Goal: Communication & Community: Answer question/provide support

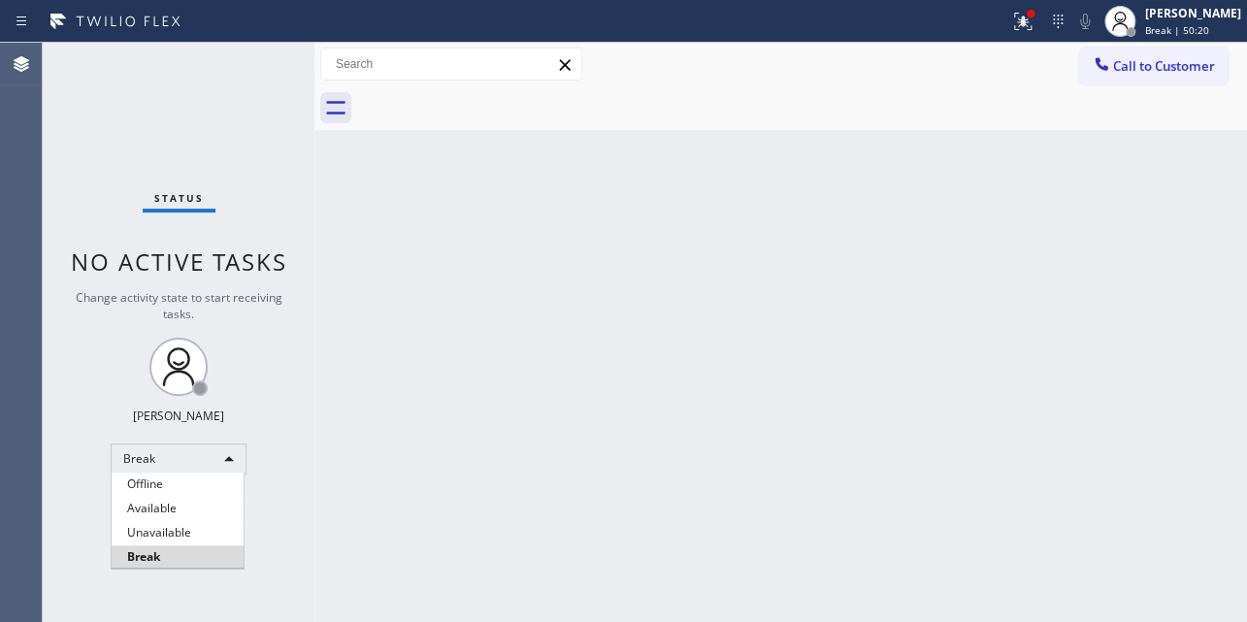
click at [822, 402] on div at bounding box center [623, 311] width 1247 height 622
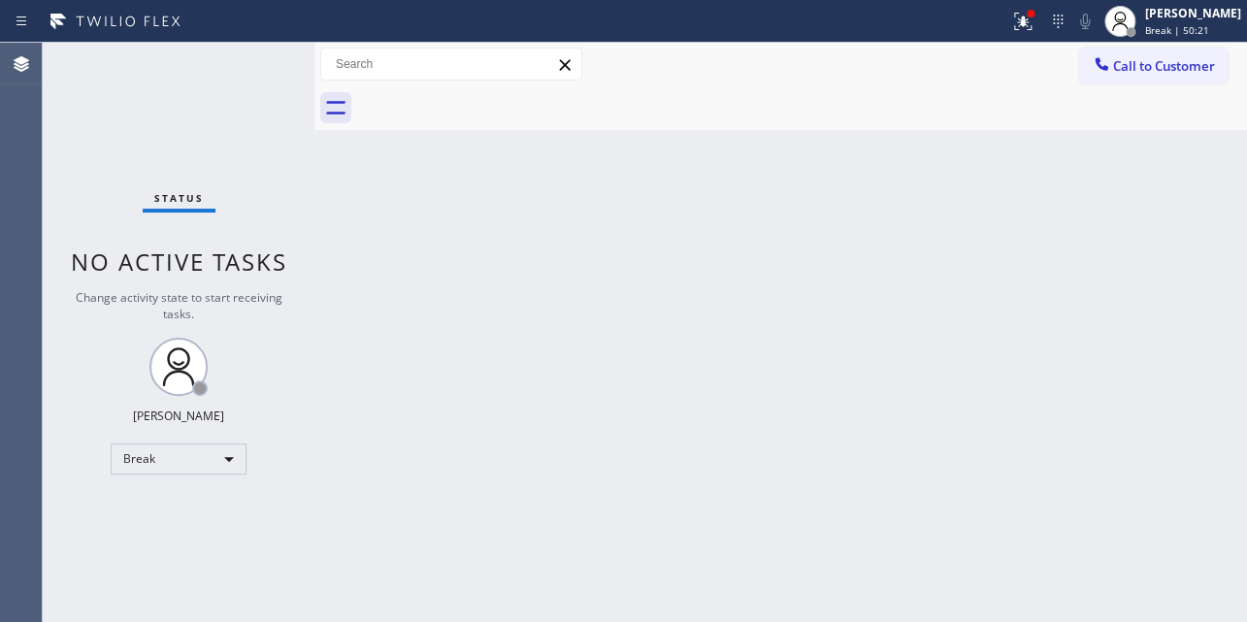
click at [823, 402] on div "Back to Dashboard Change Sender ID Customers Technicians Select a contact Outbo…" at bounding box center [780, 332] width 932 height 579
drag, startPoint x: 823, startPoint y: 402, endPoint x: 841, endPoint y: 435, distance: 37.8
drag, startPoint x: 849, startPoint y: 435, endPoint x: 491, endPoint y: 530, distance: 370.4
click at [491, 530] on div "Back to Dashboard Change Sender ID Customers Technicians Select a contact Outbo…" at bounding box center [780, 332] width 932 height 579
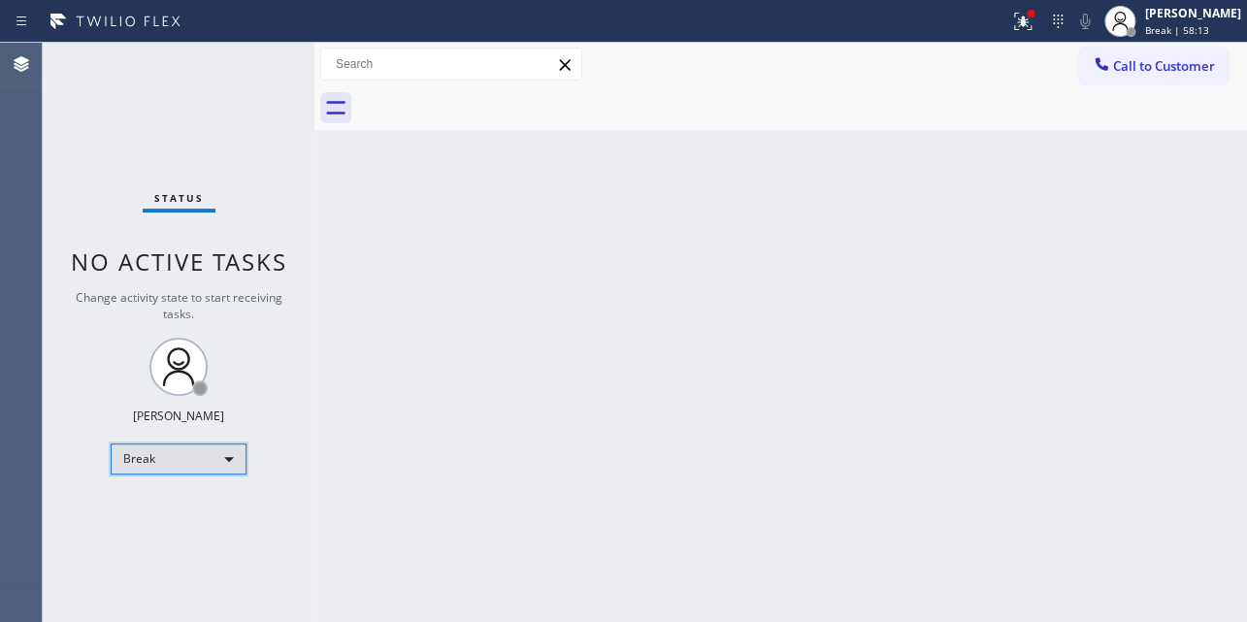
click at [190, 462] on div "Break" at bounding box center [179, 458] width 136 height 31
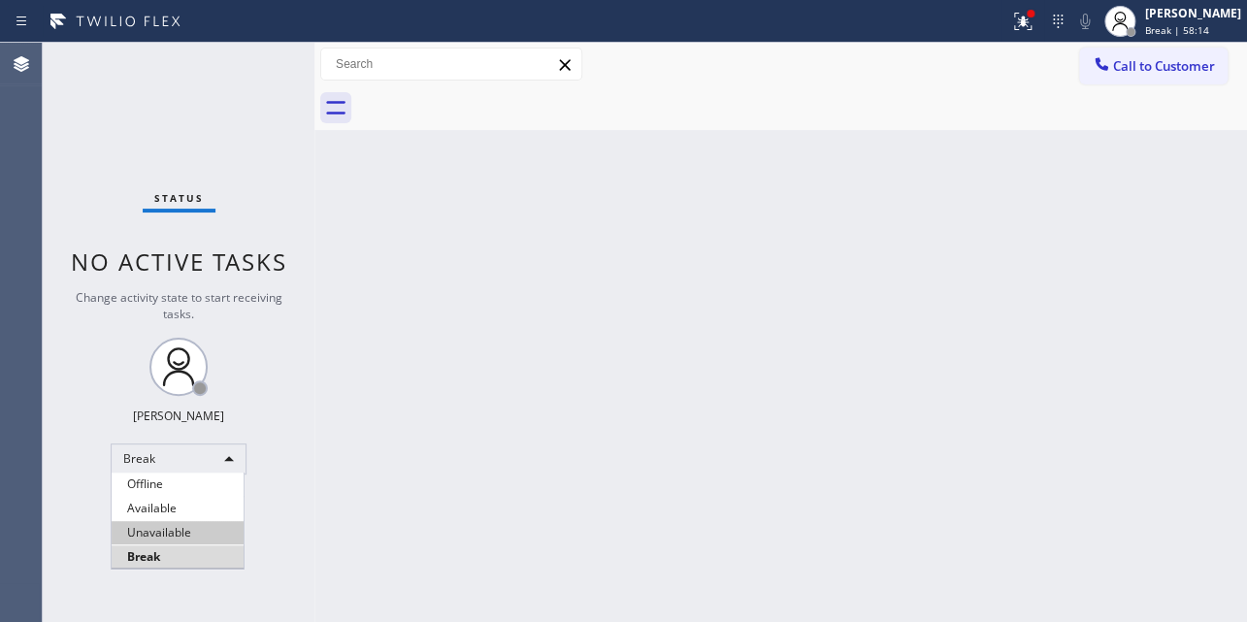
click at [186, 535] on li "Unavailable" at bounding box center [178, 532] width 132 height 23
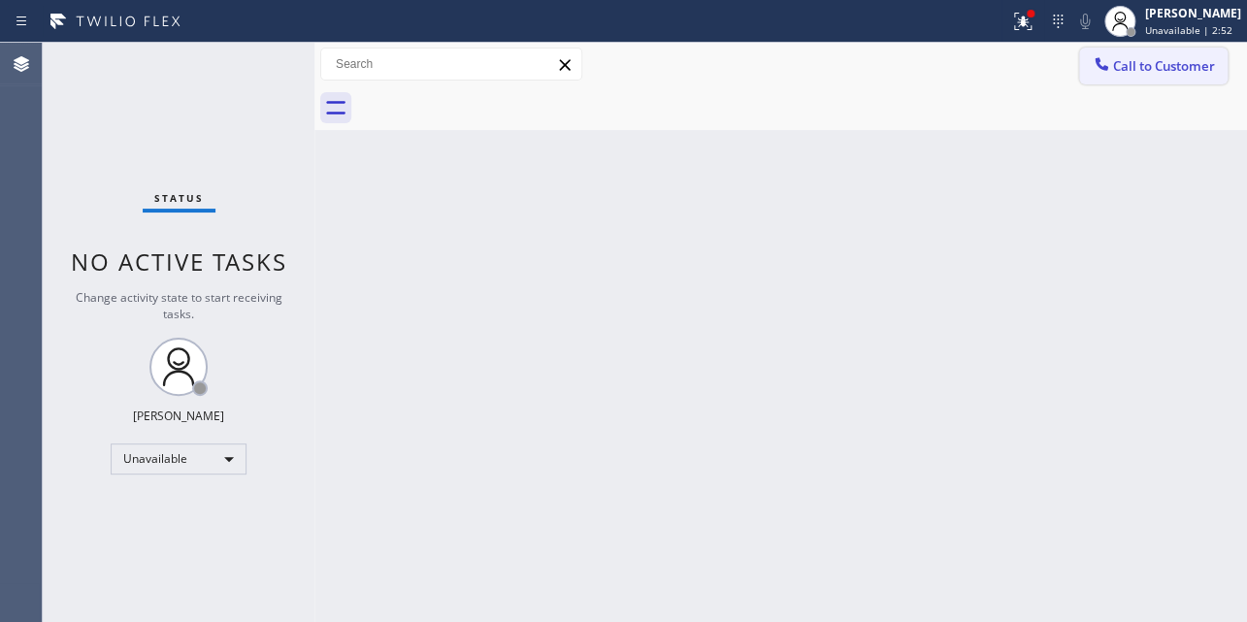
click at [1141, 60] on span "Call to Customer" at bounding box center [1164, 65] width 102 height 17
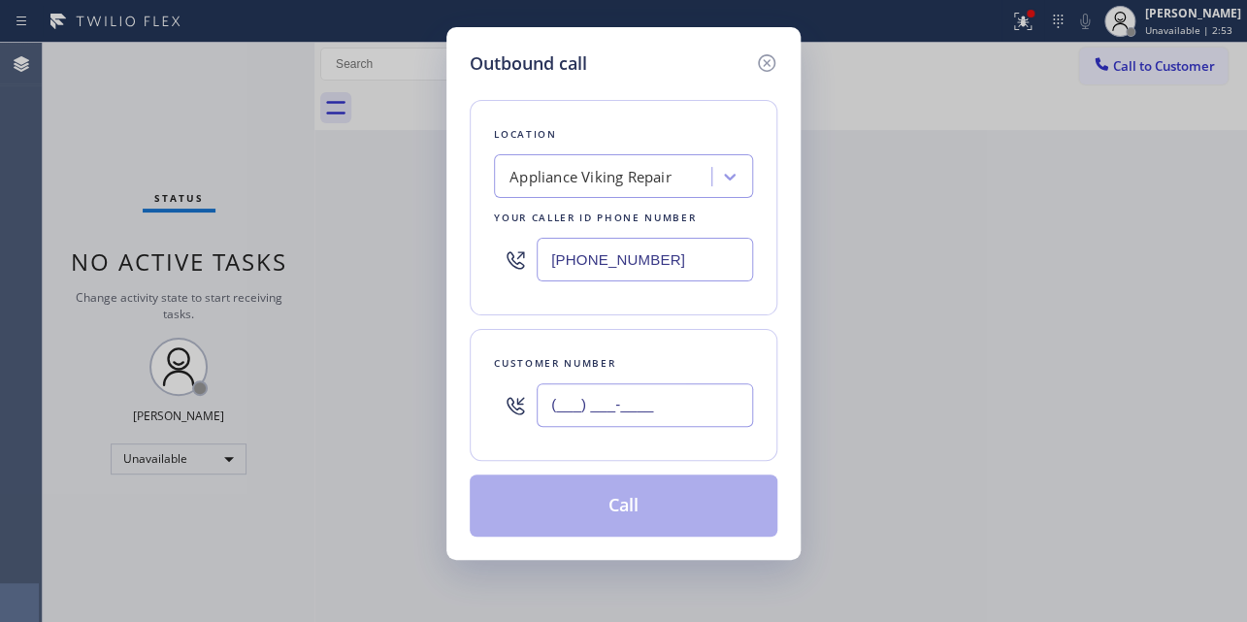
click at [589, 389] on input "(___) ___-____" at bounding box center [644, 405] width 216 height 44
paste input "818) 571-4866"
type input "[PHONE_NUMBER]"
click at [646, 506] on button "Call" at bounding box center [624, 505] width 308 height 62
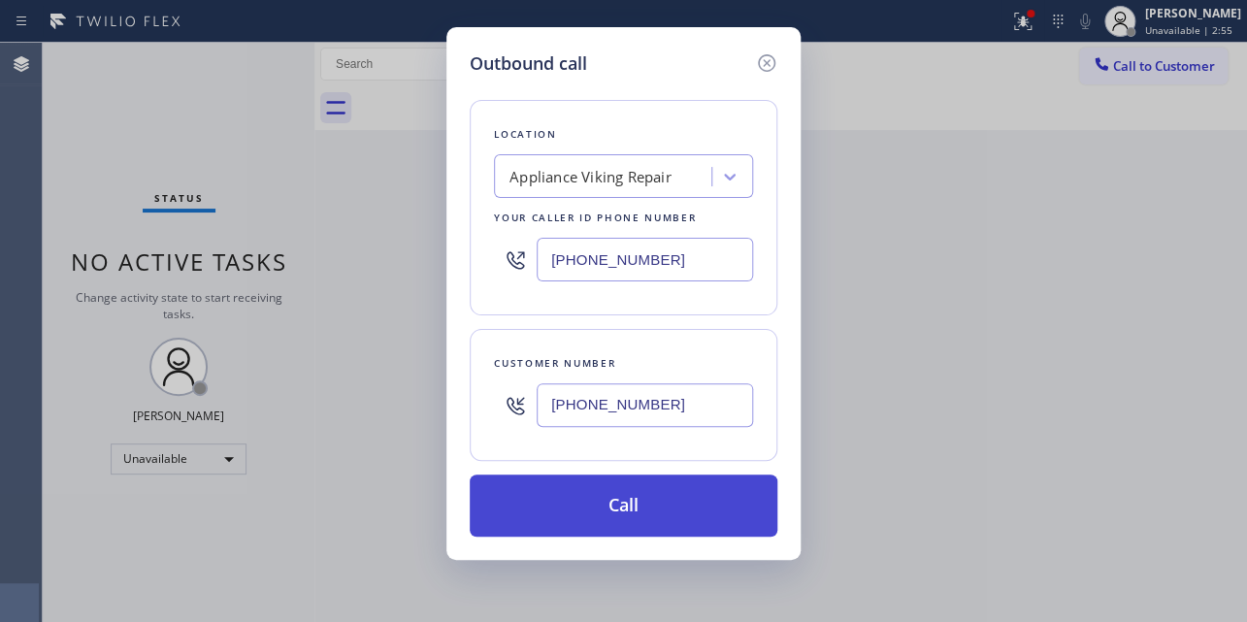
click at [689, 516] on div "Back to Dashboard Change Sender ID Customers Technicians Select a contact Outbo…" at bounding box center [780, 332] width 932 height 579
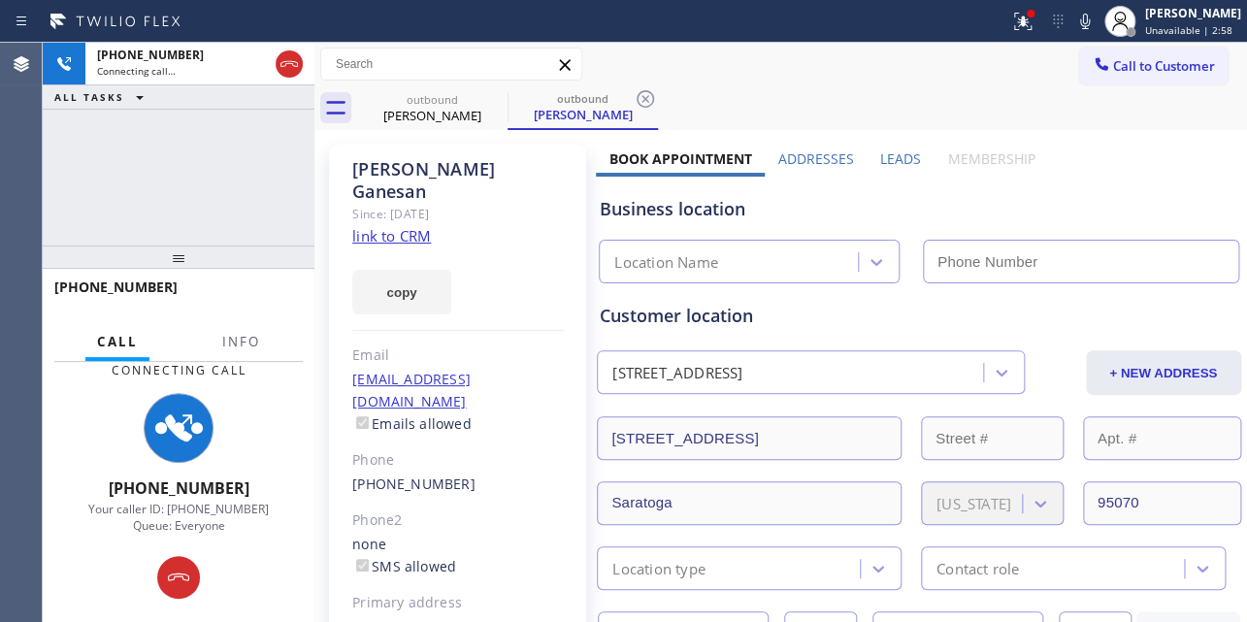
type input "[PHONE_NUMBER]"
click at [1128, 196] on div "Business location" at bounding box center [918, 209] width 637 height 26
click at [898, 152] on label "Leads" at bounding box center [900, 158] width 41 height 18
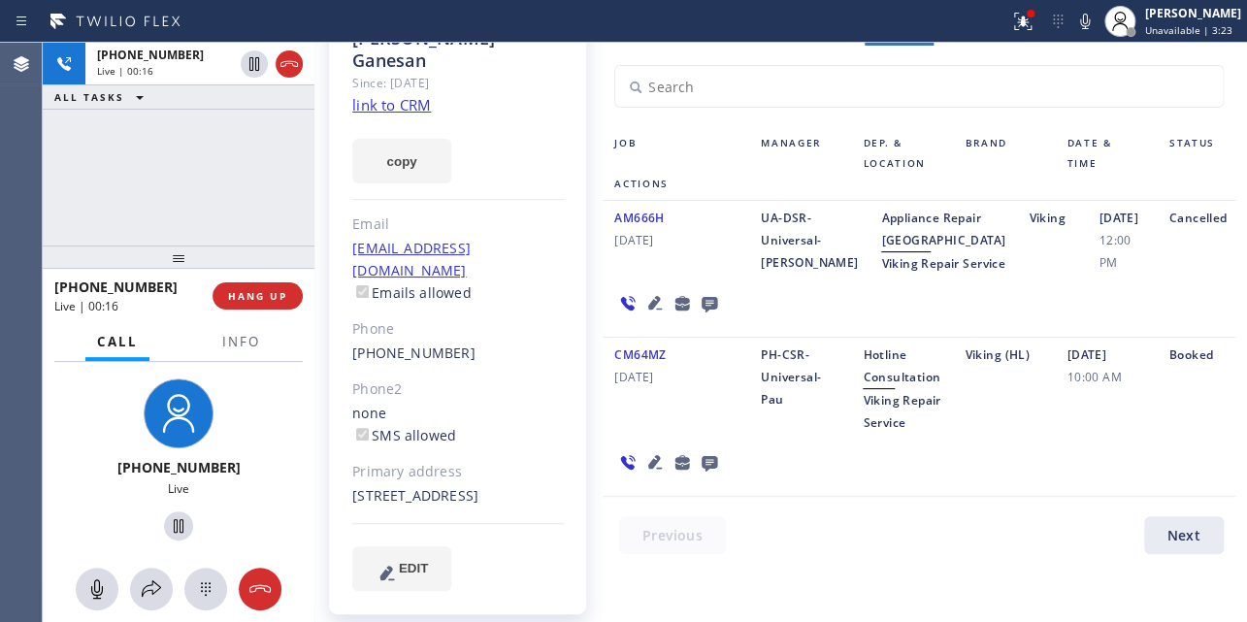
scroll to position [166, 0]
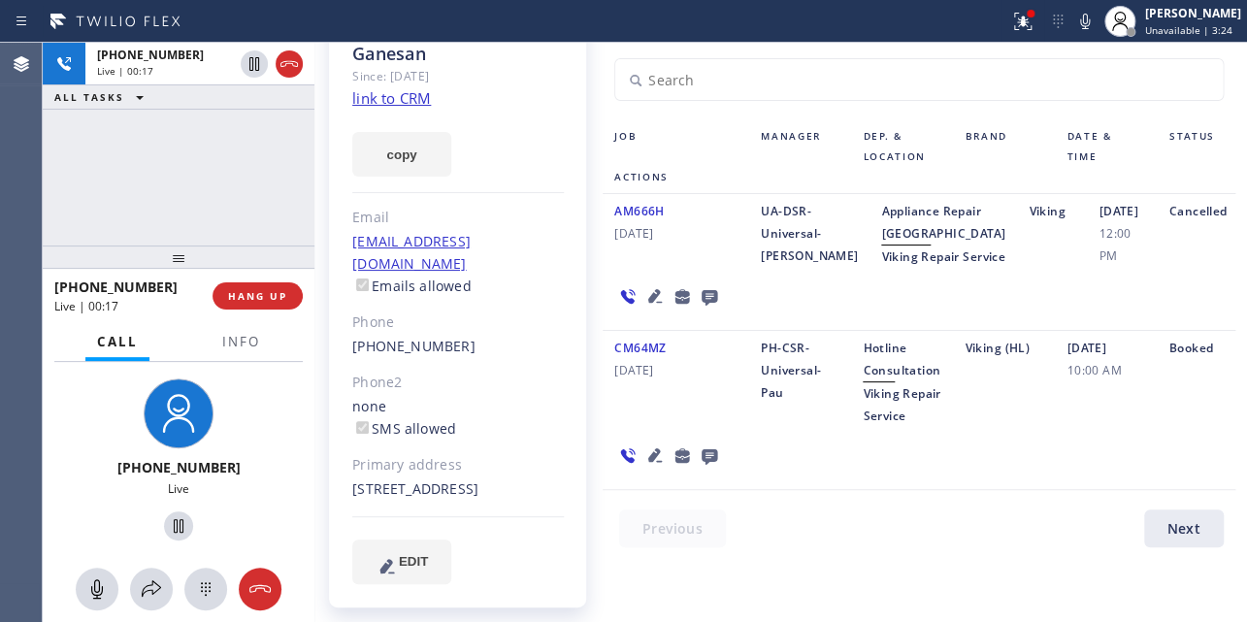
click at [648, 462] on icon at bounding box center [655, 455] width 14 height 14
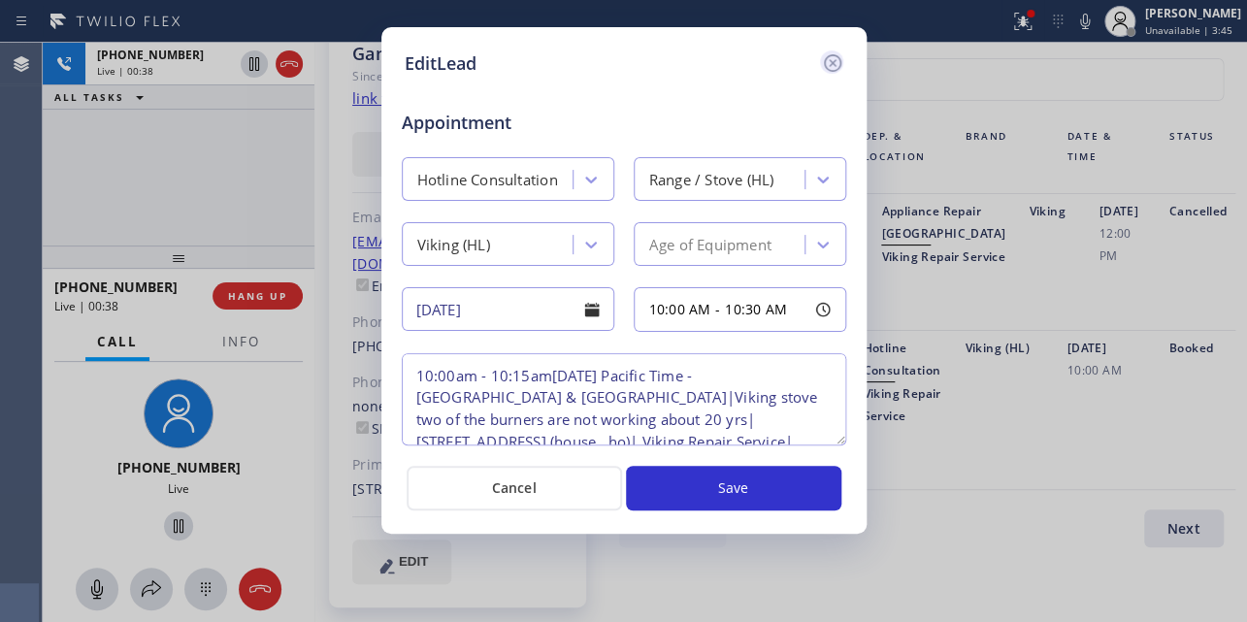
click at [831, 65] on icon at bounding box center [832, 62] width 23 height 23
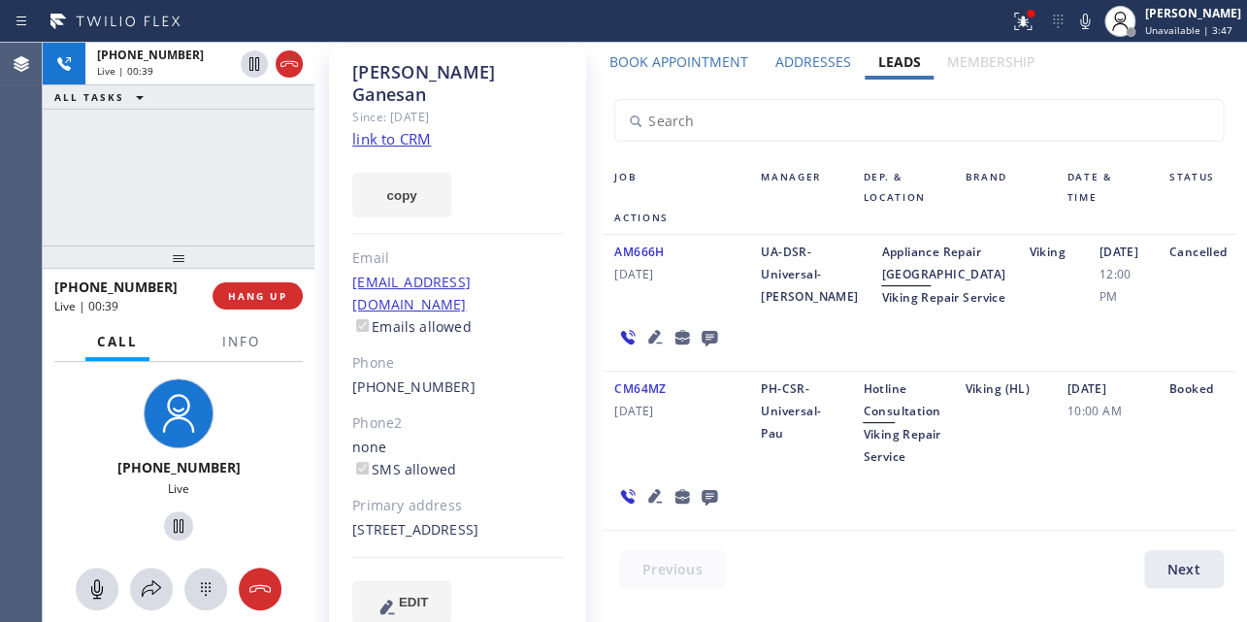
scroll to position [0, 0]
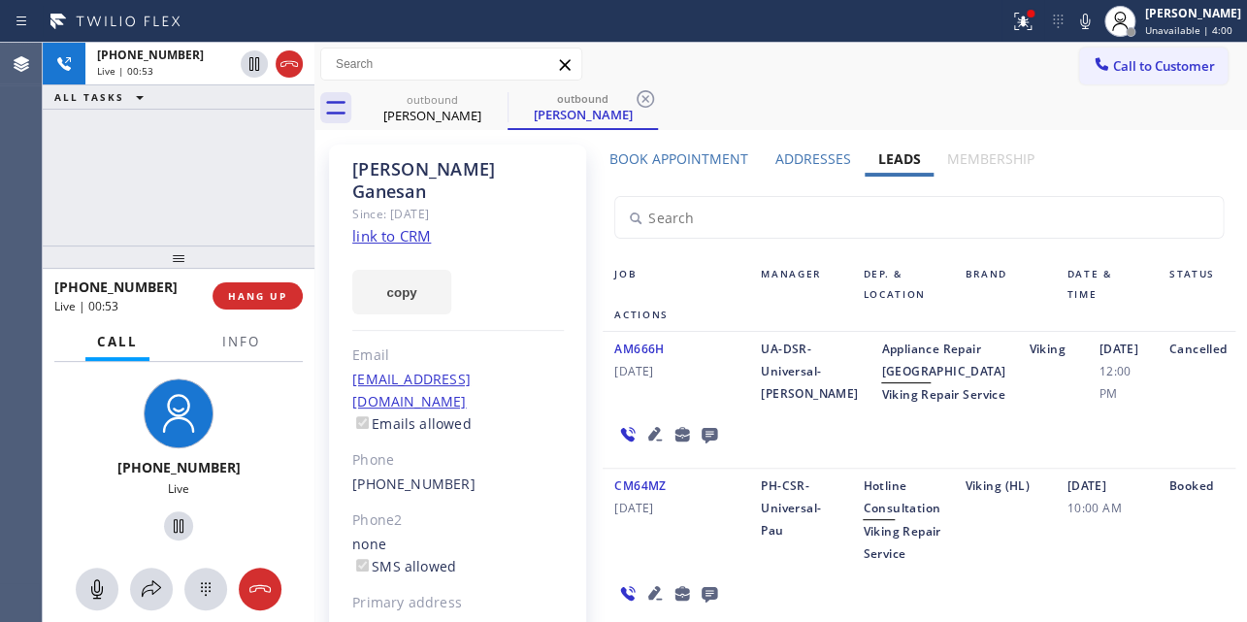
click at [681, 405] on div "AM666H [DATE]" at bounding box center [675, 372] width 146 height 68
click at [664, 462] on div at bounding box center [667, 433] width 131 height 56
click at [240, 297] on span "HANG UP" at bounding box center [257, 296] width 59 height 14
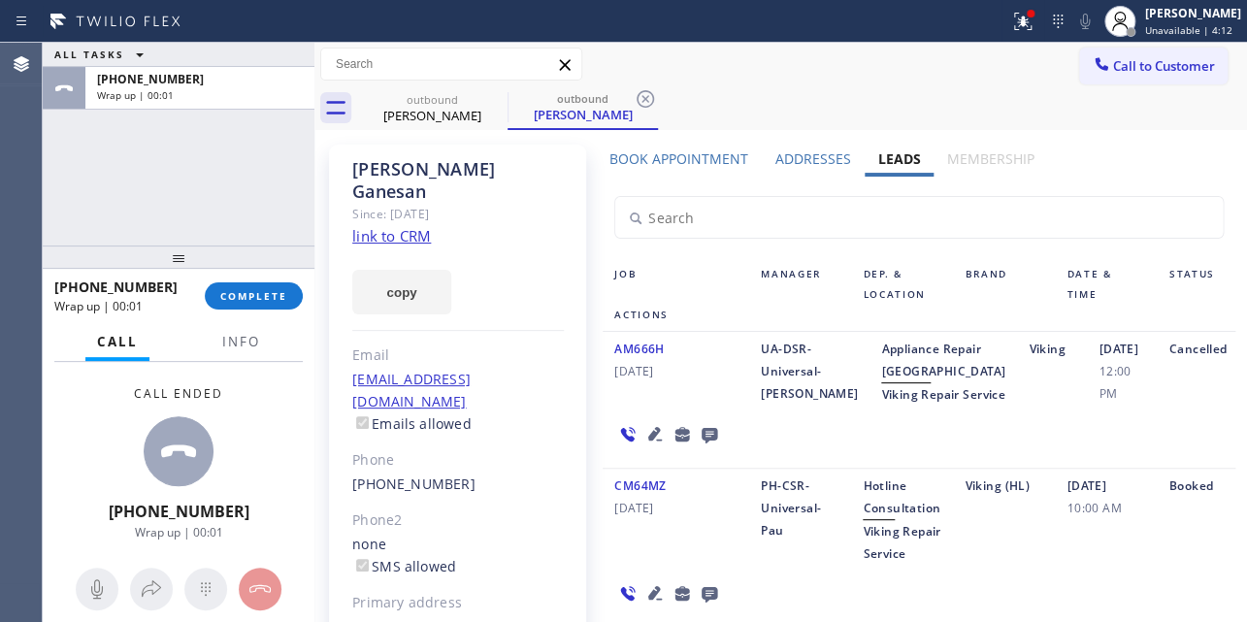
click at [706, 443] on icon at bounding box center [709, 436] width 16 height 16
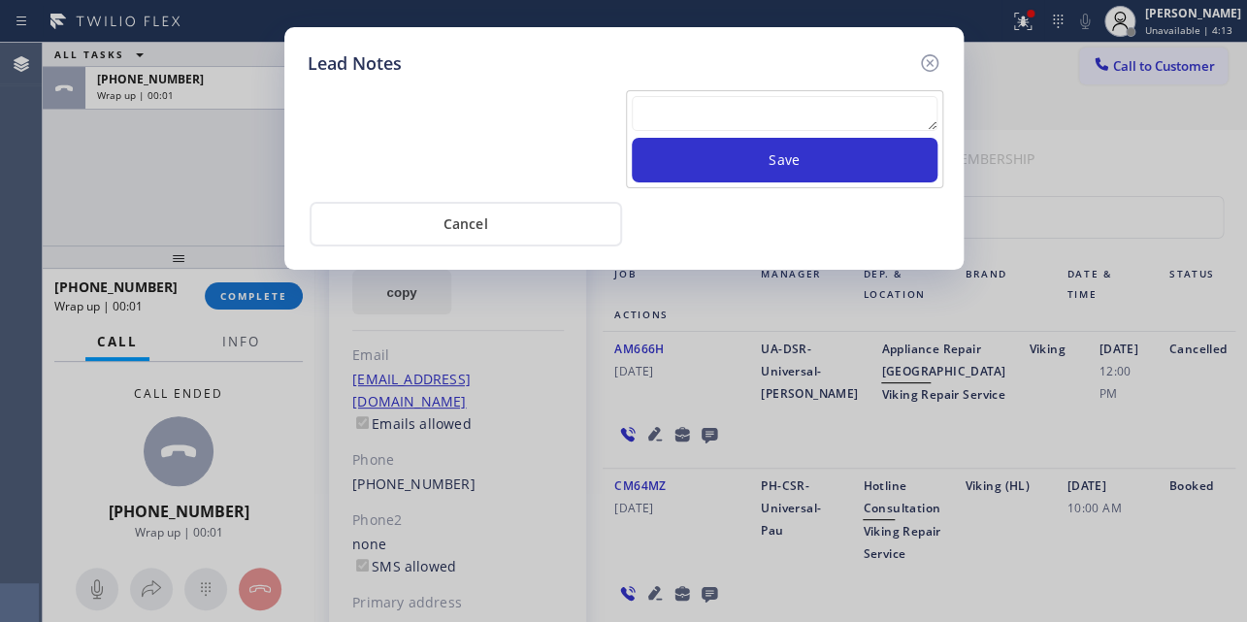
click at [722, 114] on textarea at bounding box center [785, 113] width 306 height 35
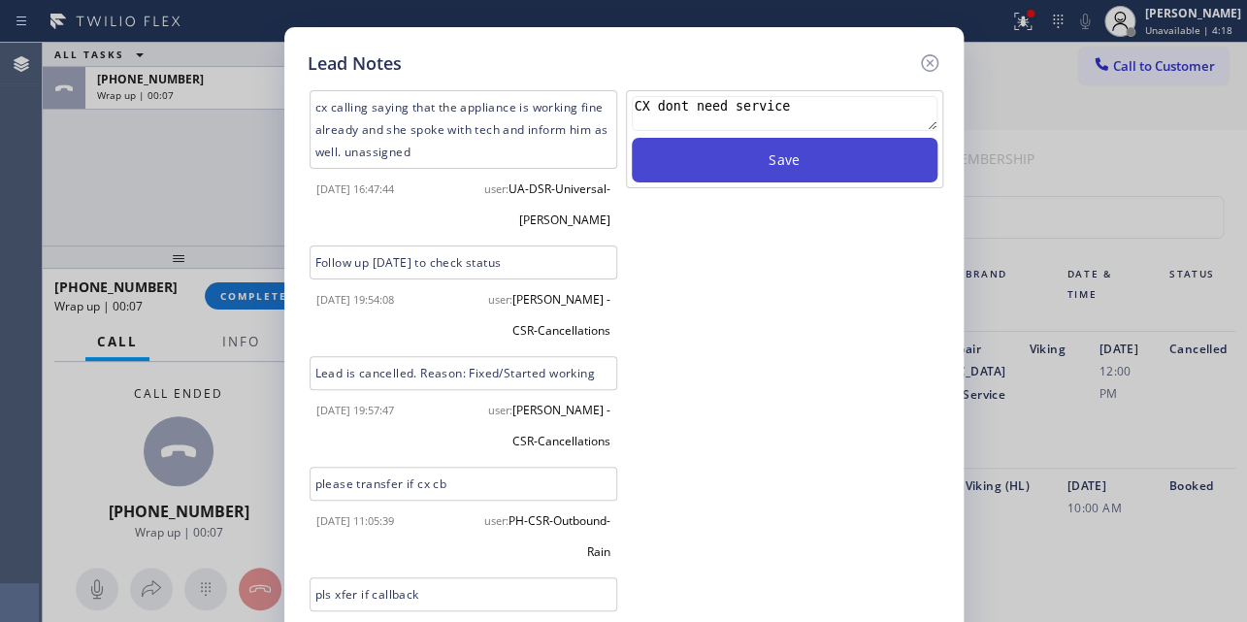
type textarea "CX dont need service"
click at [775, 154] on button "Save" at bounding box center [785, 160] width 306 height 45
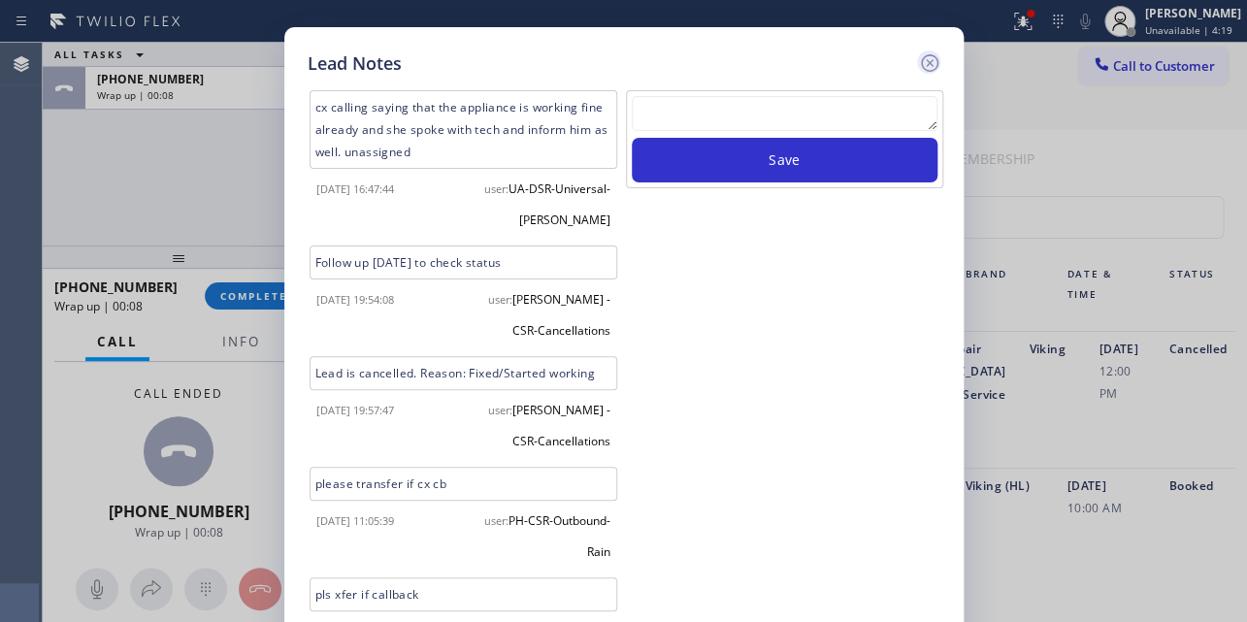
click at [928, 62] on icon at bounding box center [928, 62] width 17 height 17
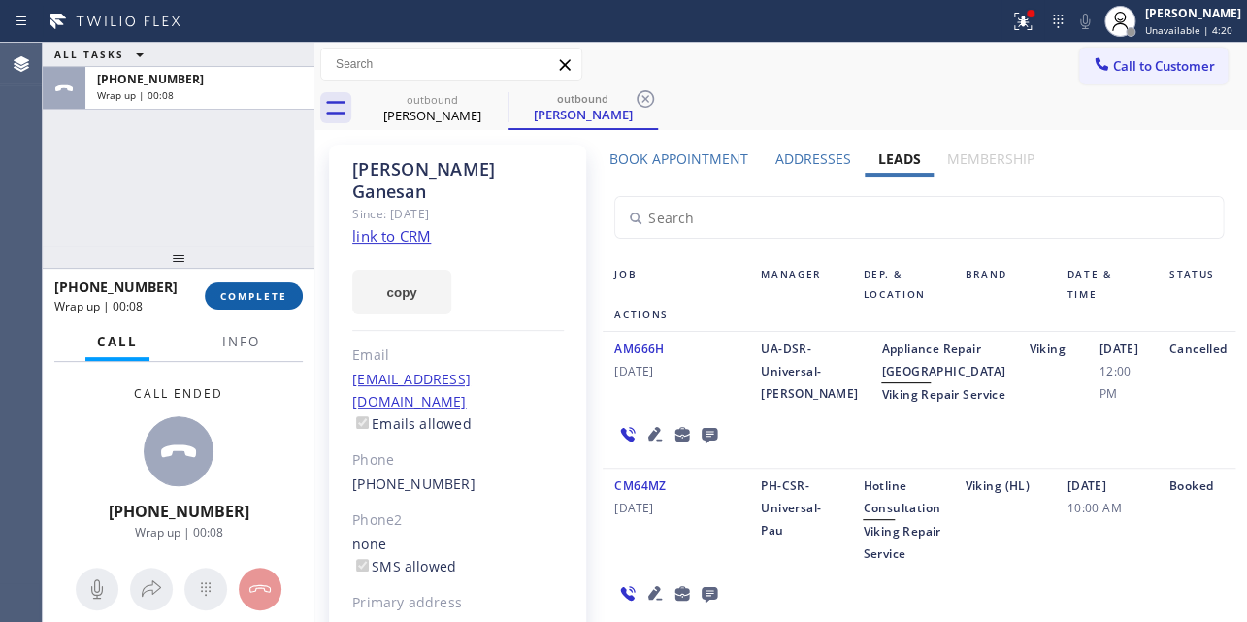
click at [249, 301] on span "COMPLETE" at bounding box center [253, 296] width 67 height 14
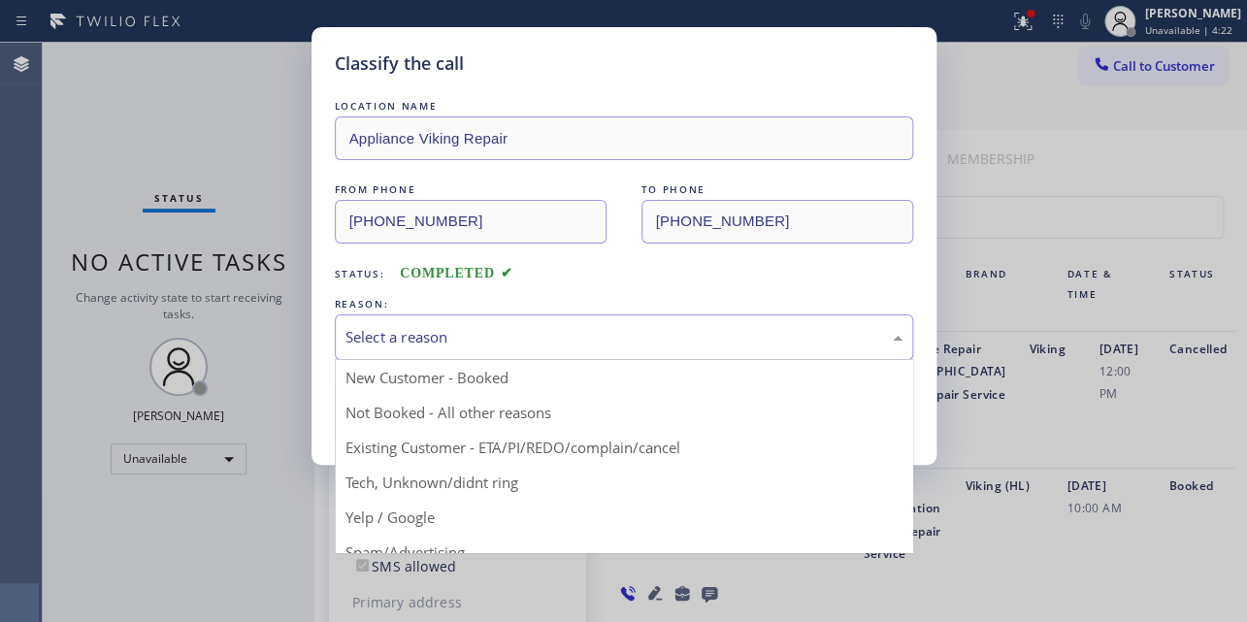
click at [455, 337] on div "Select a reason" at bounding box center [623, 337] width 557 height 22
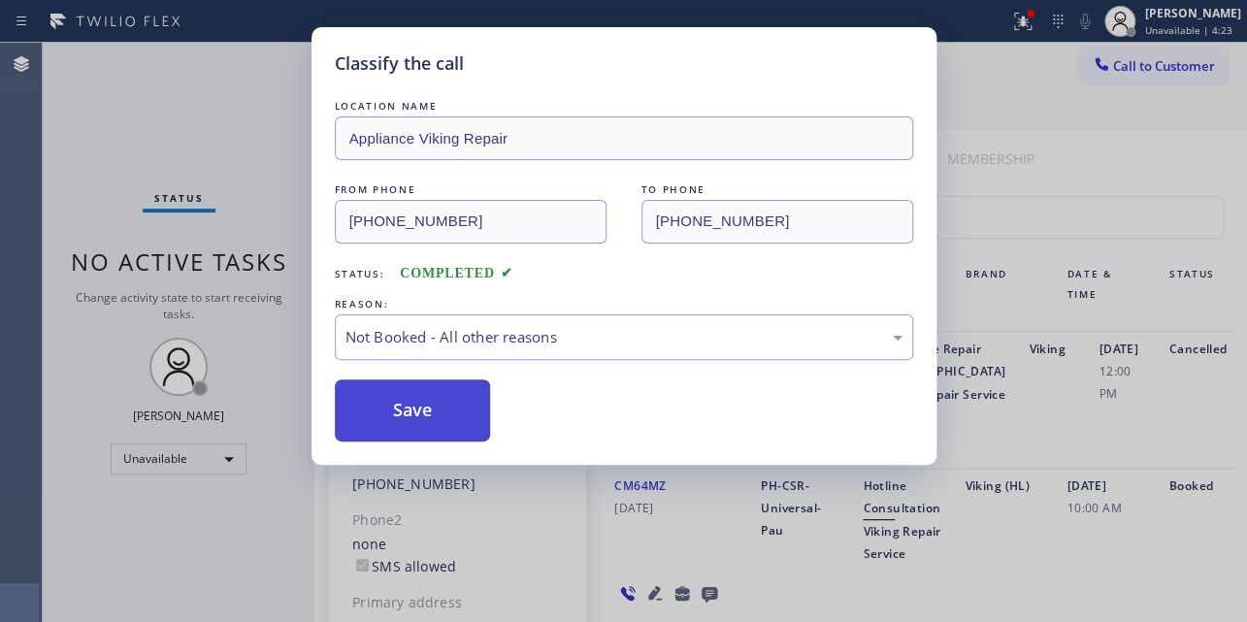
click at [398, 406] on button "Save" at bounding box center [413, 410] width 156 height 62
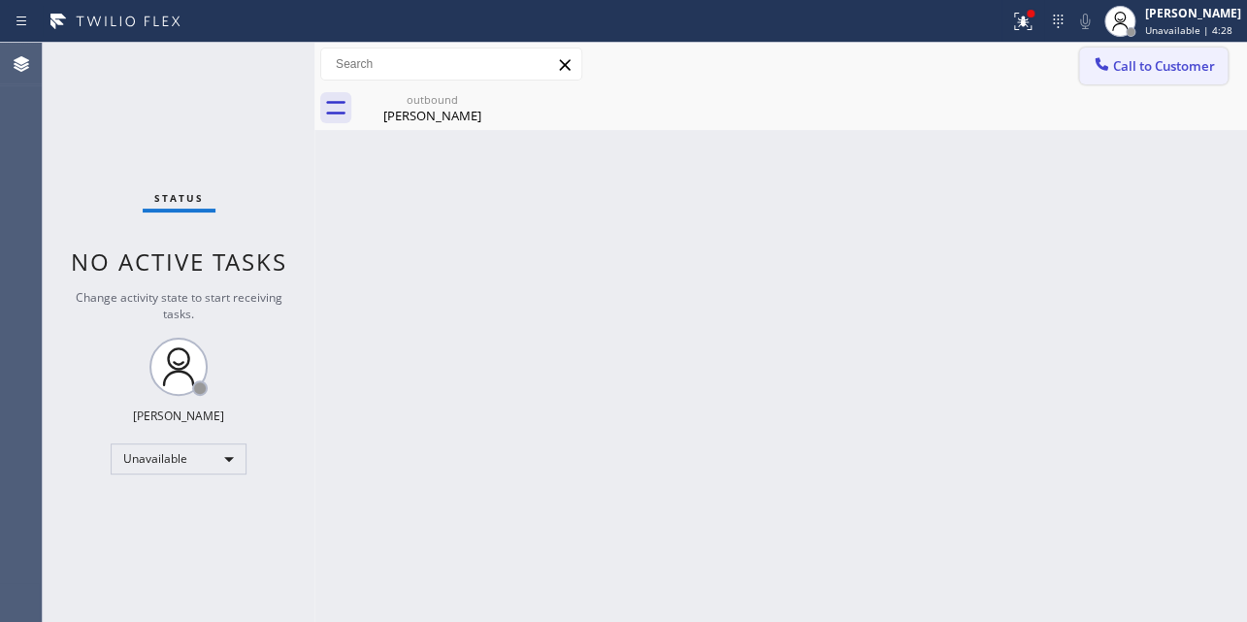
click at [1132, 72] on span "Call to Customer" at bounding box center [1164, 65] width 102 height 17
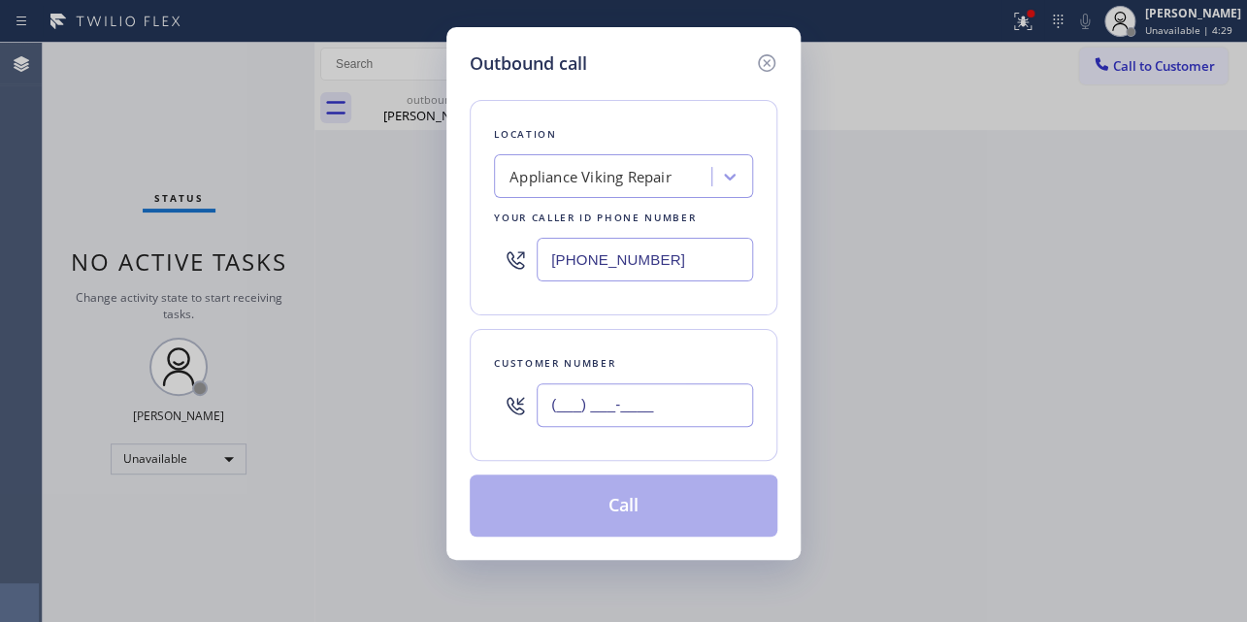
click at [620, 408] on input "(___) ___-____" at bounding box center [644, 405] width 216 height 44
paste input "805) 252-5140"
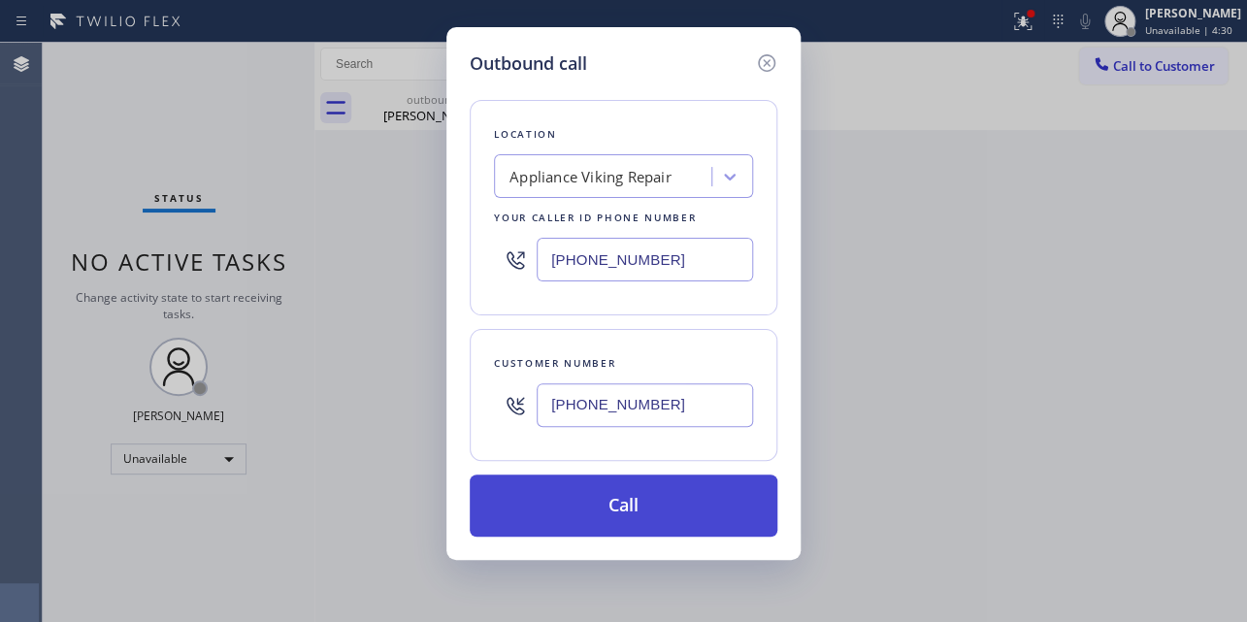
click at [640, 520] on button "Call" at bounding box center [624, 505] width 308 height 62
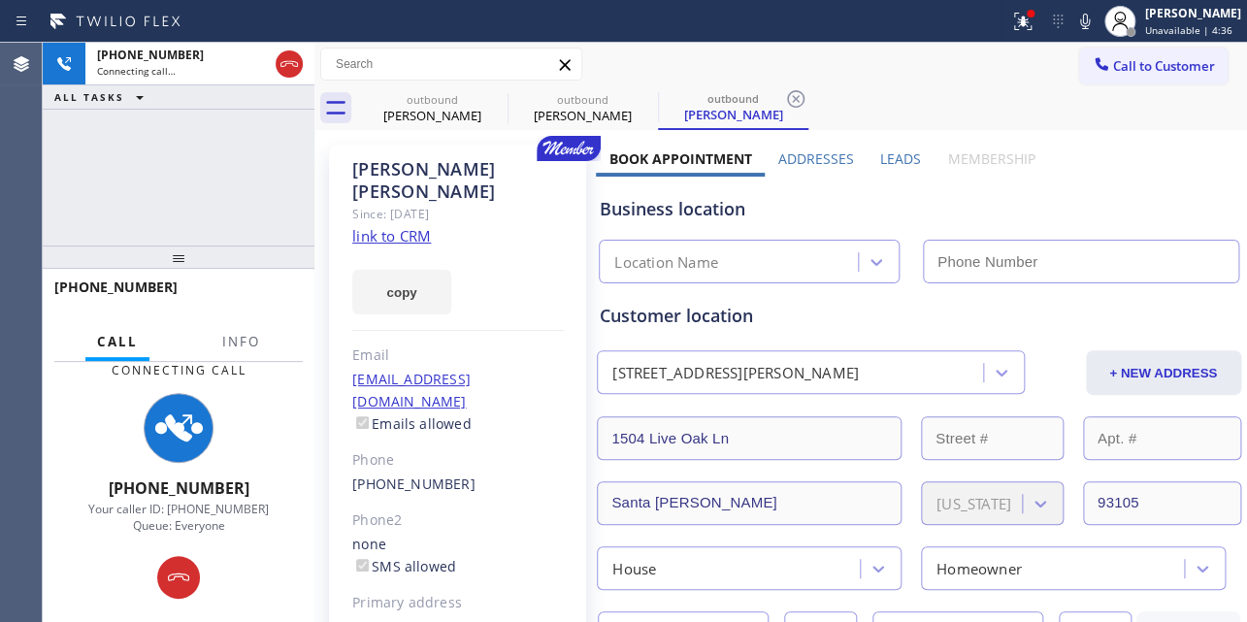
click at [900, 164] on label "Leads" at bounding box center [900, 158] width 41 height 18
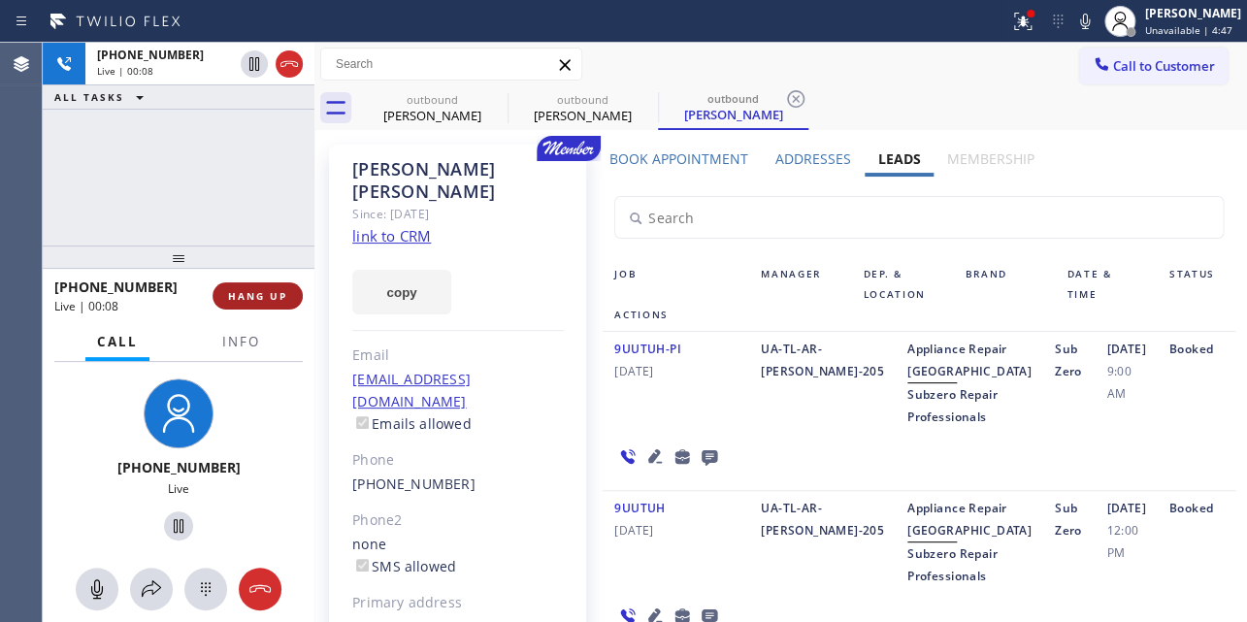
click at [279, 292] on span "HANG UP" at bounding box center [257, 296] width 59 height 14
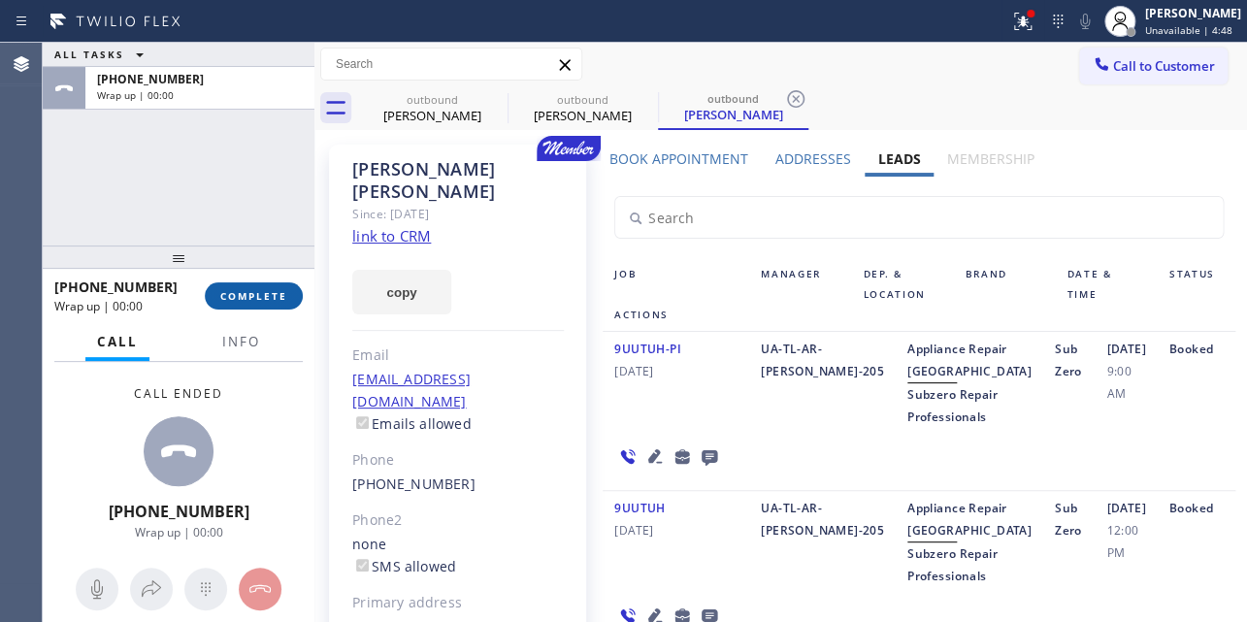
click at [268, 298] on span "COMPLETE" at bounding box center [253, 296] width 67 height 14
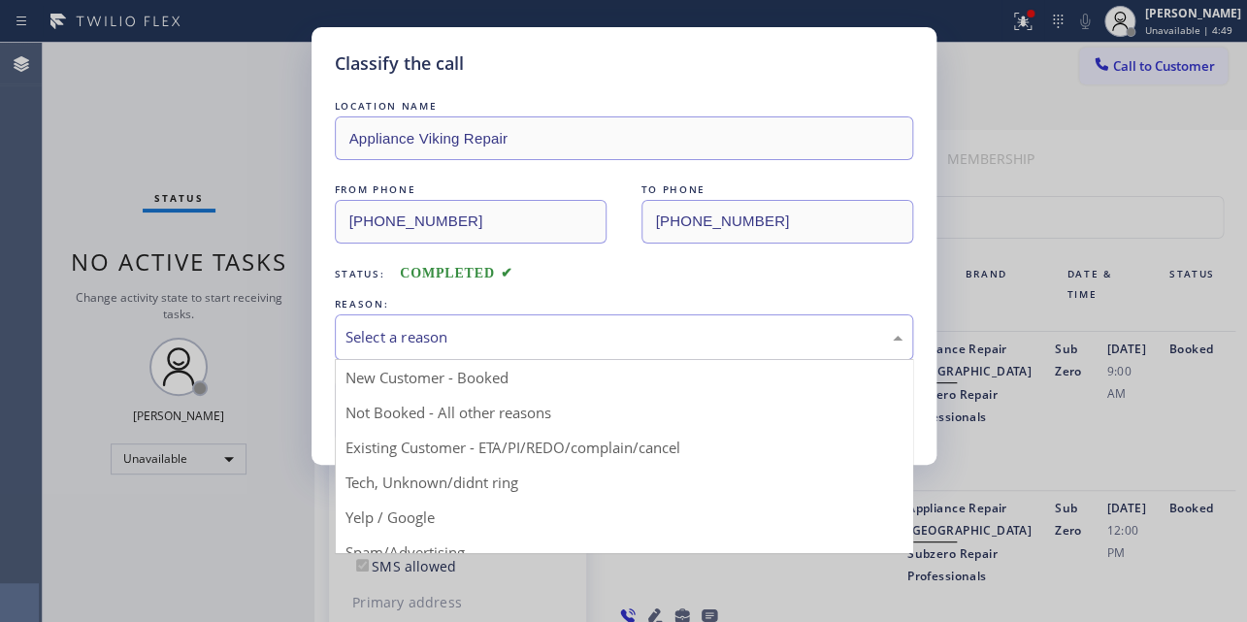
click at [517, 336] on div "Select a reason" at bounding box center [623, 337] width 557 height 22
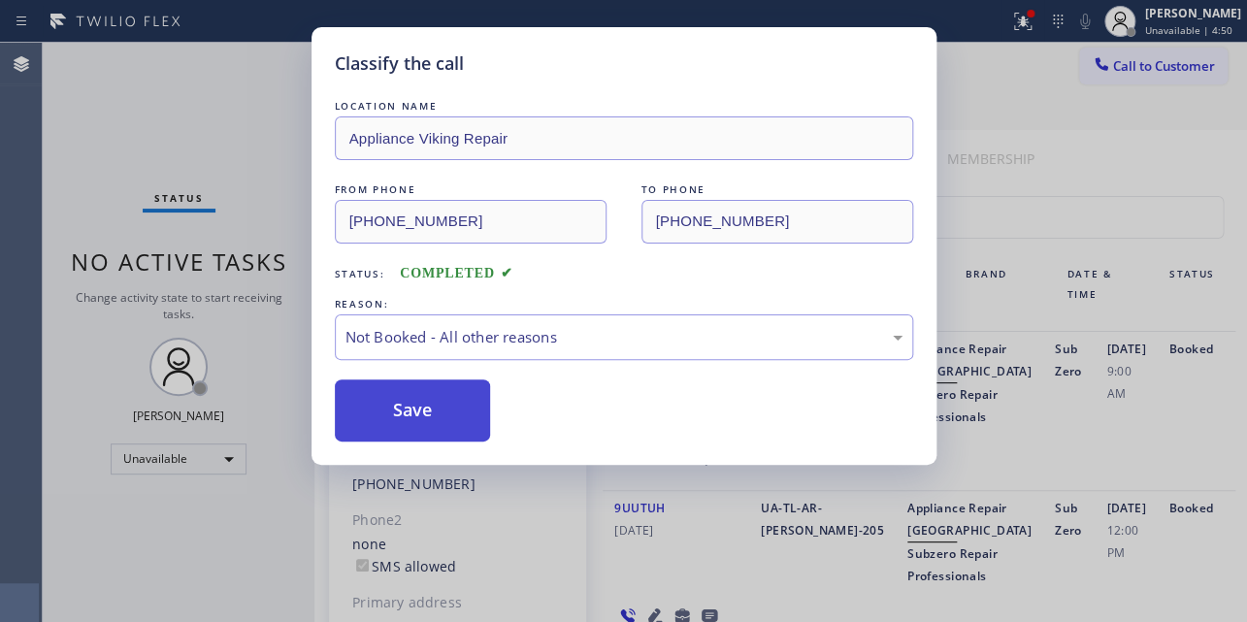
drag, startPoint x: 484, startPoint y: 404, endPoint x: 455, endPoint y: 407, distance: 29.4
click at [432, 404] on button "Save" at bounding box center [413, 410] width 156 height 62
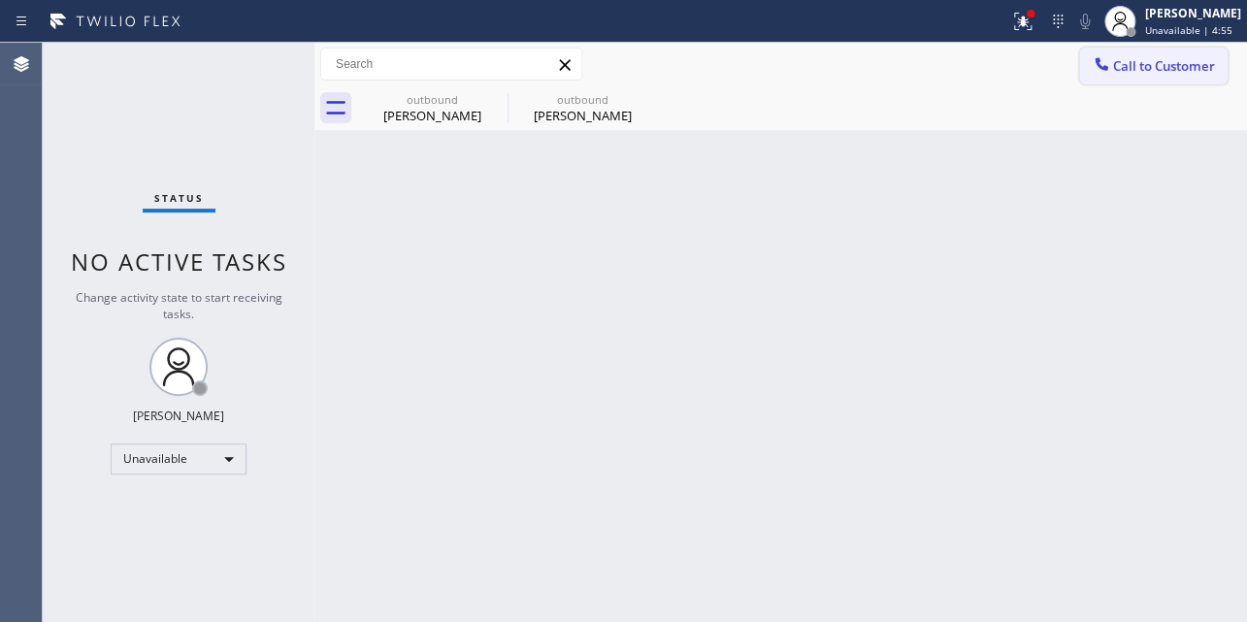
click at [1189, 66] on span "Call to Customer" at bounding box center [1164, 65] width 102 height 17
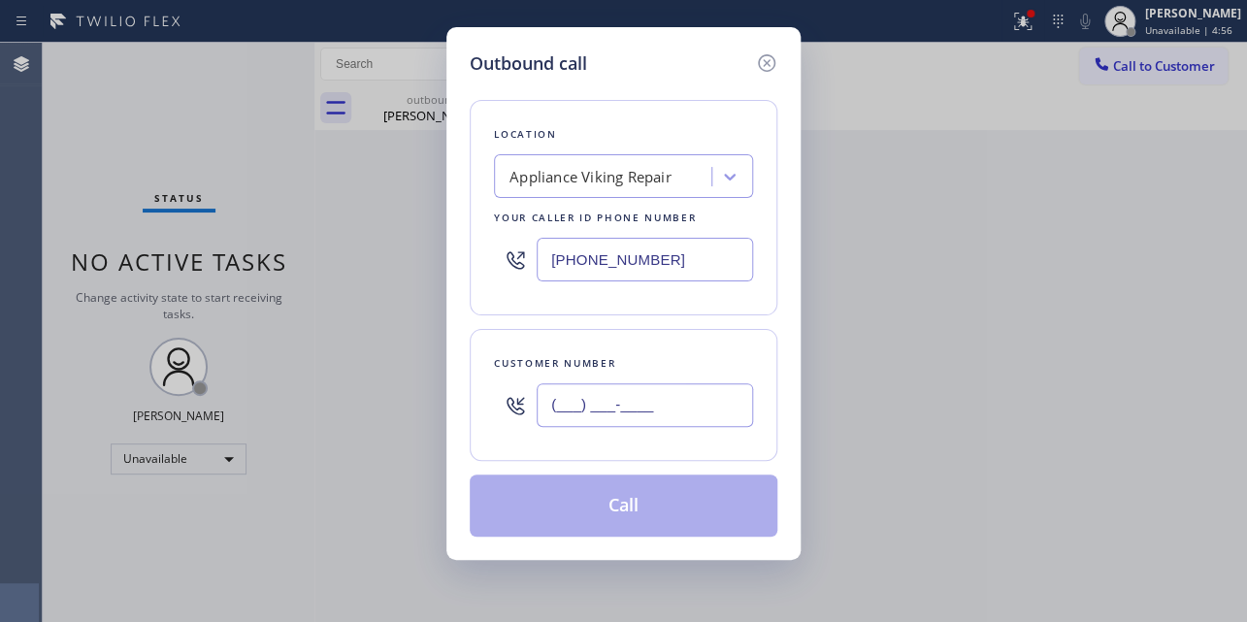
click at [563, 407] on input "(___) ___-____" at bounding box center [644, 405] width 216 height 44
paste input "310) 466-2361"
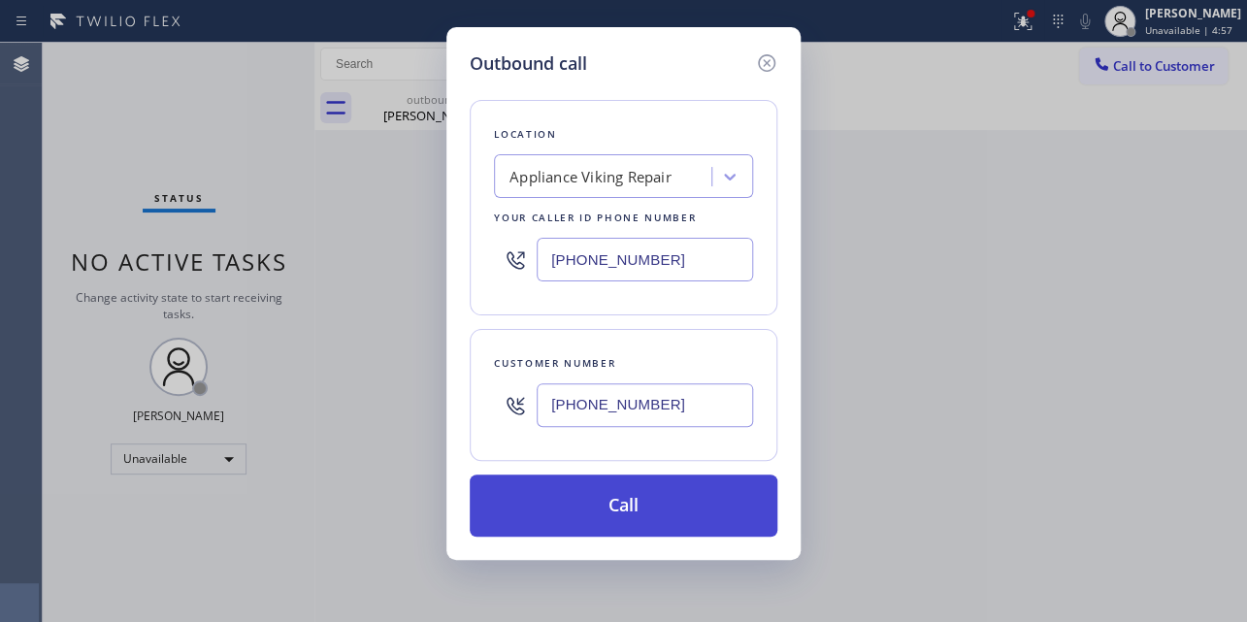
type input "[PHONE_NUMBER]"
click at [669, 504] on button "Call" at bounding box center [624, 505] width 308 height 62
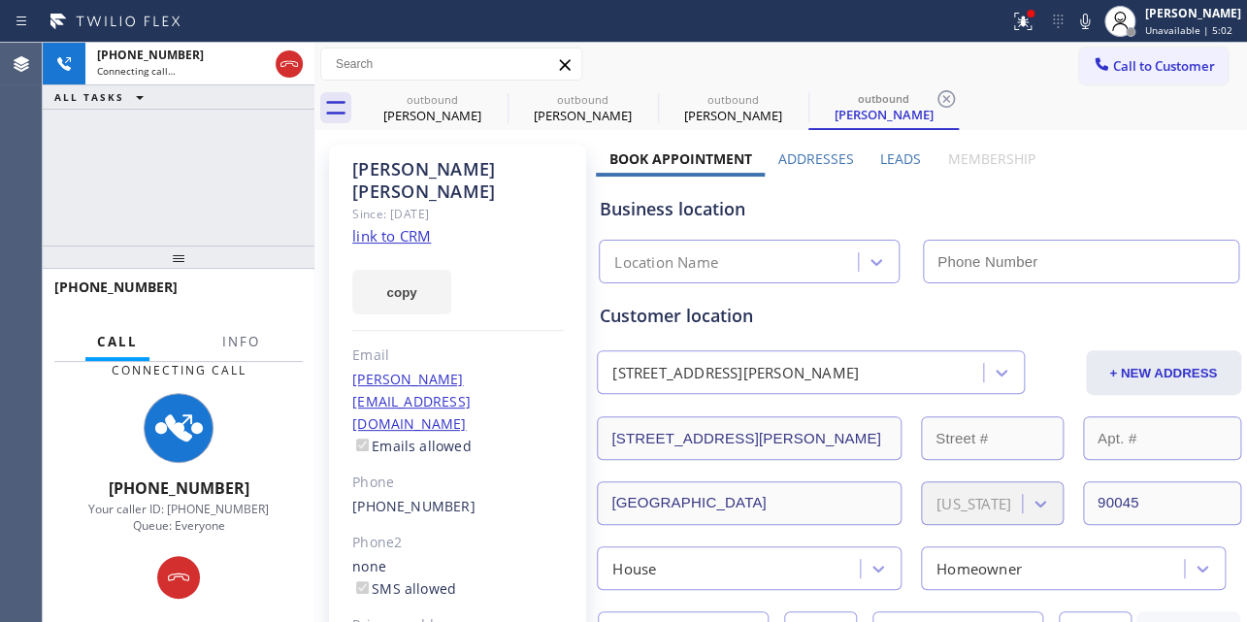
type input "[PHONE_NUMBER]"
click at [902, 164] on label "Leads" at bounding box center [900, 158] width 41 height 18
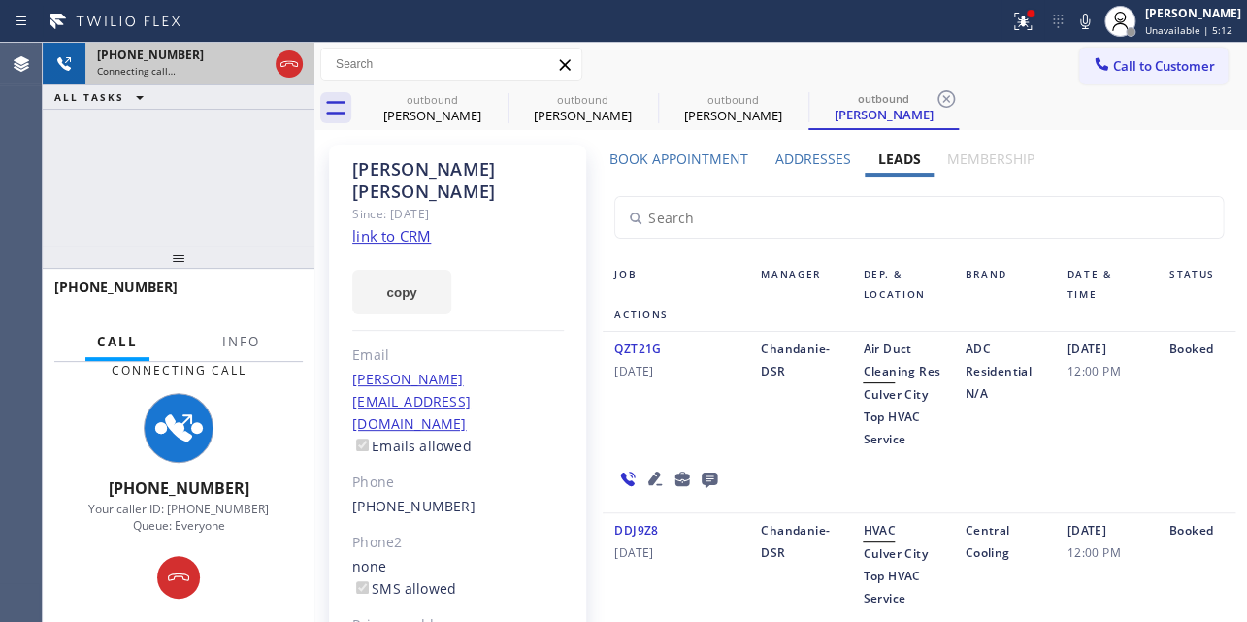
click at [286, 48] on div at bounding box center [289, 64] width 35 height 43
click at [287, 63] on icon at bounding box center [288, 64] width 17 height 6
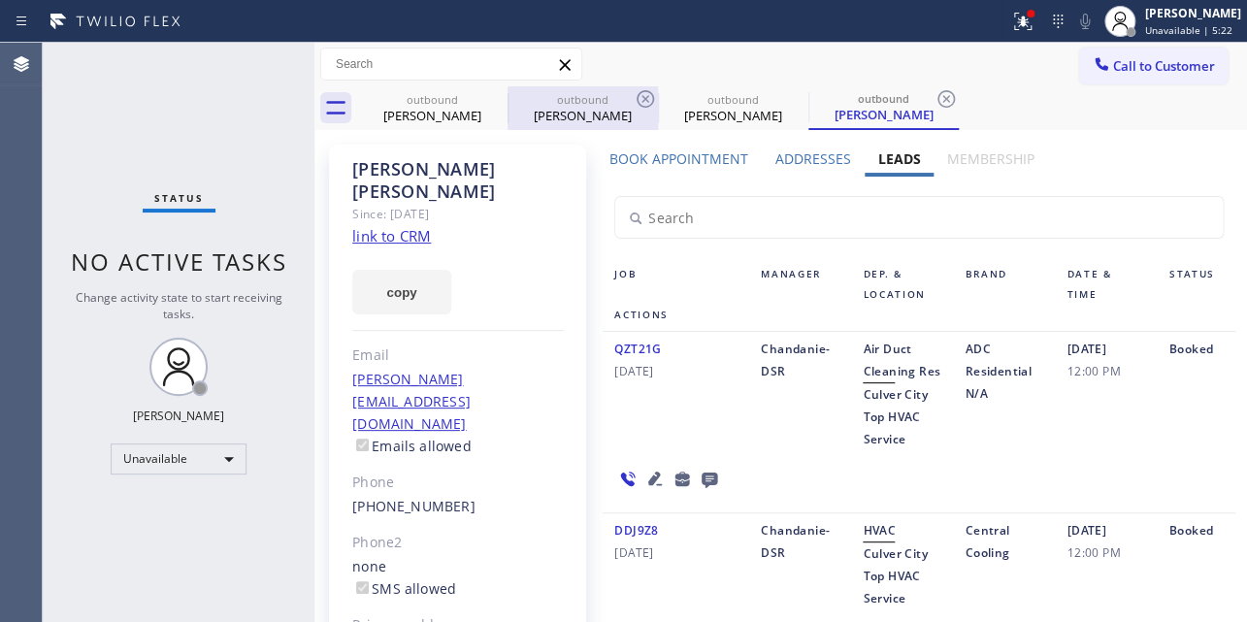
click at [509, 99] on div "outbound" at bounding box center [582, 99] width 146 height 15
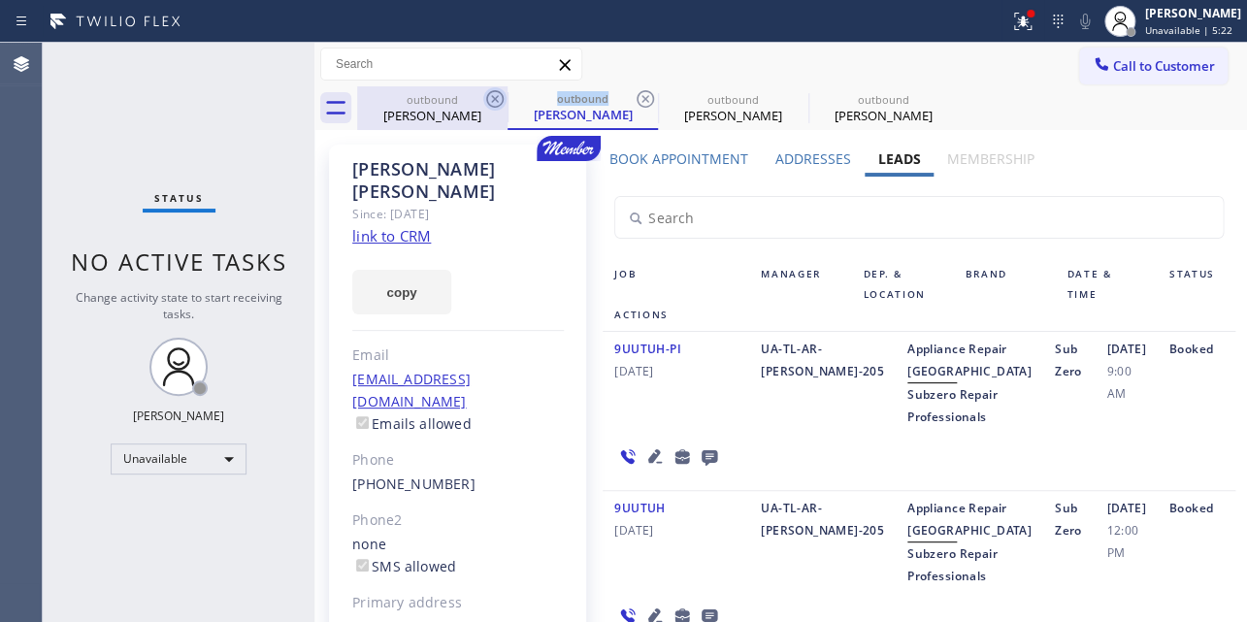
click at [503, 100] on div "outbound [PERSON_NAME] outbound [PERSON_NAME] outbound [PERSON_NAME] outbound […" at bounding box center [802, 108] width 890 height 44
click at [503, 100] on icon at bounding box center [494, 98] width 23 height 23
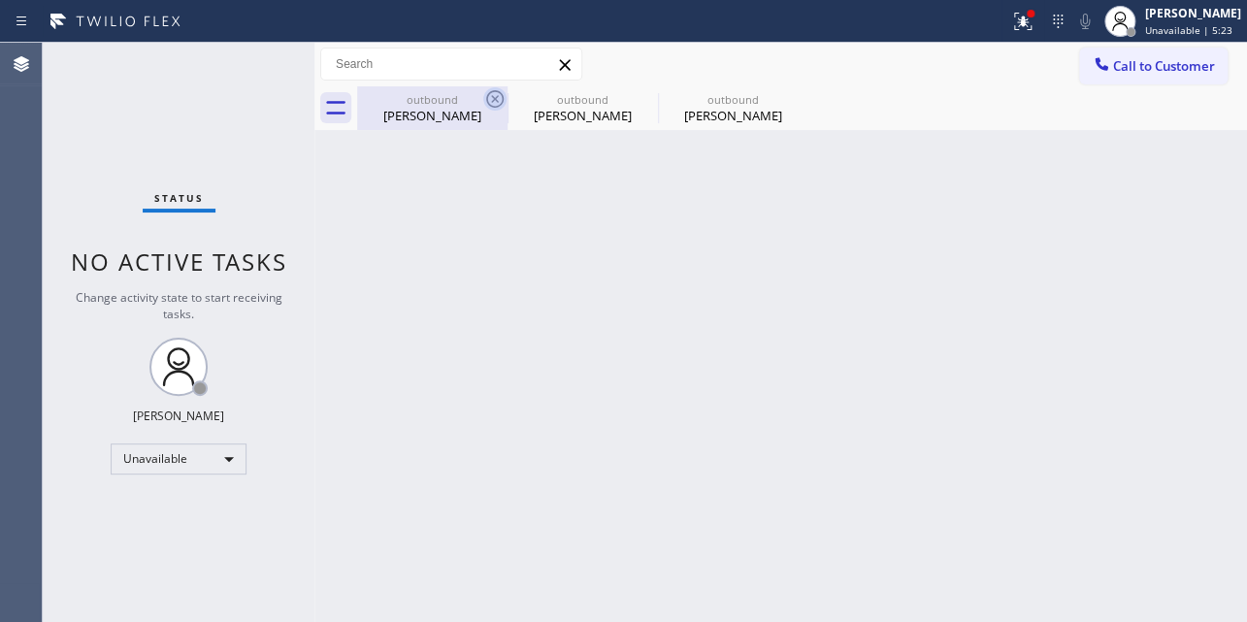
click at [494, 103] on icon at bounding box center [494, 98] width 23 height 23
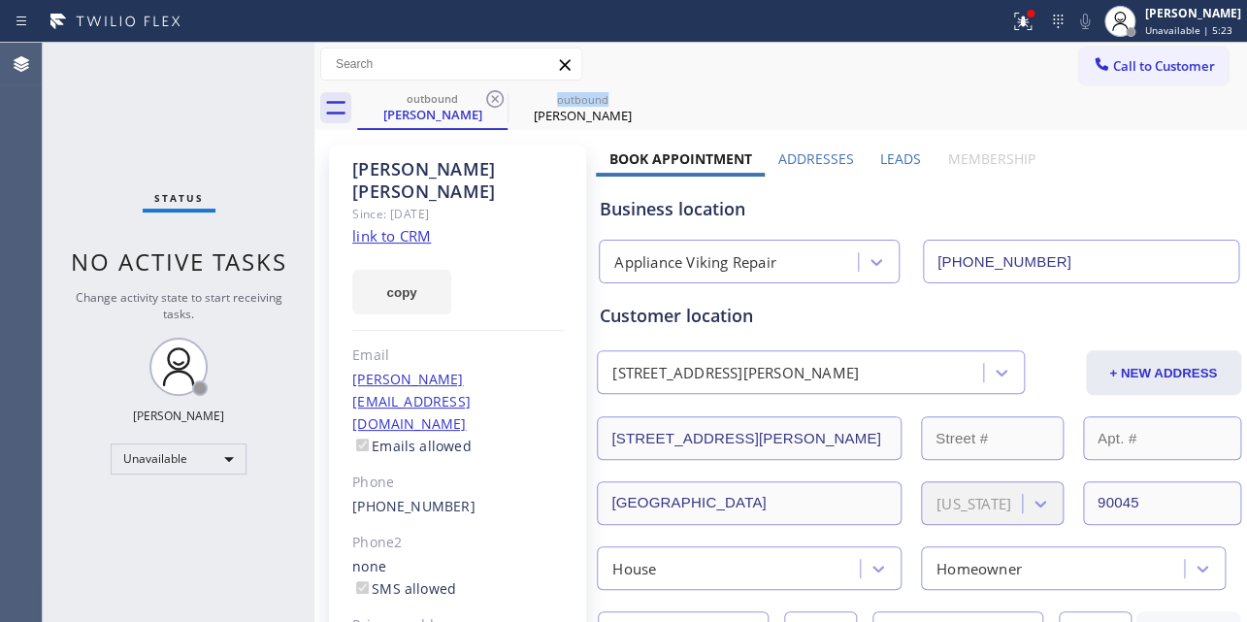
click at [494, 103] on icon at bounding box center [494, 98] width 23 height 23
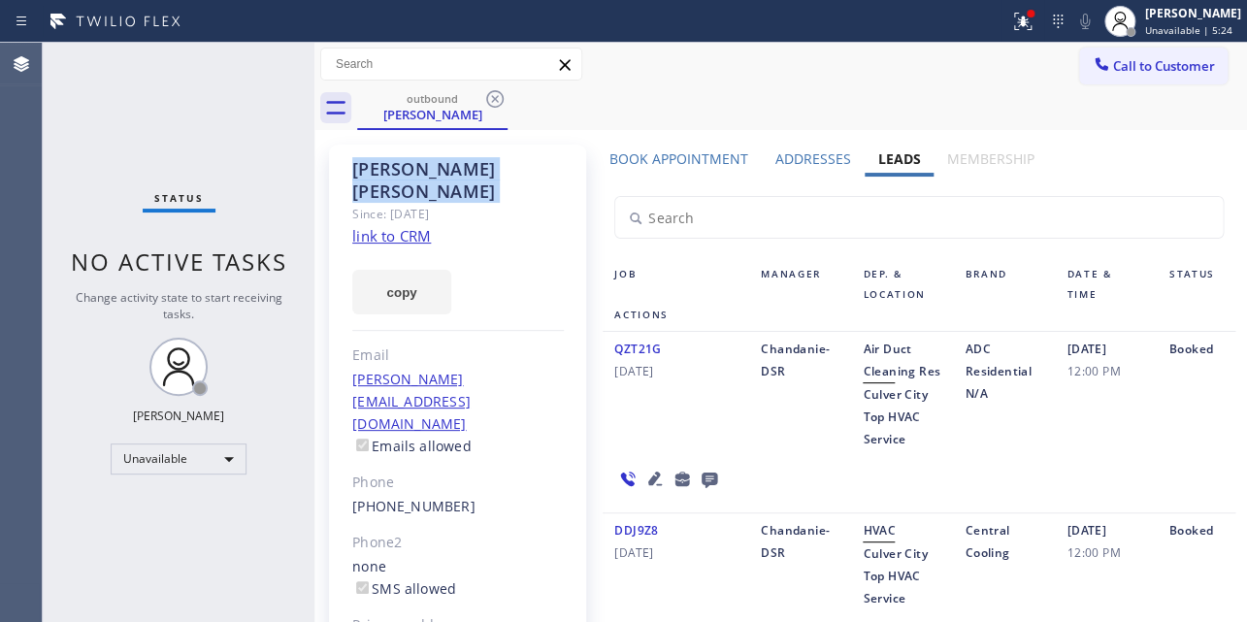
click at [494, 103] on icon at bounding box center [494, 98] width 23 height 23
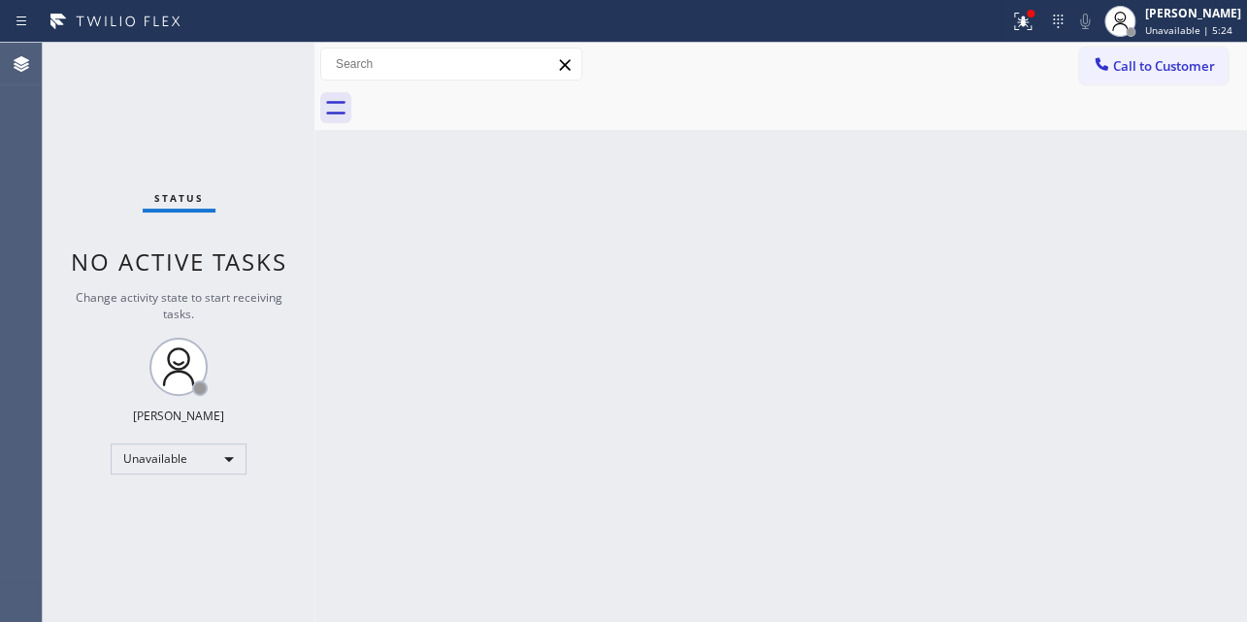
drag, startPoint x: 1140, startPoint y: 82, endPoint x: 1056, endPoint y: 78, distance: 83.6
click at [1138, 82] on button "Call to Customer" at bounding box center [1153, 66] width 148 height 37
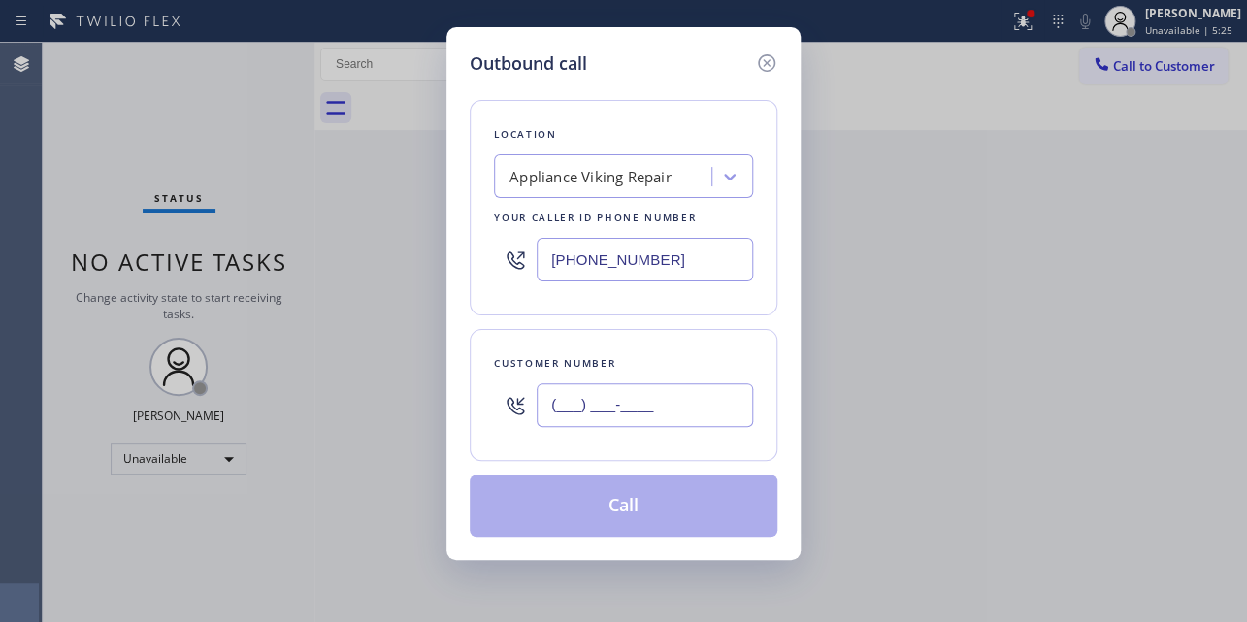
click at [564, 407] on input "(___) ___-____" at bounding box center [644, 405] width 216 height 44
paste input "818) 448-5347"
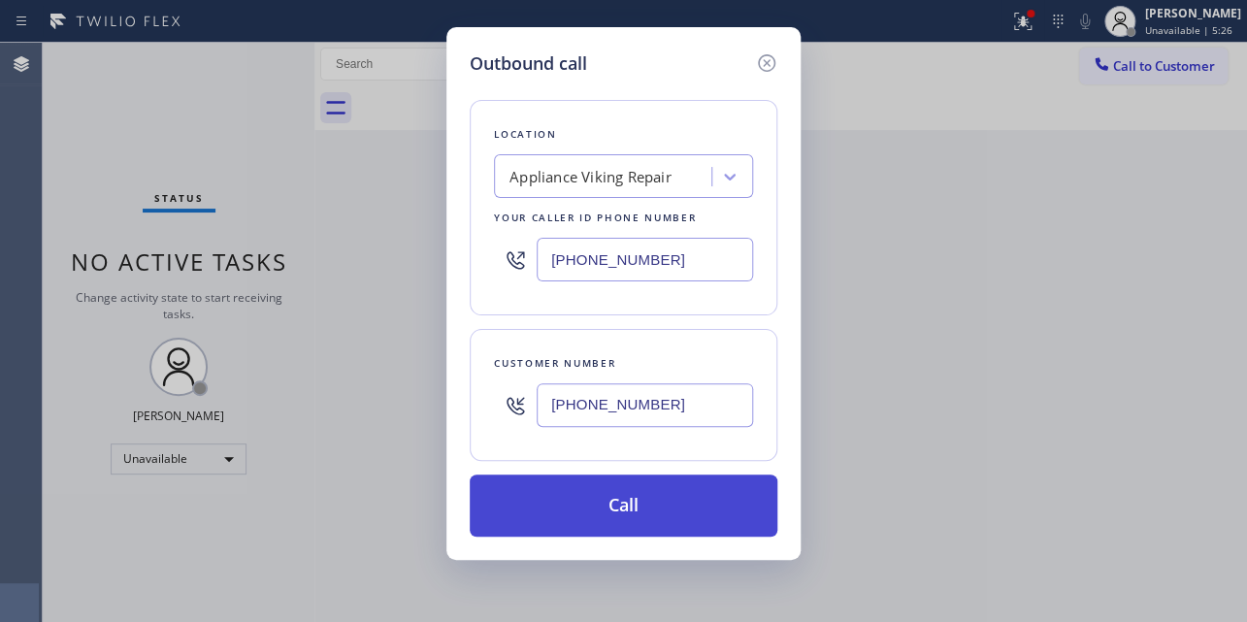
click at [620, 530] on button "Call" at bounding box center [624, 505] width 308 height 62
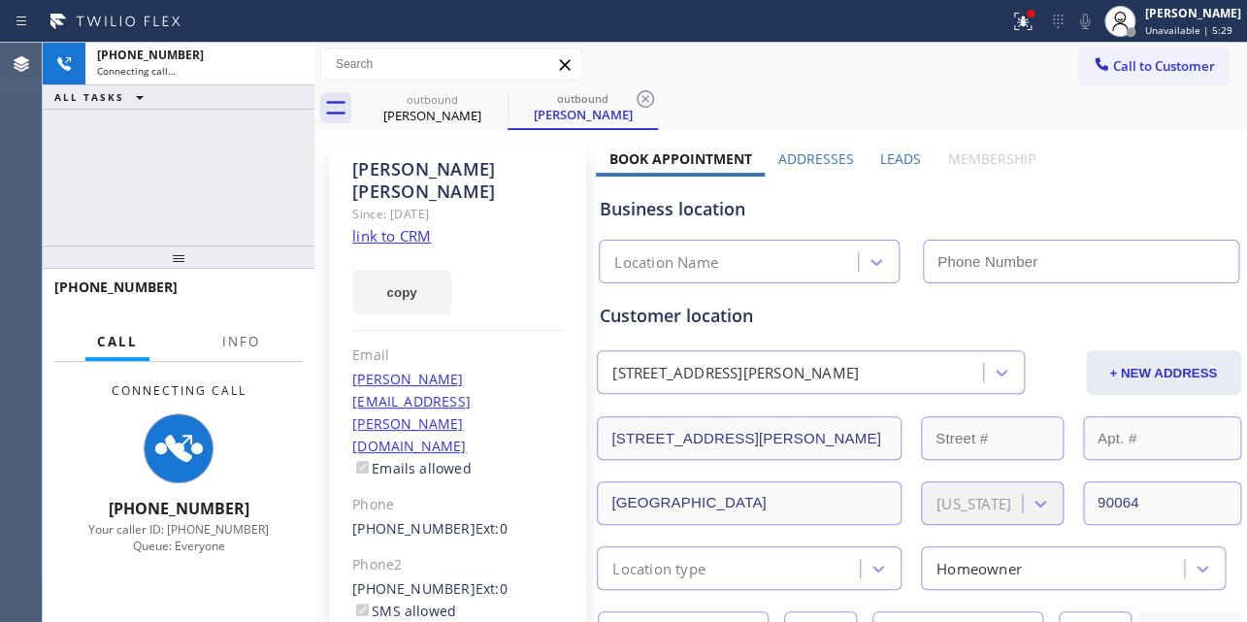
click at [883, 162] on label "Leads" at bounding box center [900, 158] width 41 height 18
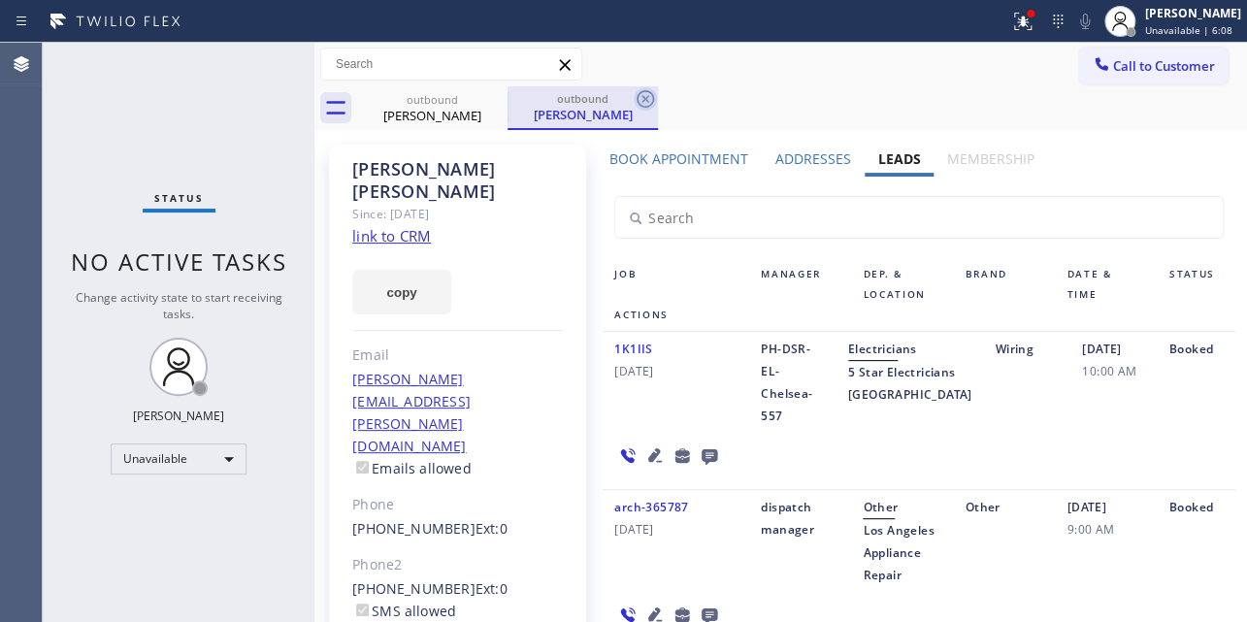
click at [636, 94] on icon at bounding box center [644, 98] width 23 height 23
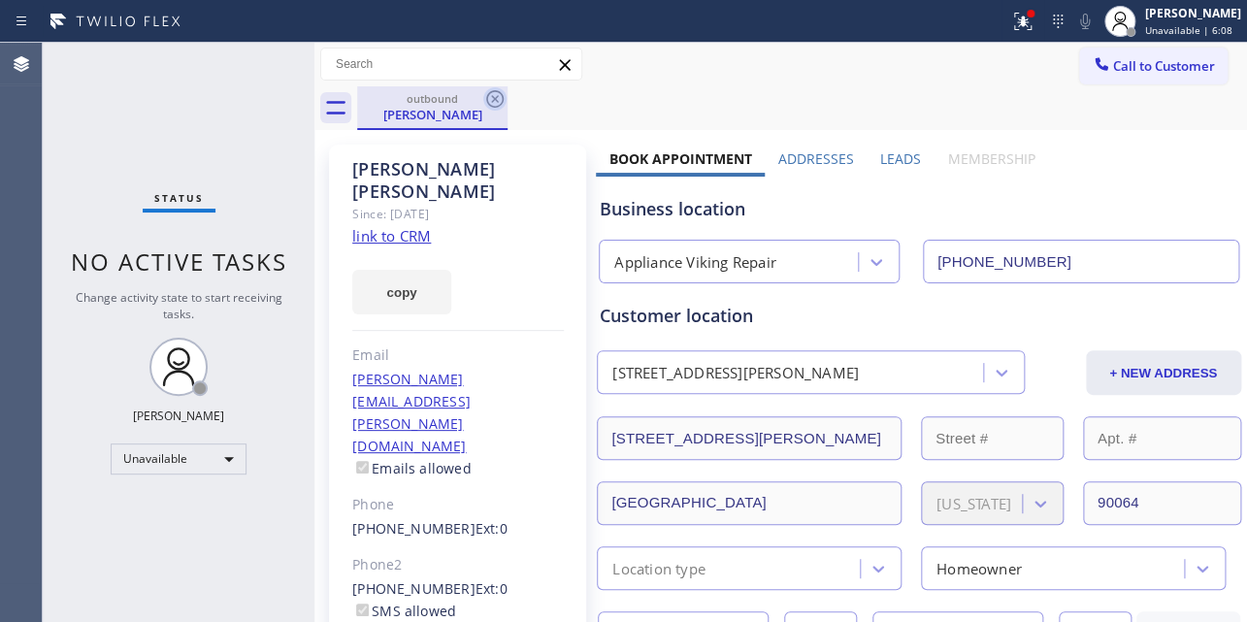
click at [496, 95] on icon at bounding box center [494, 98] width 23 height 23
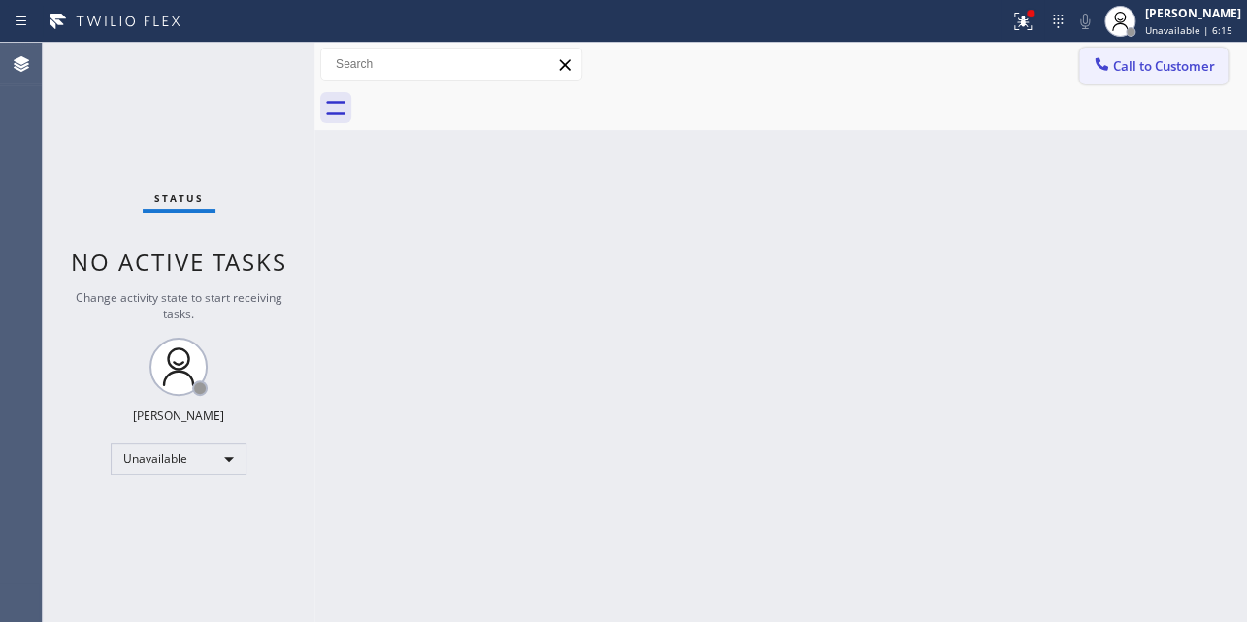
click at [1149, 74] on span "Call to Customer" at bounding box center [1164, 65] width 102 height 17
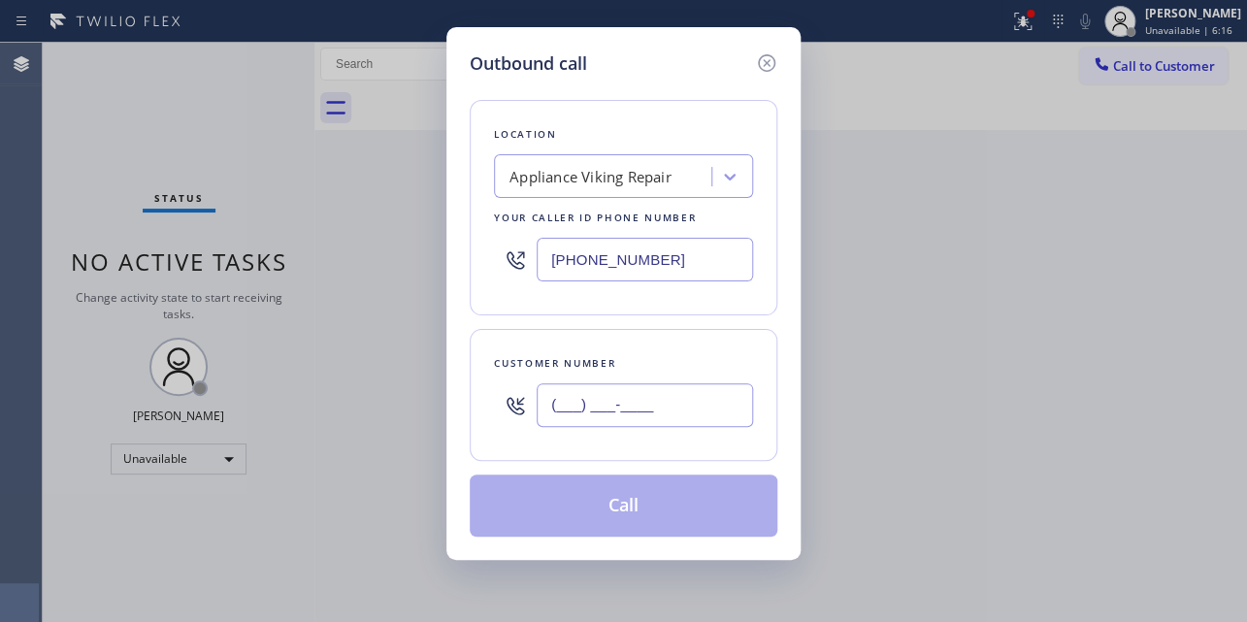
click at [600, 408] on input "(___) ___-____" at bounding box center [644, 405] width 216 height 44
paste input "310) 617-5850"
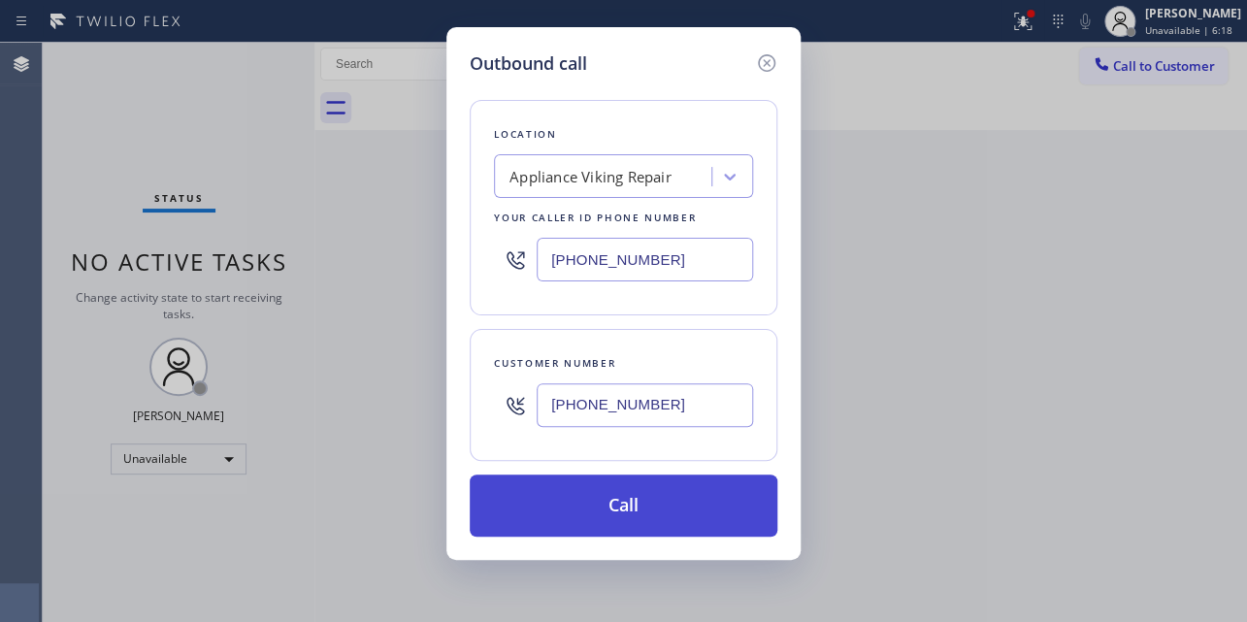
click at [601, 500] on button "Call" at bounding box center [624, 505] width 308 height 62
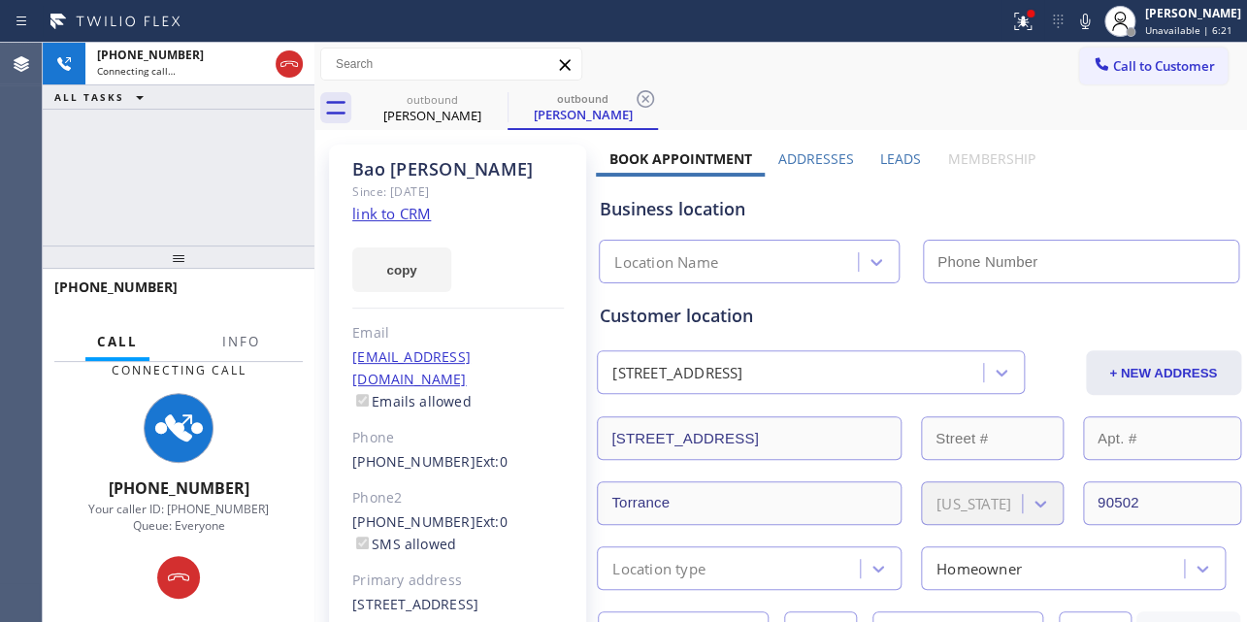
click at [887, 157] on label "Leads" at bounding box center [900, 158] width 41 height 18
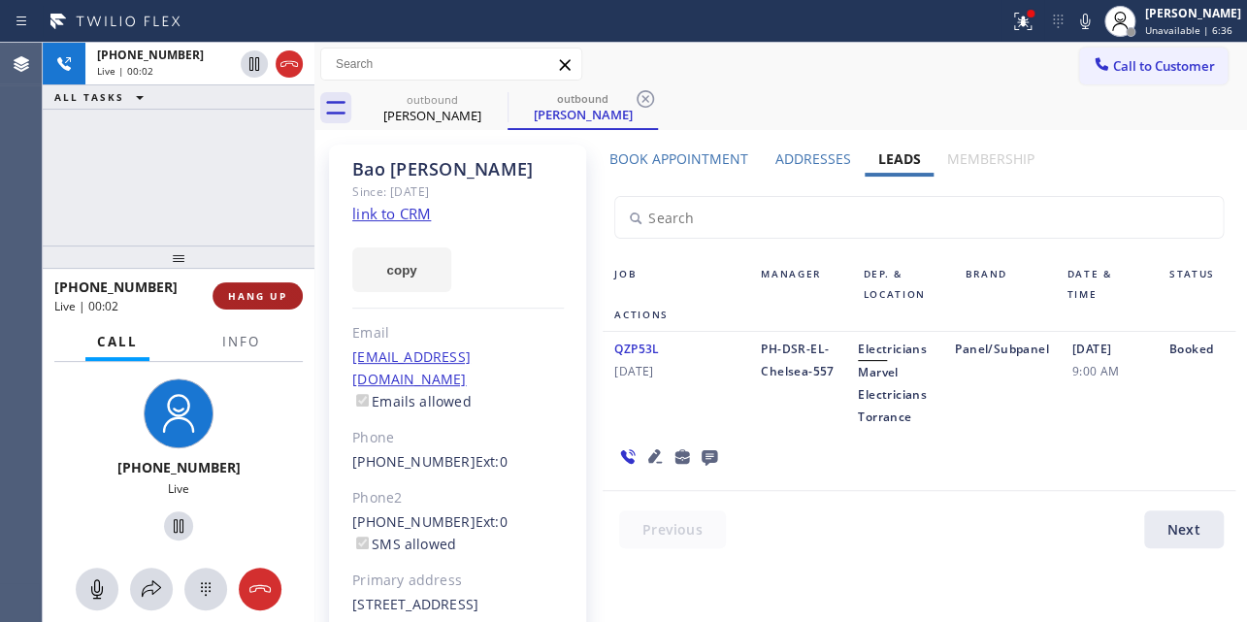
click at [249, 283] on button "HANG UP" at bounding box center [257, 295] width 90 height 27
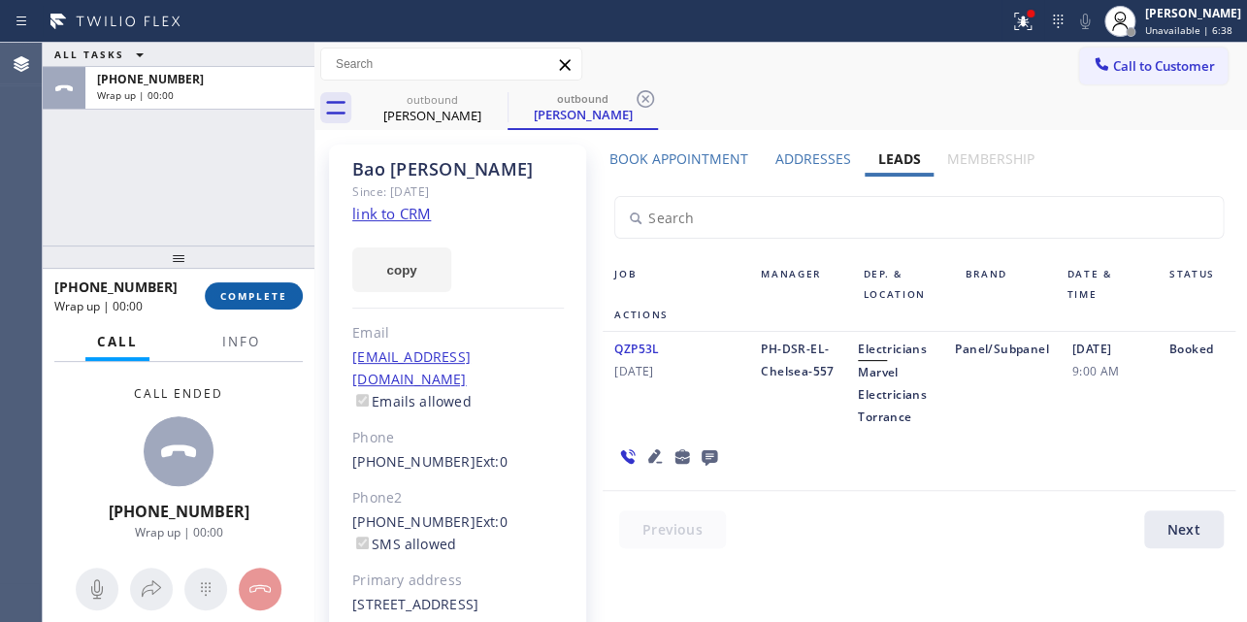
click at [242, 291] on span "COMPLETE" at bounding box center [253, 296] width 67 height 14
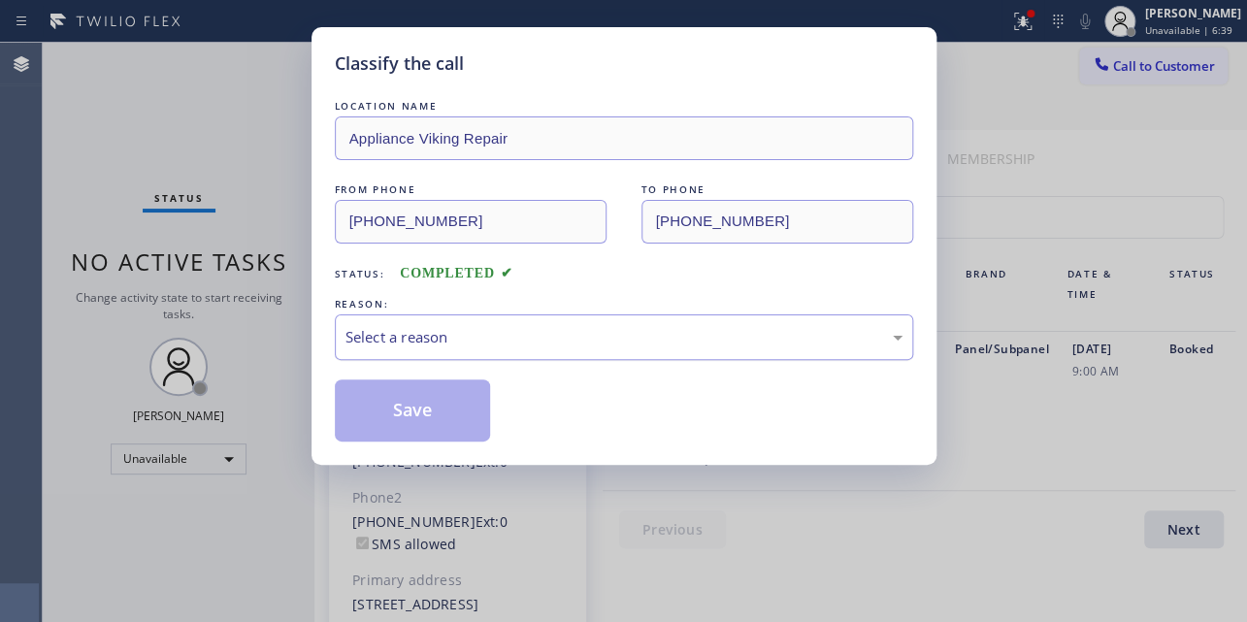
click at [498, 342] on div "Select a reason" at bounding box center [623, 337] width 557 height 22
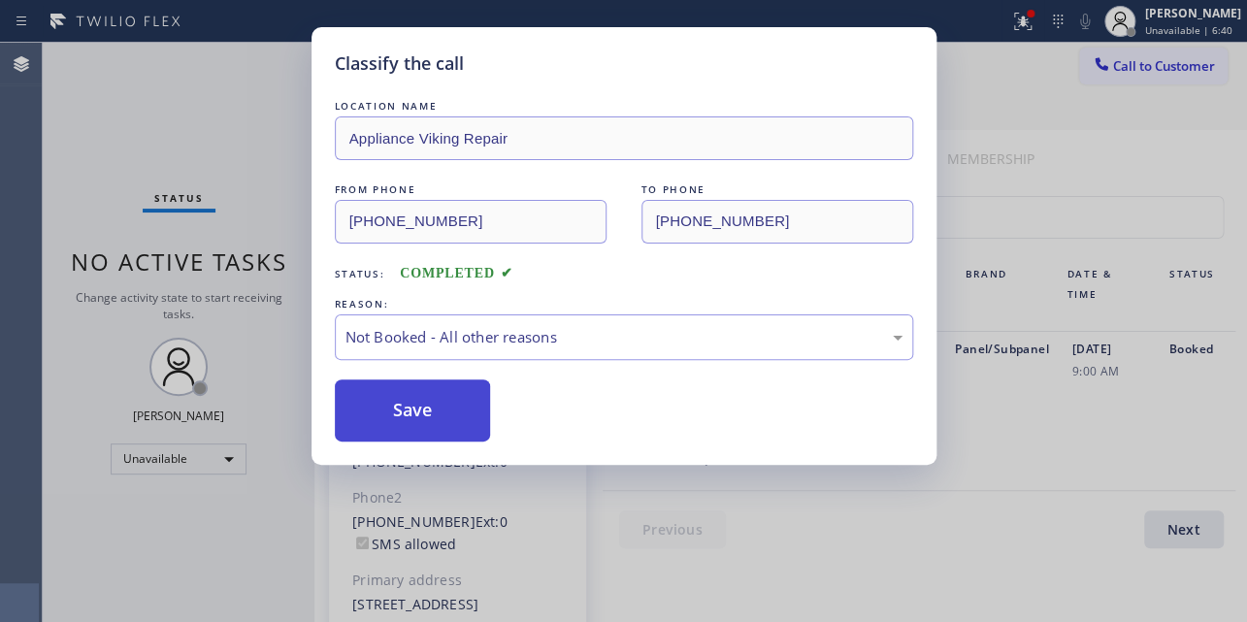
click at [449, 398] on button "Save" at bounding box center [413, 410] width 156 height 62
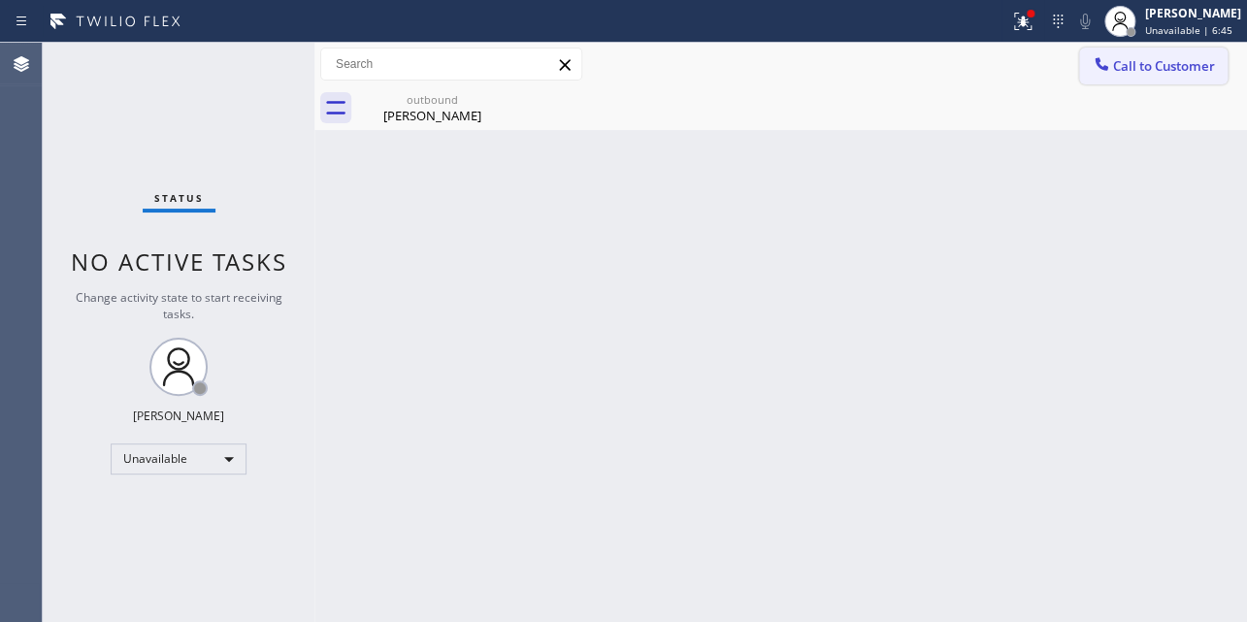
click at [1119, 59] on span "Call to Customer" at bounding box center [1164, 65] width 102 height 17
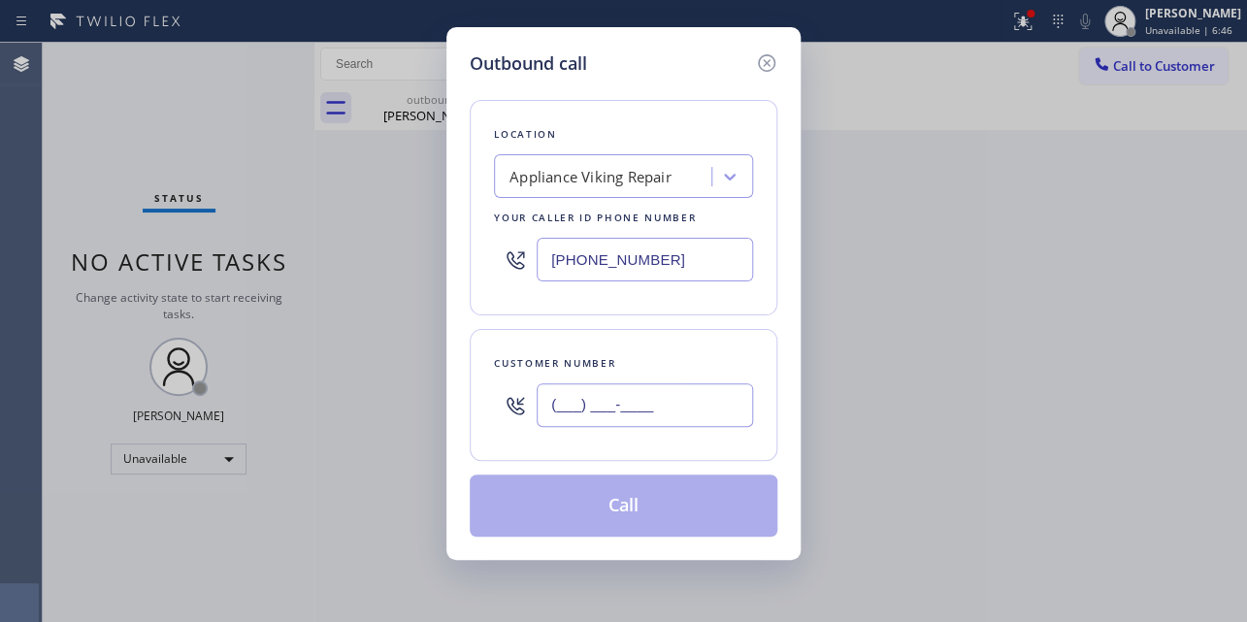
click at [592, 410] on input "(___) ___-____" at bounding box center [644, 405] width 216 height 44
paste input "213) 253-8513"
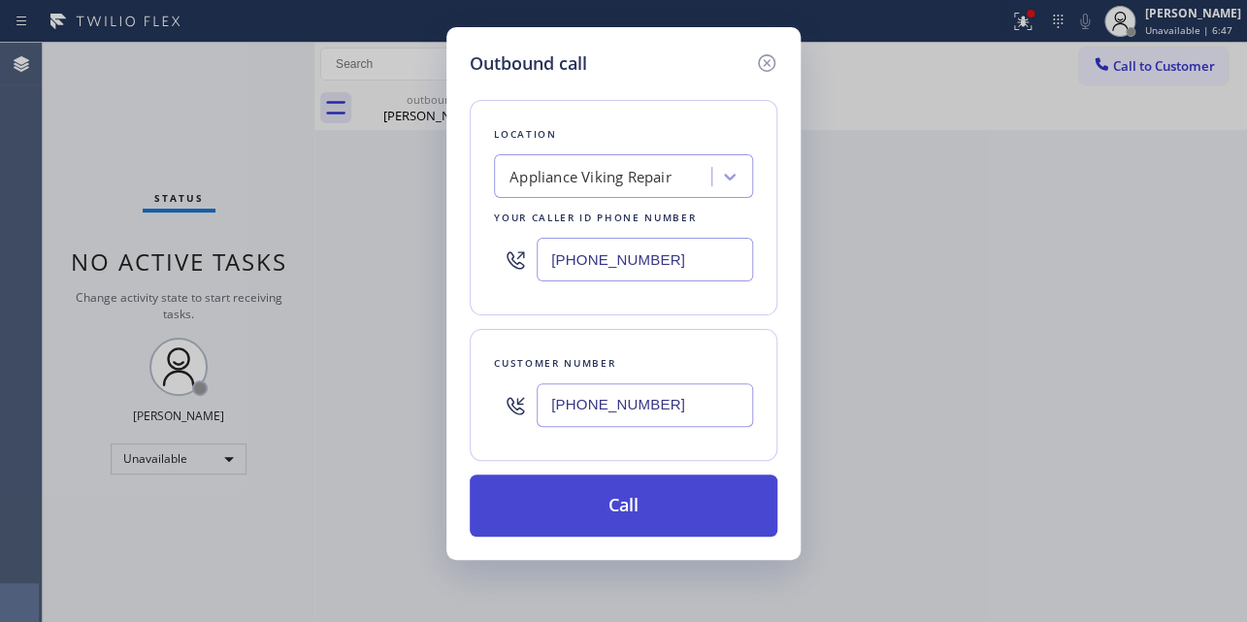
type input "[PHONE_NUMBER]"
click at [653, 503] on button "Call" at bounding box center [624, 505] width 308 height 62
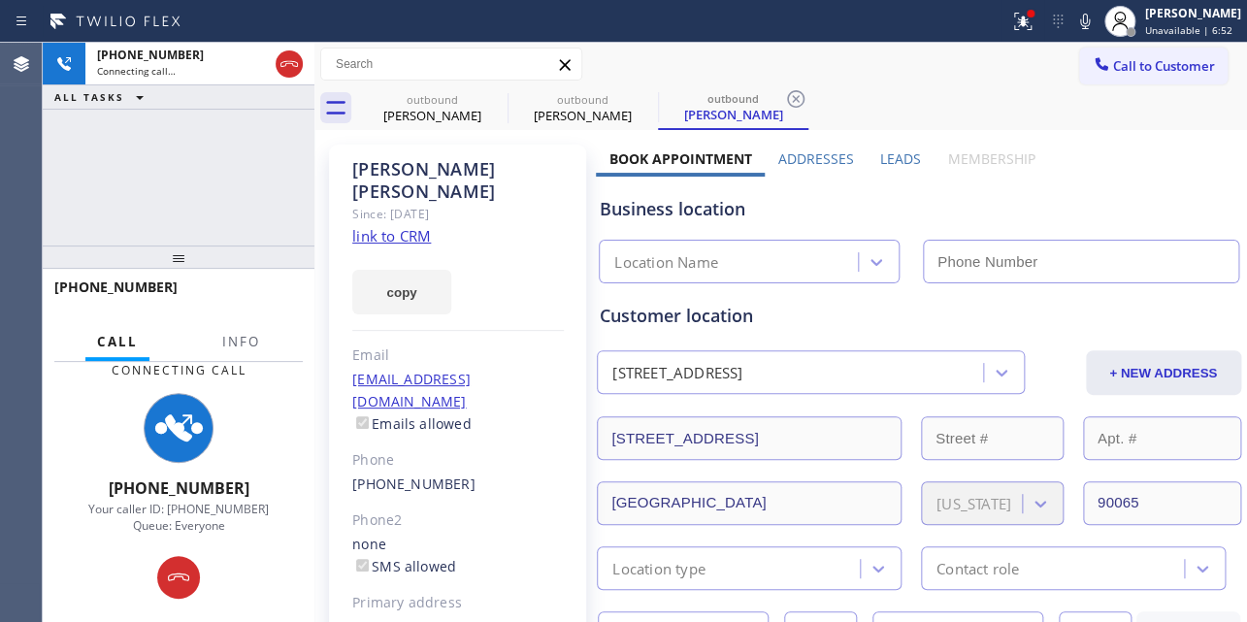
type input "[PHONE_NUMBER]"
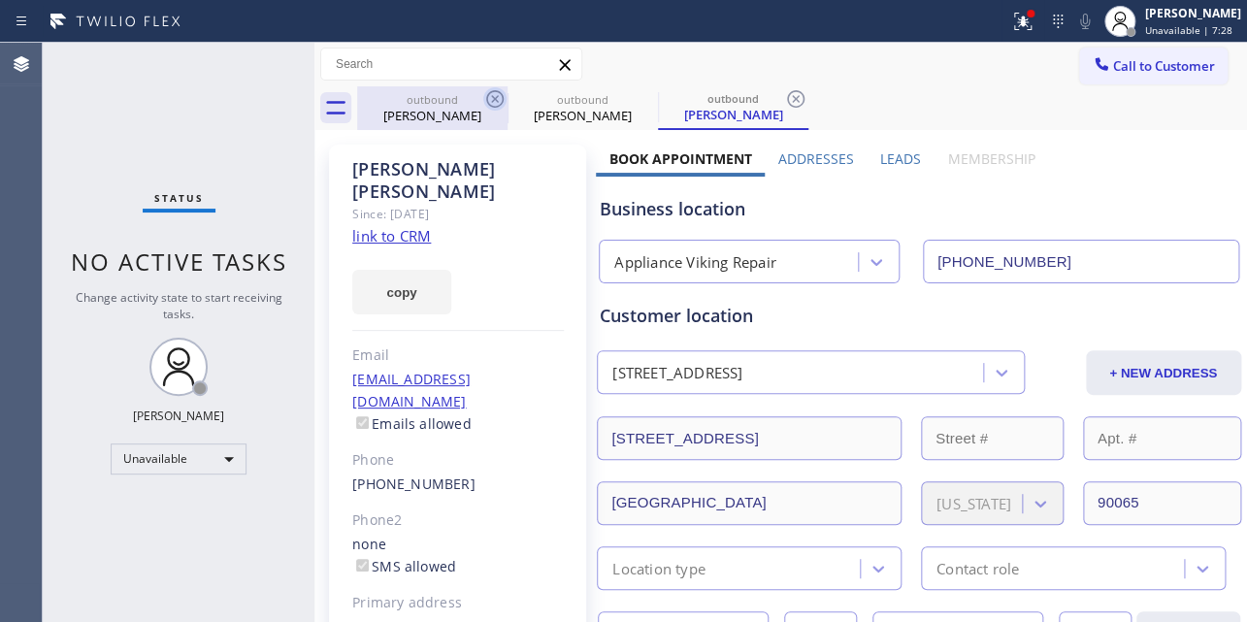
click at [496, 103] on icon at bounding box center [494, 98] width 23 height 23
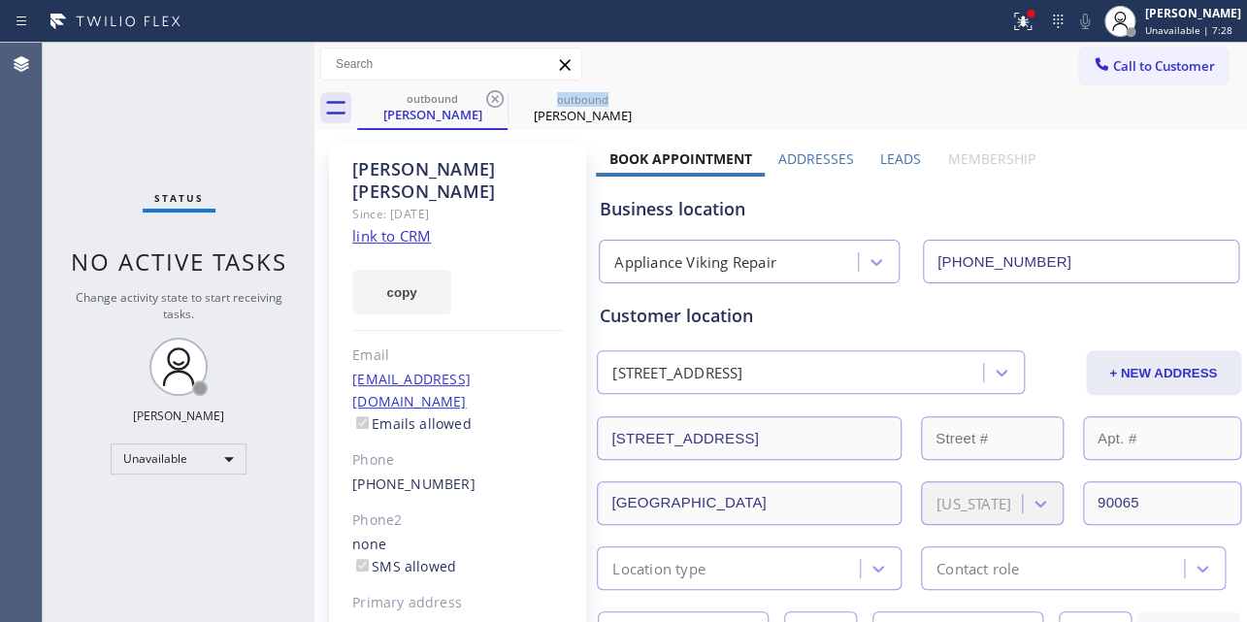
click at [496, 103] on icon at bounding box center [494, 98] width 23 height 23
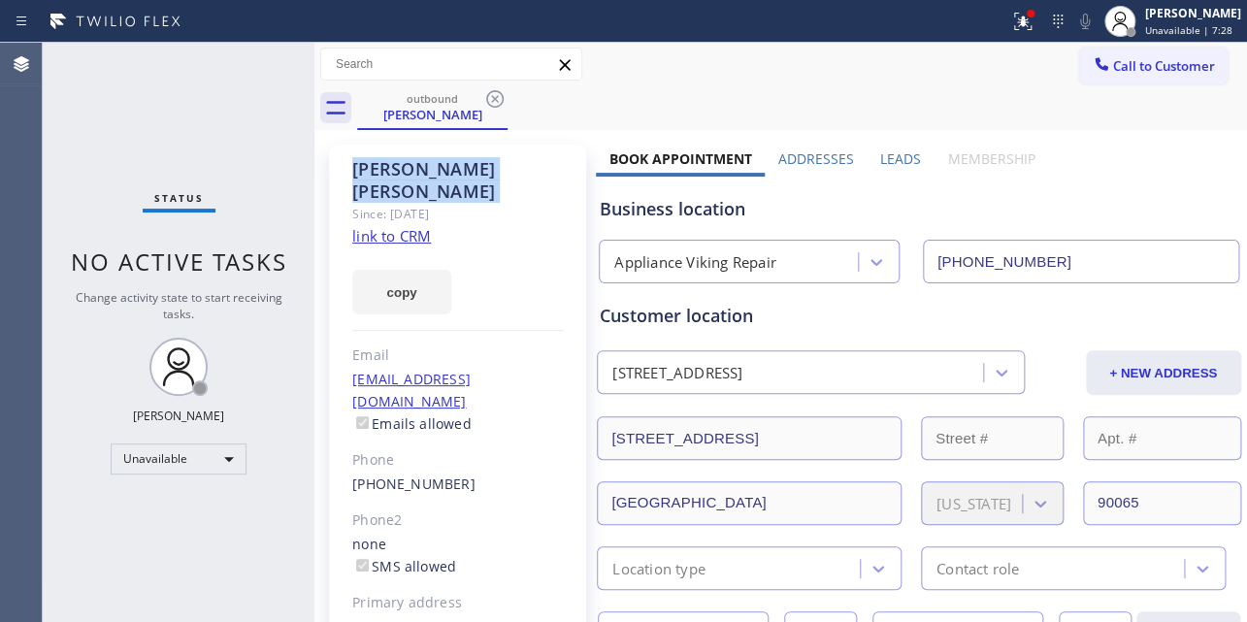
click at [496, 103] on icon at bounding box center [494, 98] width 23 height 23
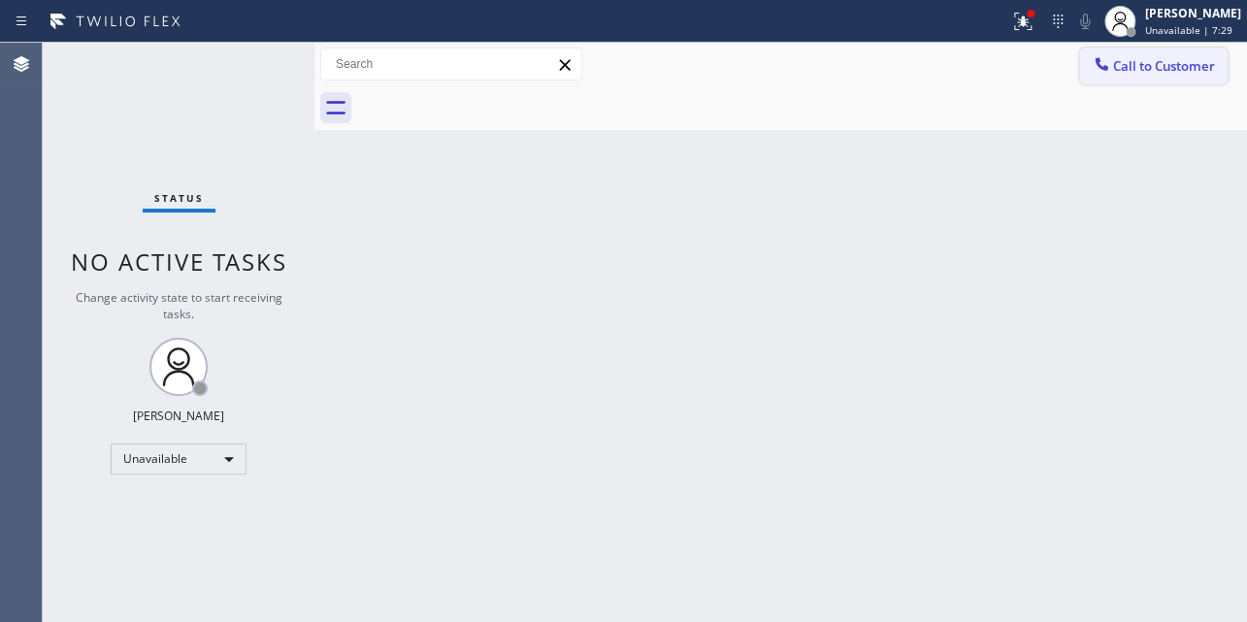
click at [1102, 67] on icon at bounding box center [1100, 63] width 13 height 13
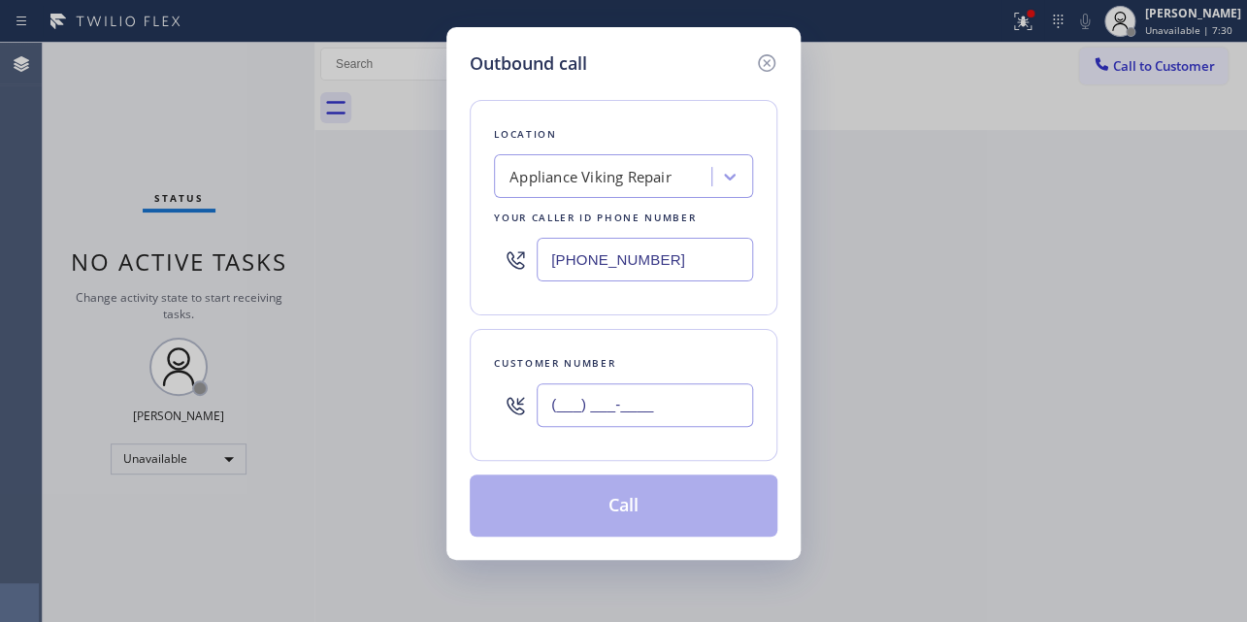
click at [611, 393] on input "(___) ___-____" at bounding box center [644, 405] width 216 height 44
paste input "424) 350-4051"
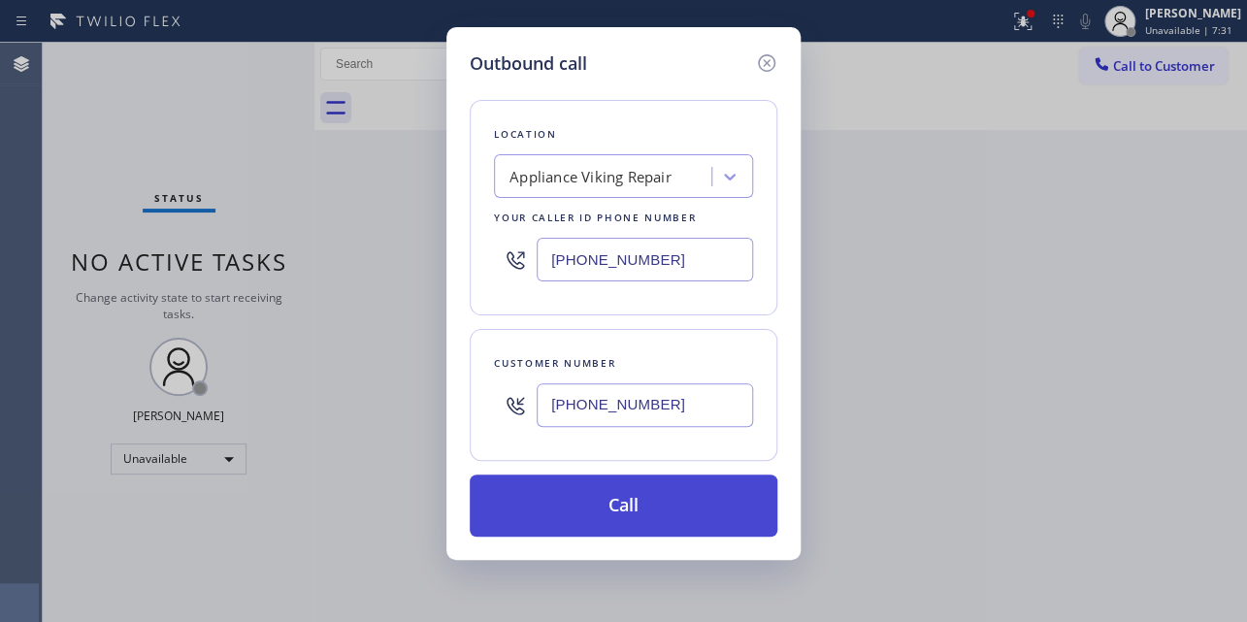
click at [632, 518] on button "Call" at bounding box center [624, 505] width 308 height 62
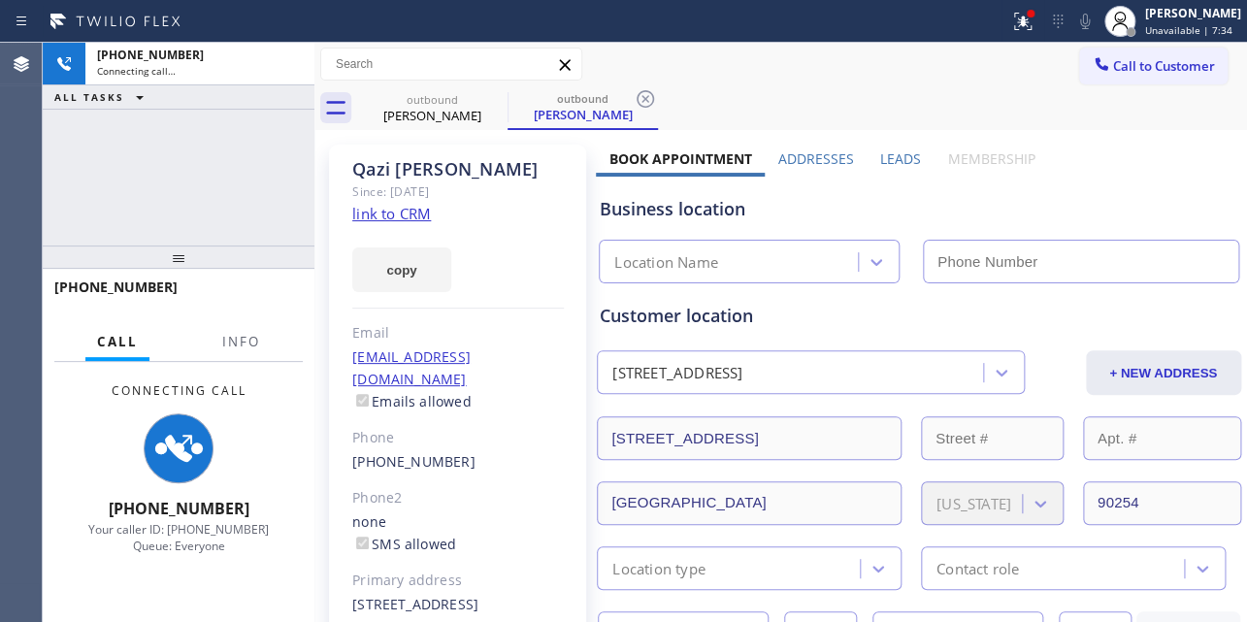
click at [883, 163] on label "Leads" at bounding box center [900, 158] width 41 height 18
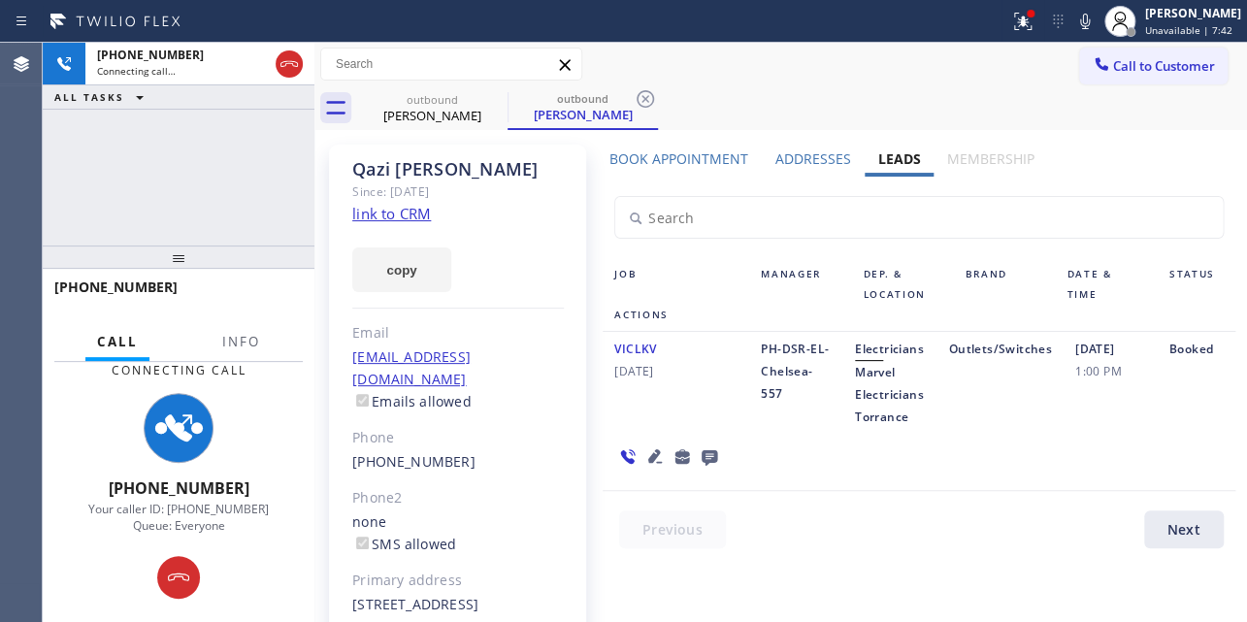
click at [921, 515] on div at bounding box center [929, 534] width 655 height 48
click at [797, 563] on div "Book Appointment Addresses Leads Membership Business location Appliance Viking …" at bounding box center [918, 440] width 645 height 582
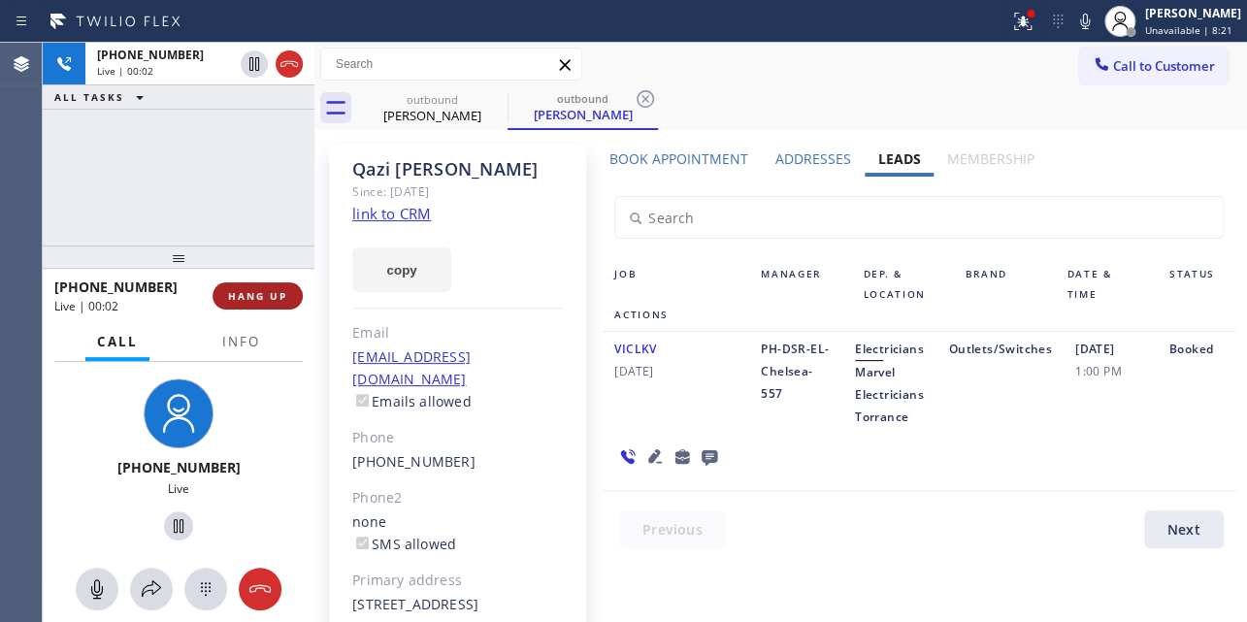
click at [242, 298] on span "HANG UP" at bounding box center [257, 296] width 59 height 14
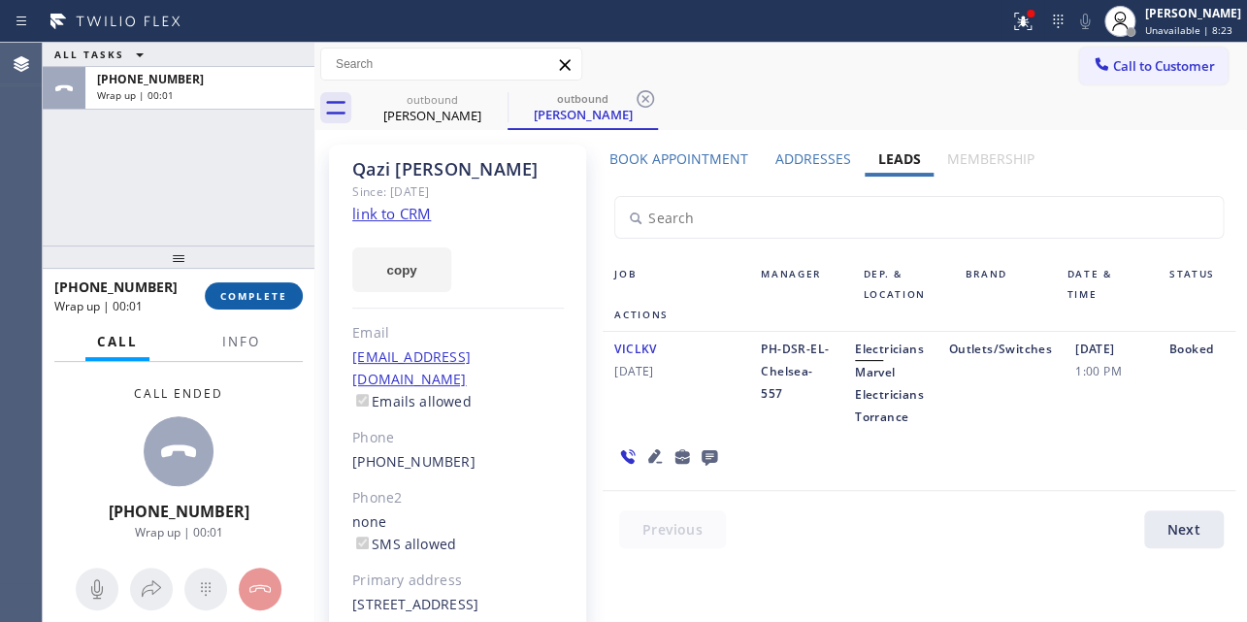
click at [242, 298] on span "COMPLETE" at bounding box center [253, 296] width 67 height 14
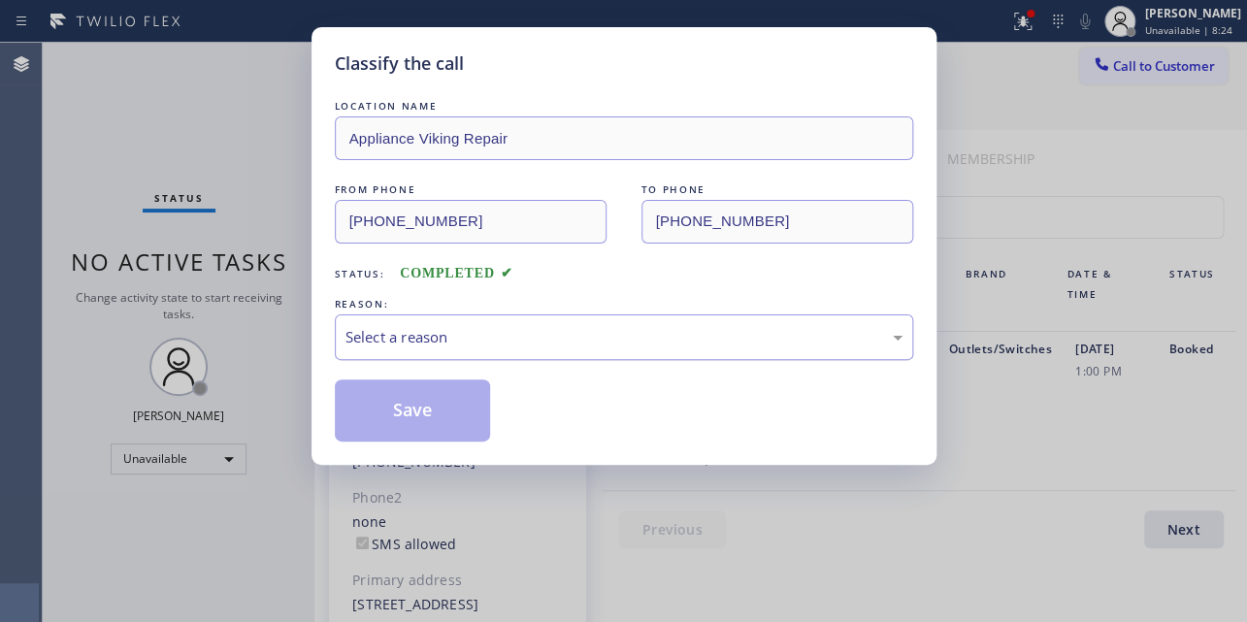
click at [516, 327] on div "Select a reason" at bounding box center [623, 337] width 557 height 22
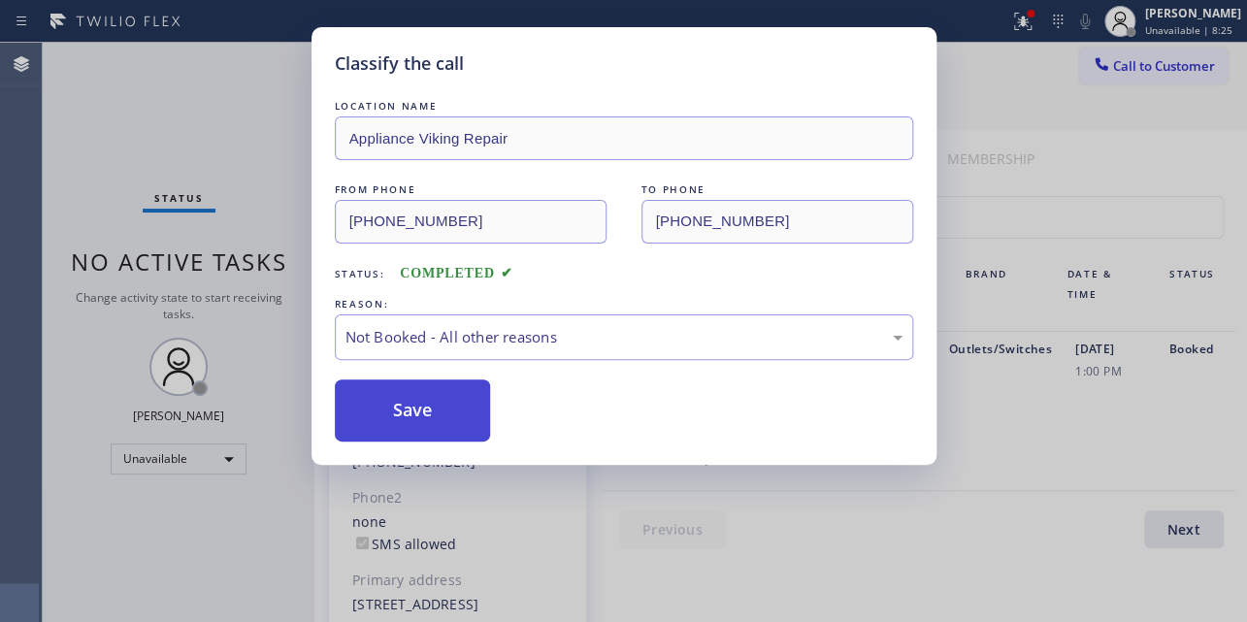
click at [445, 400] on button "Save" at bounding box center [413, 410] width 156 height 62
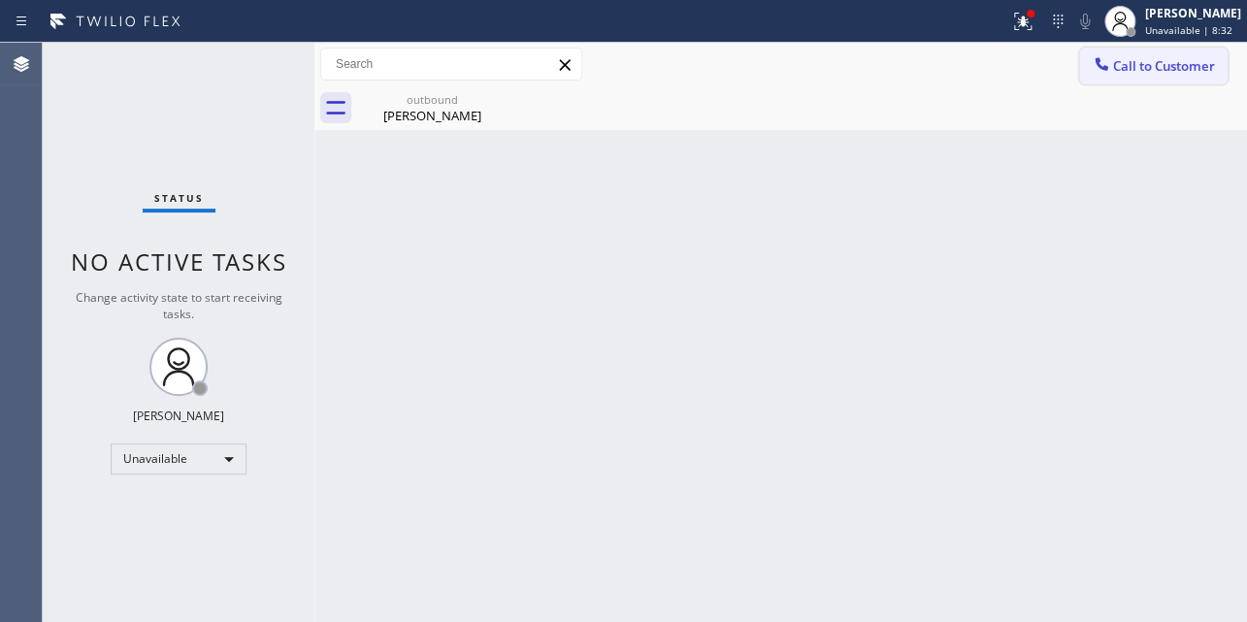
click at [1123, 60] on span "Call to Customer" at bounding box center [1164, 65] width 102 height 17
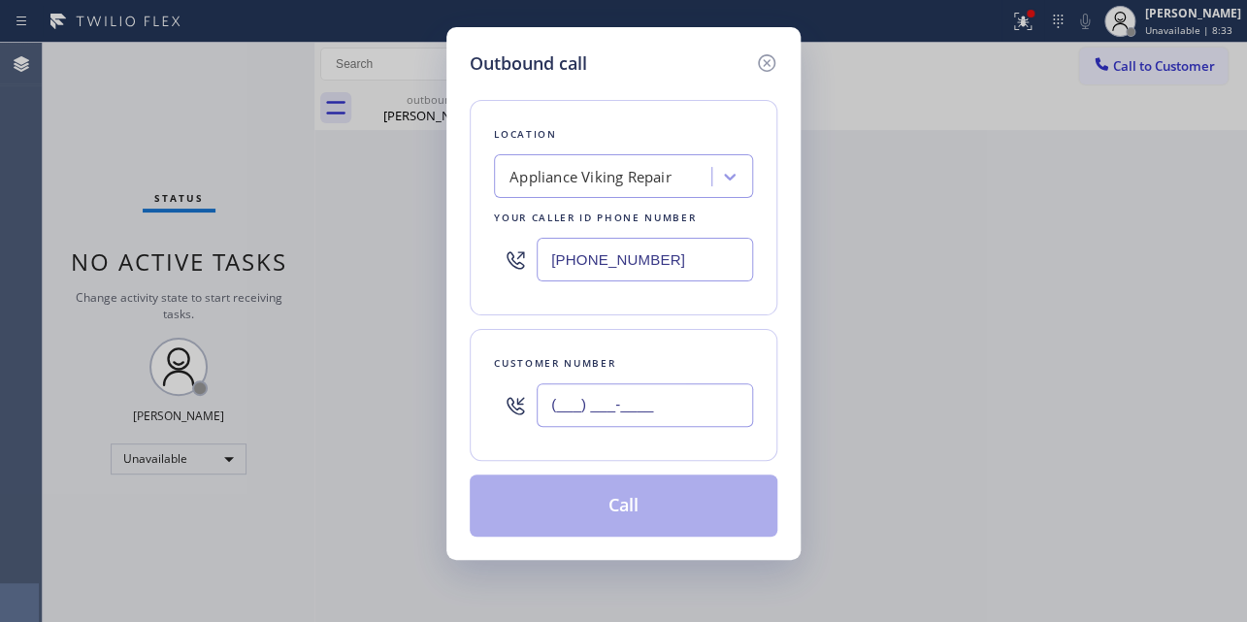
click at [641, 403] on input "(___) ___-____" at bounding box center [644, 405] width 216 height 44
paste input "206) 941-1509"
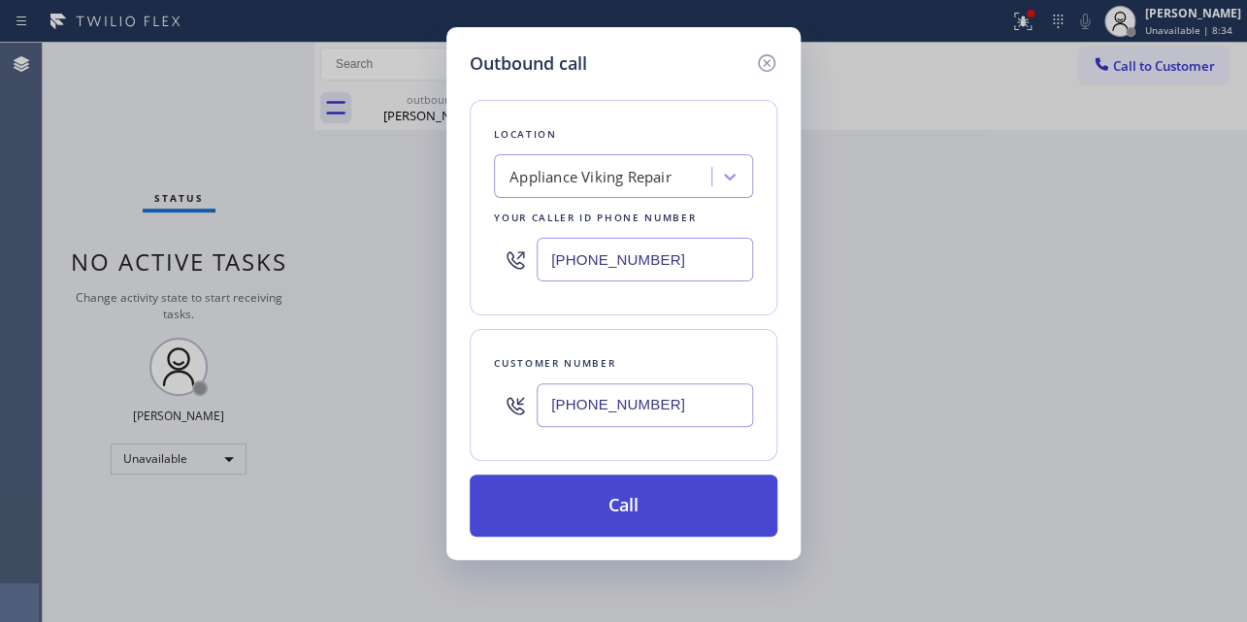
type input "[PHONE_NUMBER]"
click at [600, 507] on button "Call" at bounding box center [624, 505] width 308 height 62
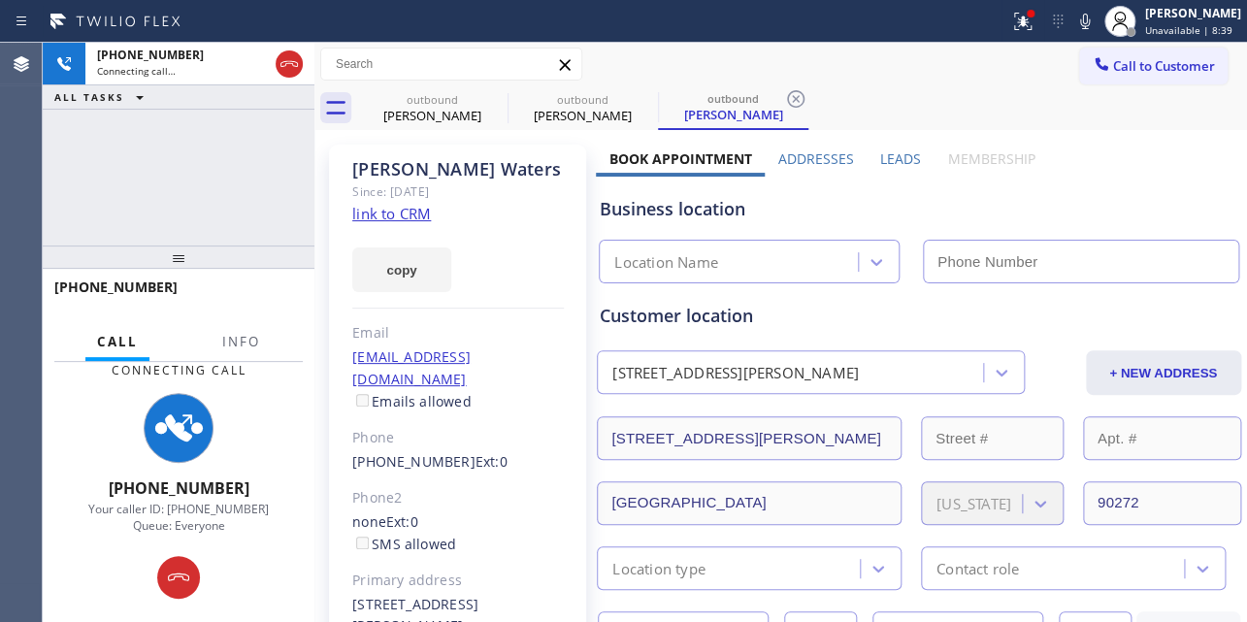
type input "[PHONE_NUMBER]"
click at [1054, 184] on div "Business location Appliance Viking Repair [PHONE_NUMBER]" at bounding box center [918, 230] width 645 height 107
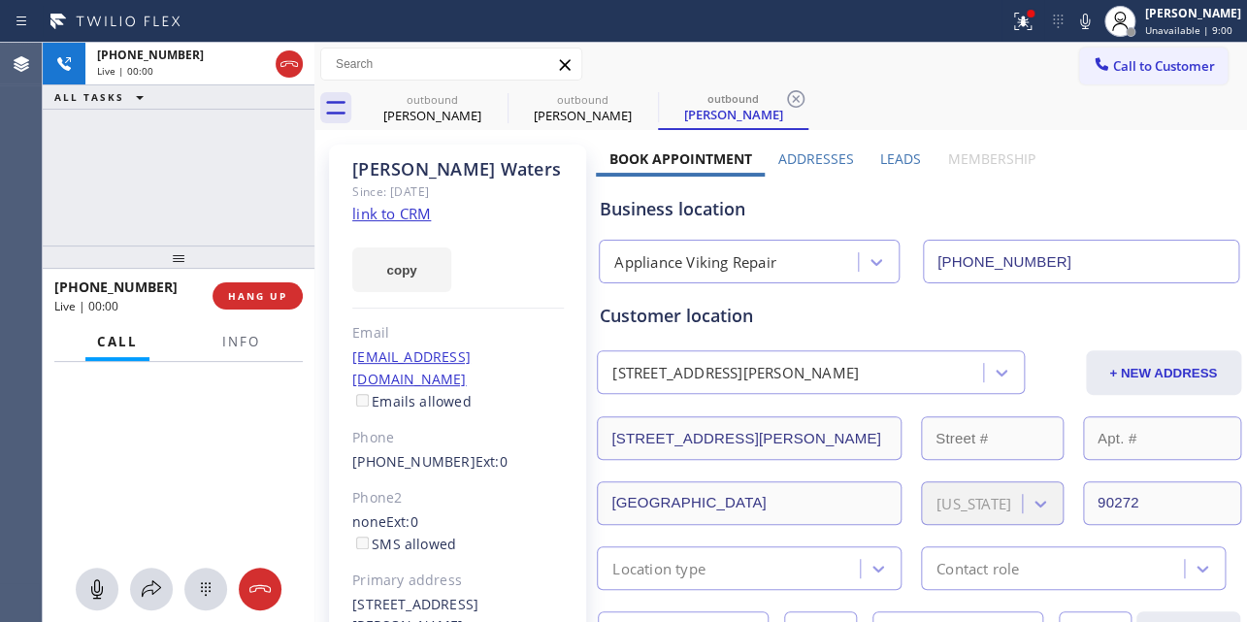
click at [882, 149] on label "Leads" at bounding box center [900, 158] width 41 height 18
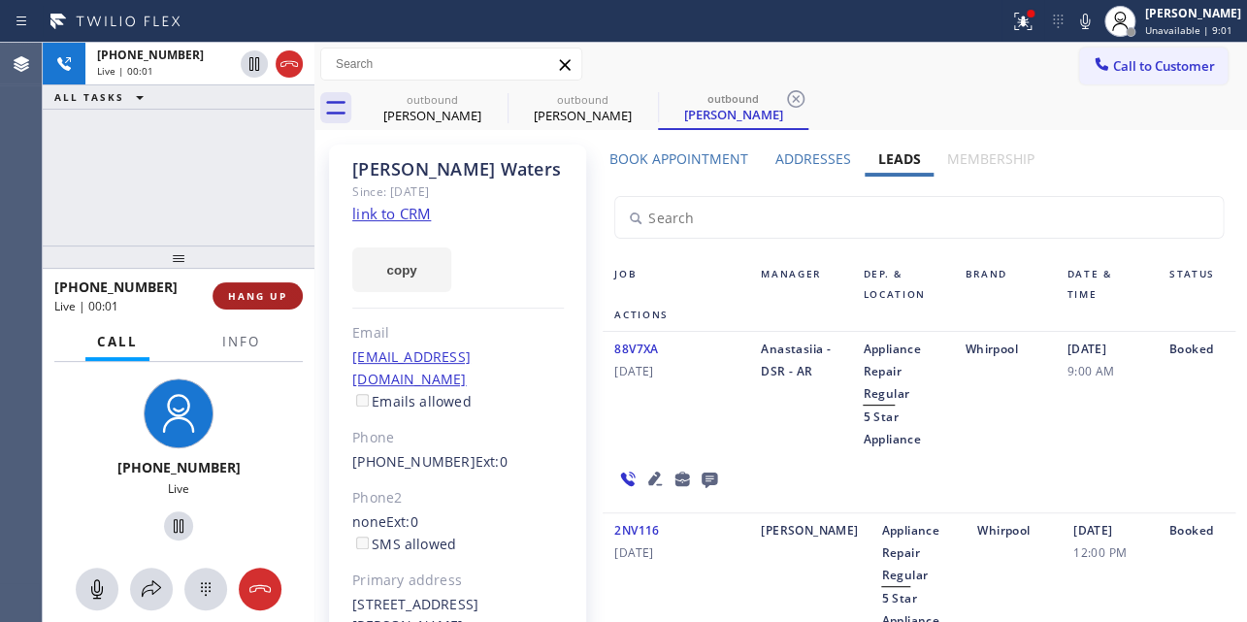
click at [277, 298] on span "HANG UP" at bounding box center [257, 296] width 59 height 14
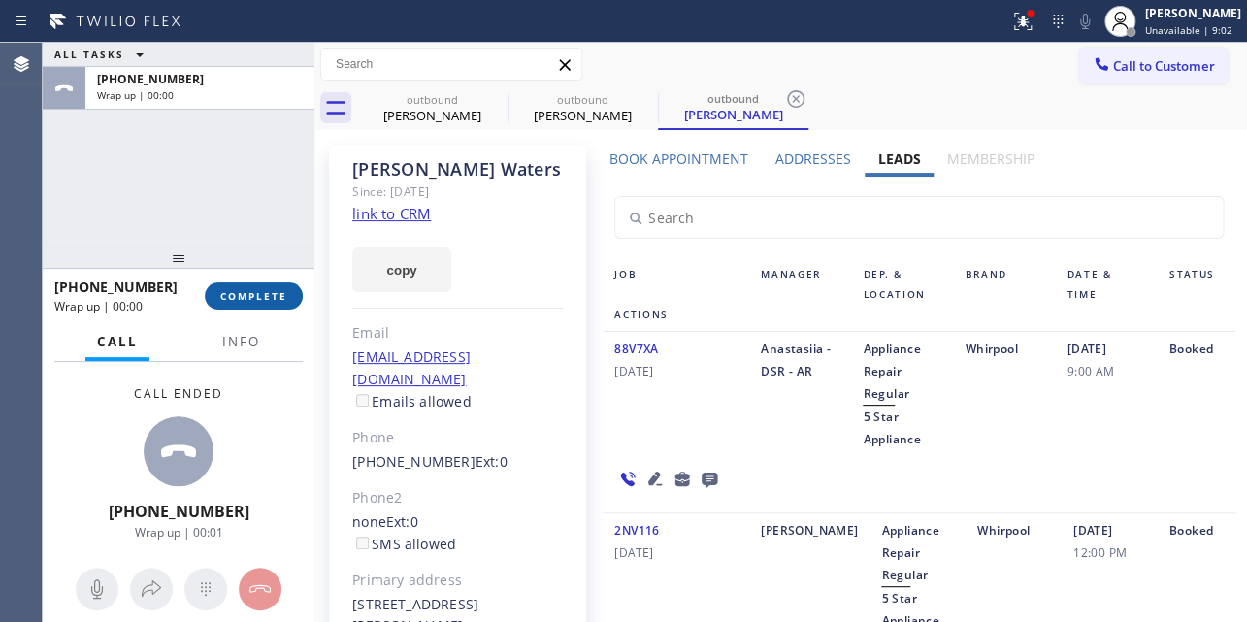
click at [265, 294] on span "COMPLETE" at bounding box center [253, 296] width 67 height 14
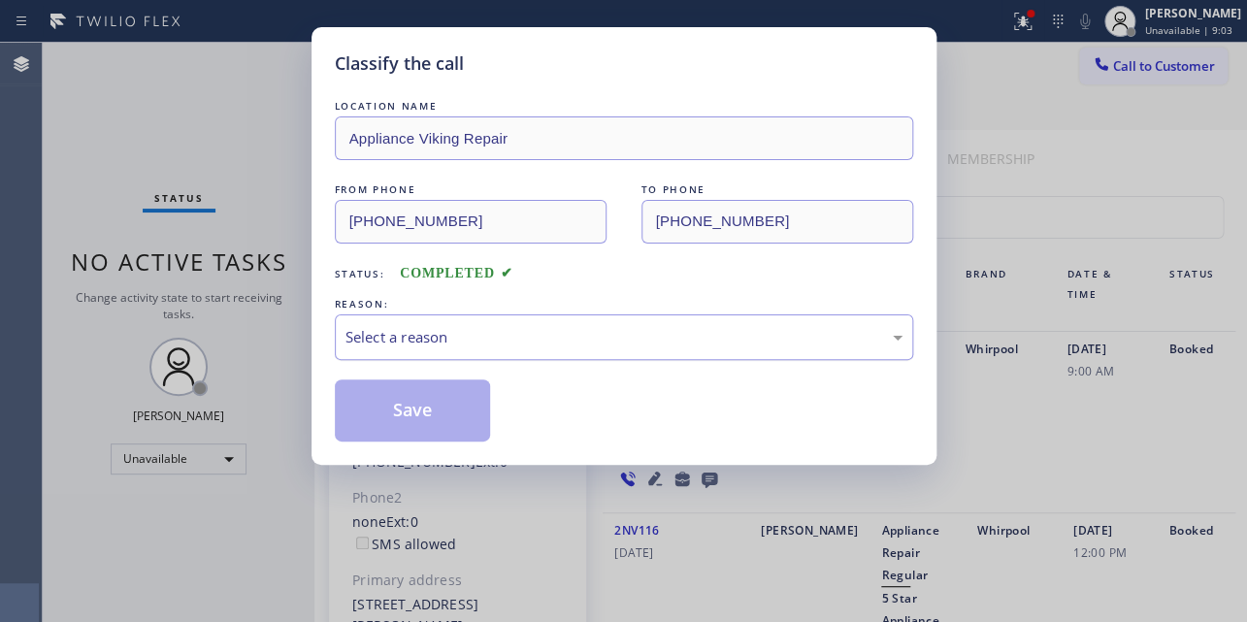
click at [513, 343] on div "Select a reason" at bounding box center [623, 337] width 557 height 22
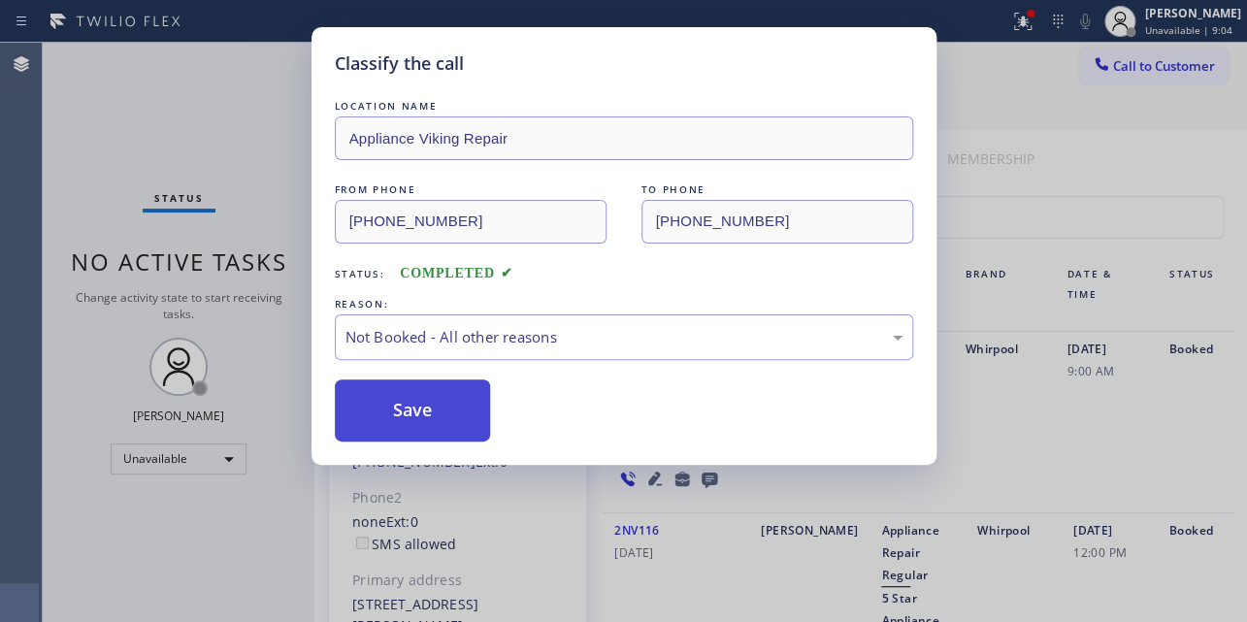
click at [439, 409] on button "Save" at bounding box center [413, 410] width 156 height 62
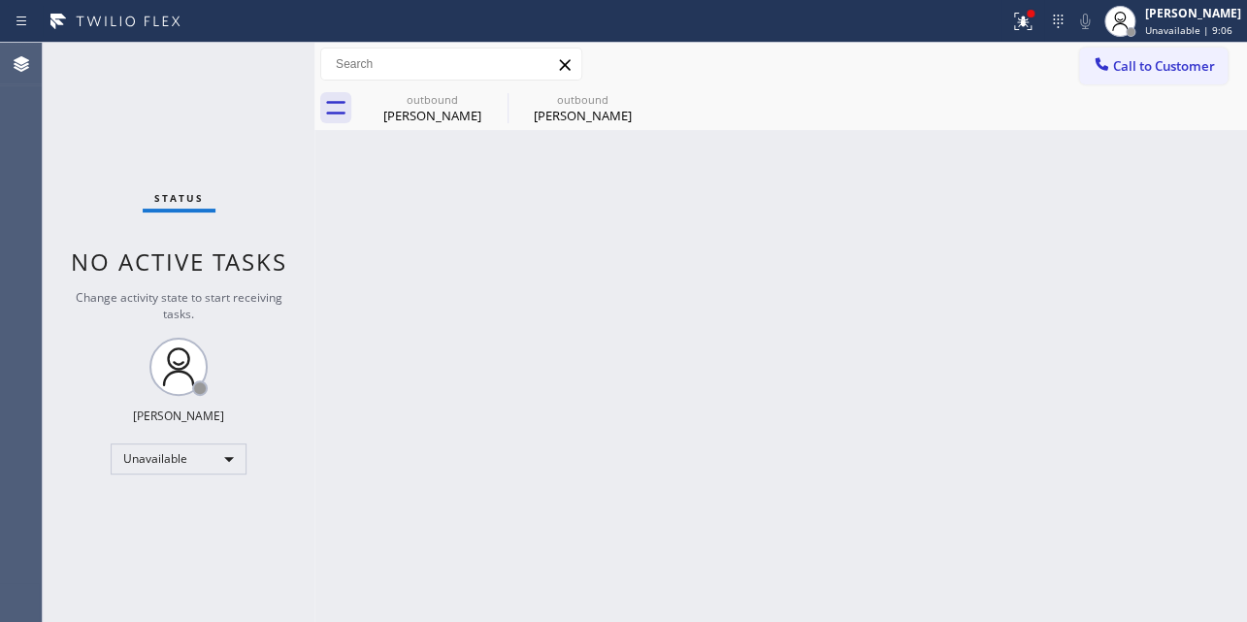
click at [1124, 87] on div "outbound [PERSON_NAME] outbound [PERSON_NAME]" at bounding box center [802, 108] width 890 height 44
click at [1135, 73] on span "Call to Customer" at bounding box center [1164, 65] width 102 height 17
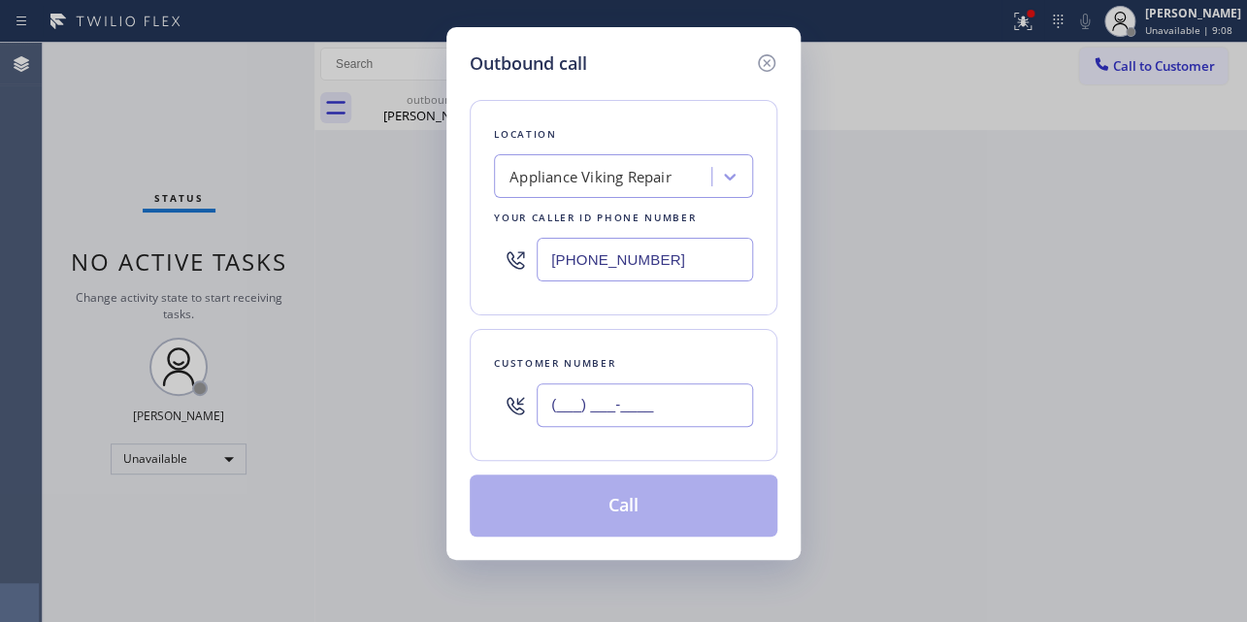
click at [644, 392] on input "(___) ___-____" at bounding box center [644, 405] width 216 height 44
paste input "917) 757-0519"
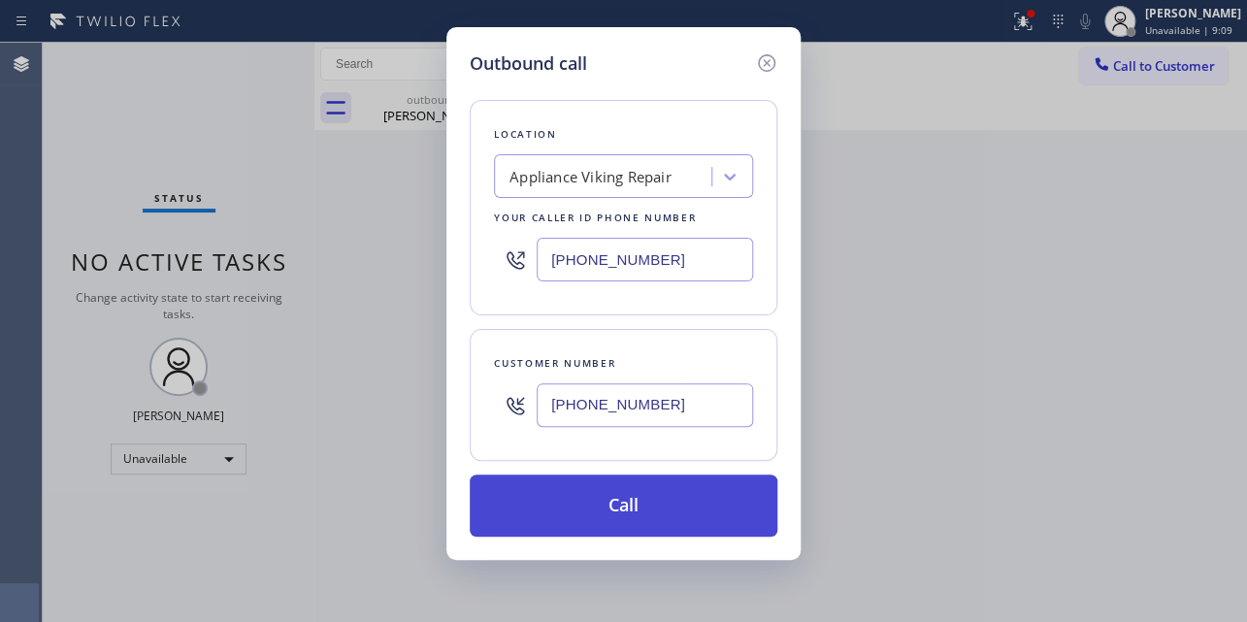
type input "[PHONE_NUMBER]"
click at [606, 518] on button "Call" at bounding box center [624, 505] width 308 height 62
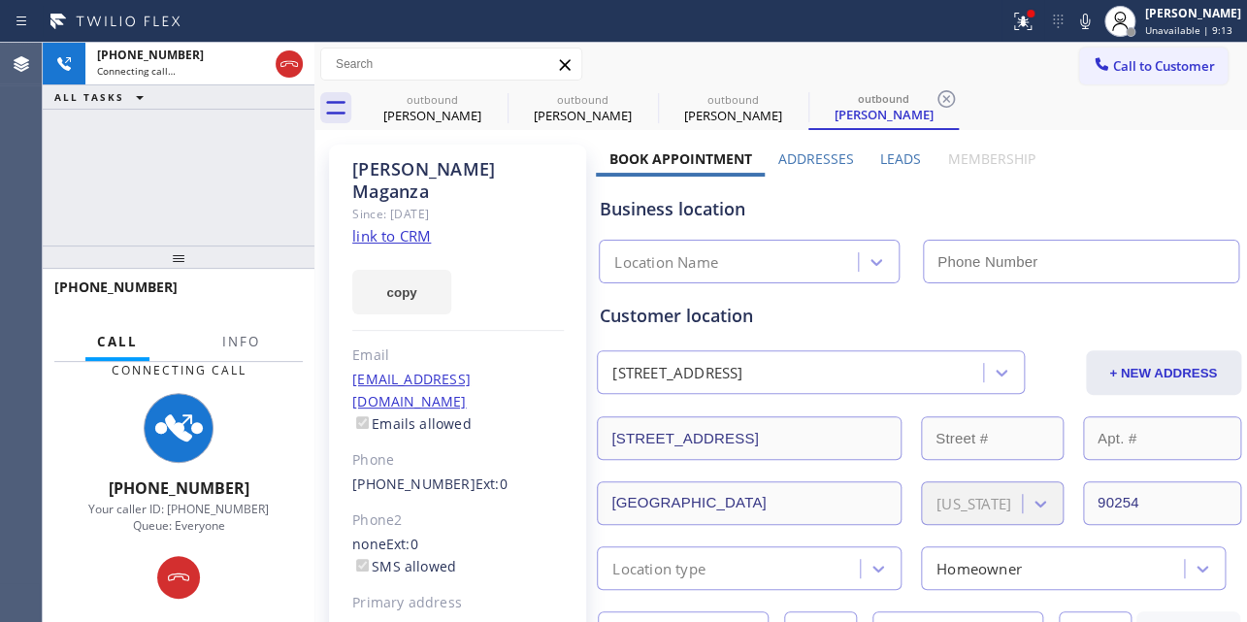
type input "[PHONE_NUMBER]"
click at [882, 155] on label "Leads" at bounding box center [900, 158] width 41 height 18
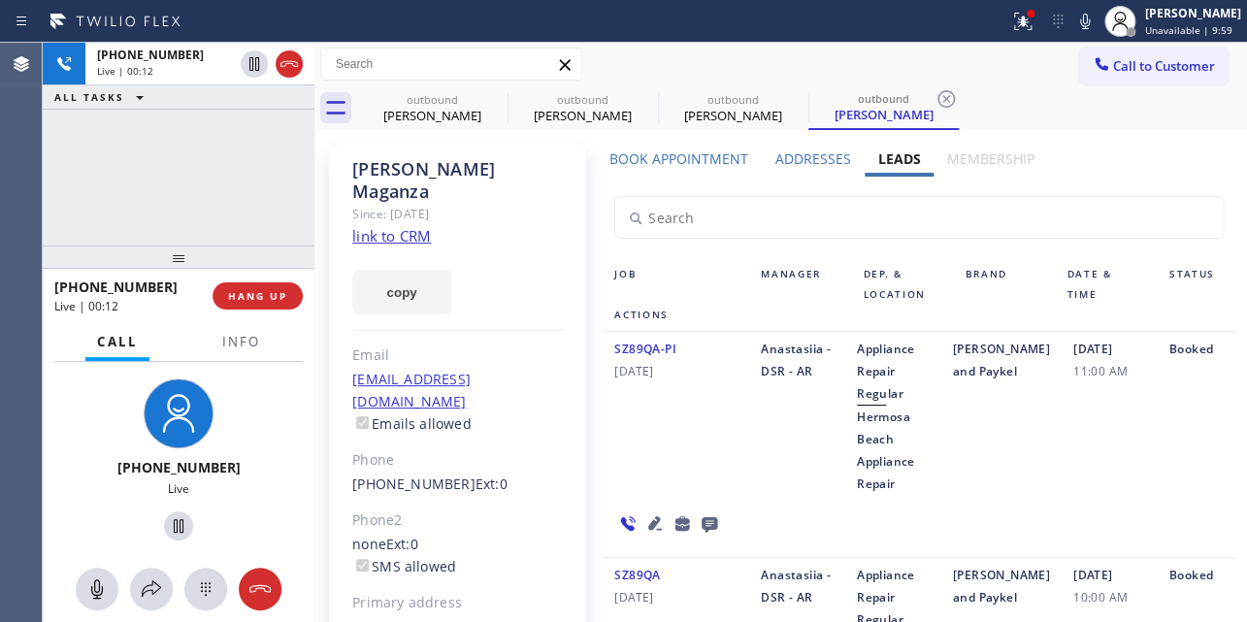
click at [648, 516] on icon at bounding box center [654, 522] width 23 height 23
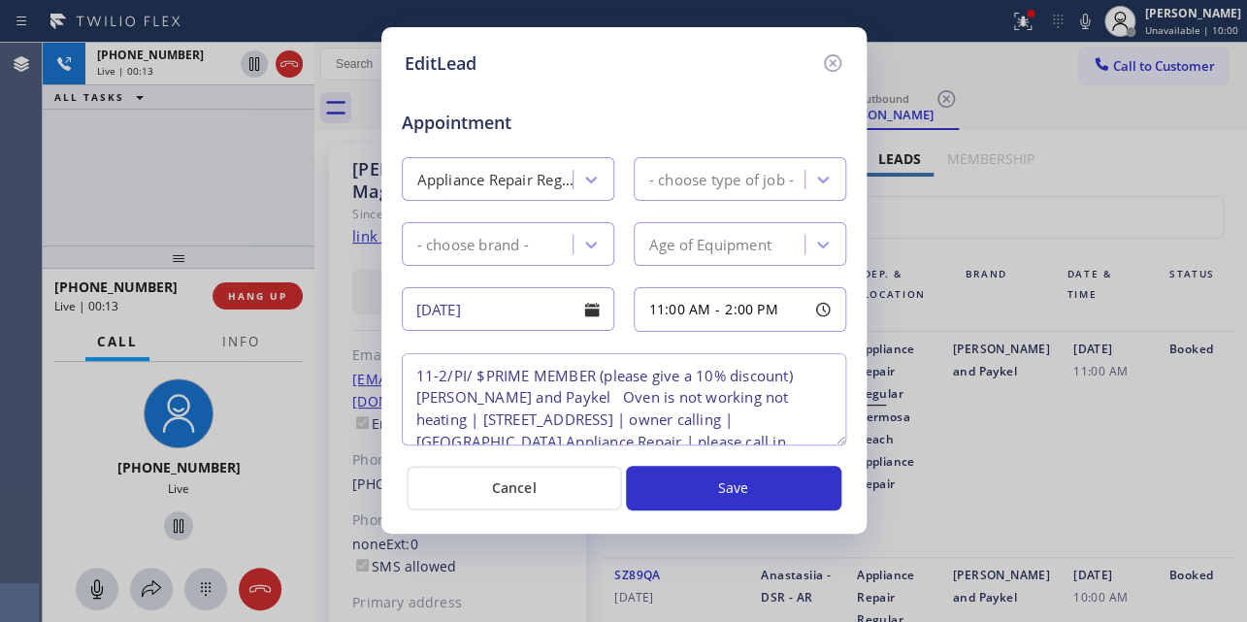
type textarea "11-2/PI/ $PRIME MEMBER (please give a 10% discount) [PERSON_NAME] and Paykel Ov…"
click at [832, 60] on icon at bounding box center [831, 62] width 17 height 17
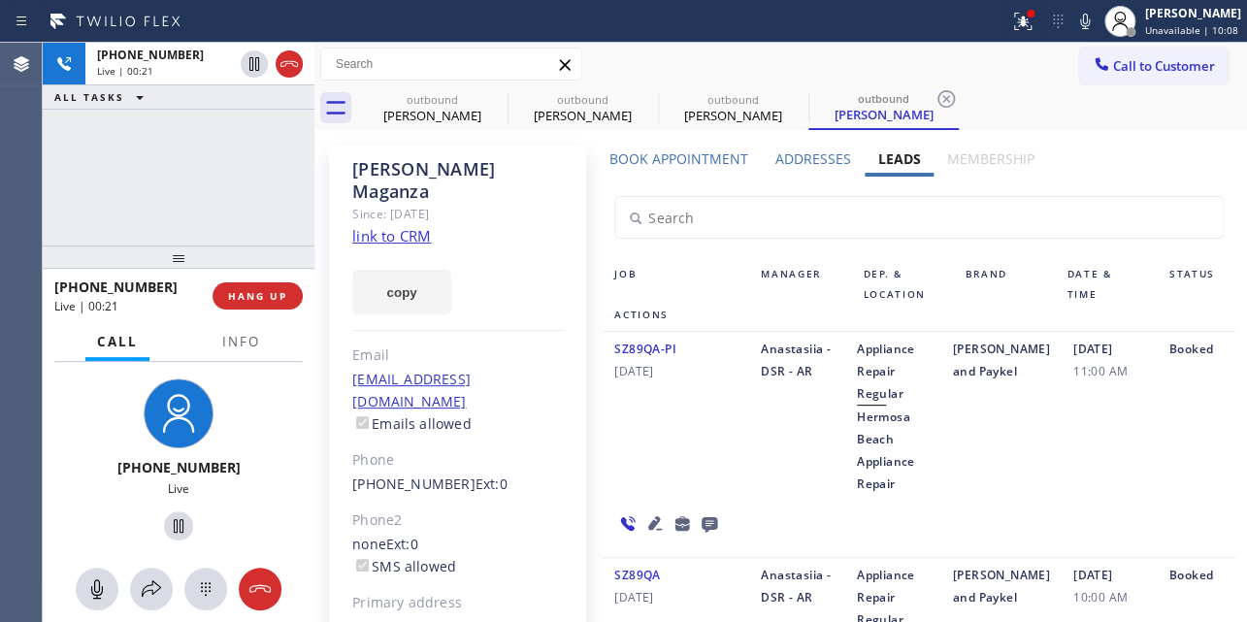
click at [650, 518] on icon at bounding box center [654, 522] width 23 height 23
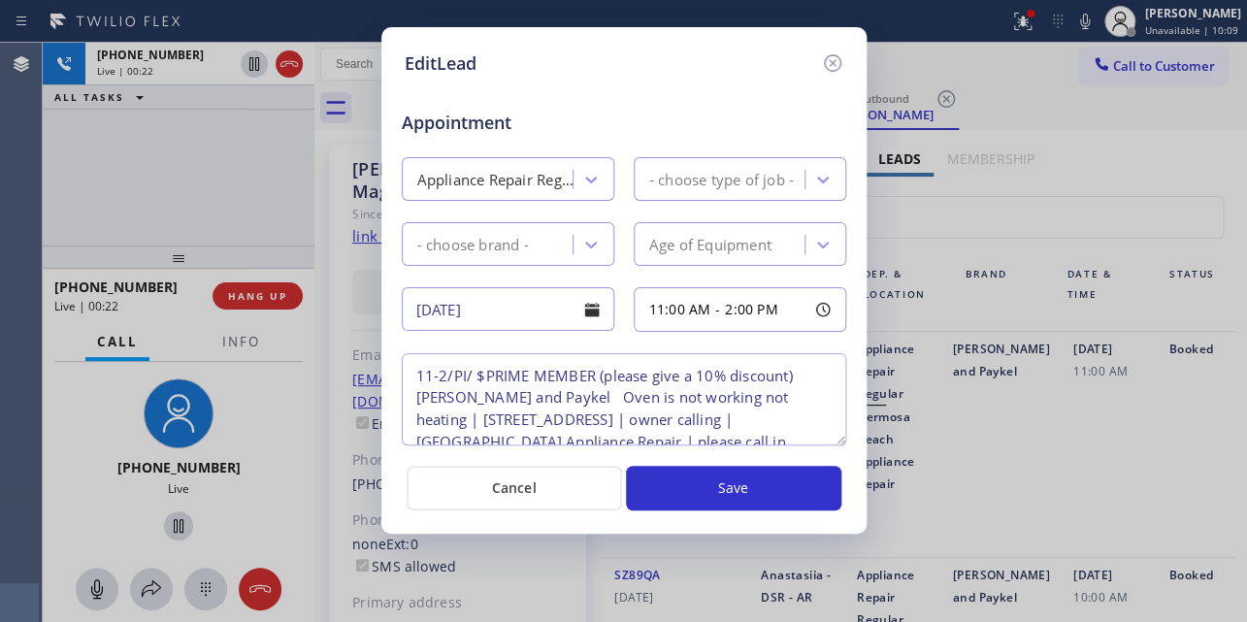
type textarea "11-2/PI/ $PRIME MEMBER (please give a 10% discount) [PERSON_NAME] and Paykel Ov…"
click at [832, 62] on icon at bounding box center [831, 62] width 17 height 17
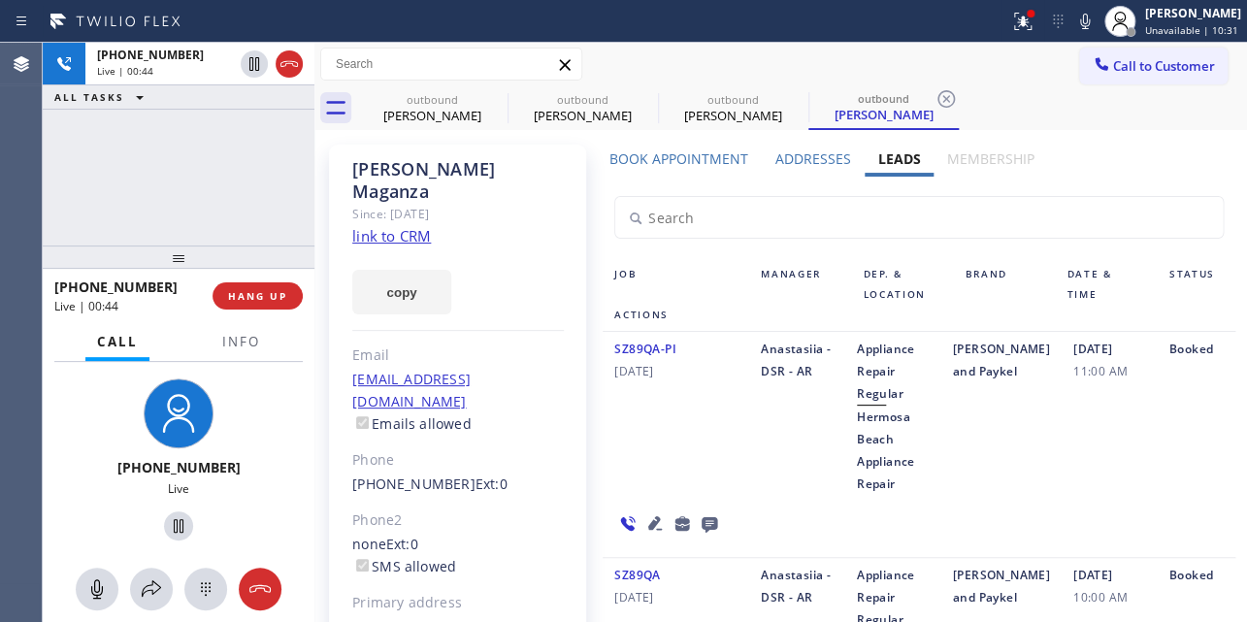
click at [634, 444] on div "SZ89QA-PI [DATE]" at bounding box center [675, 416] width 146 height 157
click at [629, 455] on div "SZ89QA-PI [DATE]" at bounding box center [675, 416] width 146 height 157
click at [665, 473] on div "SZ89QA-PI [DATE]" at bounding box center [675, 416] width 146 height 157
click at [272, 291] on span "HANG UP" at bounding box center [257, 296] width 59 height 14
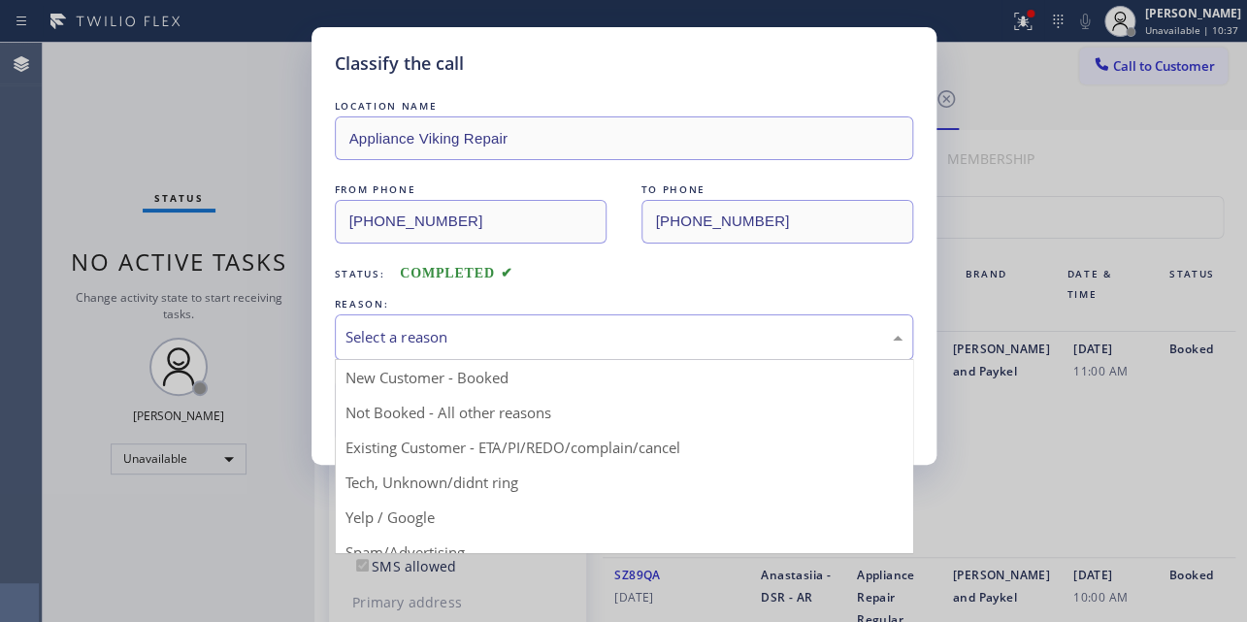
click at [533, 321] on div "Select a reason" at bounding box center [624, 337] width 578 height 46
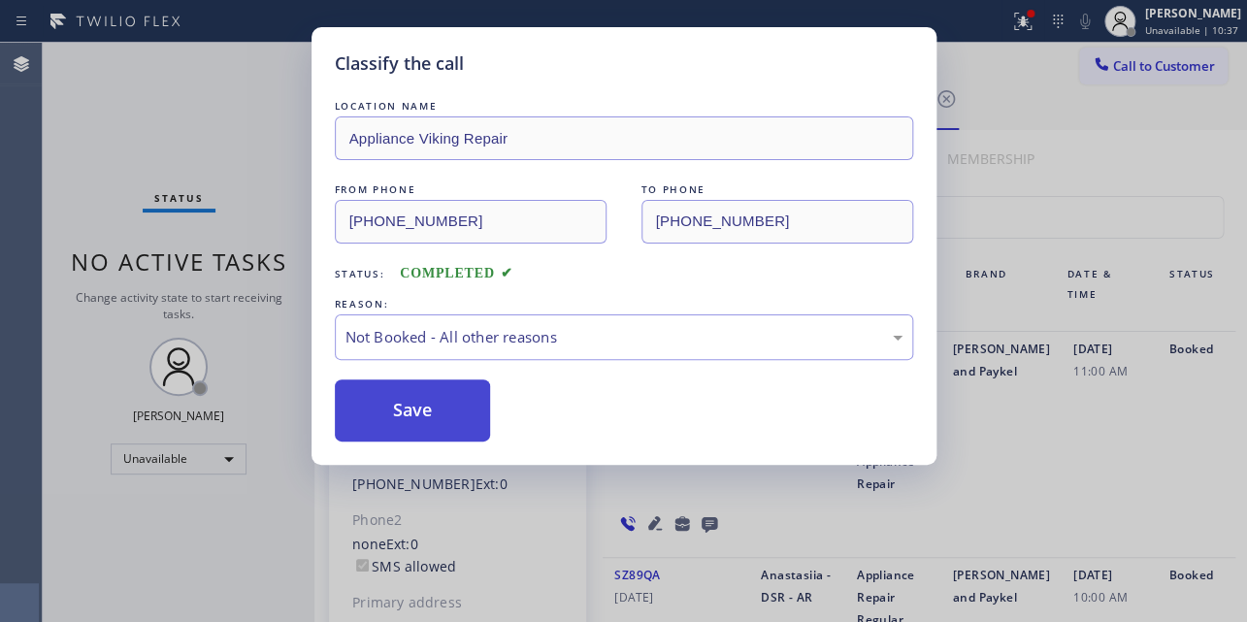
click at [423, 407] on button "Save" at bounding box center [413, 410] width 156 height 62
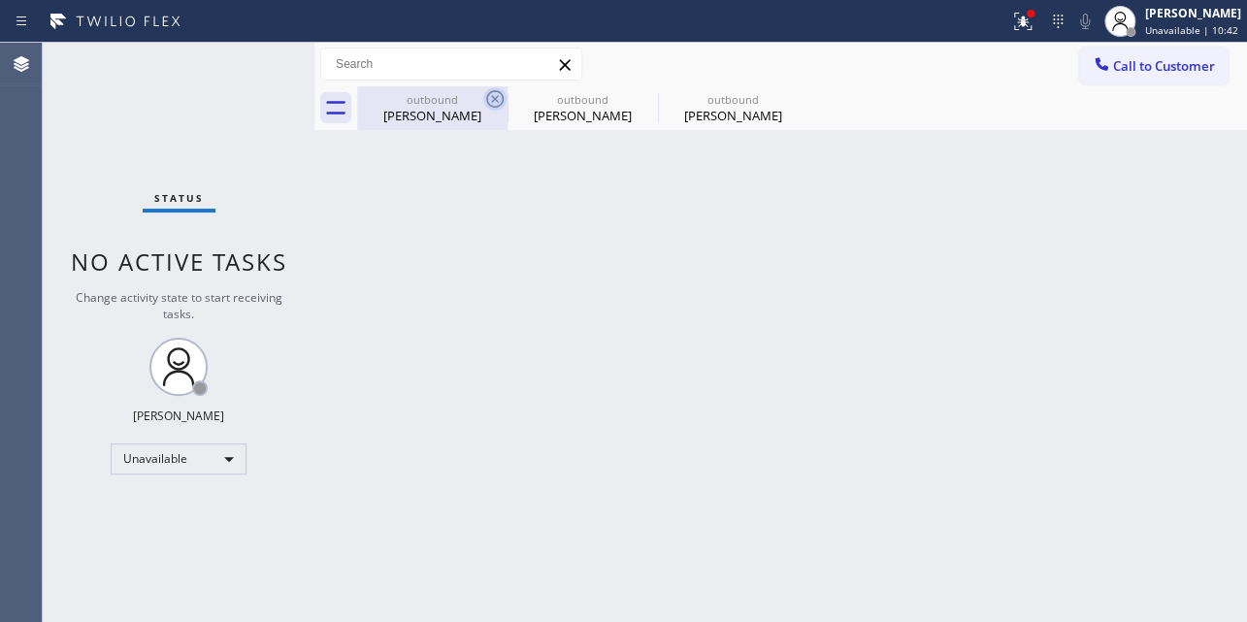
click at [494, 100] on icon at bounding box center [494, 98] width 17 height 17
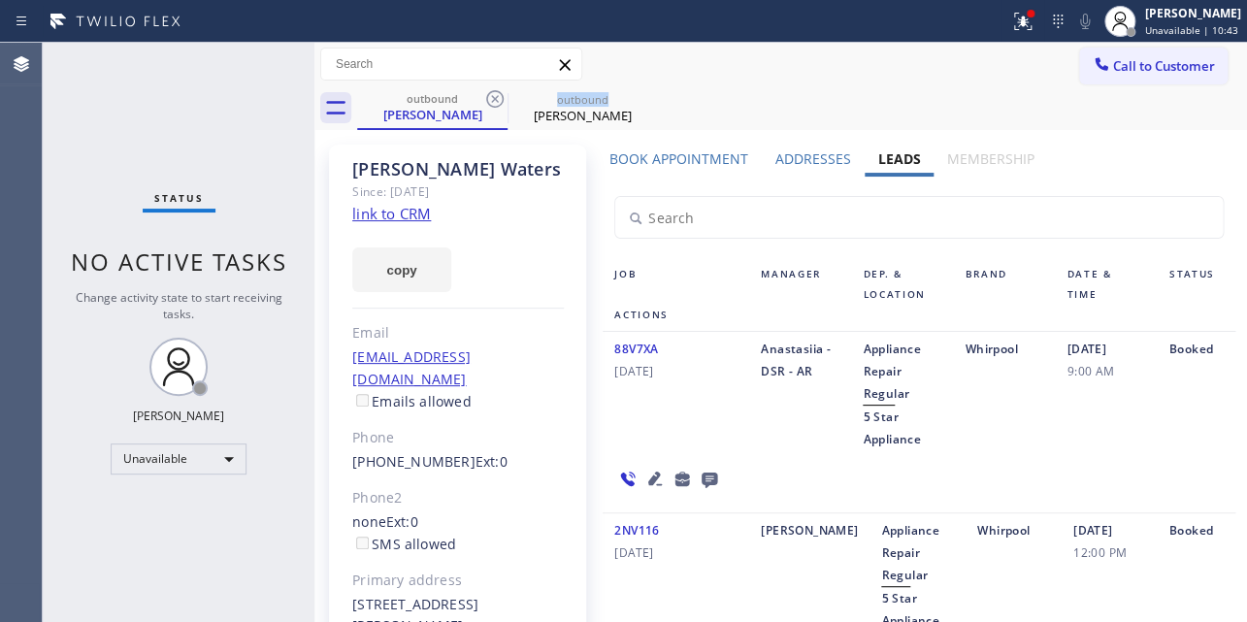
click at [494, 100] on icon at bounding box center [494, 98] width 17 height 17
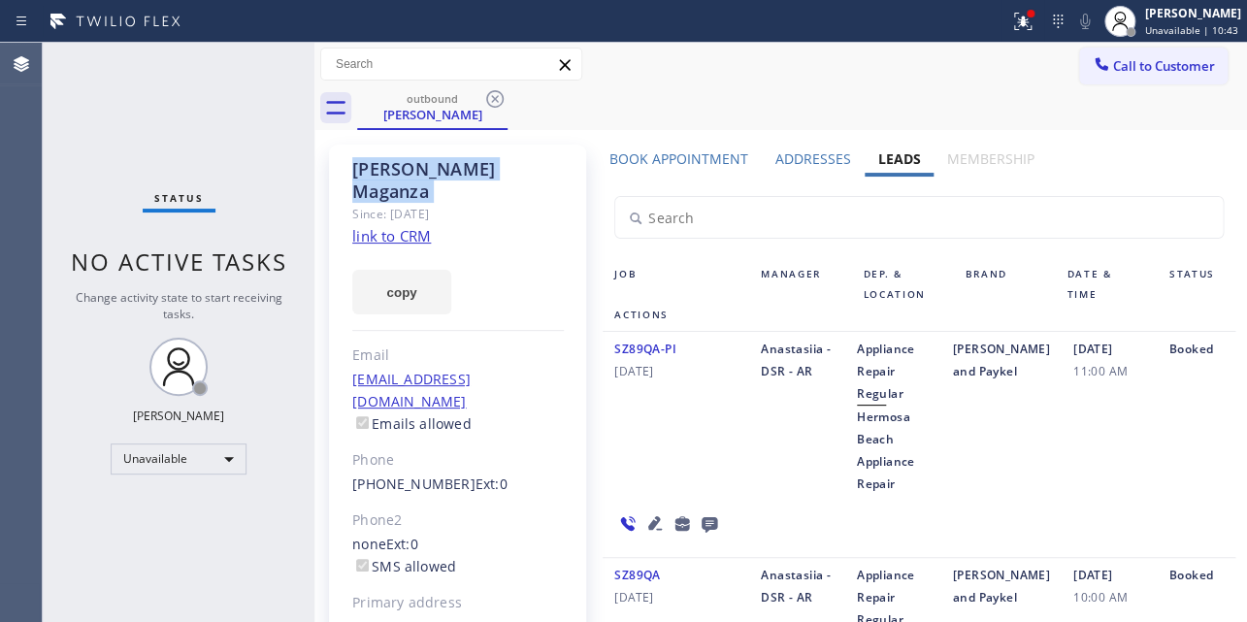
click at [494, 100] on icon at bounding box center [494, 98] width 17 height 17
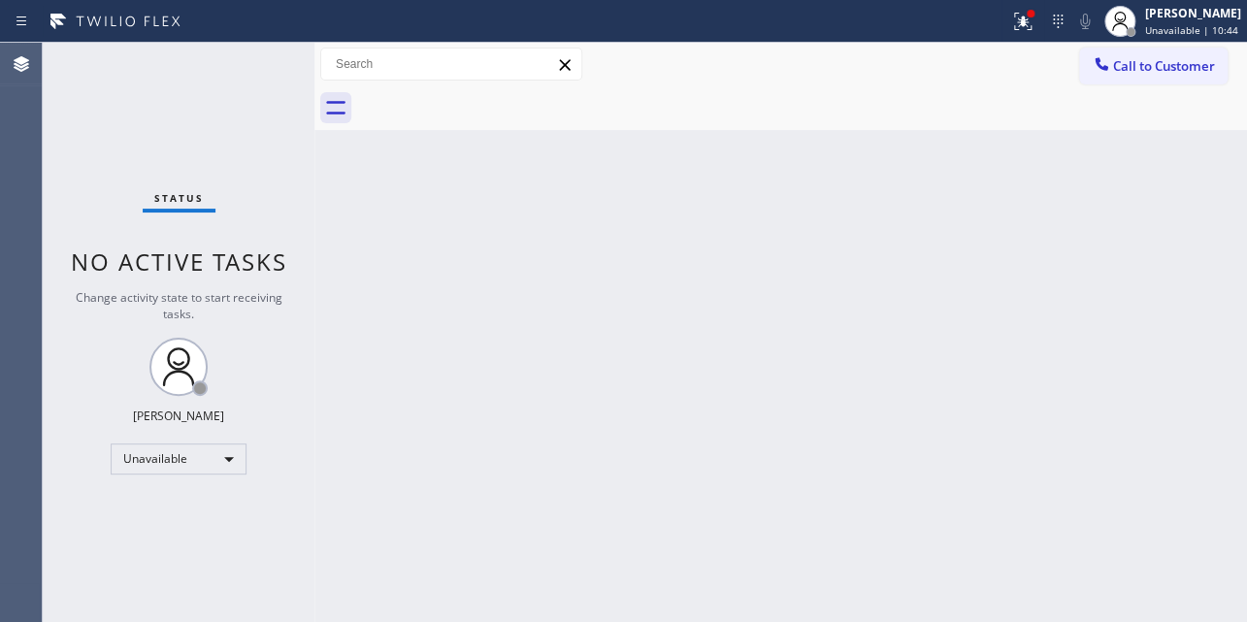
drag, startPoint x: 1126, startPoint y: 74, endPoint x: 859, endPoint y: 146, distance: 277.2
click at [1125, 71] on span "Call to Customer" at bounding box center [1164, 65] width 102 height 17
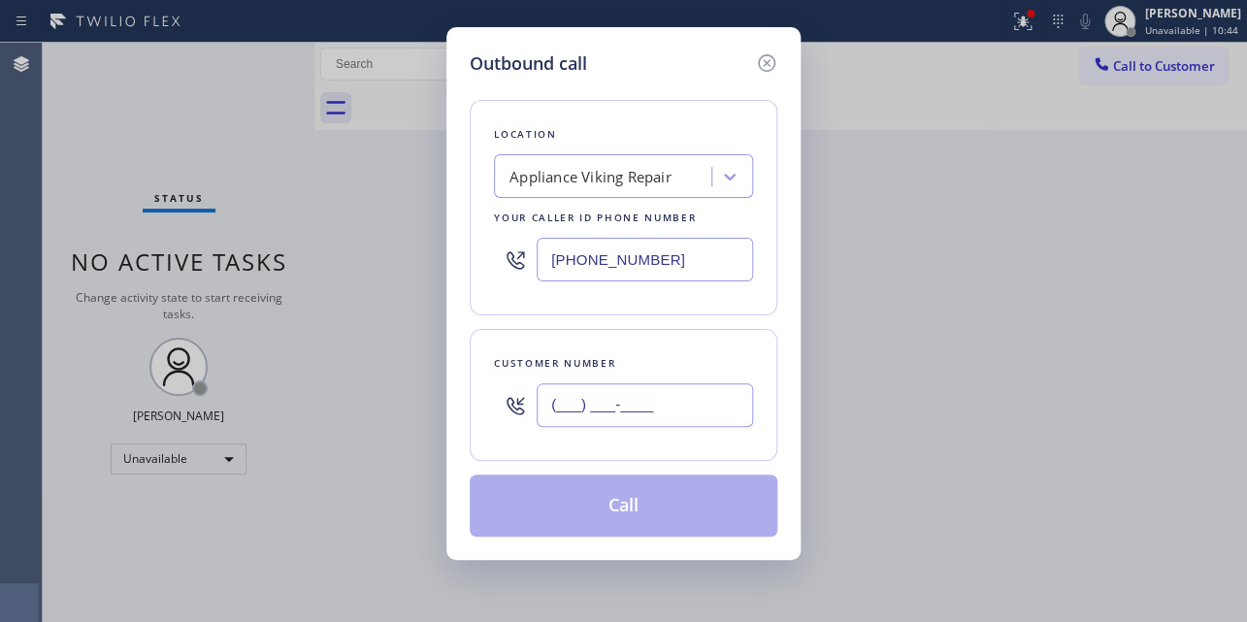
click at [612, 400] on input "(___) ___-____" at bounding box center [644, 405] width 216 height 44
paste input "949) 627-1498"
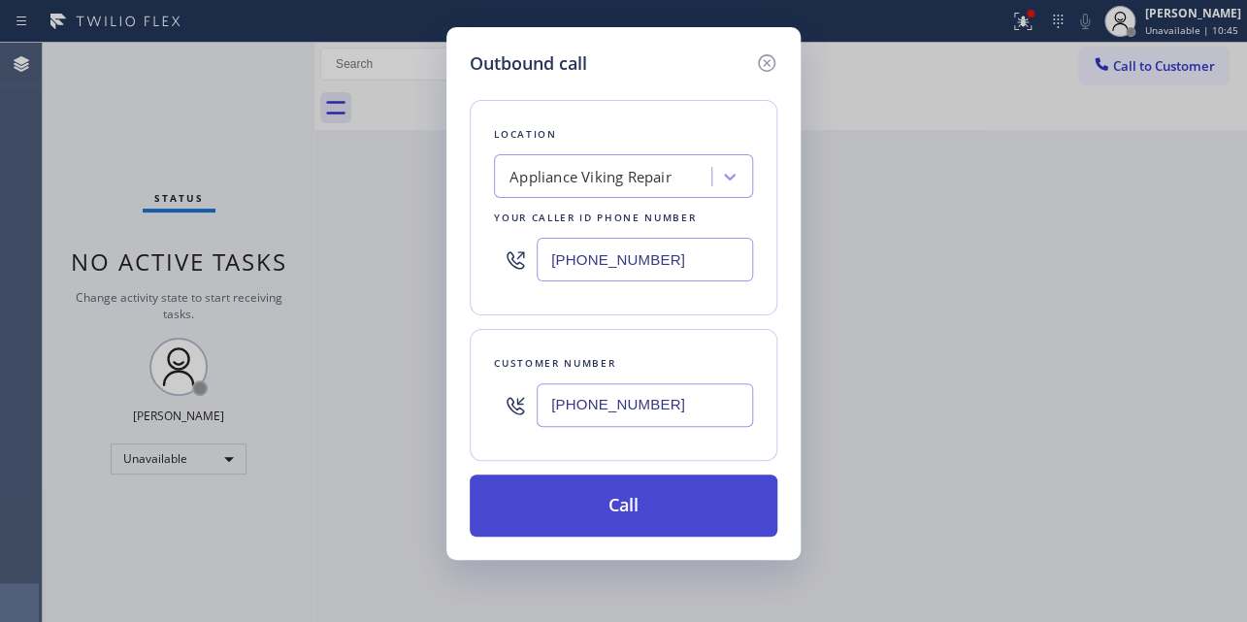
type input "[PHONE_NUMBER]"
click at [630, 506] on button "Call" at bounding box center [624, 505] width 308 height 62
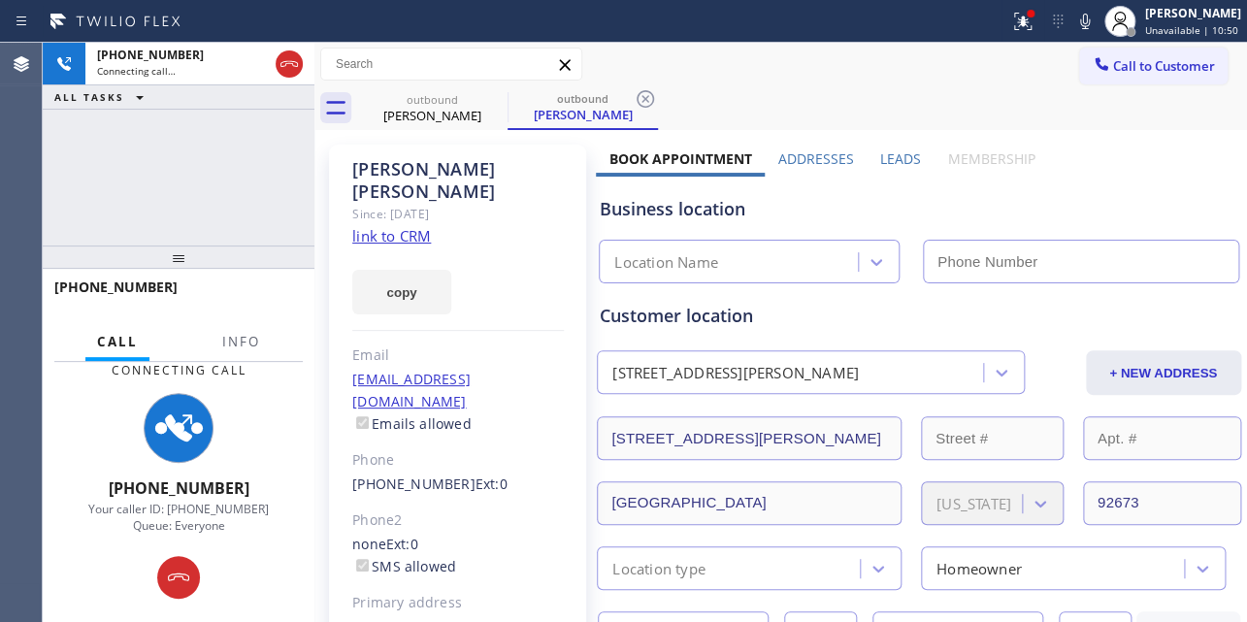
type input "[PHONE_NUMBER]"
click at [888, 165] on label "Leads" at bounding box center [900, 158] width 41 height 18
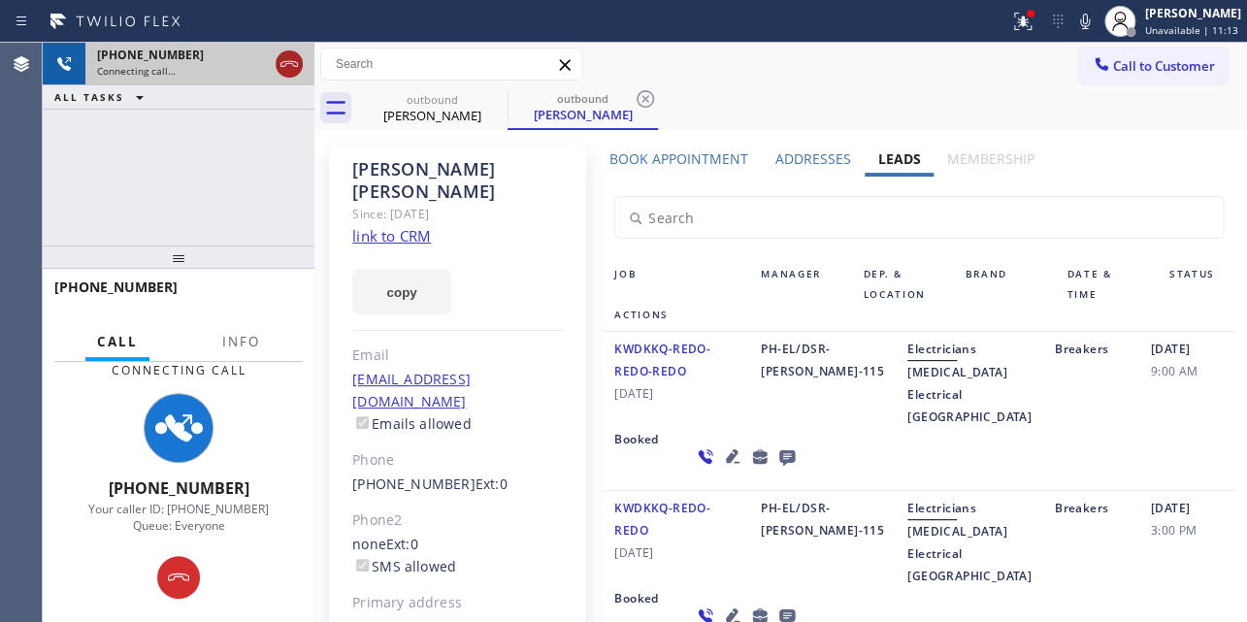
click at [293, 67] on icon at bounding box center [288, 63] width 23 height 23
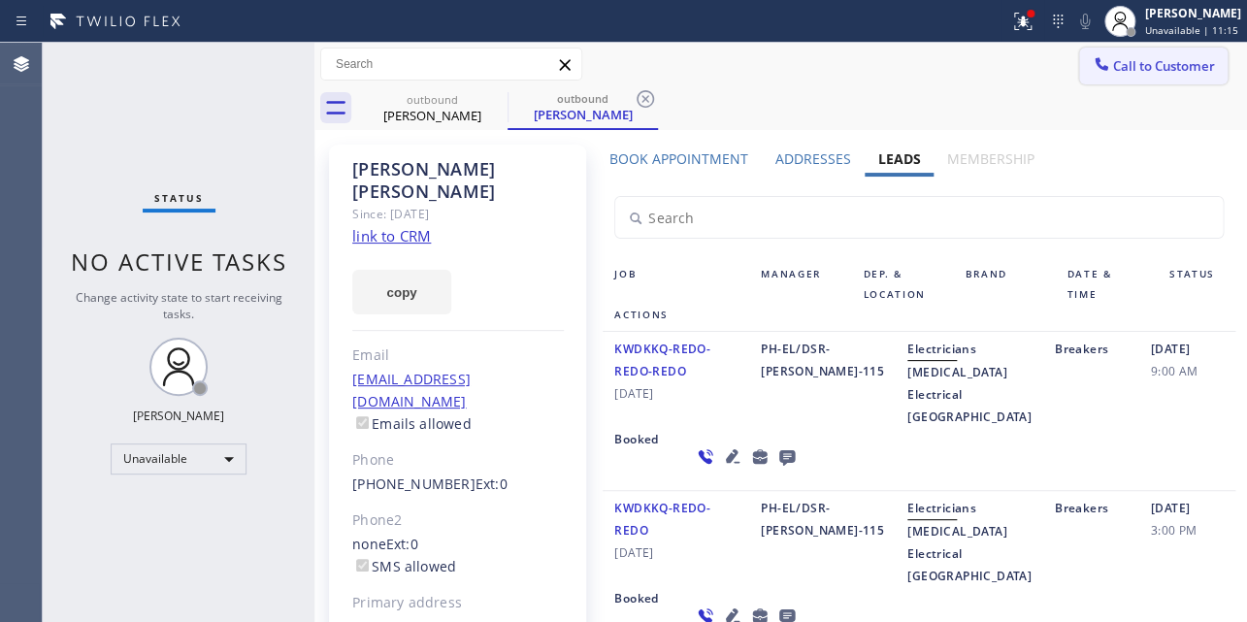
click at [1113, 64] on span "Call to Customer" at bounding box center [1164, 65] width 102 height 17
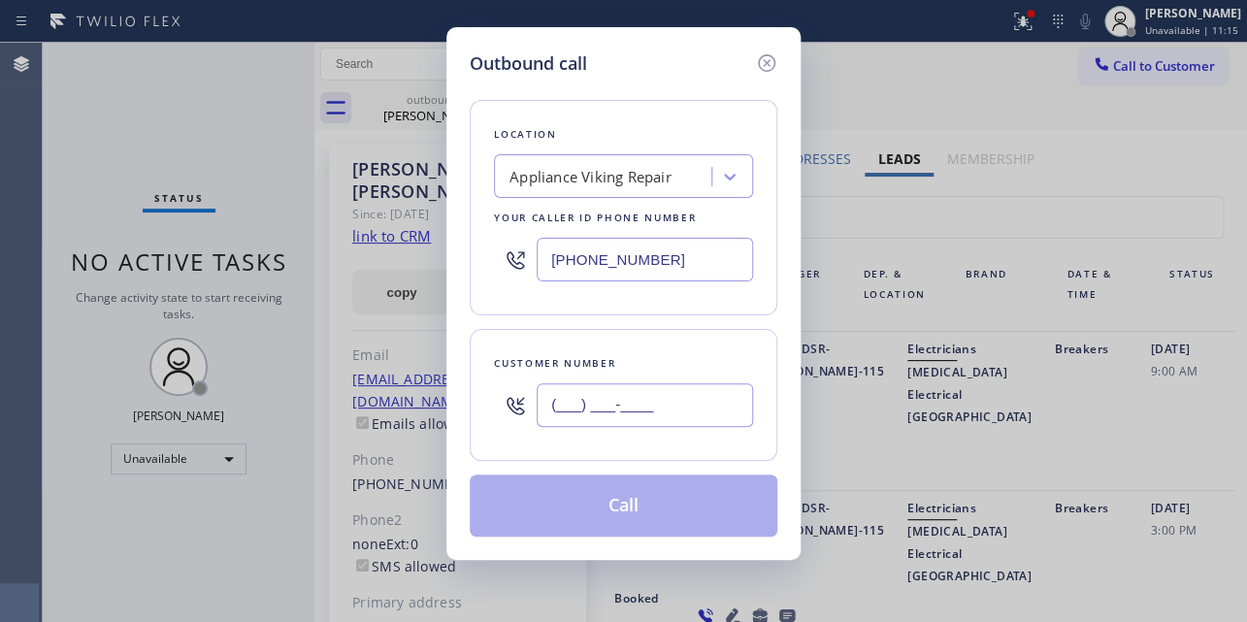
click at [600, 412] on input "(___) ___-____" at bounding box center [644, 405] width 216 height 44
paste input "847) 207-6738"
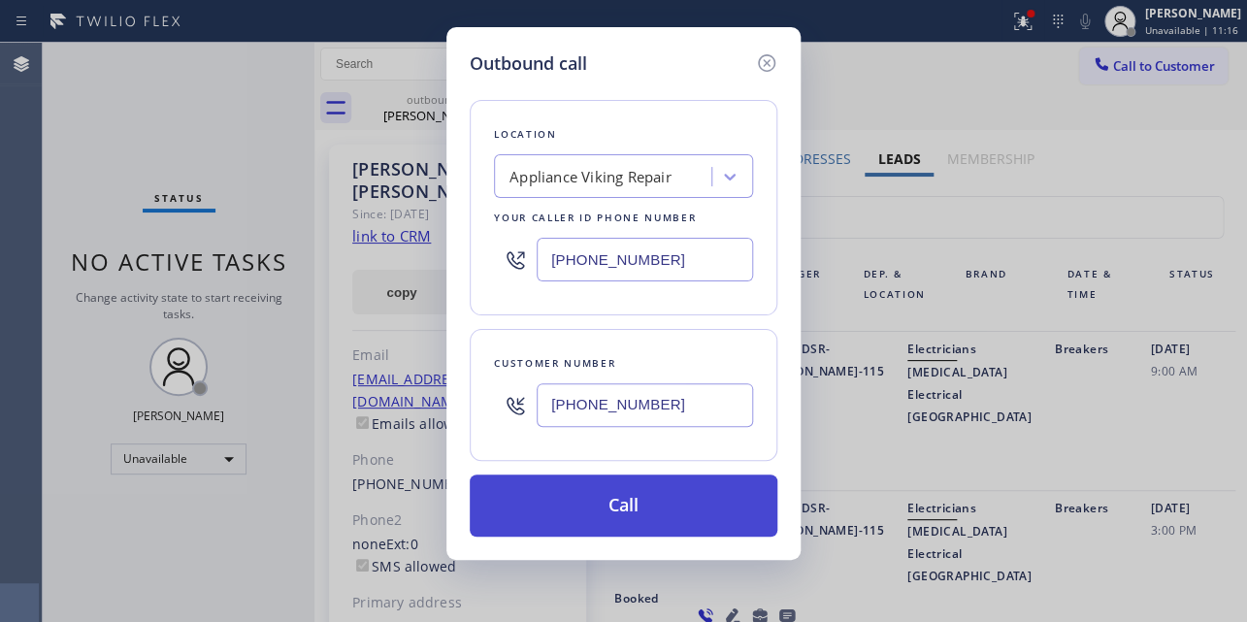
click at [630, 496] on button "Call" at bounding box center [624, 505] width 308 height 62
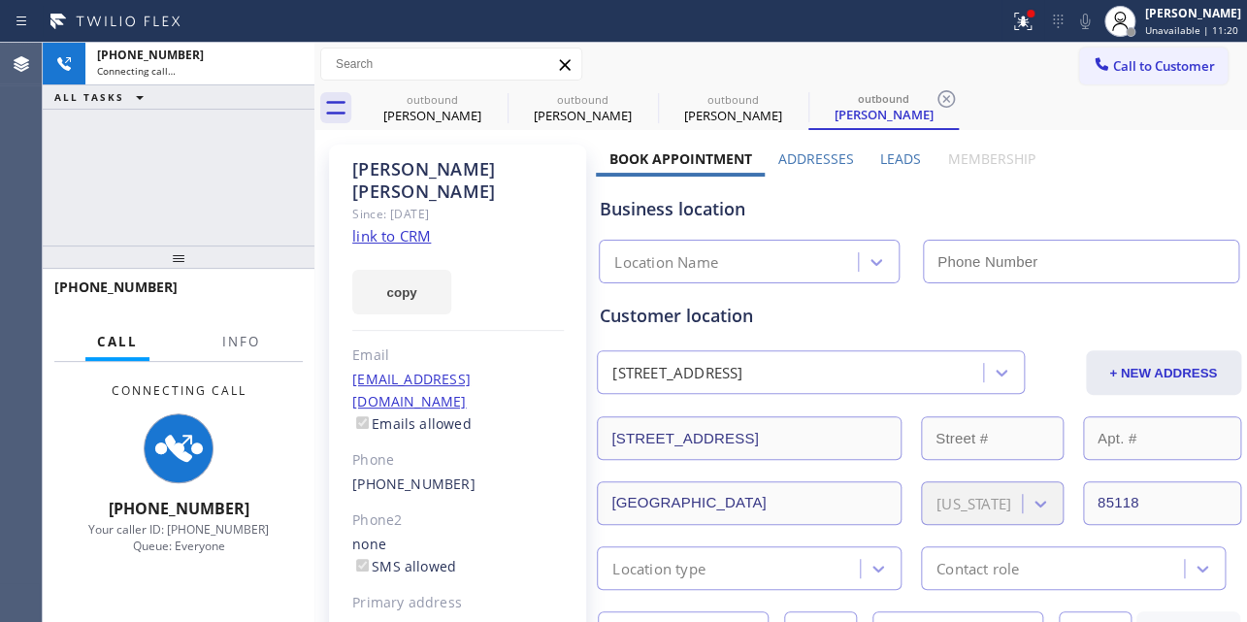
click at [884, 159] on label "Leads" at bounding box center [900, 158] width 41 height 18
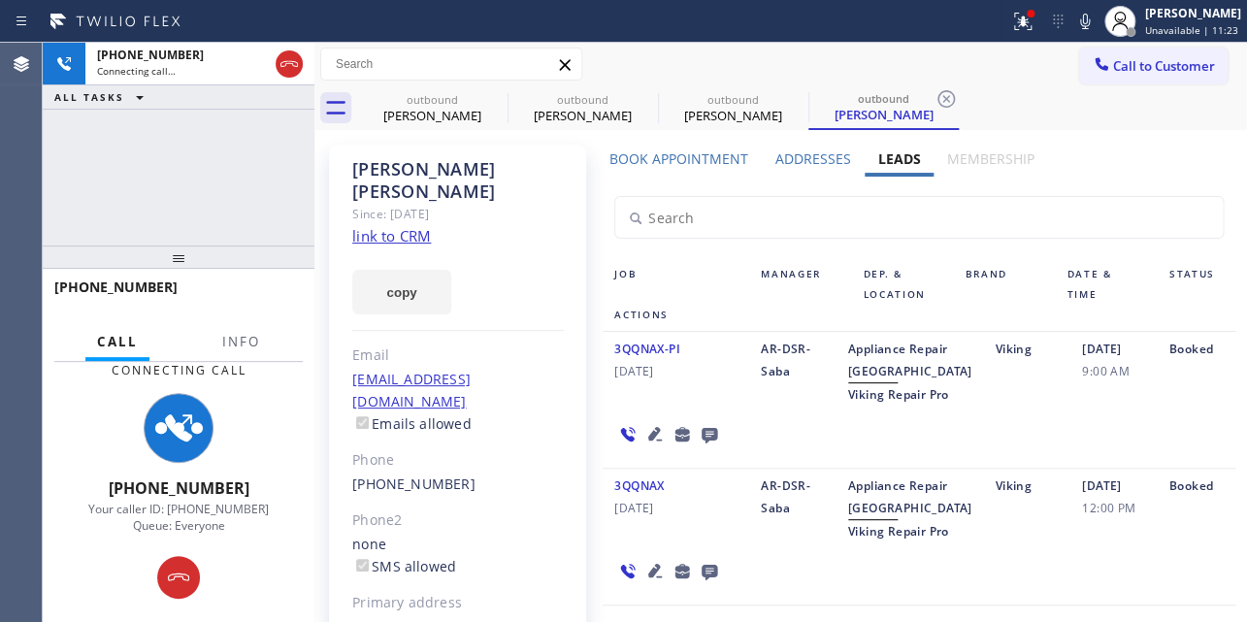
click at [650, 440] on icon at bounding box center [655, 434] width 14 height 14
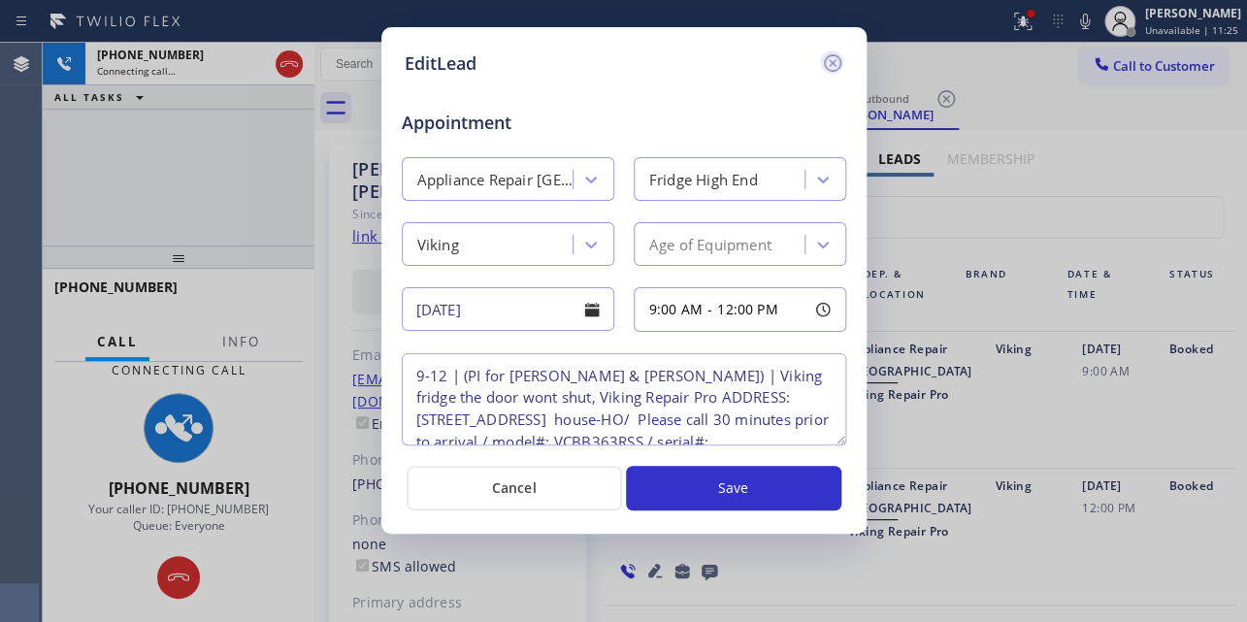
click at [830, 68] on icon at bounding box center [832, 62] width 23 height 23
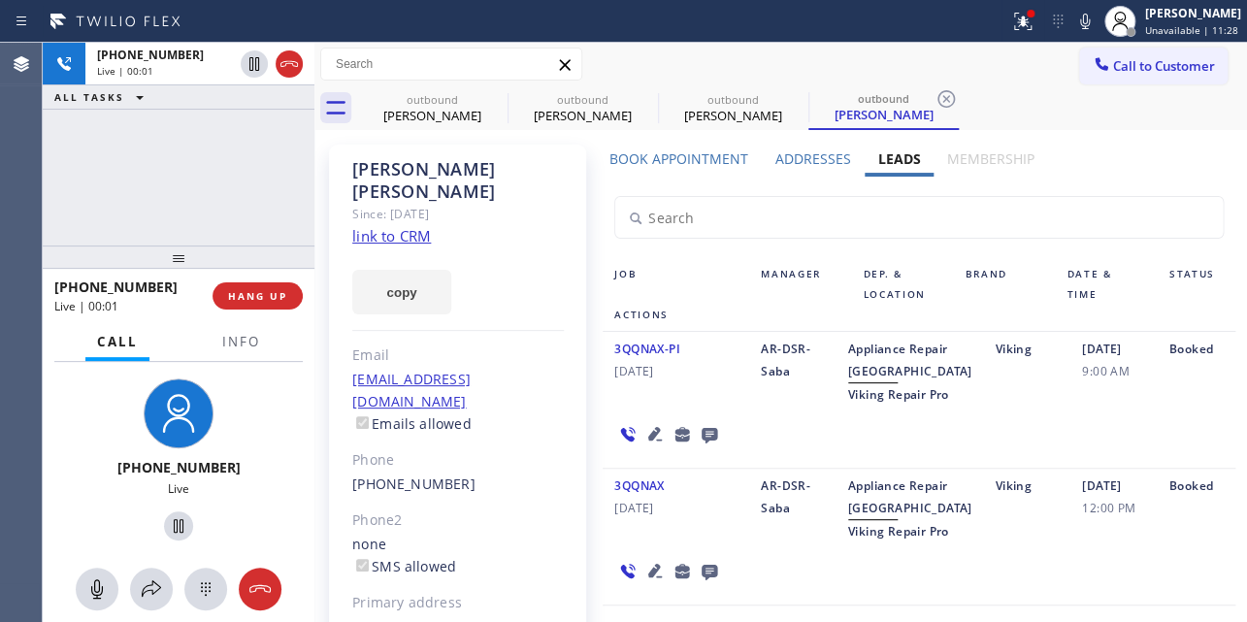
click at [260, 310] on div "[PHONE_NUMBER] Live | 00:01 HANG UP" at bounding box center [178, 296] width 248 height 50
click at [261, 301] on span "HANG UP" at bounding box center [257, 296] width 59 height 14
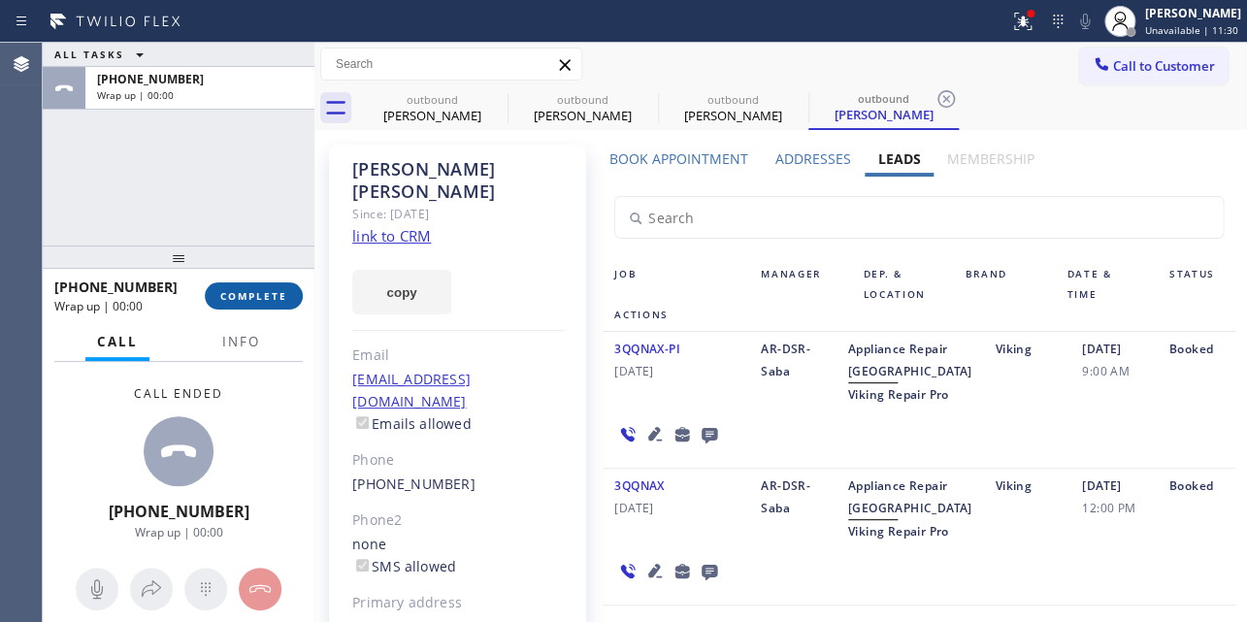
click at [262, 300] on span "COMPLETE" at bounding box center [253, 296] width 67 height 14
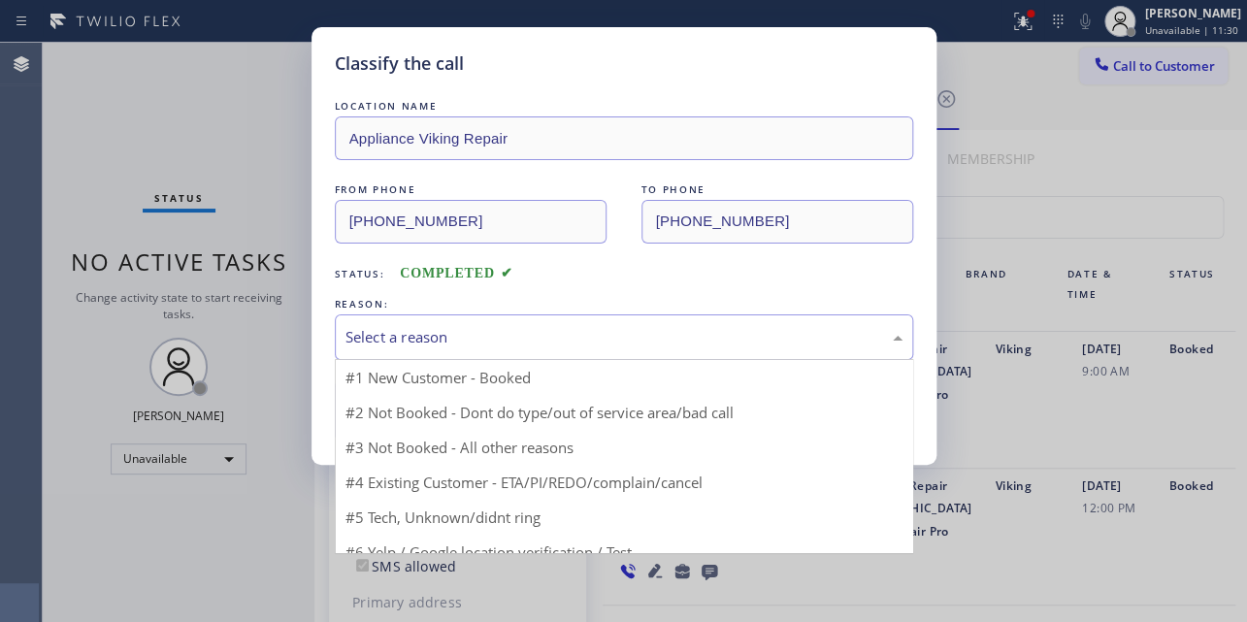
click at [471, 332] on div "Select a reason" at bounding box center [623, 337] width 557 height 22
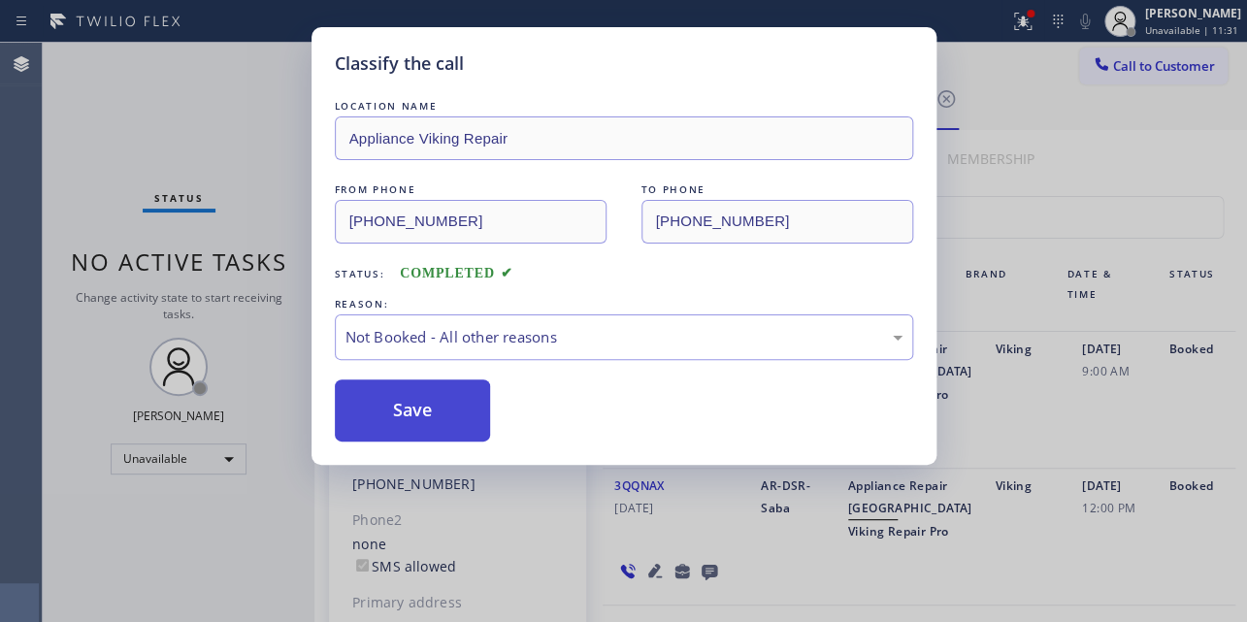
click at [426, 412] on button "Save" at bounding box center [413, 410] width 156 height 62
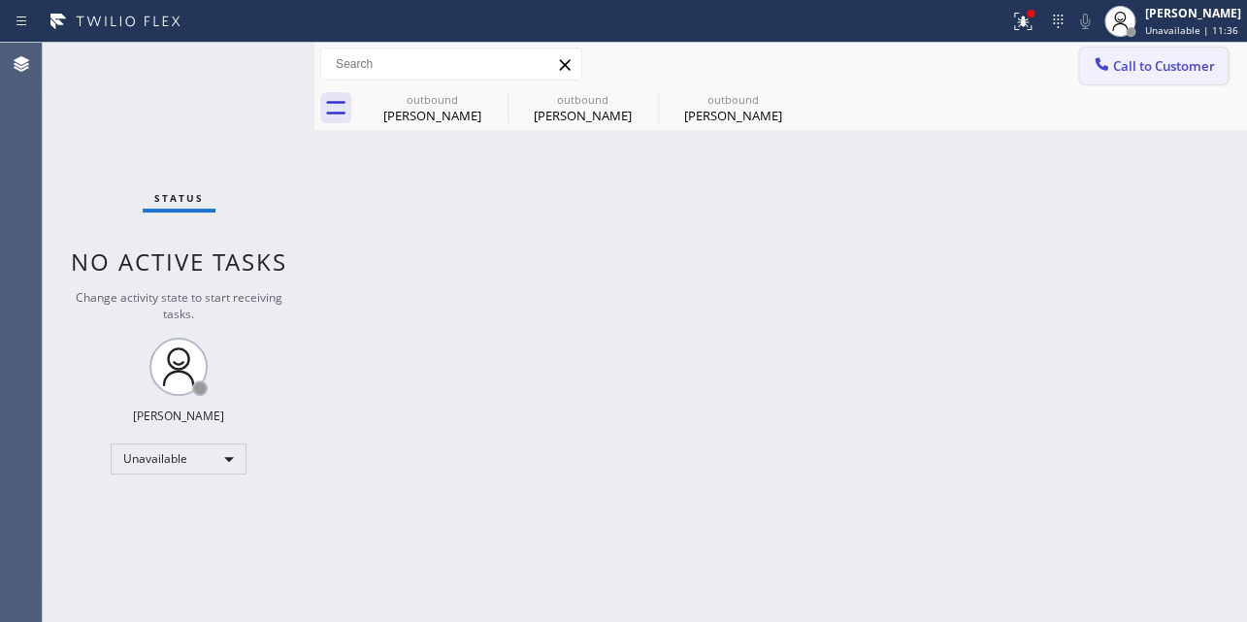
drag, startPoint x: 1158, startPoint y: 66, endPoint x: 1131, endPoint y: 65, distance: 27.2
click at [1157, 66] on span "Call to Customer" at bounding box center [1164, 65] width 102 height 17
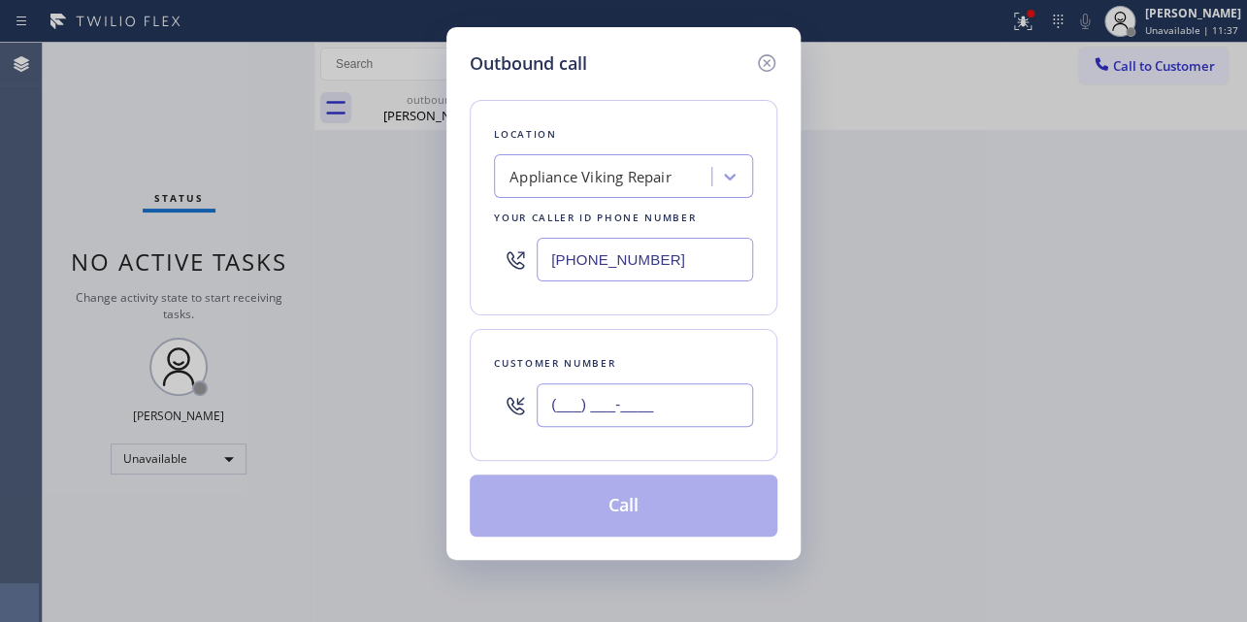
click at [573, 393] on input "(___) ___-____" at bounding box center [644, 405] width 216 height 44
paste input "415) 283-9877"
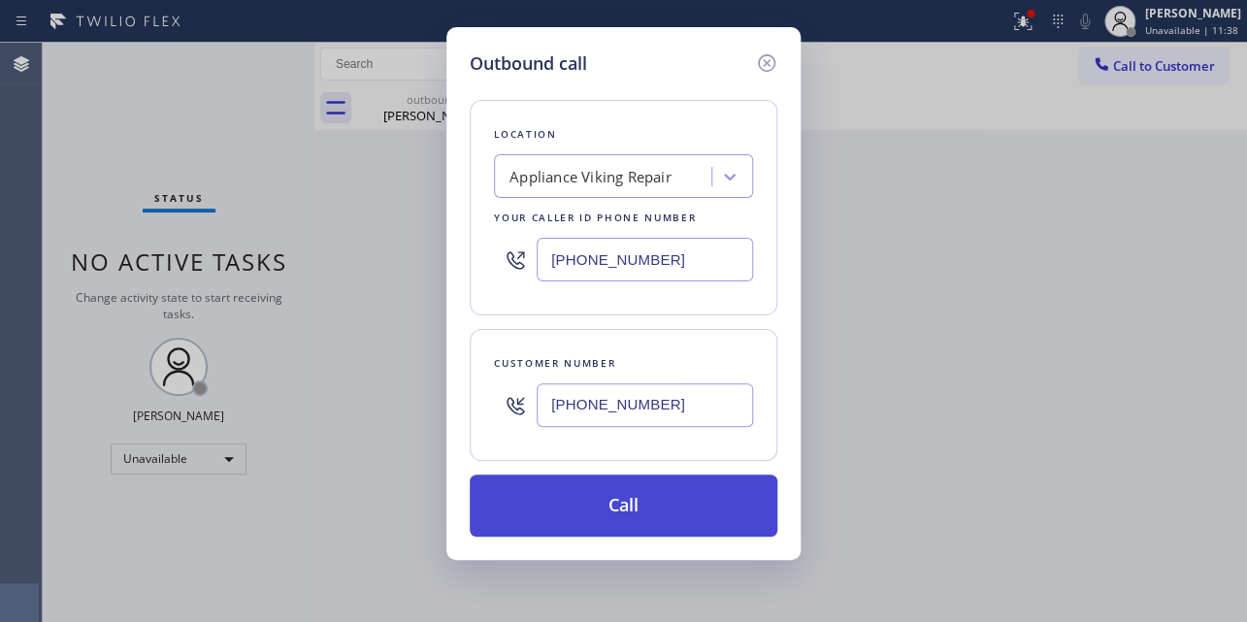
click at [621, 504] on button "Call" at bounding box center [624, 505] width 308 height 62
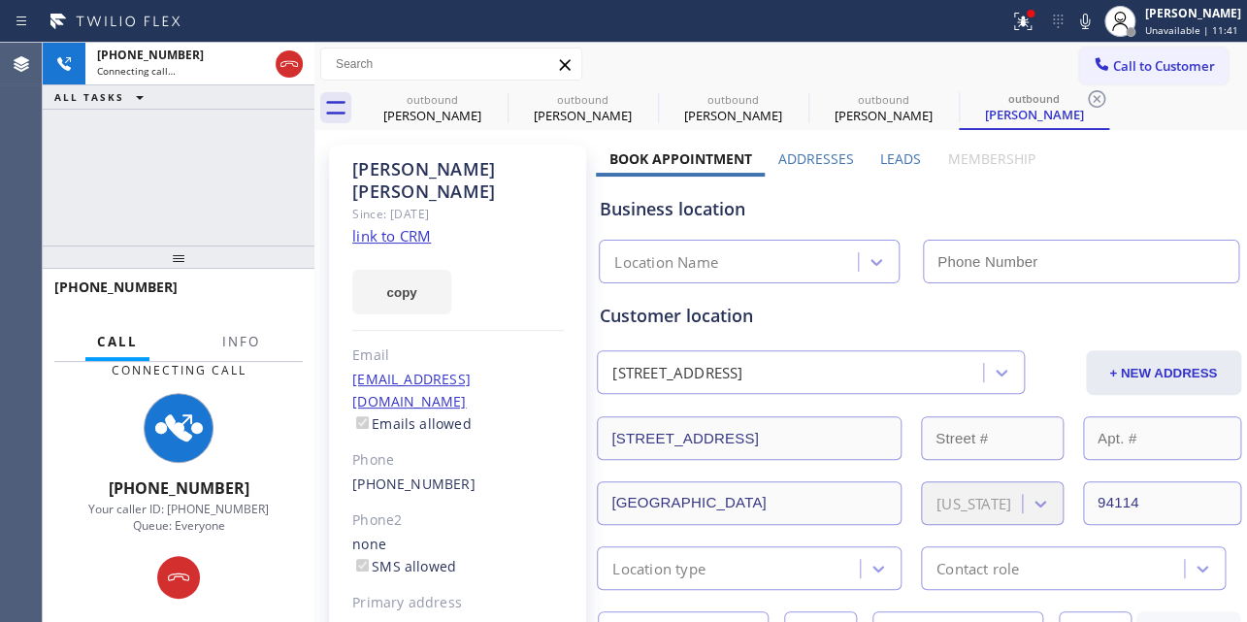
click at [901, 152] on label "Leads" at bounding box center [900, 158] width 41 height 18
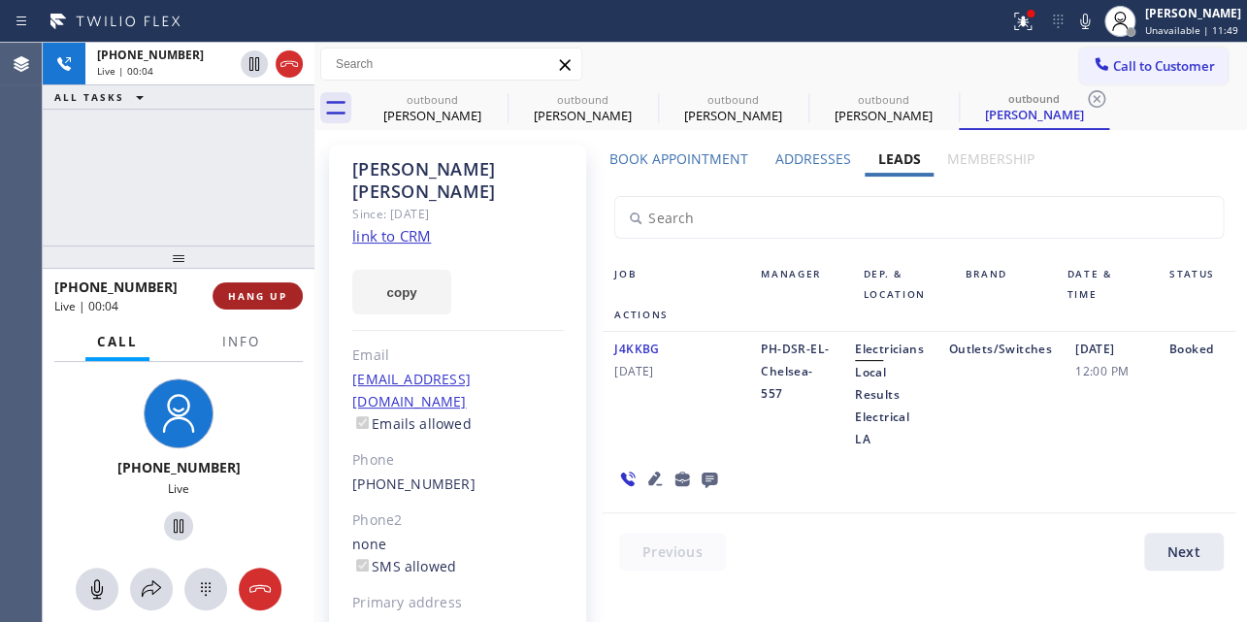
click at [272, 302] on button "HANG UP" at bounding box center [257, 295] width 90 height 27
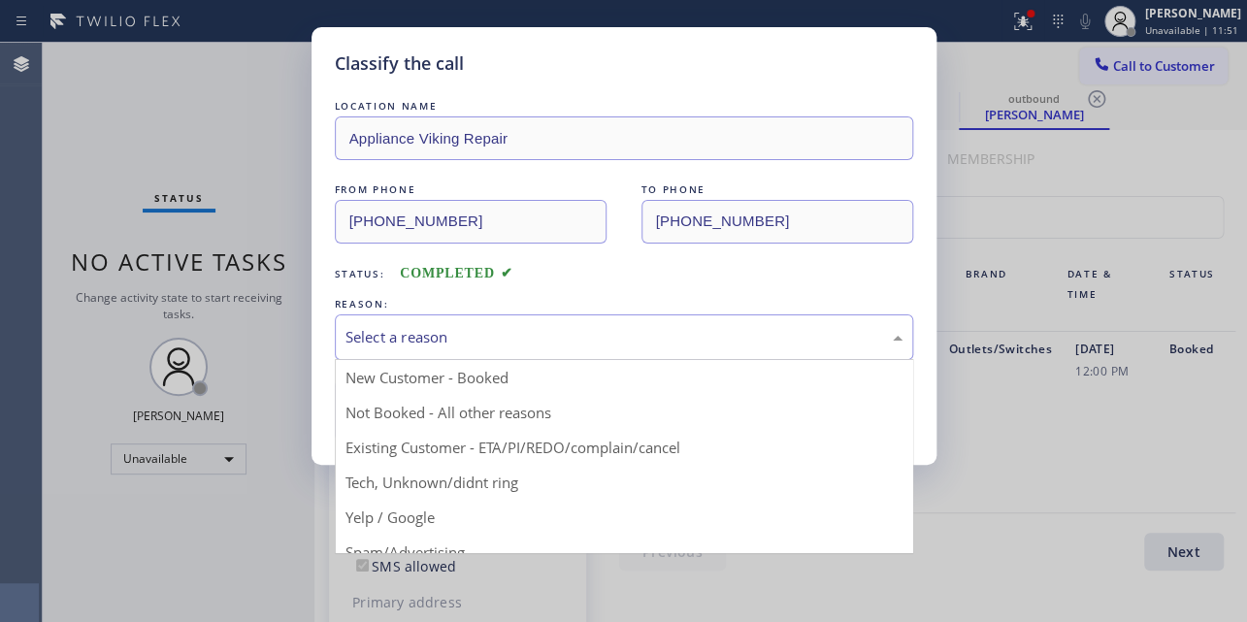
click at [428, 337] on div "Select a reason" at bounding box center [623, 337] width 557 height 22
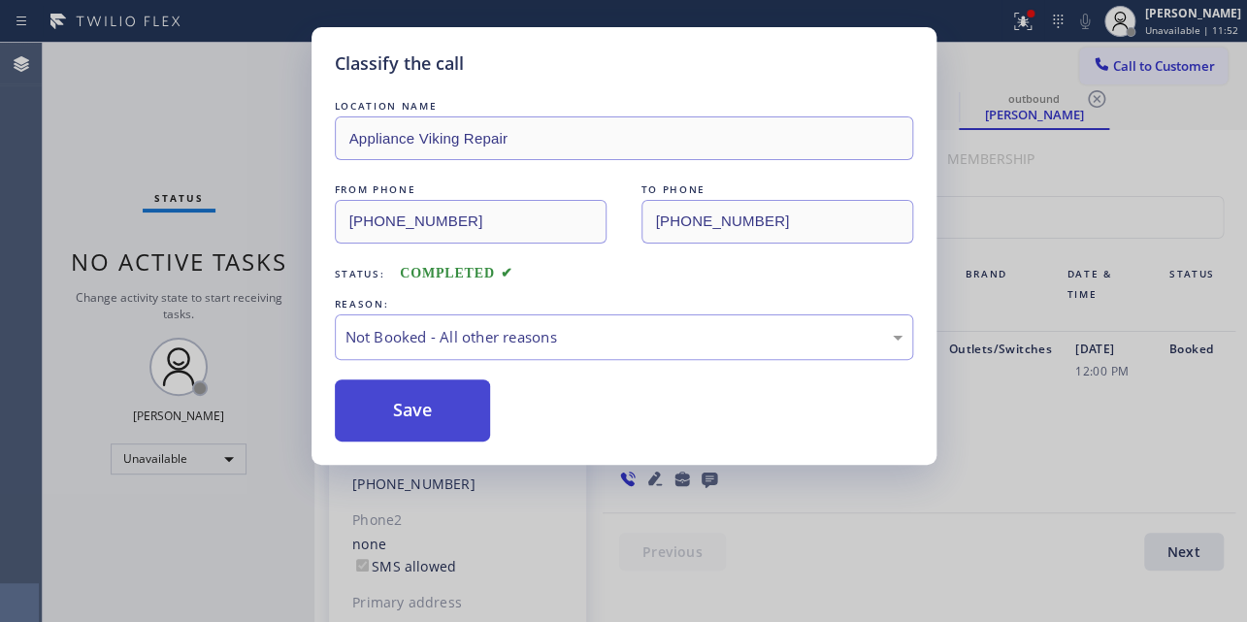
click at [408, 406] on button "Save" at bounding box center [413, 410] width 156 height 62
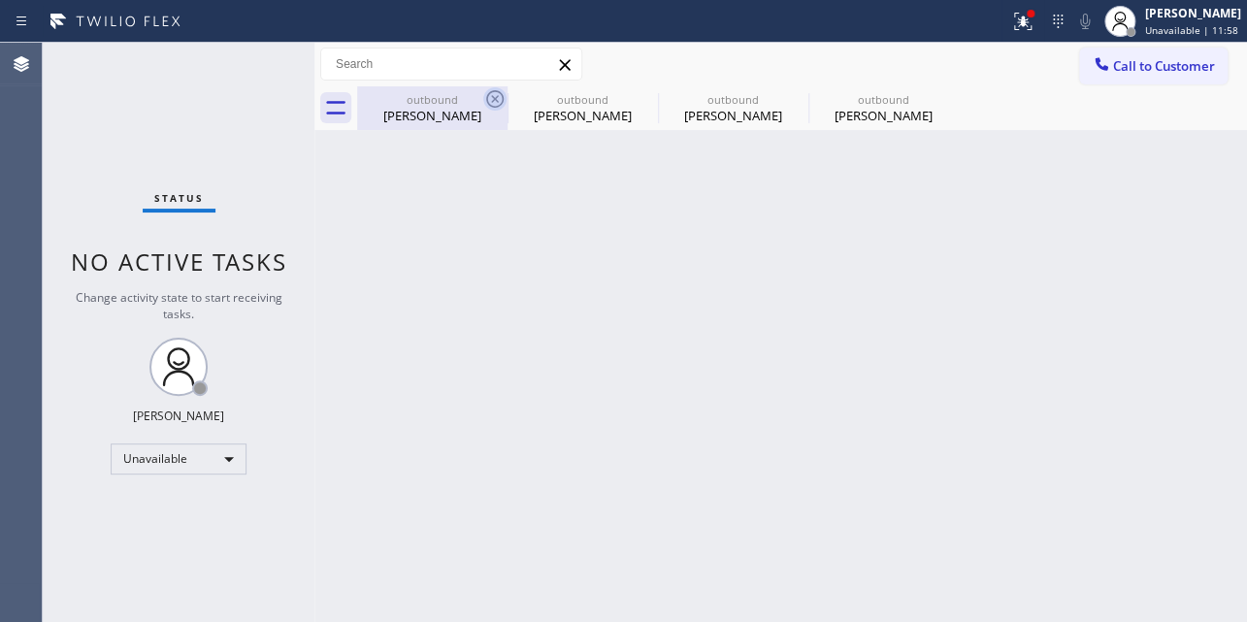
click at [499, 100] on icon at bounding box center [494, 98] width 23 height 23
click at [0, 0] on icon at bounding box center [0, 0] width 0 height 0
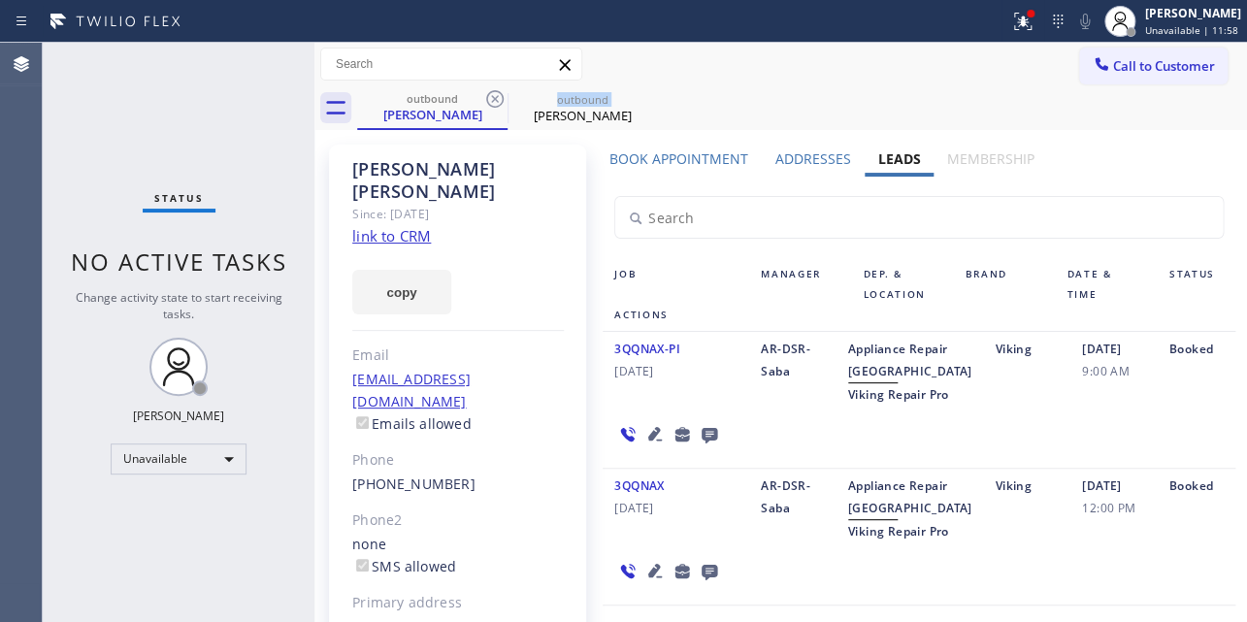
click at [499, 100] on icon at bounding box center [494, 98] width 23 height 23
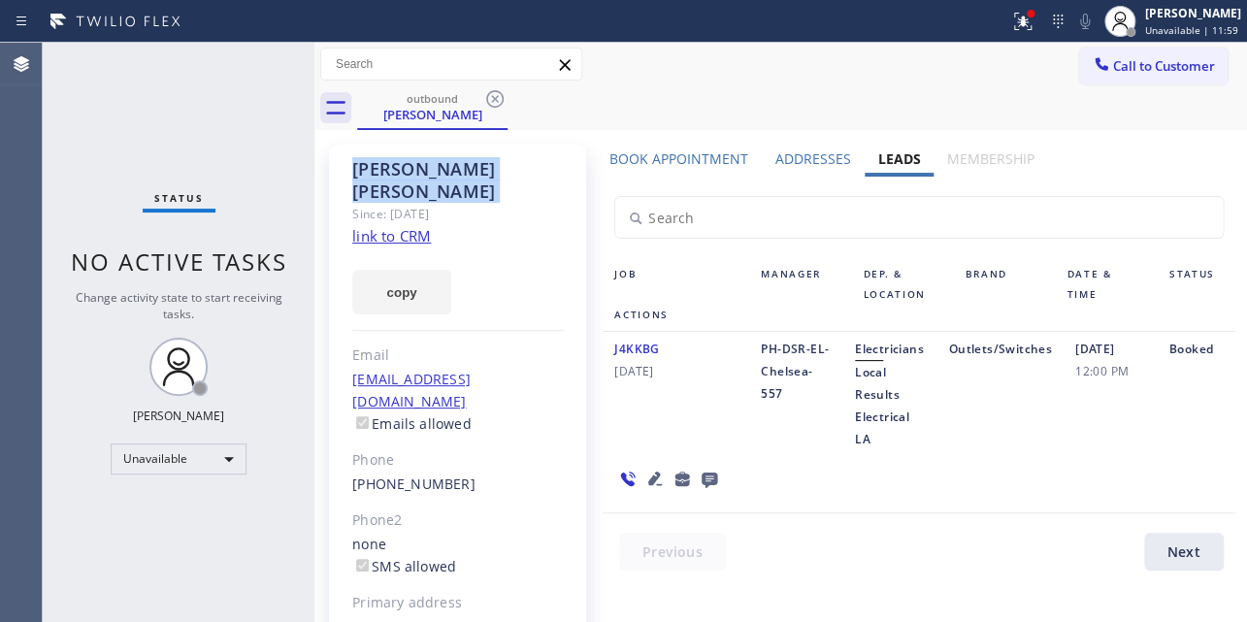
click at [499, 100] on icon at bounding box center [494, 98] width 23 height 23
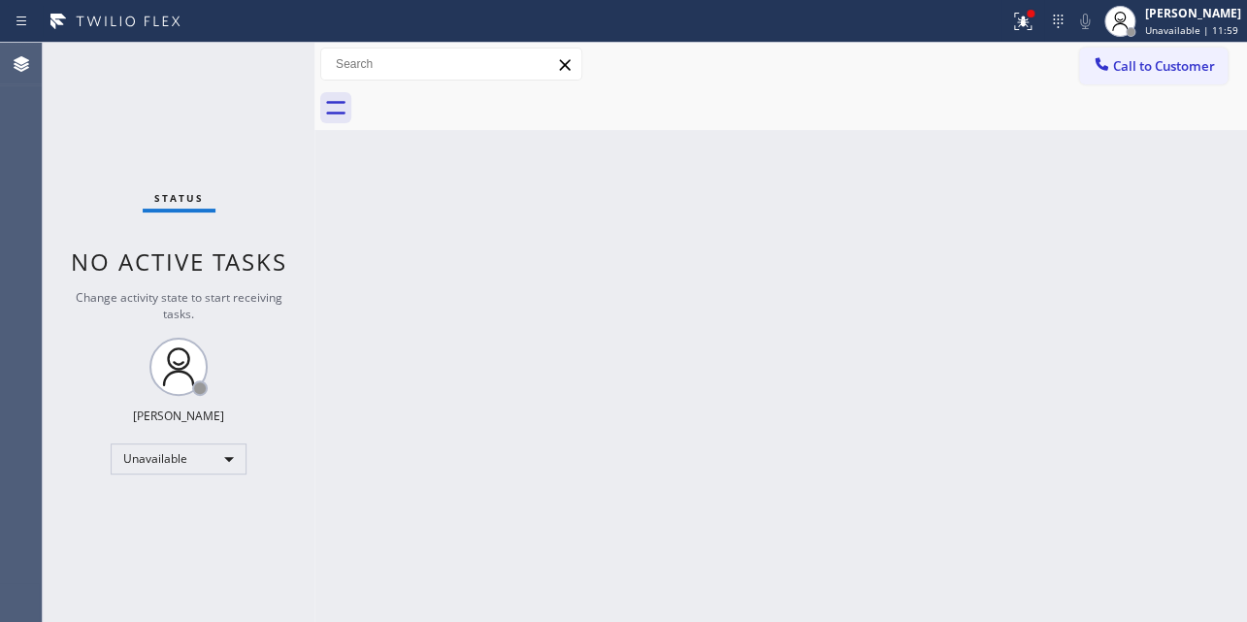
click at [499, 100] on div at bounding box center [802, 108] width 890 height 44
click at [1079, 64] on button "Call to Customer" at bounding box center [1153, 66] width 148 height 37
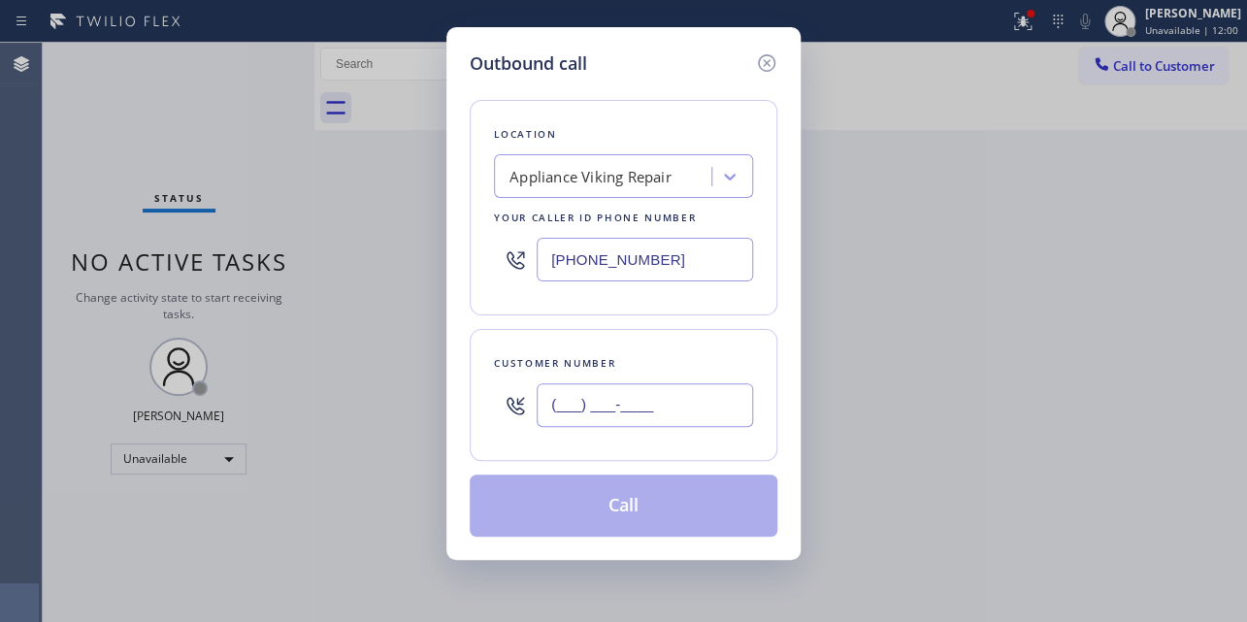
click at [616, 416] on input "(___) ___-____" at bounding box center [644, 405] width 216 height 44
paste input "847) 807-9137"
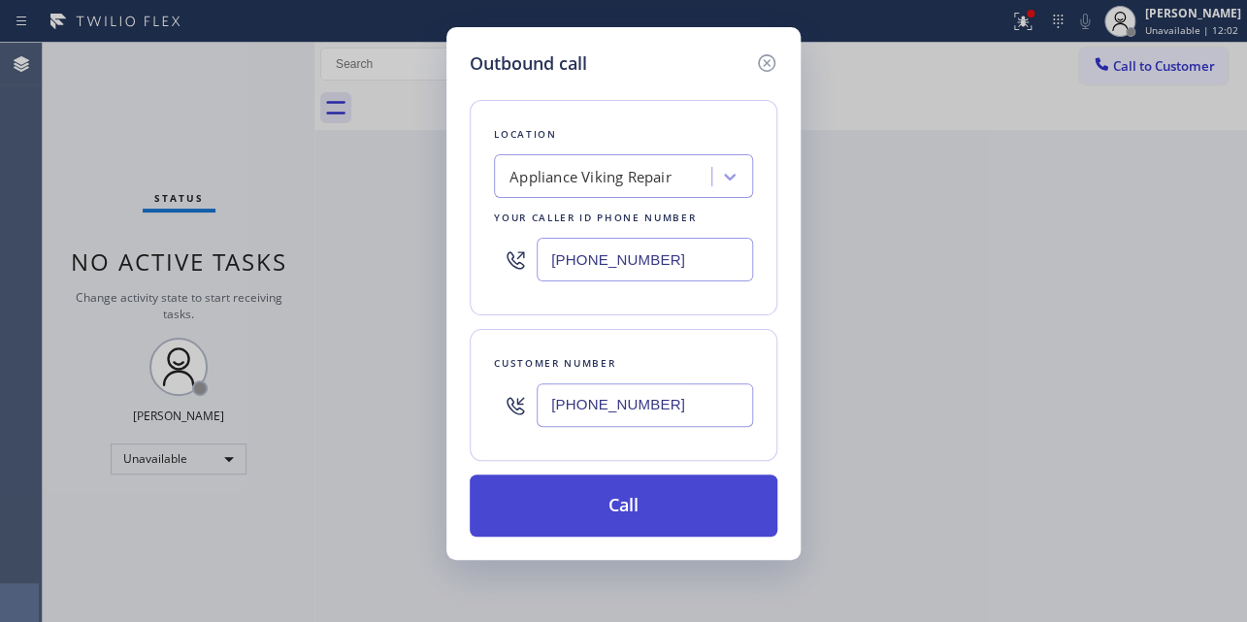
type input "[PHONE_NUMBER]"
click at [611, 516] on button "Call" at bounding box center [624, 505] width 308 height 62
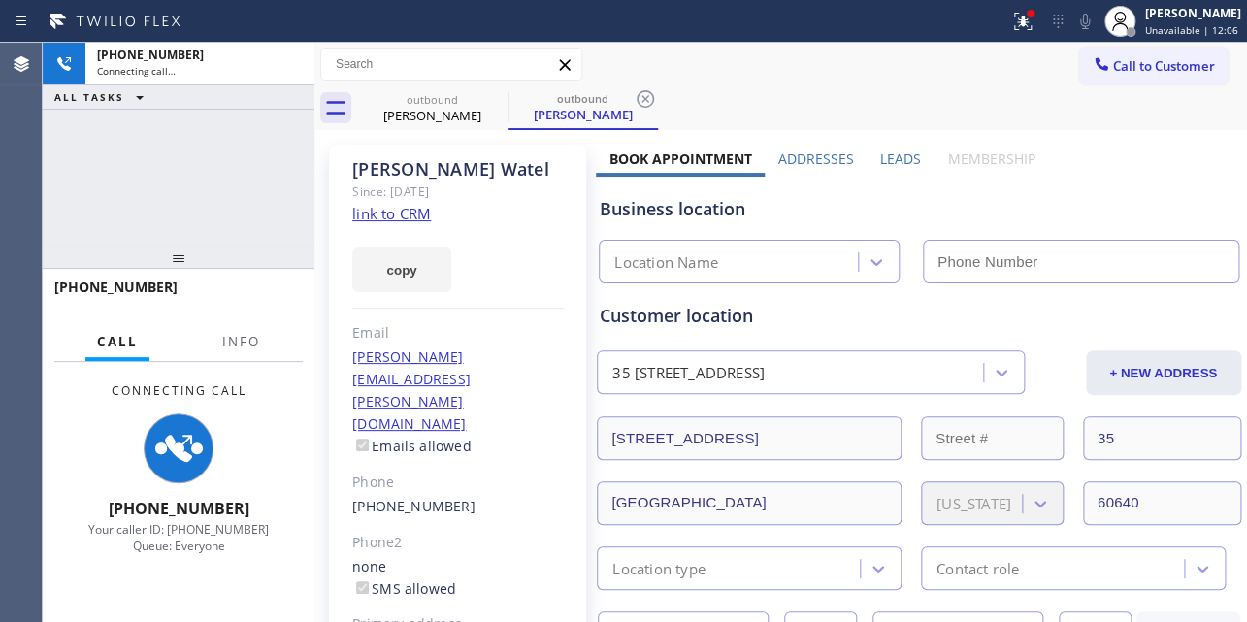
type input "[PHONE_NUMBER]"
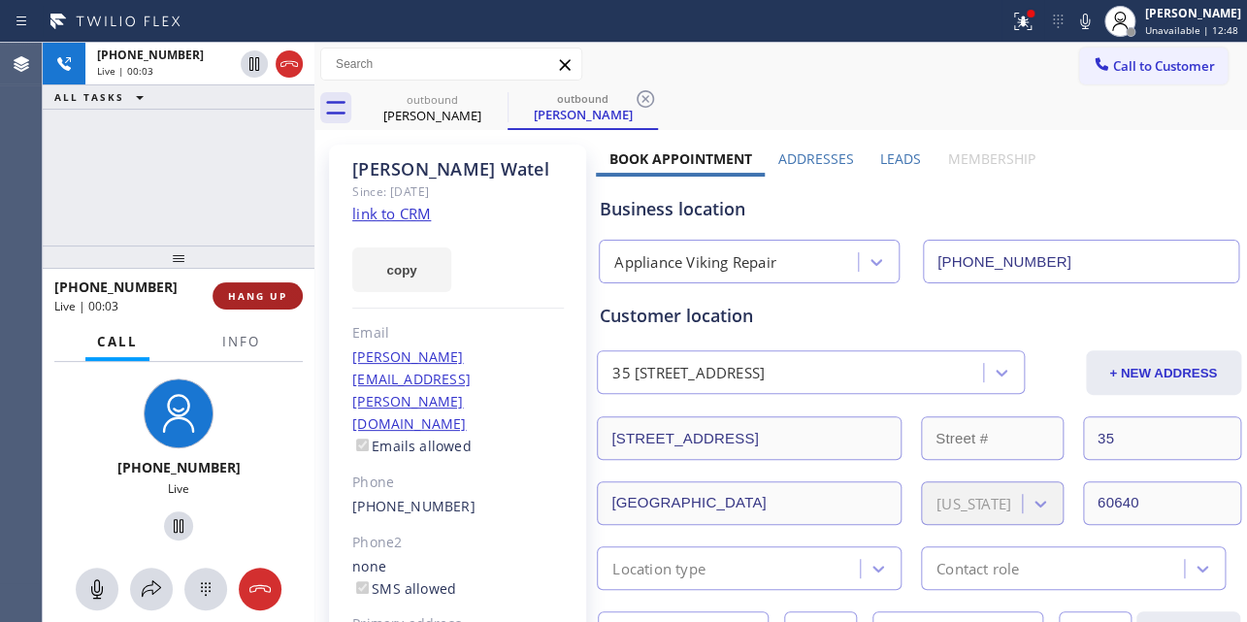
click at [259, 299] on span "HANG UP" at bounding box center [257, 296] width 59 height 14
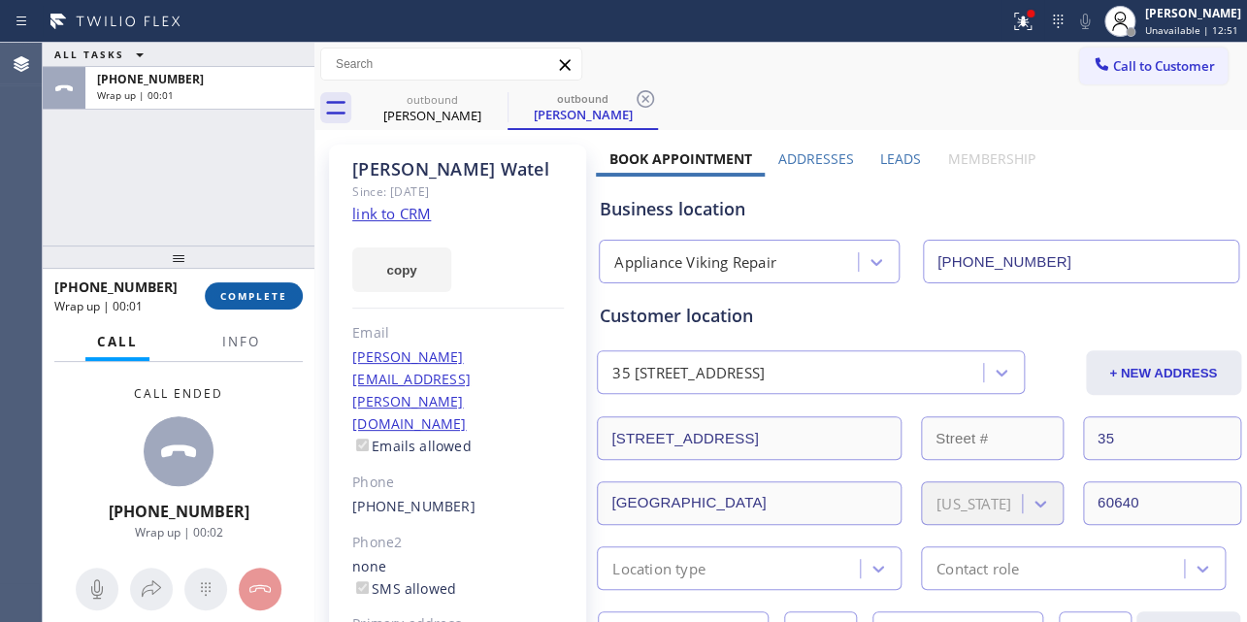
click at [229, 291] on span "COMPLETE" at bounding box center [253, 296] width 67 height 14
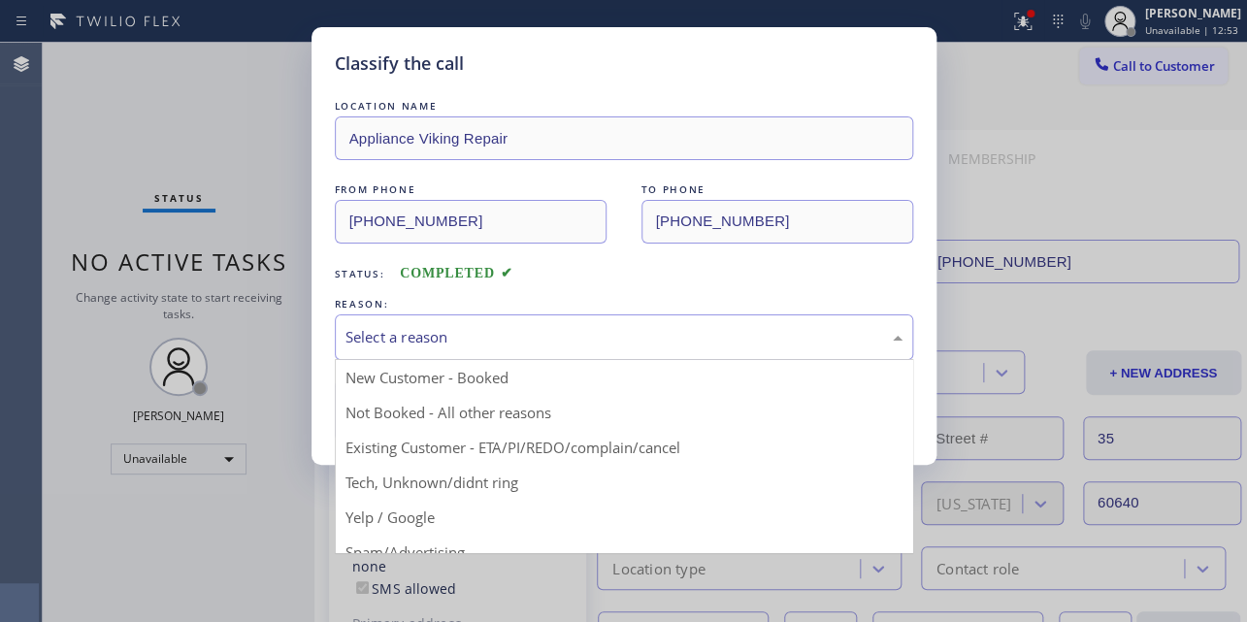
click at [568, 327] on div "Select a reason" at bounding box center [623, 337] width 557 height 22
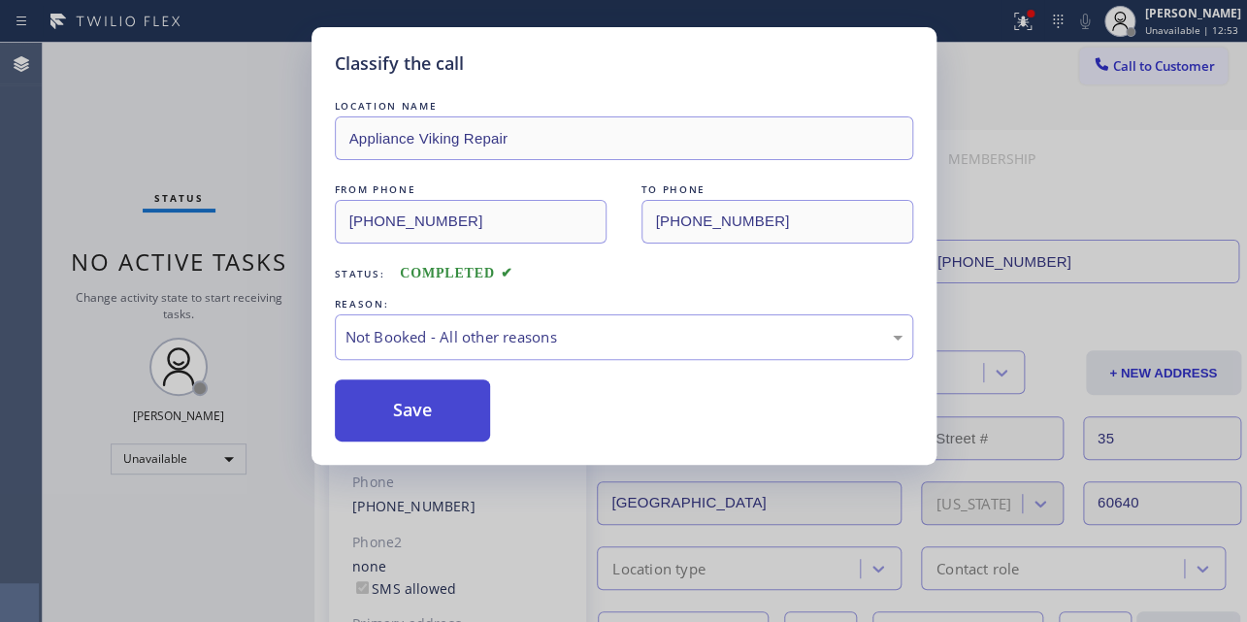
drag, startPoint x: 472, startPoint y: 403, endPoint x: 445, endPoint y: 409, distance: 28.0
click at [420, 415] on button "Save" at bounding box center [413, 410] width 156 height 62
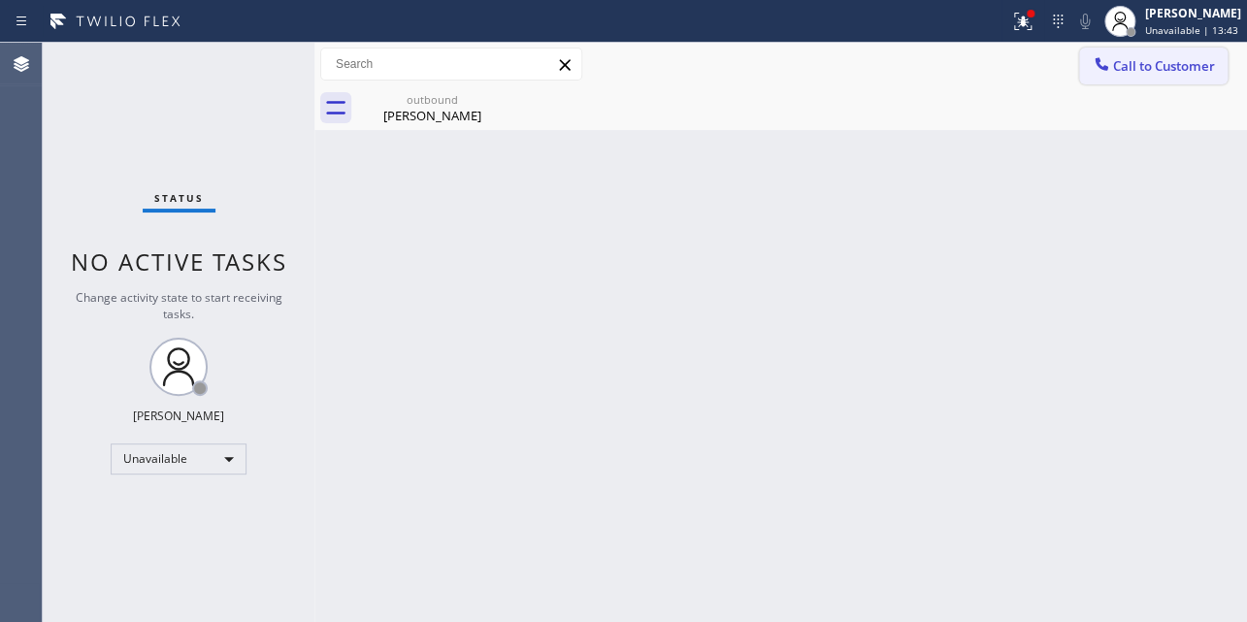
click at [1160, 72] on span "Call to Customer" at bounding box center [1164, 65] width 102 height 17
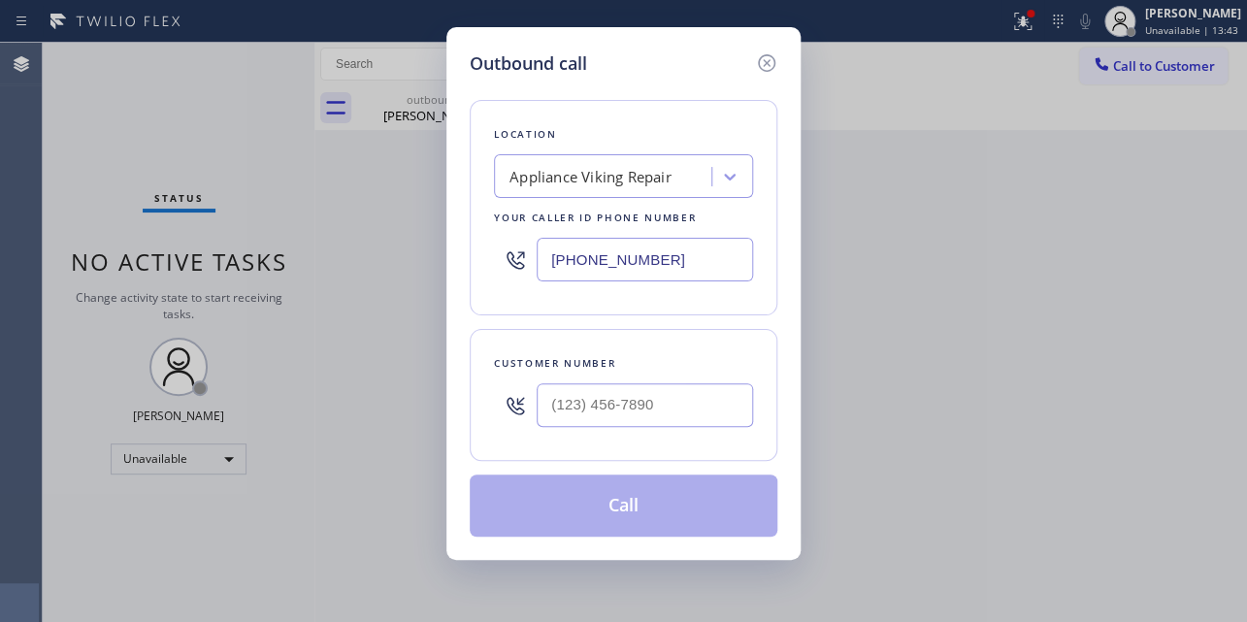
drag, startPoint x: 598, startPoint y: 426, endPoint x: 601, endPoint y: 415, distance: 11.4
click at [597, 426] on div at bounding box center [644, 404] width 216 height 63
click at [608, 407] on input "(___) ___-____" at bounding box center [644, 405] width 216 height 44
paste input "714) 745-1095"
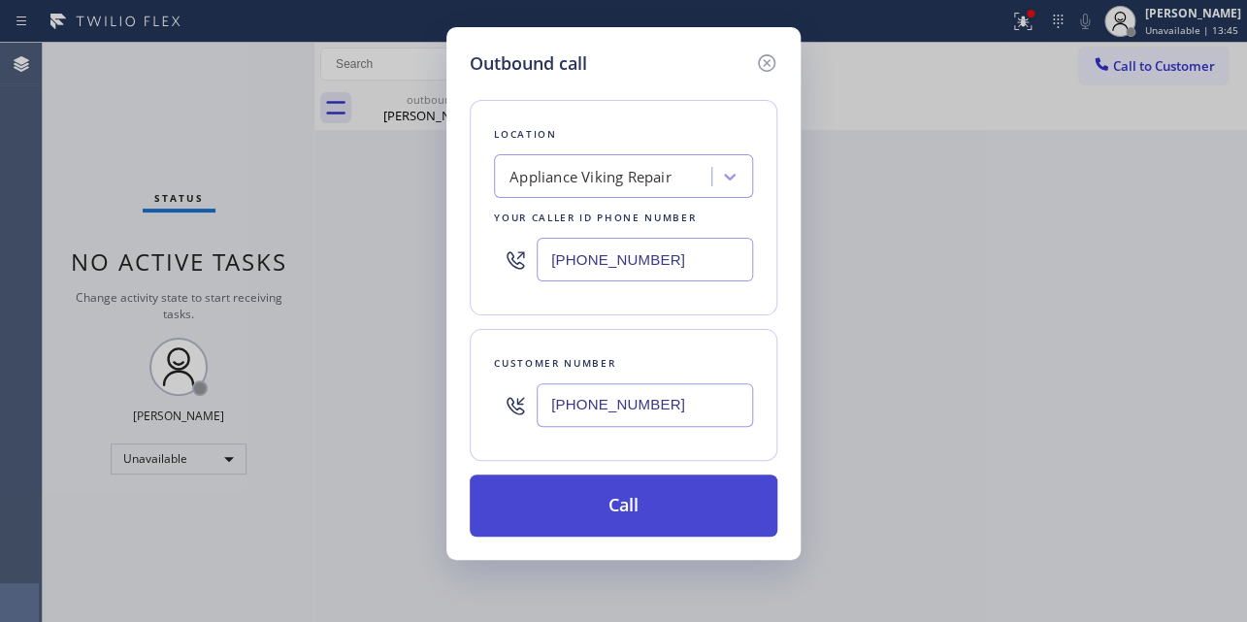
click at [621, 516] on button "Call" at bounding box center [624, 505] width 308 height 62
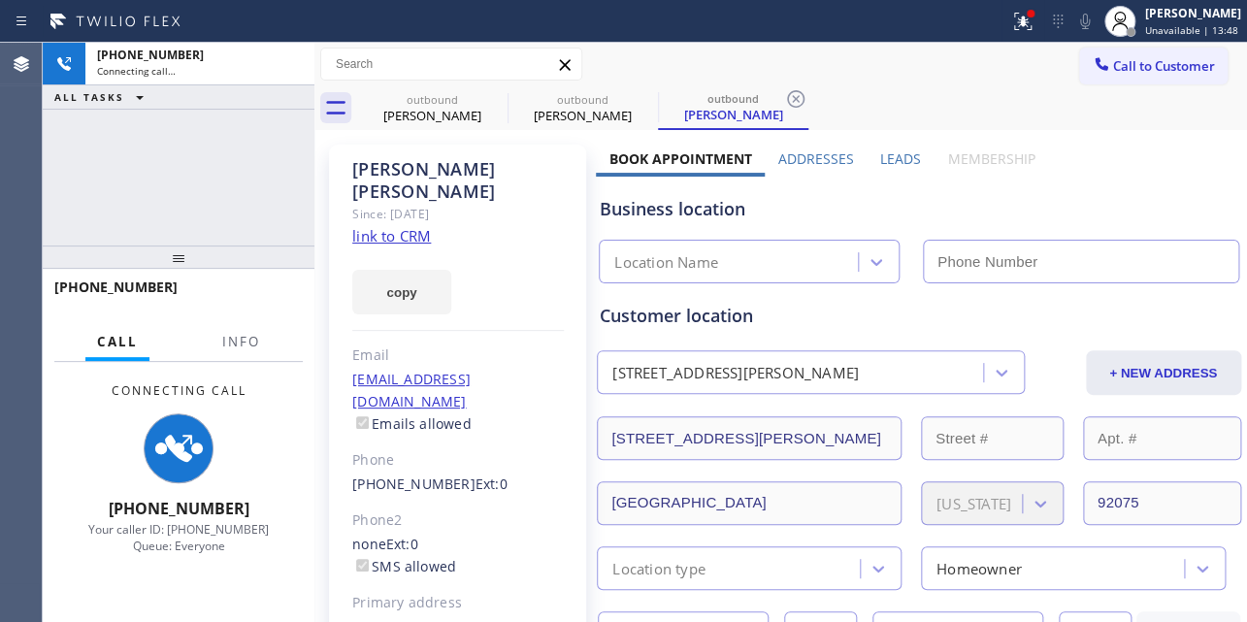
click at [888, 160] on label "Leads" at bounding box center [900, 158] width 41 height 18
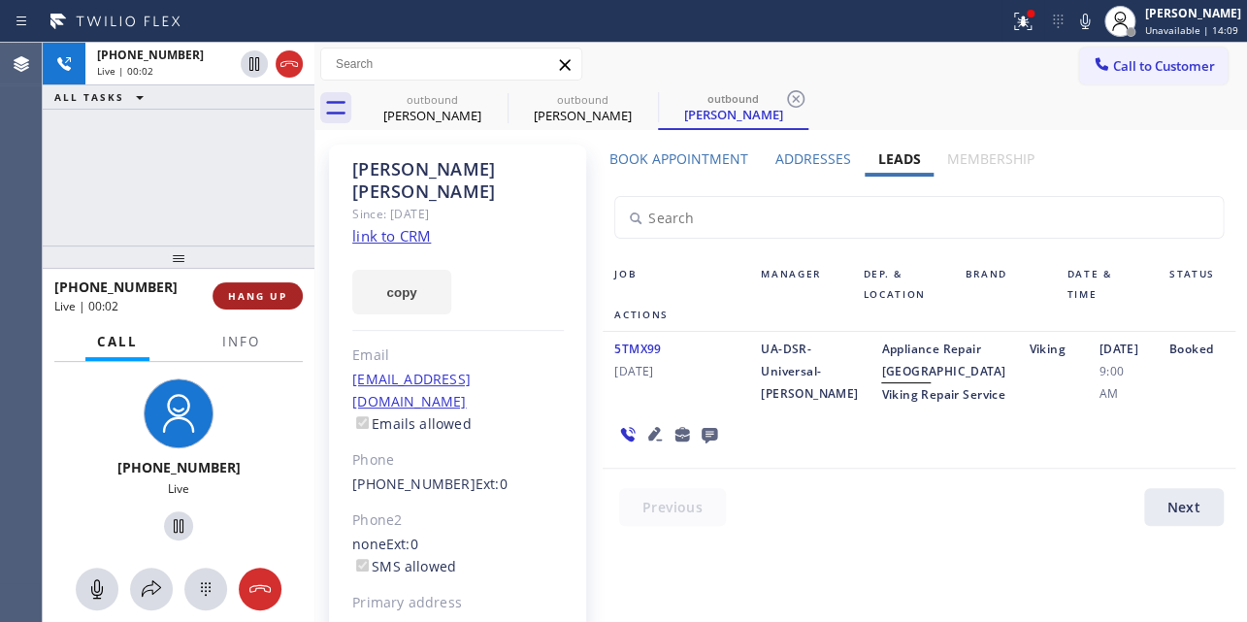
click at [234, 295] on span "HANG UP" at bounding box center [257, 296] width 59 height 14
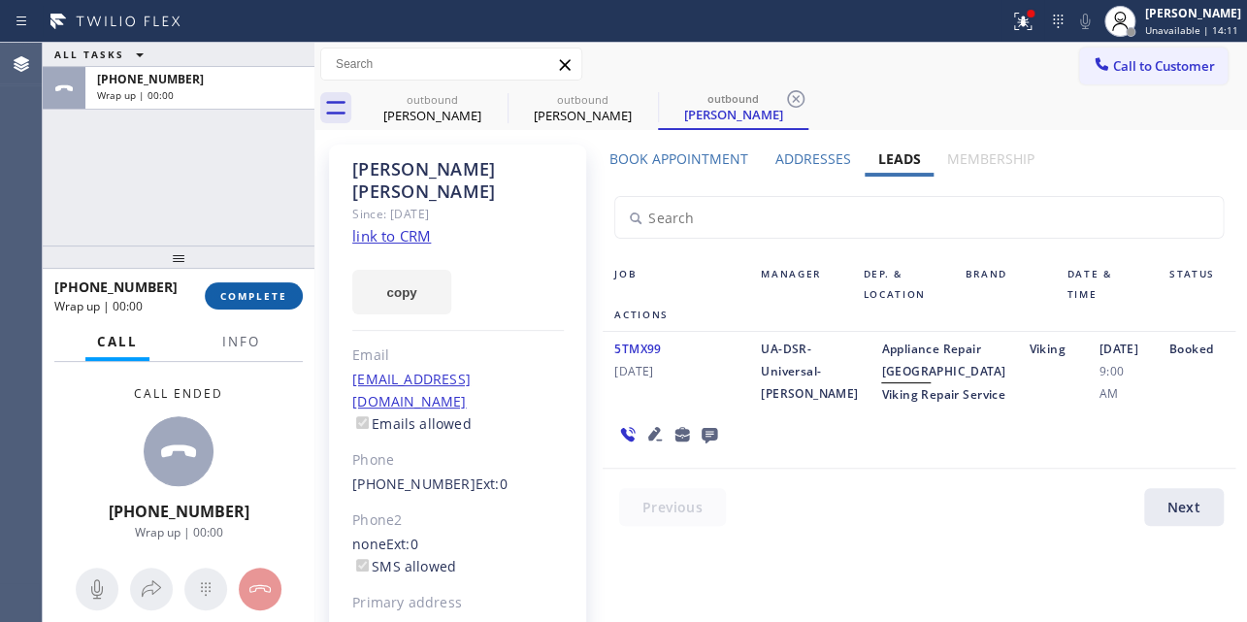
click at [238, 295] on span "COMPLETE" at bounding box center [253, 296] width 67 height 14
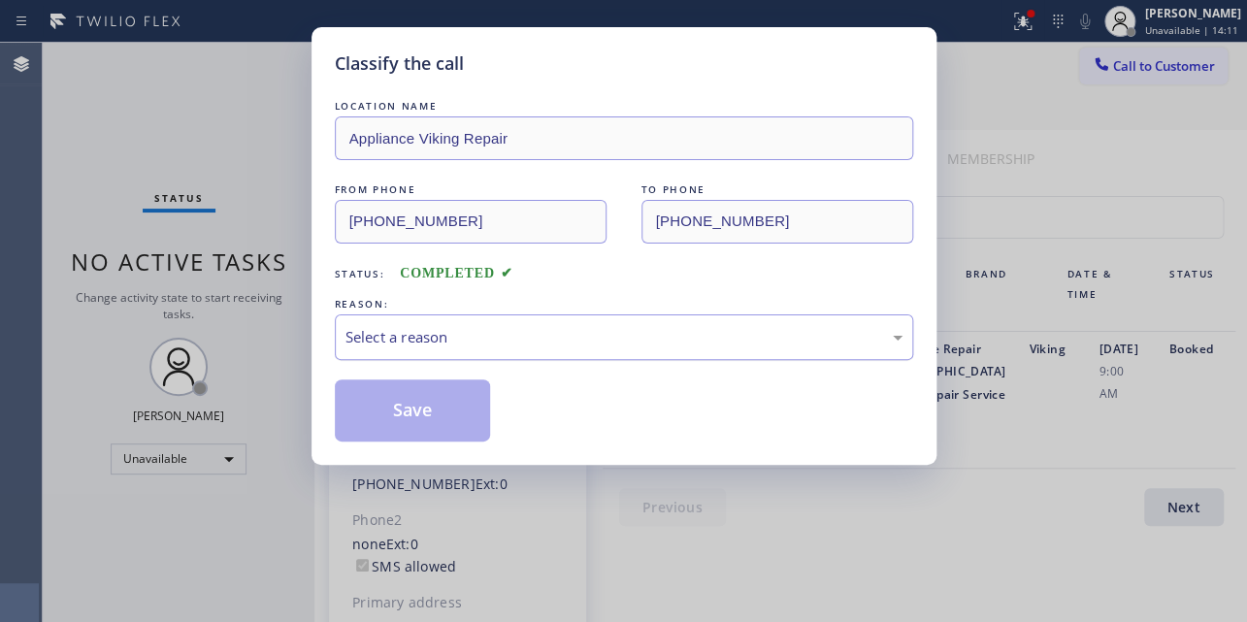
click at [511, 318] on div "Select a reason" at bounding box center [624, 337] width 578 height 46
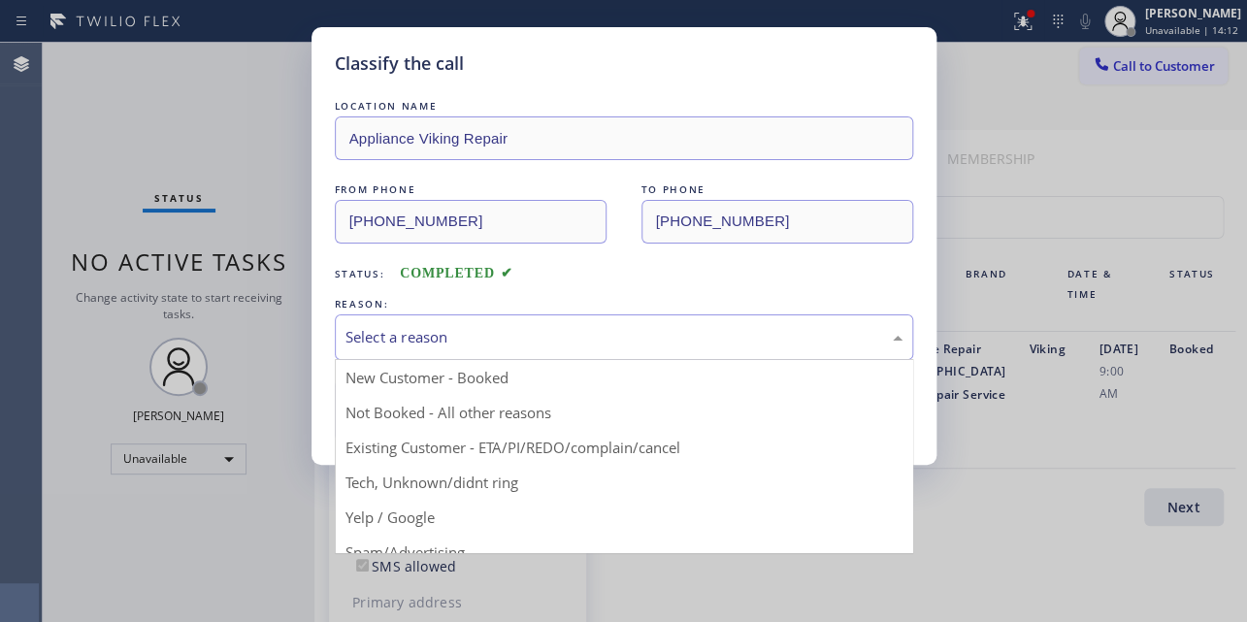
drag, startPoint x: 484, startPoint y: 414, endPoint x: 401, endPoint y: 419, distance: 83.6
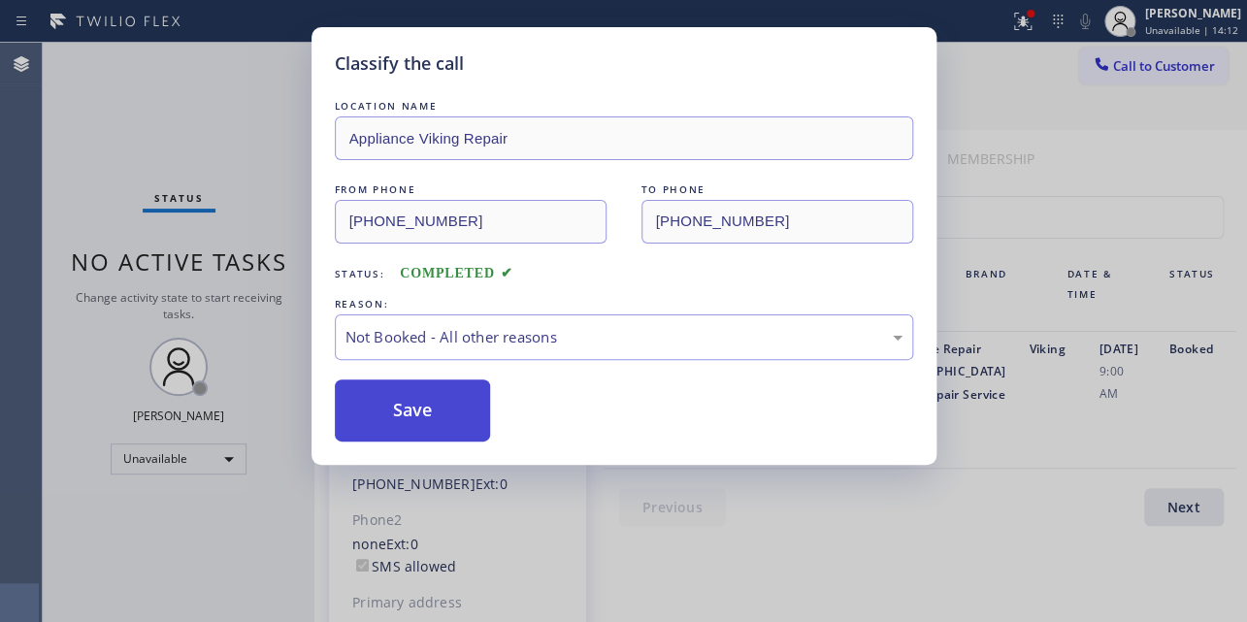
click at [401, 419] on button "Save" at bounding box center [413, 410] width 156 height 62
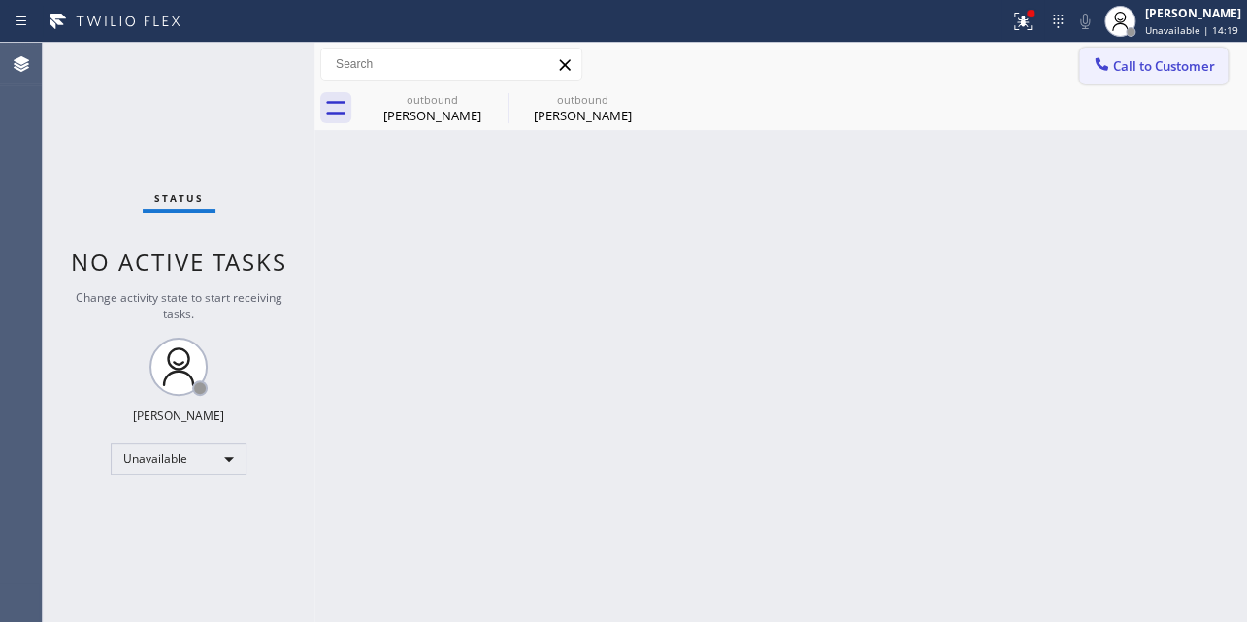
click at [1150, 61] on span "Call to Customer" at bounding box center [1164, 65] width 102 height 17
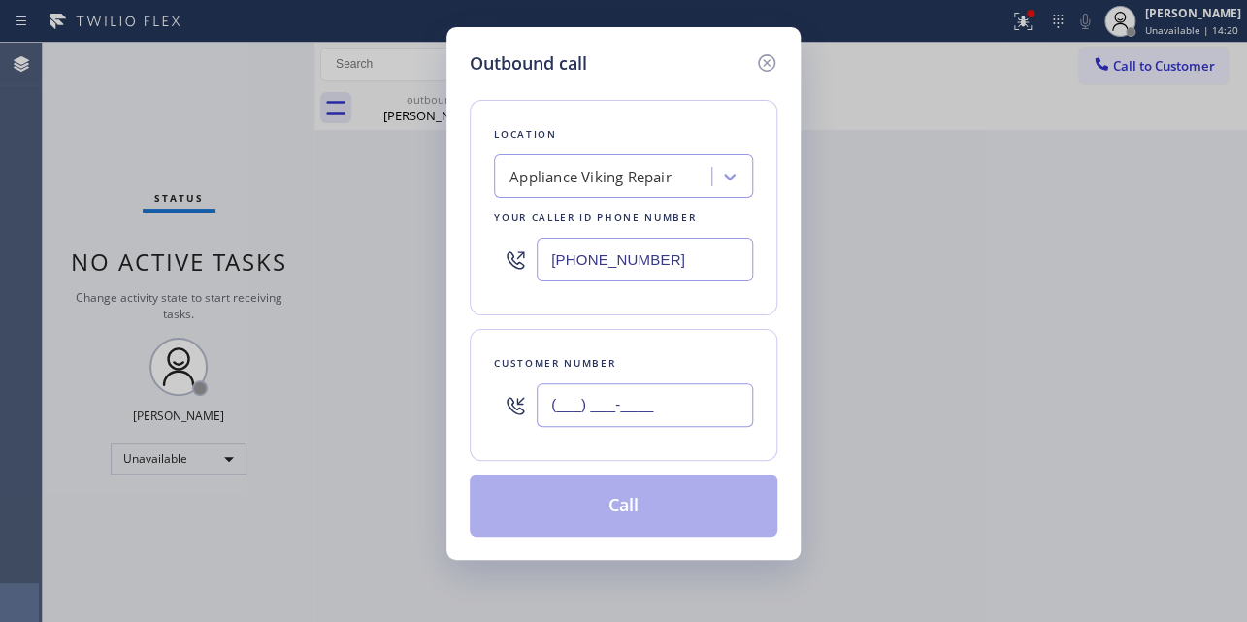
click at [599, 409] on input "(___) ___-____" at bounding box center [644, 405] width 216 height 44
paste input "818) 430-5000"
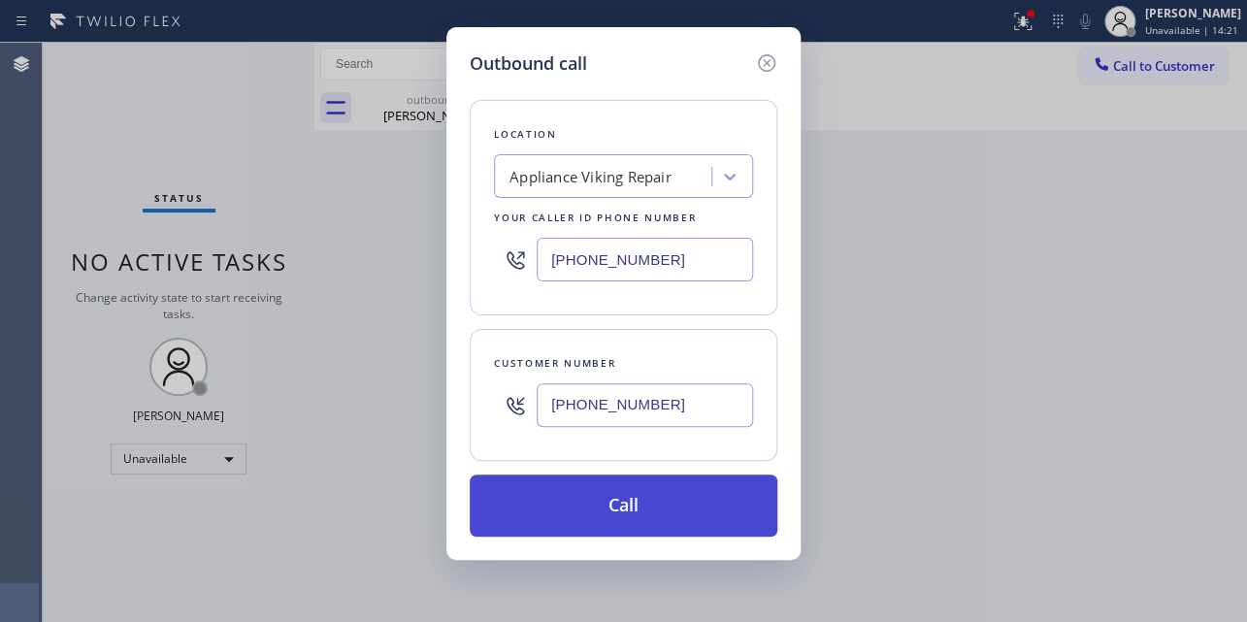
click at [665, 524] on button "Call" at bounding box center [624, 505] width 308 height 62
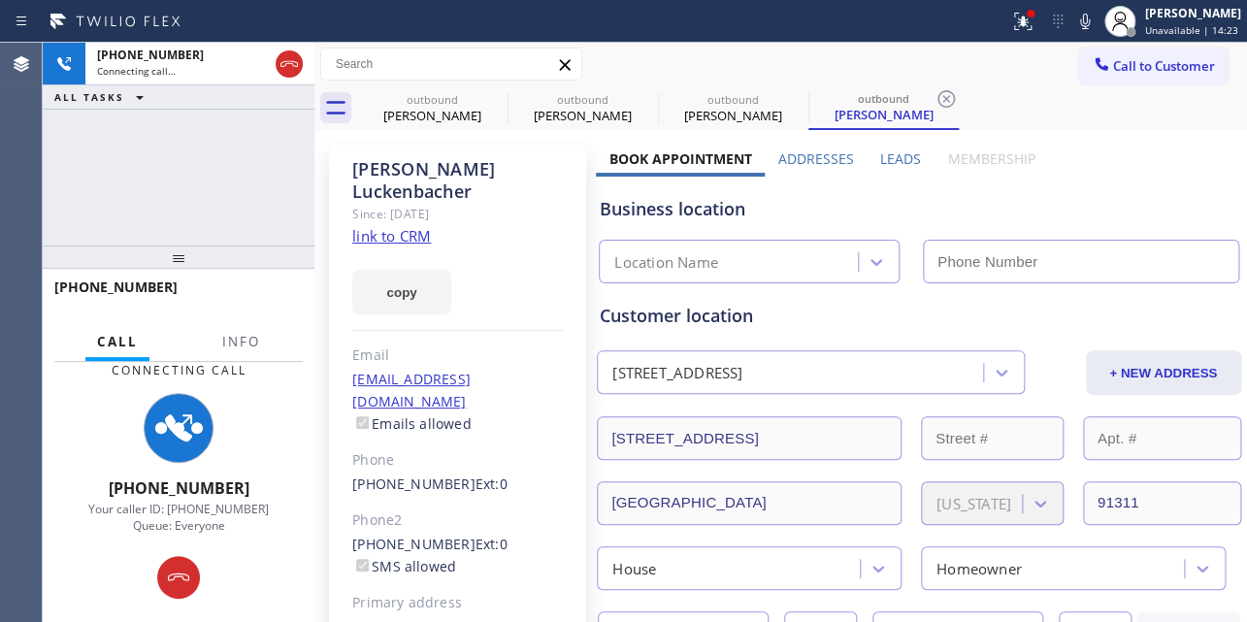
click at [894, 155] on label "Leads" at bounding box center [900, 158] width 41 height 18
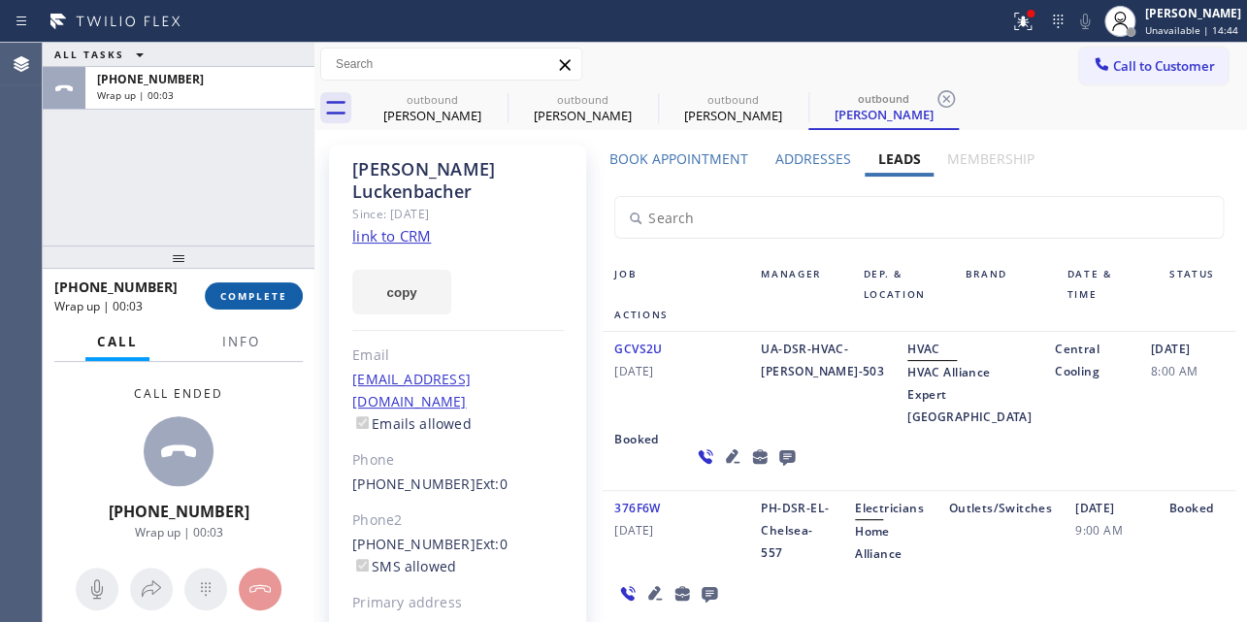
click at [230, 291] on span "COMPLETE" at bounding box center [253, 296] width 67 height 14
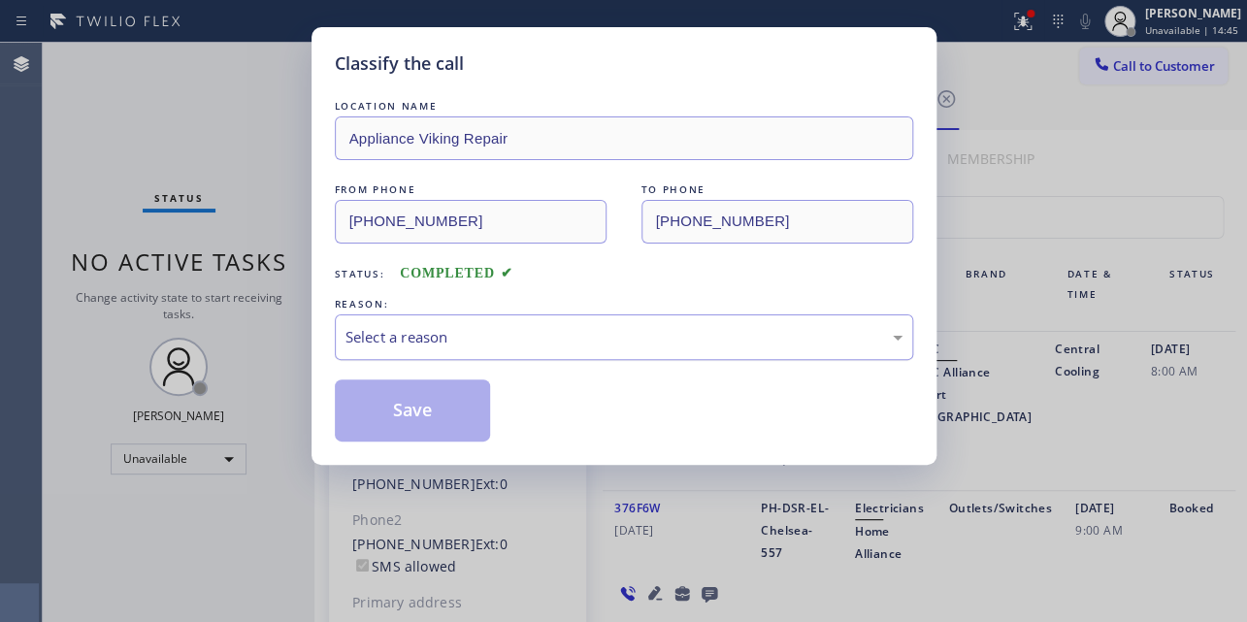
click at [512, 328] on div "Select a reason" at bounding box center [623, 337] width 557 height 22
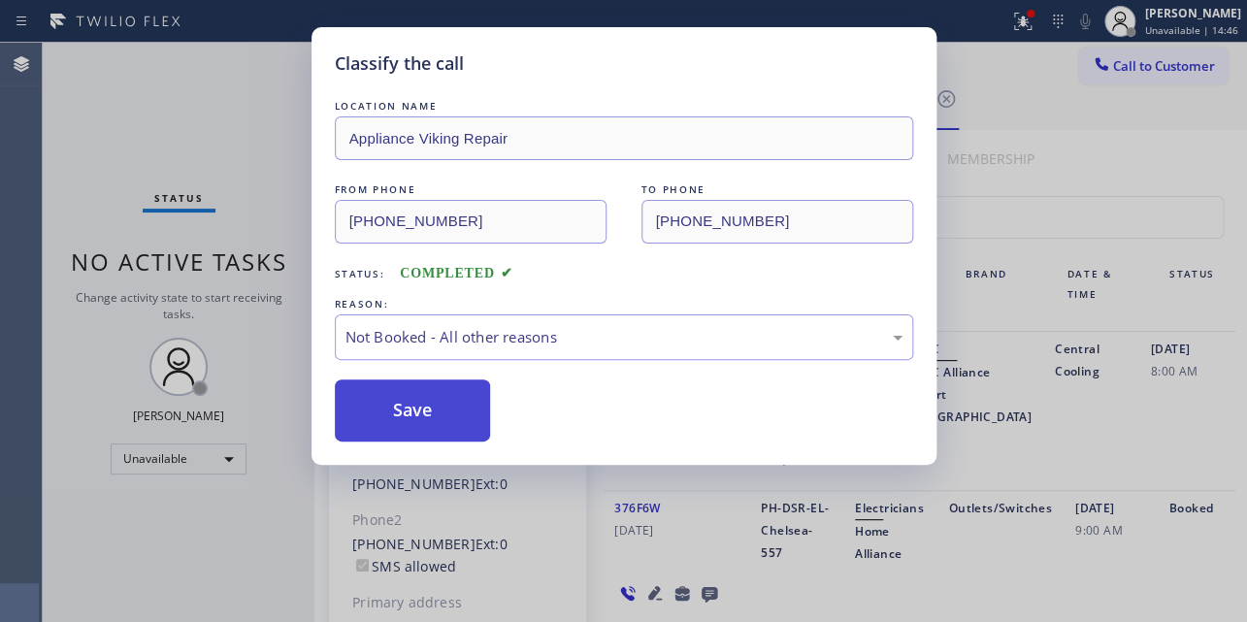
click at [423, 416] on button "Save" at bounding box center [413, 410] width 156 height 62
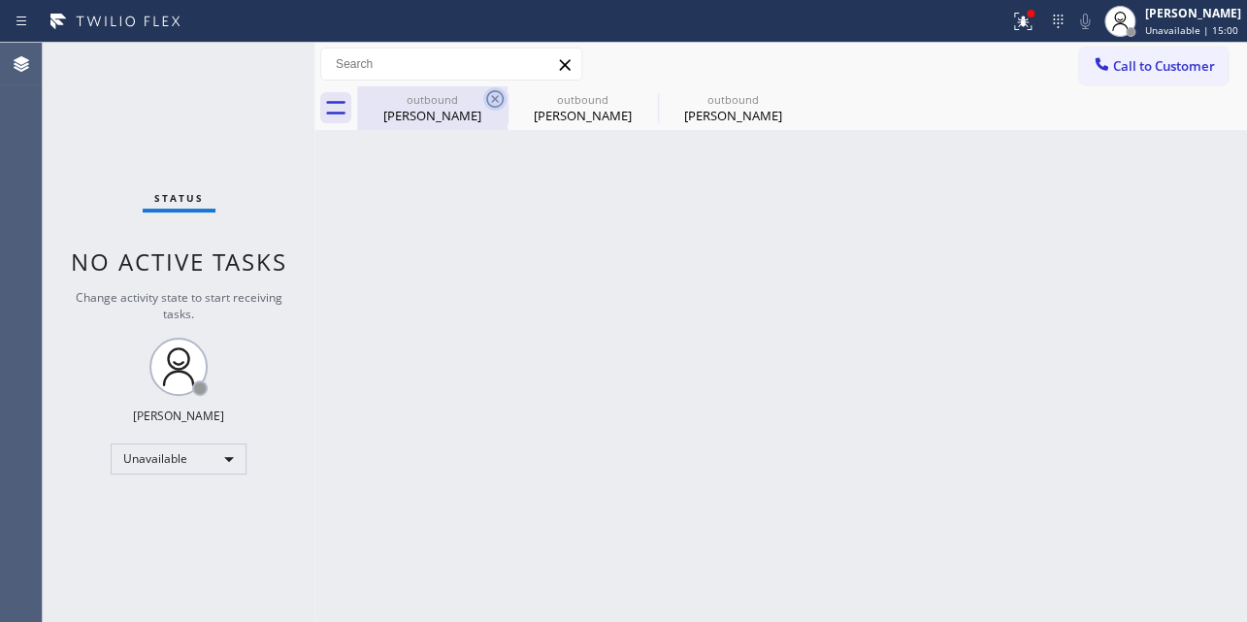
click at [501, 92] on icon at bounding box center [494, 98] width 23 height 23
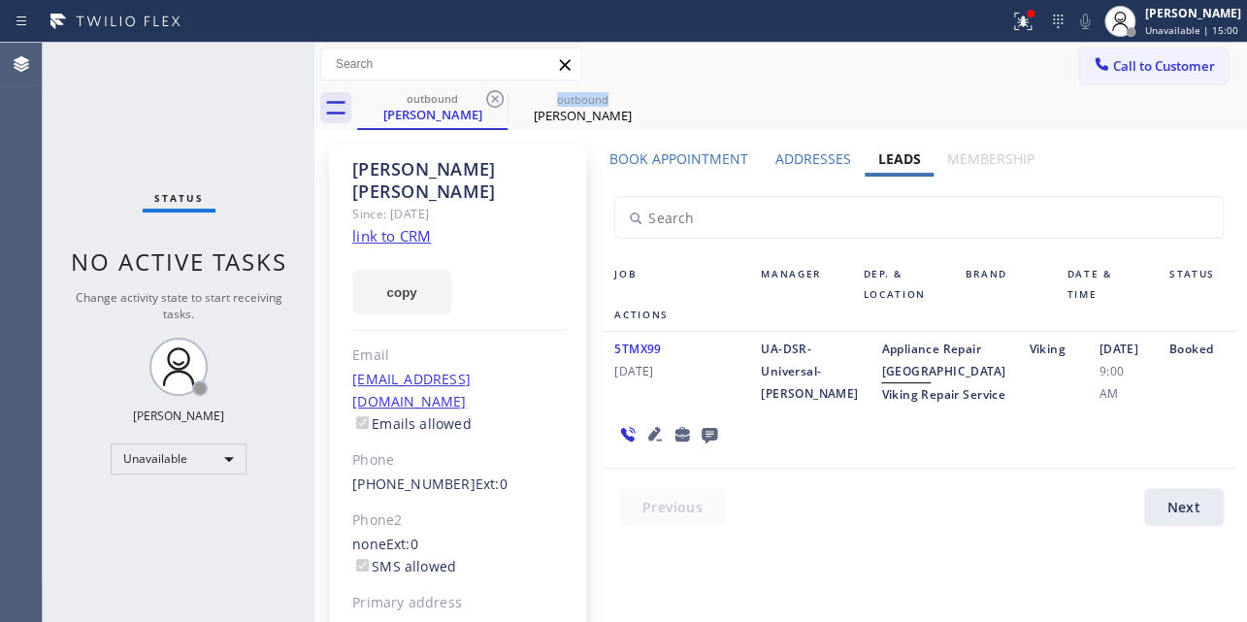
click at [501, 92] on icon at bounding box center [494, 98] width 23 height 23
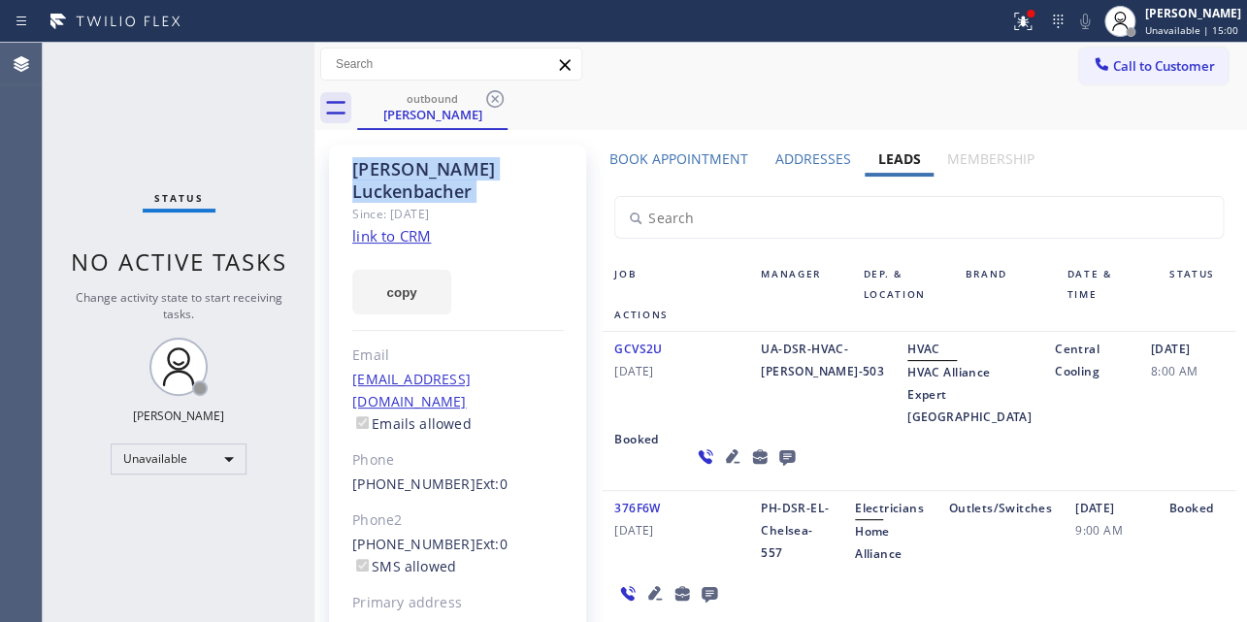
click at [501, 92] on icon at bounding box center [494, 98] width 23 height 23
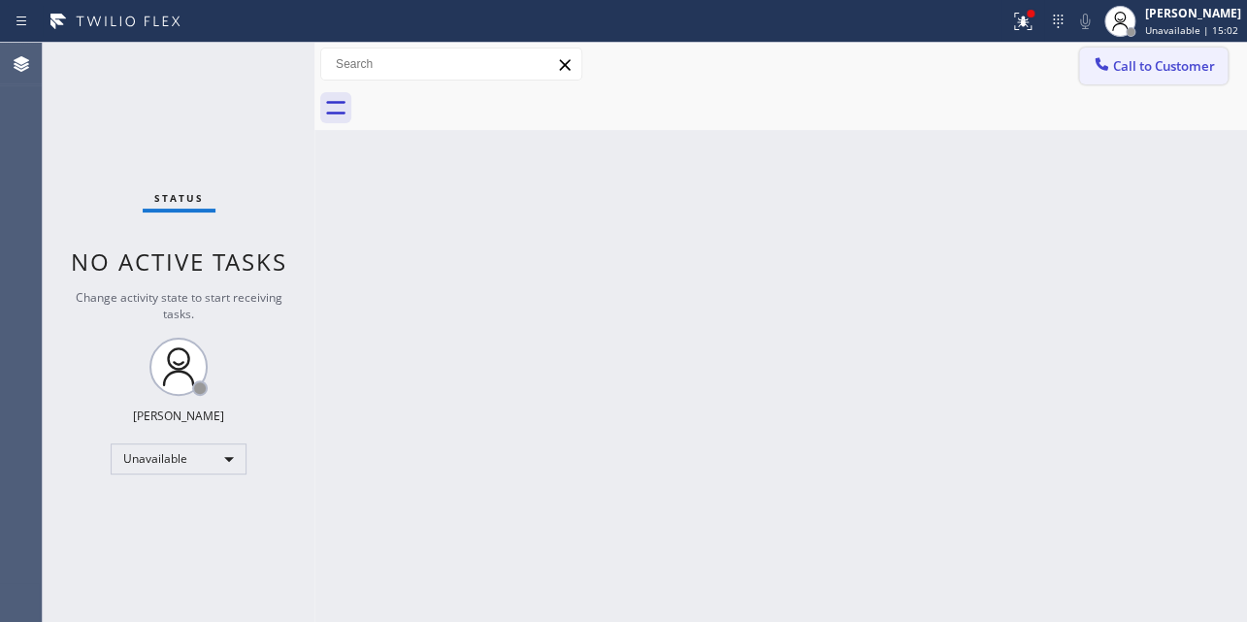
click at [1104, 68] on icon at bounding box center [1100, 63] width 13 height 13
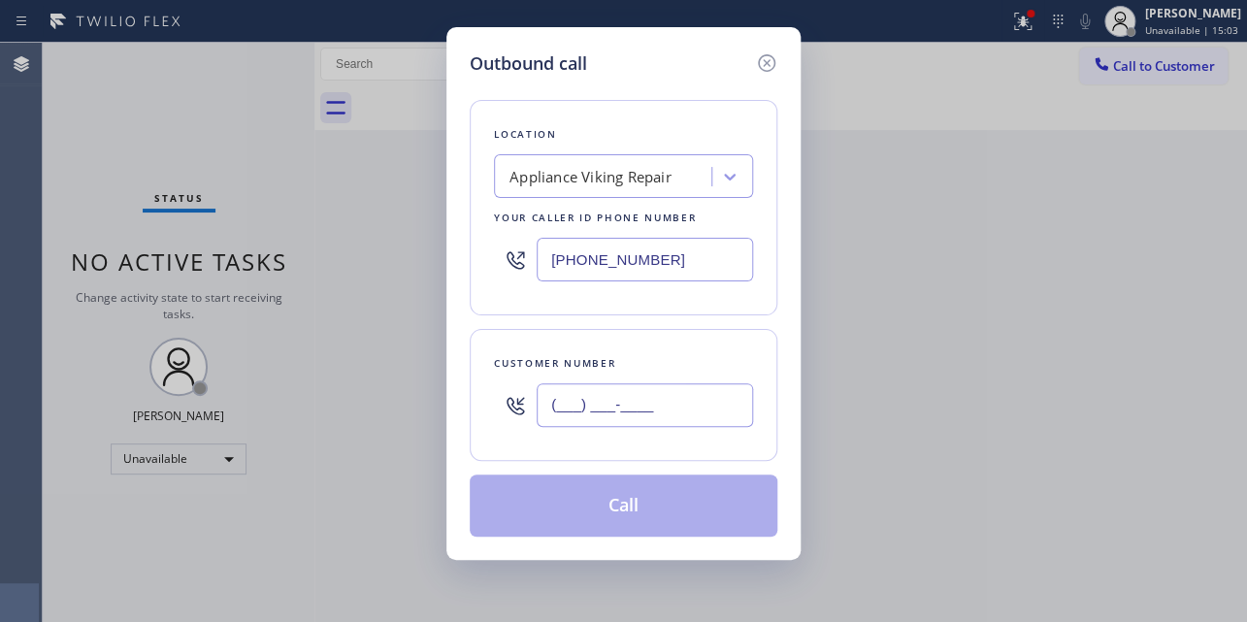
click at [539, 391] on input "(___) ___-____" at bounding box center [644, 405] width 216 height 44
paste input "954) 864-4027"
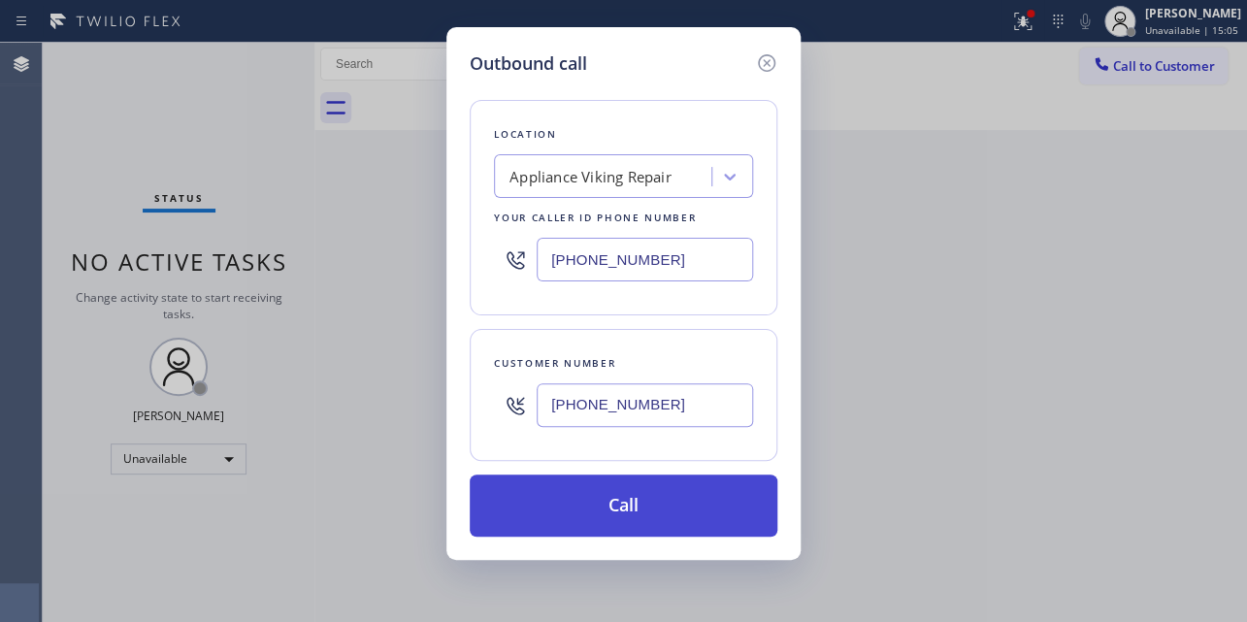
click at [593, 508] on button "Call" at bounding box center [624, 505] width 308 height 62
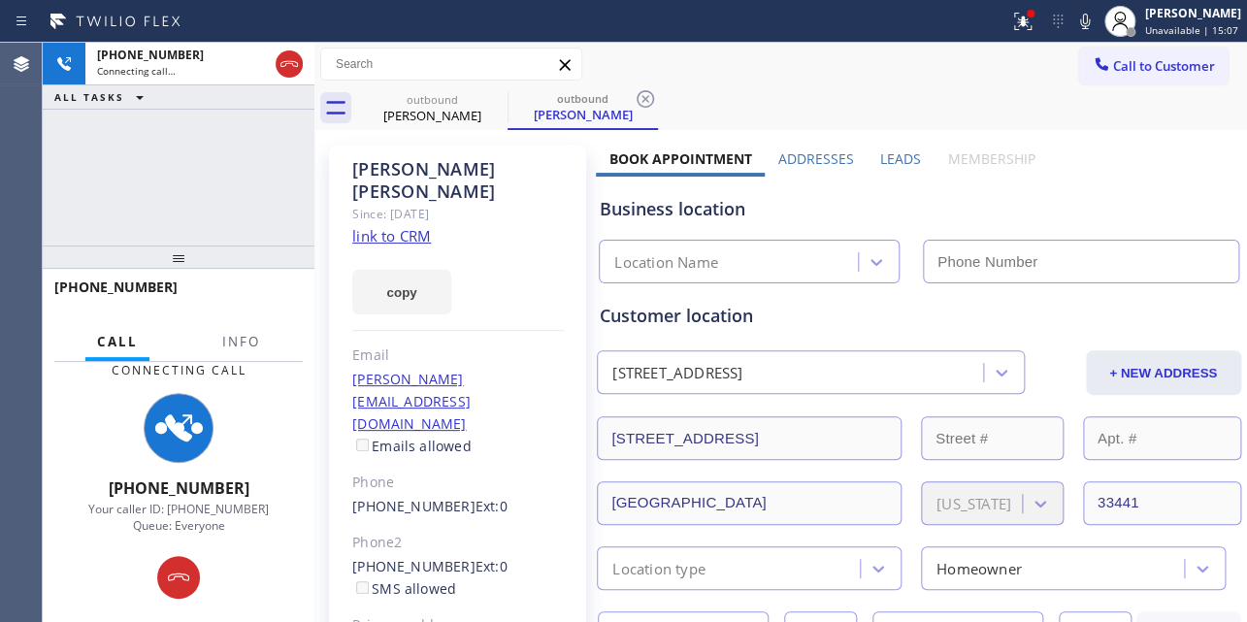
click at [892, 155] on label "Leads" at bounding box center [900, 158] width 41 height 18
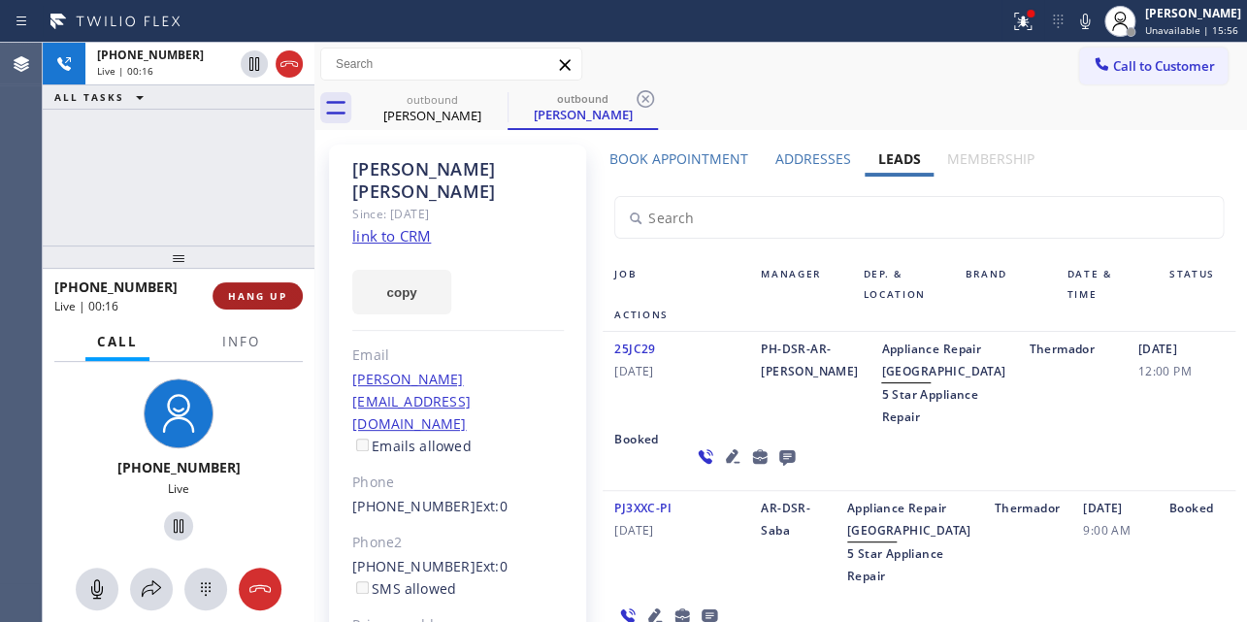
click at [241, 289] on span "HANG UP" at bounding box center [257, 296] width 59 height 14
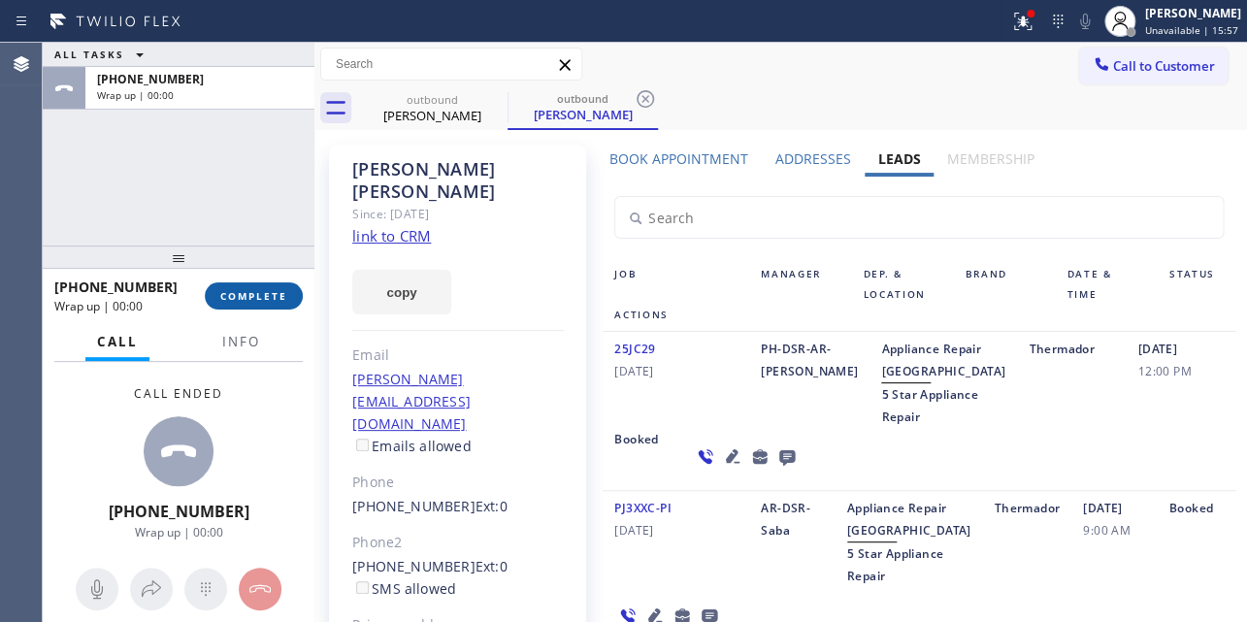
click at [251, 298] on span "COMPLETE" at bounding box center [253, 296] width 67 height 14
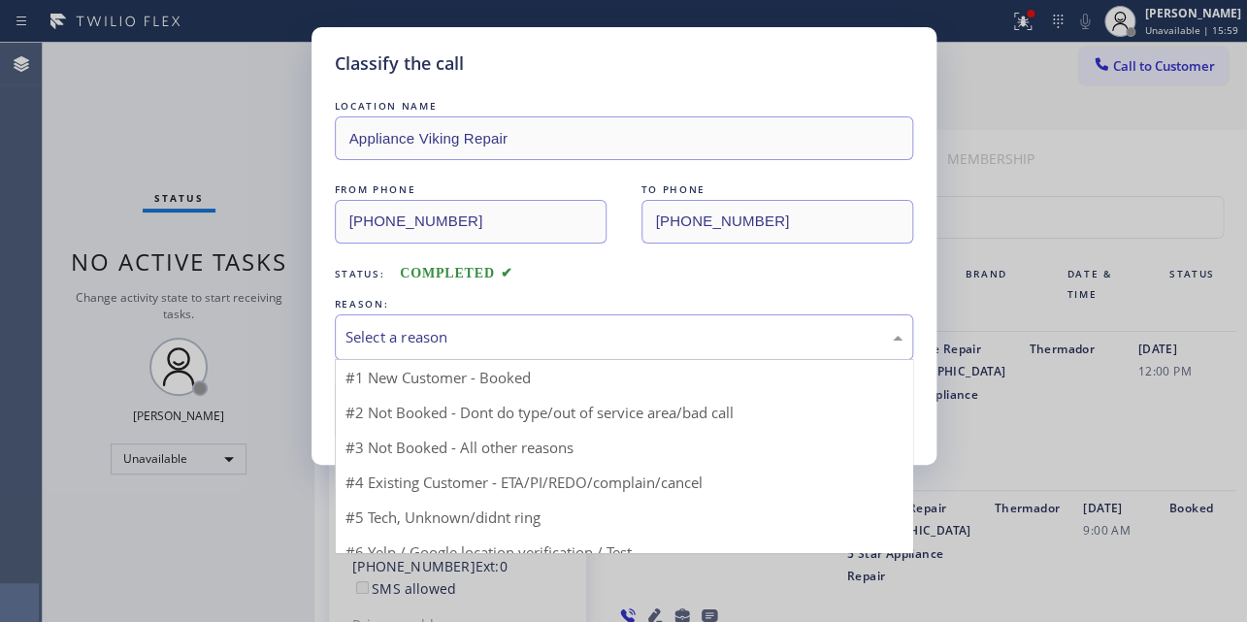
click at [488, 333] on div "Select a reason" at bounding box center [623, 337] width 557 height 22
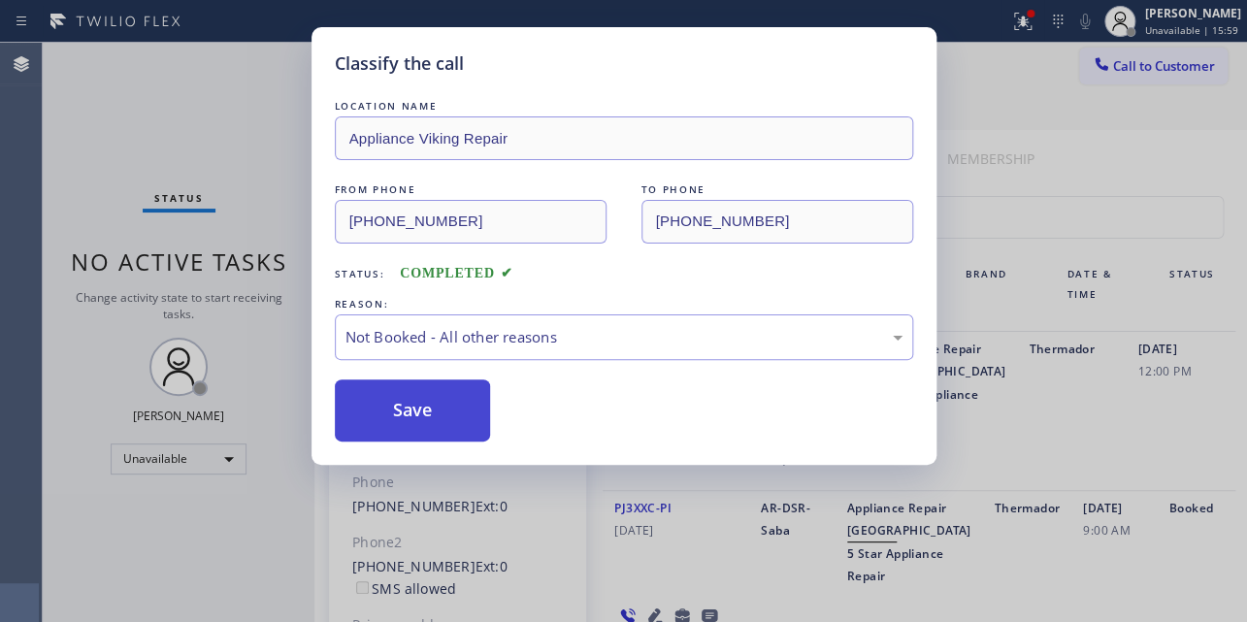
click at [436, 401] on button "Save" at bounding box center [413, 410] width 156 height 62
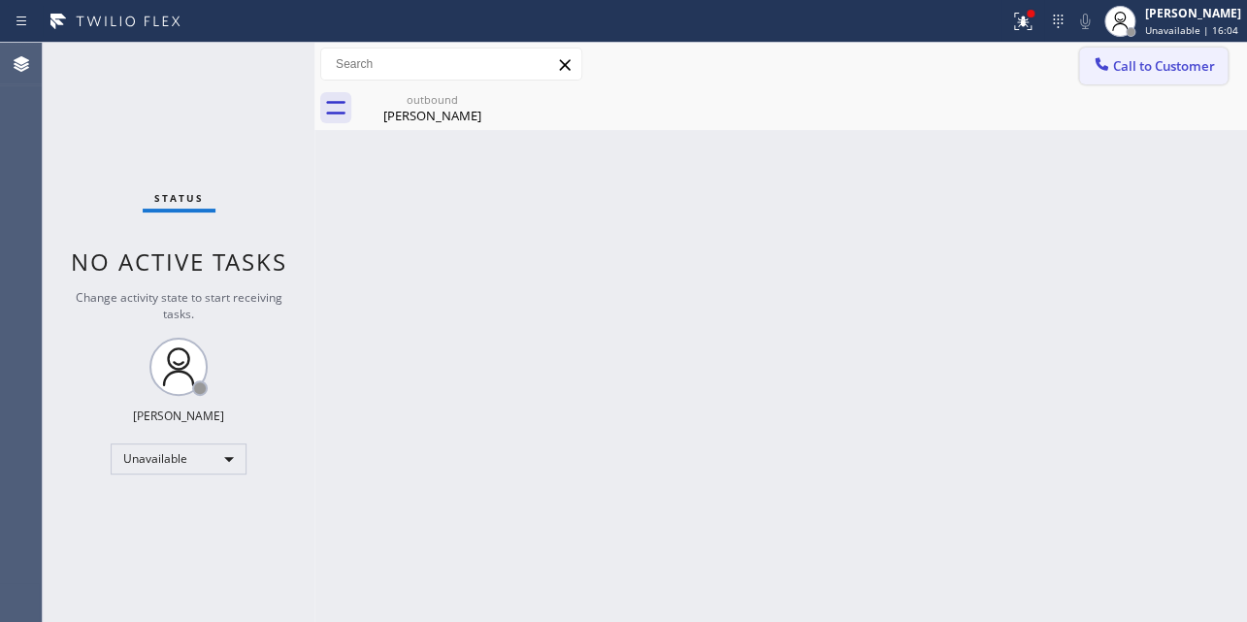
click at [1137, 62] on span "Call to Customer" at bounding box center [1164, 65] width 102 height 17
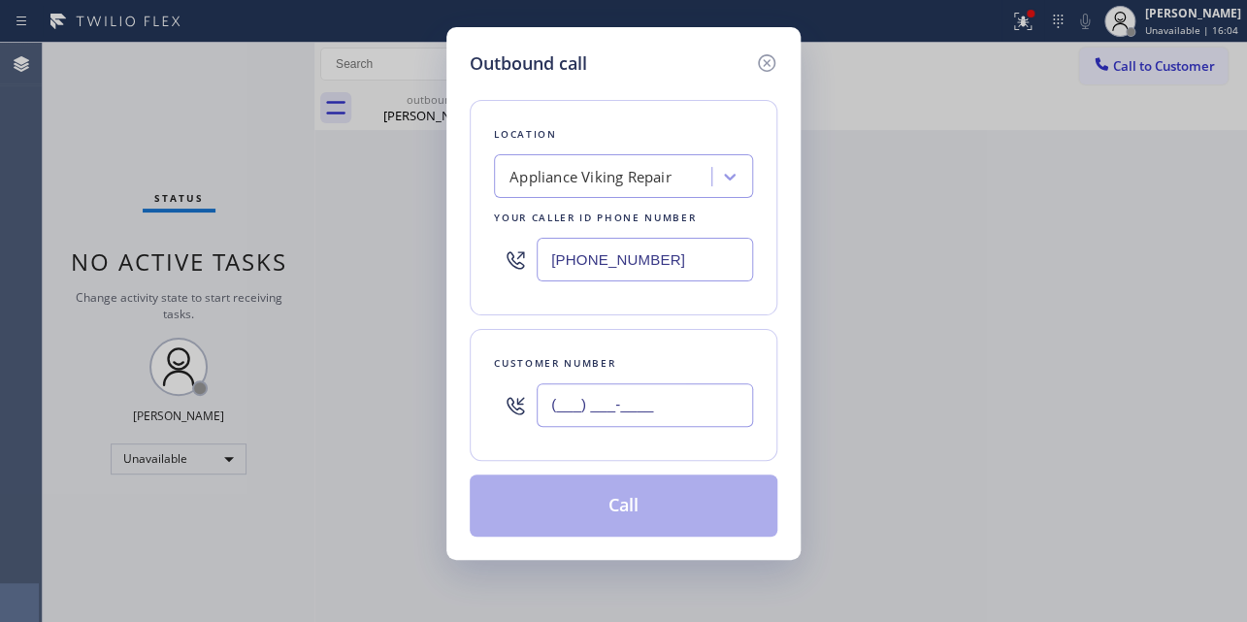
click at [590, 417] on input "(___) ___-____" at bounding box center [644, 405] width 216 height 44
paste input "805) 340-5471"
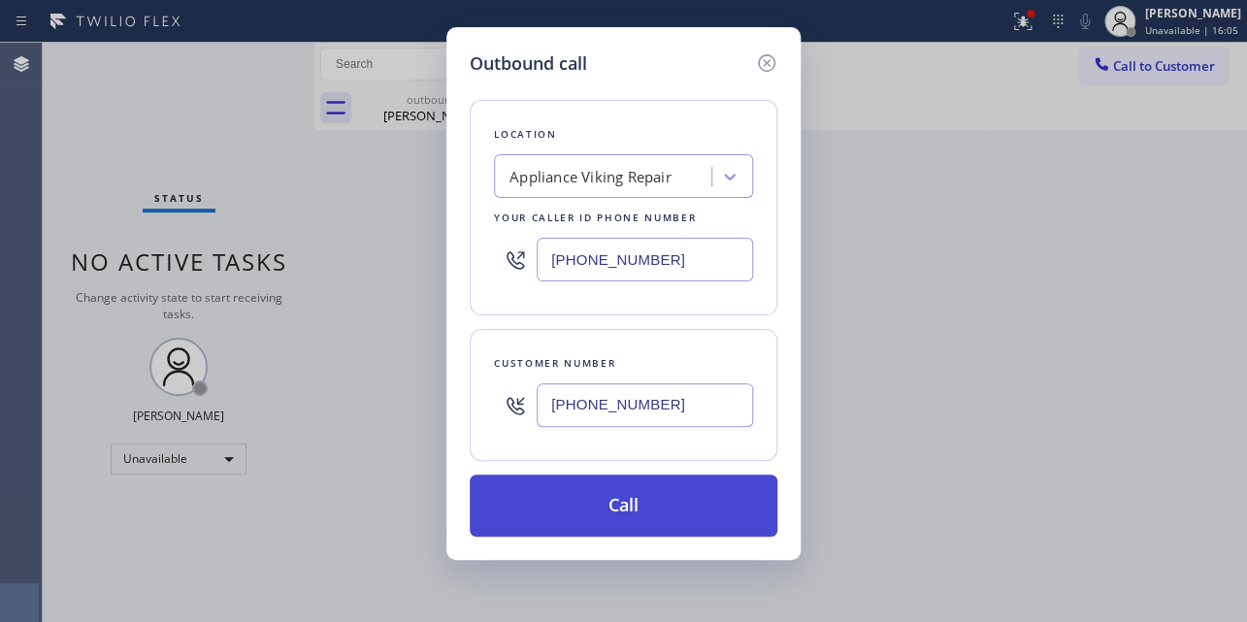
click at [610, 502] on button "Call" at bounding box center [624, 505] width 308 height 62
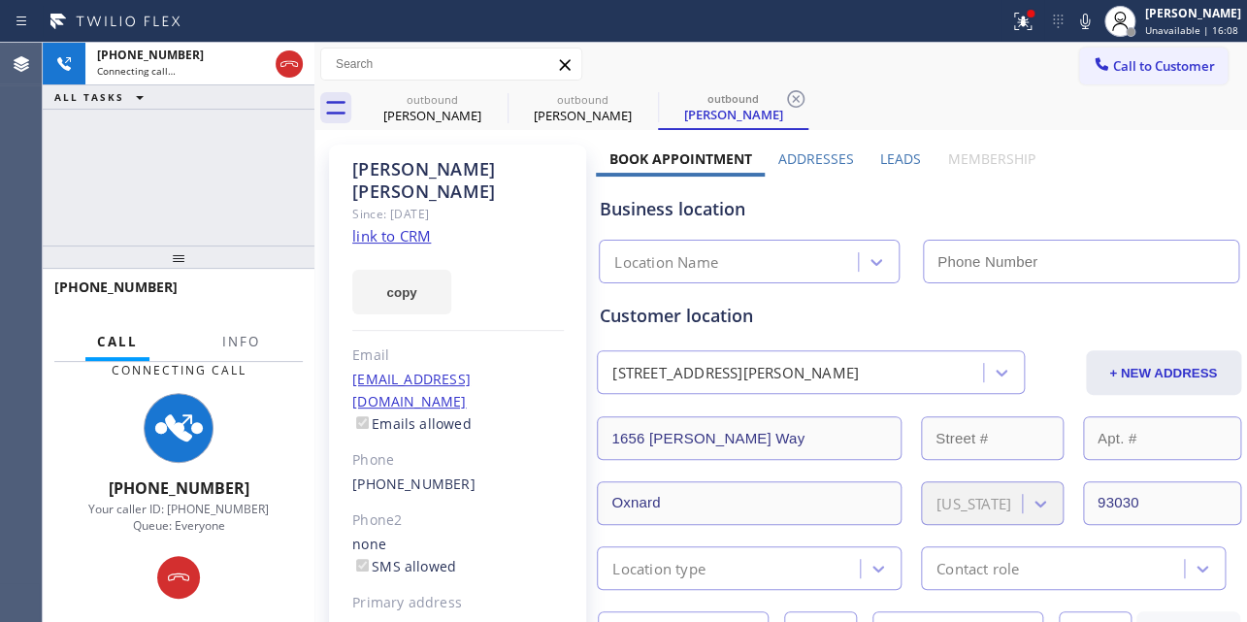
click at [901, 161] on label "Leads" at bounding box center [900, 158] width 41 height 18
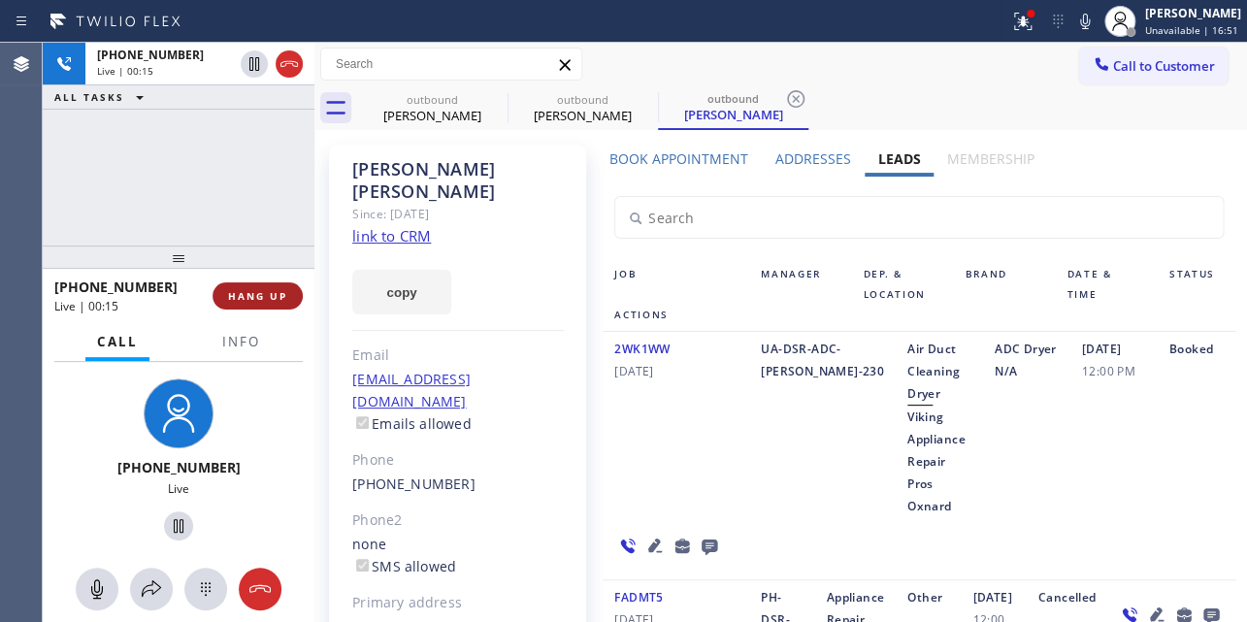
click at [277, 287] on button "HANG UP" at bounding box center [257, 295] width 90 height 27
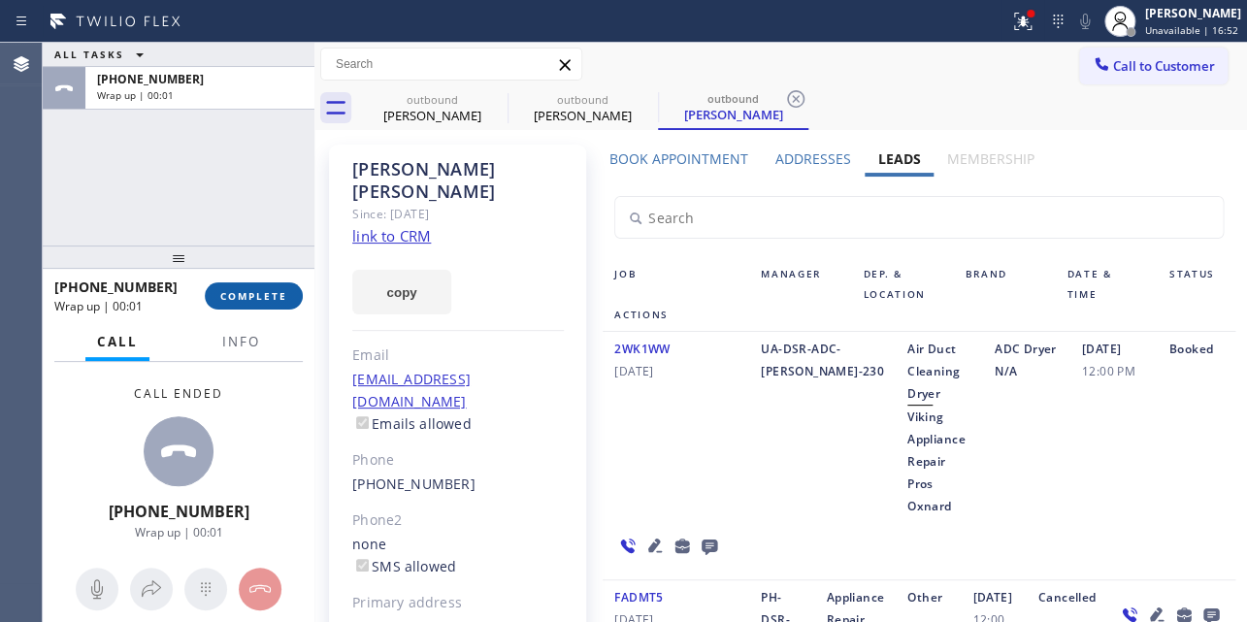
click at [264, 293] on span "COMPLETE" at bounding box center [253, 296] width 67 height 14
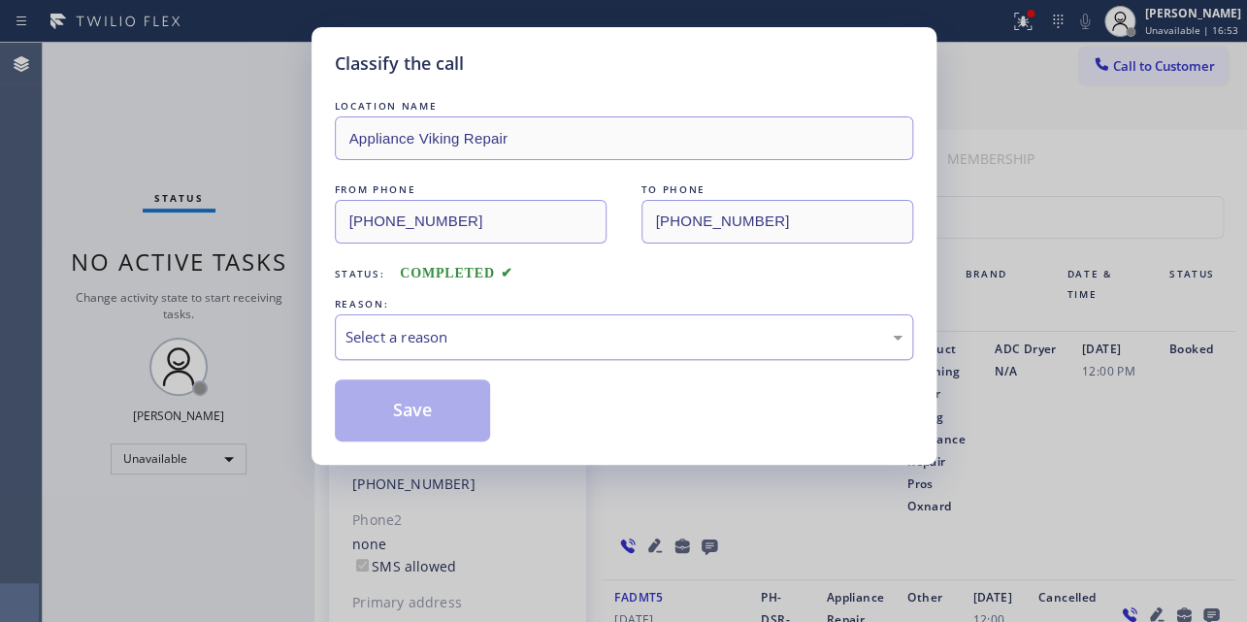
click at [428, 326] on div "Select a reason" at bounding box center [623, 337] width 557 height 22
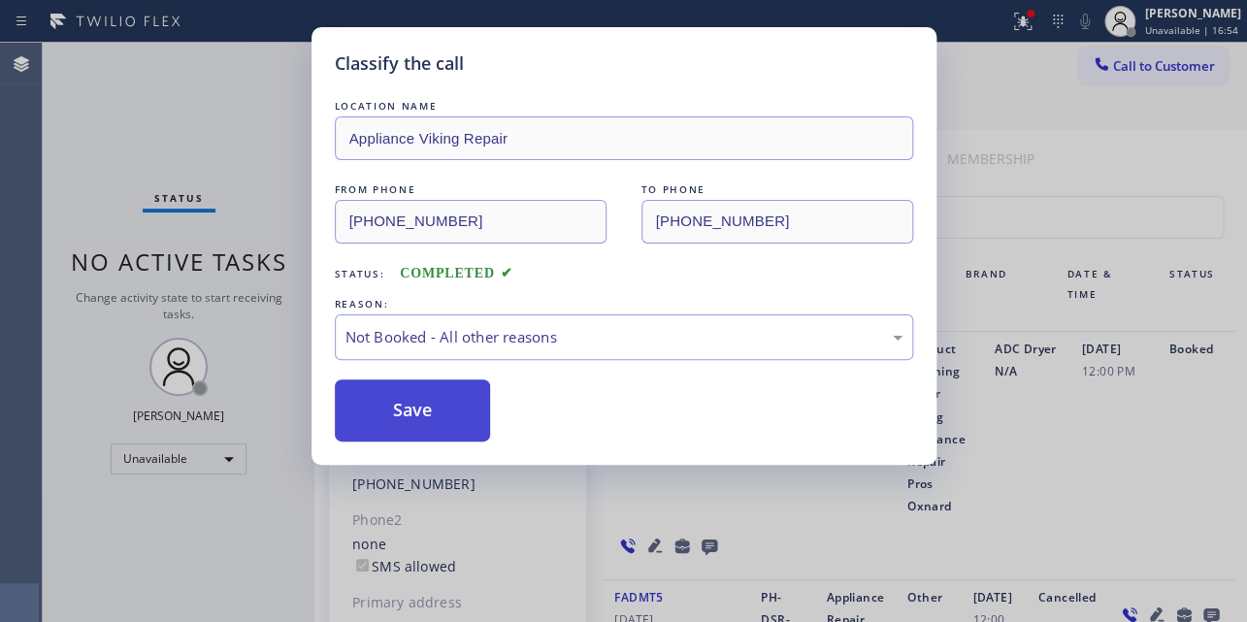
click at [414, 410] on button "Save" at bounding box center [413, 410] width 156 height 62
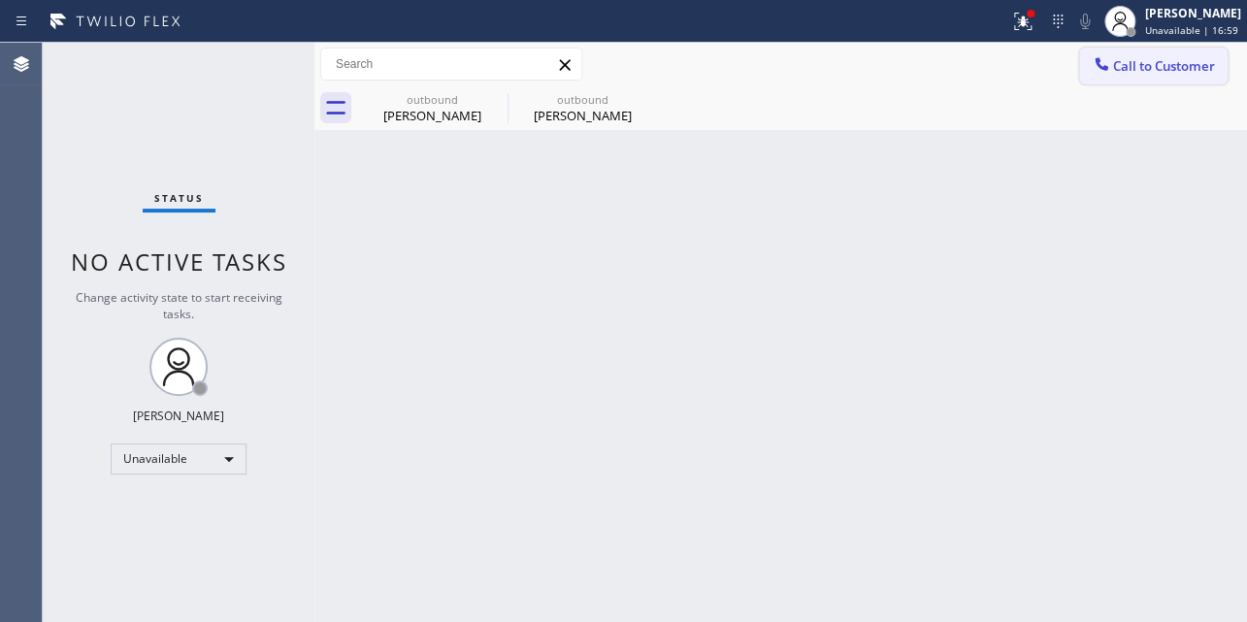
click at [1125, 80] on button "Call to Customer" at bounding box center [1153, 66] width 148 height 37
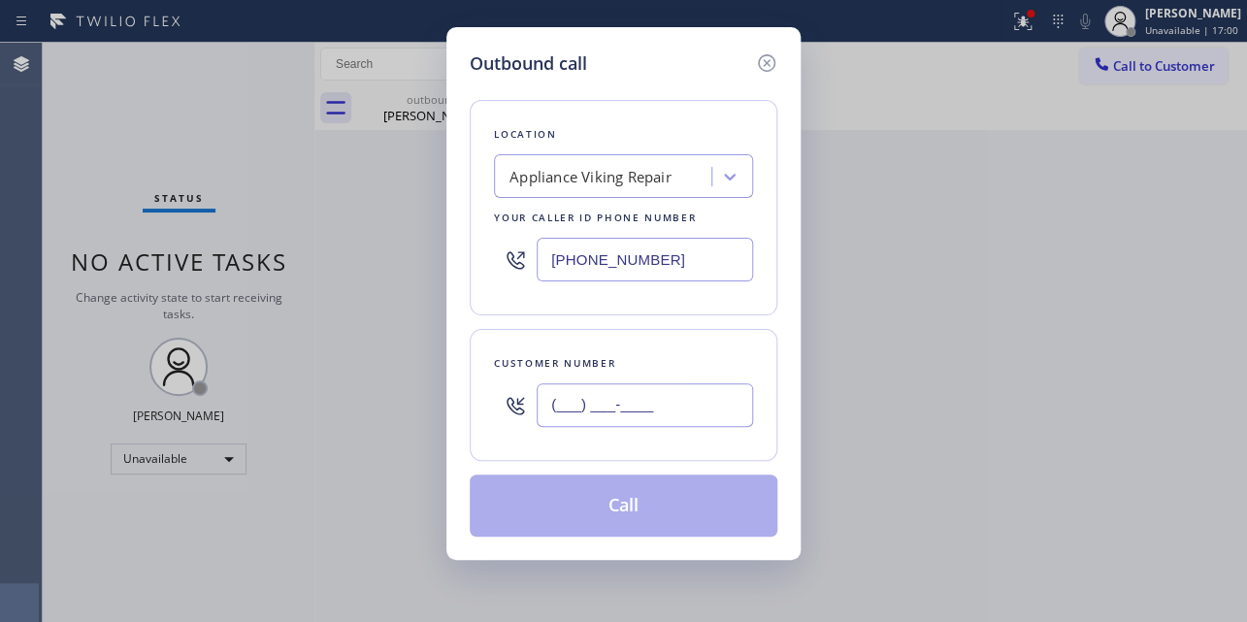
click at [554, 402] on input "(___) ___-____" at bounding box center [644, 405] width 216 height 44
paste input "510) 910-6753"
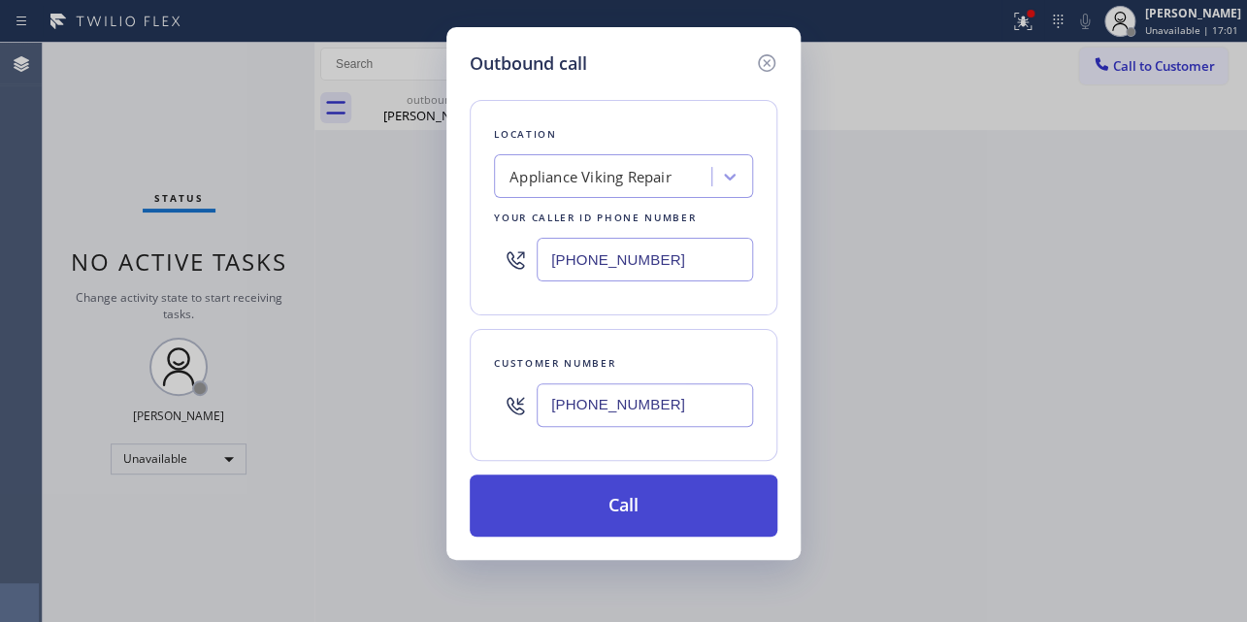
type input "[PHONE_NUMBER]"
click at [604, 500] on button "Call" at bounding box center [624, 505] width 308 height 62
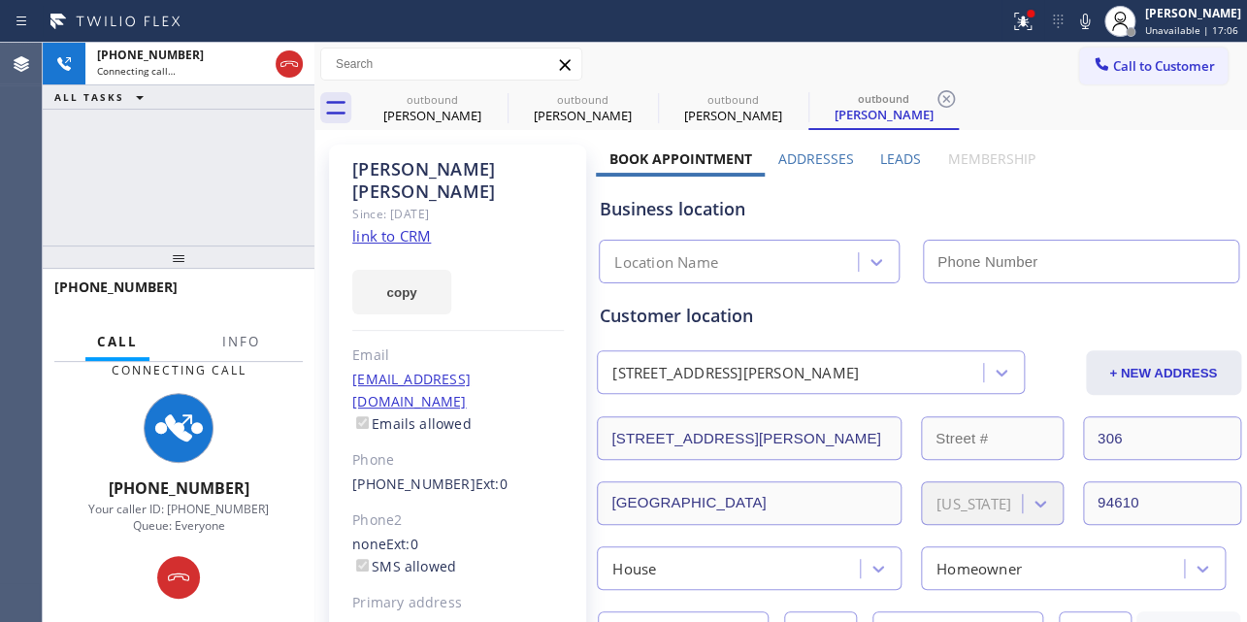
type input "[PHONE_NUMBER]"
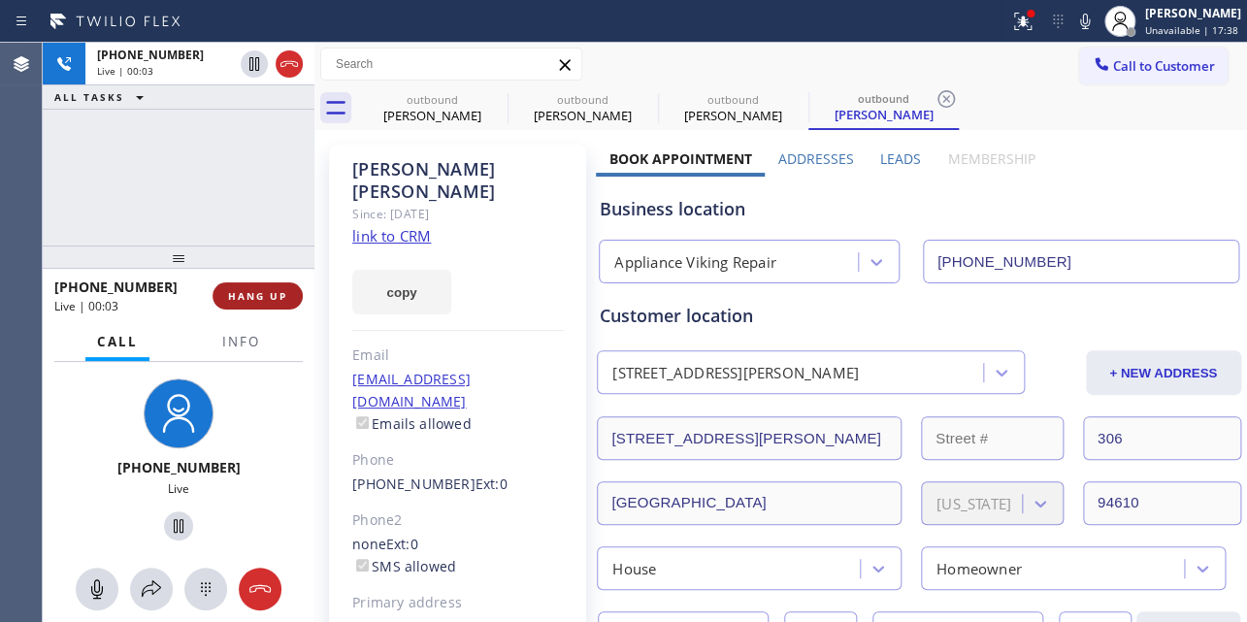
click at [270, 290] on span "HANG UP" at bounding box center [257, 296] width 59 height 14
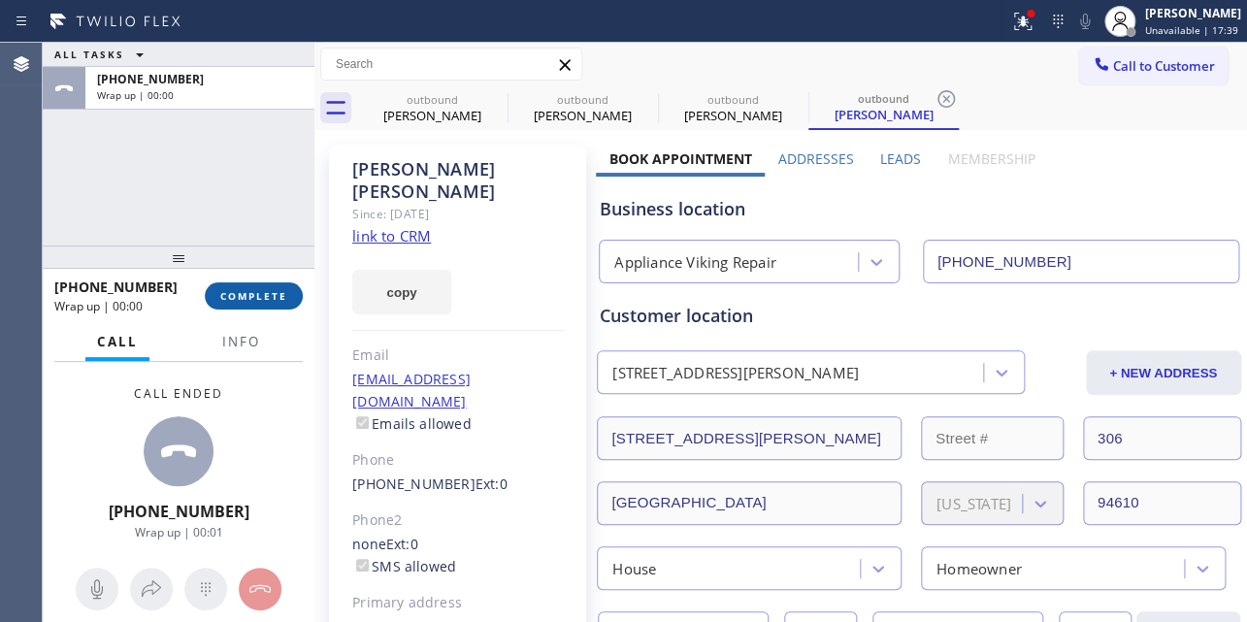
click at [255, 295] on span "COMPLETE" at bounding box center [253, 296] width 67 height 14
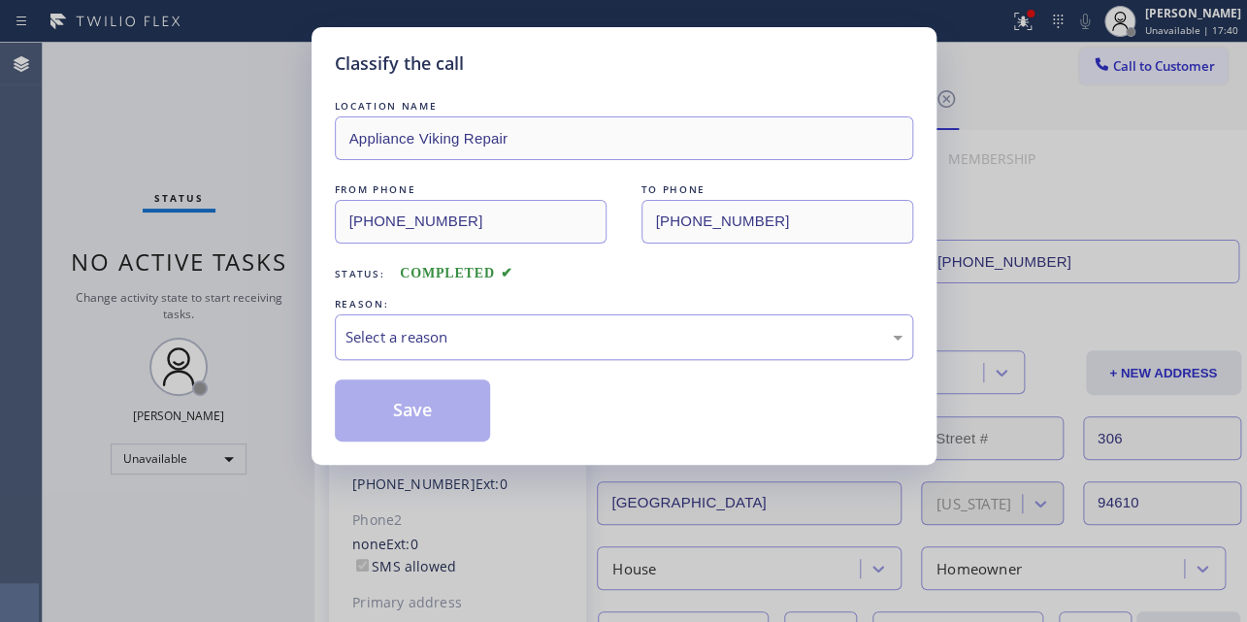
click at [452, 340] on div "Select a reason" at bounding box center [623, 337] width 557 height 22
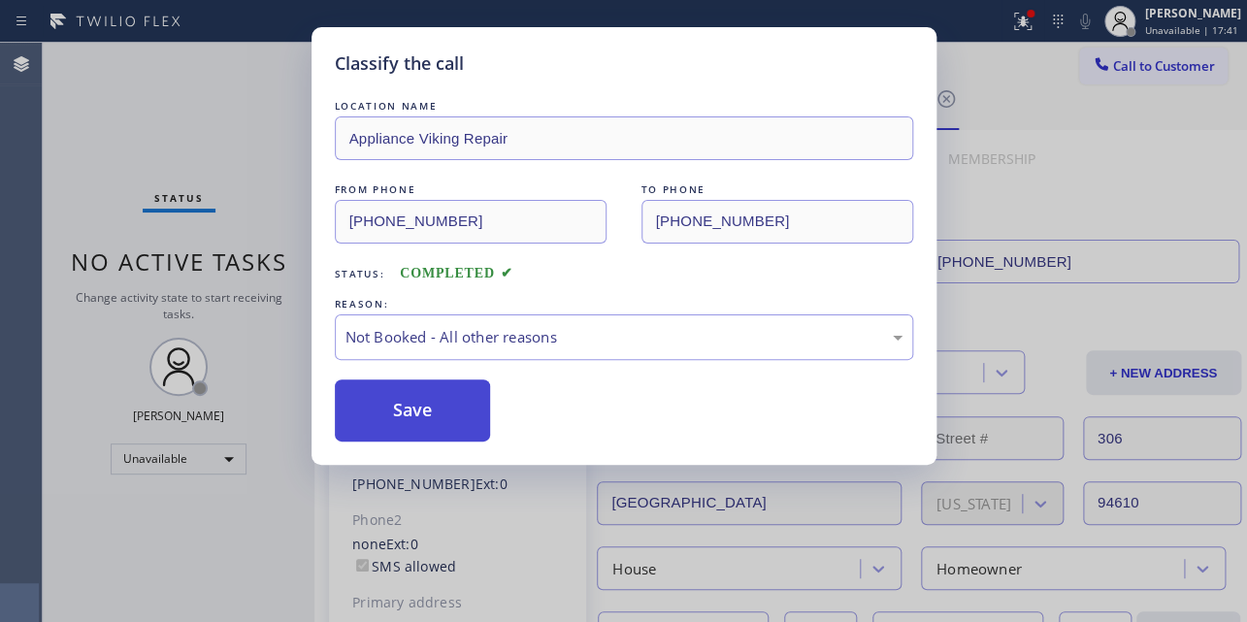
click at [408, 413] on button "Save" at bounding box center [413, 410] width 156 height 62
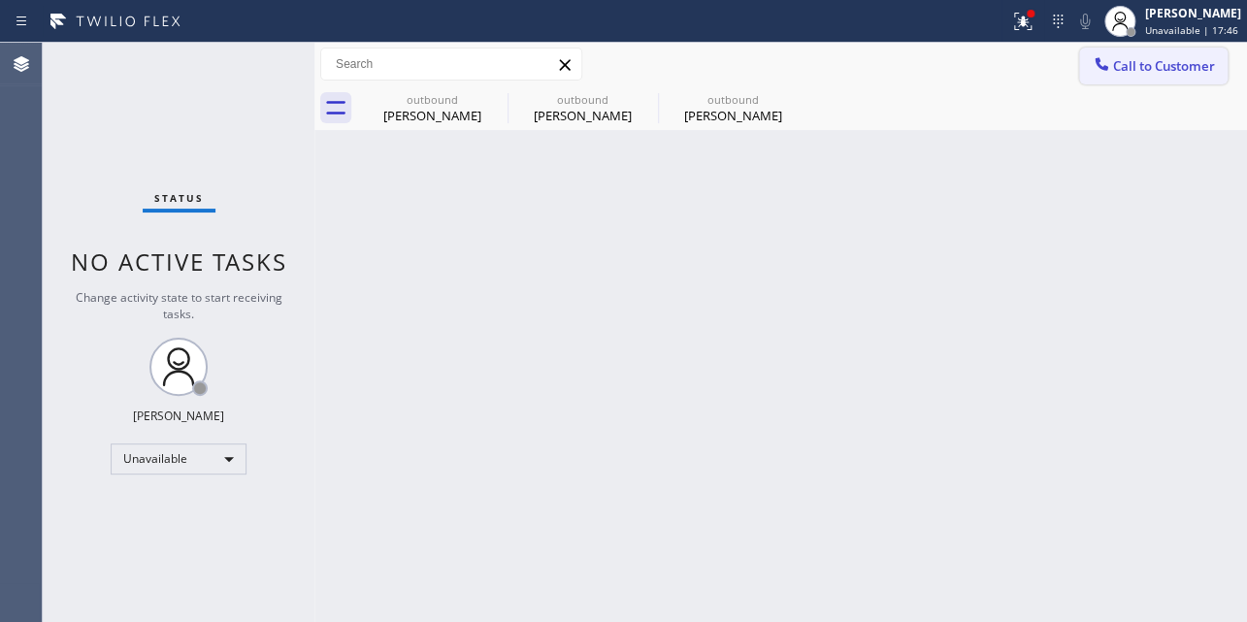
click at [1134, 68] on span "Call to Customer" at bounding box center [1164, 65] width 102 height 17
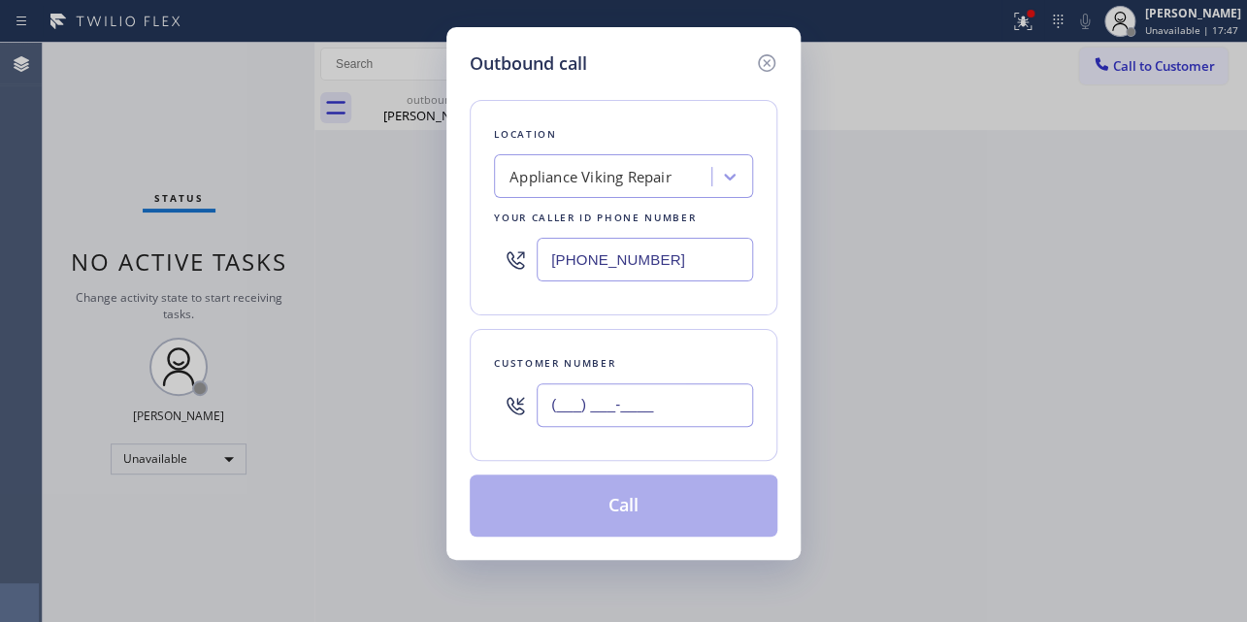
click at [600, 399] on input "(___) ___-____" at bounding box center [644, 405] width 216 height 44
paste input "907) 229-6872"
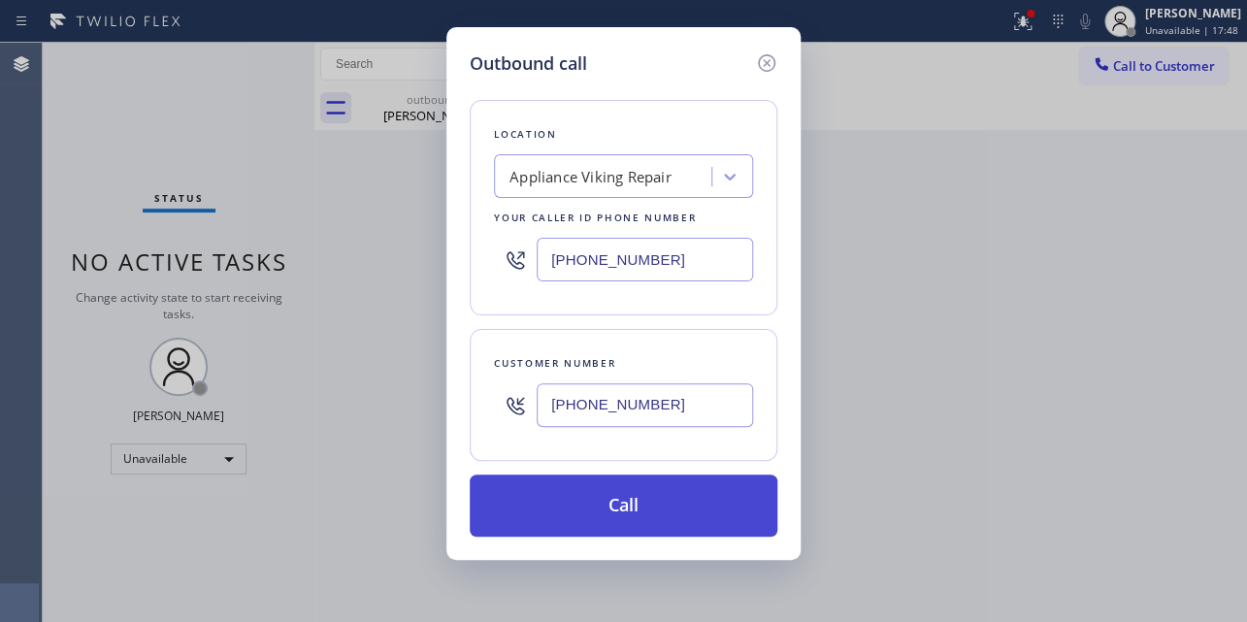
type input "[PHONE_NUMBER]"
click at [631, 503] on button "Call" at bounding box center [624, 505] width 308 height 62
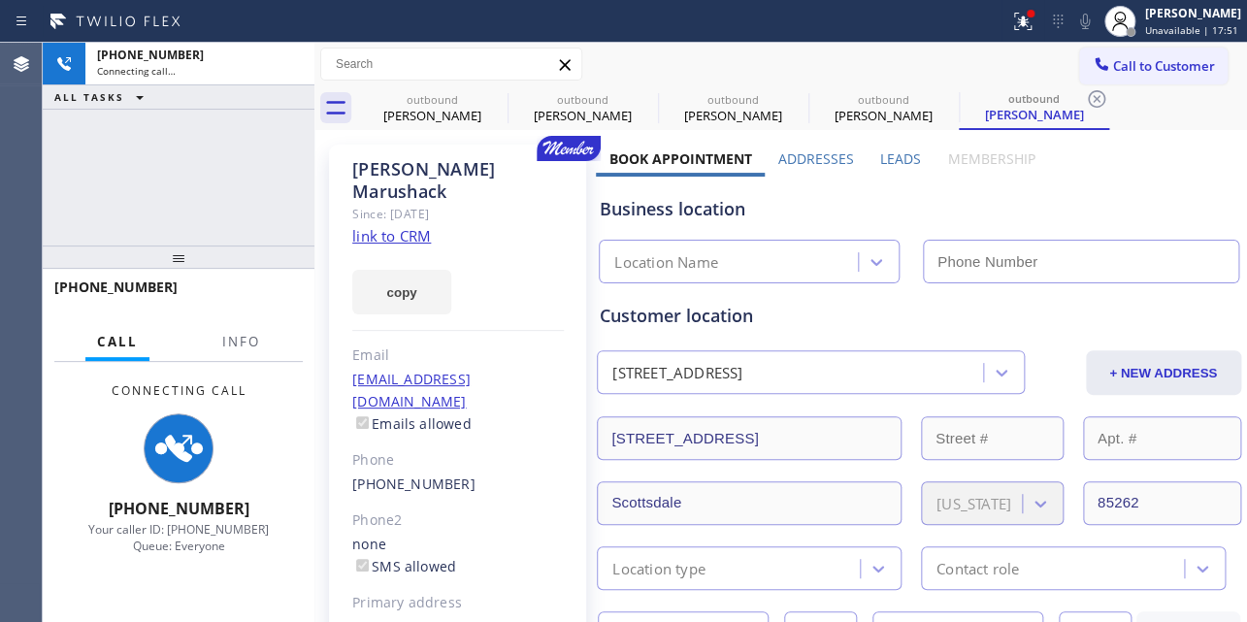
click at [897, 159] on label "Leads" at bounding box center [900, 158] width 41 height 18
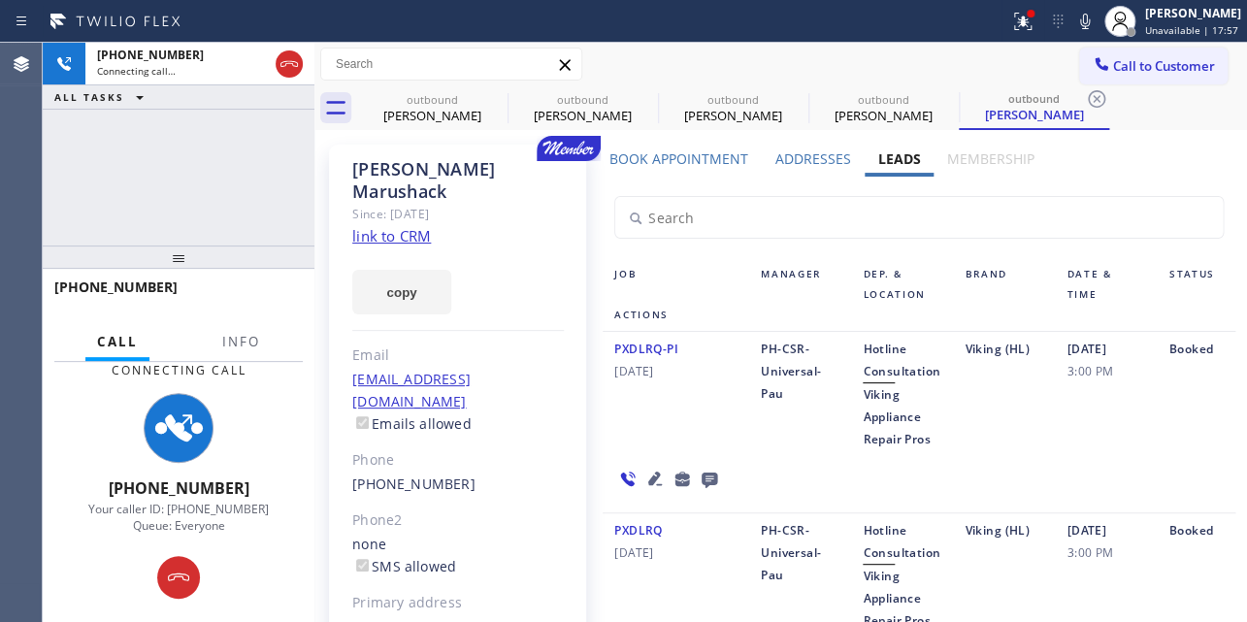
click at [649, 478] on icon at bounding box center [655, 478] width 14 height 14
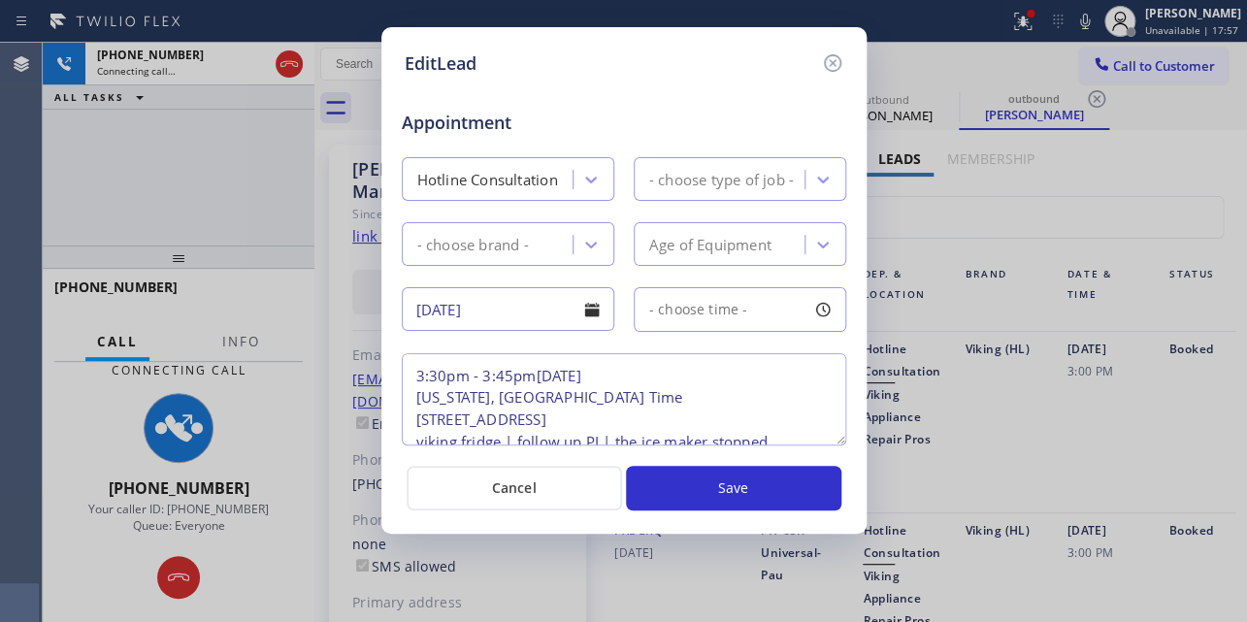
type textarea "3:30pm - 3:45pm[DATE] [US_STATE], [GEOGRAPHIC_DATA] Time [STREET_ADDRESS] vikin…"
click at [828, 65] on icon at bounding box center [831, 62] width 17 height 17
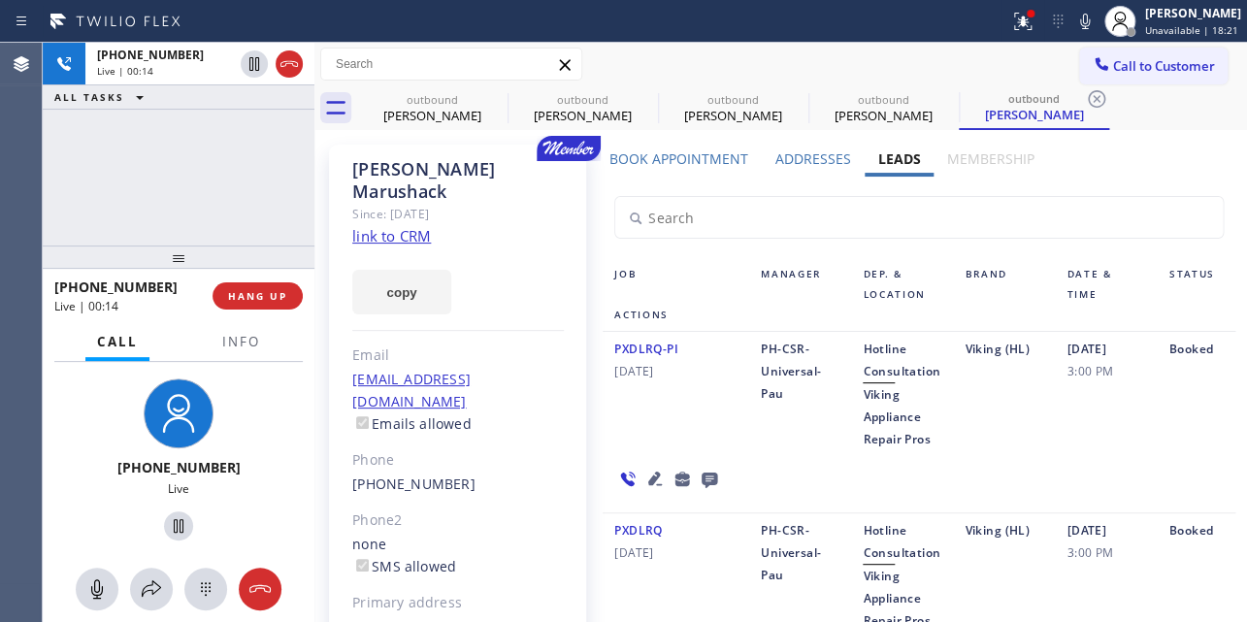
click at [650, 473] on icon at bounding box center [654, 478] width 23 height 23
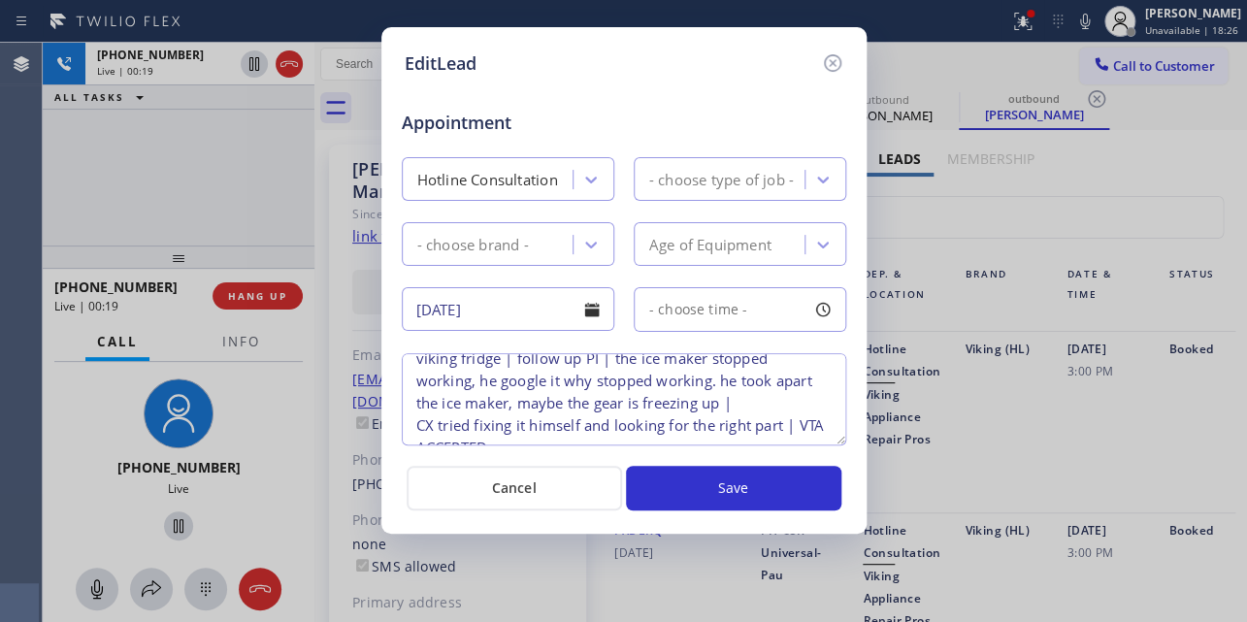
scroll to position [87, 0]
click at [832, 61] on icon at bounding box center [831, 62] width 17 height 17
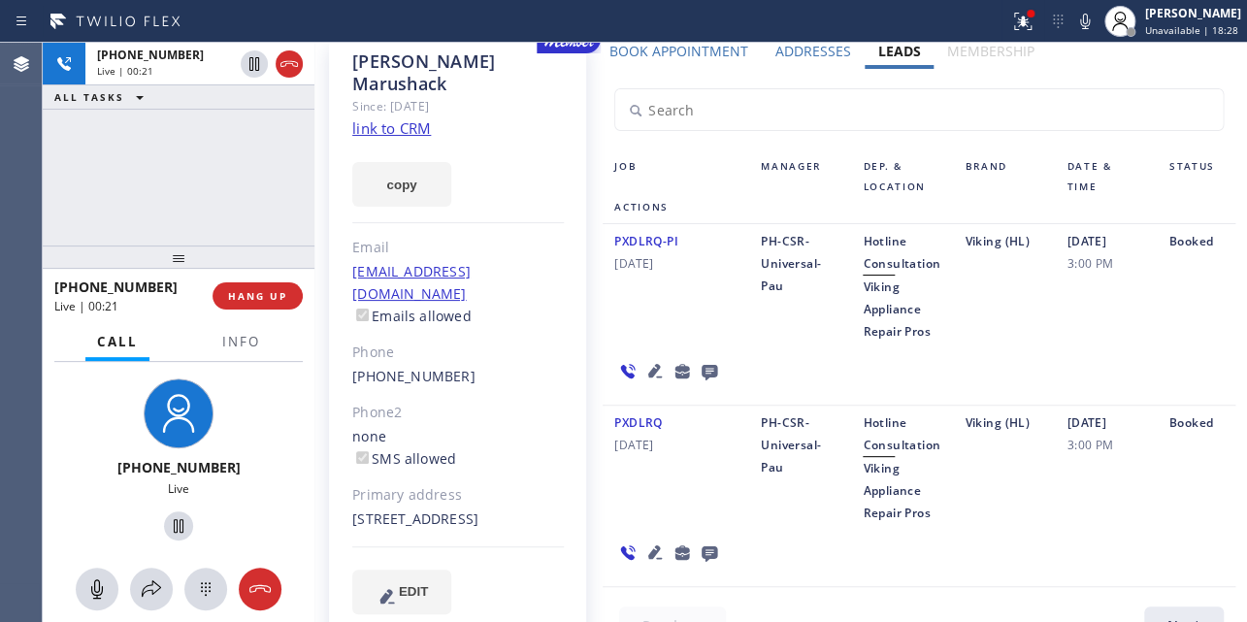
scroll to position [144, 0]
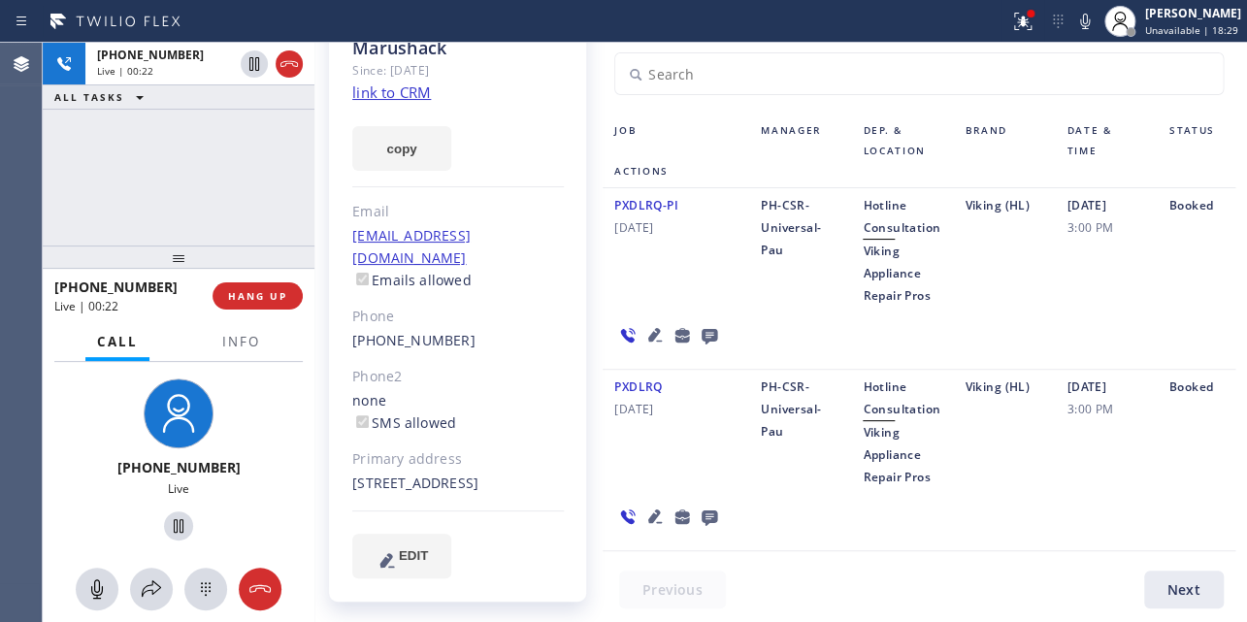
click at [648, 519] on icon at bounding box center [655, 516] width 14 height 14
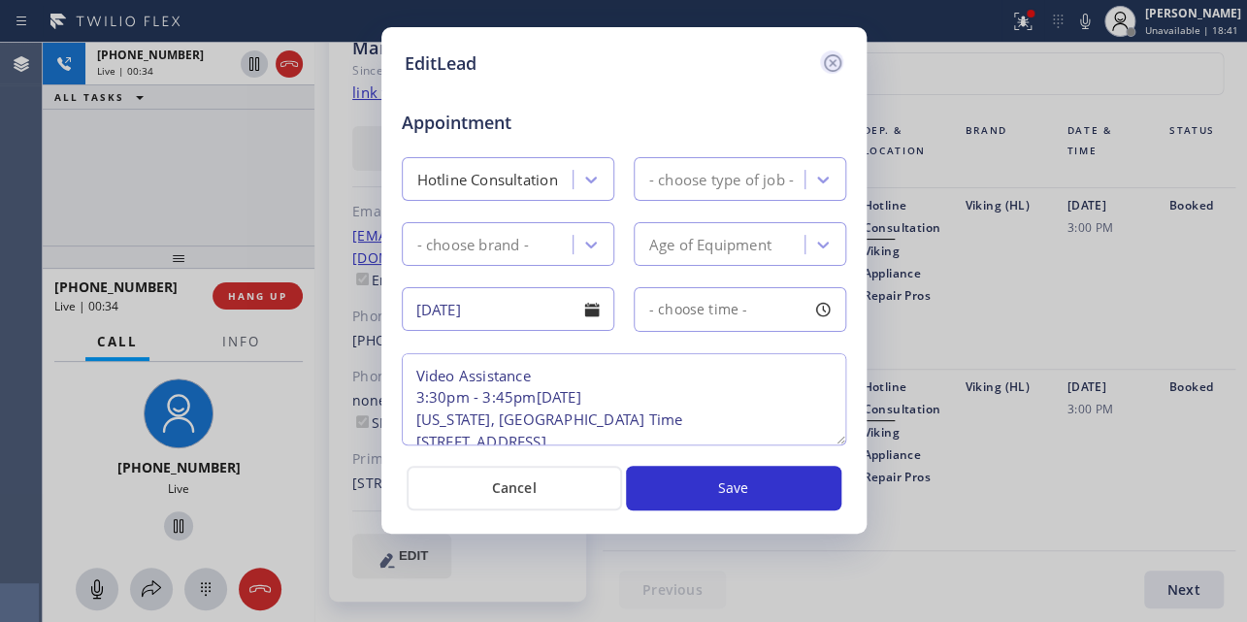
click at [833, 59] on icon at bounding box center [831, 62] width 17 height 17
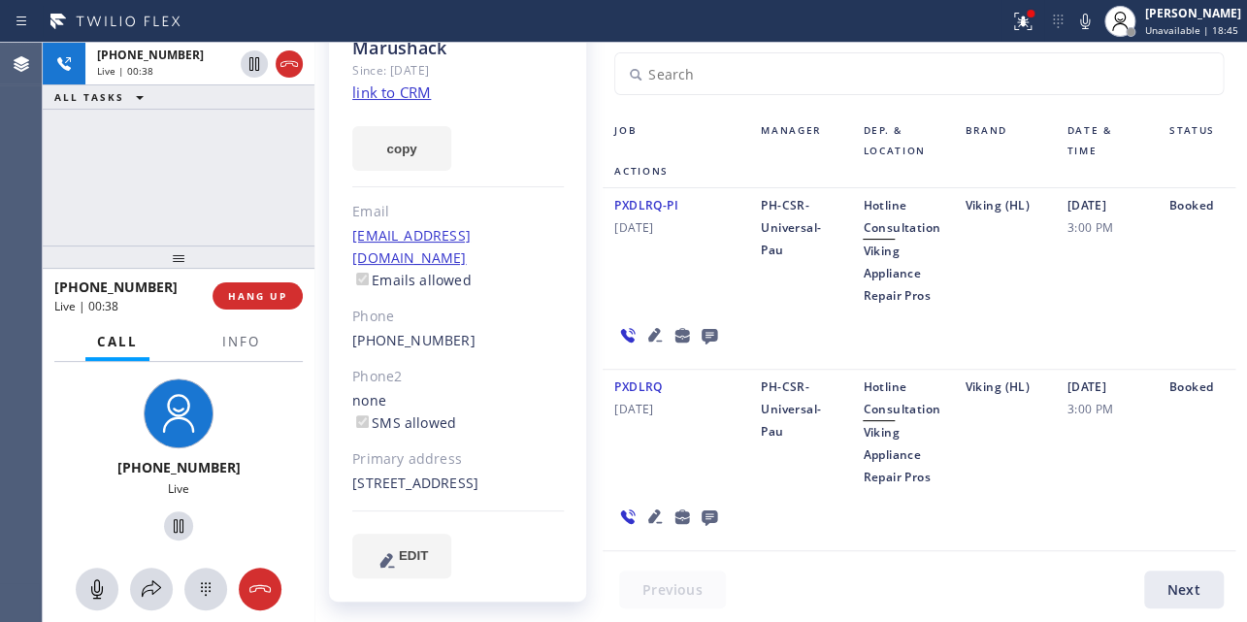
click at [775, 489] on div "PXDLRQ [DATE] PH-CSR-Universal-Pau Hotline Consultation Viking Appliance Repair…" at bounding box center [918, 460] width 632 height 181
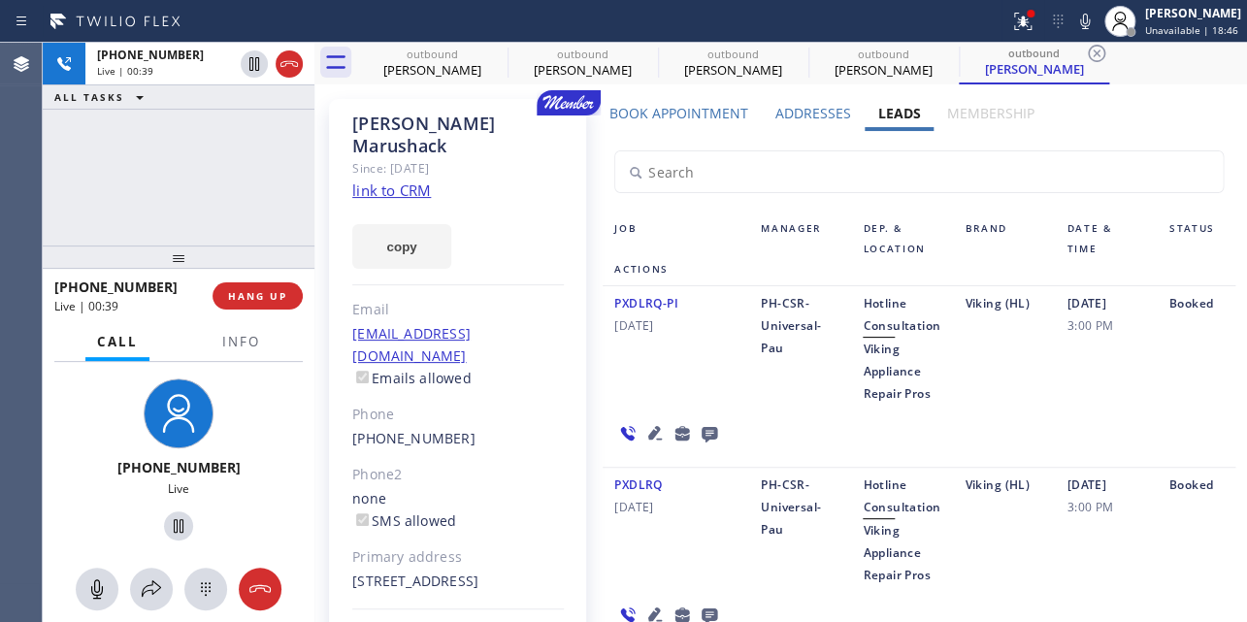
scroll to position [0, 0]
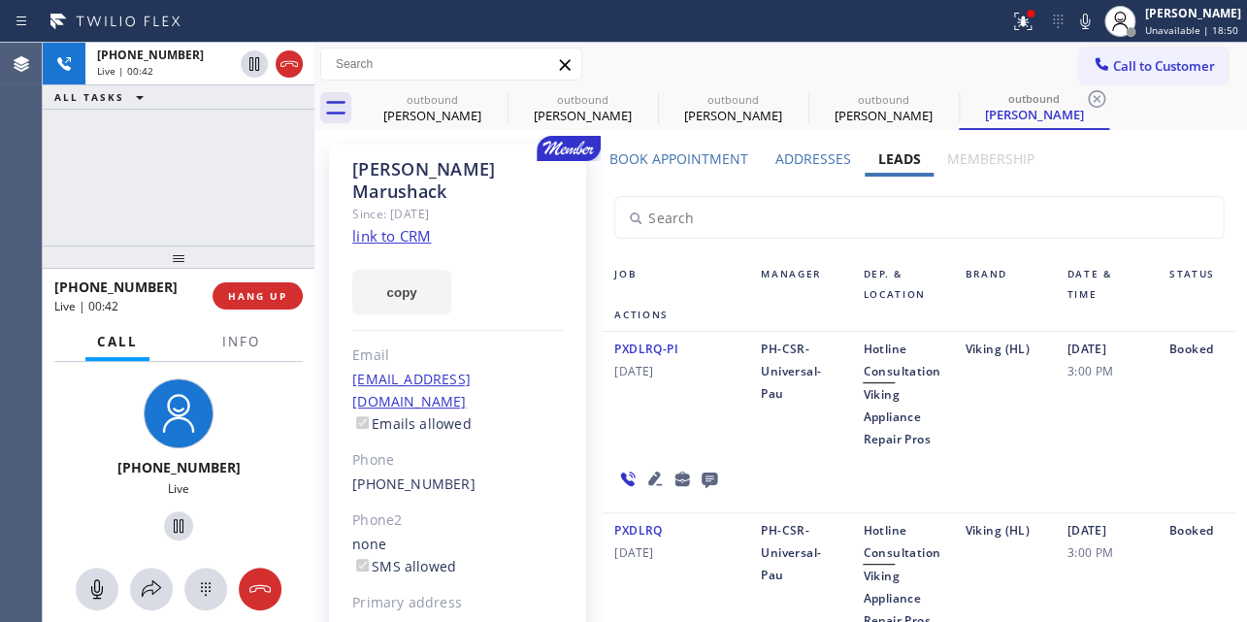
click at [783, 455] on div "PXDLRQ-PI [DATE] PH-CSR-Universal-Pau Hotline Consultation Viking Appliance Rep…" at bounding box center [918, 422] width 632 height 181
click at [247, 287] on button "HANG UP" at bounding box center [257, 295] width 90 height 27
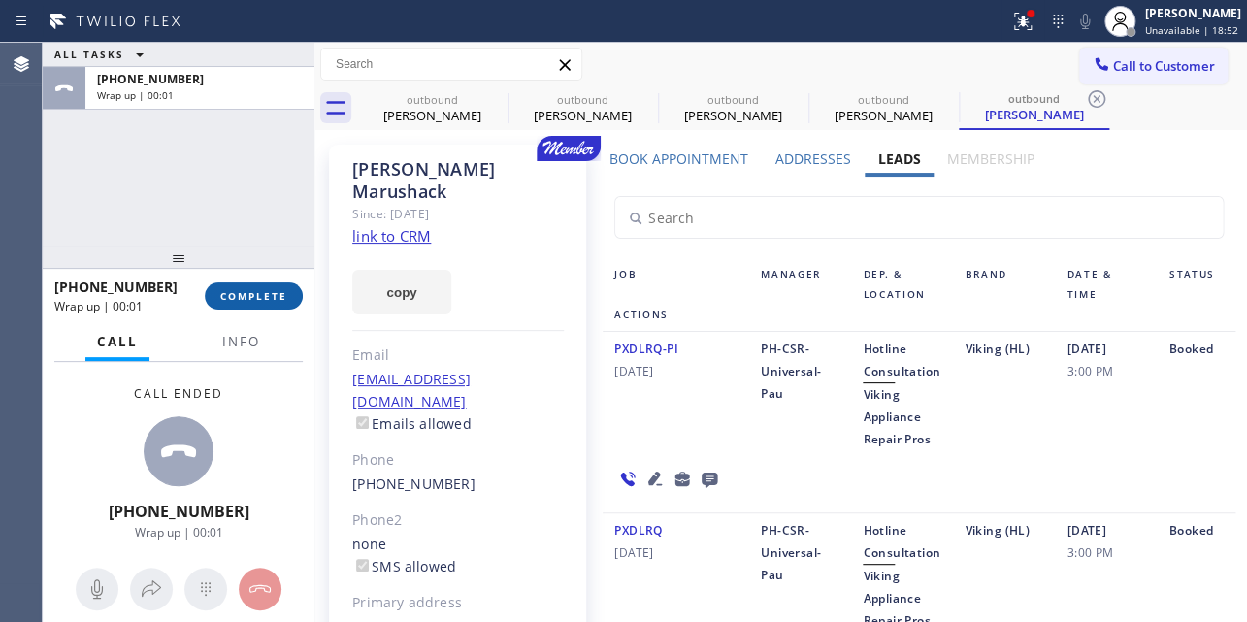
click at [230, 295] on span "COMPLETE" at bounding box center [253, 296] width 67 height 14
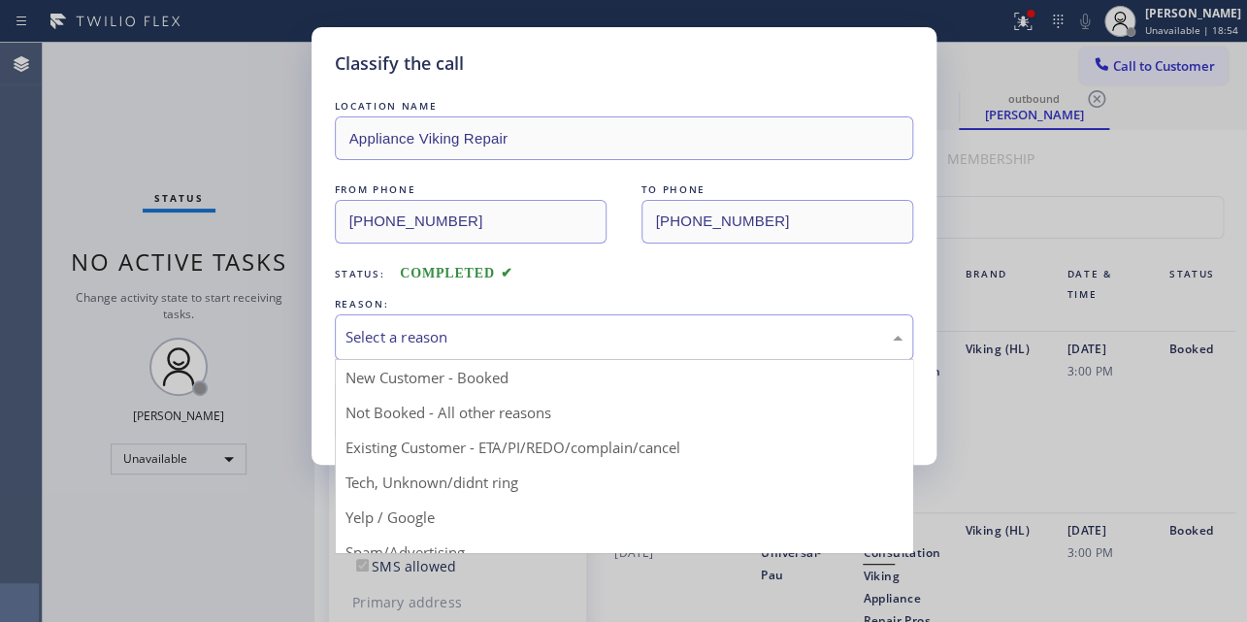
click at [579, 331] on div "Select a reason" at bounding box center [623, 337] width 557 height 22
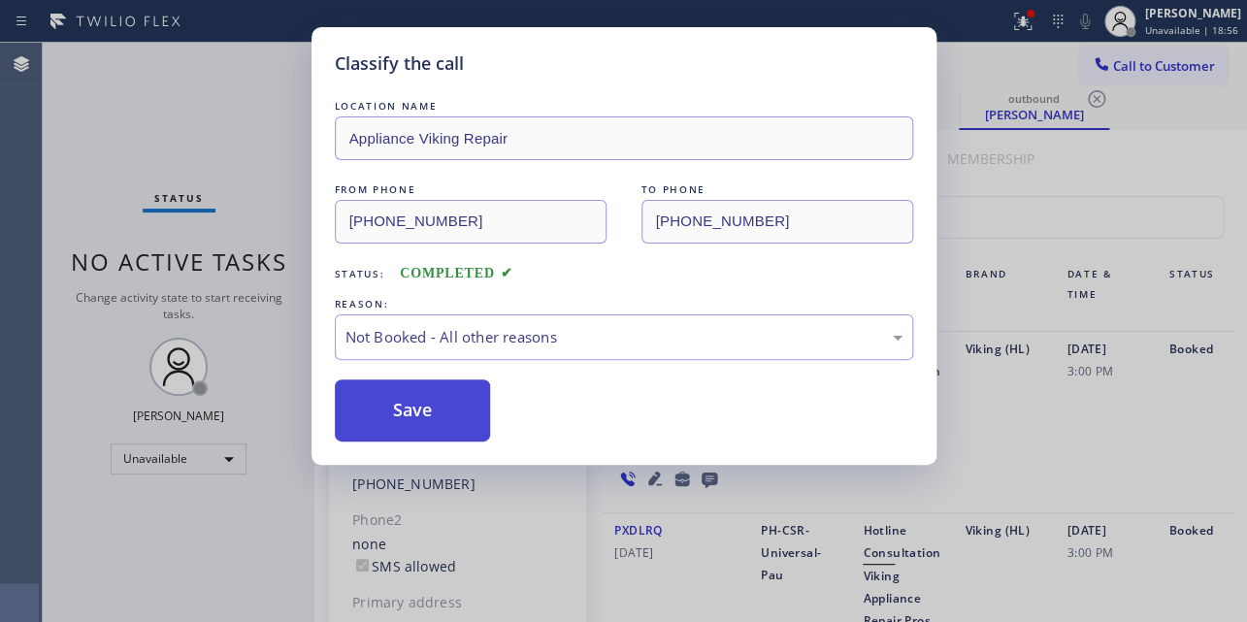
click at [420, 408] on button "Save" at bounding box center [413, 410] width 156 height 62
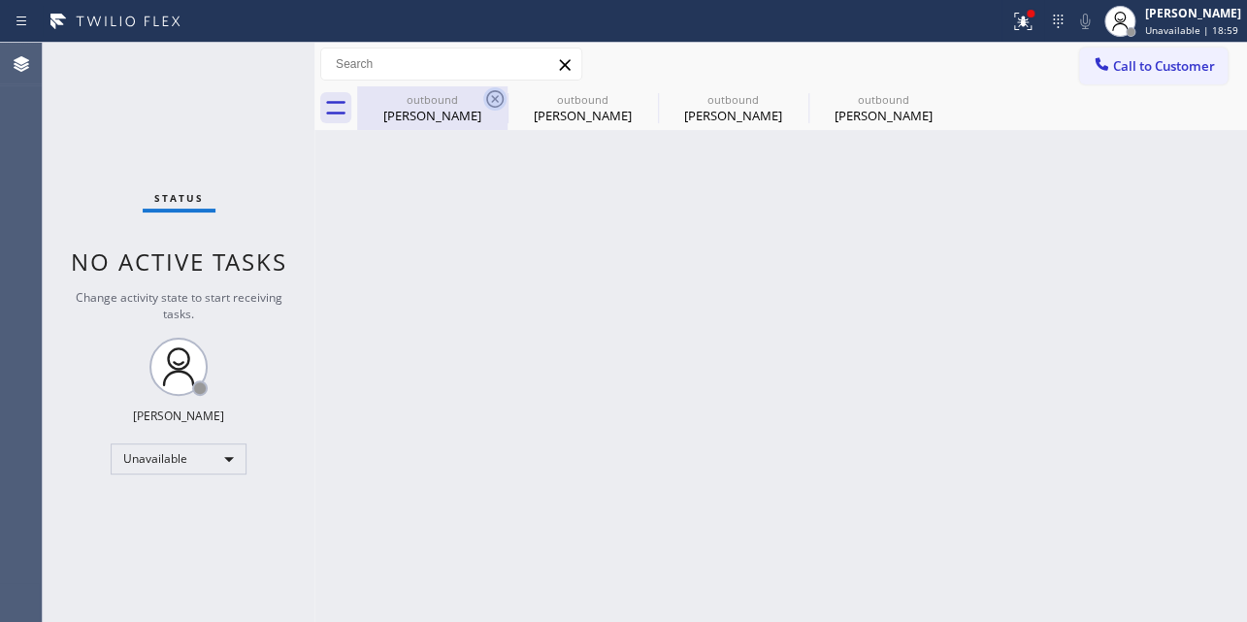
click at [493, 104] on icon at bounding box center [494, 98] width 23 height 23
click at [0, 0] on icon at bounding box center [0, 0] width 0 height 0
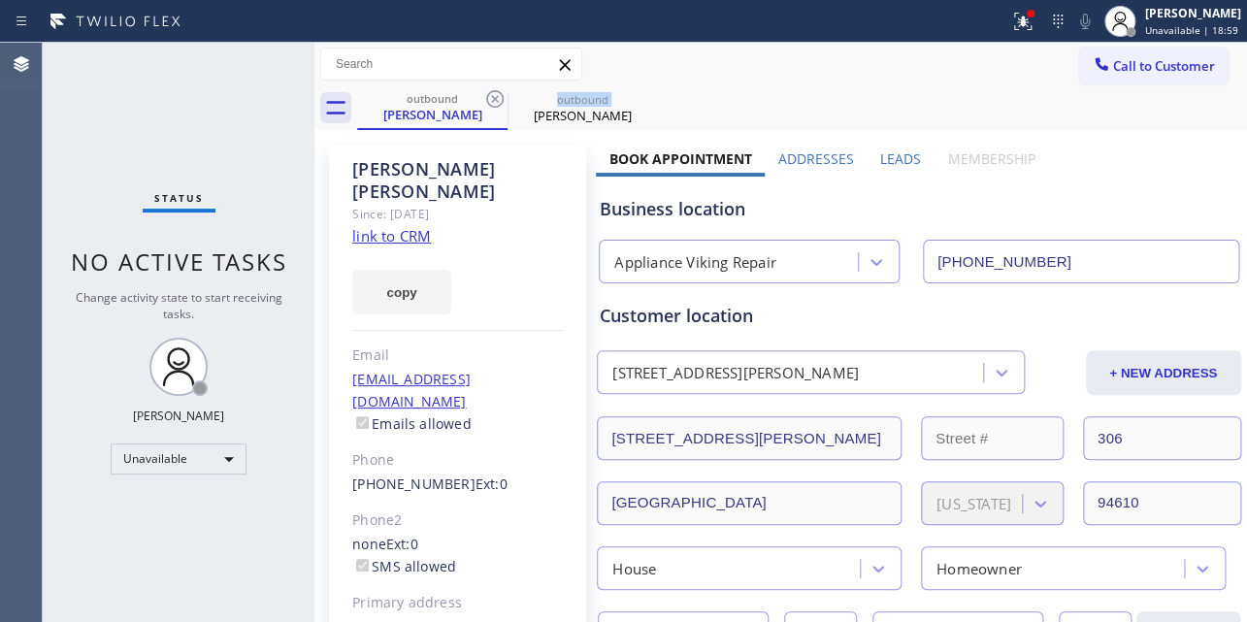
click at [493, 104] on icon at bounding box center [494, 98] width 23 height 23
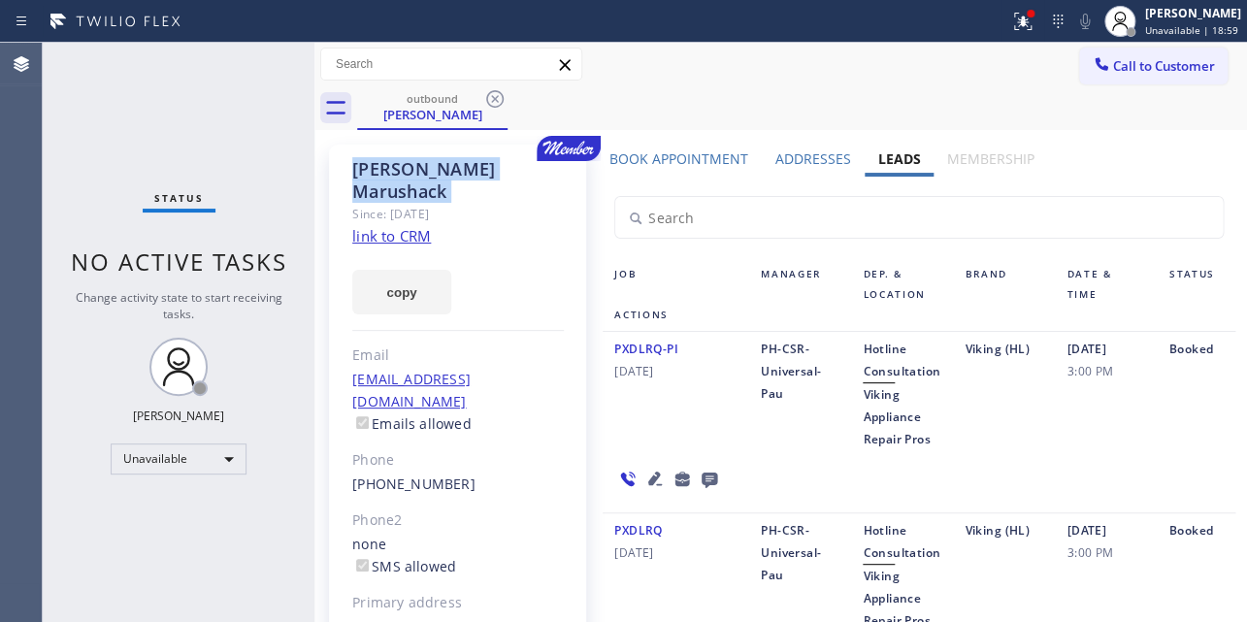
click at [493, 104] on icon at bounding box center [494, 98] width 23 height 23
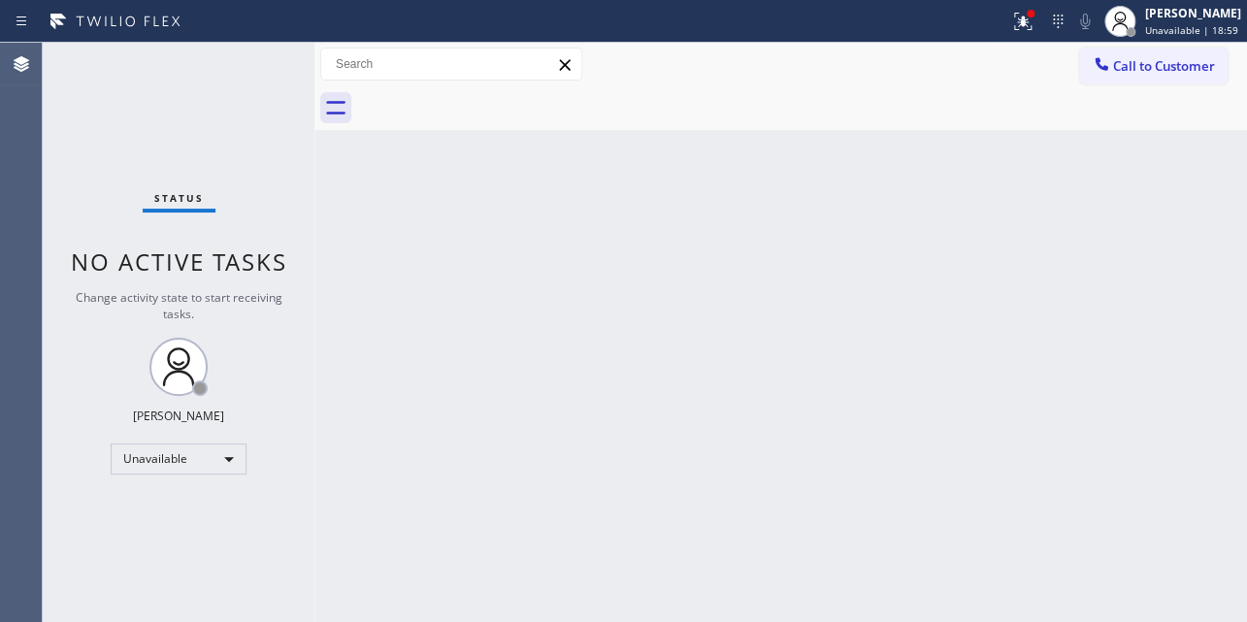
click at [493, 104] on div at bounding box center [802, 108] width 890 height 44
click at [1145, 53] on button "Call to Customer" at bounding box center [1153, 66] width 148 height 37
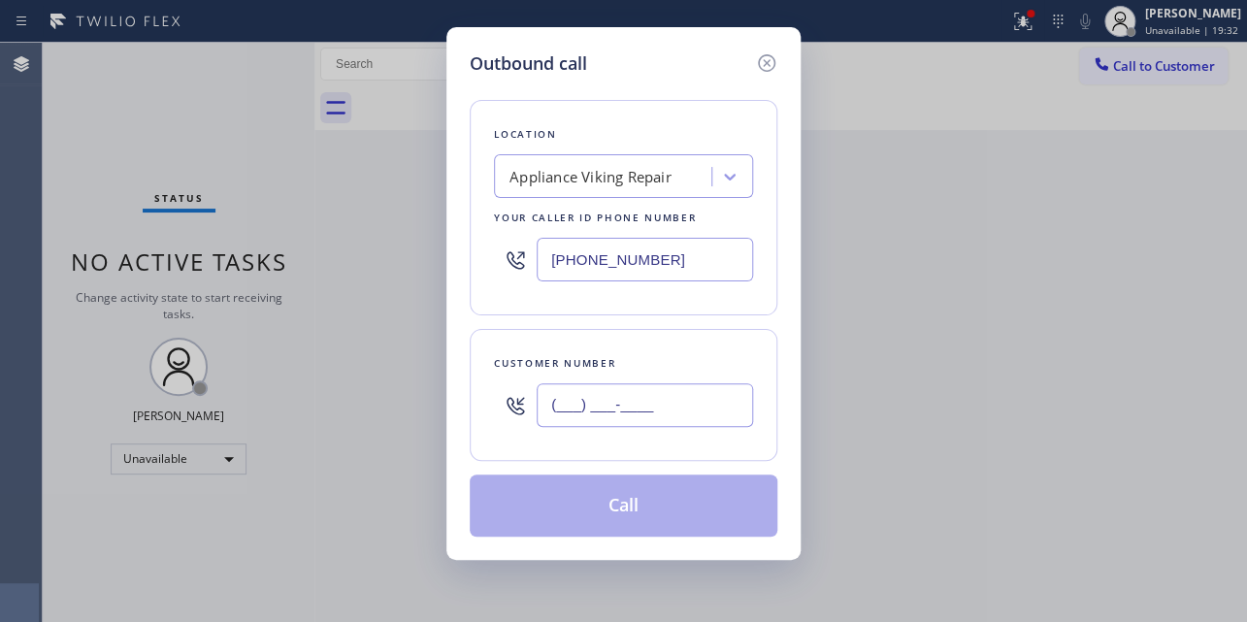
click at [554, 416] on input "(___) ___-____" at bounding box center [644, 405] width 216 height 44
paste input "813) 610-5754"
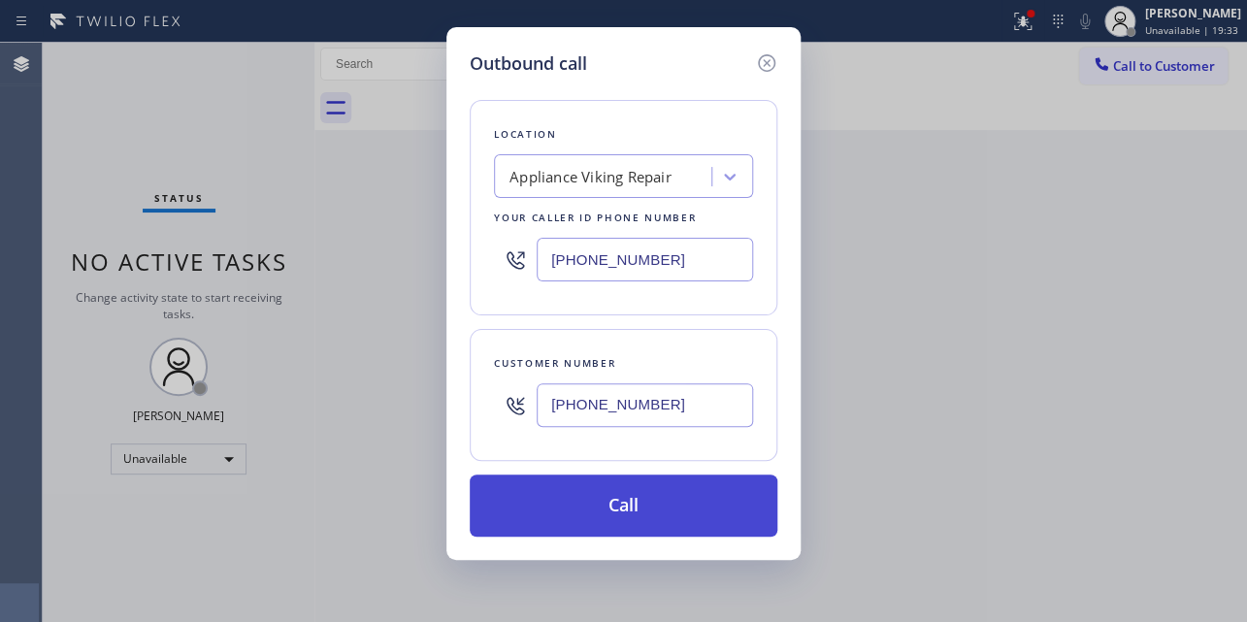
click at [613, 509] on button "Call" at bounding box center [624, 505] width 308 height 62
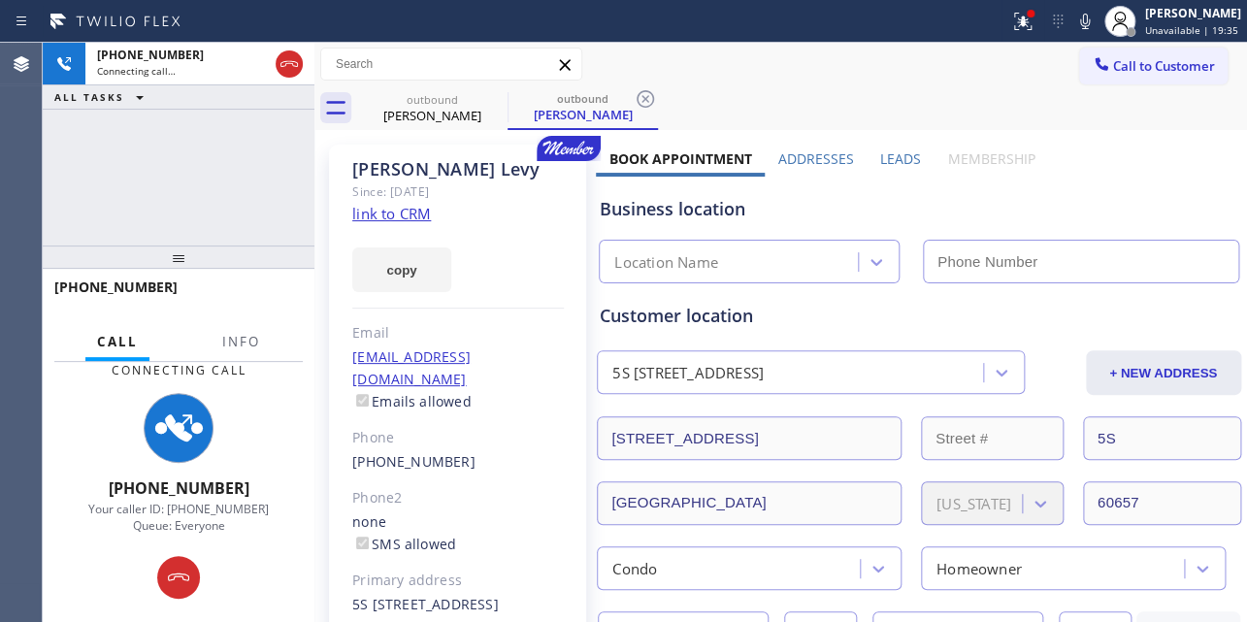
click at [897, 157] on label "Leads" at bounding box center [900, 158] width 41 height 18
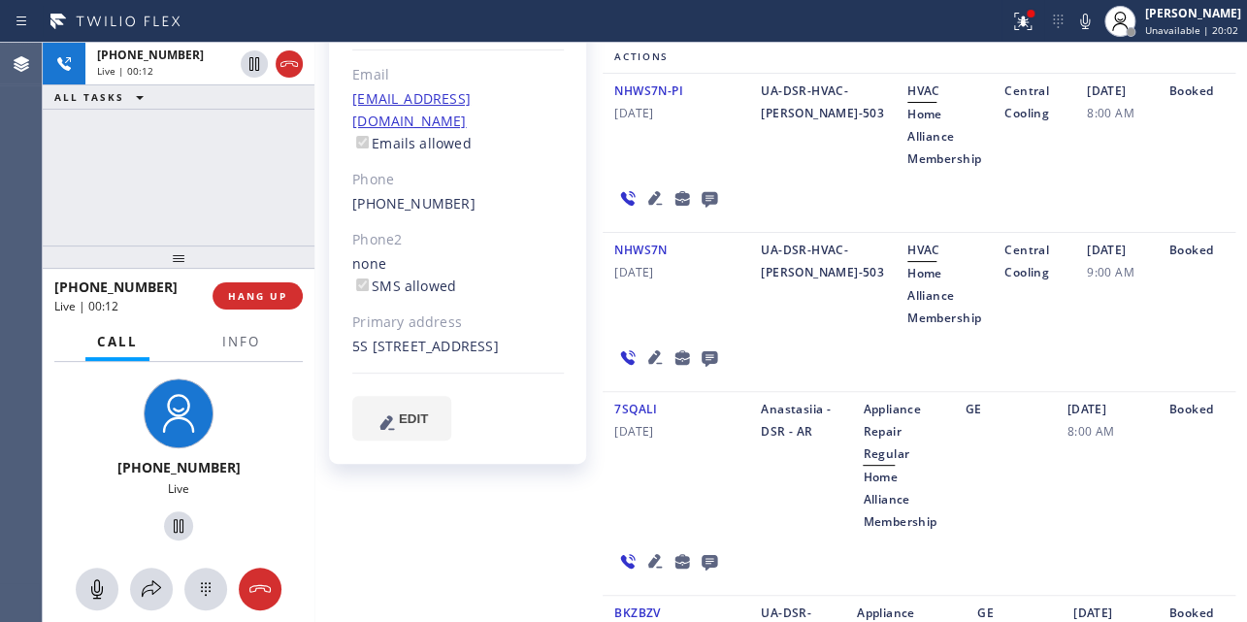
scroll to position [264, 0]
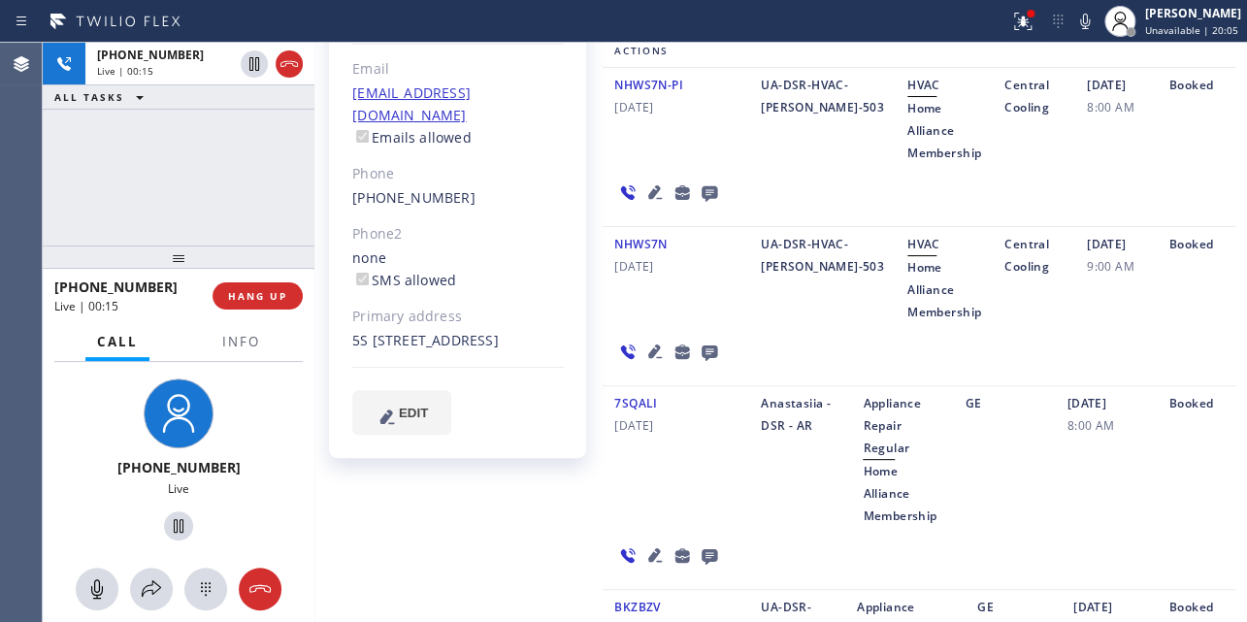
click at [648, 553] on icon at bounding box center [655, 555] width 14 height 14
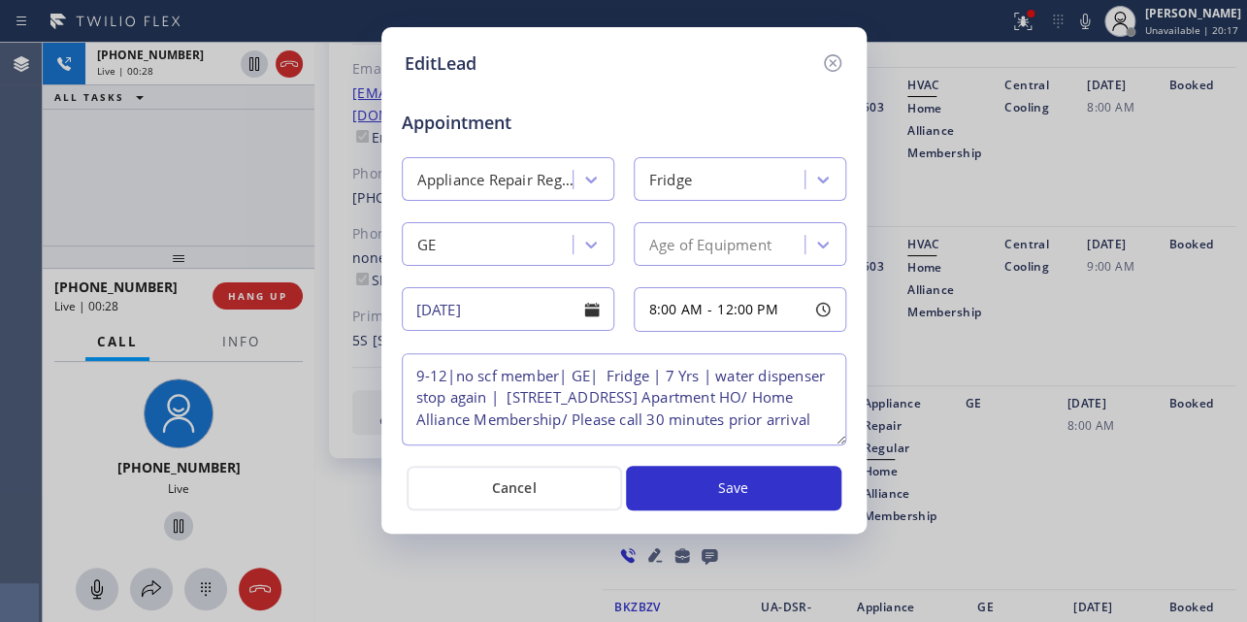
click at [702, 436] on textarea "9-12|no scf member| GE| Fridge | 7 Yrs | water dispenser stop again | [STREET_A…" at bounding box center [624, 399] width 444 height 92
click at [813, 416] on textarea "9-12|no scf member| GE| Fridge | 7 Yrs | water dispenser stop again | [STREET_A…" at bounding box center [624, 399] width 444 height 92
click at [827, 66] on icon at bounding box center [832, 62] width 23 height 23
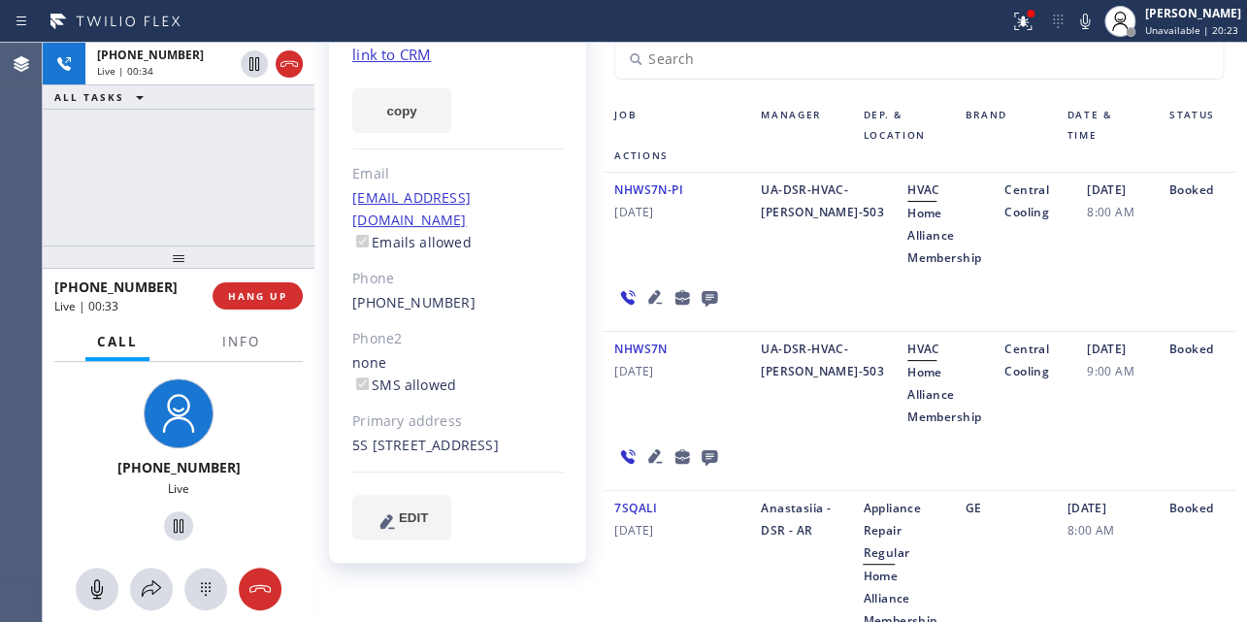
scroll to position [0, 0]
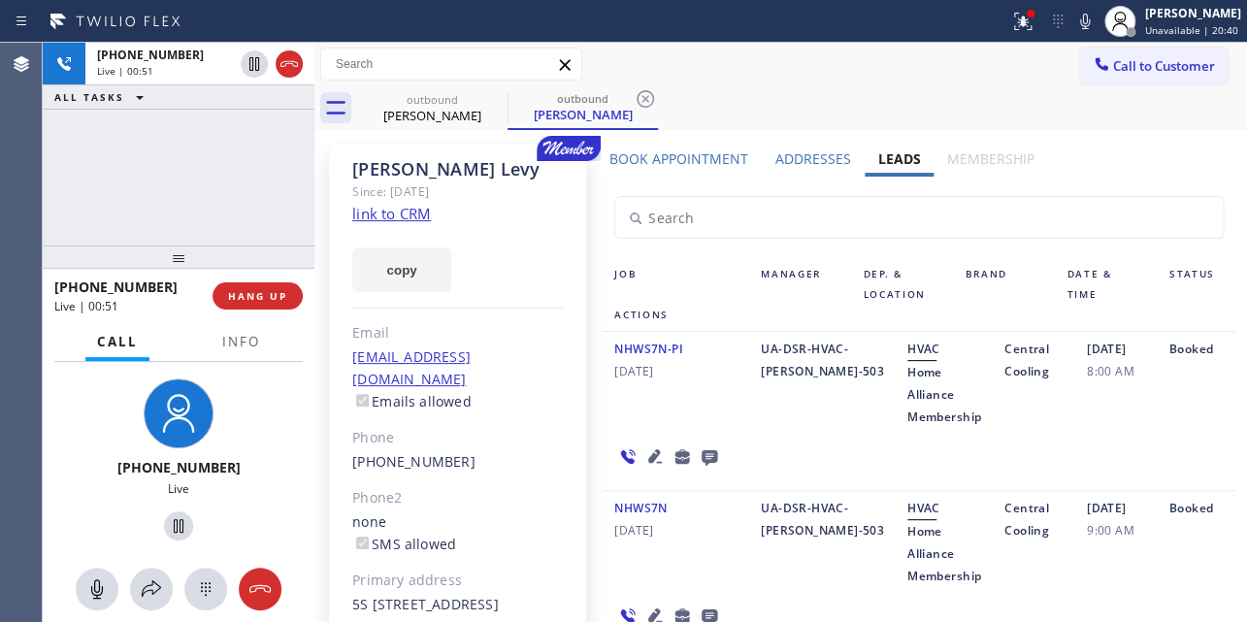
click at [631, 409] on div "NHWS7N-PI [DATE]" at bounding box center [675, 383] width 146 height 90
click at [687, 406] on div "NHWS7N-PI [DATE]" at bounding box center [675, 383] width 146 height 90
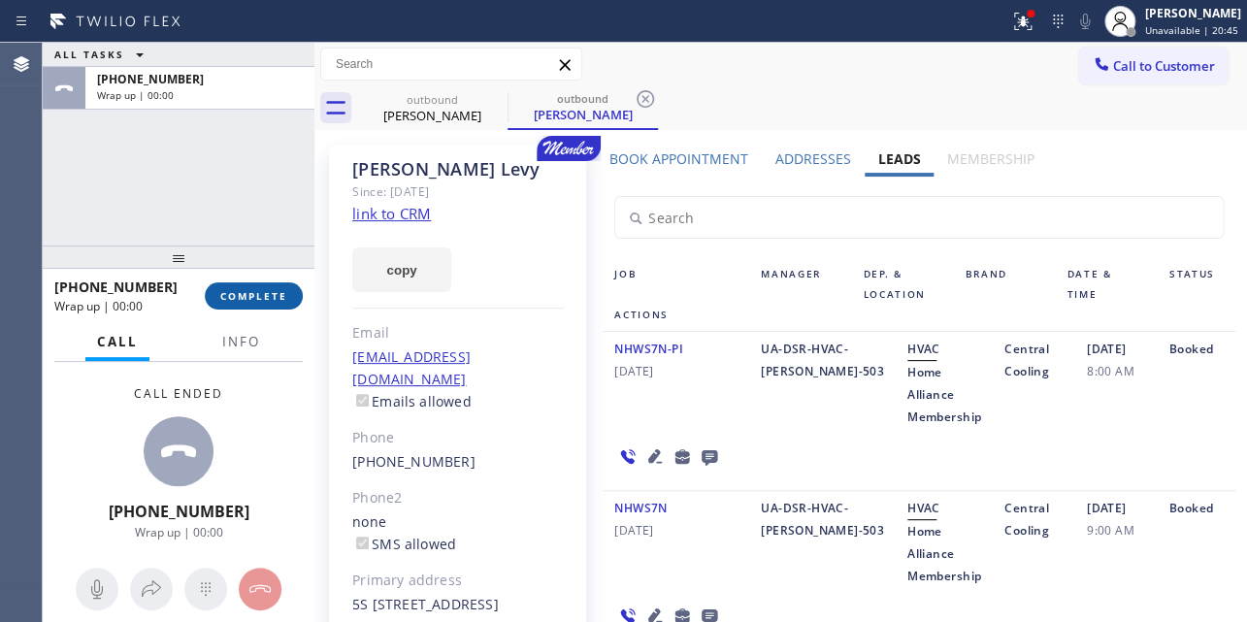
click at [245, 301] on span "COMPLETE" at bounding box center [253, 296] width 67 height 14
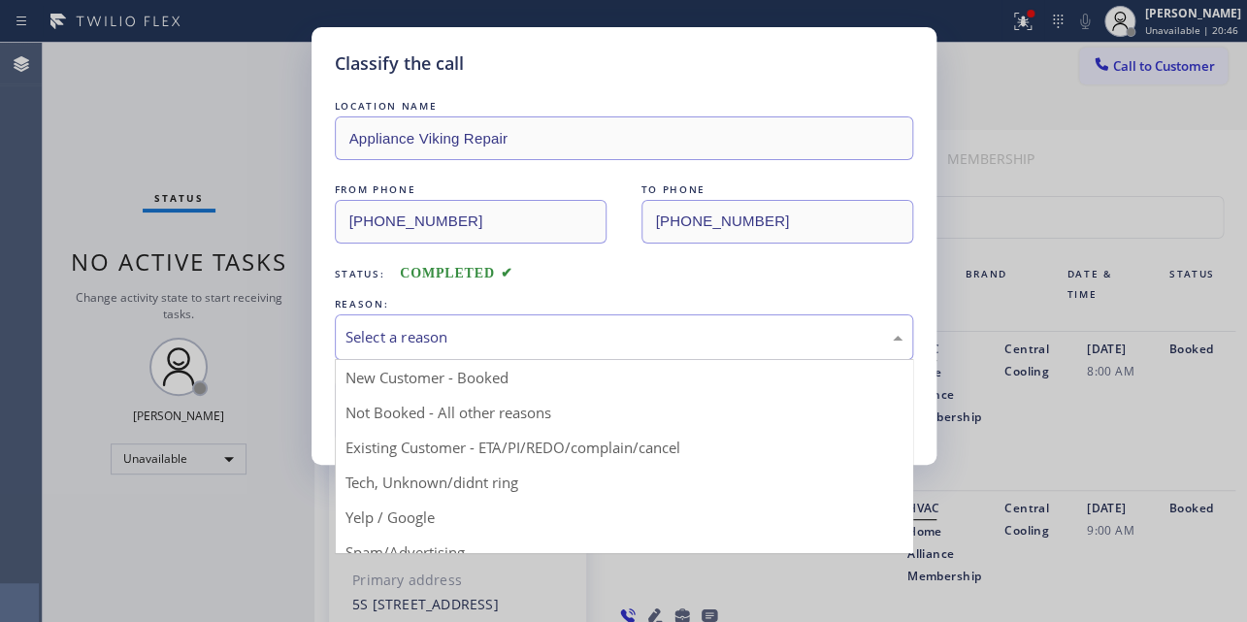
click at [453, 338] on div "Select a reason" at bounding box center [623, 337] width 557 height 22
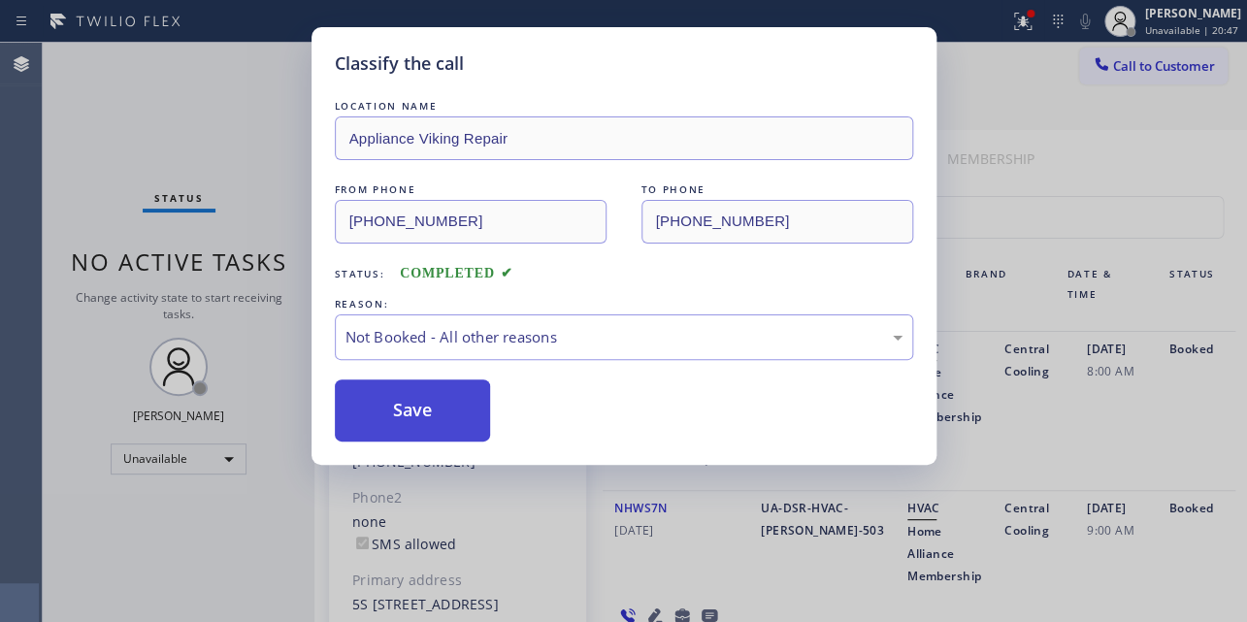
drag, startPoint x: 398, startPoint y: 415, endPoint x: 460, endPoint y: 318, distance: 115.2
click at [398, 414] on button "Save" at bounding box center [413, 410] width 156 height 62
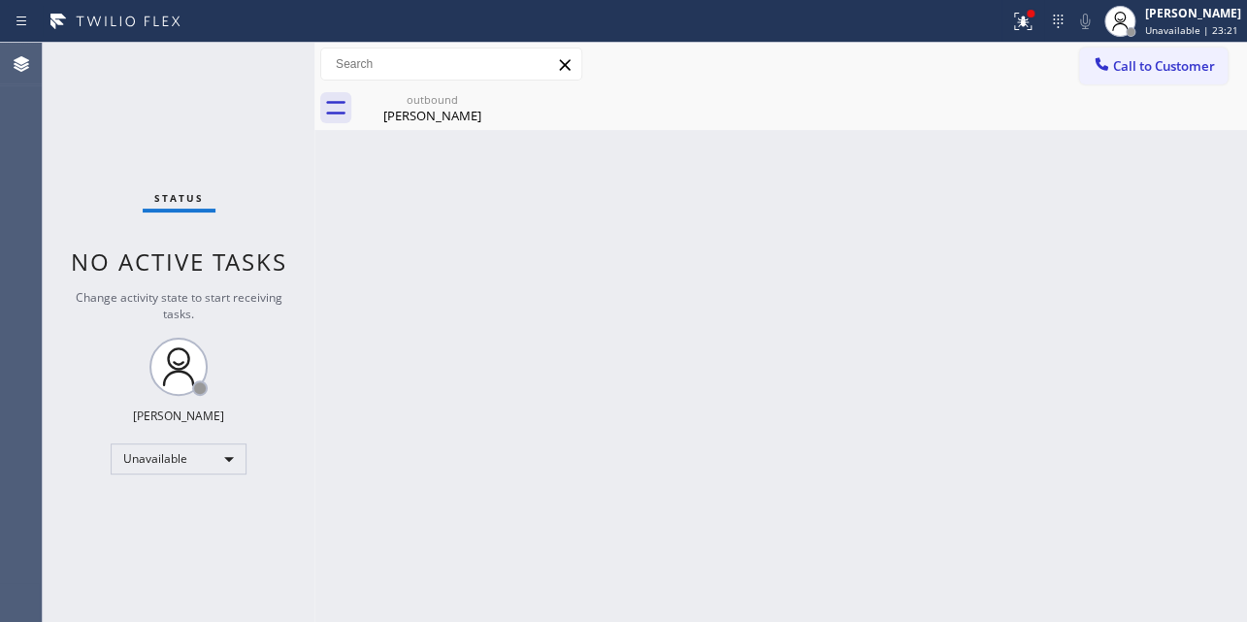
click at [1163, 71] on span "Call to Customer" at bounding box center [1164, 65] width 102 height 17
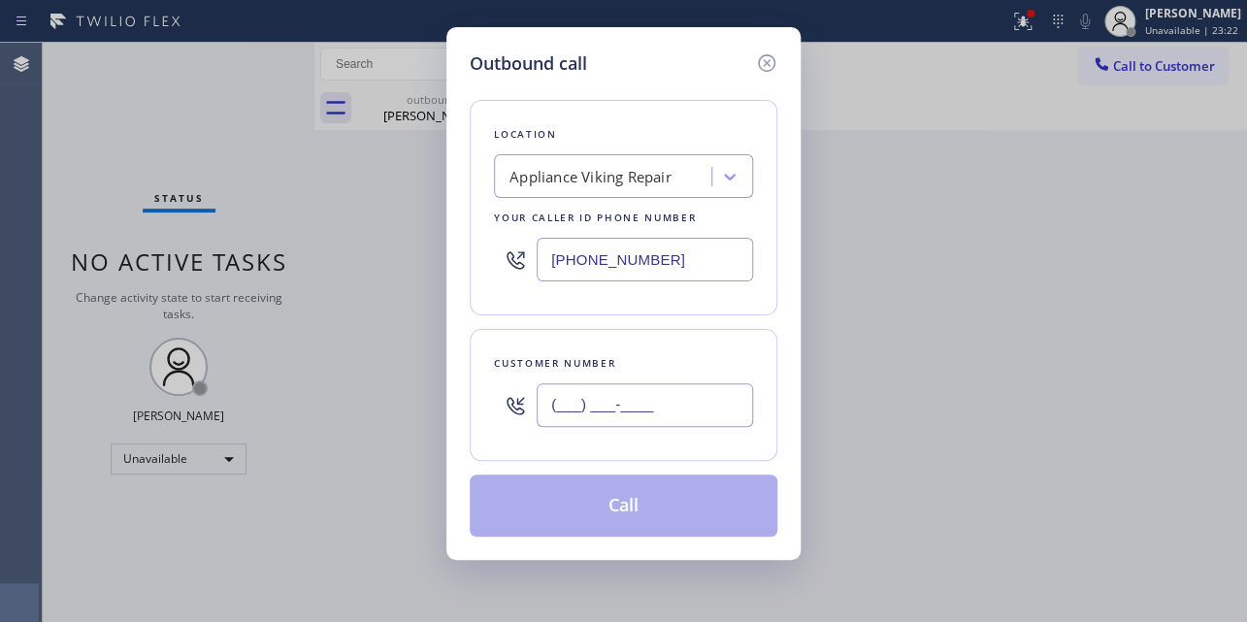
click at [569, 390] on input "(___) ___-____" at bounding box center [644, 405] width 216 height 44
paste input "305) 240-7805"
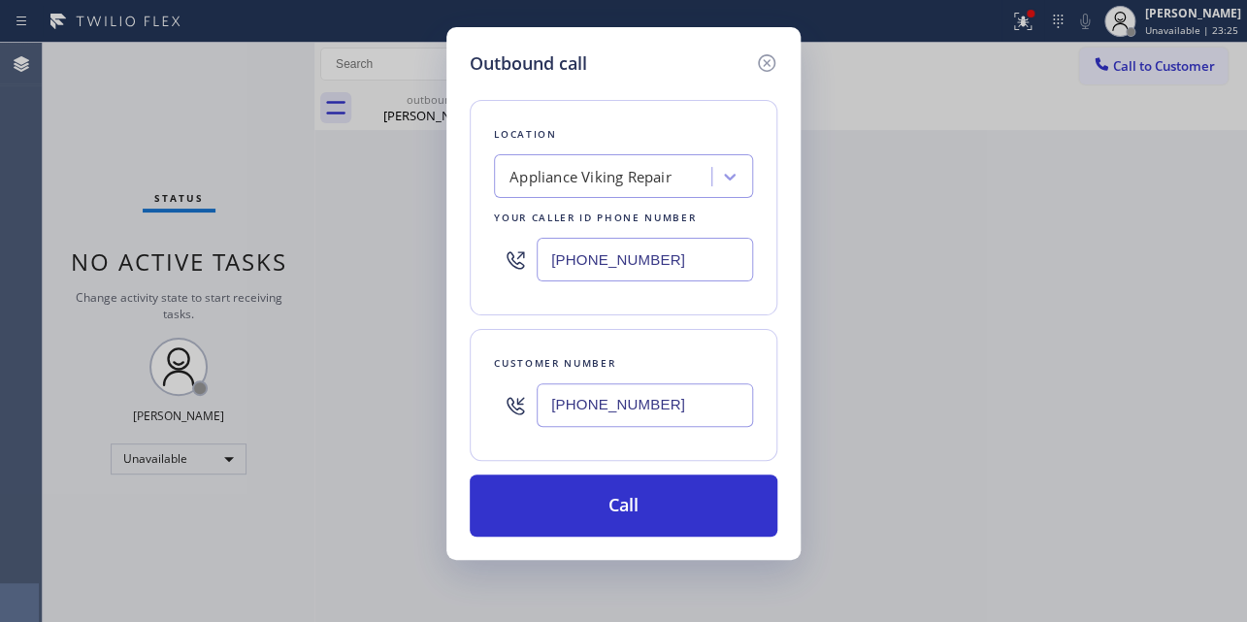
type input "[PHONE_NUMBER]"
drag, startPoint x: 672, startPoint y: 250, endPoint x: 335, endPoint y: 262, distance: 337.8
click at [335, 262] on div "Outbound call Location Appliance Viking Repair Your caller id phone number [PHO…" at bounding box center [623, 311] width 1247 height 622
paste input "305) 783-3594"
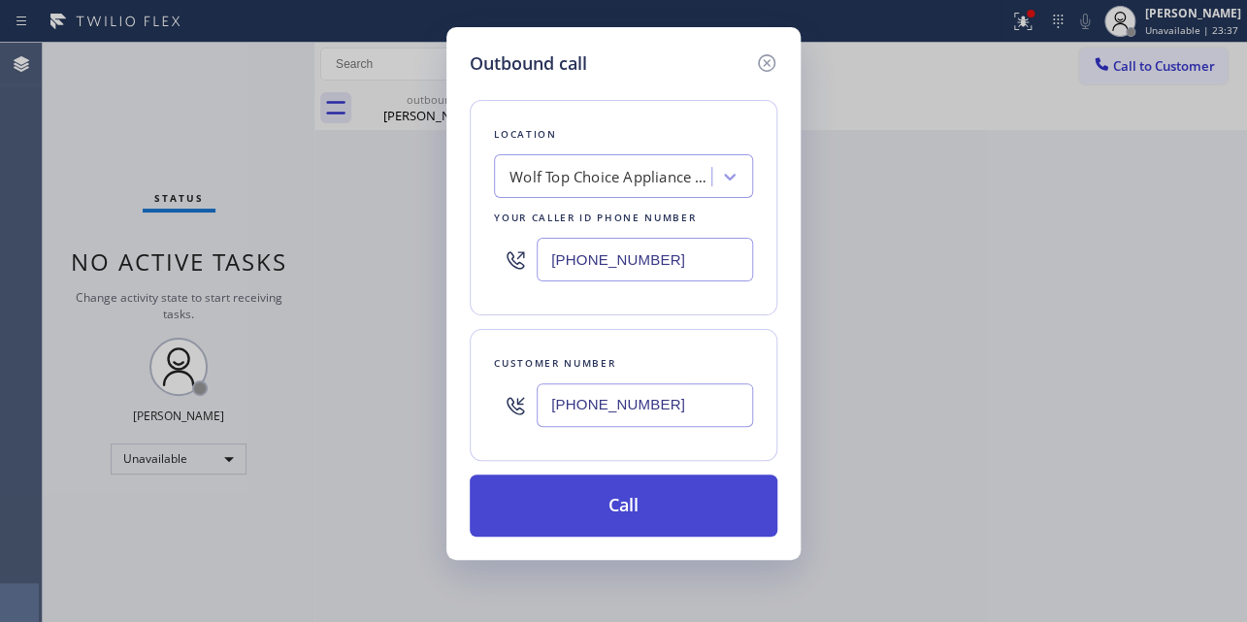
type input "[PHONE_NUMBER]"
click at [619, 489] on button "Call" at bounding box center [624, 505] width 308 height 62
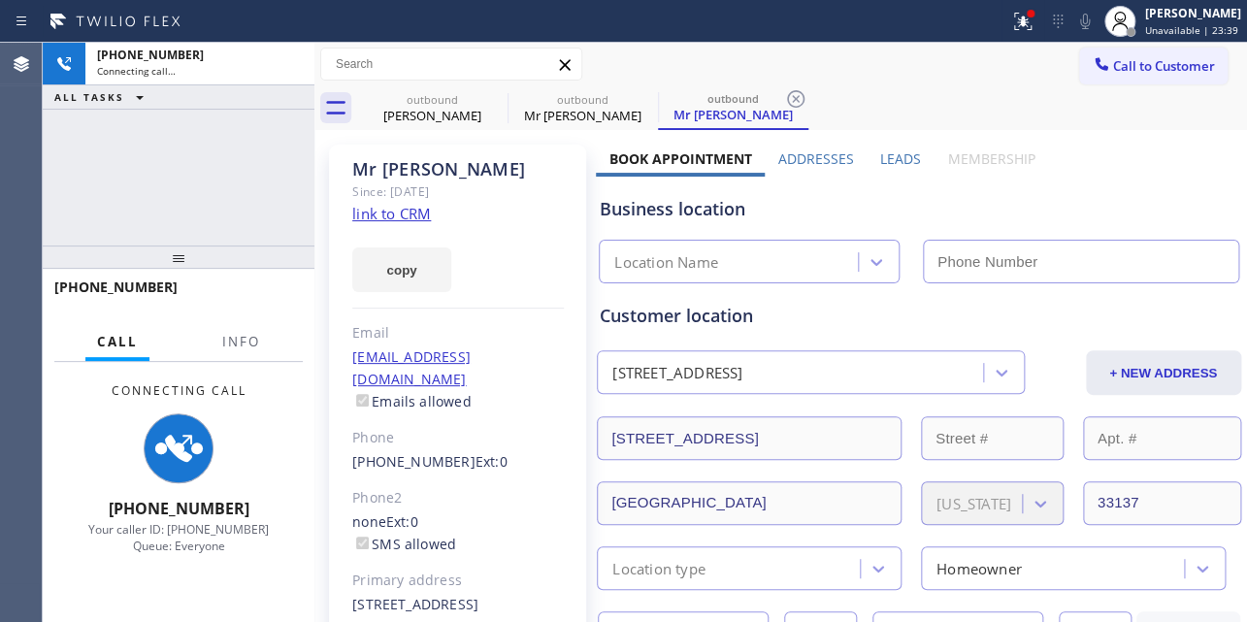
click at [896, 156] on label "Leads" at bounding box center [900, 158] width 41 height 18
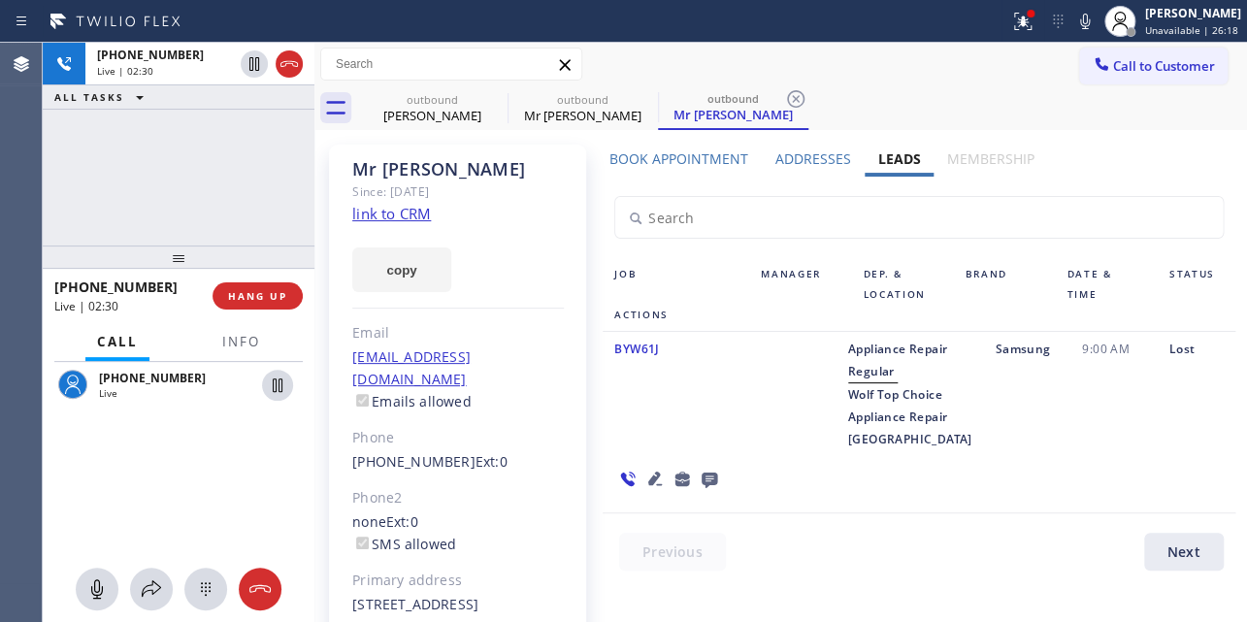
click at [696, 450] on div "BYW61J" at bounding box center [675, 394] width 146 height 113
click at [1070, 450] on div "9:00 AM" at bounding box center [1113, 394] width 87 height 113
click at [677, 450] on div "BYW61J" at bounding box center [675, 394] width 146 height 113
click at [707, 450] on div "BYW61J" at bounding box center [675, 394] width 146 height 113
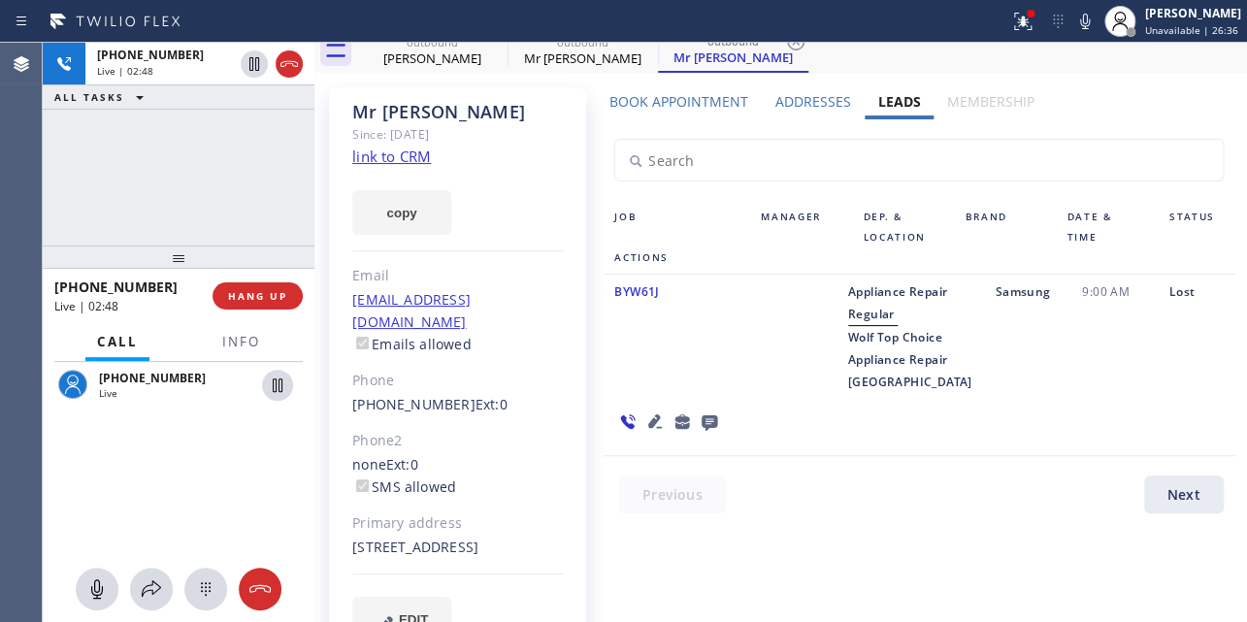
scroll to position [87, 0]
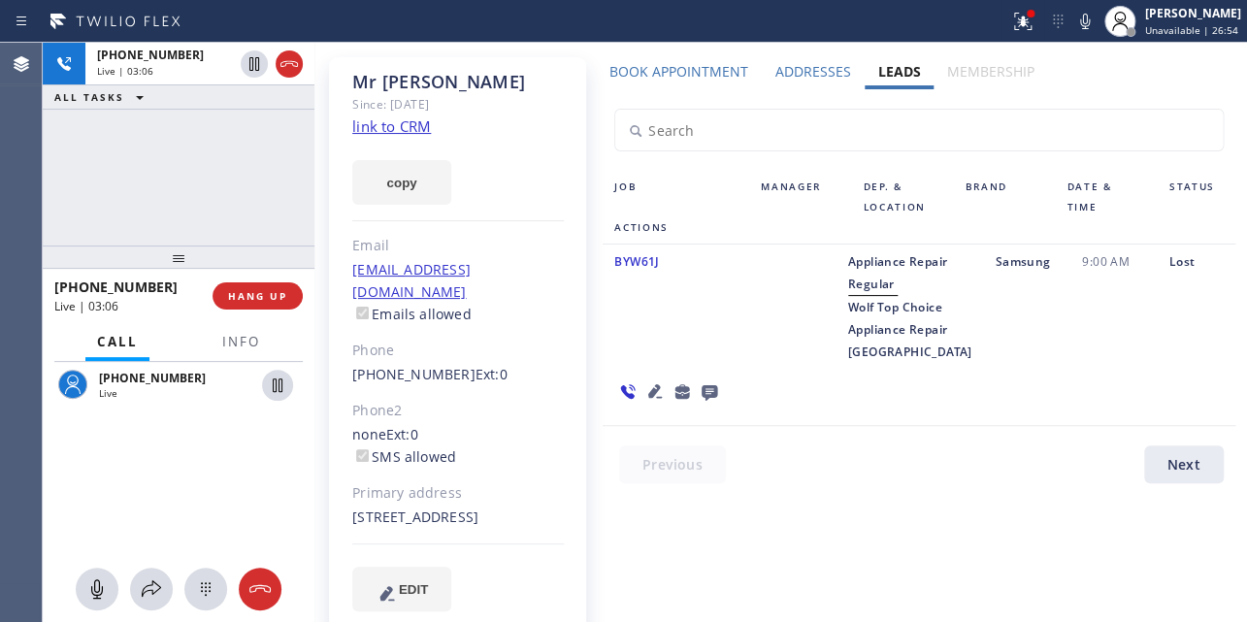
click at [874, 540] on div "Book Appointment Addresses Leads Membership Business location Wolf Top Choice A…" at bounding box center [918, 353] width 645 height 582
click at [983, 363] on div "Samsung" at bounding box center [1026, 306] width 87 height 113
click at [1070, 363] on div "9:00 AM" at bounding box center [1113, 306] width 87 height 113
click at [719, 363] on div "BYW61J" at bounding box center [675, 306] width 146 height 113
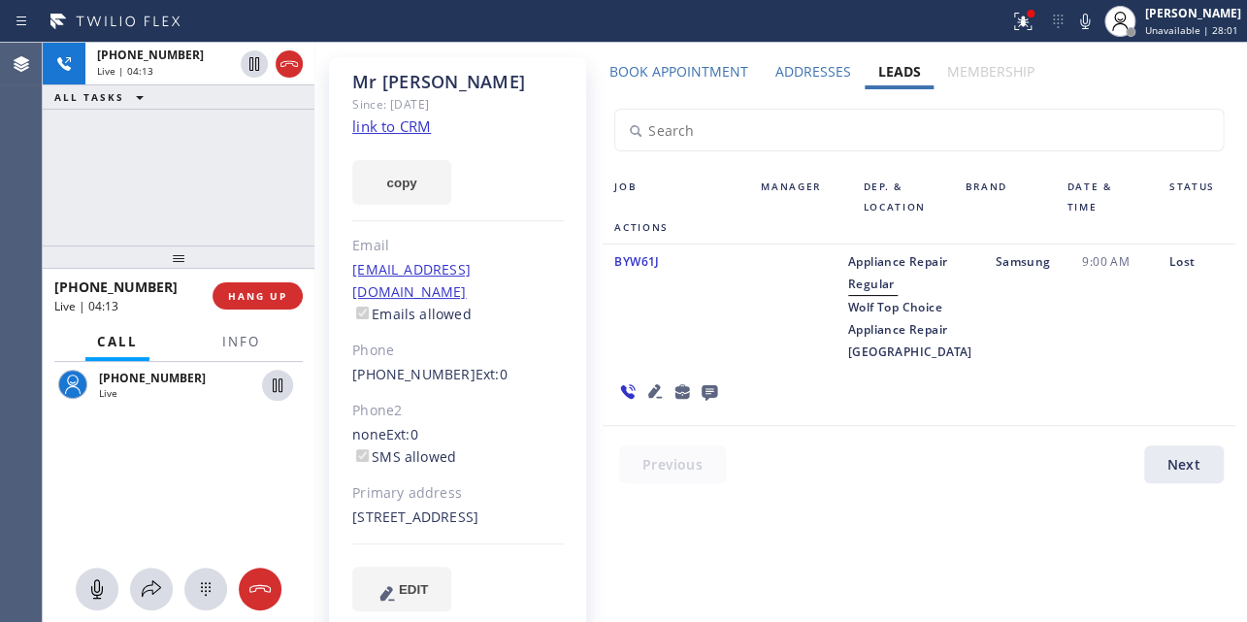
click at [1157, 363] on div "Lost" at bounding box center [1196, 306] width 78 height 113
click at [1070, 363] on div "9:00 AM" at bounding box center [1113, 306] width 87 height 113
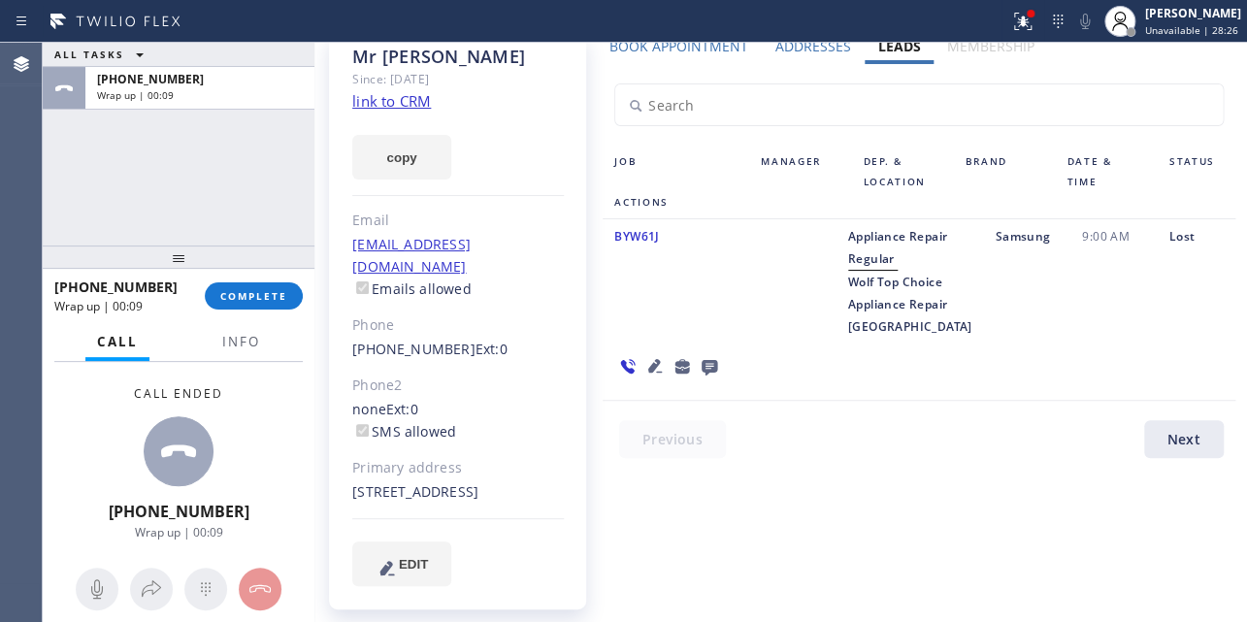
scroll to position [114, 0]
click at [235, 301] on span "COMPLETE" at bounding box center [253, 296] width 67 height 14
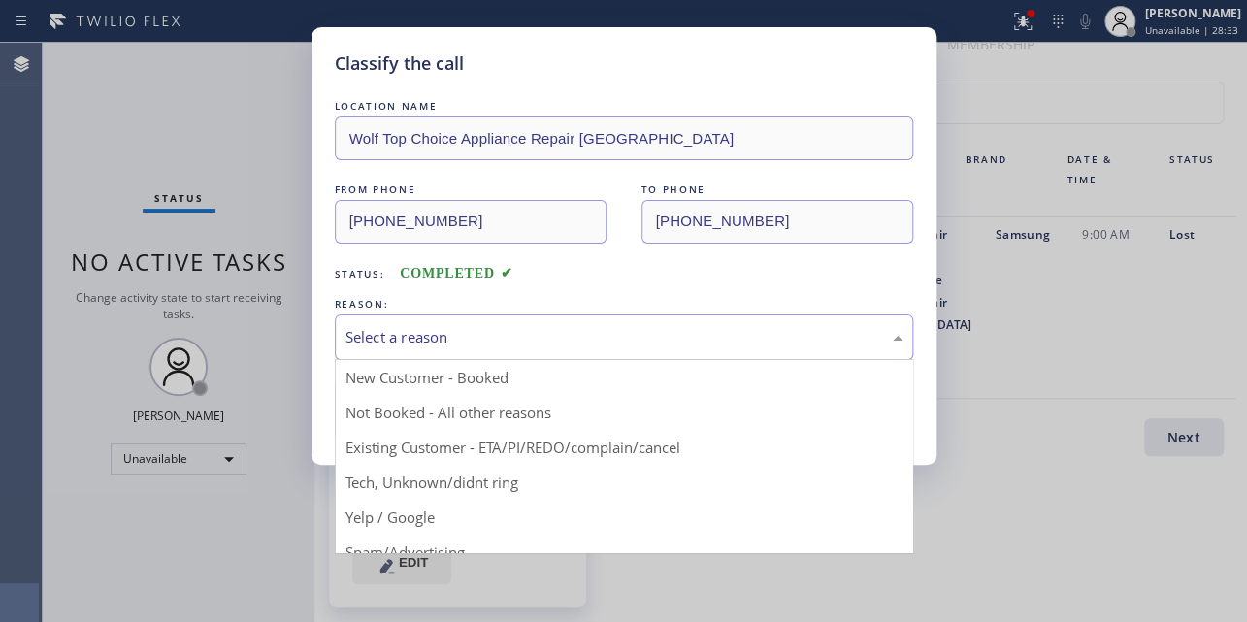
click at [480, 326] on div "Select a reason" at bounding box center [623, 337] width 557 height 22
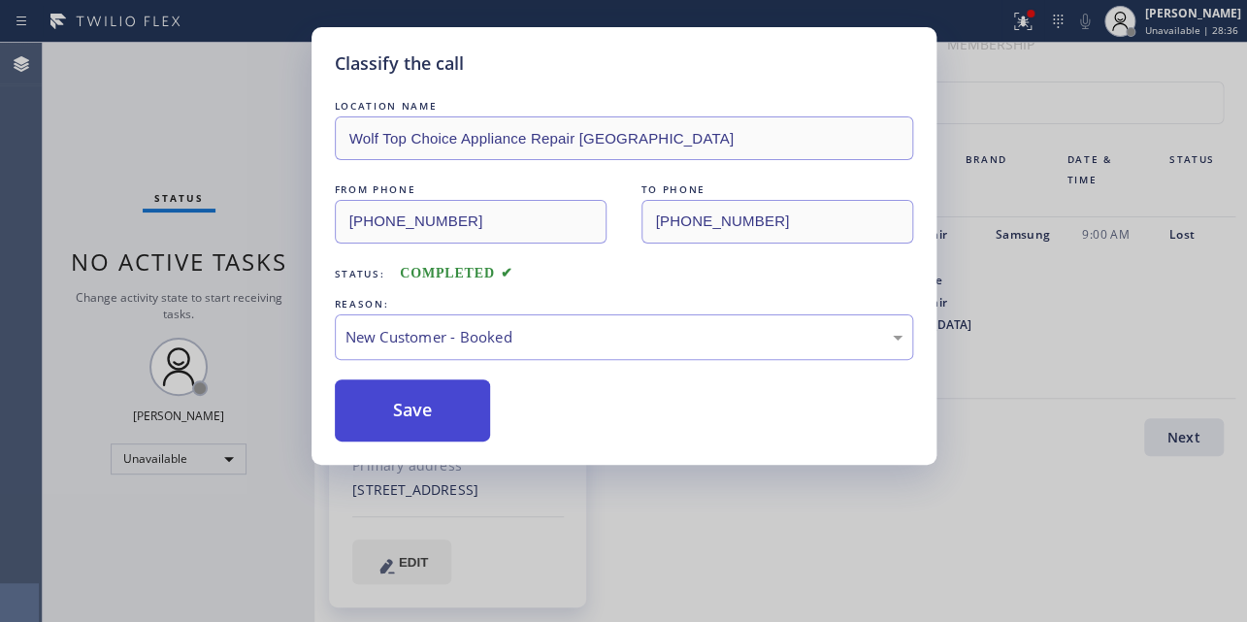
click at [422, 404] on button "Save" at bounding box center [413, 410] width 156 height 62
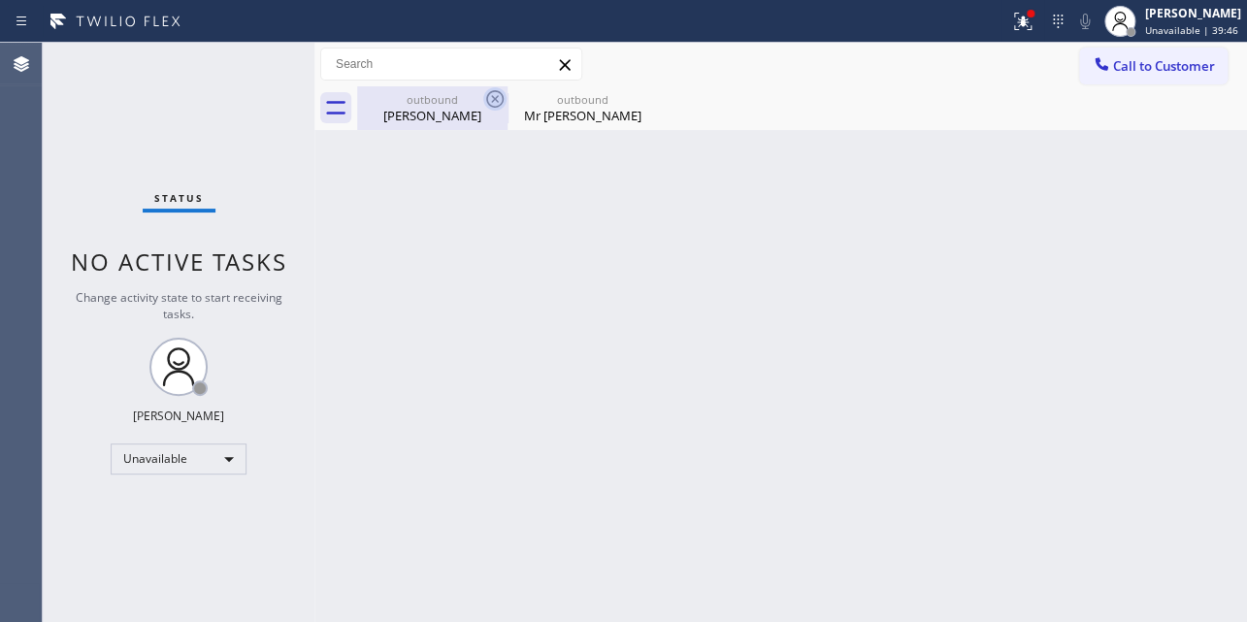
click at [495, 94] on icon at bounding box center [494, 98] width 23 height 23
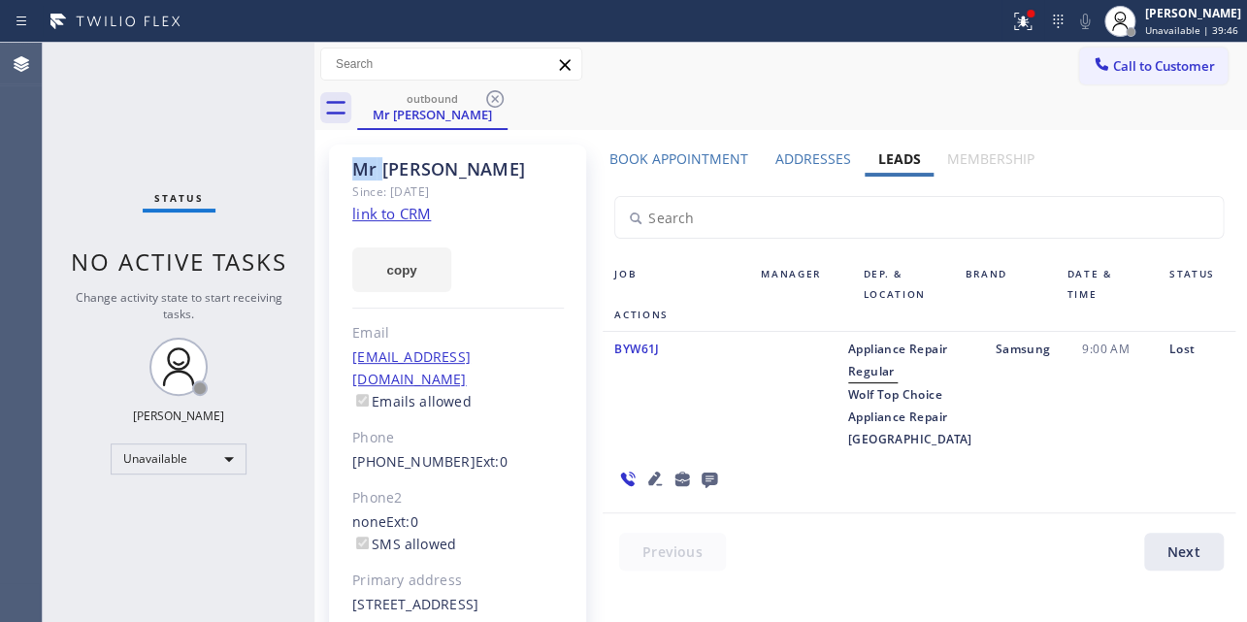
click at [495, 94] on icon at bounding box center [494, 98] width 23 height 23
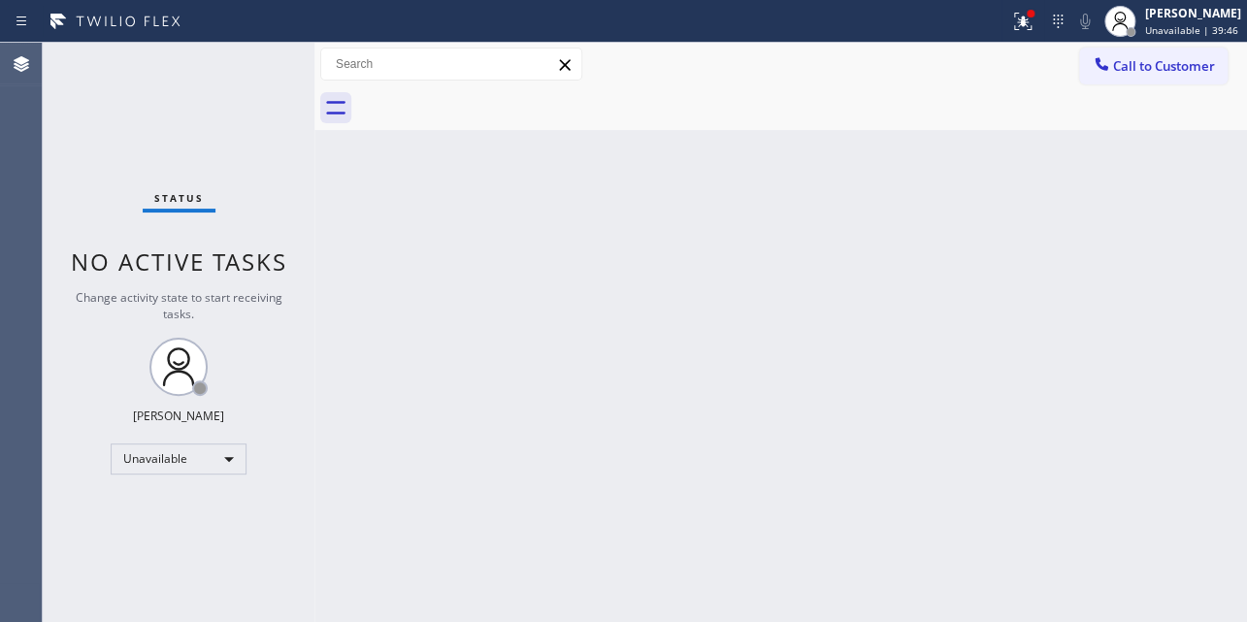
click at [495, 94] on div at bounding box center [802, 108] width 890 height 44
click at [1138, 68] on span "Call to Customer" at bounding box center [1164, 65] width 102 height 17
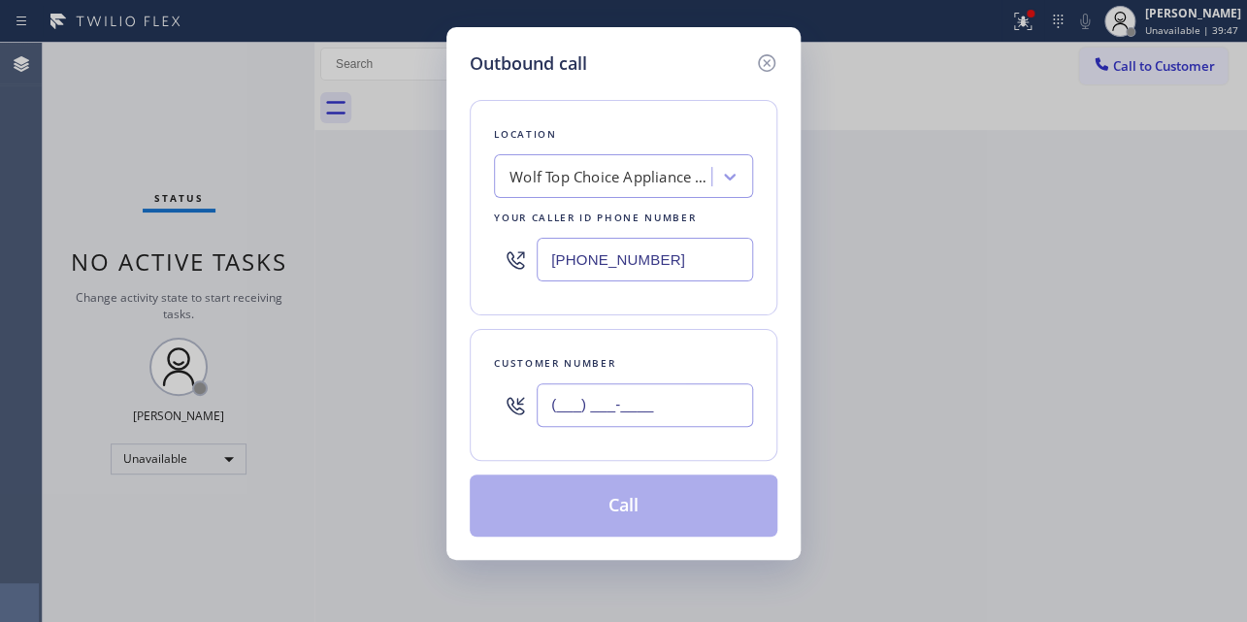
click at [654, 395] on input "(___) ___-____" at bounding box center [644, 405] width 216 height 44
paste input "206) 409-9220"
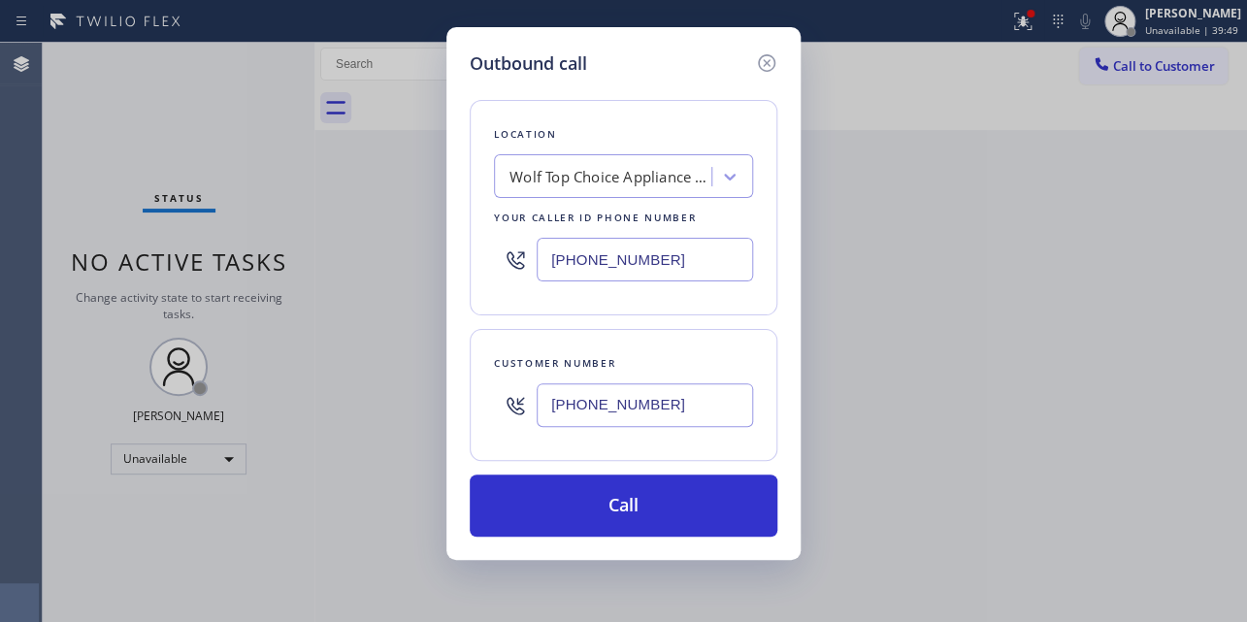
type input "[PHONE_NUMBER]"
drag, startPoint x: 684, startPoint y: 270, endPoint x: 193, endPoint y: 269, distance: 490.9
click at [195, 269] on div "Outbound call Location Wolf Top Choice Appliance Repair [GEOGRAPHIC_DATA] Your …" at bounding box center [623, 311] width 1247 height 622
paste input "617) 219-9255"
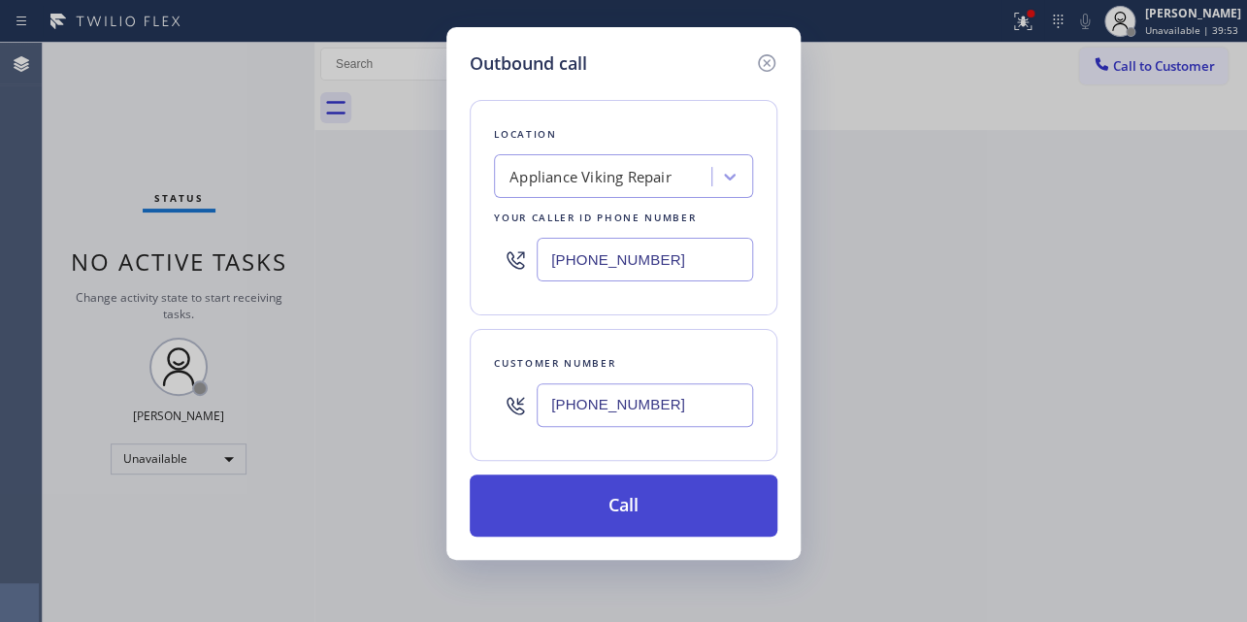
type input "[PHONE_NUMBER]"
click at [607, 508] on button "Call" at bounding box center [624, 505] width 308 height 62
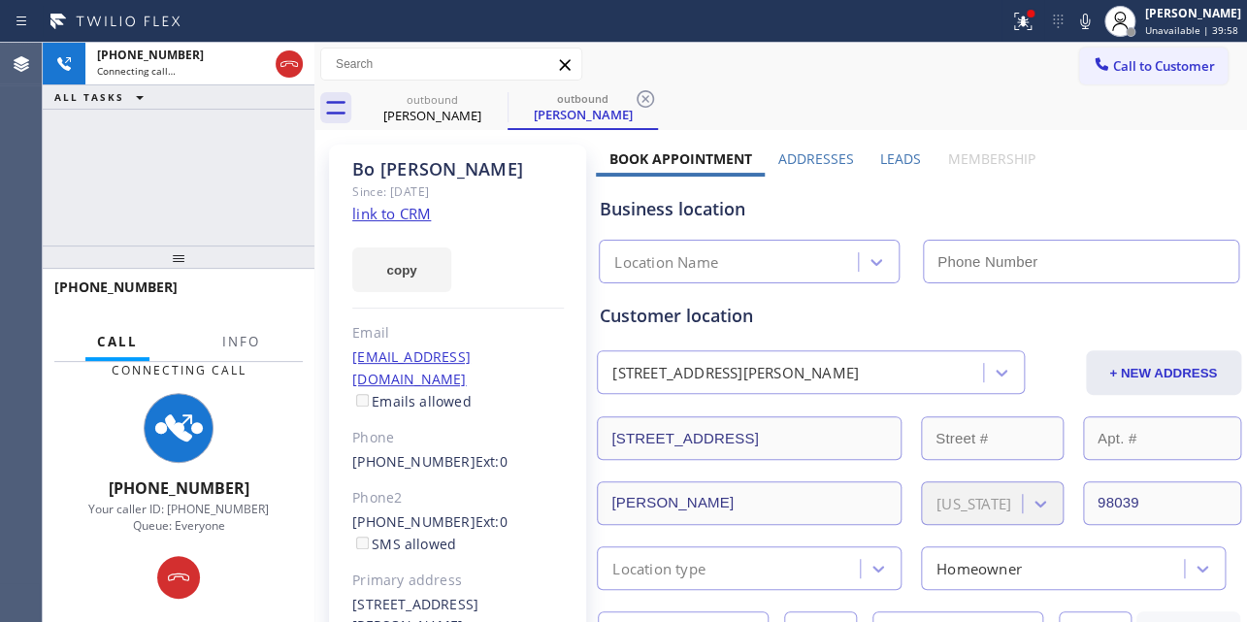
type input "[PHONE_NUMBER]"
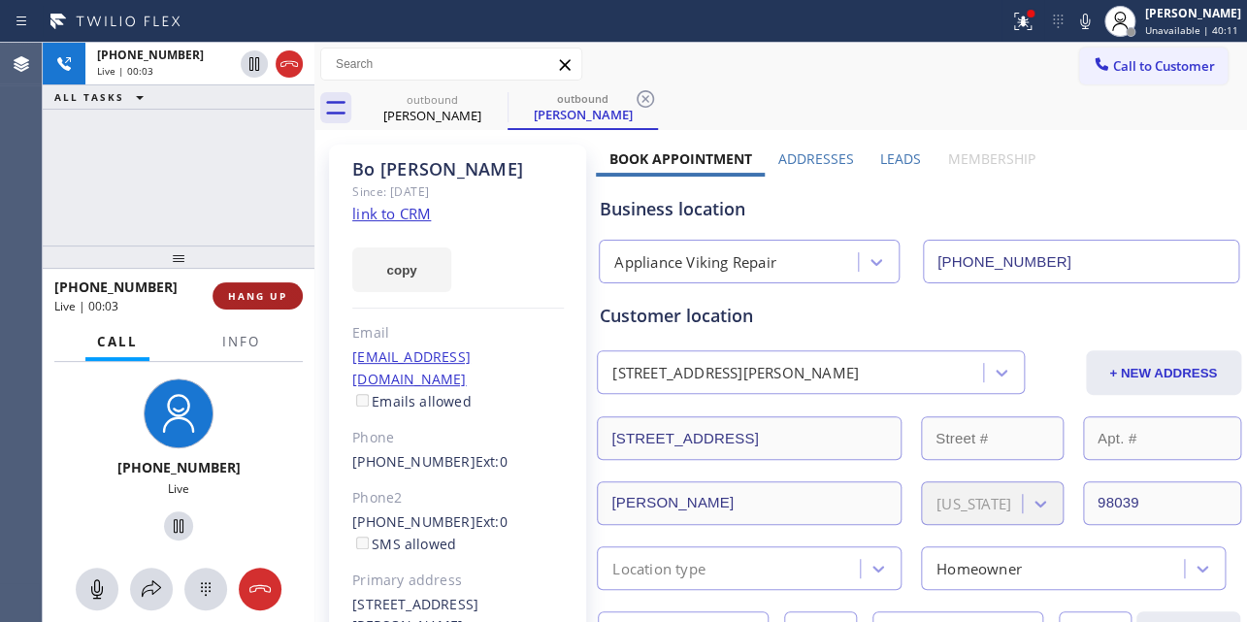
click at [235, 300] on span "HANG UP" at bounding box center [257, 296] width 59 height 14
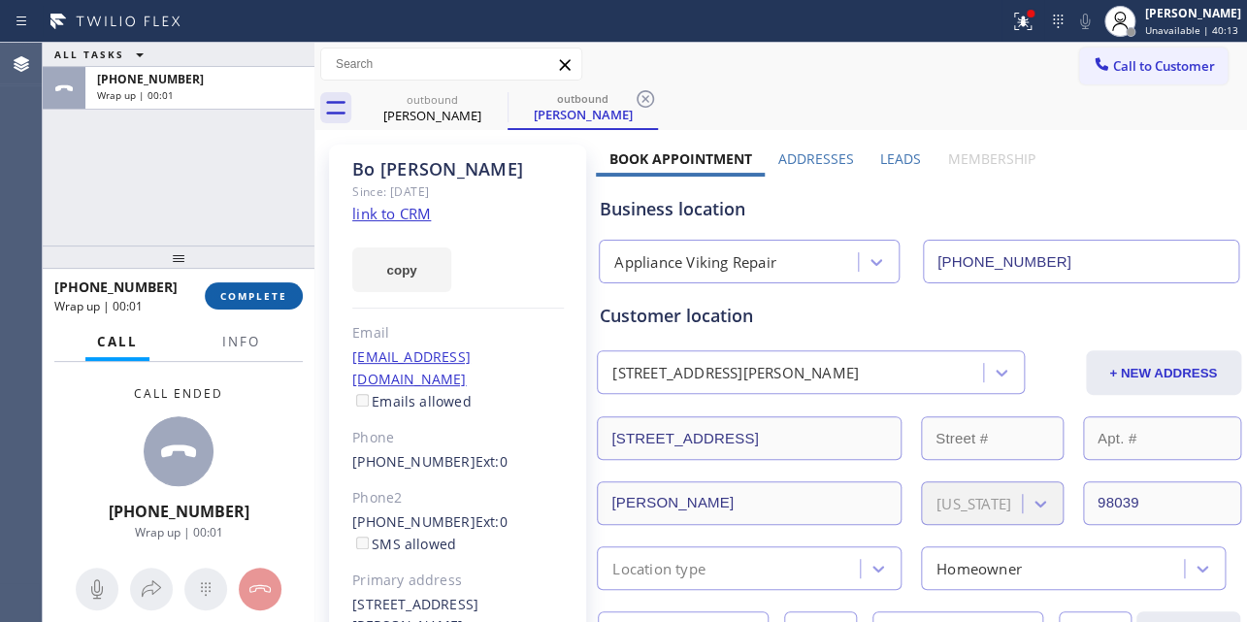
click at [222, 295] on span "COMPLETE" at bounding box center [253, 296] width 67 height 14
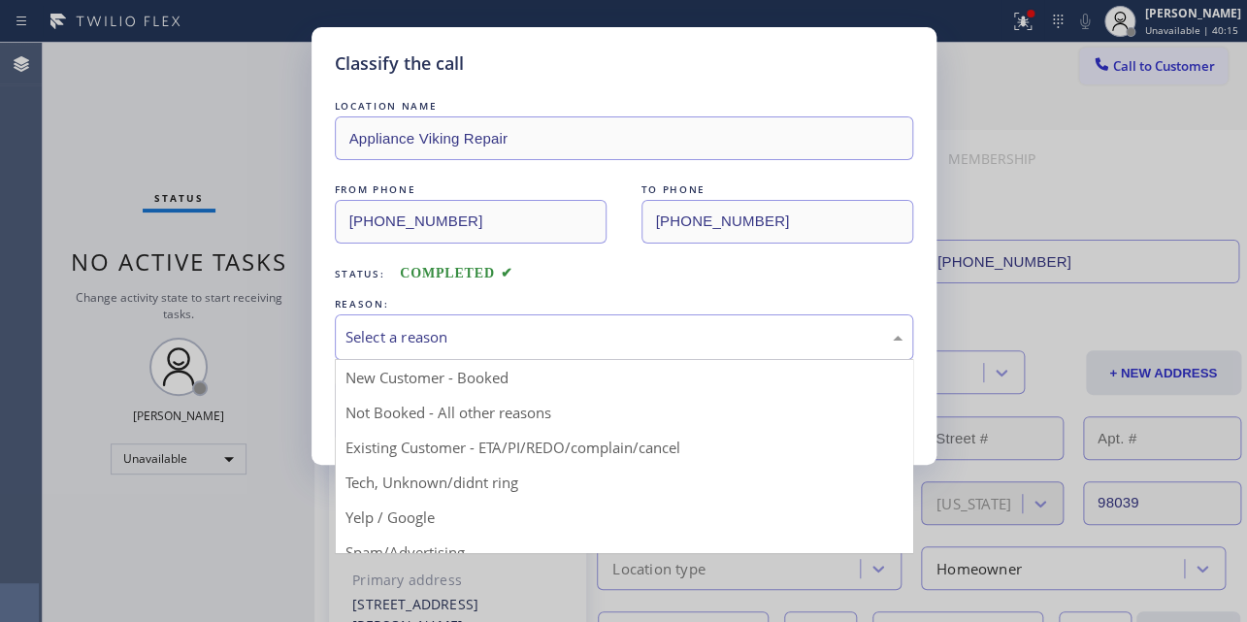
click at [604, 330] on div "Select a reason" at bounding box center [623, 337] width 557 height 22
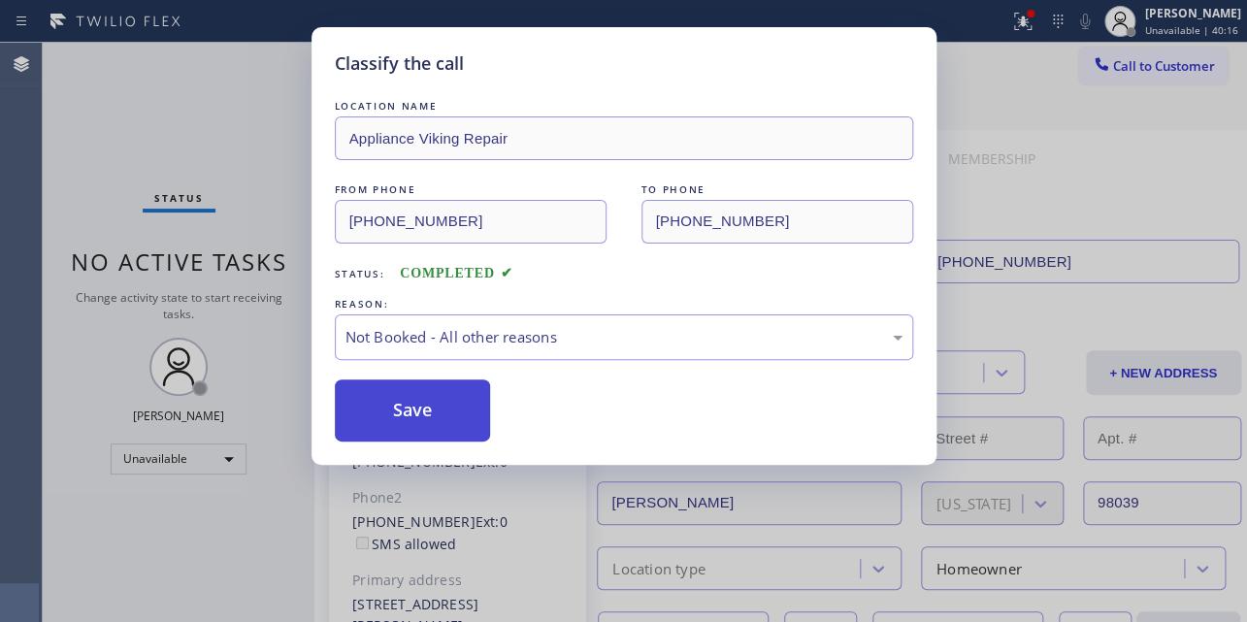
click at [441, 411] on button "Save" at bounding box center [413, 410] width 156 height 62
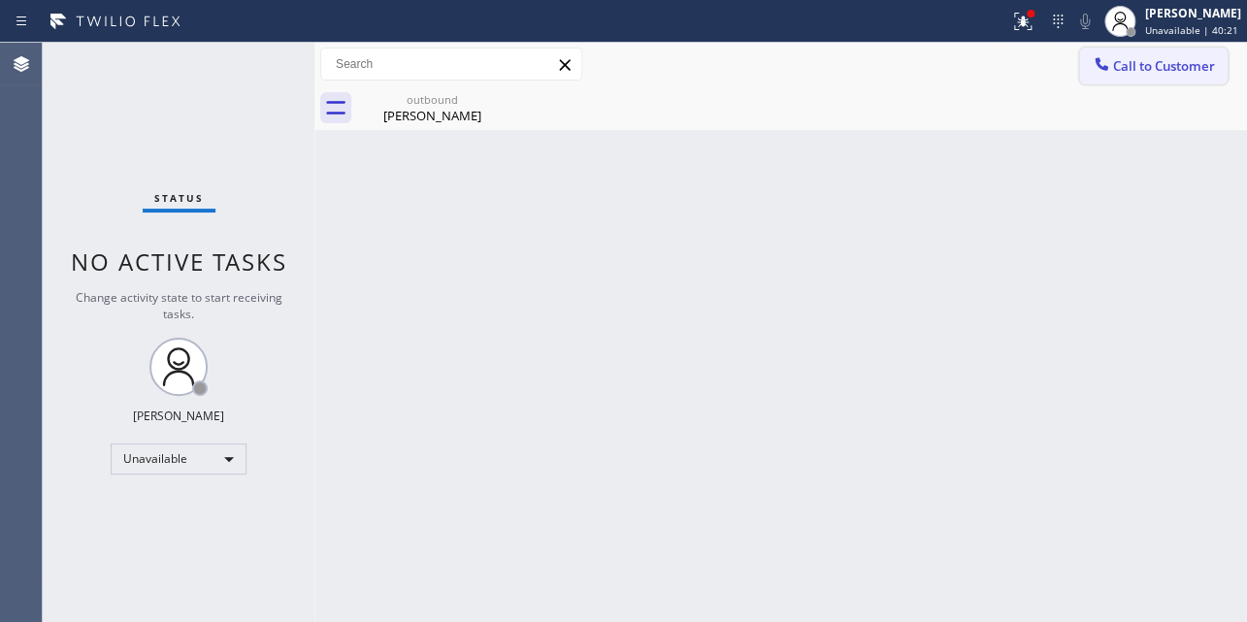
click at [1113, 77] on button "Call to Customer" at bounding box center [1153, 66] width 148 height 37
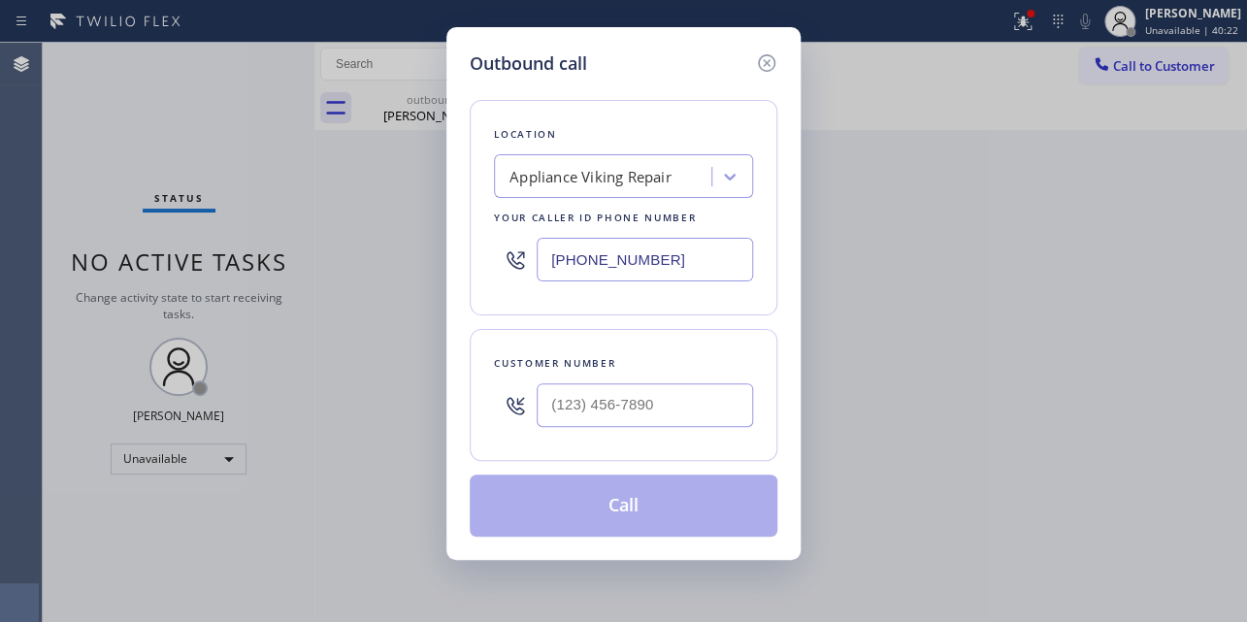
click at [584, 426] on div at bounding box center [644, 404] width 216 height 63
click at [582, 412] on input "(___) ___-____" at bounding box center [644, 405] width 216 height 44
paste input "516) 524-2700"
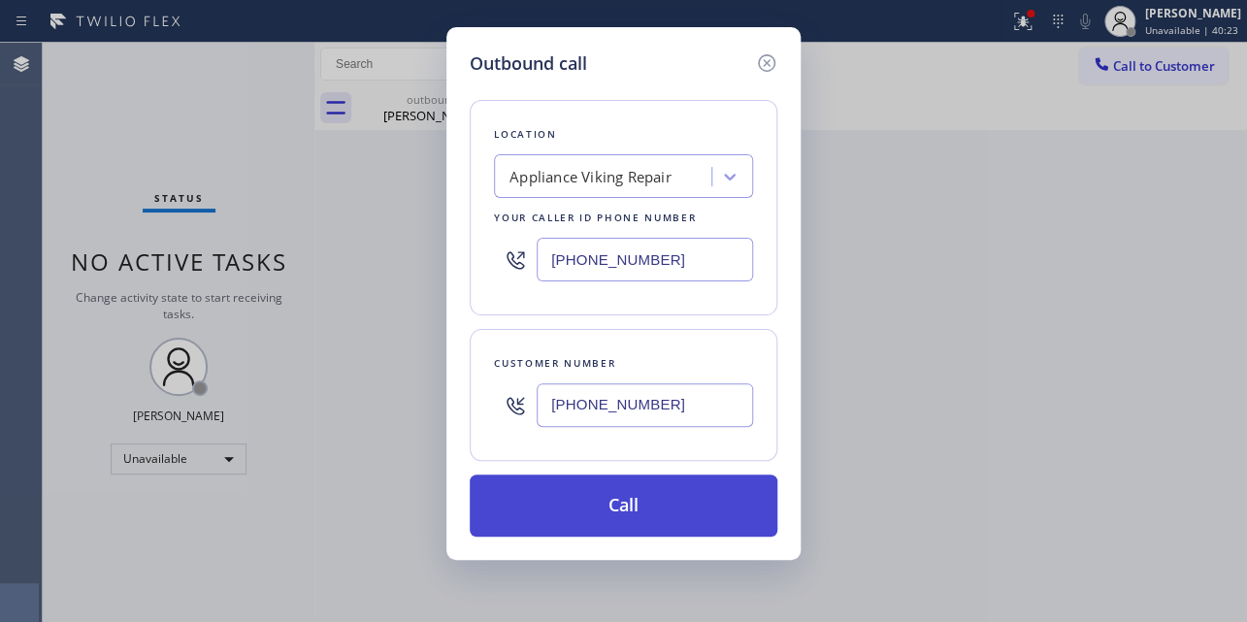
click at [632, 515] on button "Call" at bounding box center [624, 505] width 308 height 62
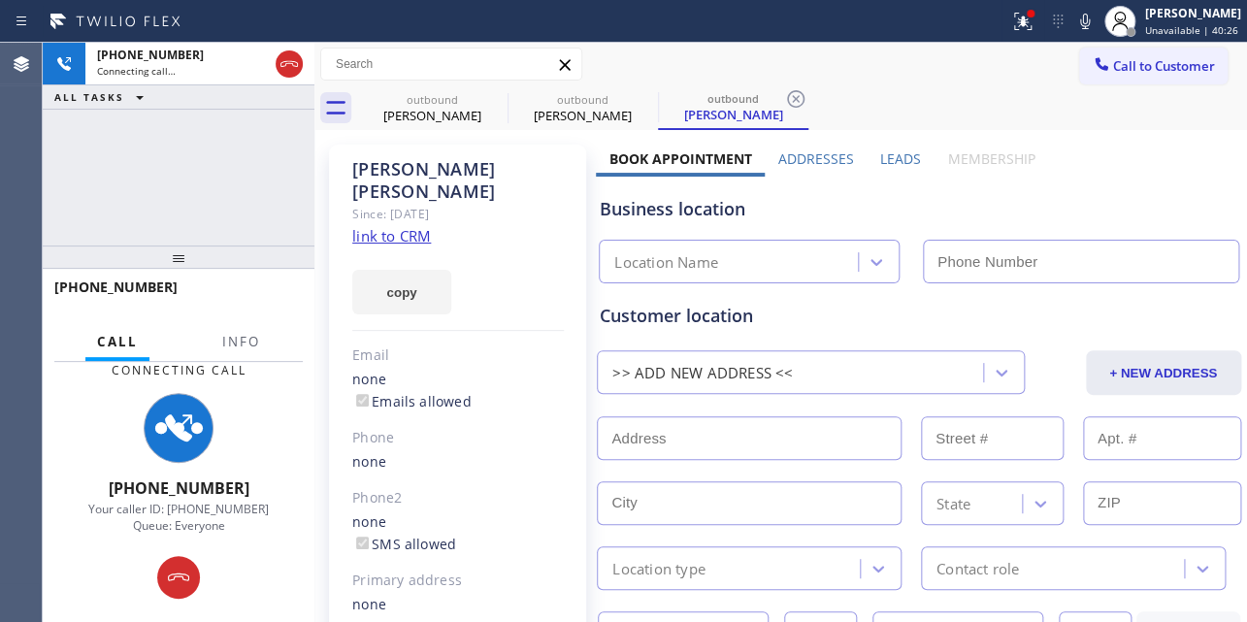
click at [892, 155] on label "Leads" at bounding box center [900, 158] width 41 height 18
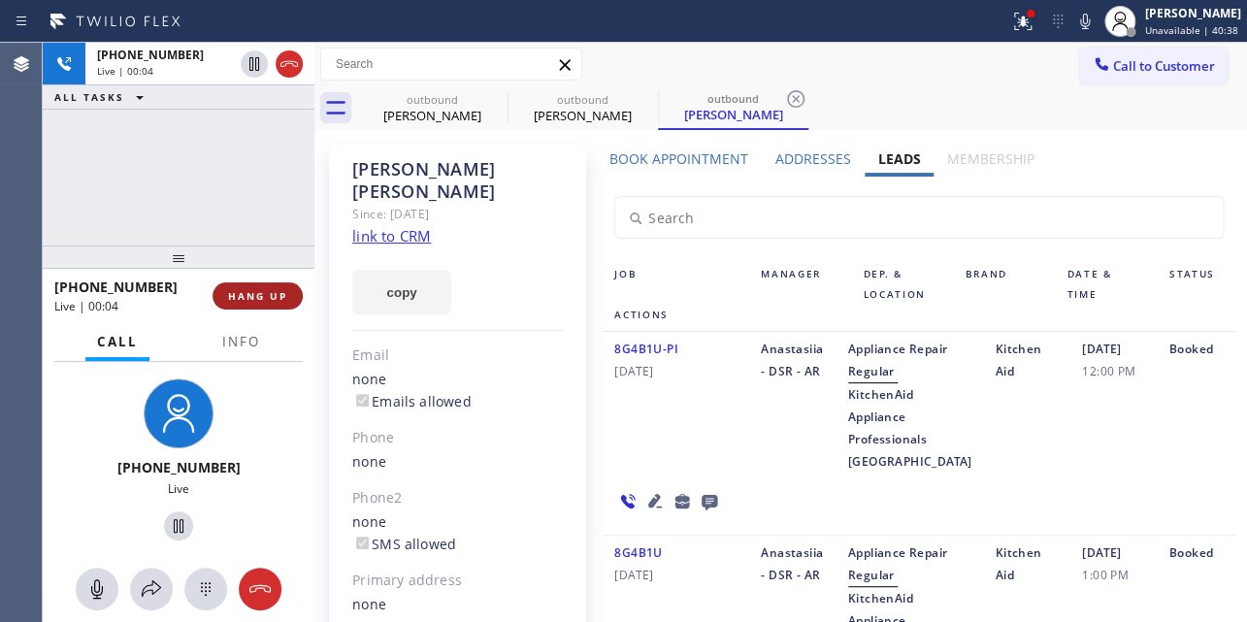
click at [240, 308] on button "HANG UP" at bounding box center [257, 295] width 90 height 27
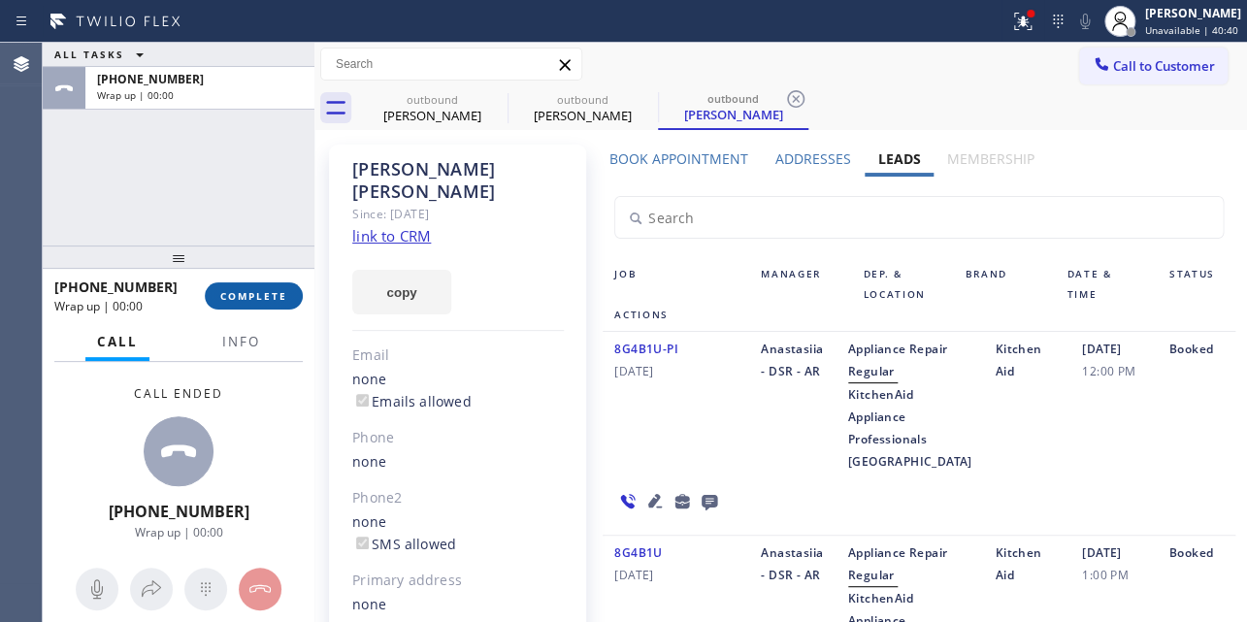
click at [249, 292] on span "COMPLETE" at bounding box center [253, 296] width 67 height 14
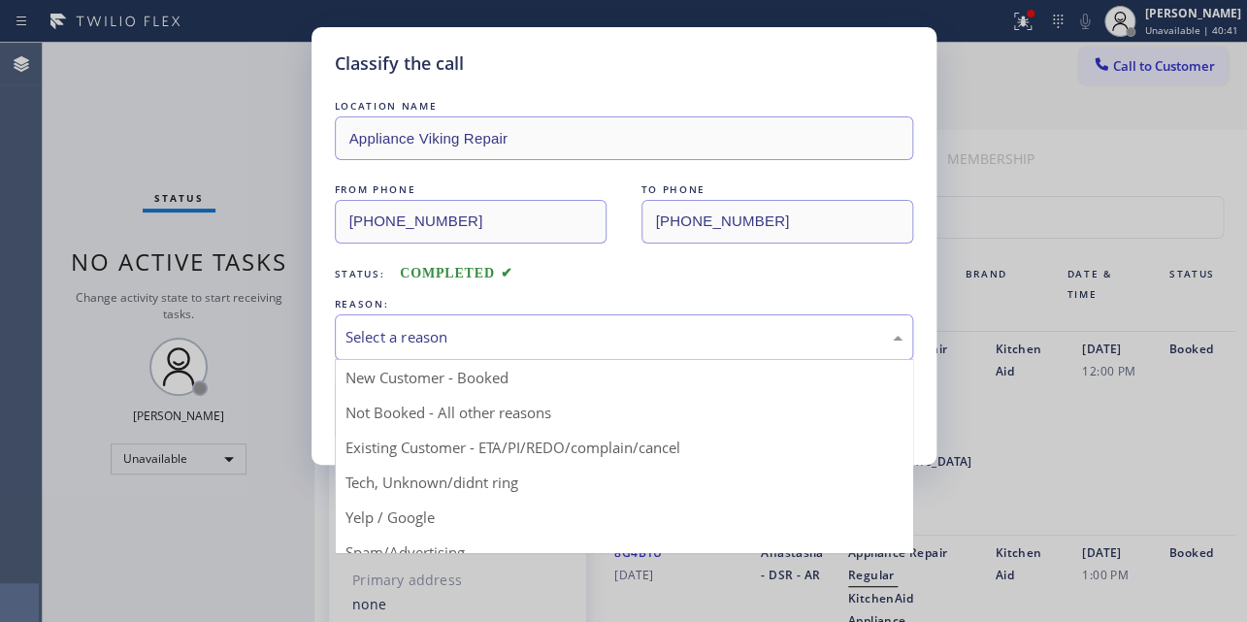
click at [361, 335] on div "Select a reason" at bounding box center [623, 337] width 557 height 22
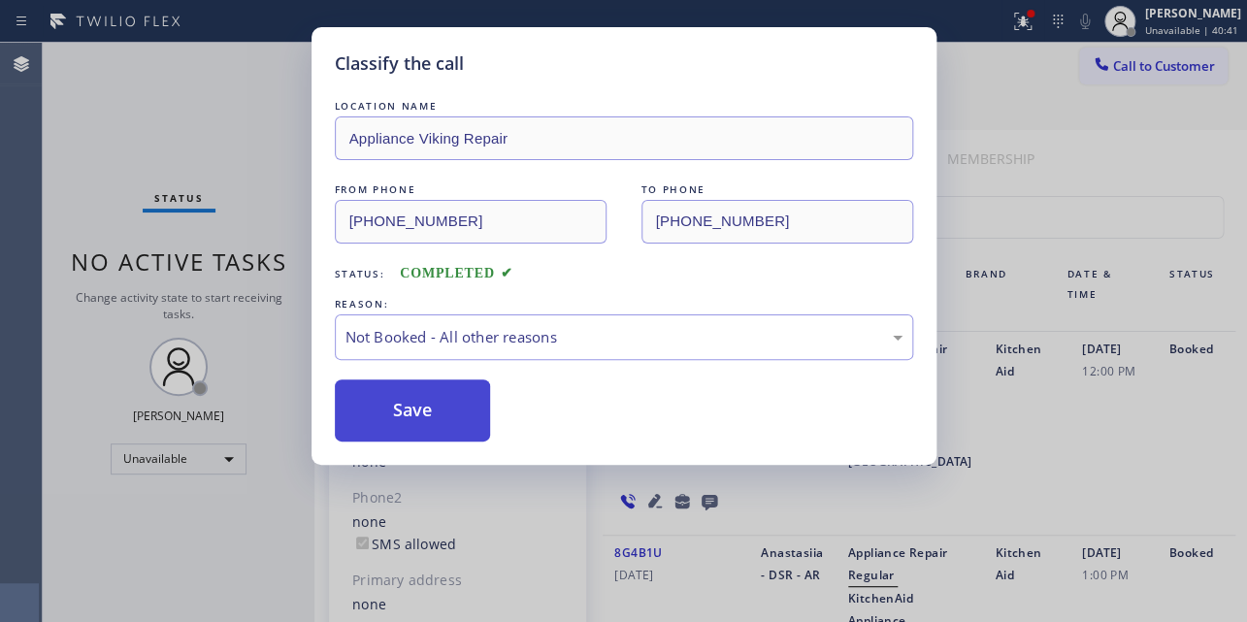
click at [370, 410] on button "Save" at bounding box center [413, 410] width 156 height 62
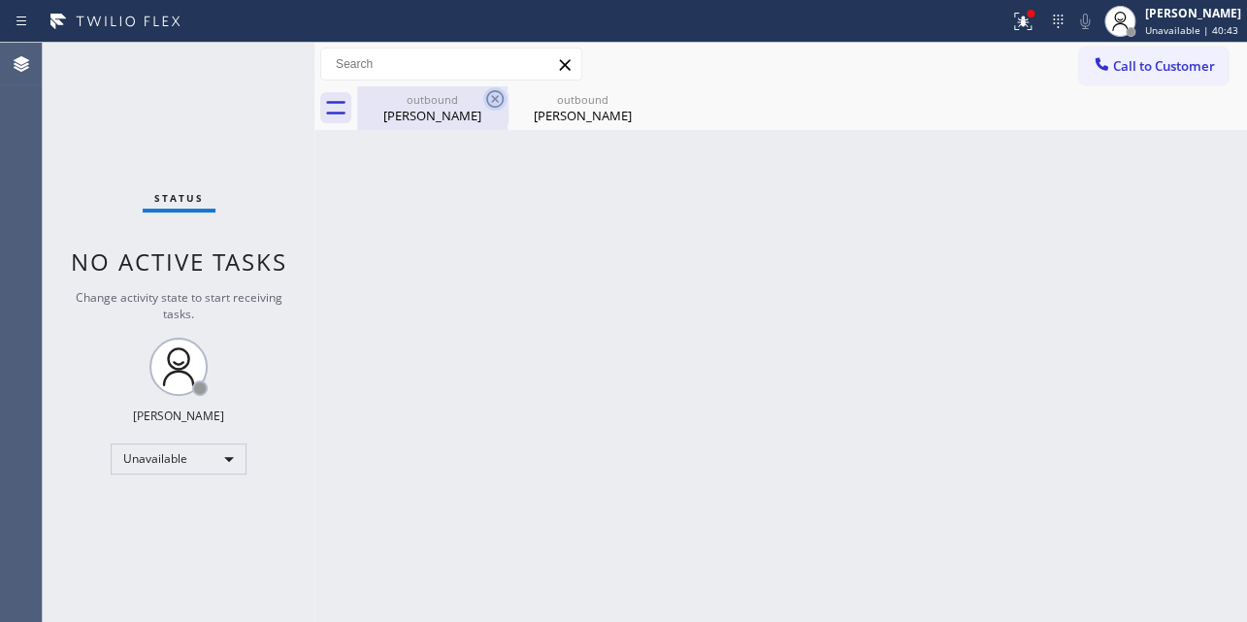
click at [488, 102] on icon at bounding box center [494, 98] width 23 height 23
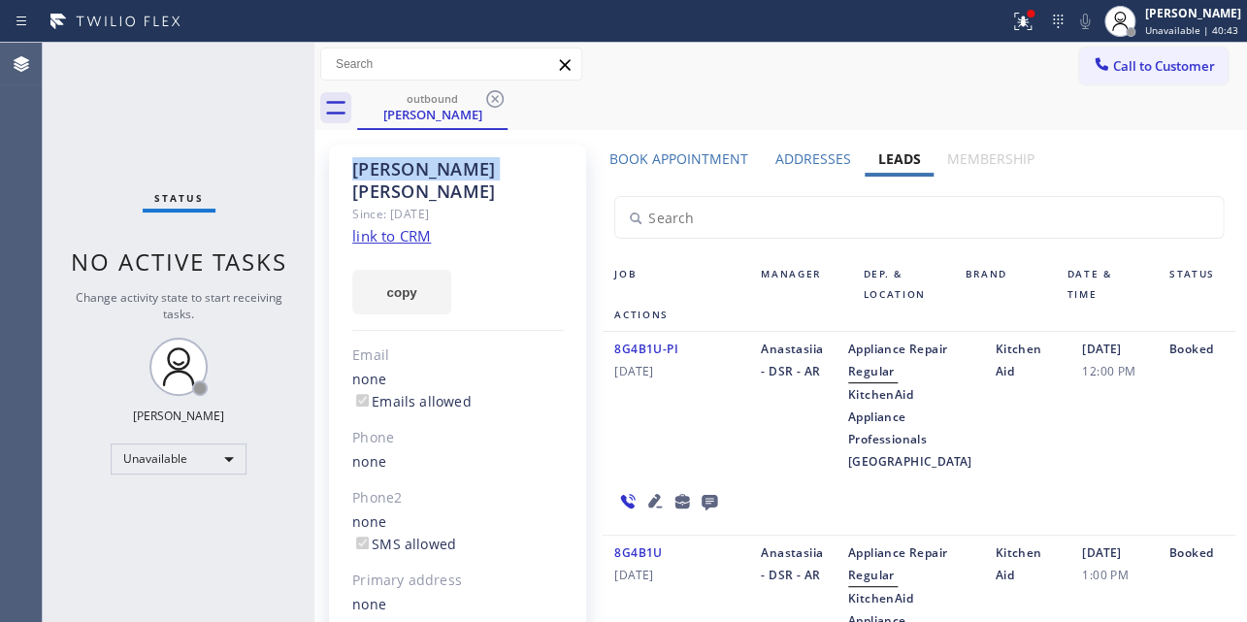
click at [488, 102] on icon at bounding box center [494, 98] width 23 height 23
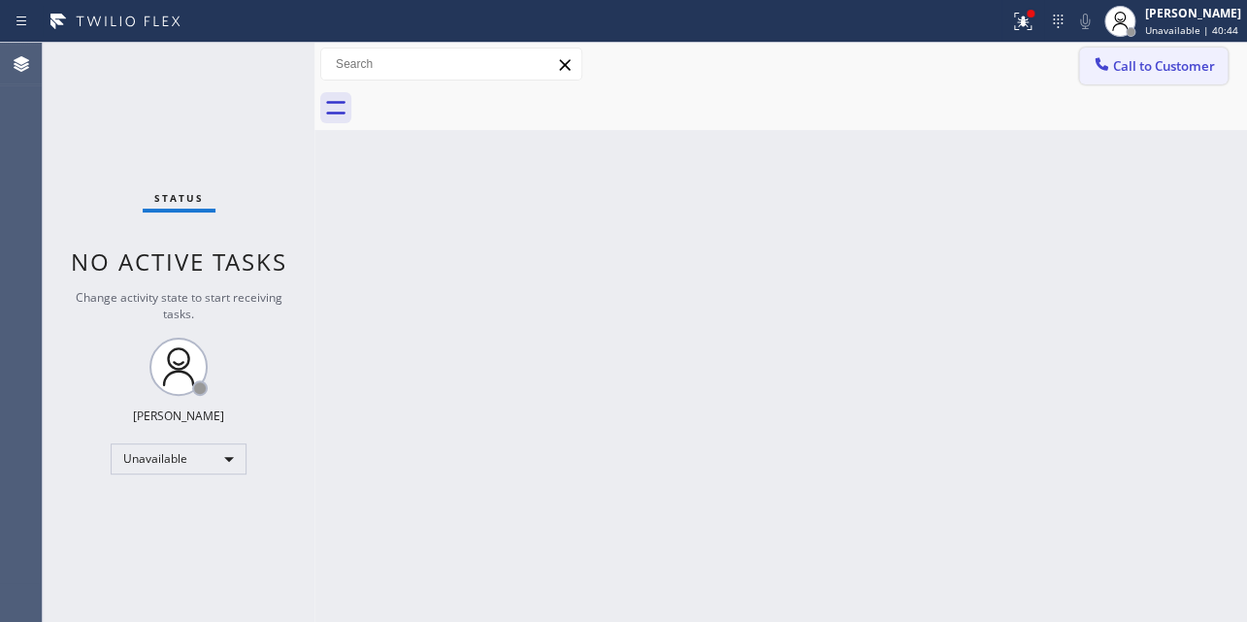
click at [1114, 58] on span "Call to Customer" at bounding box center [1164, 65] width 102 height 17
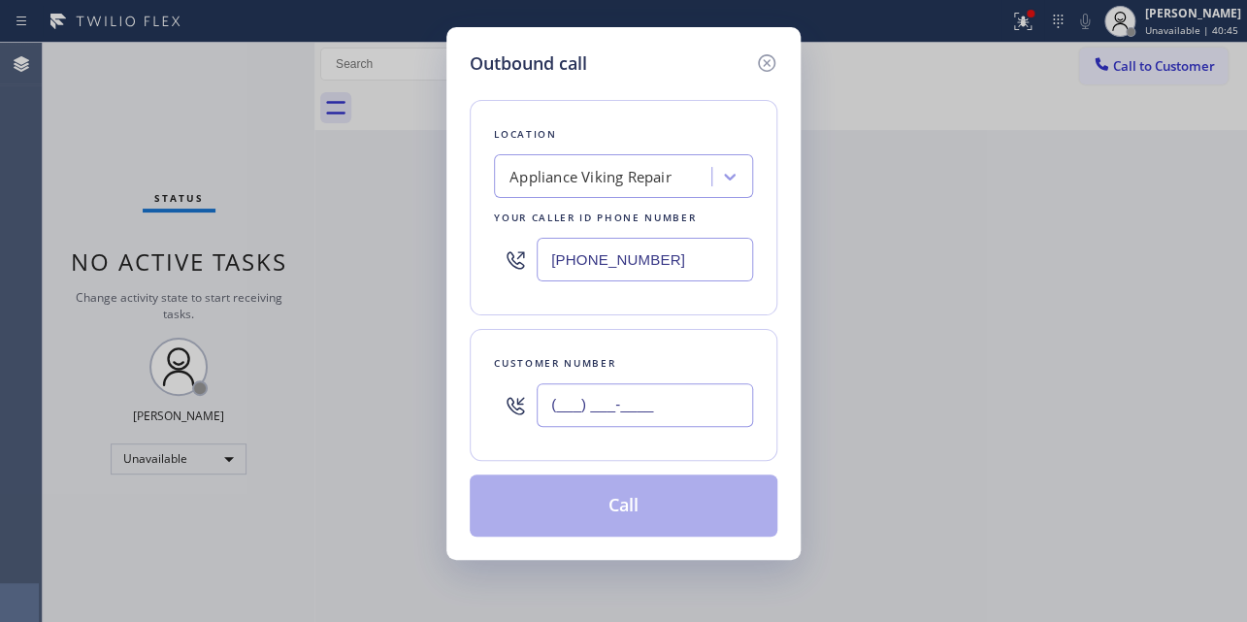
click at [563, 405] on input "(___) ___-____" at bounding box center [644, 405] width 216 height 44
paste input "714) 914-9646"
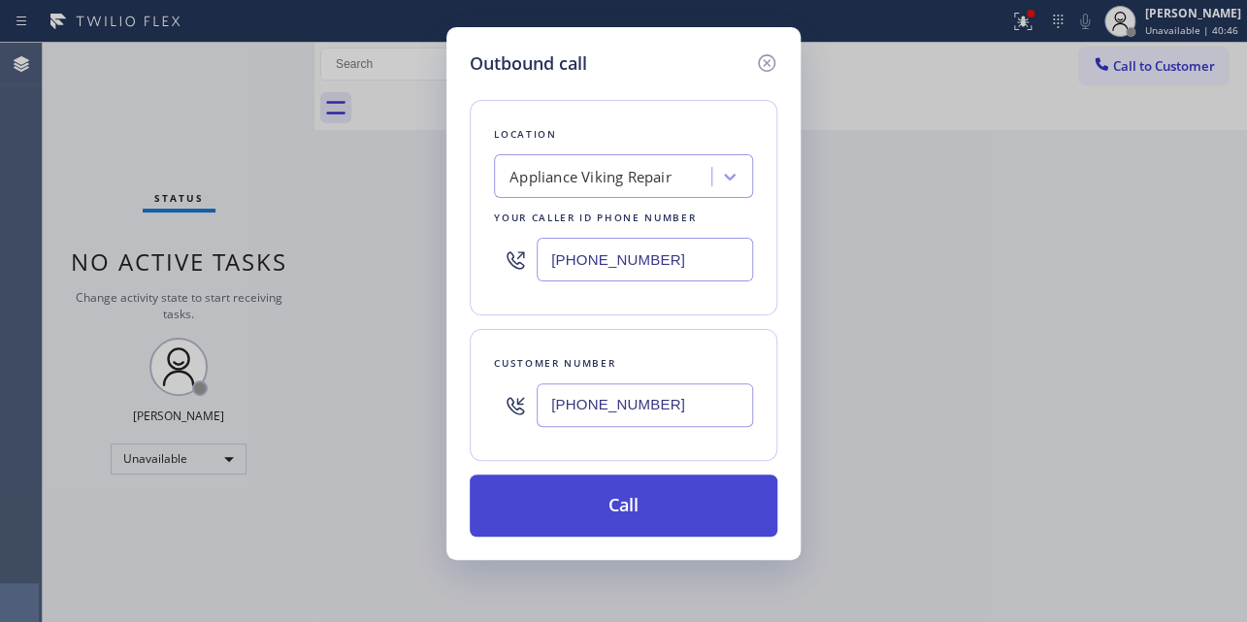
type input "[PHONE_NUMBER]"
click at [620, 501] on button "Call" at bounding box center [624, 505] width 308 height 62
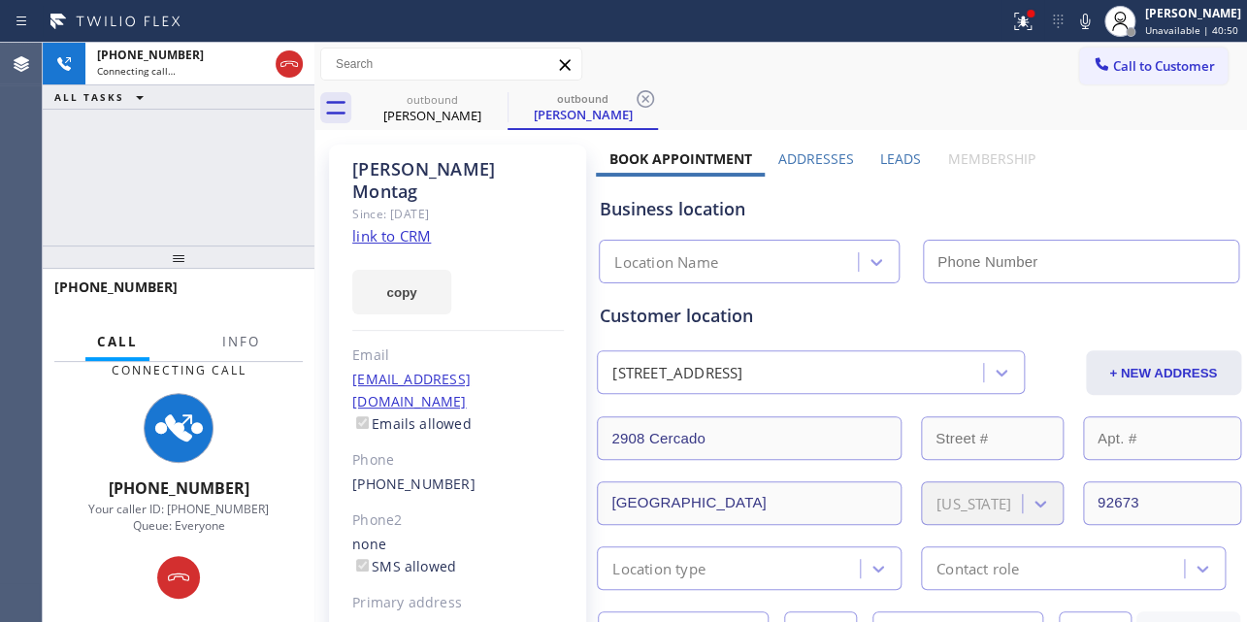
type input "[PHONE_NUMBER]"
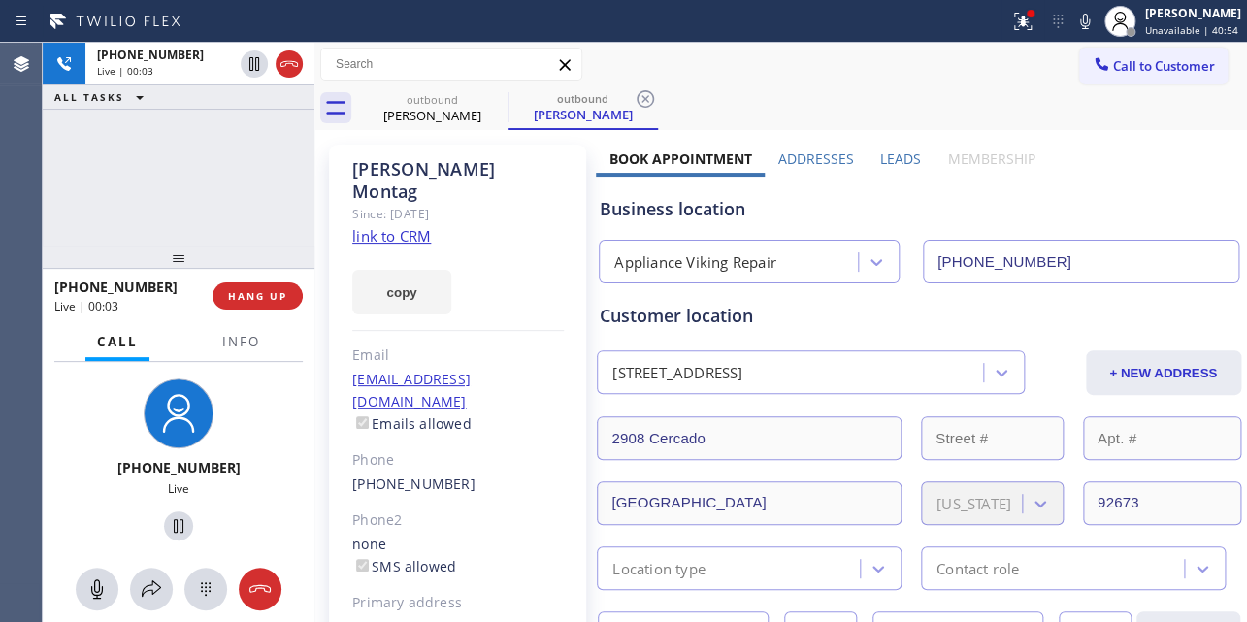
click at [892, 161] on label "Leads" at bounding box center [900, 158] width 41 height 18
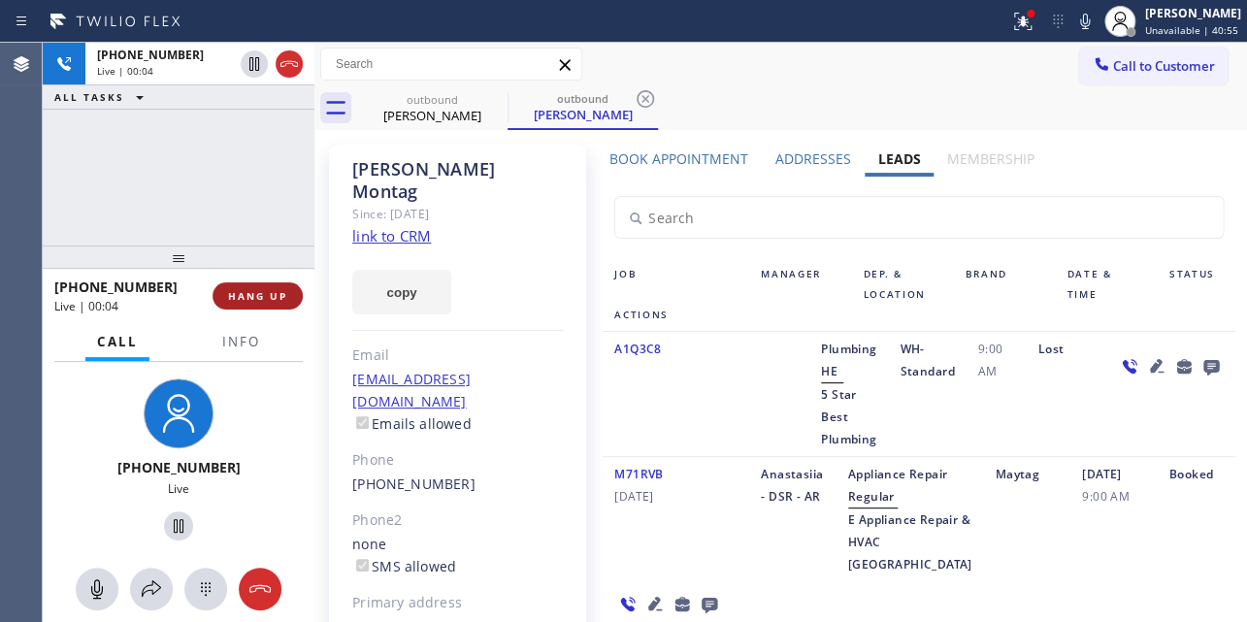
click at [252, 289] on span "HANG UP" at bounding box center [257, 296] width 59 height 14
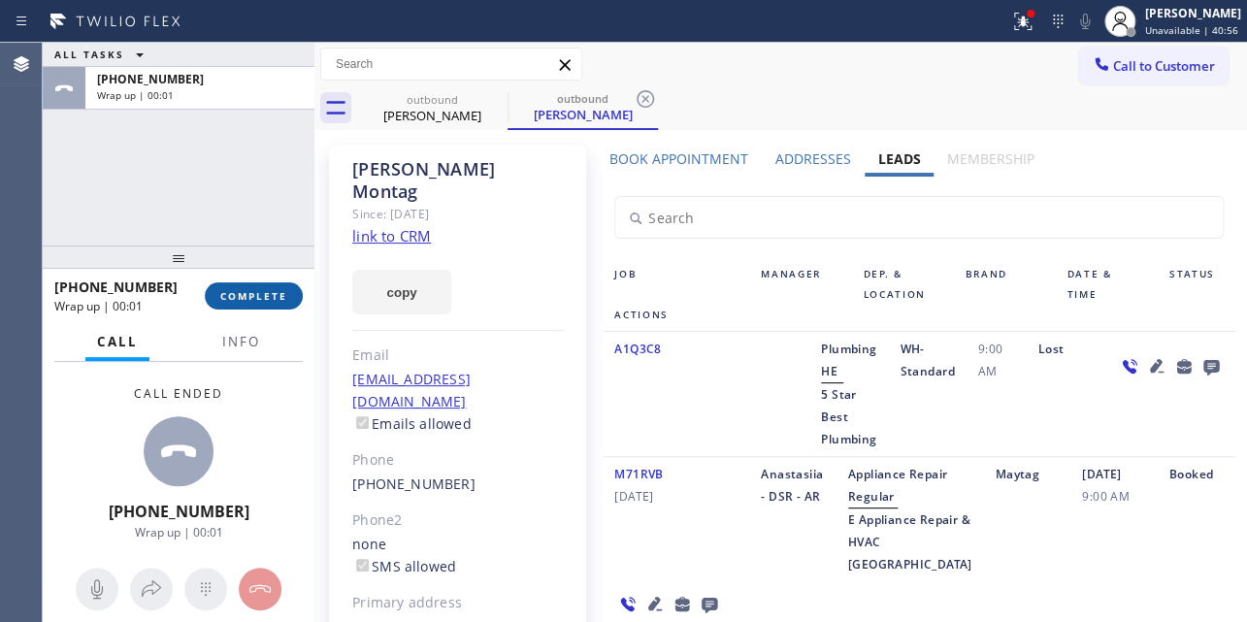
click at [251, 305] on button "COMPLETE" at bounding box center [254, 295] width 98 height 27
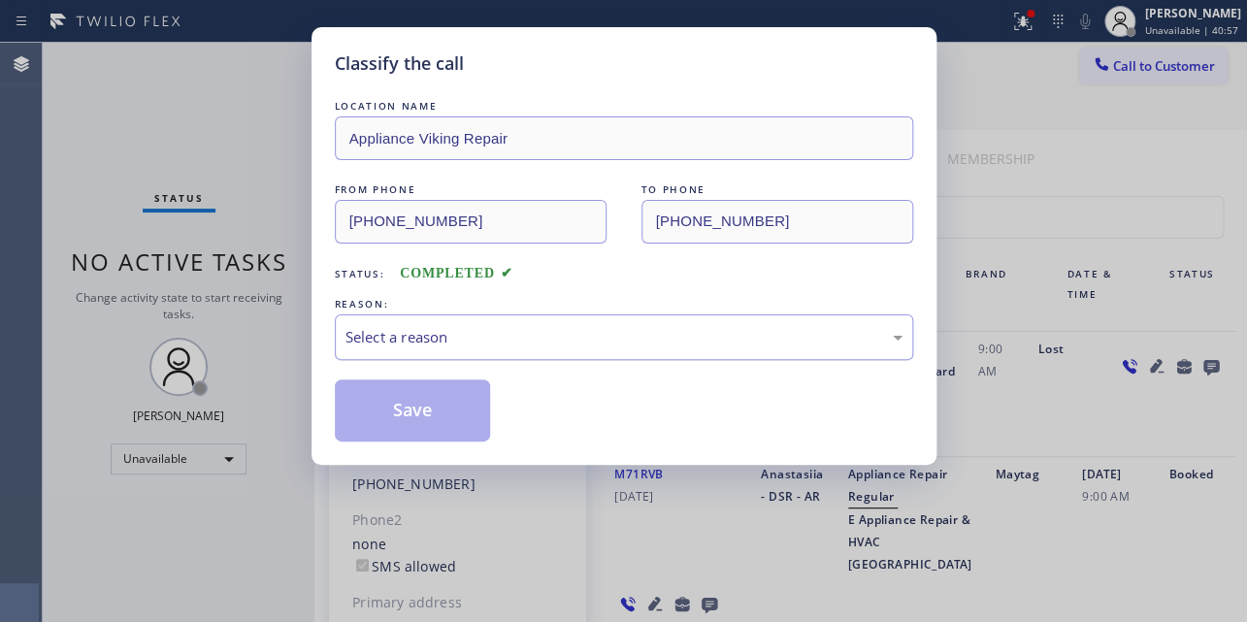
click at [566, 334] on div "Select a reason" at bounding box center [623, 337] width 557 height 22
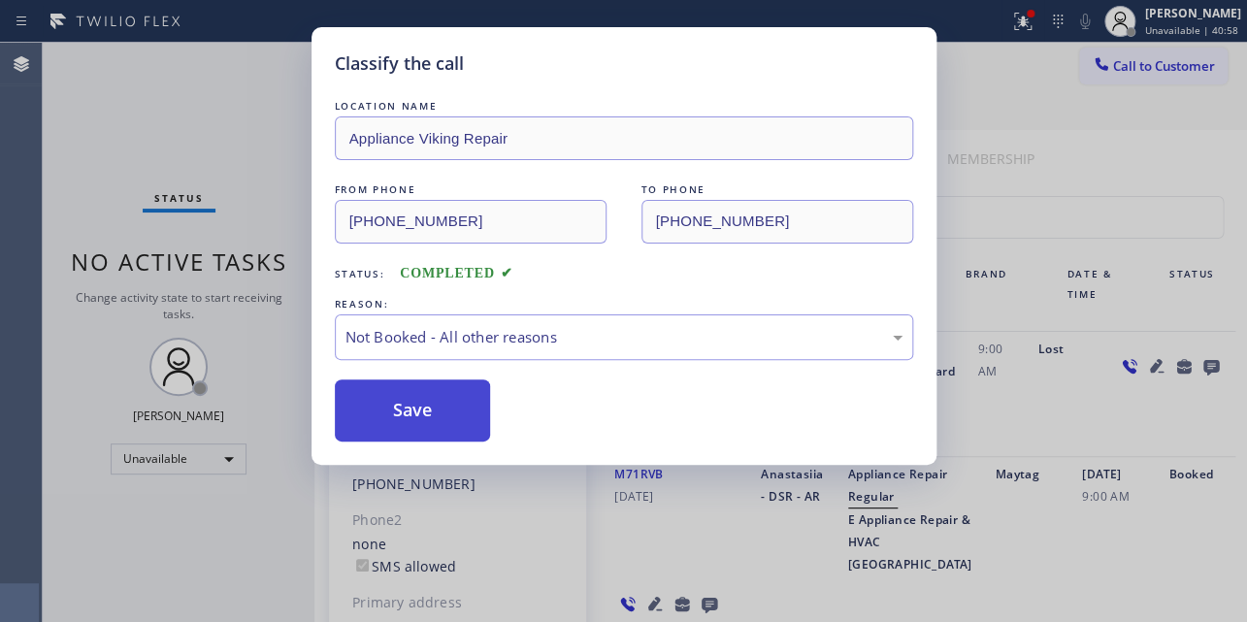
click at [418, 405] on button "Save" at bounding box center [413, 410] width 156 height 62
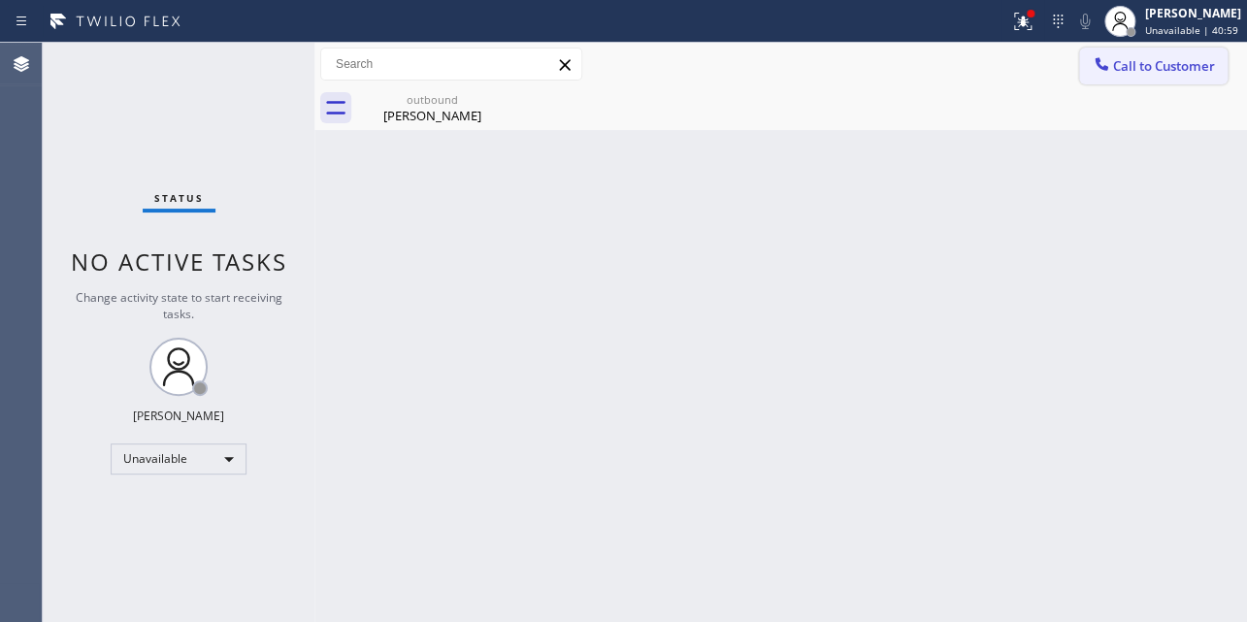
click at [1094, 66] on icon at bounding box center [1100, 63] width 19 height 19
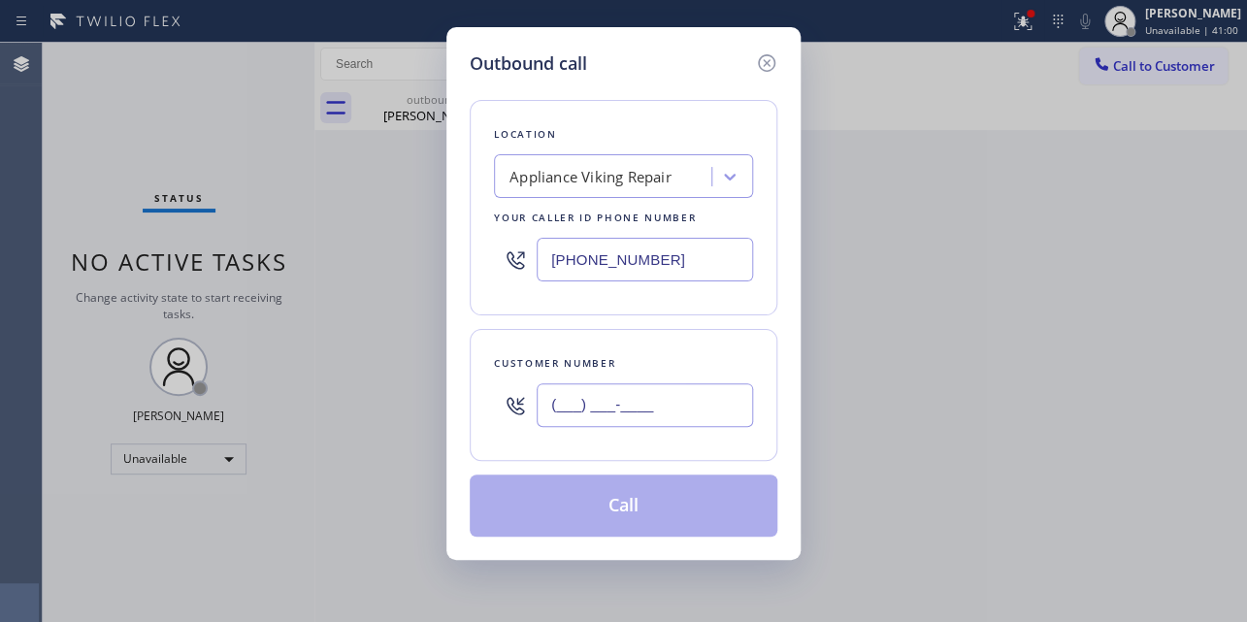
click at [561, 404] on input "(___) ___-____" at bounding box center [644, 405] width 216 height 44
paste input "217) 418-5596"
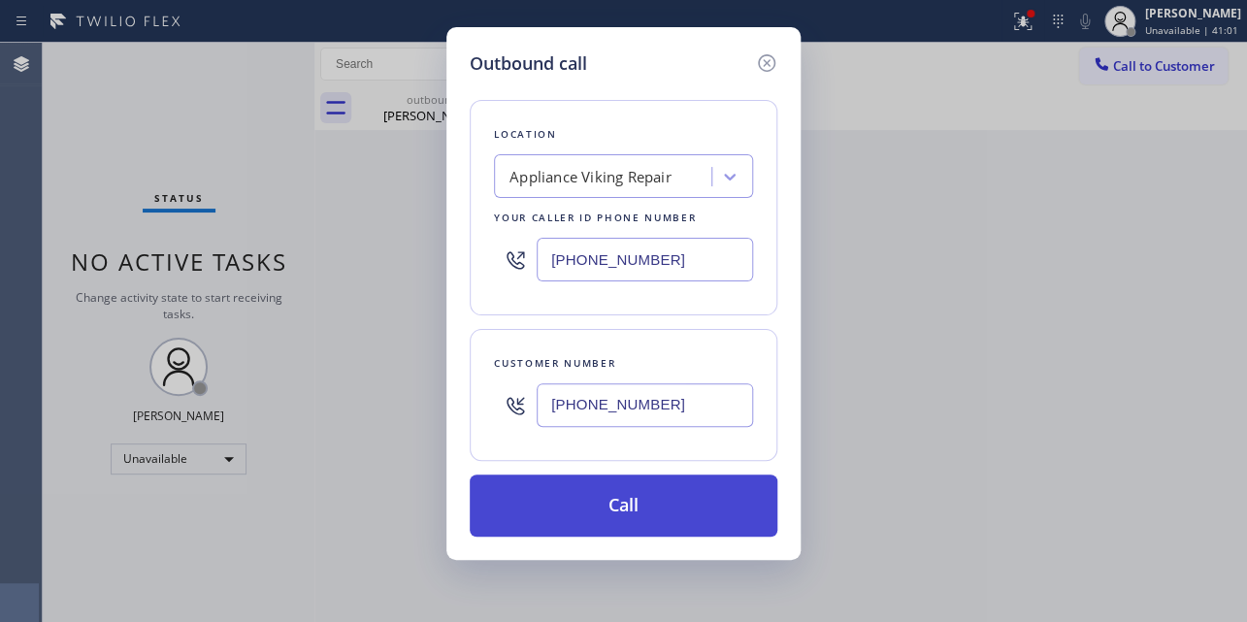
type input "[PHONE_NUMBER]"
click at [562, 524] on button "Call" at bounding box center [624, 505] width 308 height 62
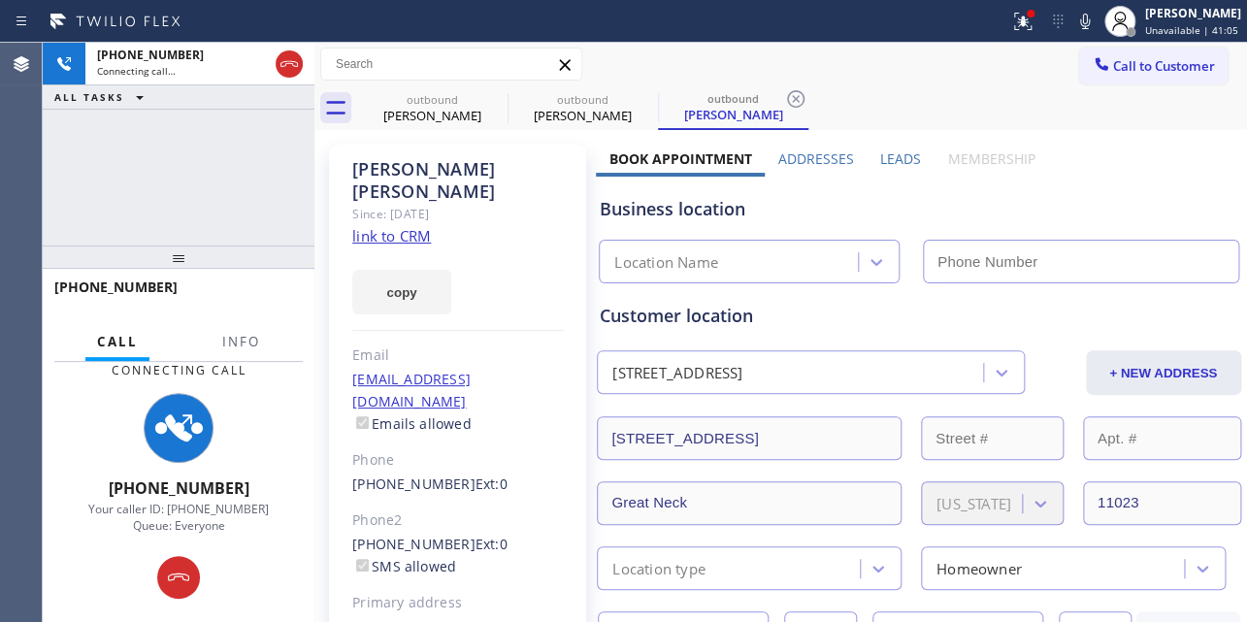
type input "[PHONE_NUMBER]"
click at [902, 149] on label "Leads" at bounding box center [900, 158] width 41 height 18
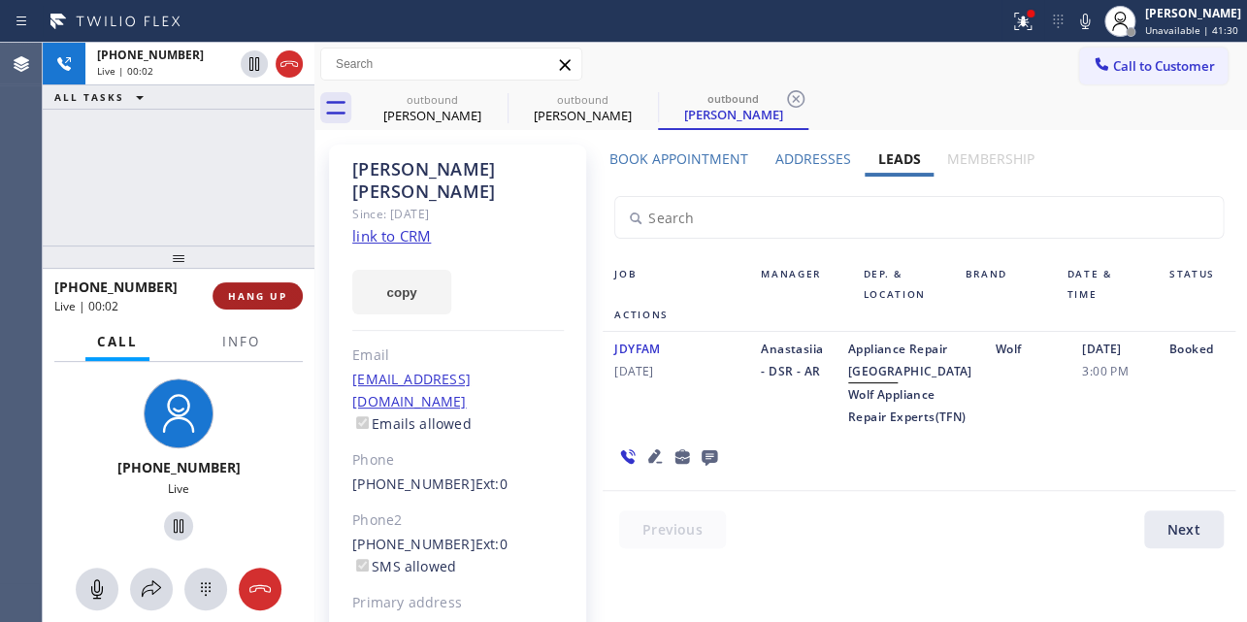
click at [254, 298] on span "HANG UP" at bounding box center [257, 296] width 59 height 14
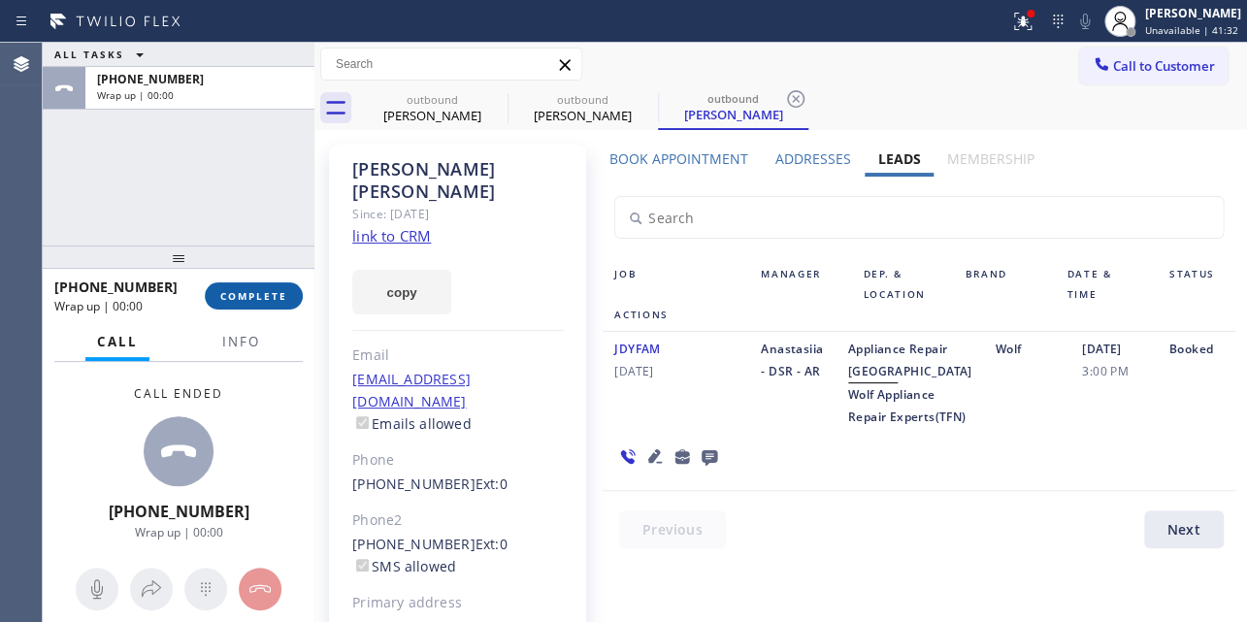
click at [248, 284] on button "COMPLETE" at bounding box center [254, 295] width 98 height 27
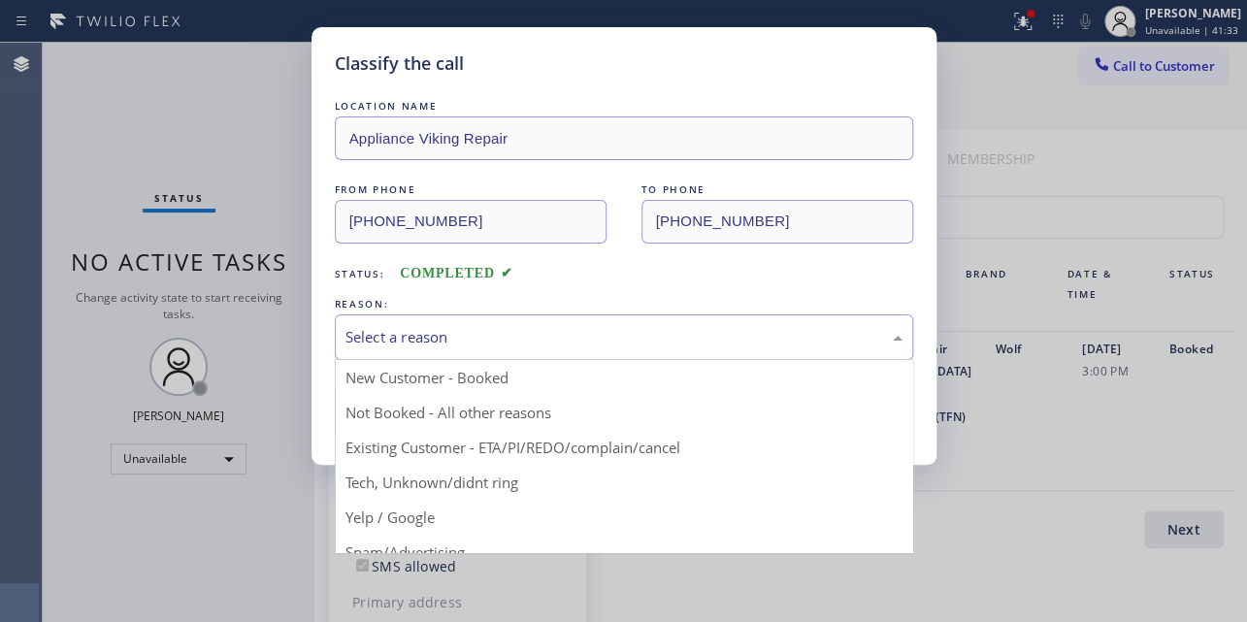
click at [517, 328] on div "Select a reason" at bounding box center [623, 337] width 557 height 22
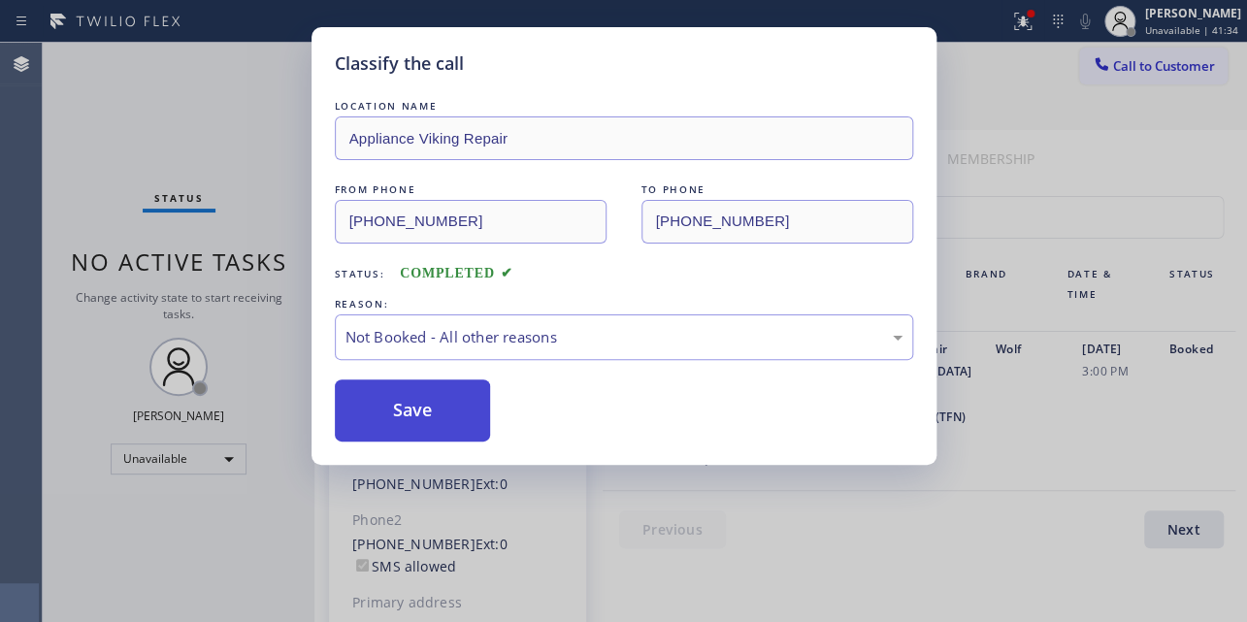
click at [427, 407] on button "Save" at bounding box center [413, 410] width 156 height 62
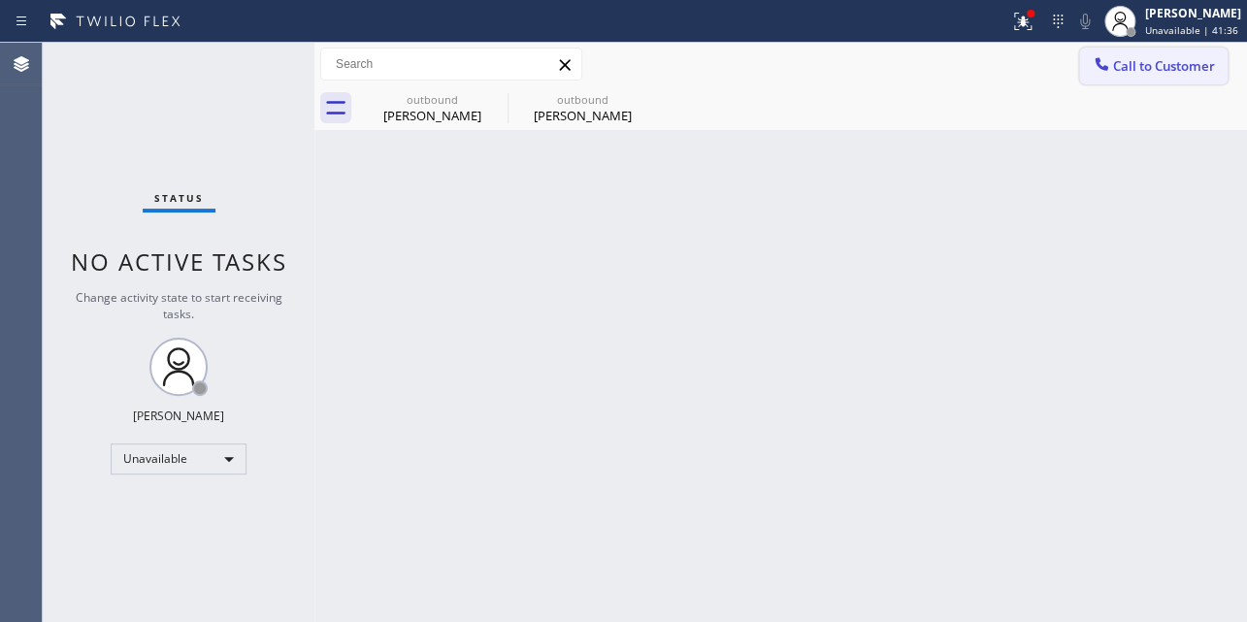
click at [1159, 68] on span "Call to Customer" at bounding box center [1164, 65] width 102 height 17
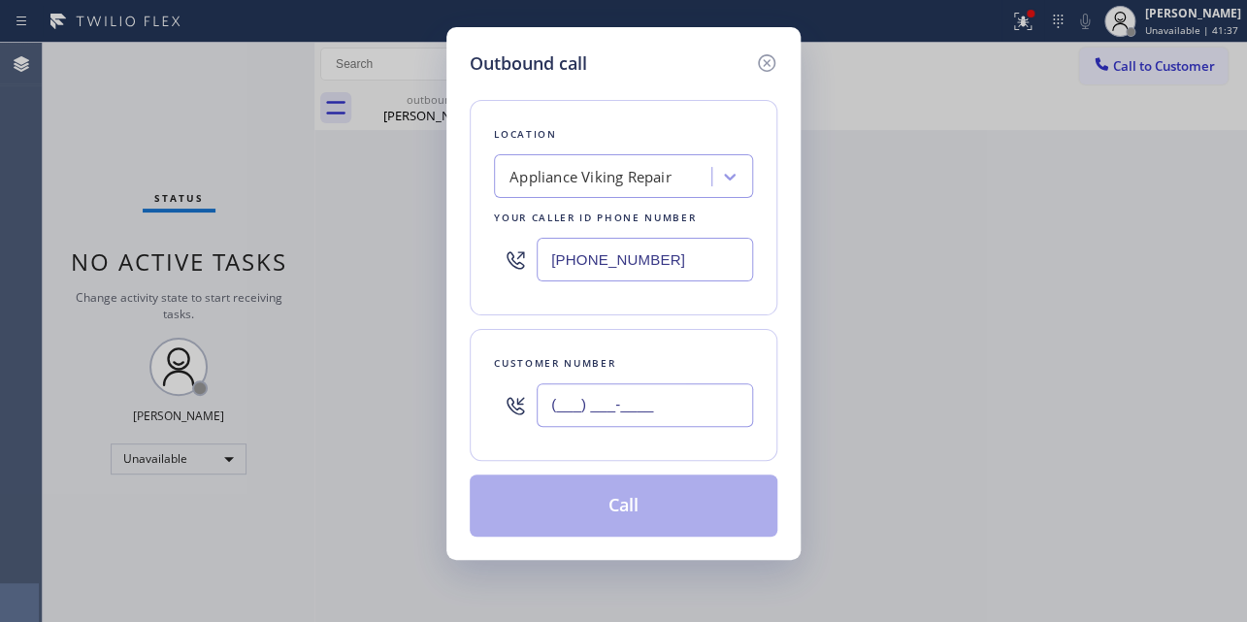
click at [583, 392] on input "(___) ___-____" at bounding box center [644, 405] width 216 height 44
paste input "310) 402-7627"
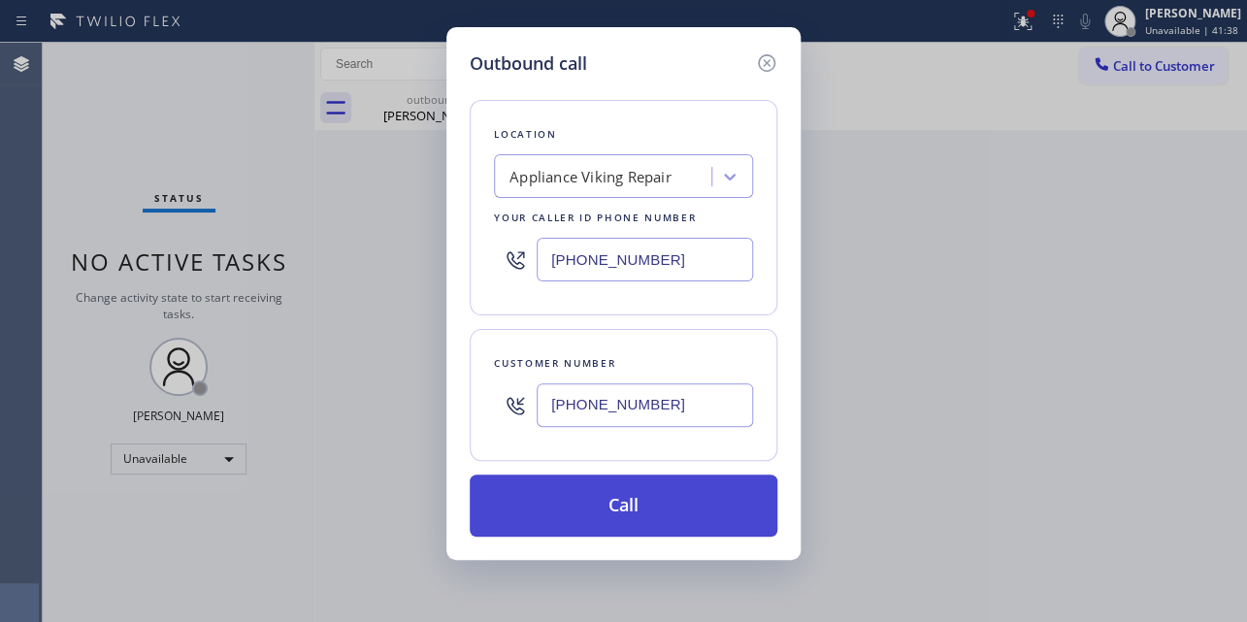
click at [580, 491] on button "Call" at bounding box center [624, 505] width 308 height 62
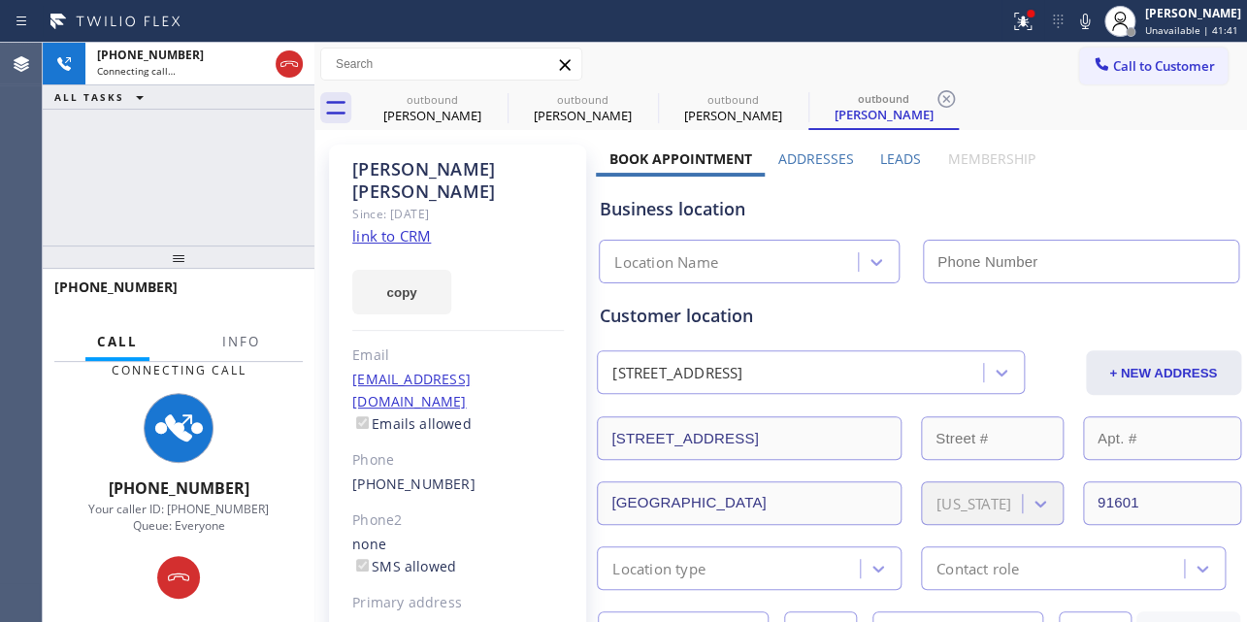
click at [892, 157] on label "Leads" at bounding box center [900, 158] width 41 height 18
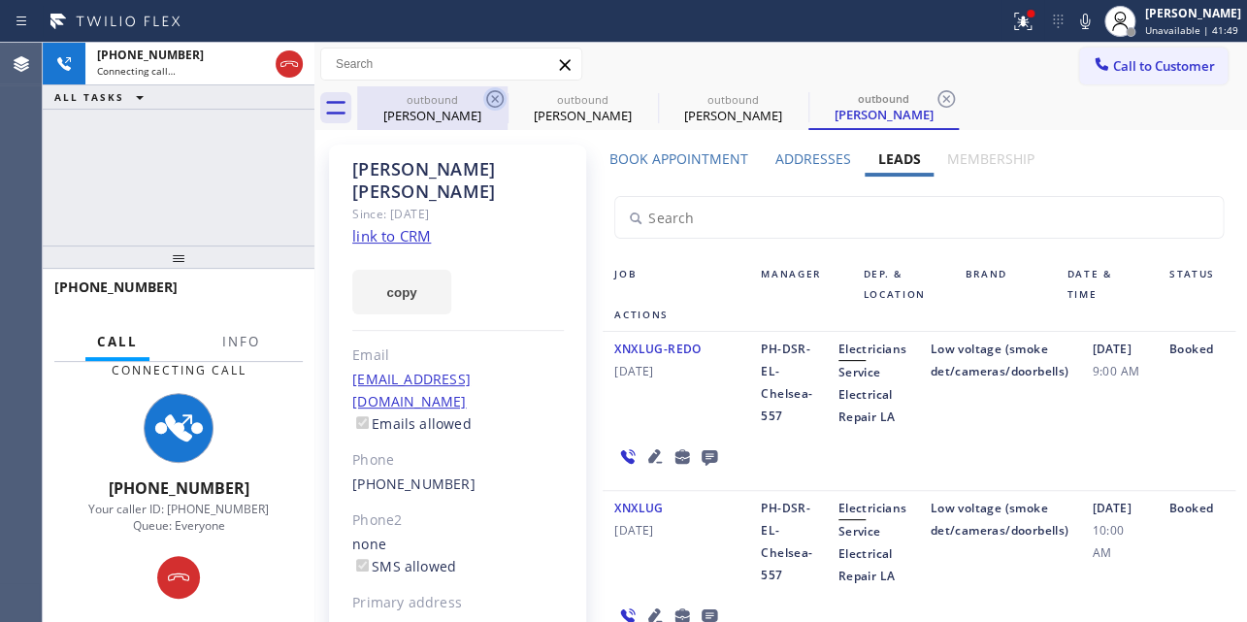
click at [495, 101] on icon at bounding box center [494, 98] width 23 height 23
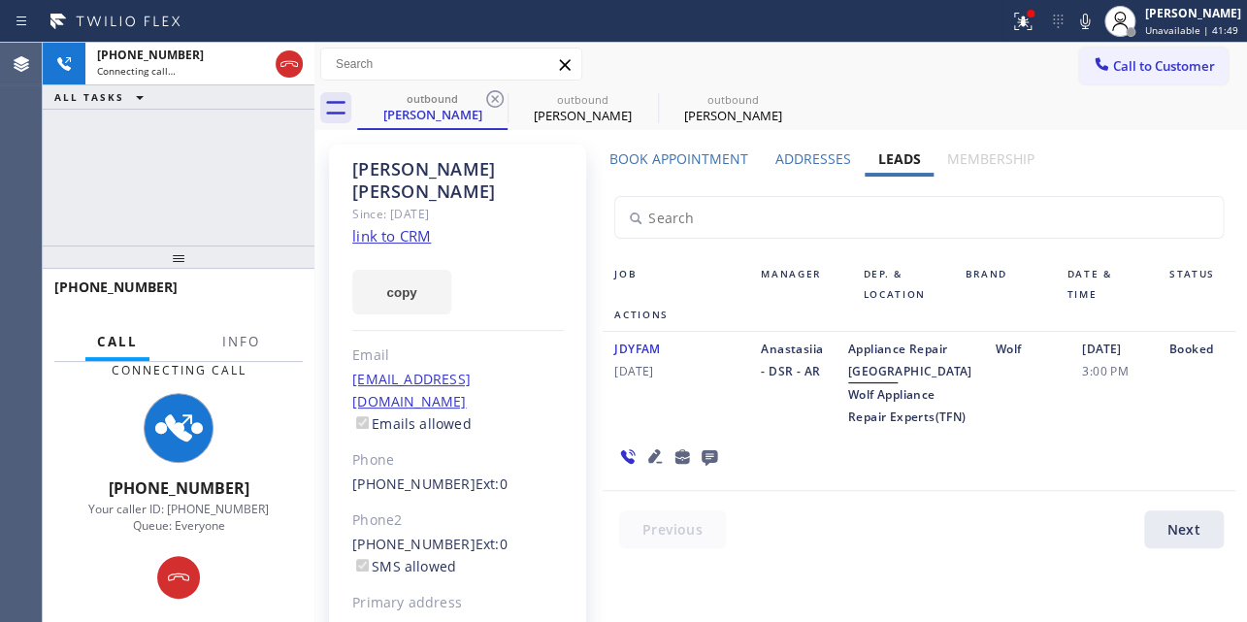
click at [495, 101] on icon at bounding box center [494, 98] width 23 height 23
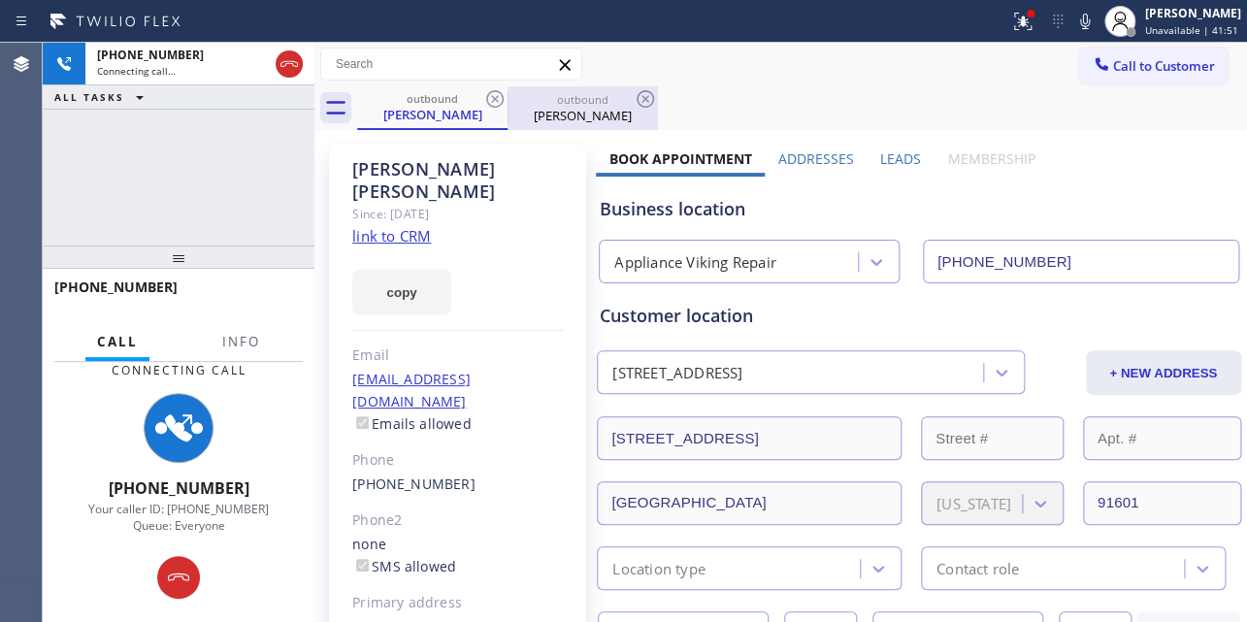
click at [584, 117] on div "[PERSON_NAME]" at bounding box center [582, 115] width 146 height 17
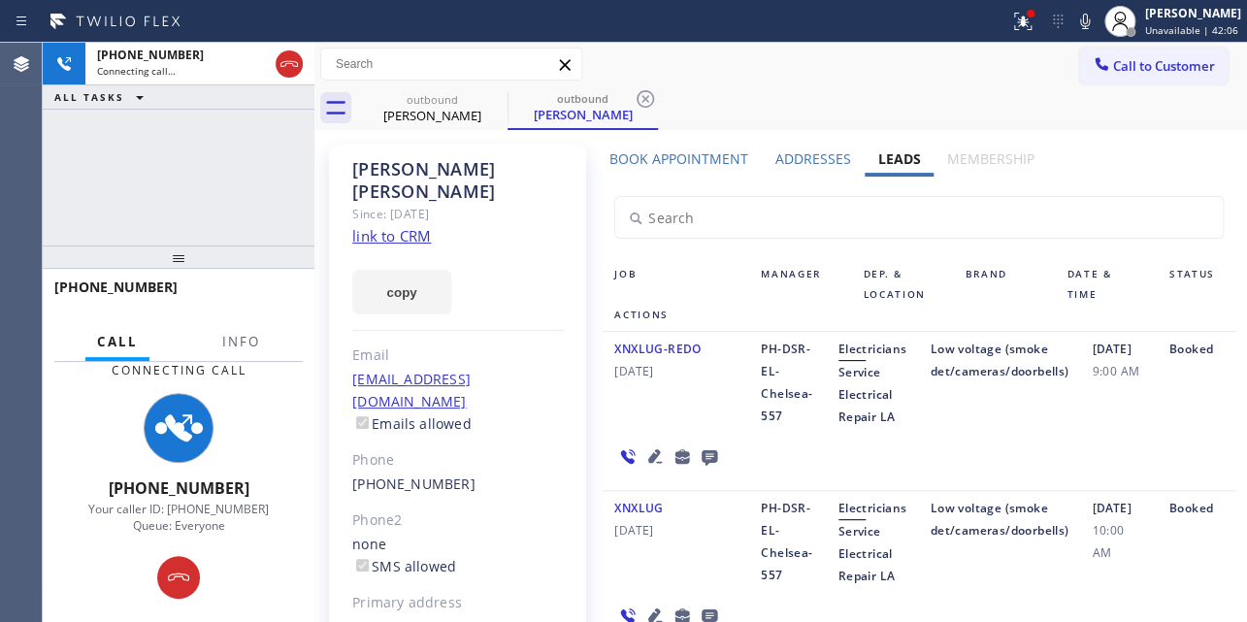
drag, startPoint x: 1054, startPoint y: 602, endPoint x: 1057, endPoint y: 593, distance: 10.1
click at [1057, 601] on div "XNXLUG [DATE] PH-DSR-EL-Chelsea-557 Electricians Service Electrical Repair LA L…" at bounding box center [918, 570] width 632 height 159
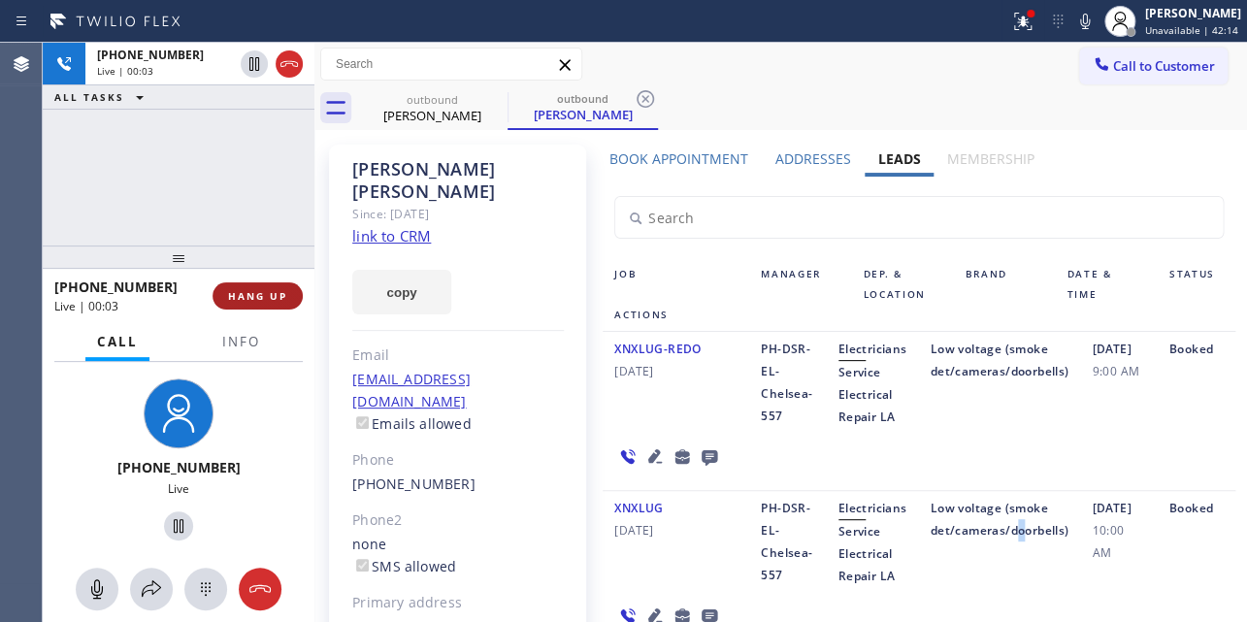
click at [242, 291] on span "HANG UP" at bounding box center [257, 296] width 59 height 14
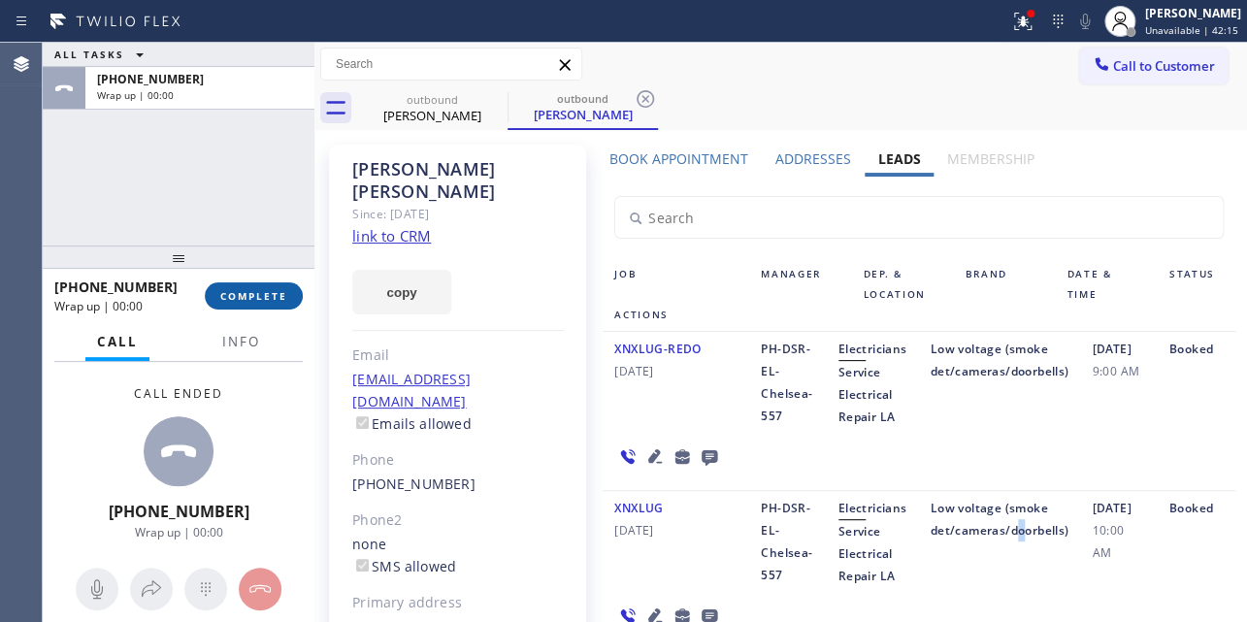
click at [242, 291] on span "COMPLETE" at bounding box center [253, 296] width 67 height 14
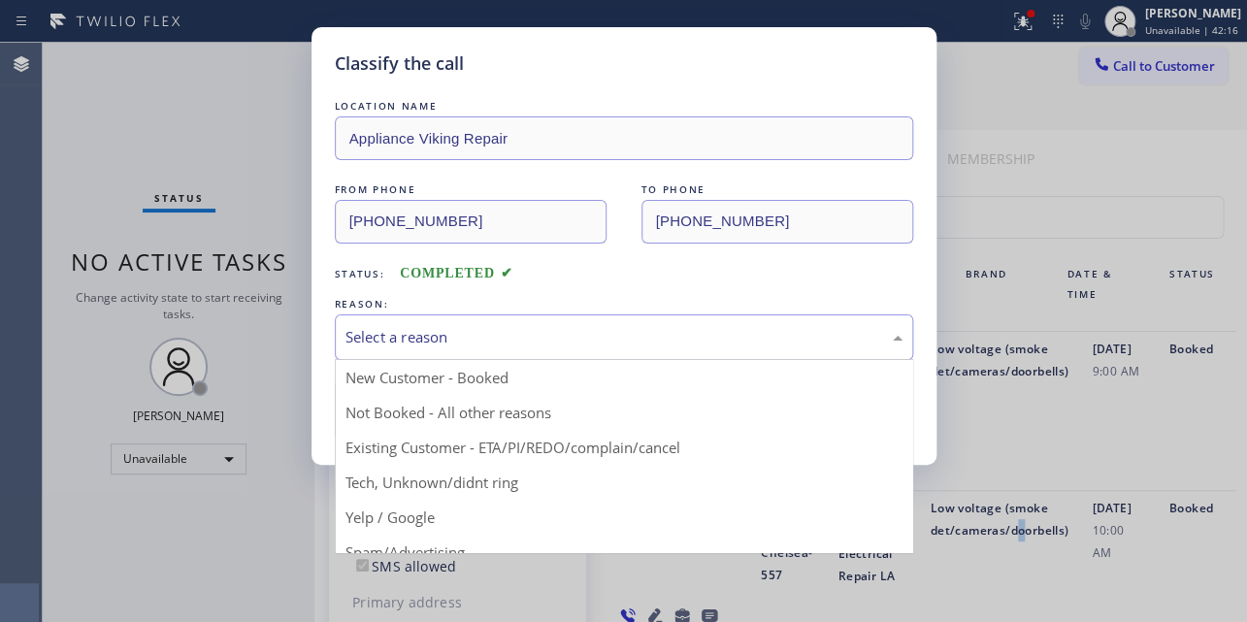
click at [416, 349] on div "Select a reason" at bounding box center [624, 337] width 578 height 46
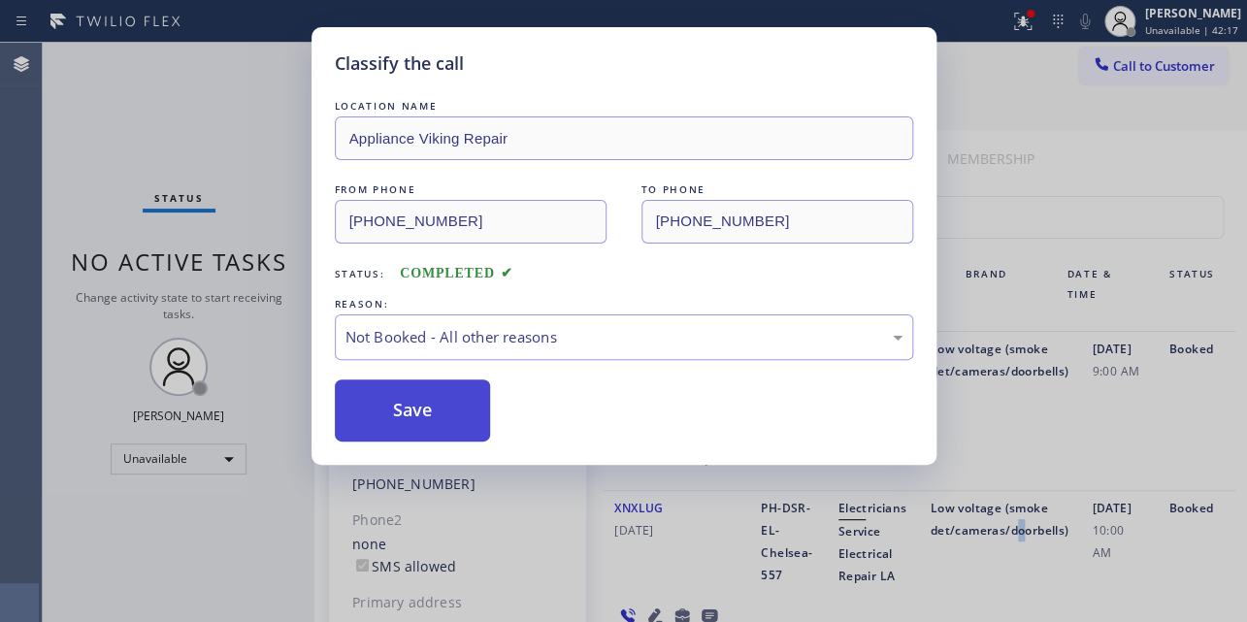
click at [380, 416] on button "Save" at bounding box center [413, 410] width 156 height 62
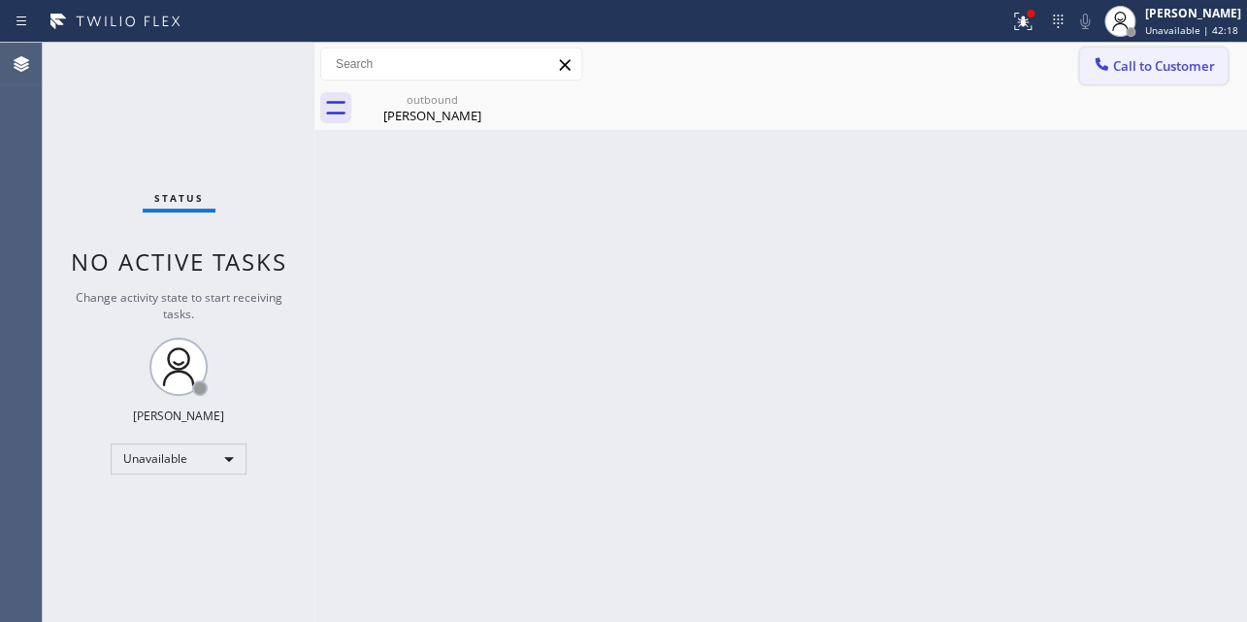
click at [1151, 67] on span "Call to Customer" at bounding box center [1164, 65] width 102 height 17
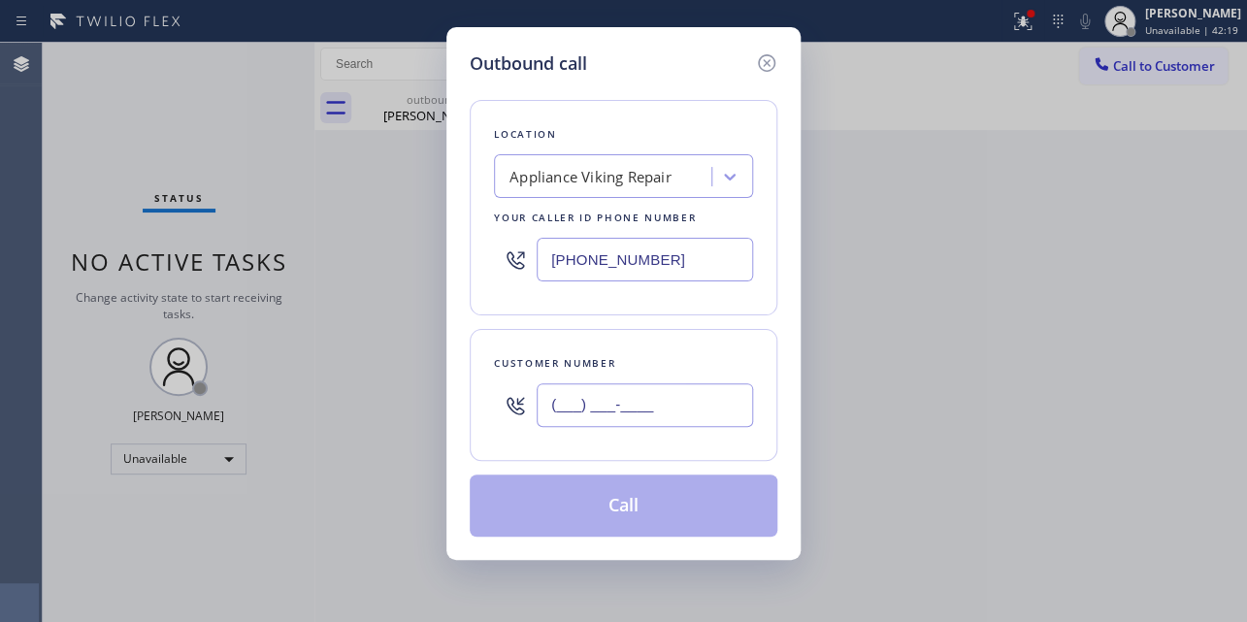
click at [551, 407] on input "(___) ___-____" at bounding box center [644, 405] width 216 height 44
paste input "480) 815-4536"
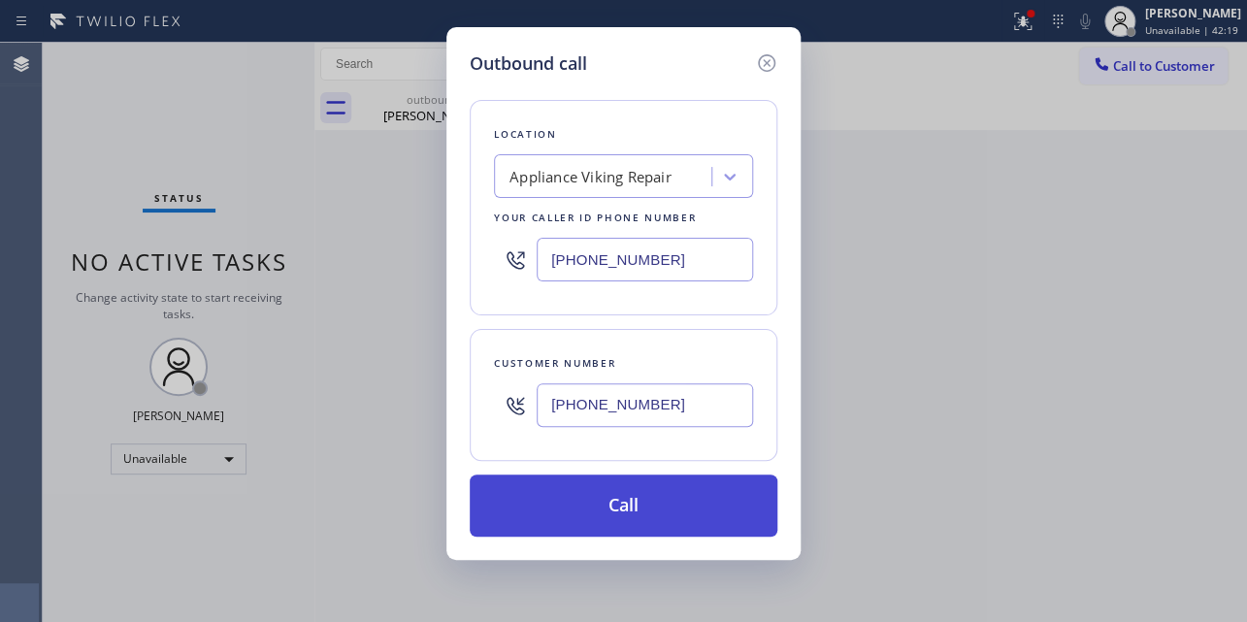
type input "[PHONE_NUMBER]"
click at [606, 508] on button "Call" at bounding box center [624, 505] width 308 height 62
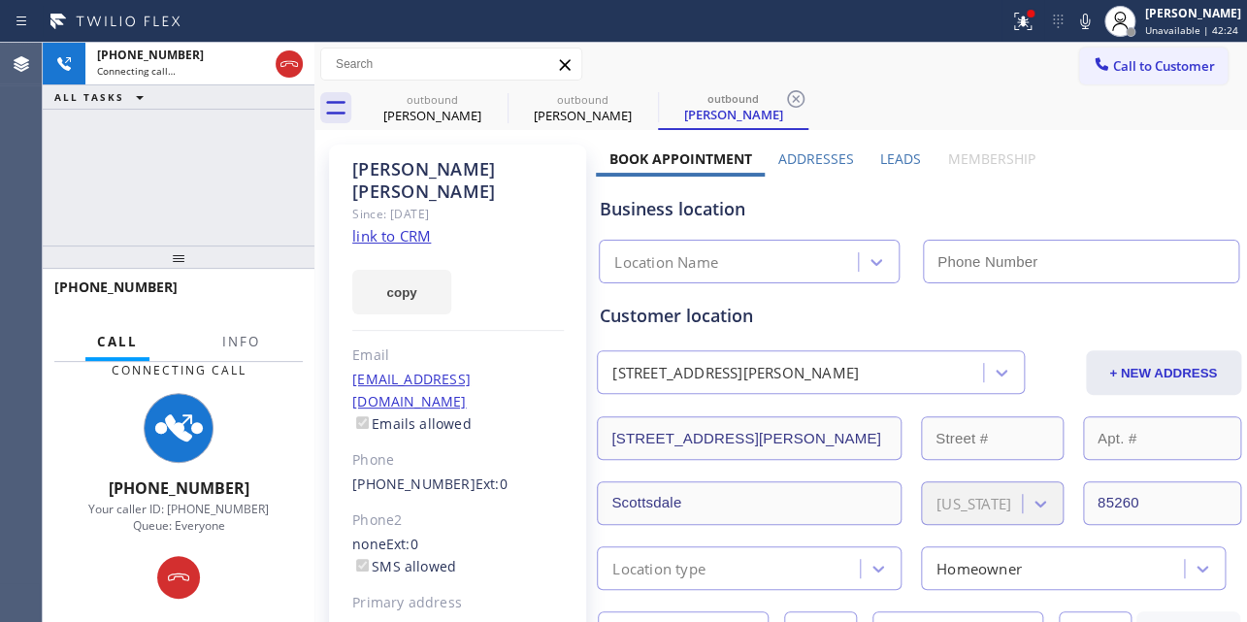
type input "[PHONE_NUMBER]"
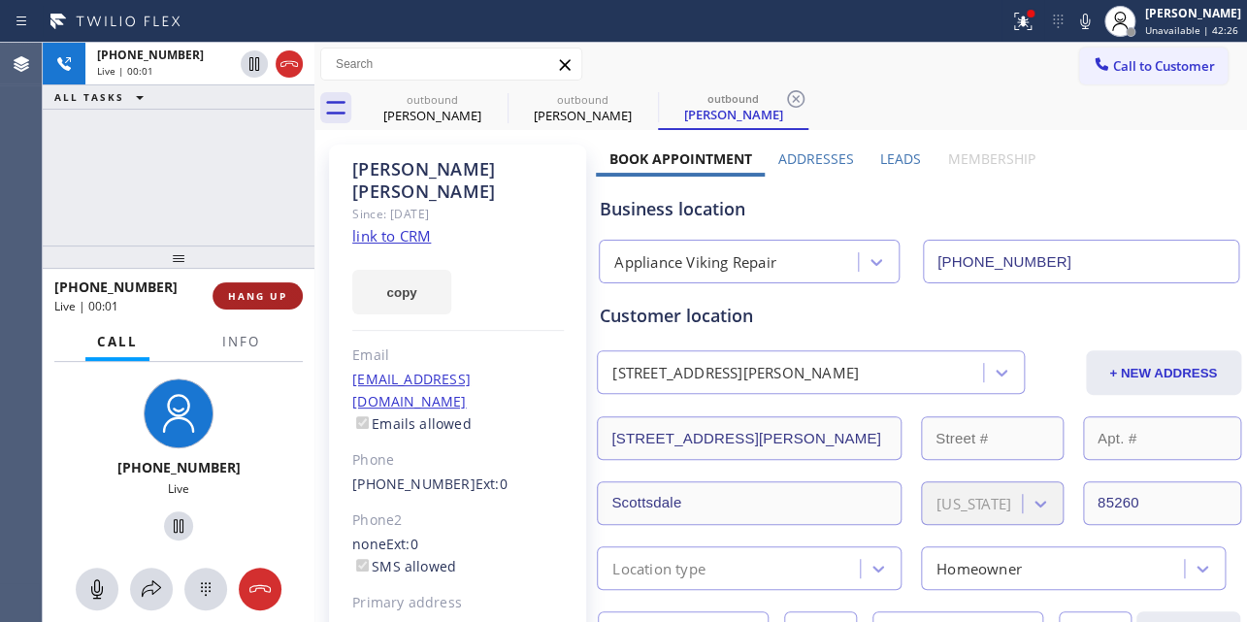
click at [257, 297] on span "HANG UP" at bounding box center [257, 296] width 59 height 14
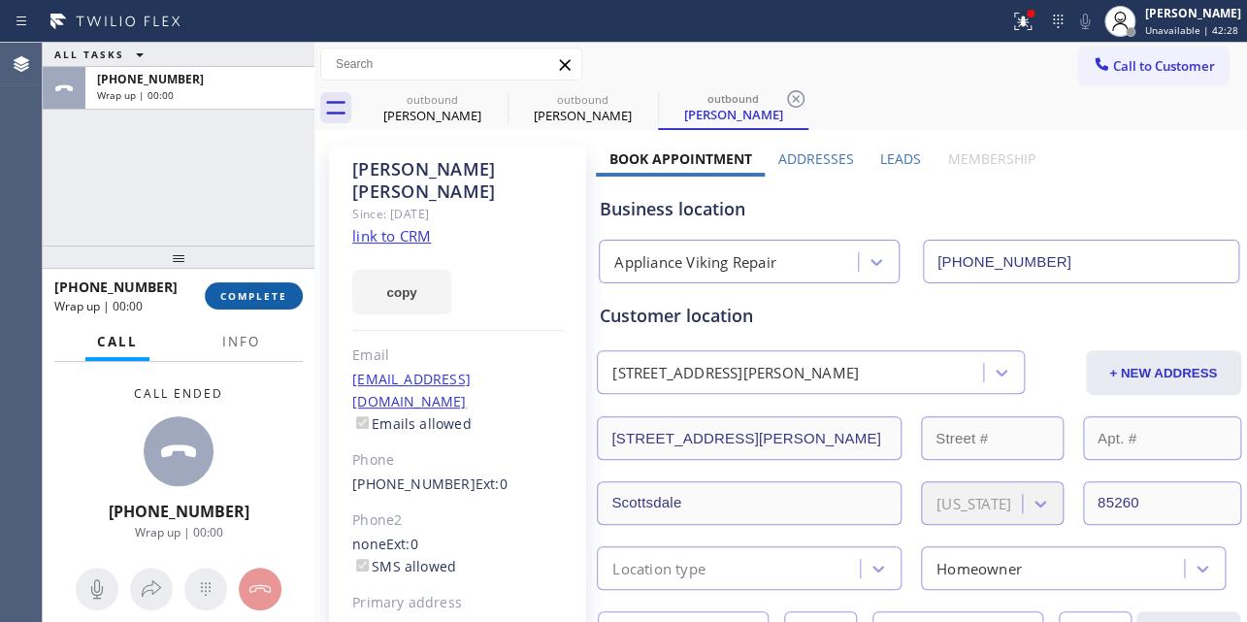
click at [248, 297] on span "COMPLETE" at bounding box center [253, 296] width 67 height 14
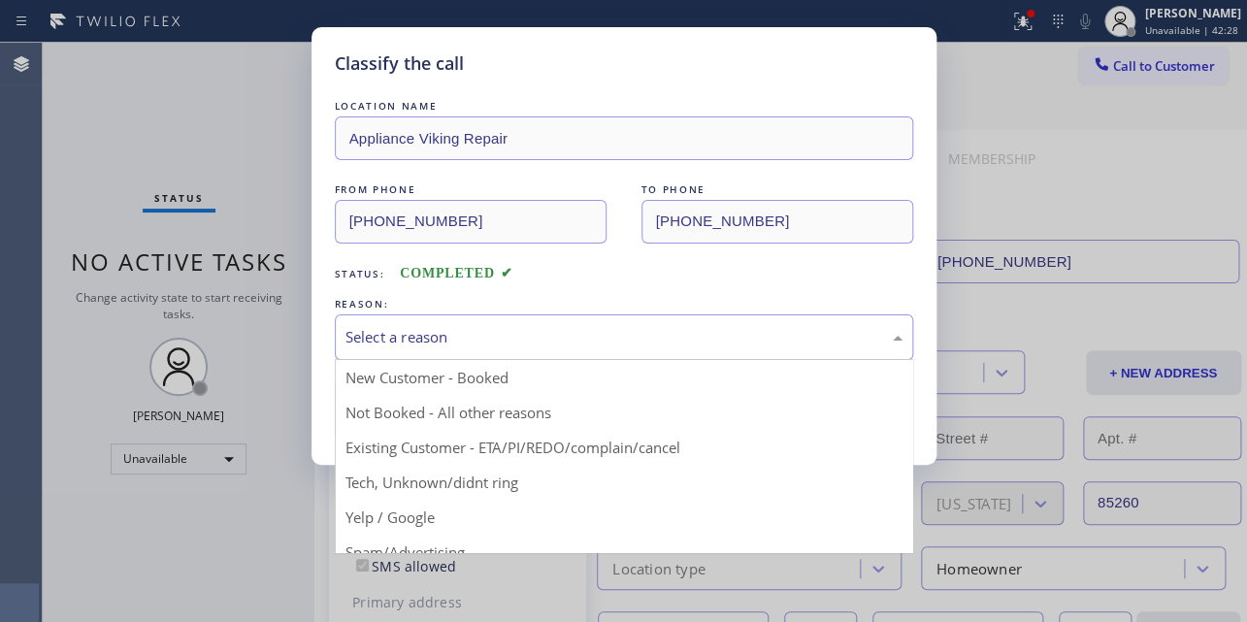
click at [421, 335] on div "Select a reason" at bounding box center [623, 337] width 557 height 22
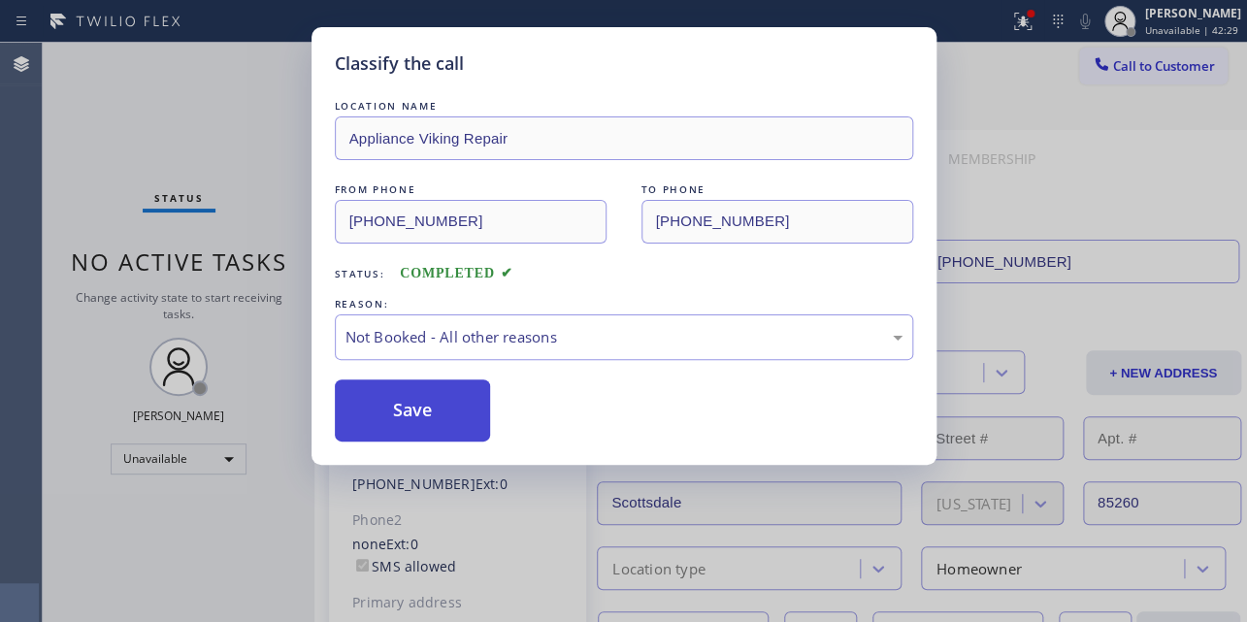
click at [416, 417] on button "Save" at bounding box center [413, 410] width 156 height 62
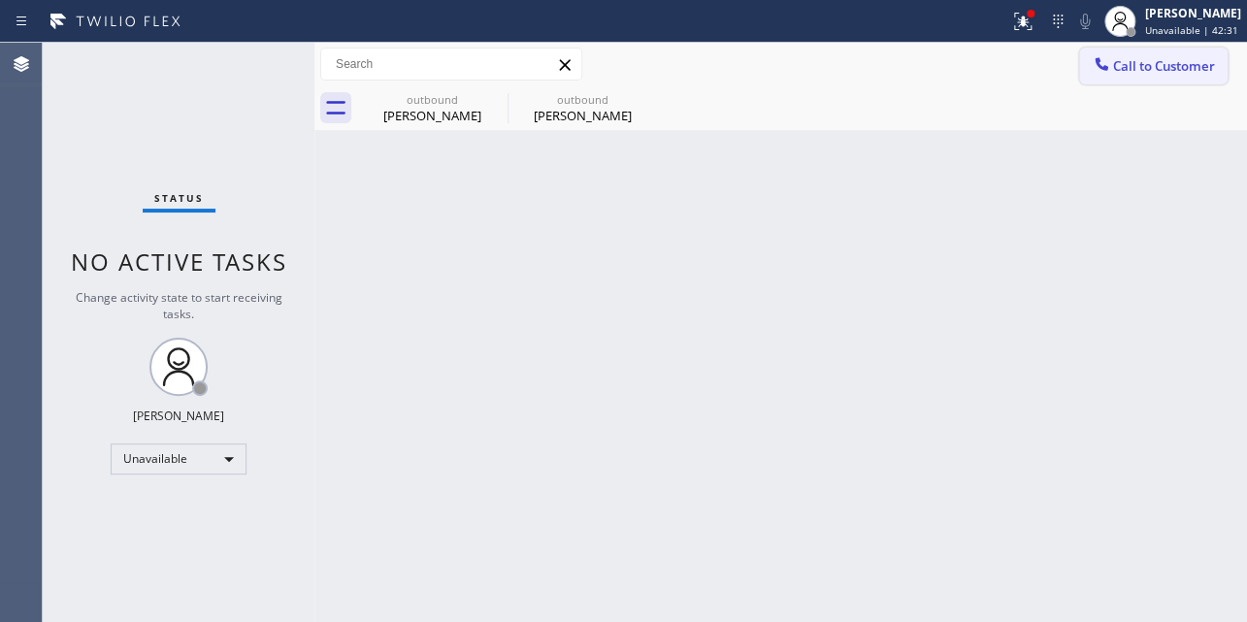
click at [1125, 59] on span "Call to Customer" at bounding box center [1164, 65] width 102 height 17
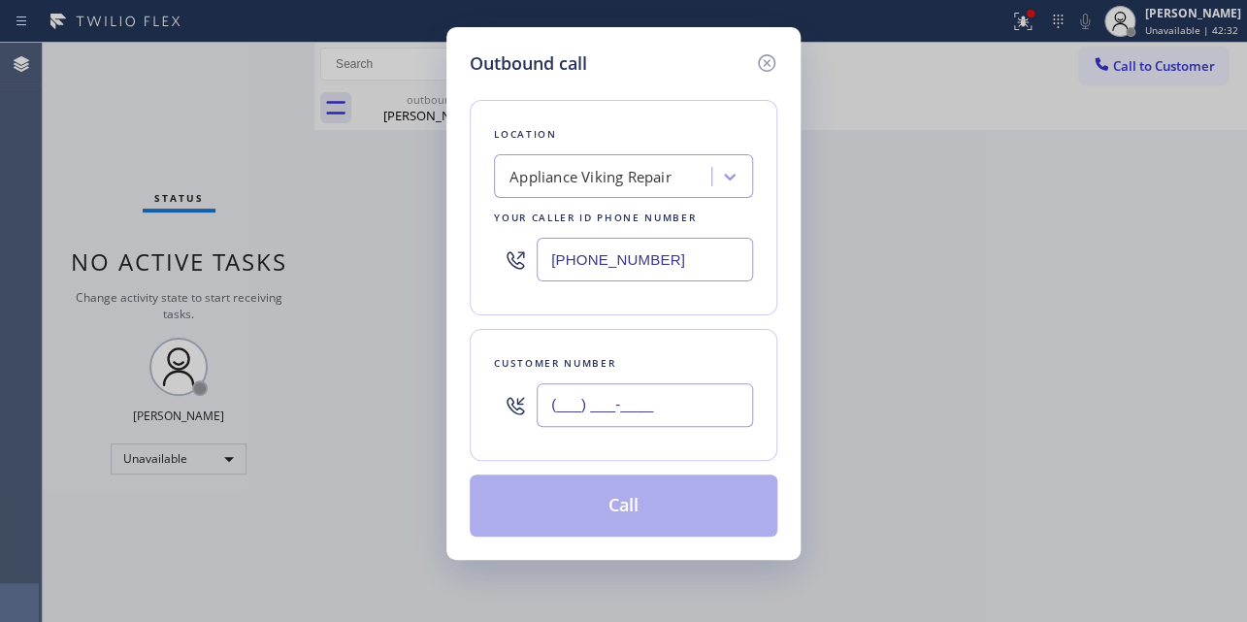
click at [544, 404] on input "(___) ___-____" at bounding box center [644, 405] width 216 height 44
paste input "805) 679-1679"
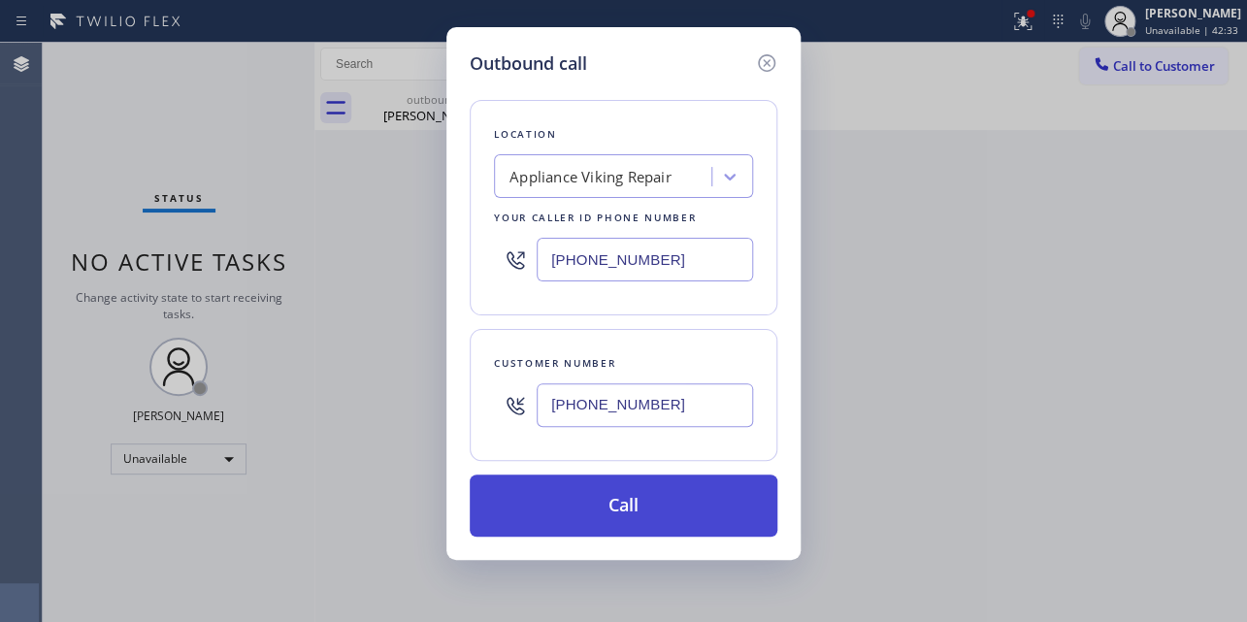
click at [609, 506] on button "Call" at bounding box center [624, 505] width 308 height 62
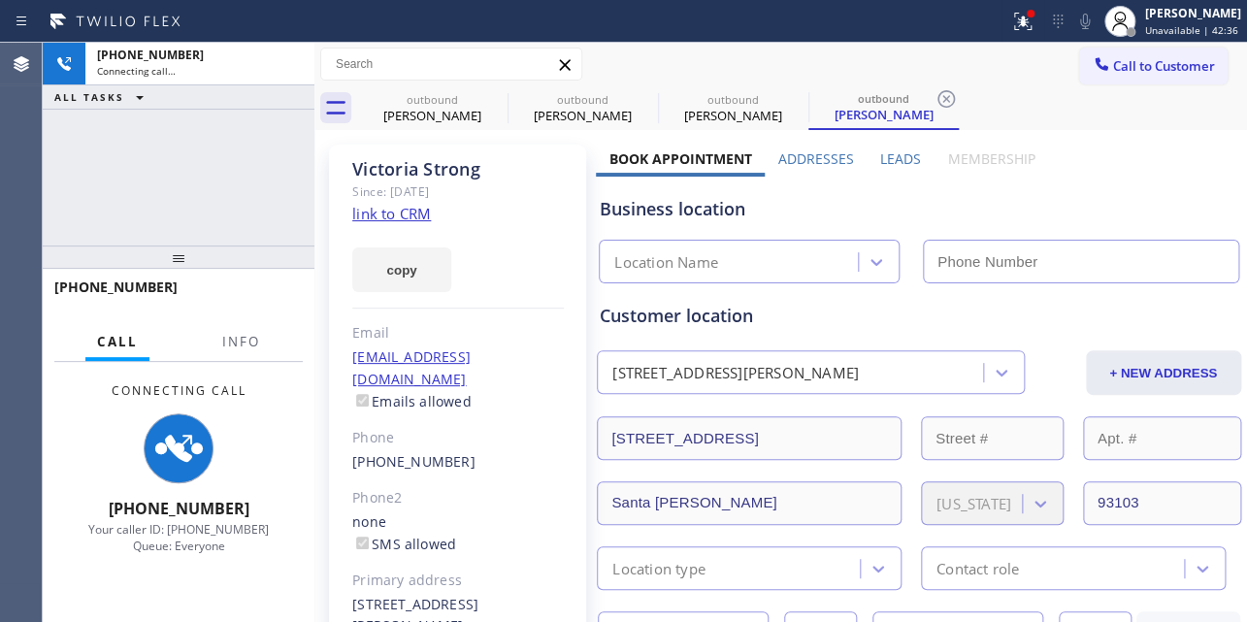
click at [898, 154] on label "Leads" at bounding box center [900, 158] width 41 height 18
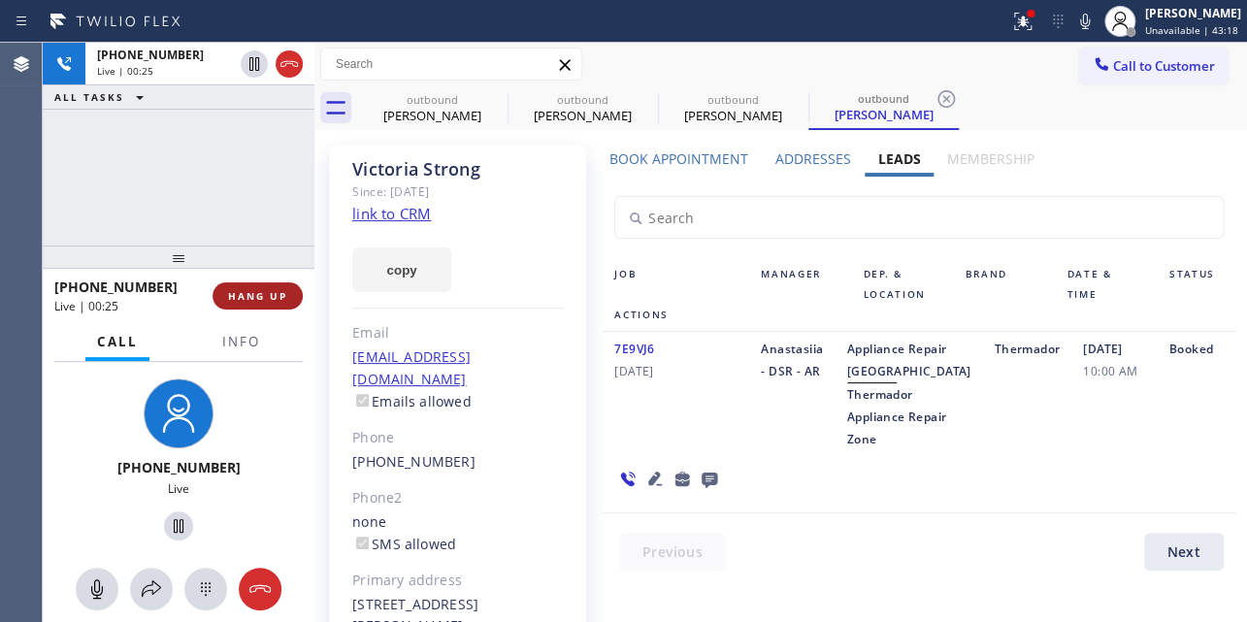
click at [239, 301] on span "HANG UP" at bounding box center [257, 296] width 59 height 14
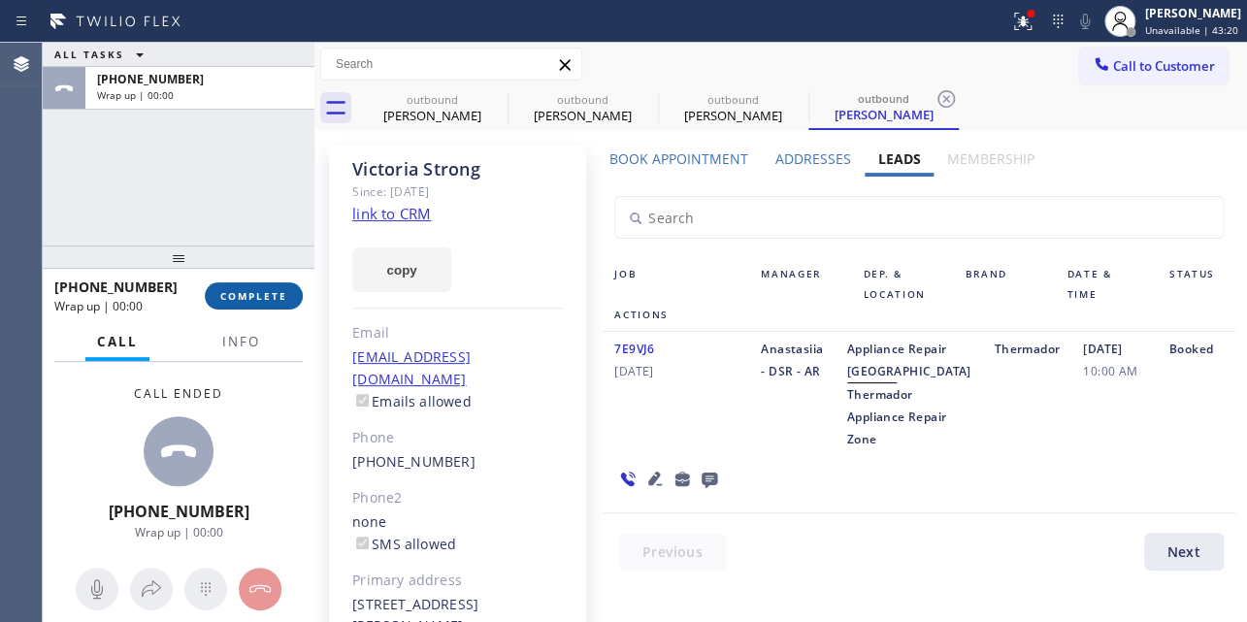
click at [239, 301] on span "COMPLETE" at bounding box center [253, 296] width 67 height 14
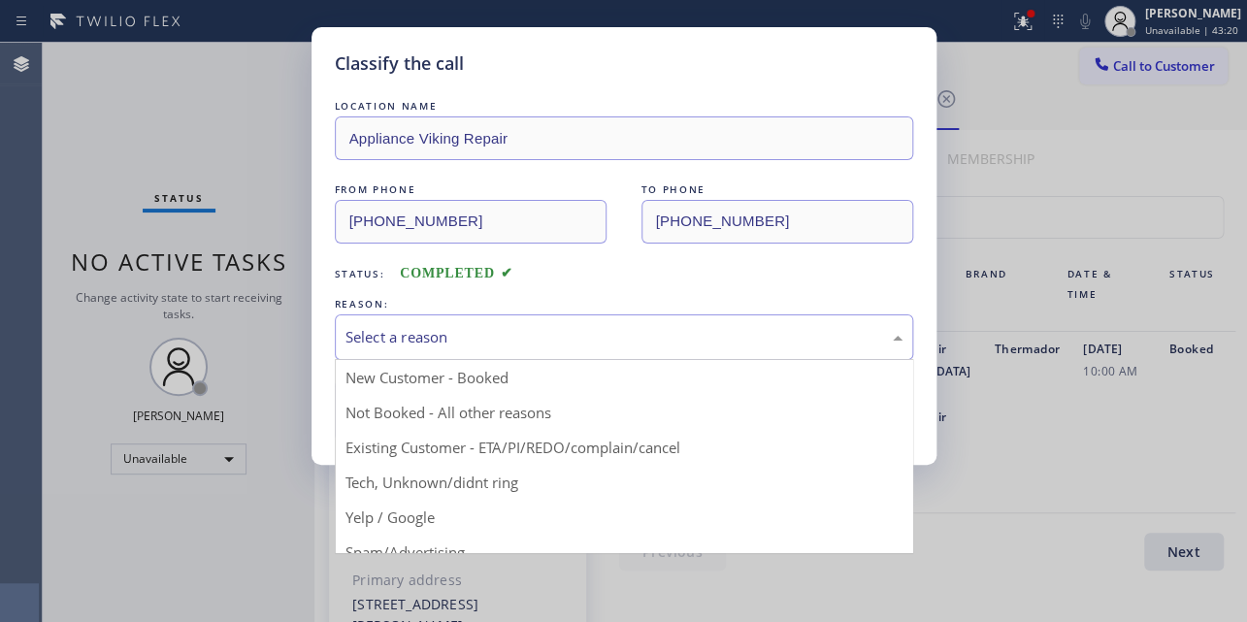
click at [430, 332] on div "Select a reason" at bounding box center [623, 337] width 557 height 22
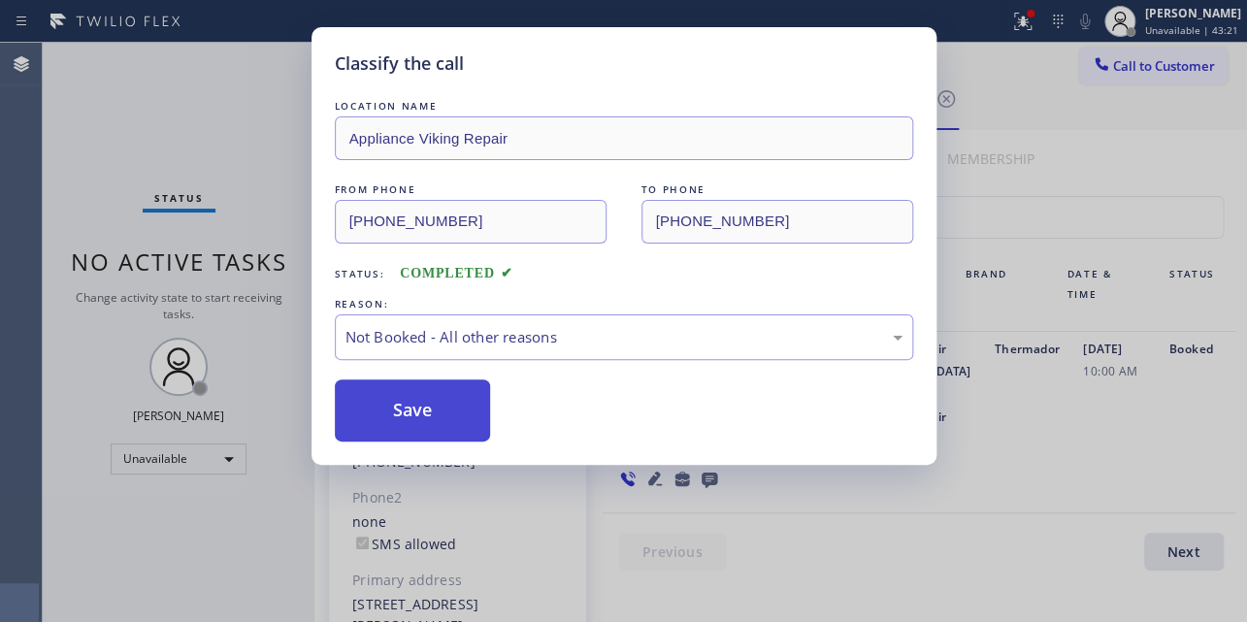
click at [405, 413] on button "Save" at bounding box center [413, 410] width 156 height 62
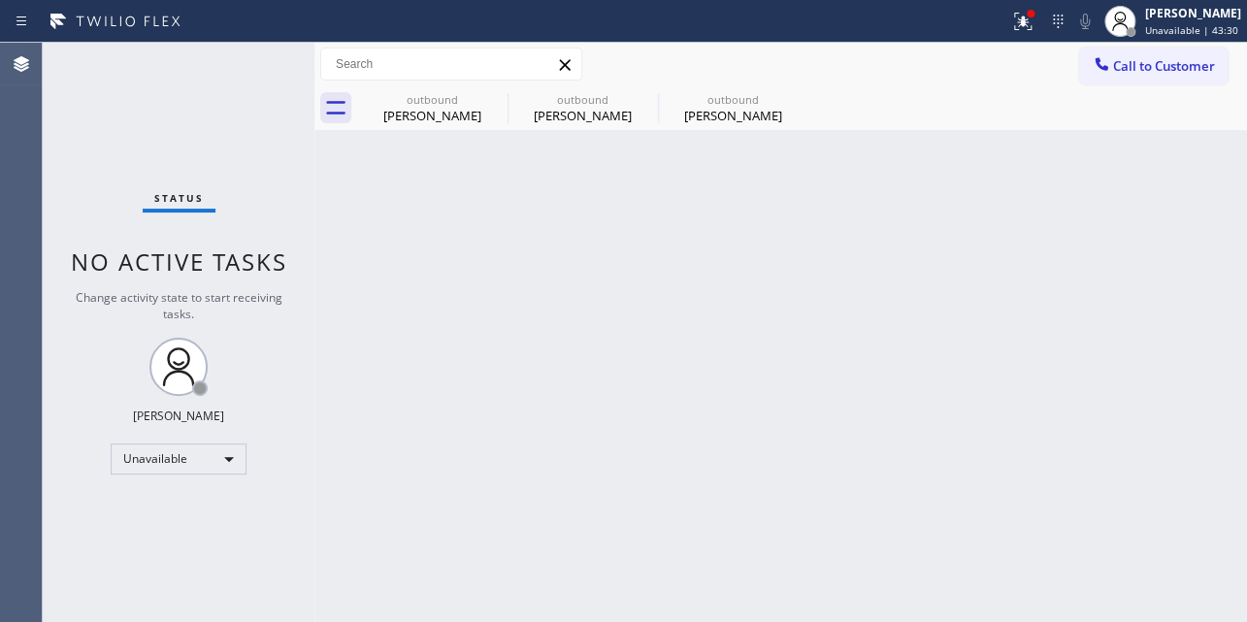
click at [1142, 397] on div "Back to Dashboard Change Sender ID Customers Technicians Select a contact Outbo…" at bounding box center [780, 332] width 932 height 579
click at [491, 104] on icon at bounding box center [494, 98] width 23 height 23
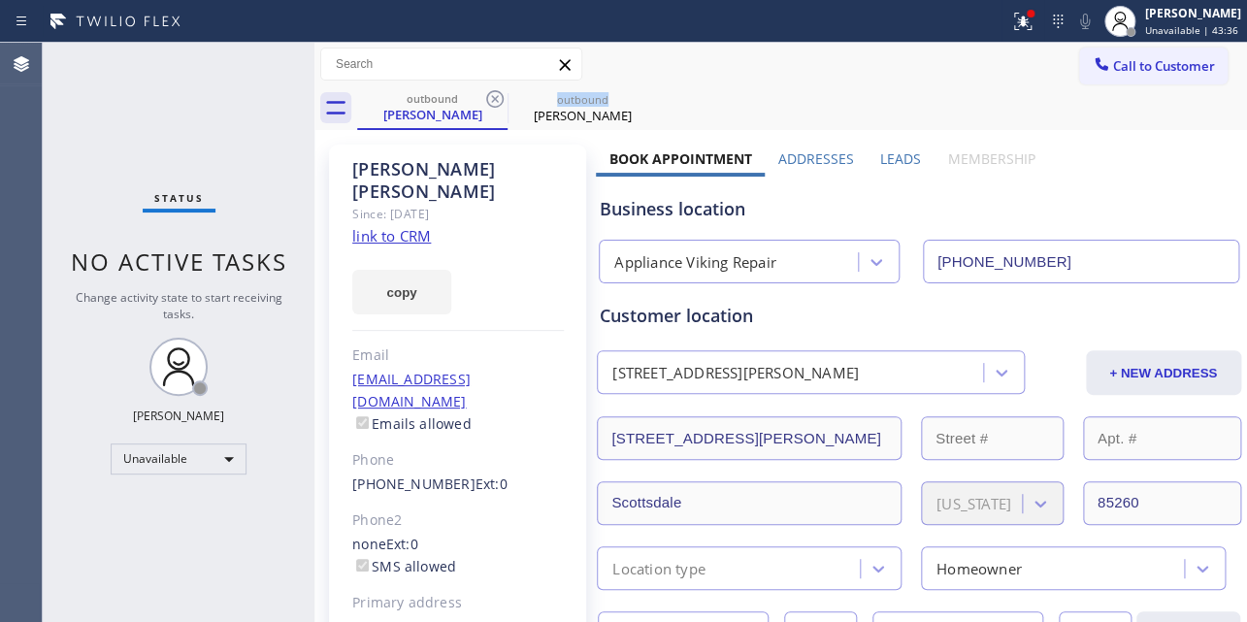
click at [491, 104] on icon at bounding box center [494, 98] width 23 height 23
click at [0, 0] on icon at bounding box center [0, 0] width 0 height 0
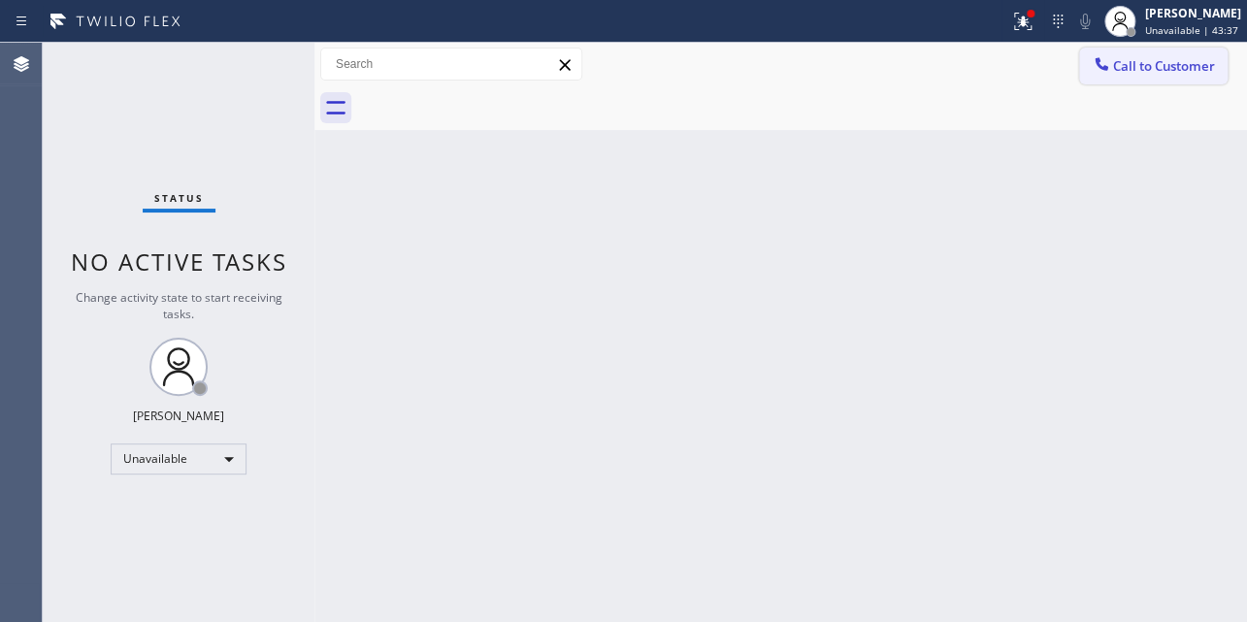
click at [1160, 79] on button "Call to Customer" at bounding box center [1153, 66] width 148 height 37
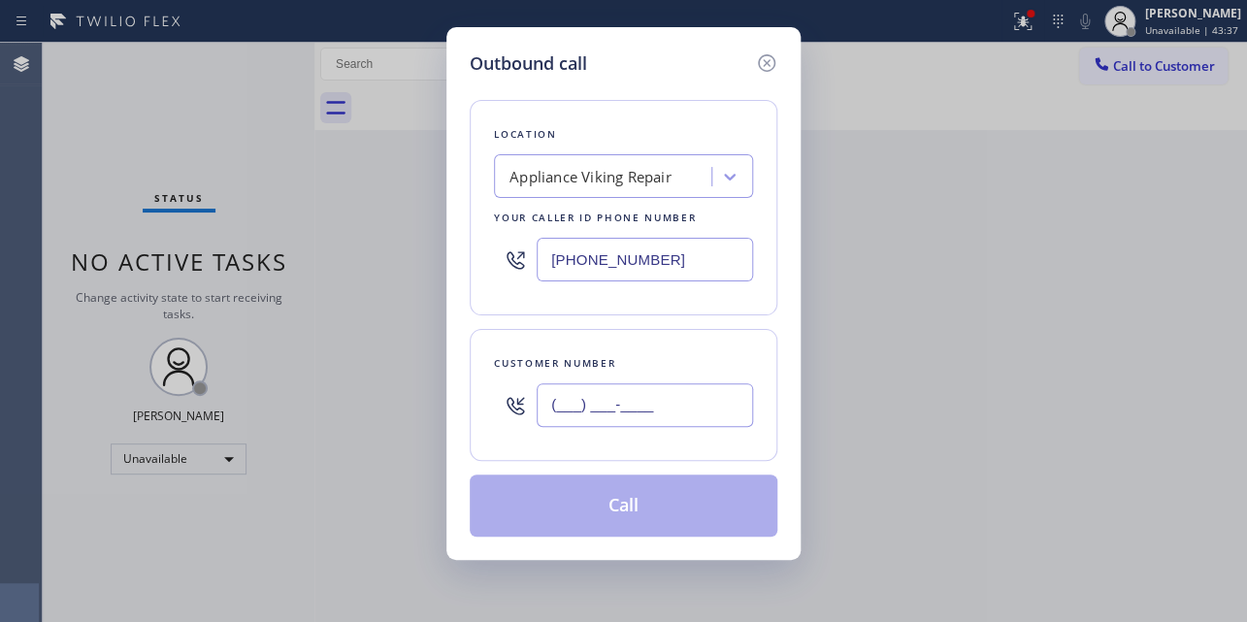
click at [570, 397] on input "(___) ___-____" at bounding box center [644, 405] width 216 height 44
paste input "310) 383-2027"
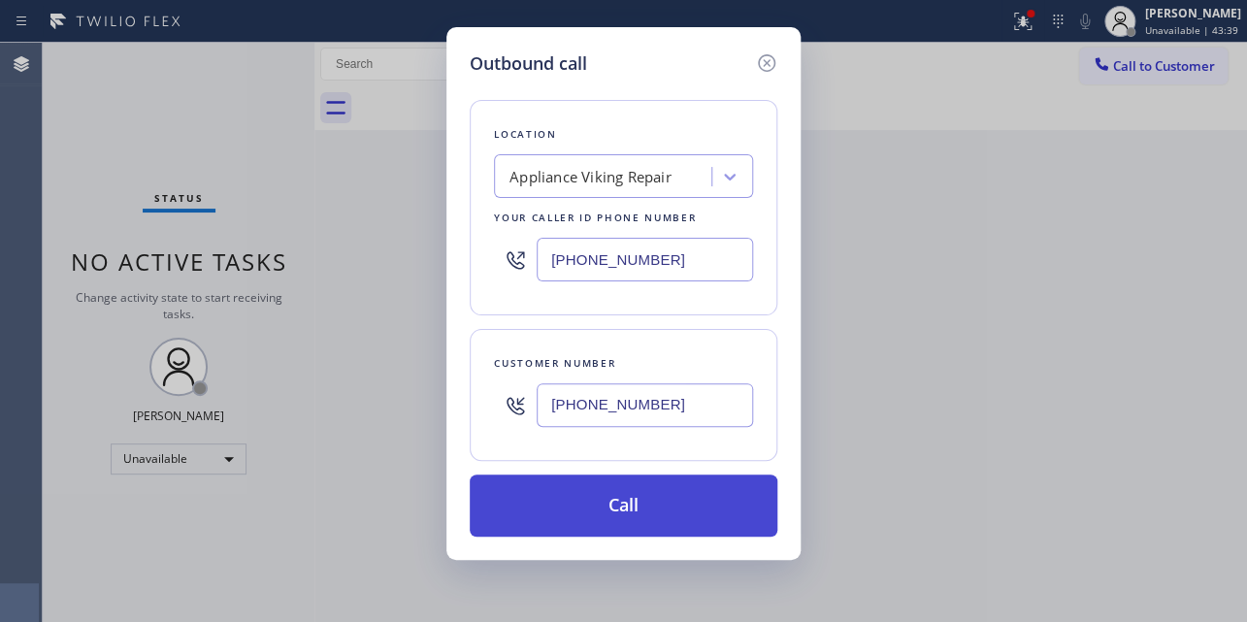
click at [615, 510] on button "Call" at bounding box center [624, 505] width 308 height 62
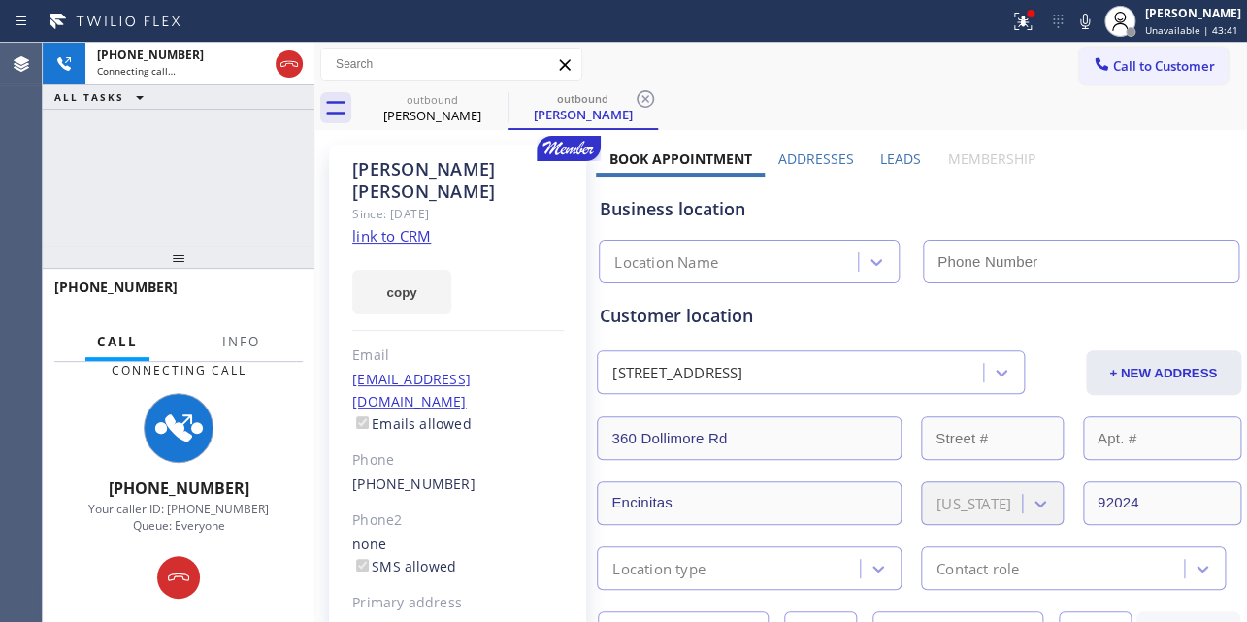
click at [892, 155] on label "Leads" at bounding box center [900, 158] width 41 height 18
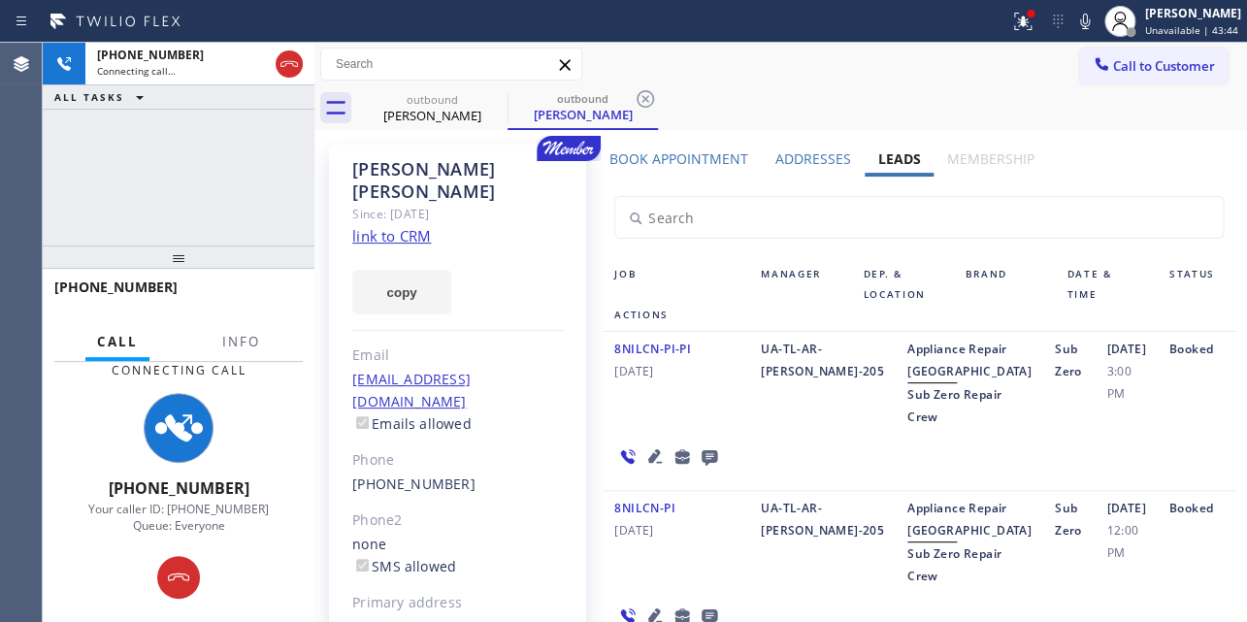
click at [1009, 491] on div "8NILCN-PI-PI [DATE] UA-TL-AR-[PERSON_NAME]-205 Appliance Repair High End Sub Ze…" at bounding box center [918, 411] width 632 height 159
click at [684, 394] on div "8NILCN-PI-PI [DATE]" at bounding box center [675, 383] width 146 height 90
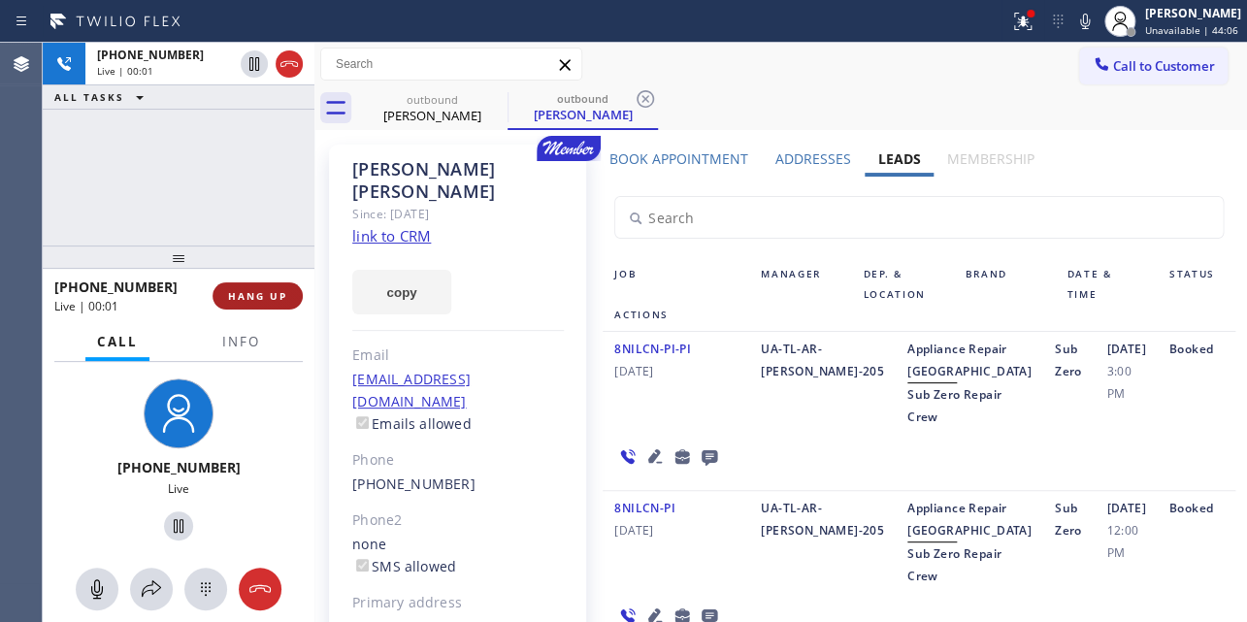
click at [261, 293] on span "HANG UP" at bounding box center [257, 296] width 59 height 14
click at [258, 294] on span "HANG UP" at bounding box center [257, 296] width 59 height 14
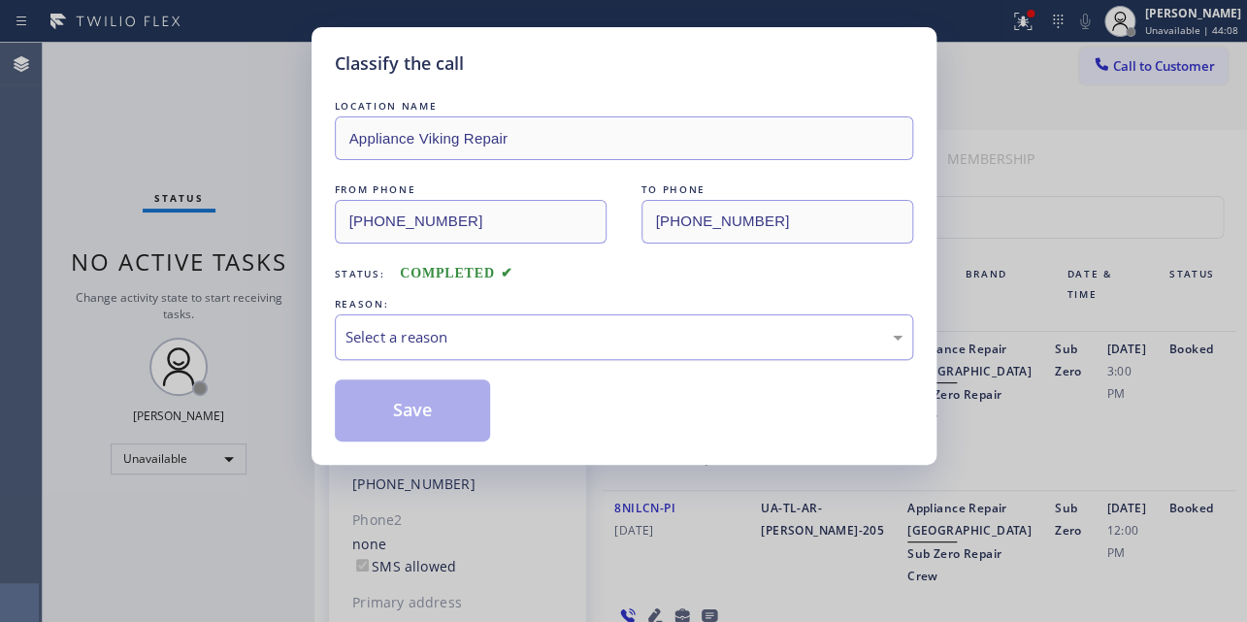
click at [538, 334] on div "Select a reason" at bounding box center [623, 337] width 557 height 22
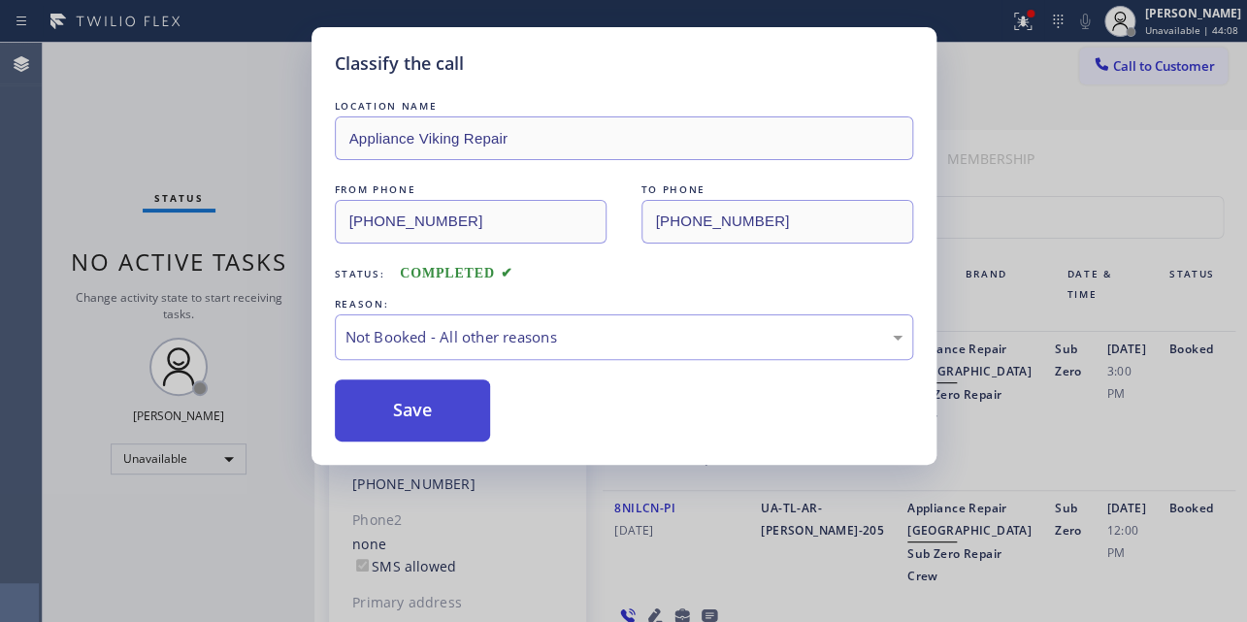
drag, startPoint x: 472, startPoint y: 419, endPoint x: 445, endPoint y: 413, distance: 27.8
click at [444, 412] on button "Save" at bounding box center [413, 410] width 156 height 62
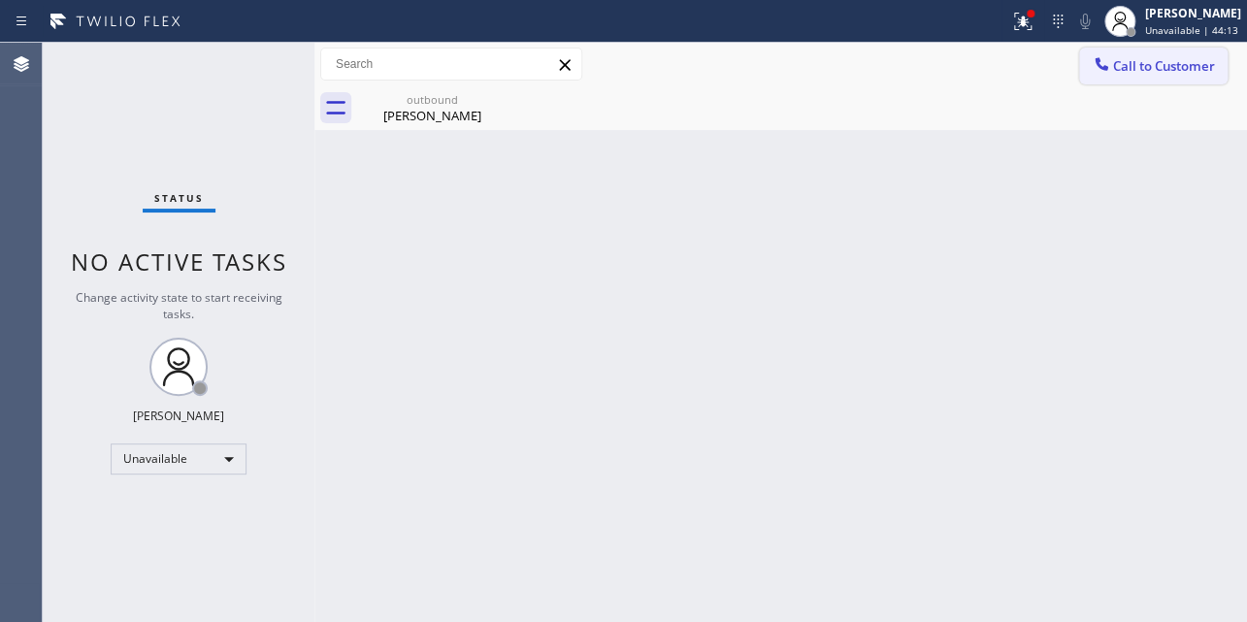
click at [1169, 64] on span "Call to Customer" at bounding box center [1164, 65] width 102 height 17
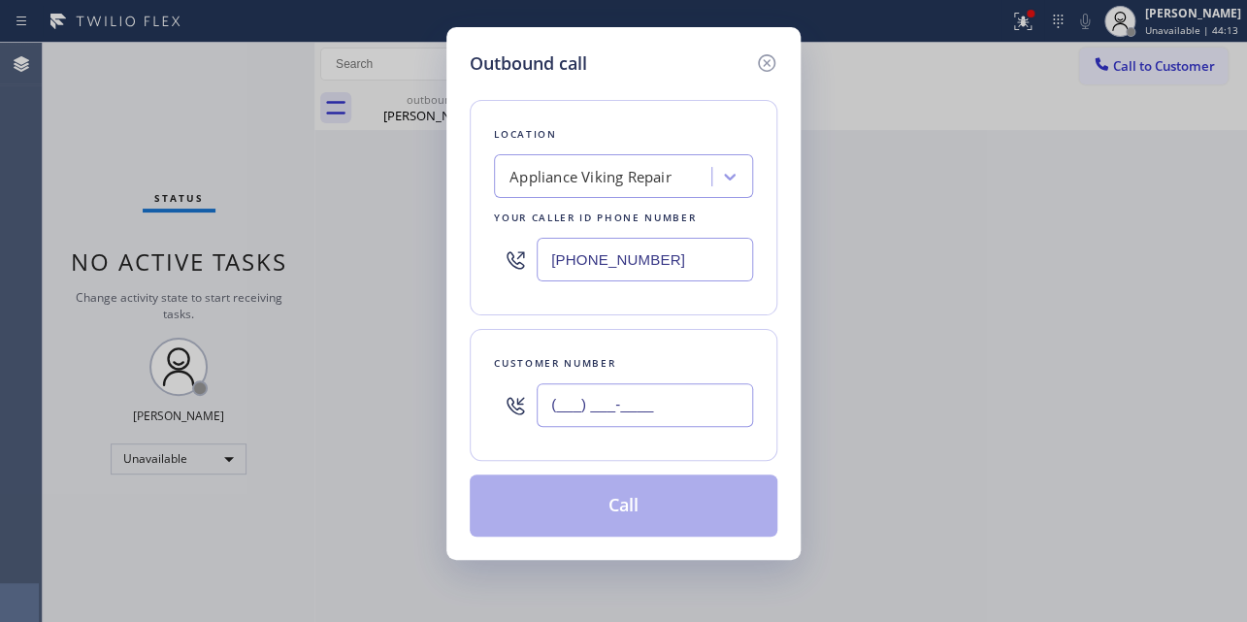
click at [613, 404] on input "(___) ___-____" at bounding box center [644, 405] width 216 height 44
paste input "253) 312-0948"
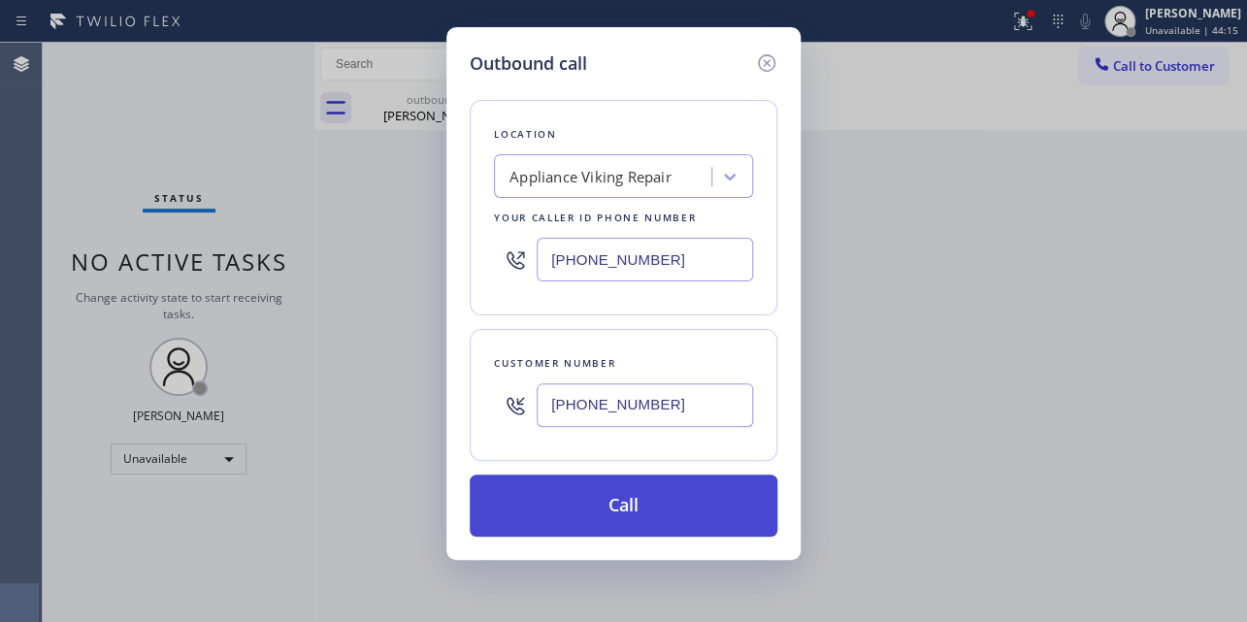
click at [581, 518] on button "Call" at bounding box center [624, 505] width 308 height 62
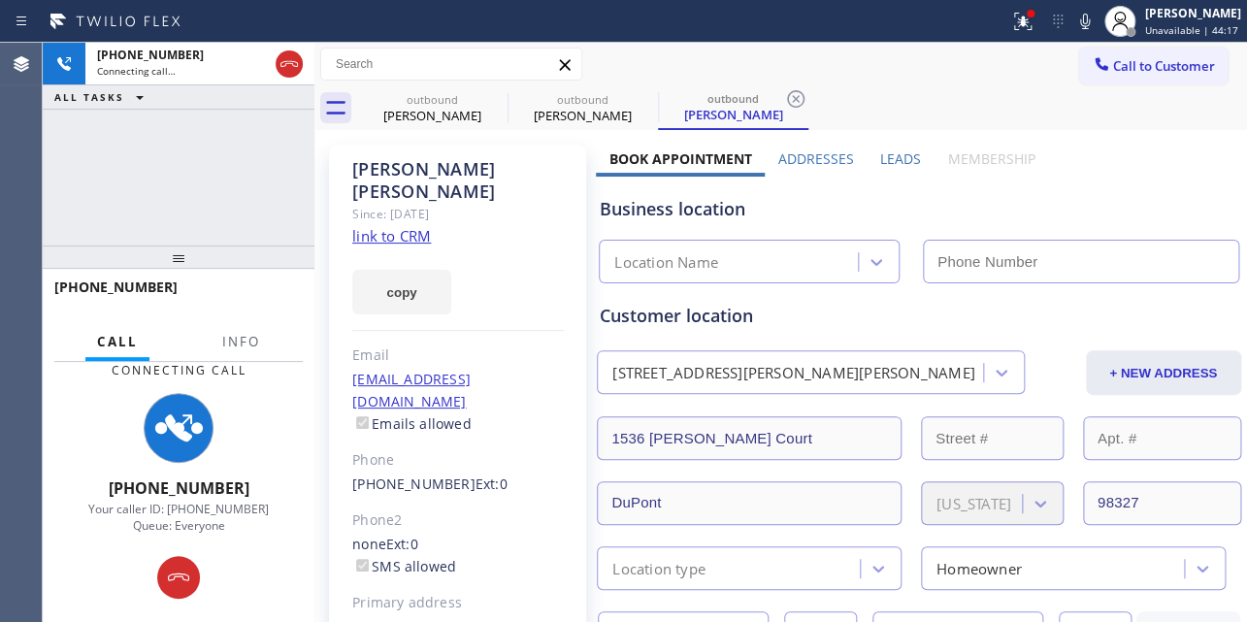
click at [888, 155] on label "Leads" at bounding box center [900, 158] width 41 height 18
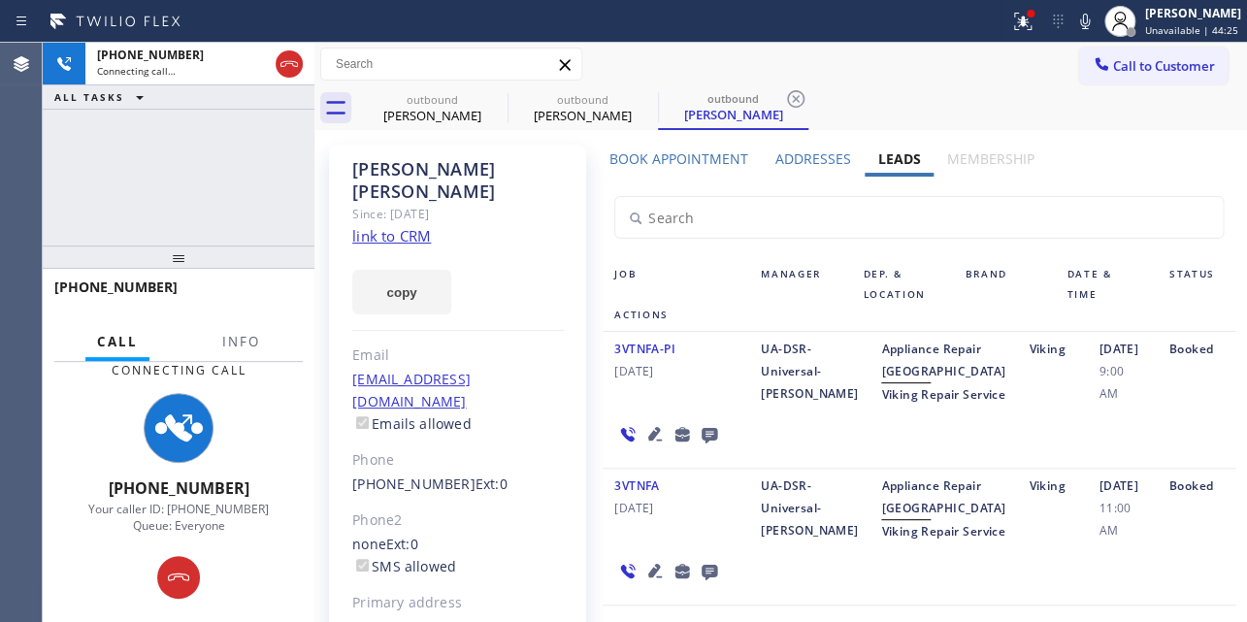
click at [646, 445] on icon at bounding box center [654, 433] width 23 height 23
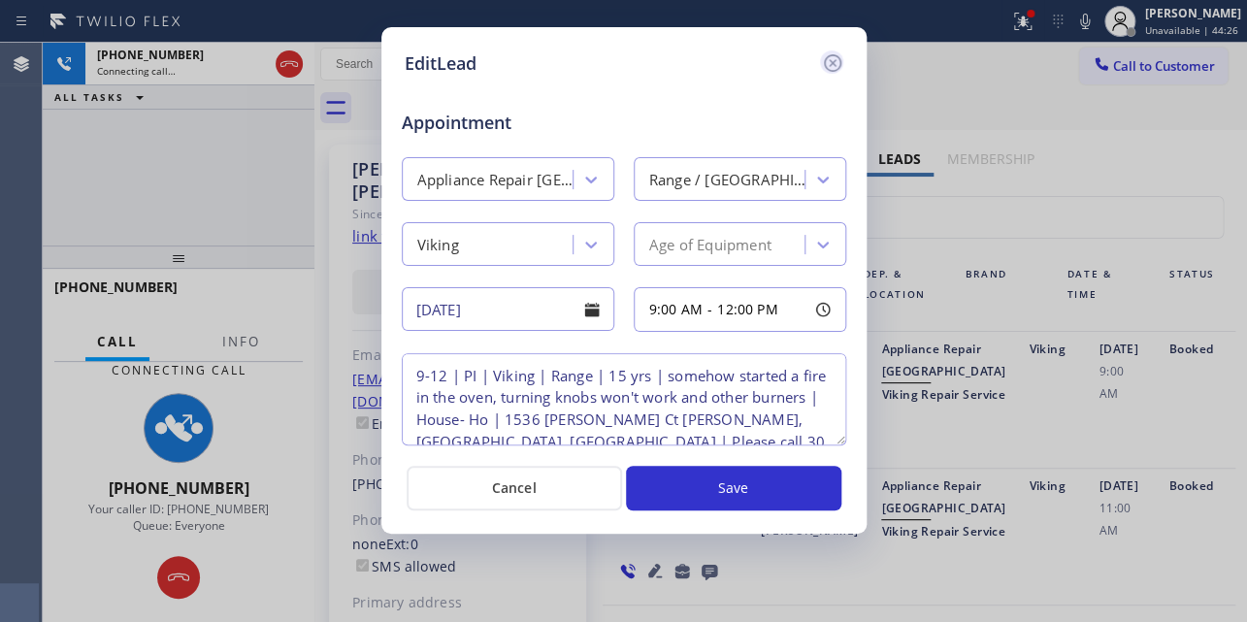
click at [827, 56] on icon at bounding box center [831, 62] width 17 height 17
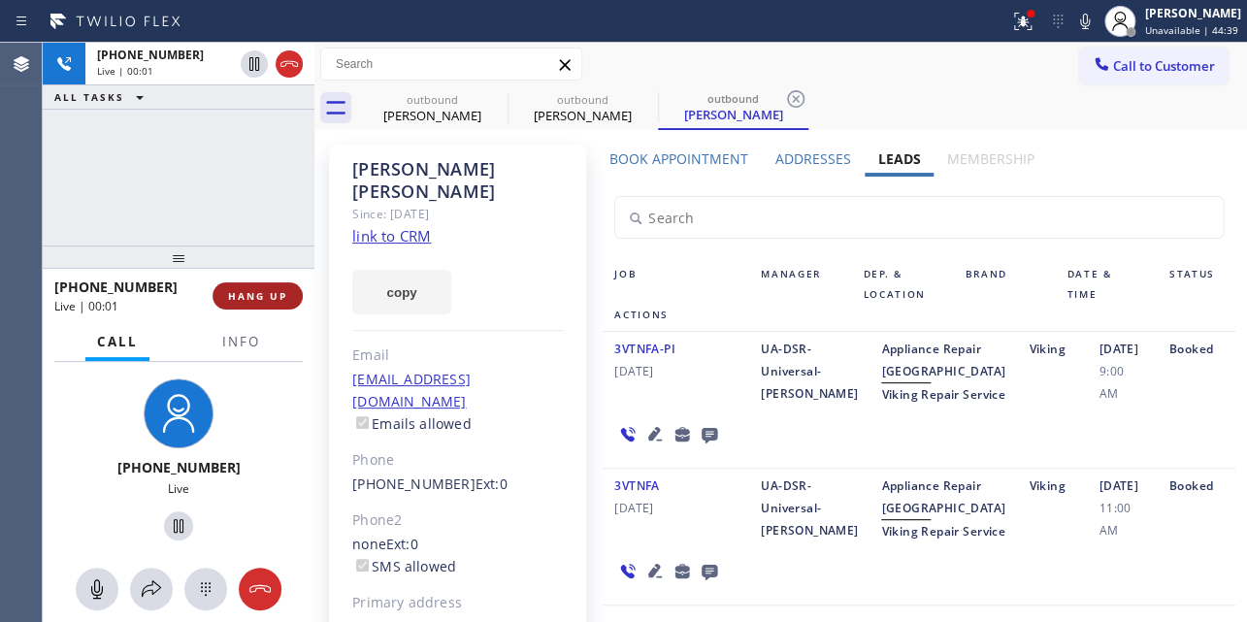
click at [259, 284] on button "HANG UP" at bounding box center [257, 295] width 90 height 27
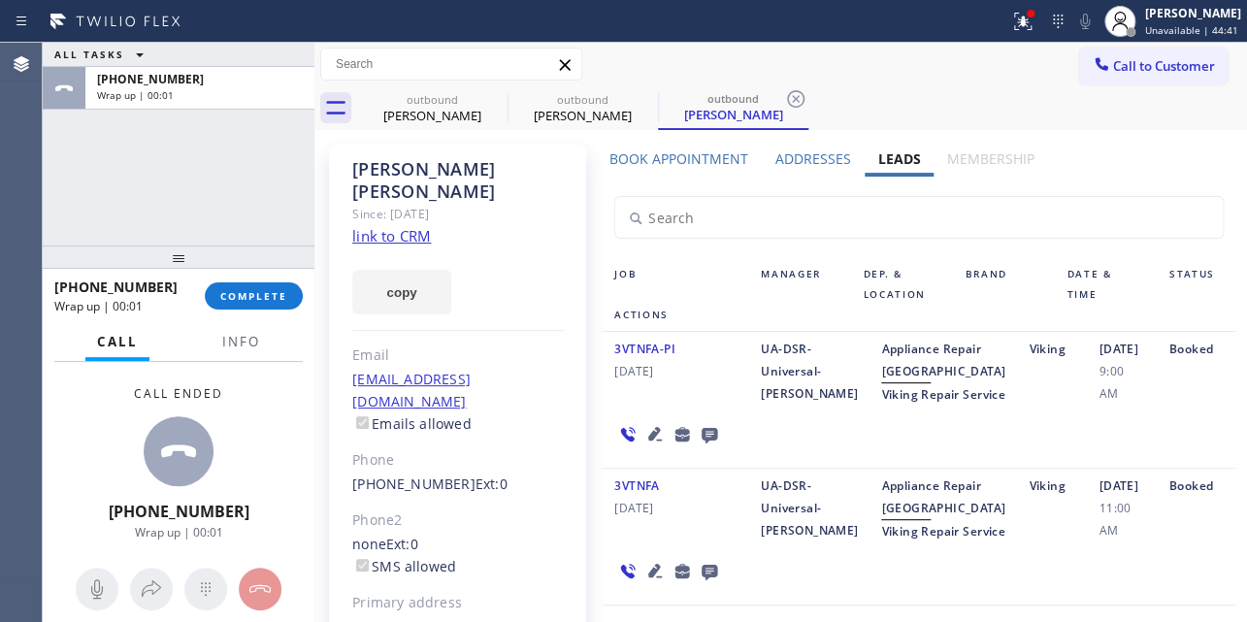
click at [270, 317] on div "[PHONE_NUMBER] Wrap up | 00:01 COMPLETE" at bounding box center [178, 296] width 248 height 50
click at [278, 299] on span "COMPLETE" at bounding box center [253, 296] width 67 height 14
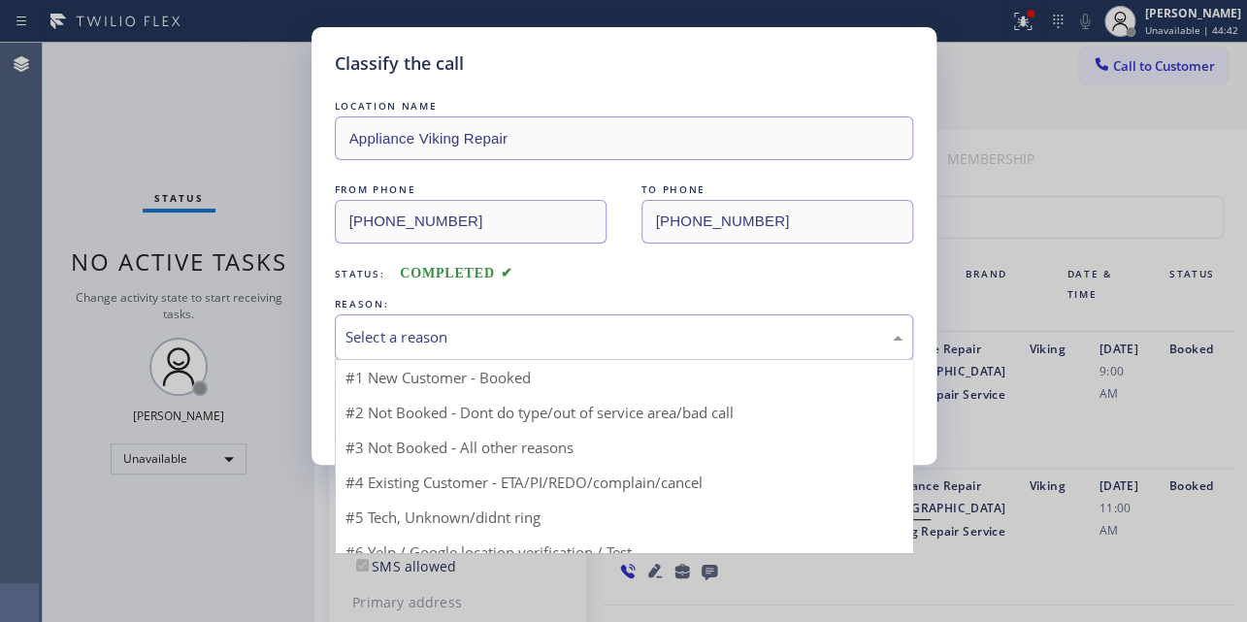
click at [428, 341] on div "Select a reason" at bounding box center [623, 337] width 557 height 22
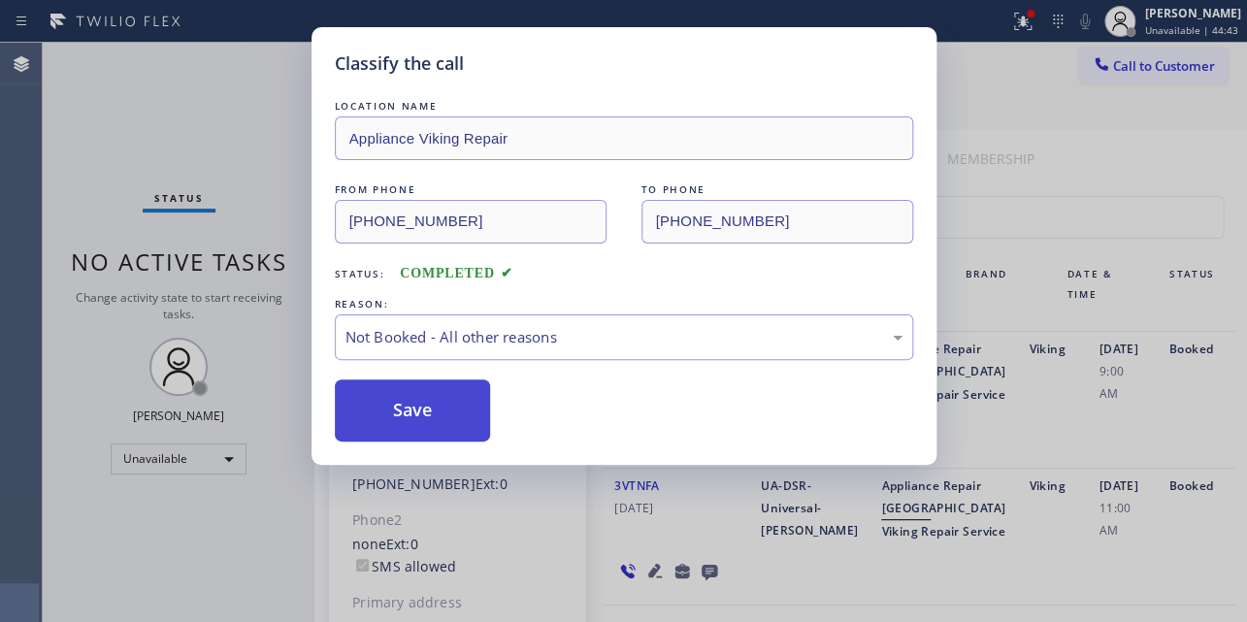
drag, startPoint x: 377, startPoint y: 406, endPoint x: 369, endPoint y: 401, distance: 10.5
click at [377, 406] on button "Save" at bounding box center [413, 410] width 156 height 62
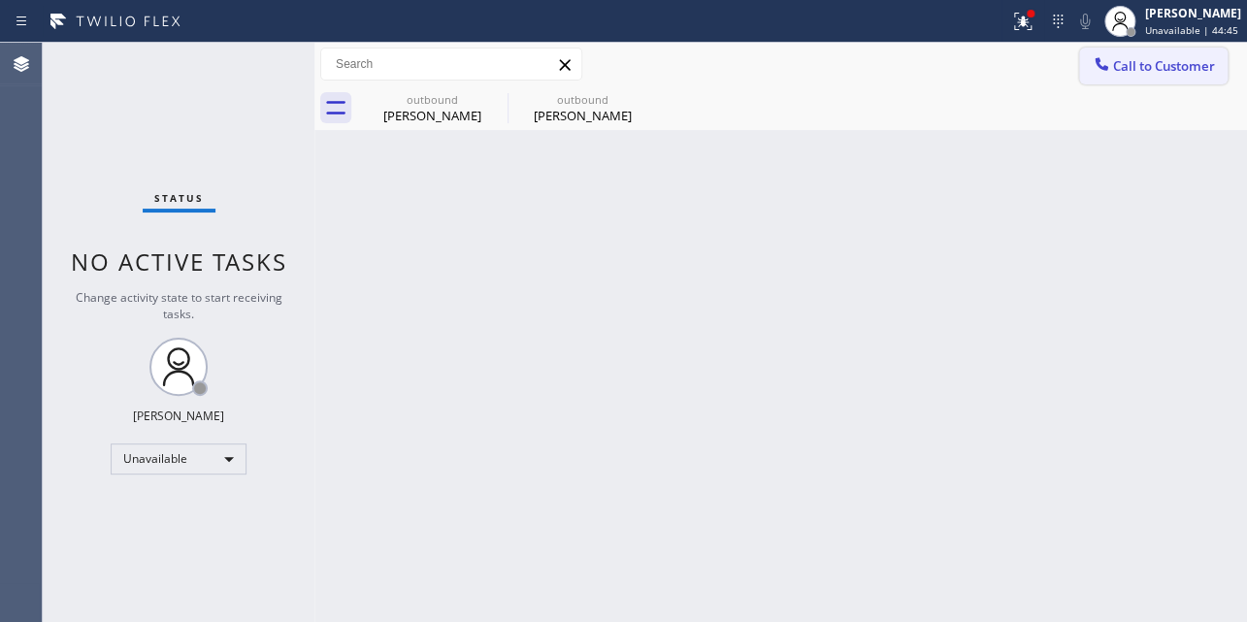
click at [1140, 68] on span "Call to Customer" at bounding box center [1164, 65] width 102 height 17
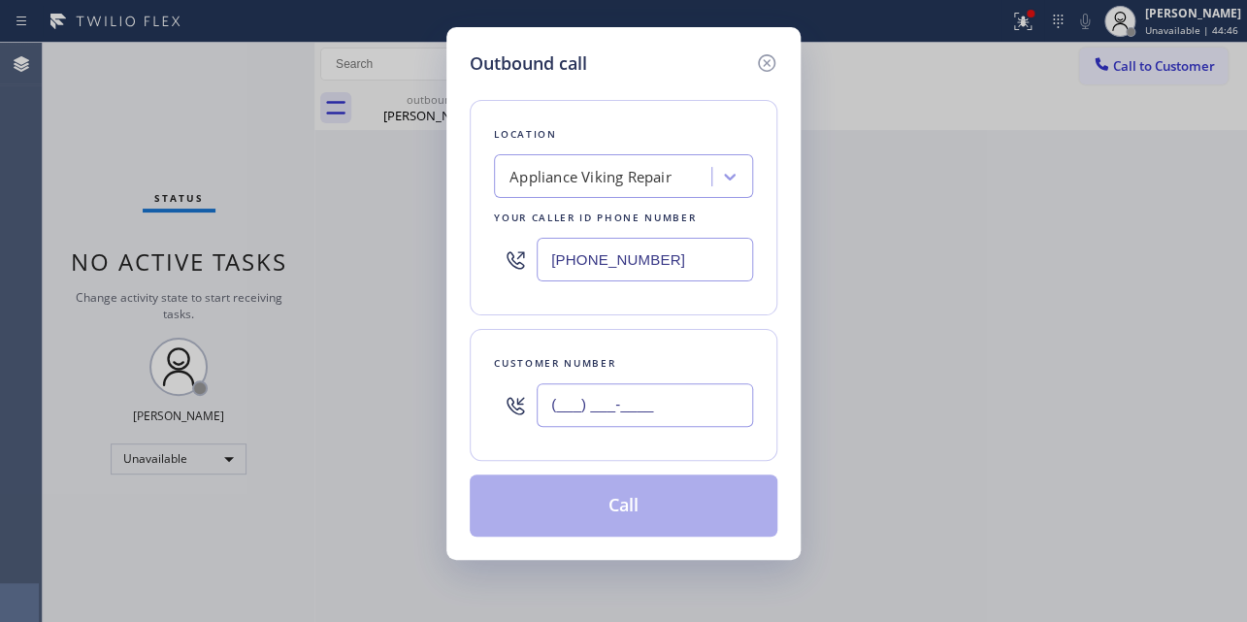
click at [572, 410] on input "(___) ___-____" at bounding box center [644, 405] width 216 height 44
paste input "949) 400-8280"
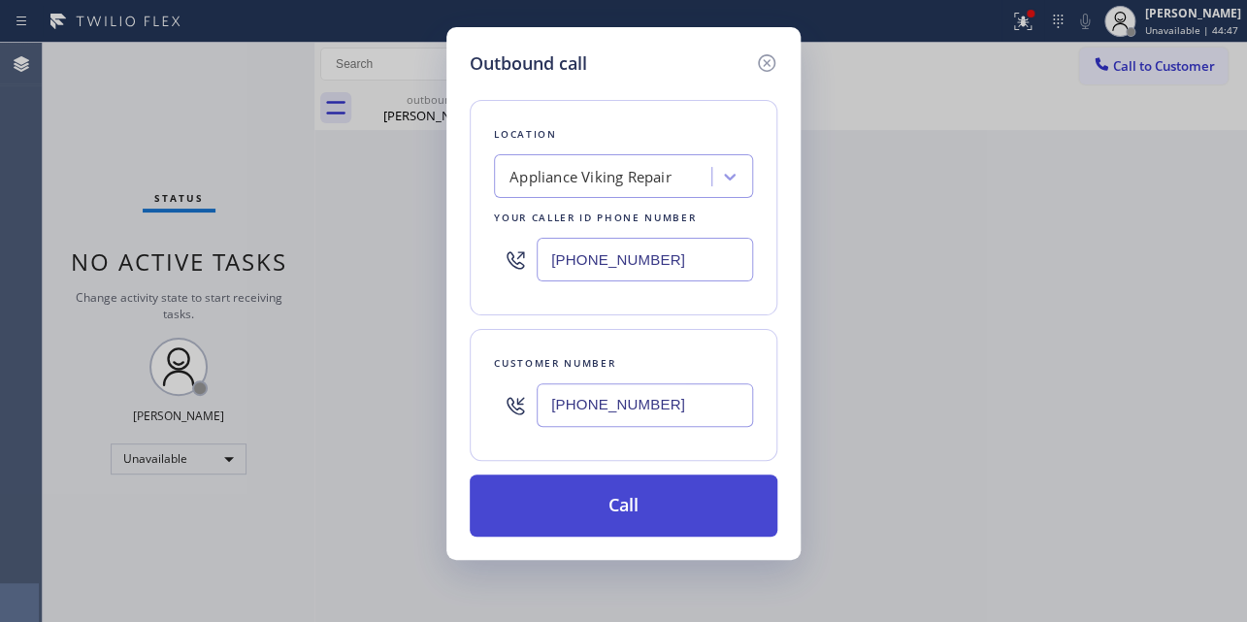
click at [618, 509] on button "Call" at bounding box center [624, 505] width 308 height 62
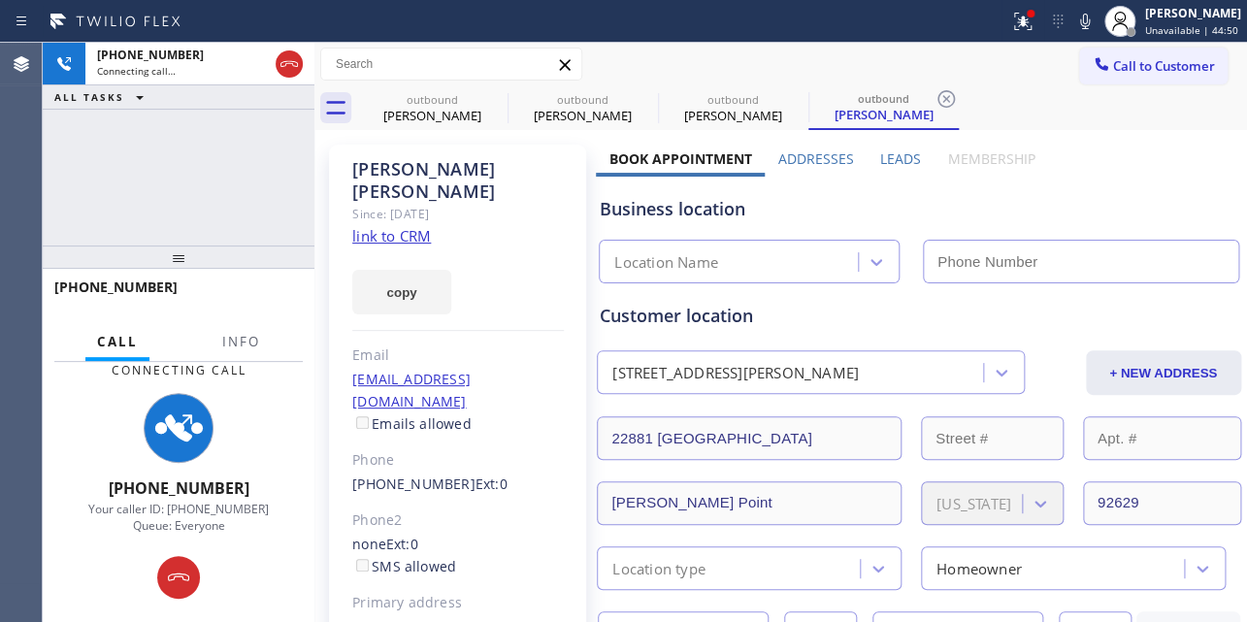
click at [882, 157] on label "Leads" at bounding box center [900, 158] width 41 height 18
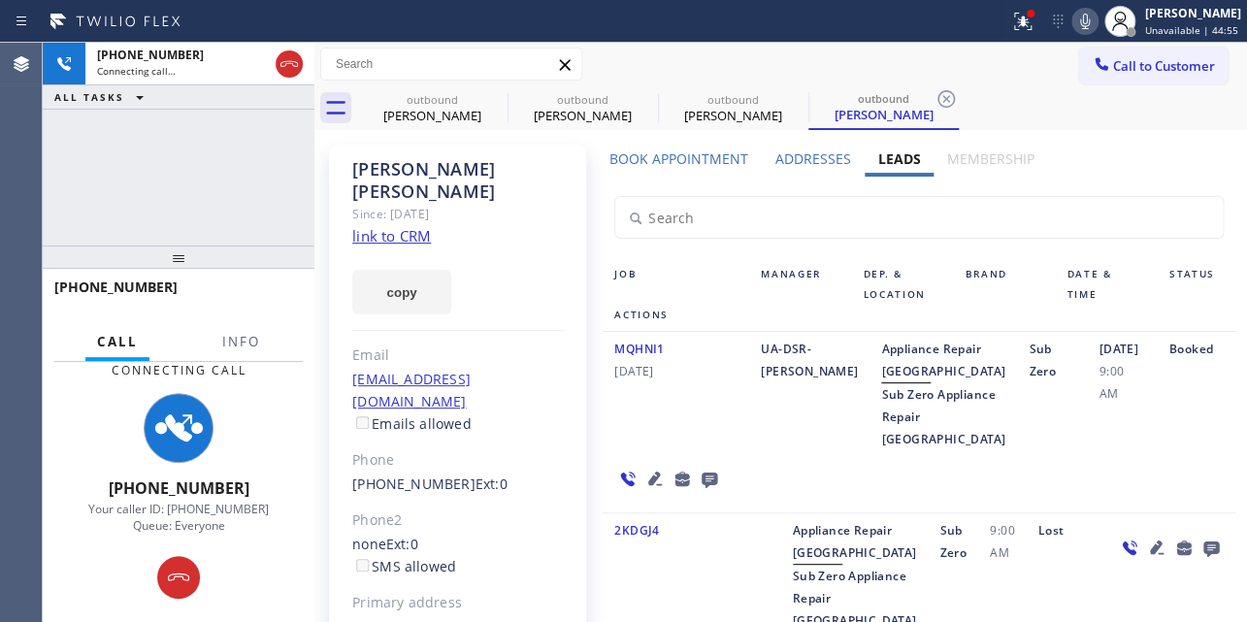
click at [1073, 18] on icon at bounding box center [1084, 21] width 23 height 23
click at [1080, 17] on icon at bounding box center [1085, 22] width 10 height 16
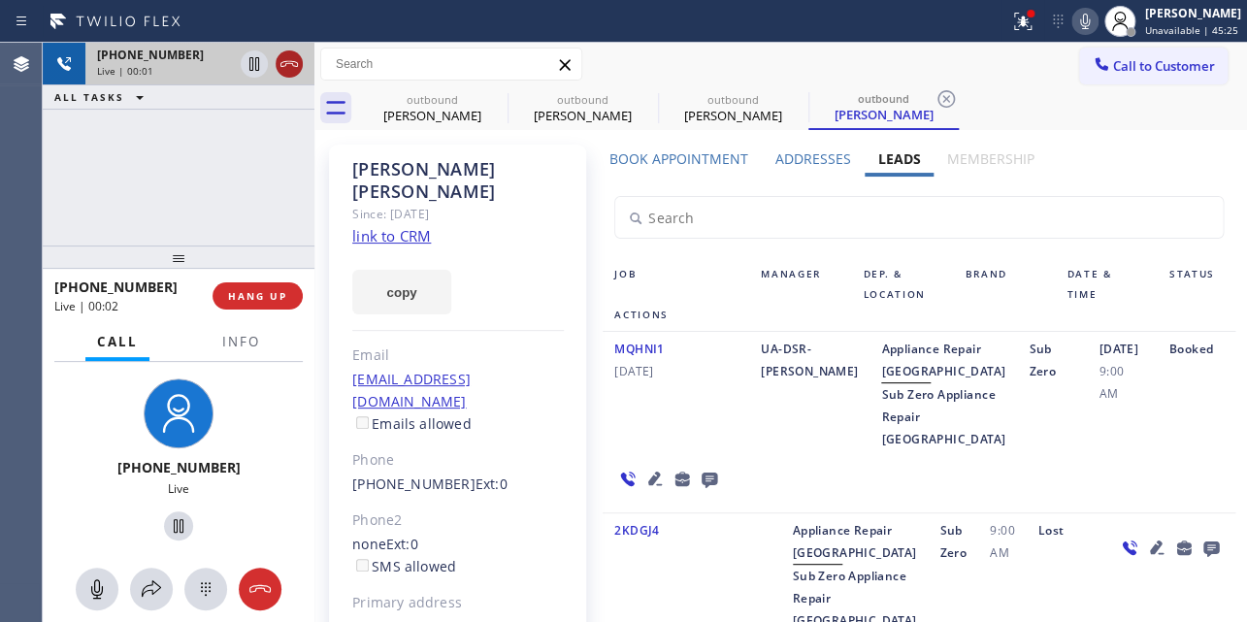
click at [296, 65] on icon at bounding box center [288, 63] width 23 height 23
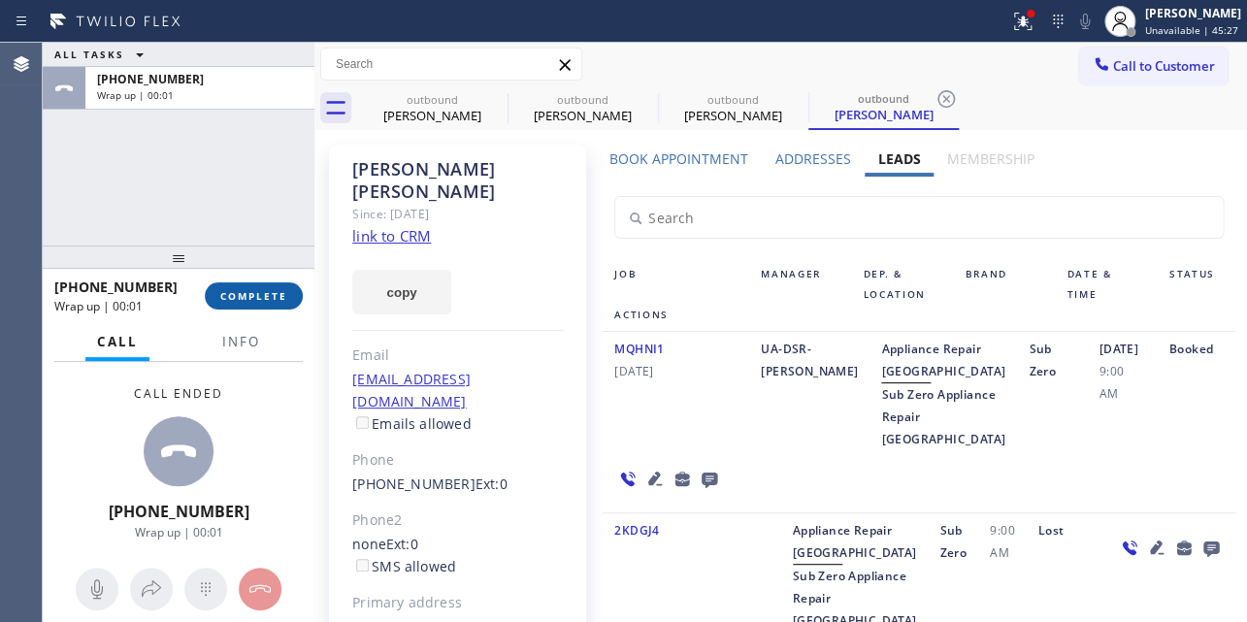
click at [265, 303] on button "COMPLETE" at bounding box center [254, 295] width 98 height 27
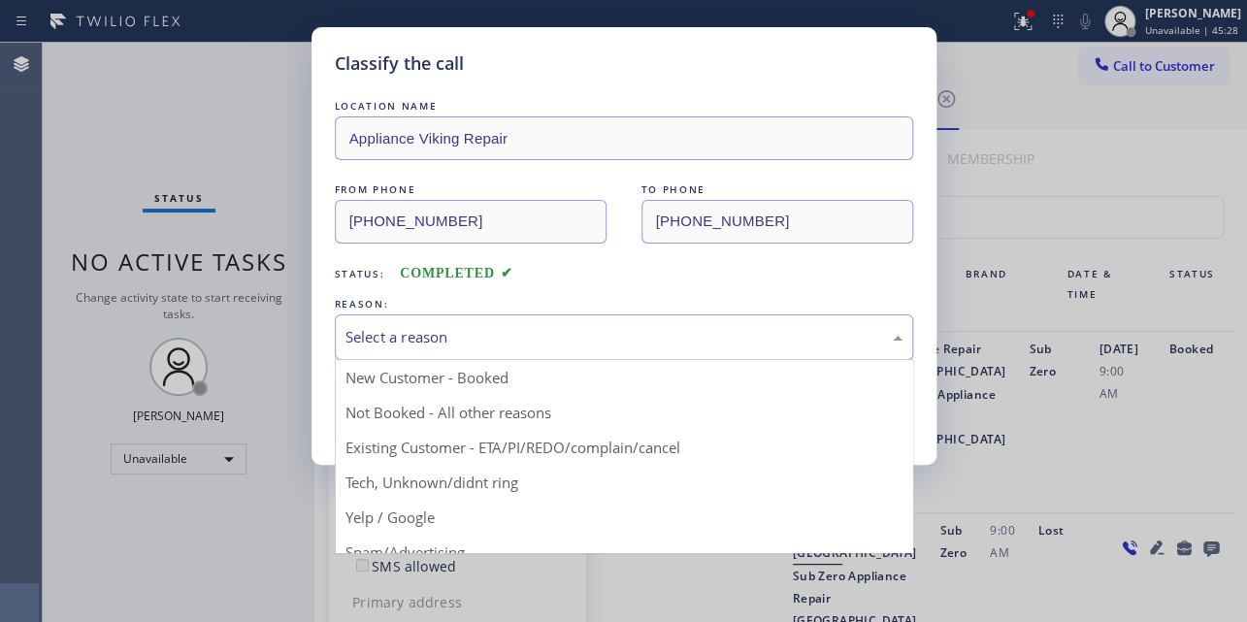
click at [423, 340] on div "Select a reason" at bounding box center [623, 337] width 557 height 22
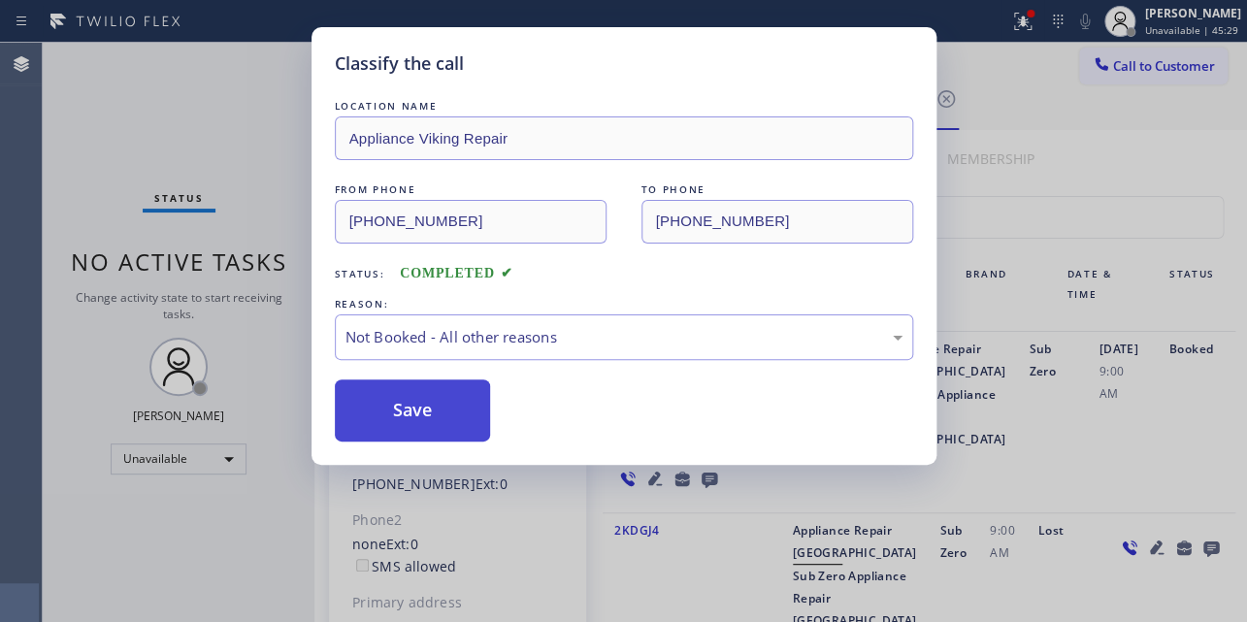
click at [381, 402] on button "Save" at bounding box center [413, 410] width 156 height 62
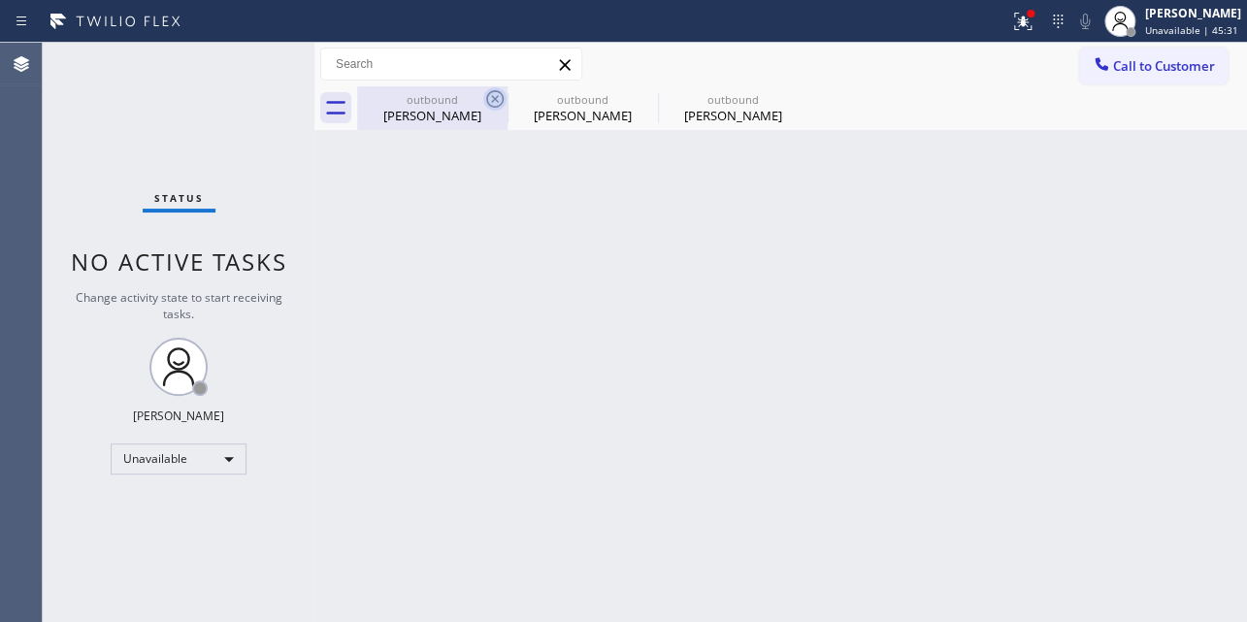
click at [497, 105] on icon at bounding box center [494, 98] width 23 height 23
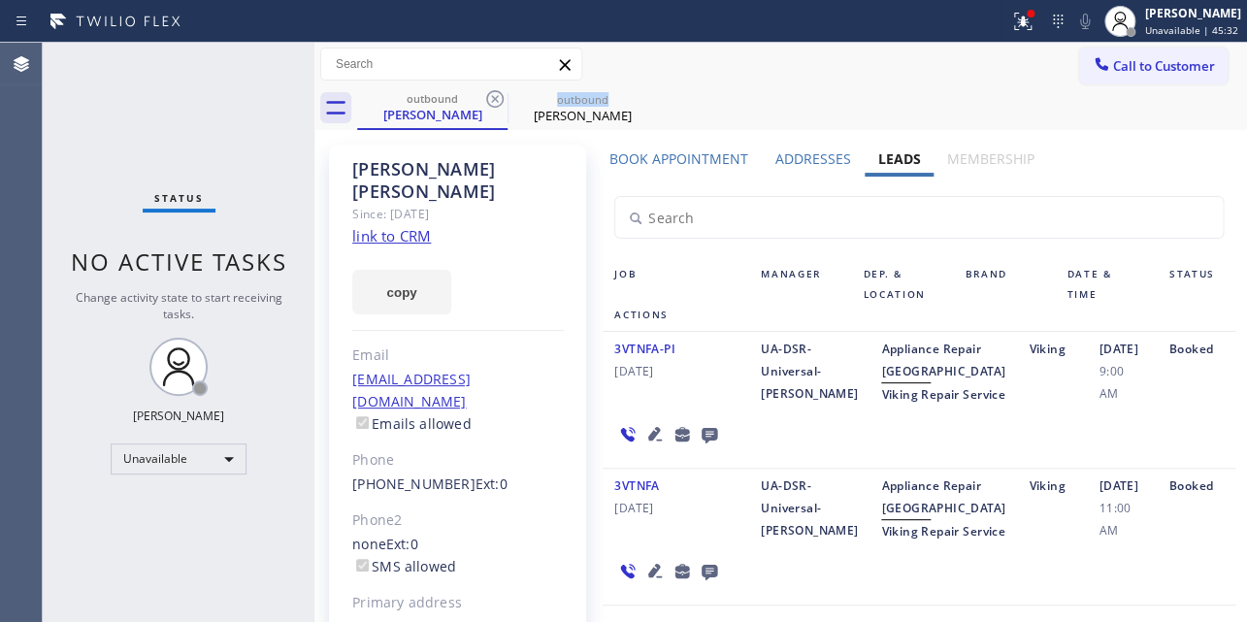
click at [497, 105] on icon at bounding box center [494, 98] width 23 height 23
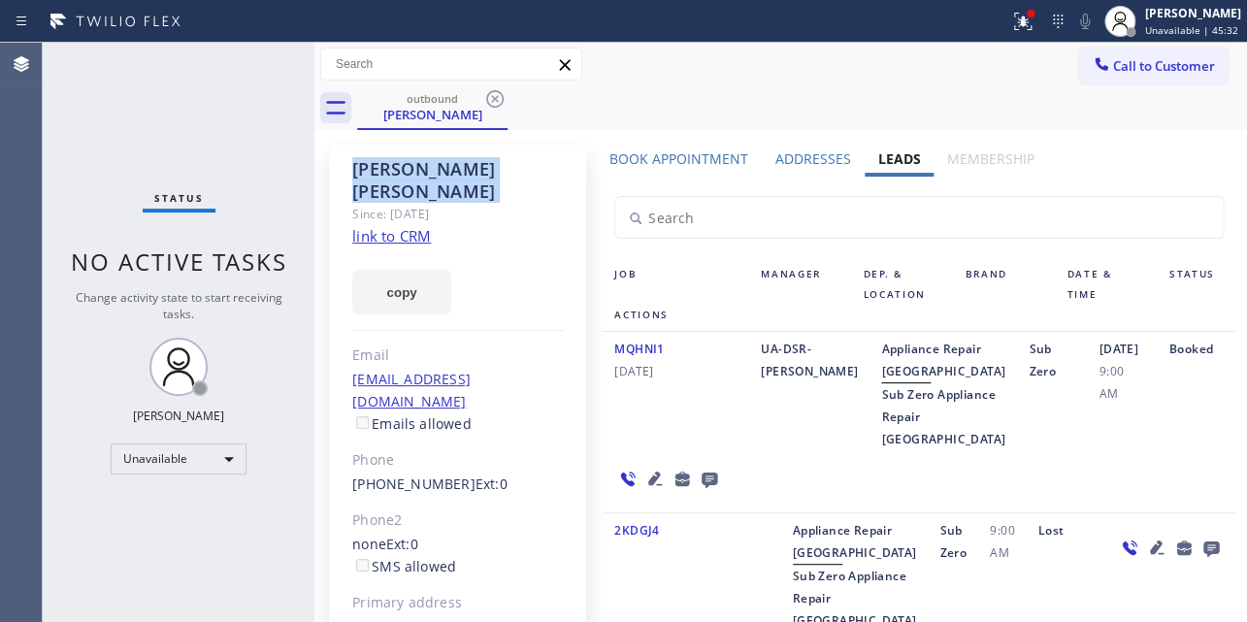
click at [497, 105] on icon at bounding box center [494, 98] width 23 height 23
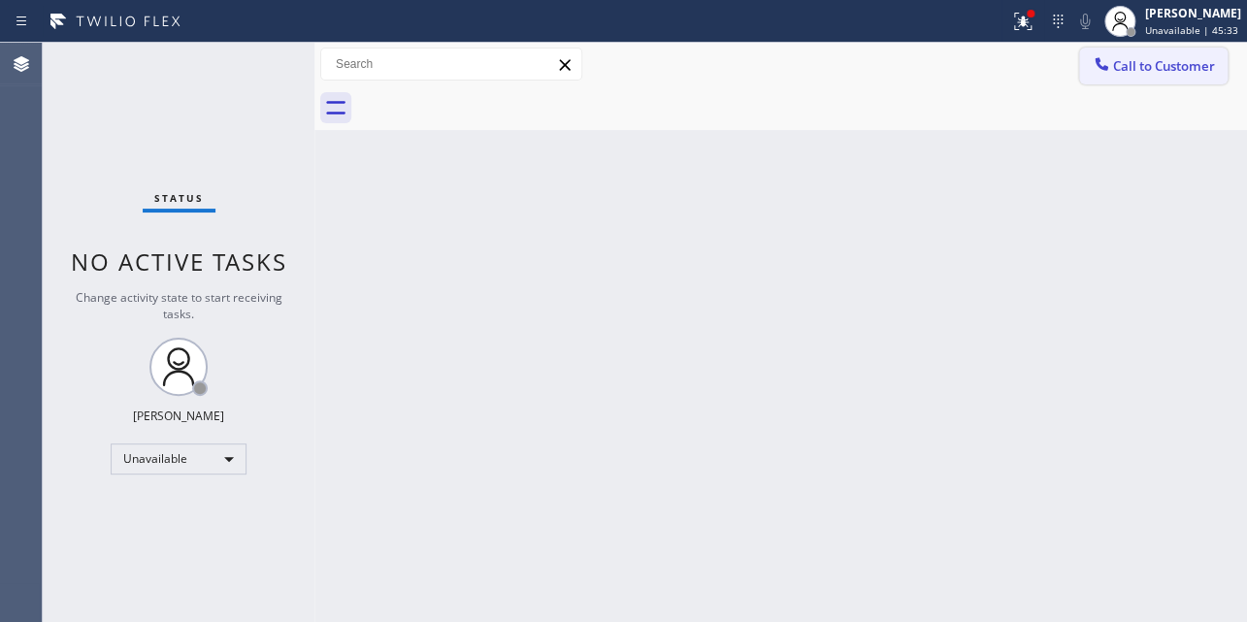
click at [1151, 78] on button "Call to Customer" at bounding box center [1153, 66] width 148 height 37
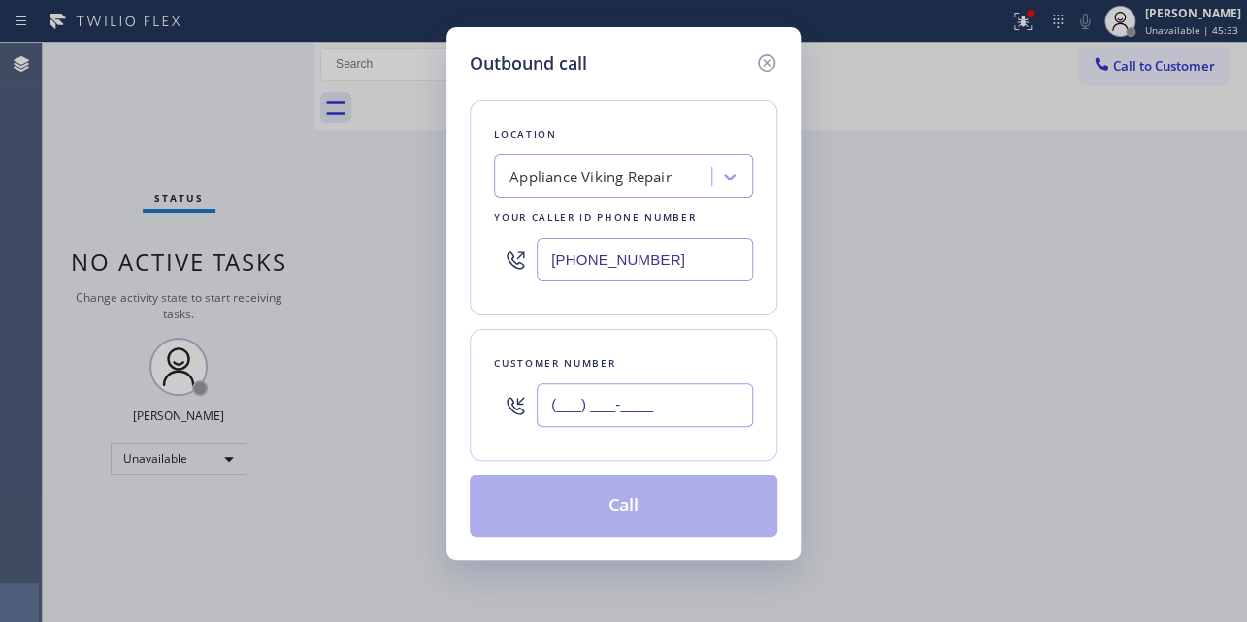
click at [580, 412] on input "(___) ___-____" at bounding box center [644, 405] width 216 height 44
paste input "818) 219-4171"
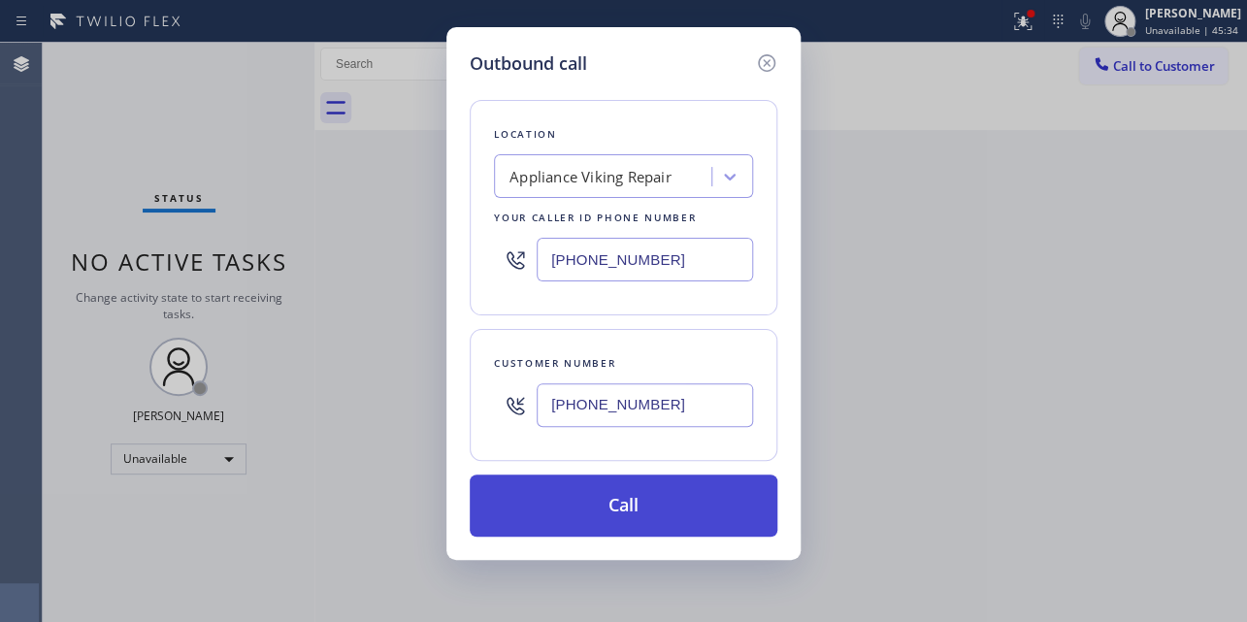
type input "[PHONE_NUMBER]"
click at [701, 523] on button "Call" at bounding box center [624, 505] width 308 height 62
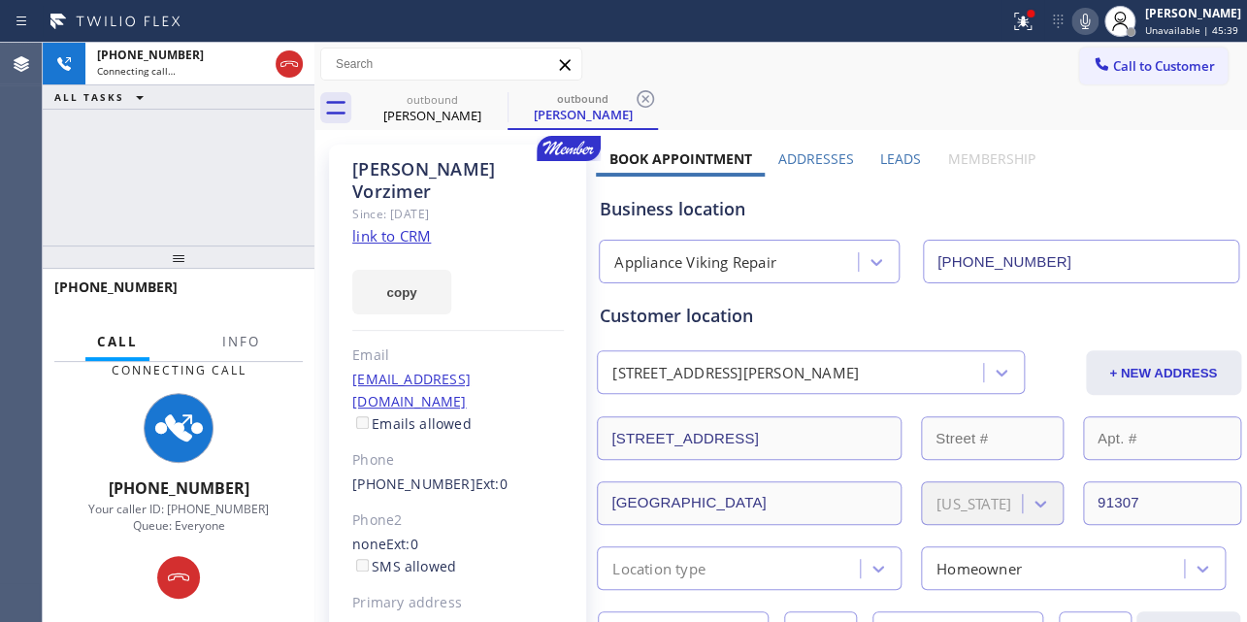
type input "[PHONE_NUMBER]"
click at [895, 155] on label "Leads" at bounding box center [900, 158] width 41 height 18
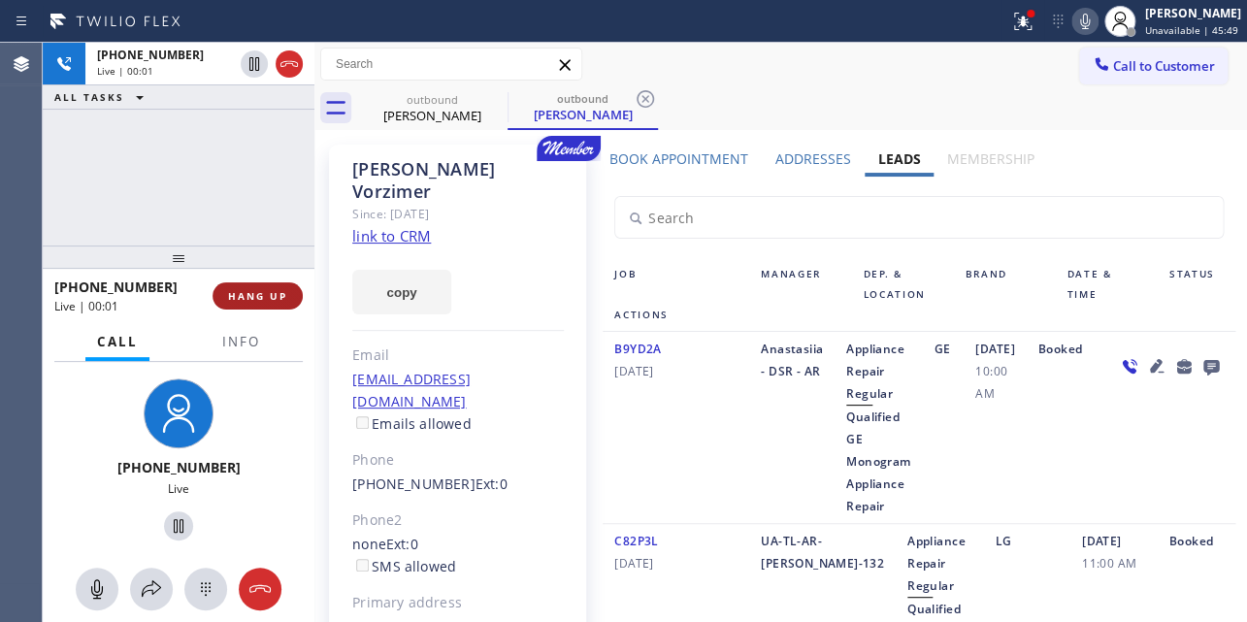
click at [272, 292] on span "HANG UP" at bounding box center [257, 296] width 59 height 14
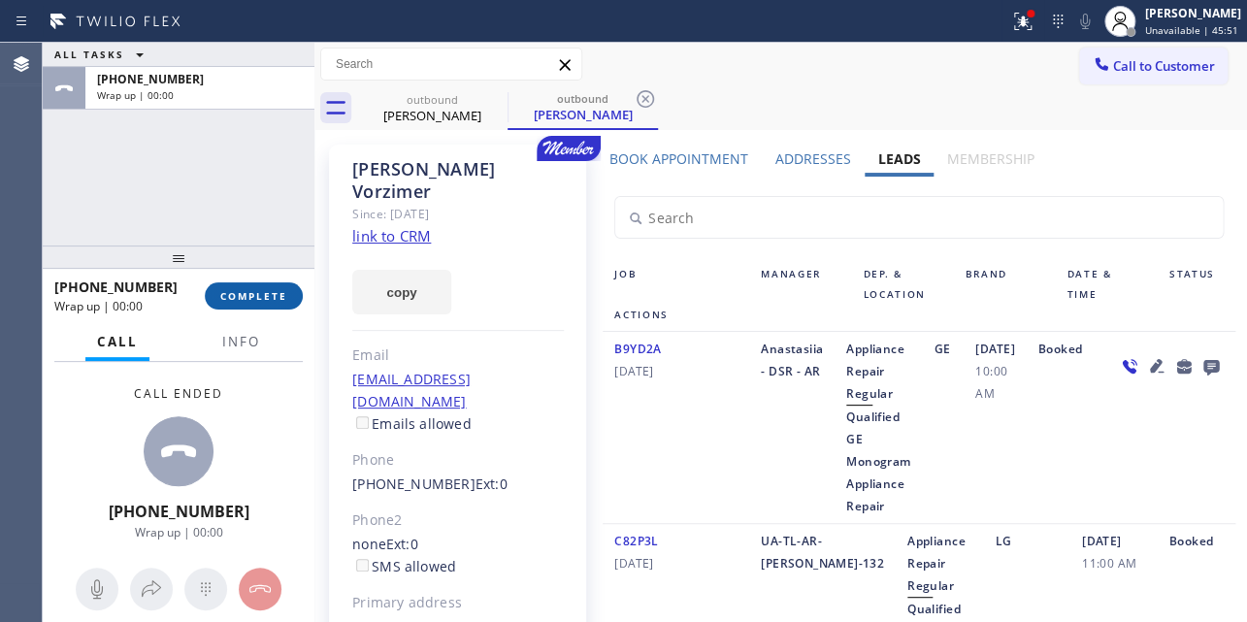
click at [270, 292] on span "COMPLETE" at bounding box center [253, 296] width 67 height 14
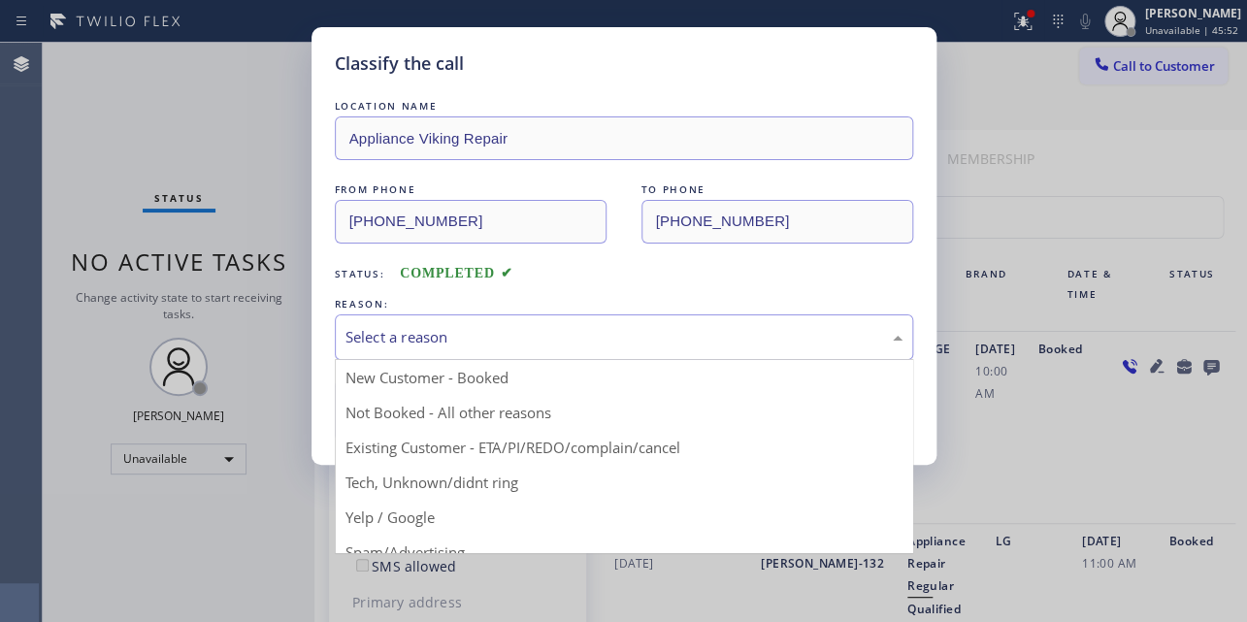
click at [393, 333] on div "Select a reason" at bounding box center [623, 337] width 557 height 22
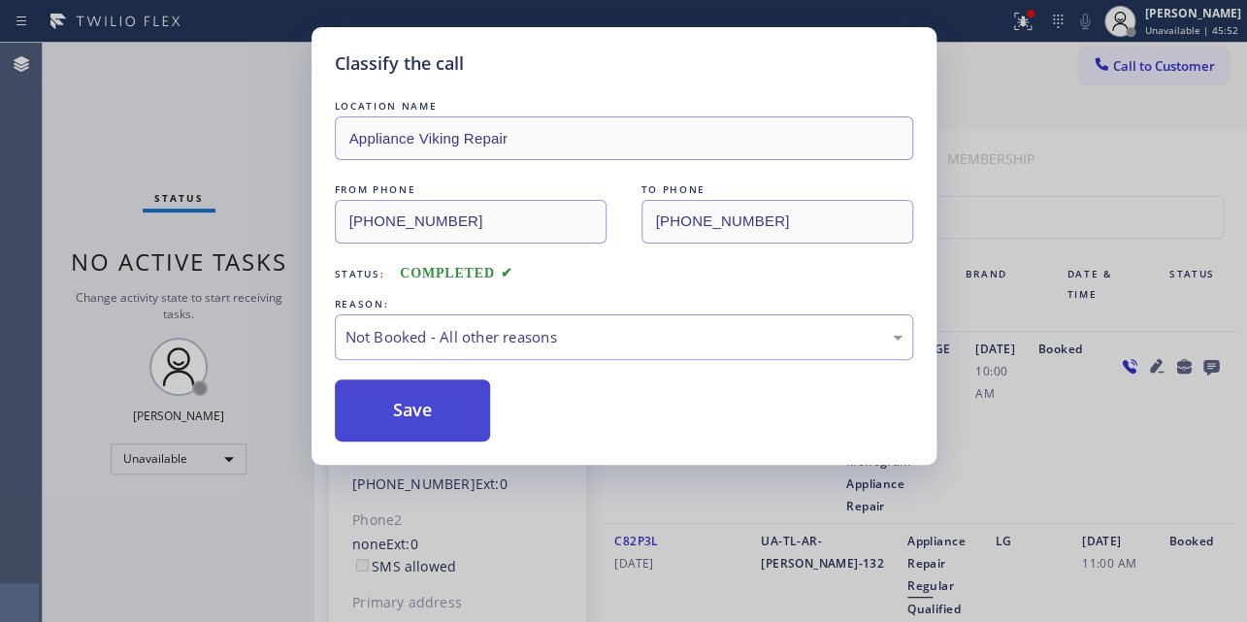
click at [377, 407] on button "Save" at bounding box center [413, 410] width 156 height 62
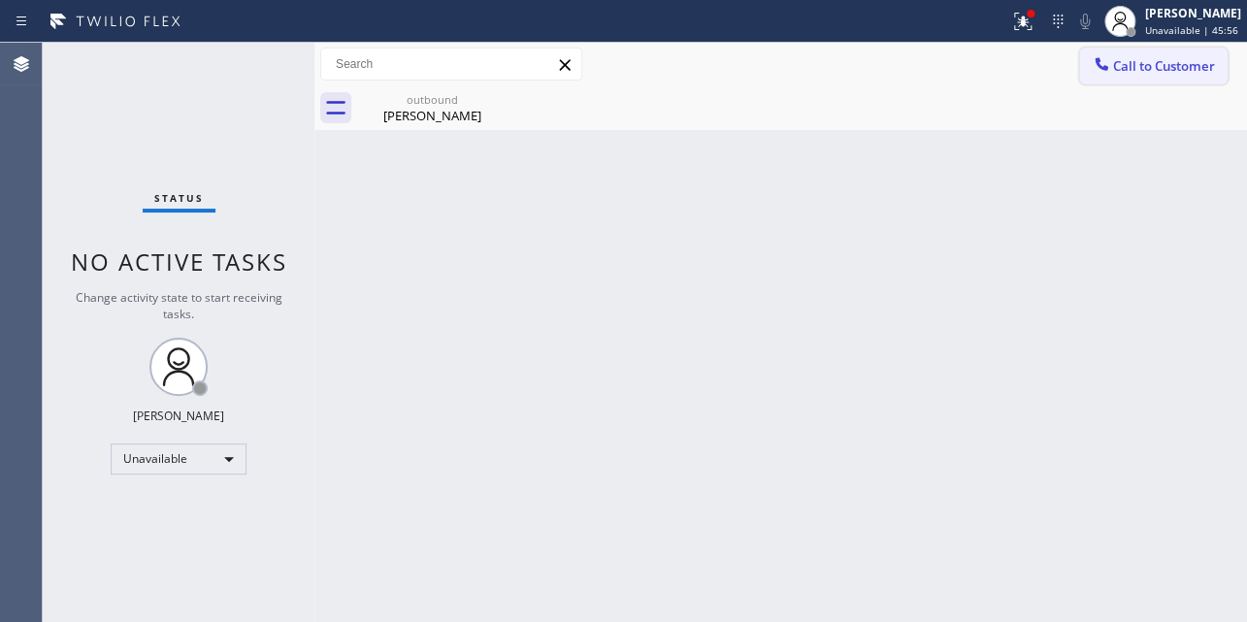
click at [1155, 60] on span "Call to Customer" at bounding box center [1164, 65] width 102 height 17
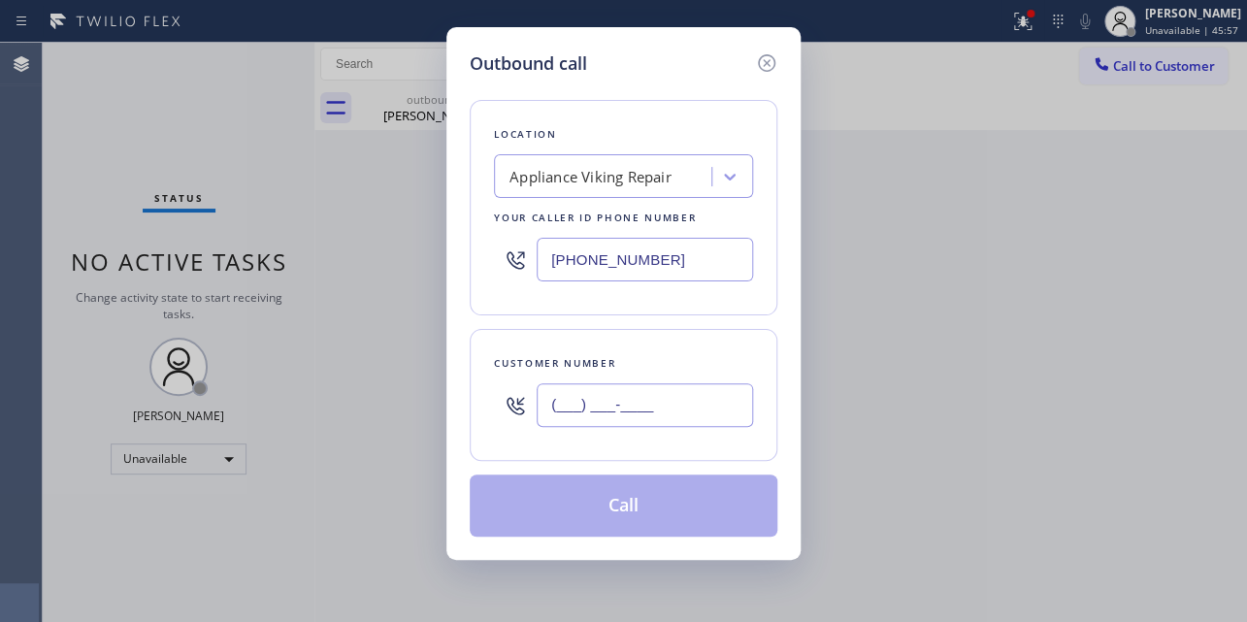
click at [601, 410] on input "(___) ___-____" at bounding box center [644, 405] width 216 height 44
paste input "206) 919-9132"
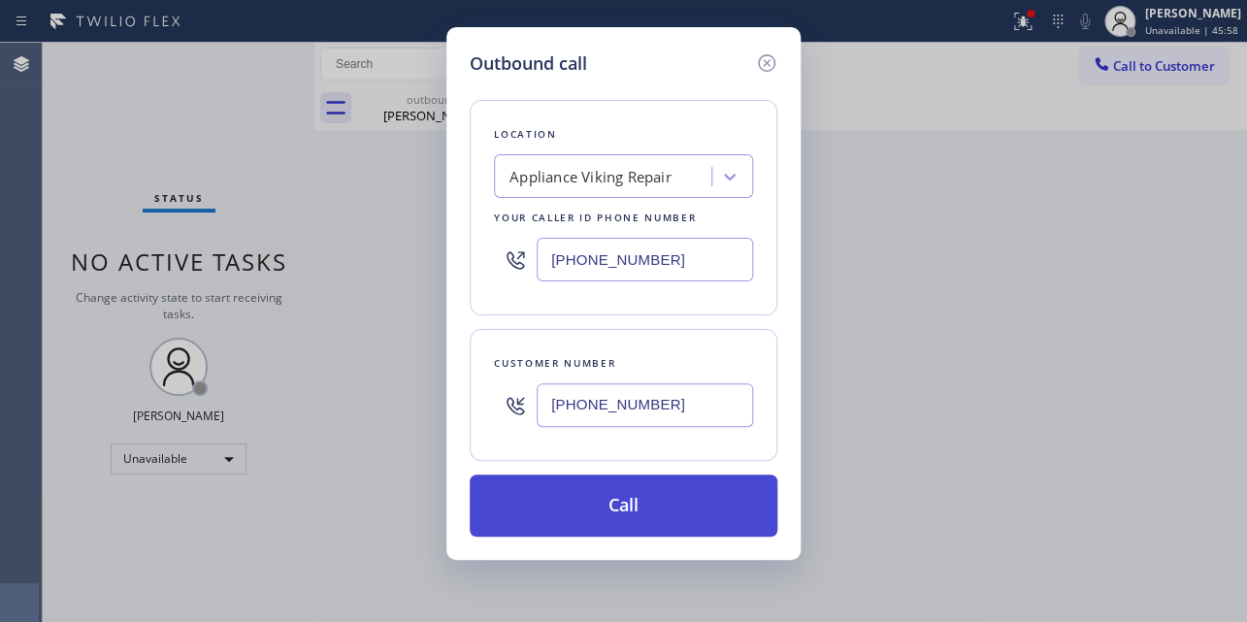
type input "[PHONE_NUMBER]"
click at [589, 520] on button "Call" at bounding box center [624, 505] width 308 height 62
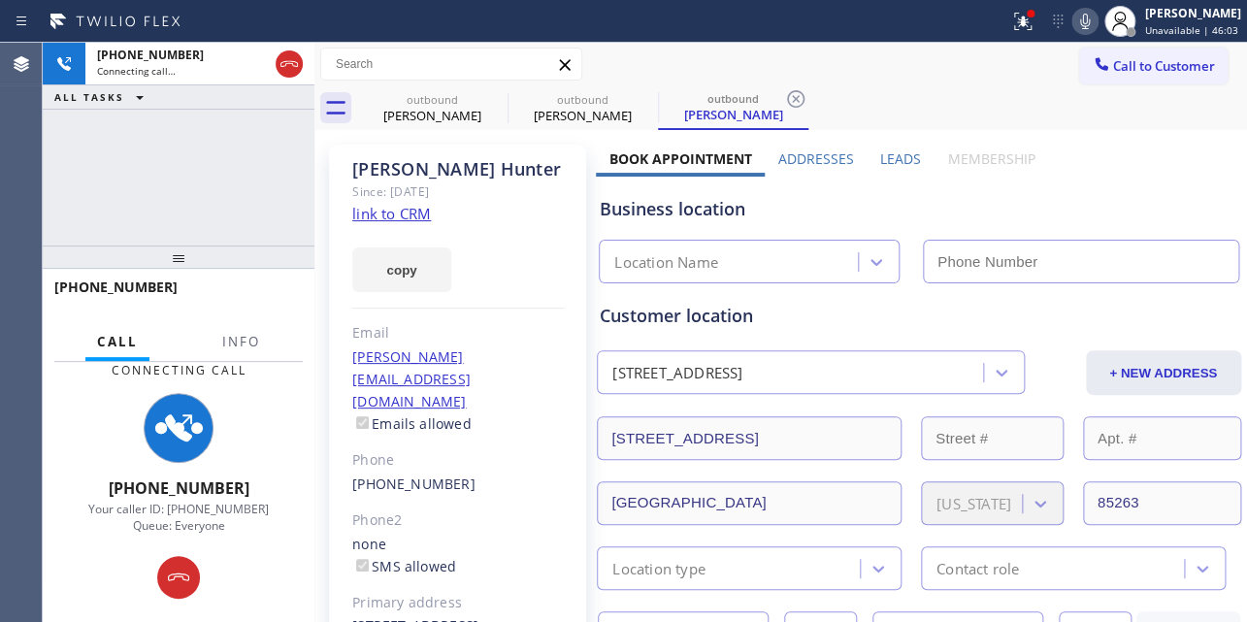
type input "[PHONE_NUMBER]"
click at [892, 165] on label "Leads" at bounding box center [900, 158] width 41 height 18
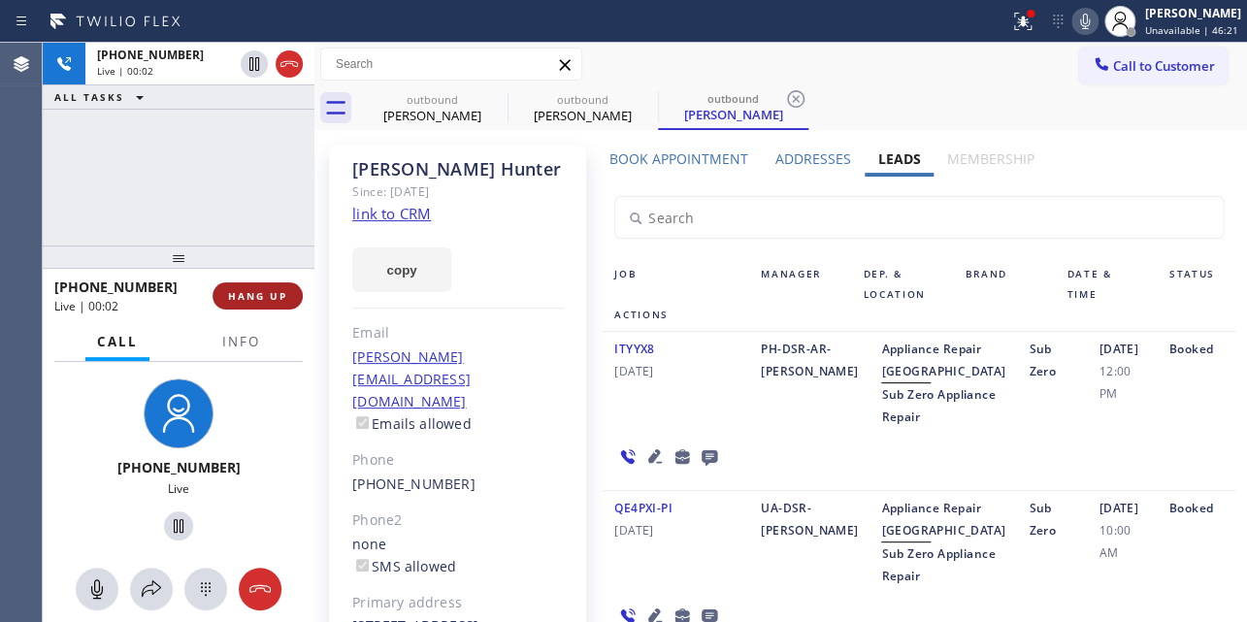
click at [271, 289] on span "HANG UP" at bounding box center [257, 296] width 59 height 14
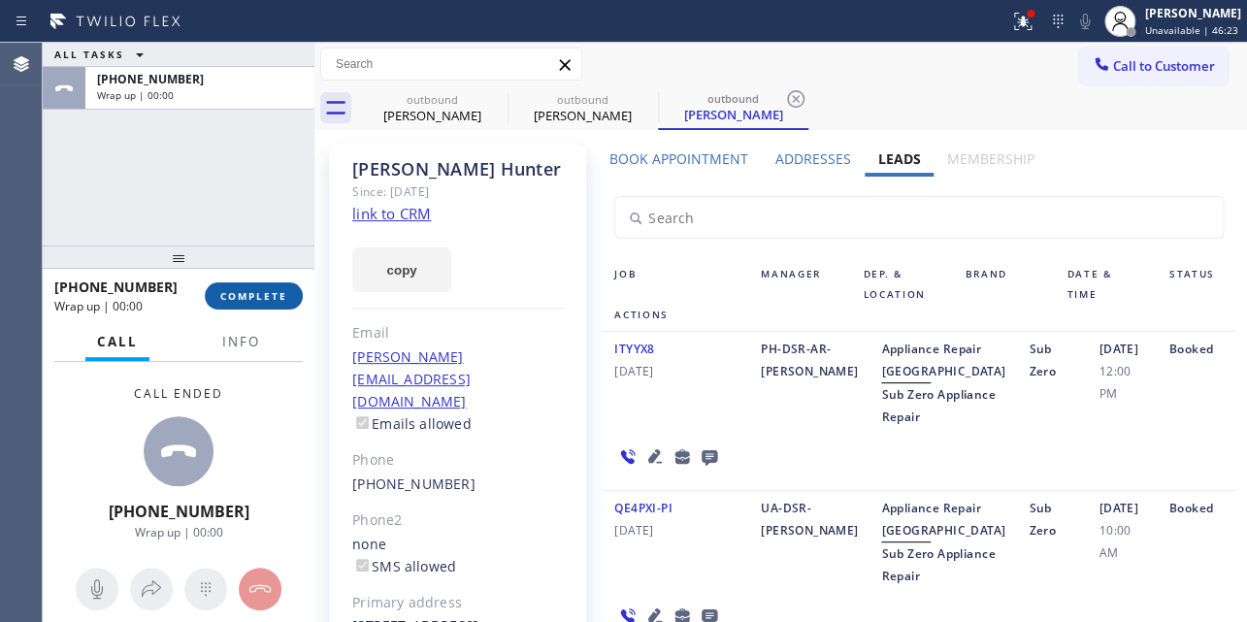
click at [264, 289] on span "COMPLETE" at bounding box center [253, 296] width 67 height 14
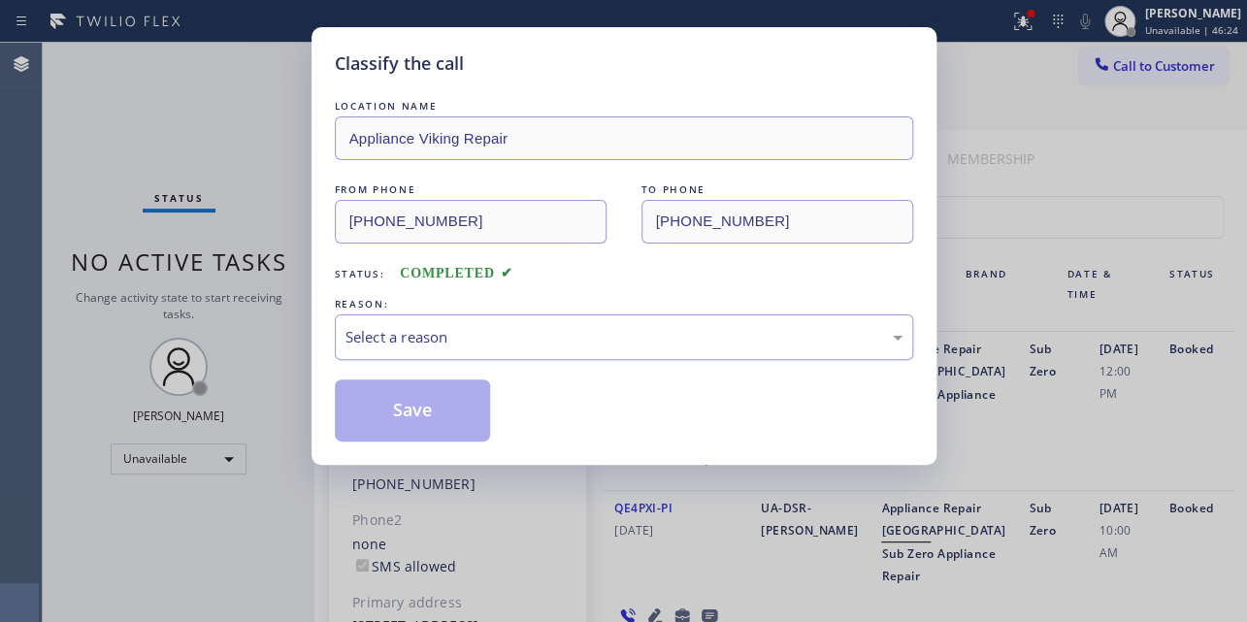
click at [407, 326] on div "Select a reason" at bounding box center [623, 337] width 557 height 22
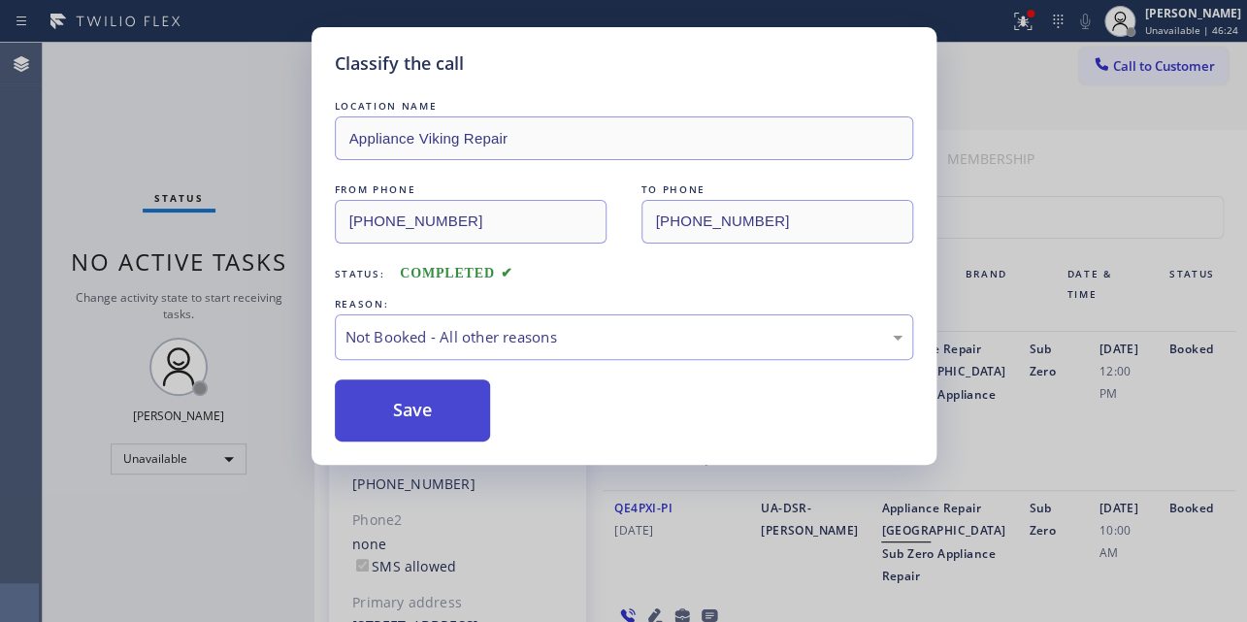
click at [402, 407] on button "Save" at bounding box center [413, 410] width 156 height 62
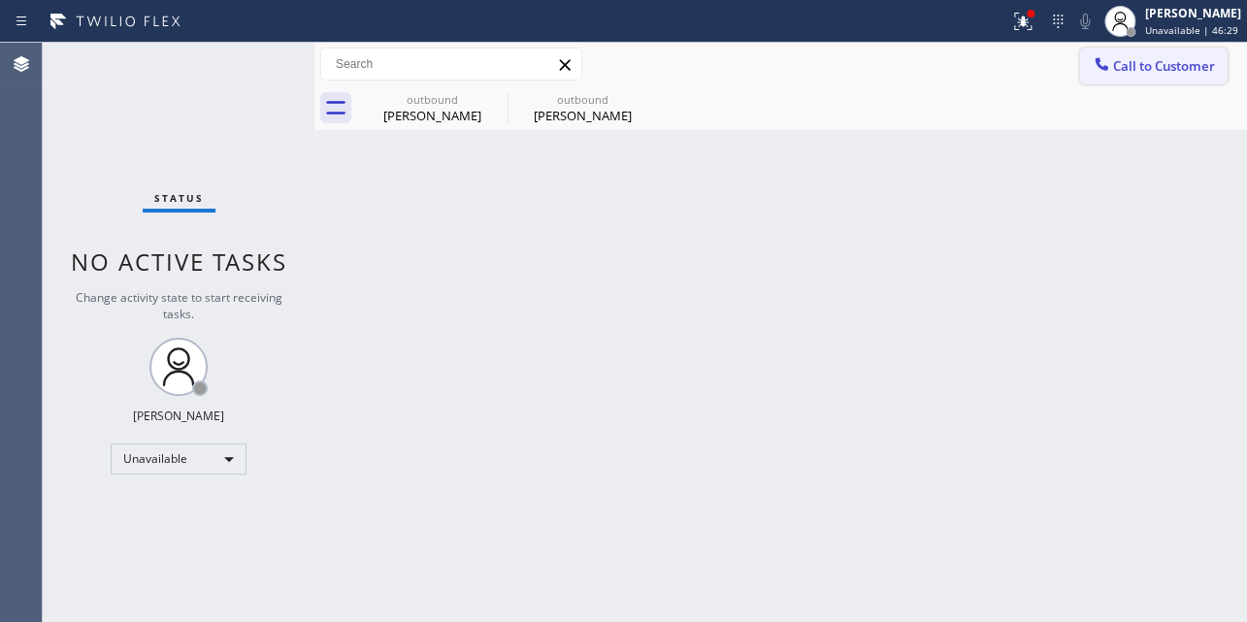
click at [1141, 57] on span "Call to Customer" at bounding box center [1164, 65] width 102 height 17
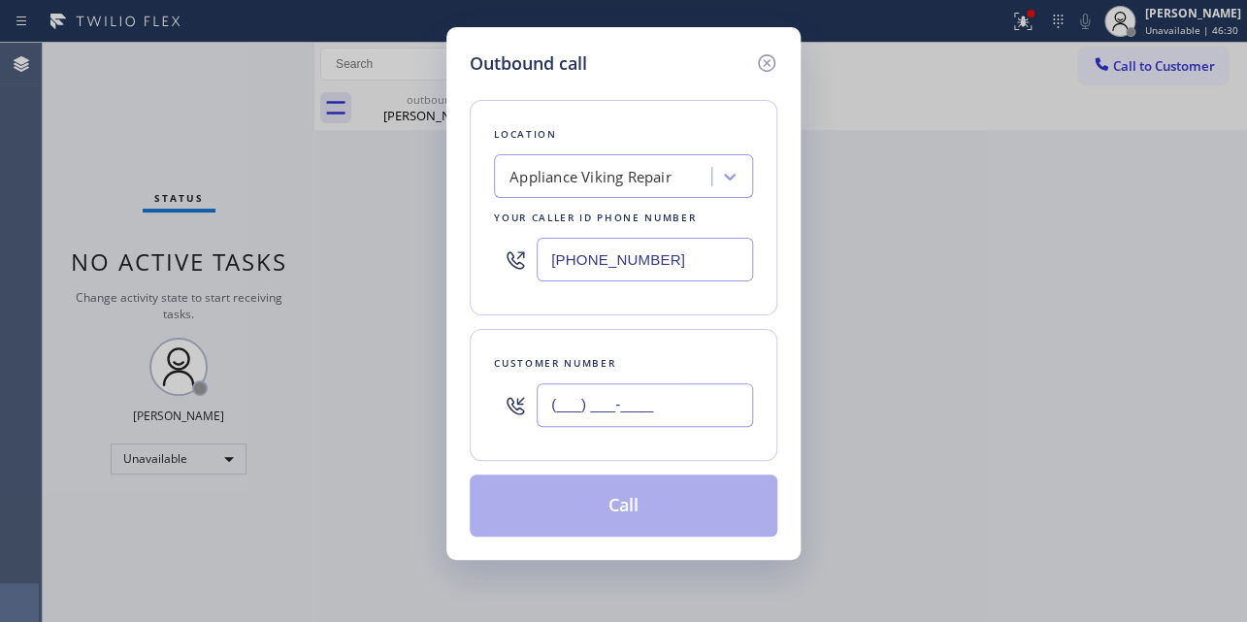
click at [574, 420] on input "(___) ___-____" at bounding box center [644, 405] width 216 height 44
paste input "818) 640-8811"
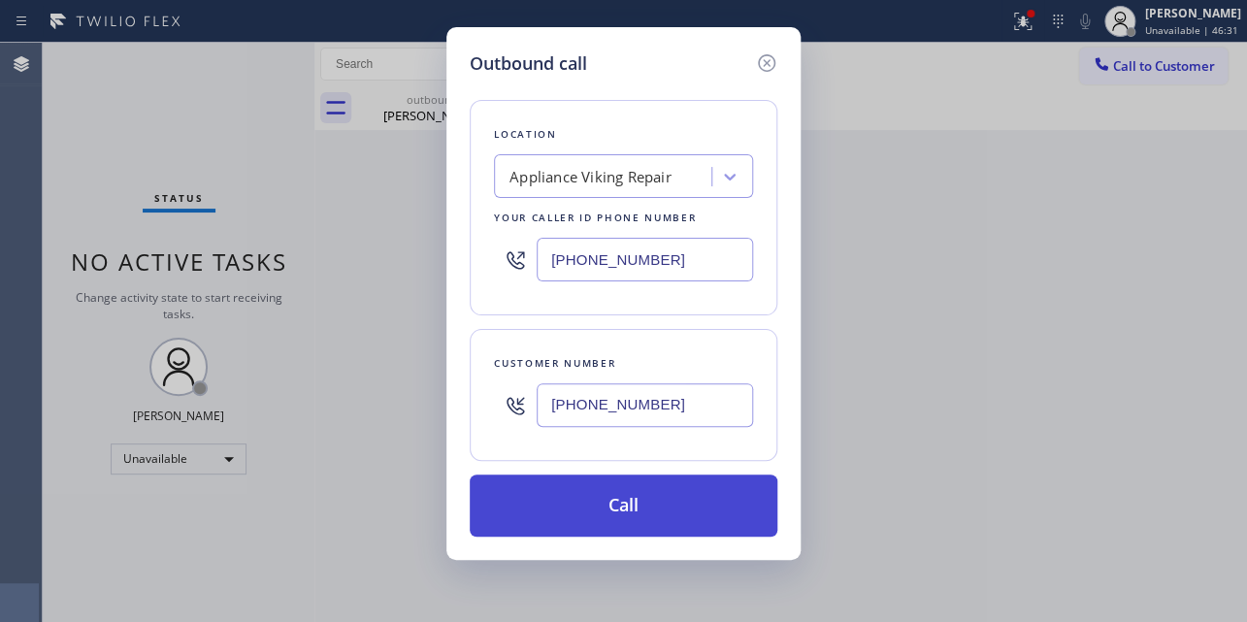
click at [612, 498] on button "Call" at bounding box center [624, 505] width 308 height 62
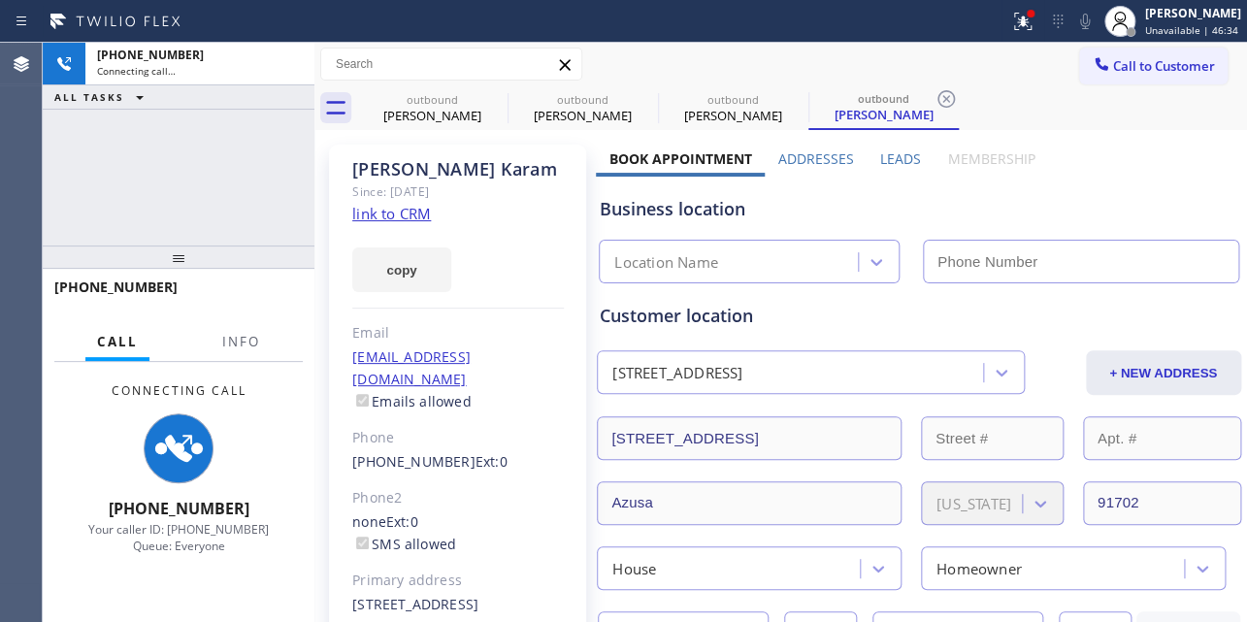
click at [892, 155] on label "Leads" at bounding box center [900, 158] width 41 height 18
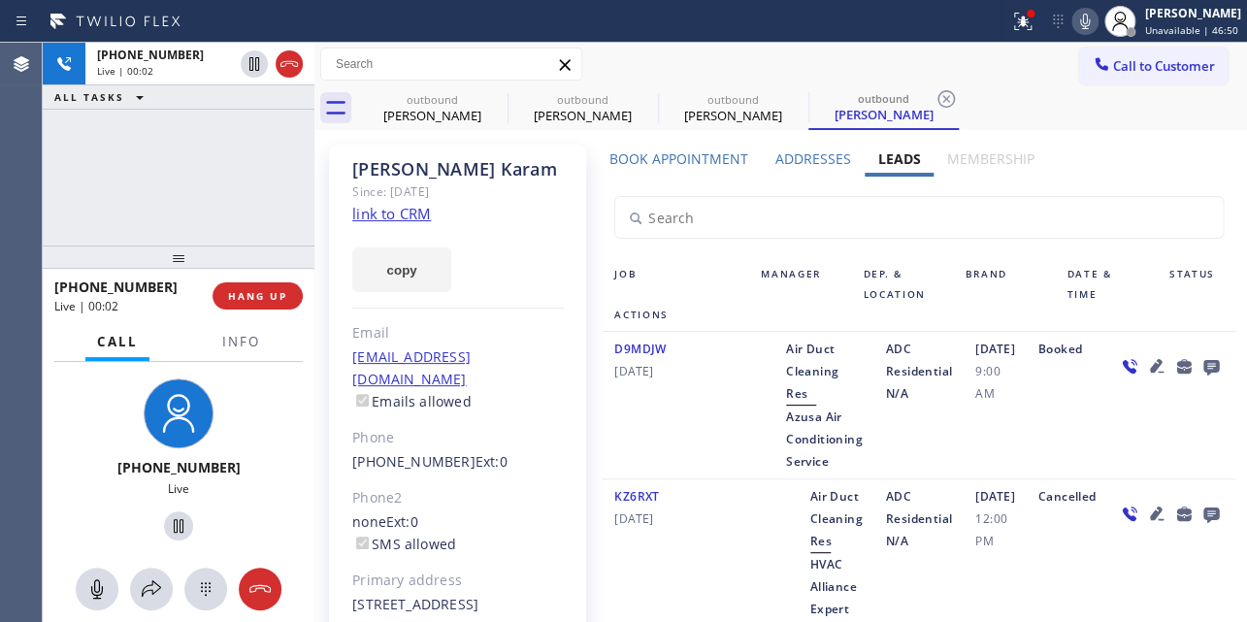
drag, startPoint x: 717, startPoint y: 75, endPoint x: 583, endPoint y: 71, distance: 133.9
click at [717, 75] on div "Call to Customer Outbound call Location Appliance Viking Repair Your caller id …" at bounding box center [780, 65] width 932 height 34
click at [263, 282] on button "HANG UP" at bounding box center [257, 295] width 90 height 27
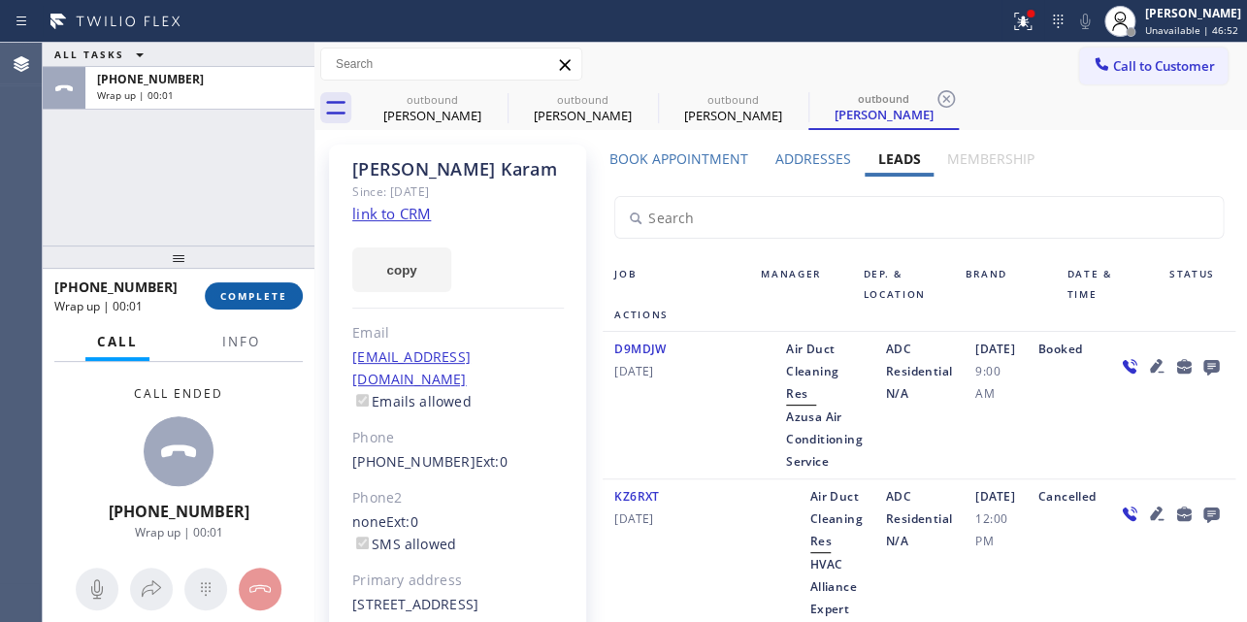
click at [252, 293] on span "COMPLETE" at bounding box center [253, 296] width 67 height 14
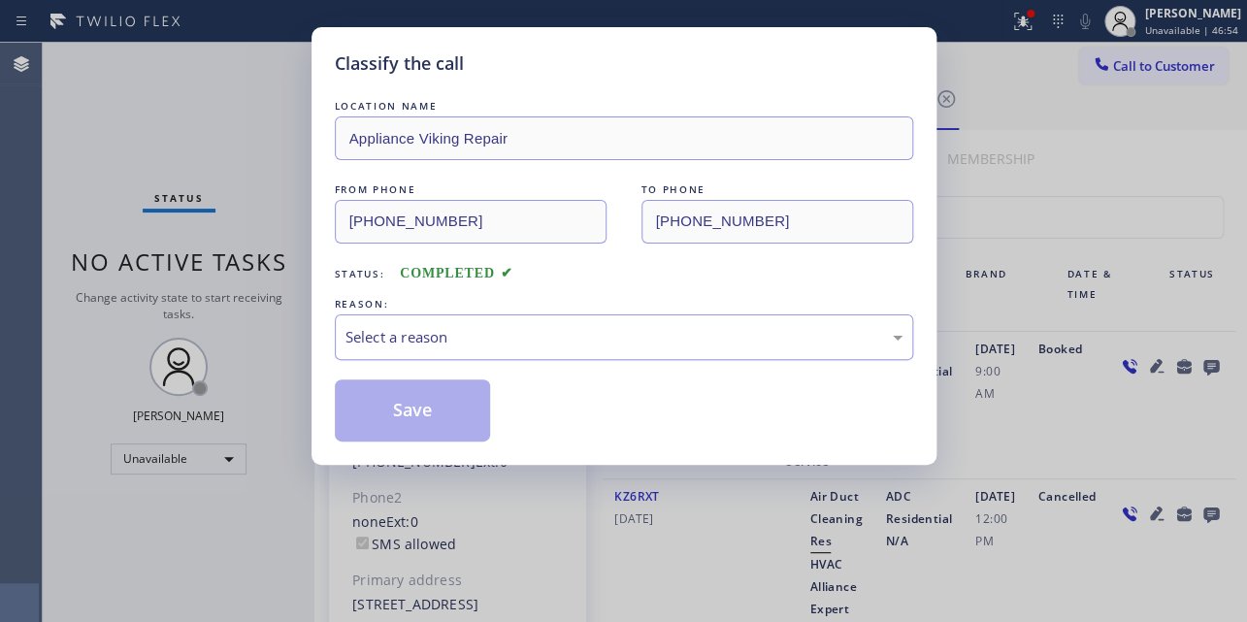
click at [487, 343] on div "Select a reason" at bounding box center [623, 337] width 557 height 22
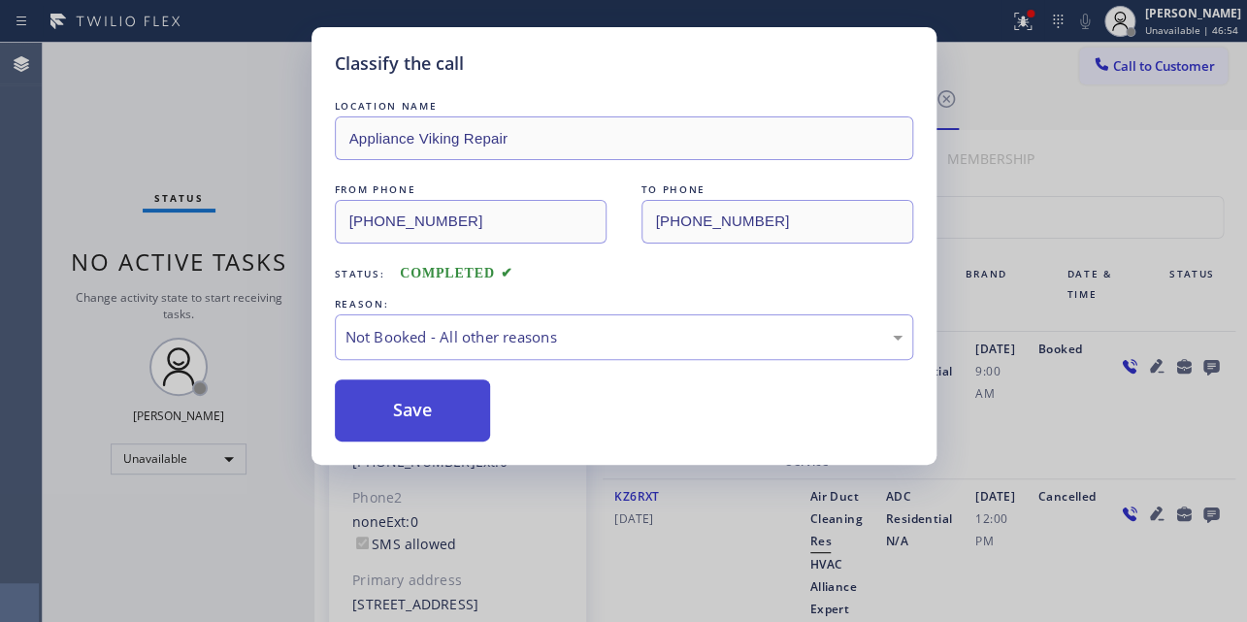
click at [424, 411] on button "Save" at bounding box center [413, 410] width 156 height 62
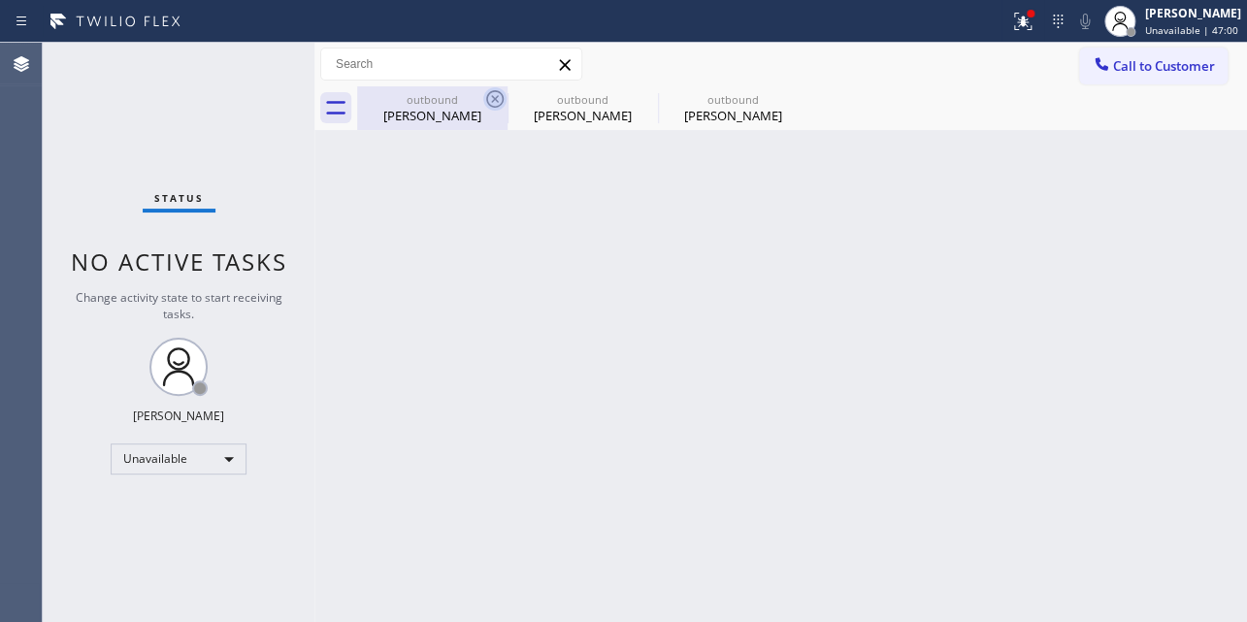
click at [498, 104] on icon at bounding box center [494, 98] width 23 height 23
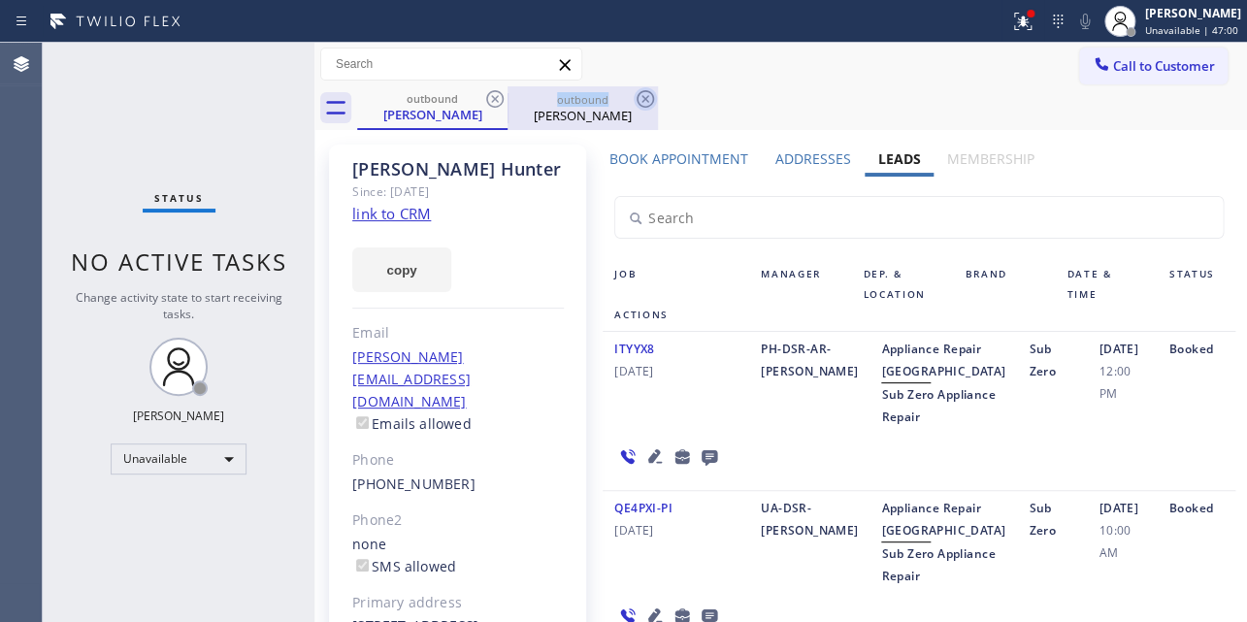
click at [497, 105] on icon at bounding box center [494, 98] width 23 height 23
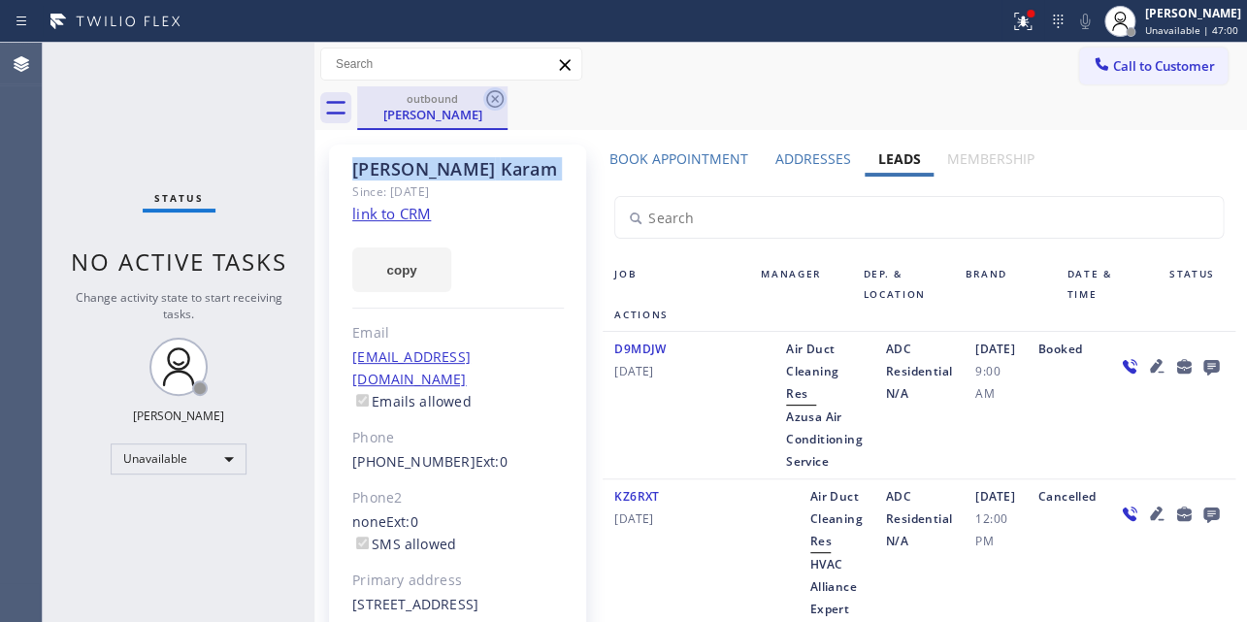
click at [497, 105] on icon at bounding box center [494, 98] width 23 height 23
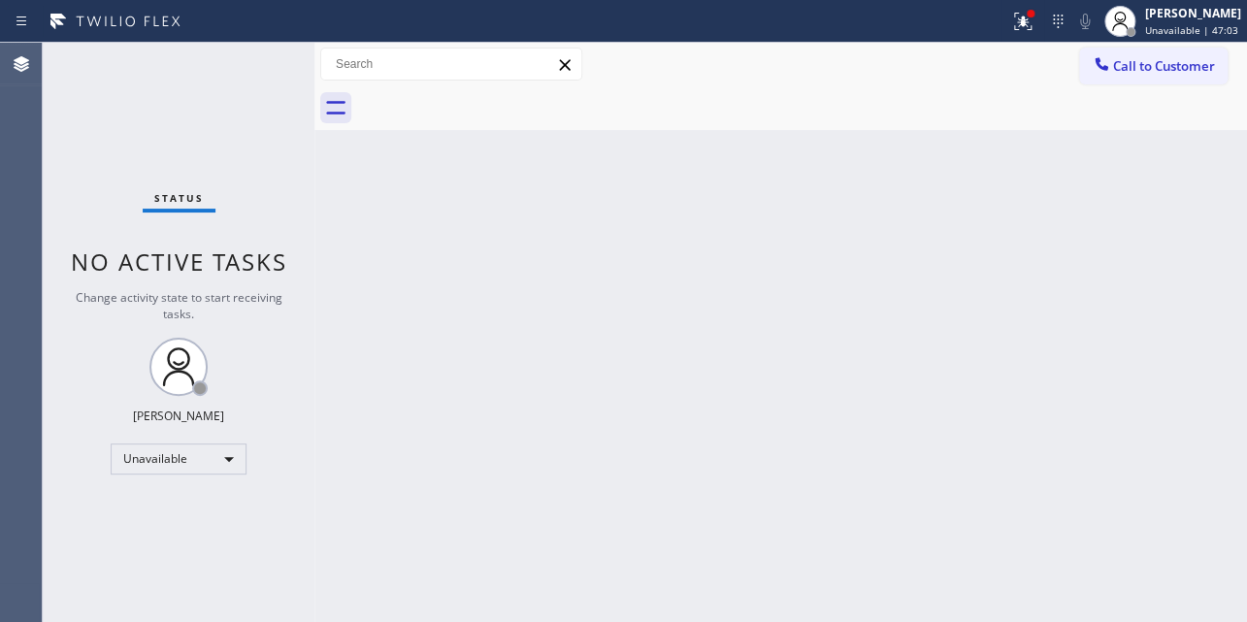
click at [1106, 59] on icon at bounding box center [1100, 63] width 19 height 19
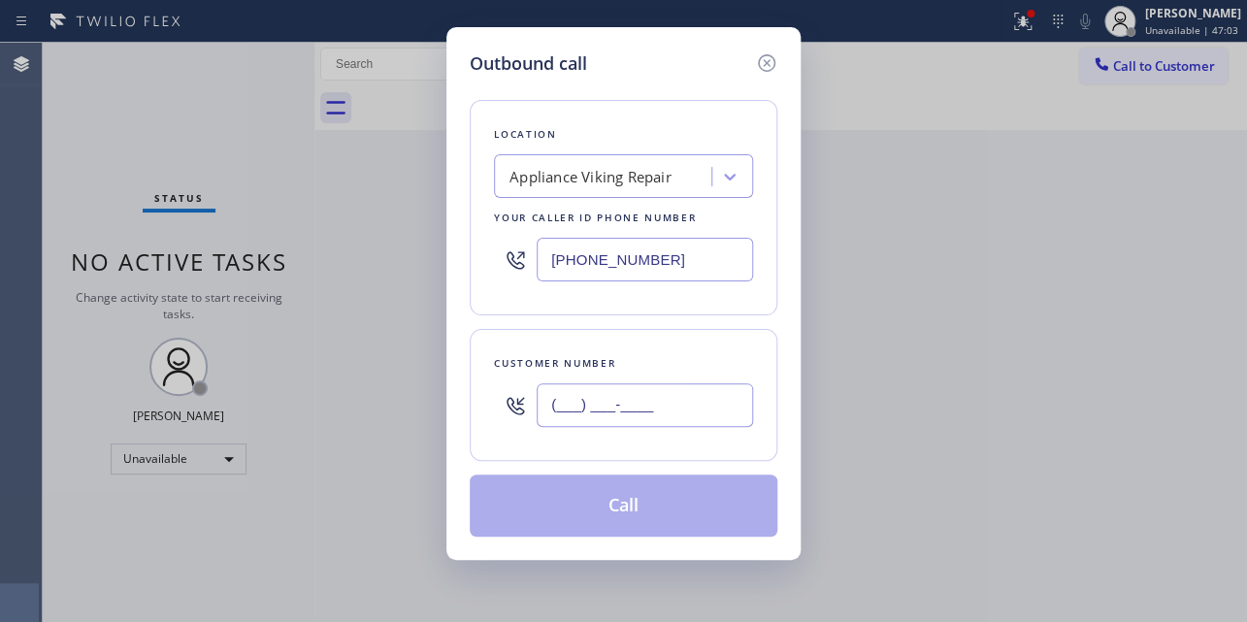
click at [583, 411] on input "(___) ___-____" at bounding box center [644, 405] width 216 height 44
paste input "206) 660-5956"
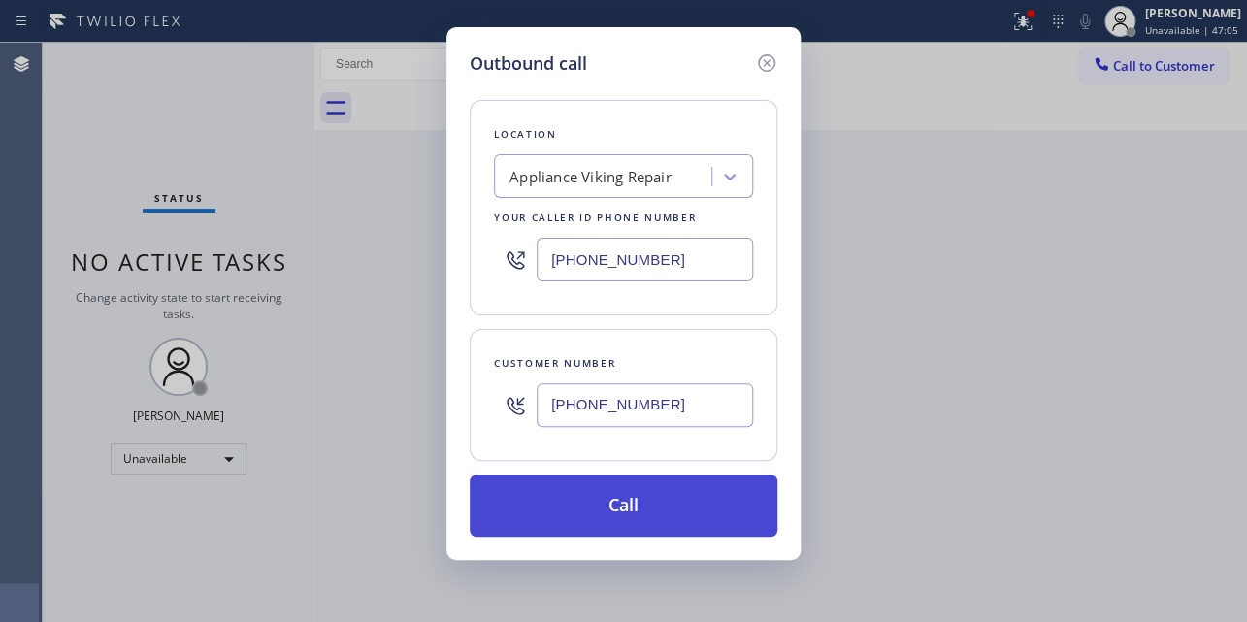
click at [631, 500] on button "Call" at bounding box center [624, 505] width 308 height 62
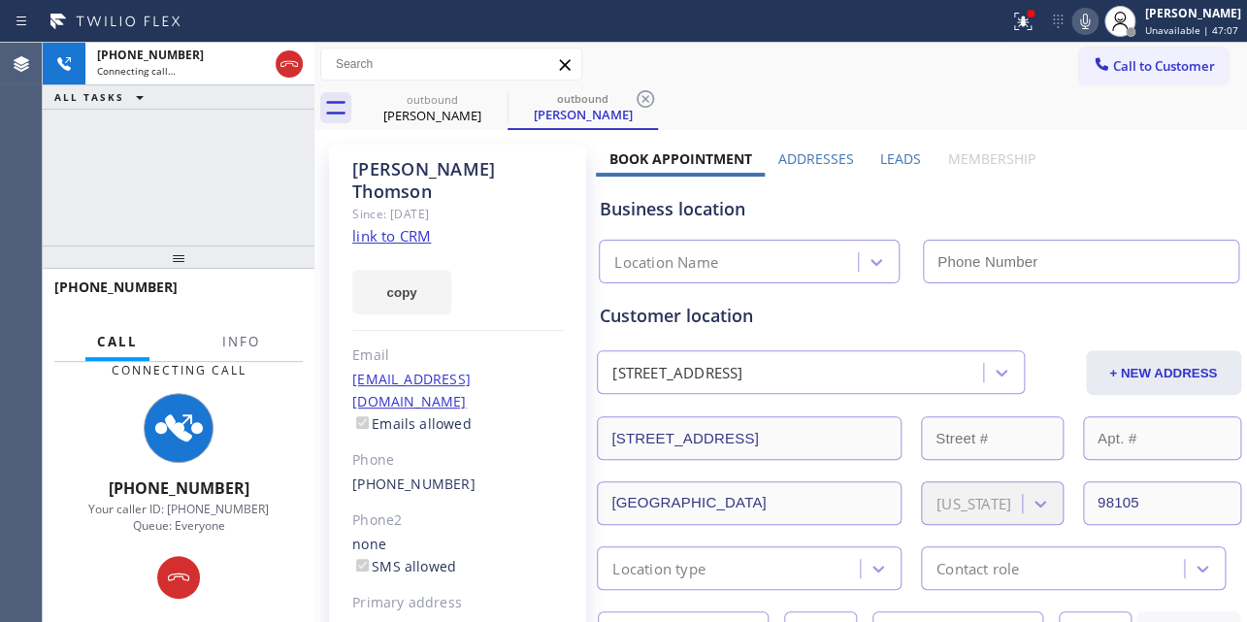
click at [893, 149] on label "Leads" at bounding box center [900, 158] width 41 height 18
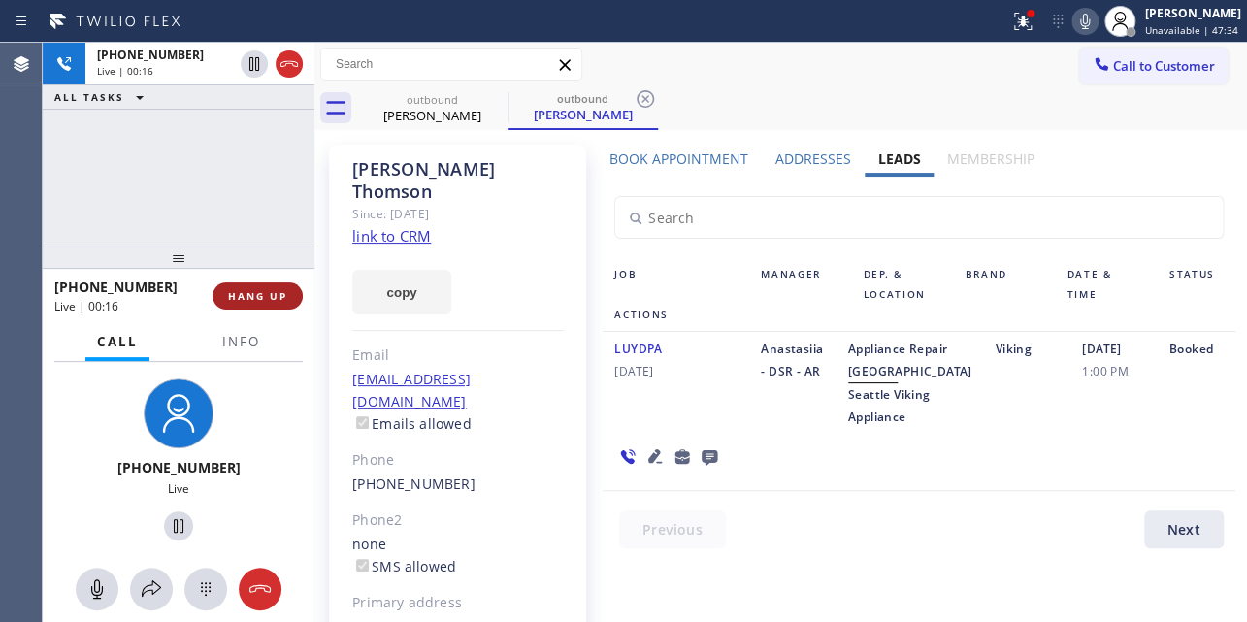
click at [228, 294] on span "HANG UP" at bounding box center [257, 296] width 59 height 14
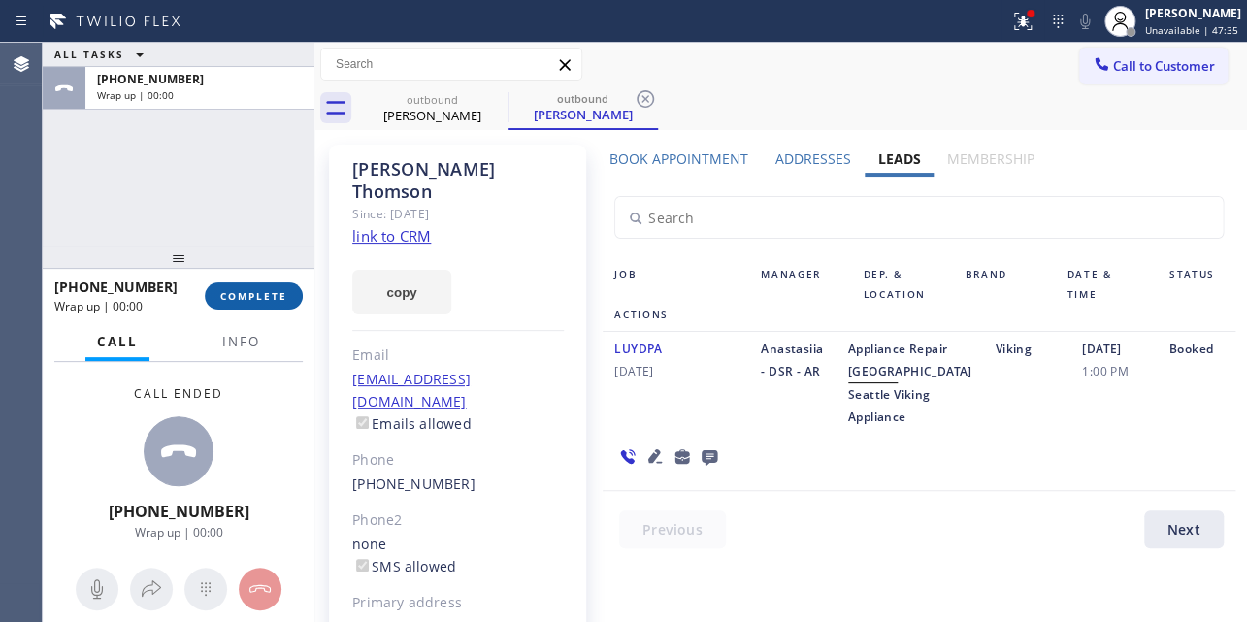
click at [266, 293] on span "COMPLETE" at bounding box center [253, 296] width 67 height 14
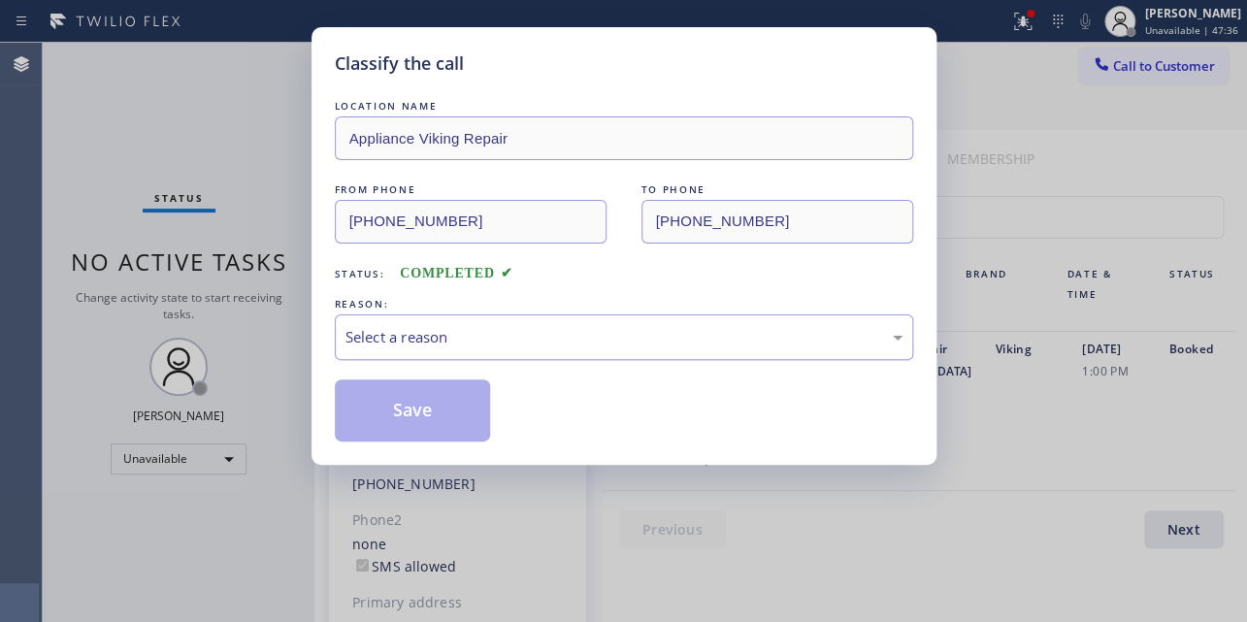
click at [495, 340] on div "Select a reason" at bounding box center [623, 337] width 557 height 22
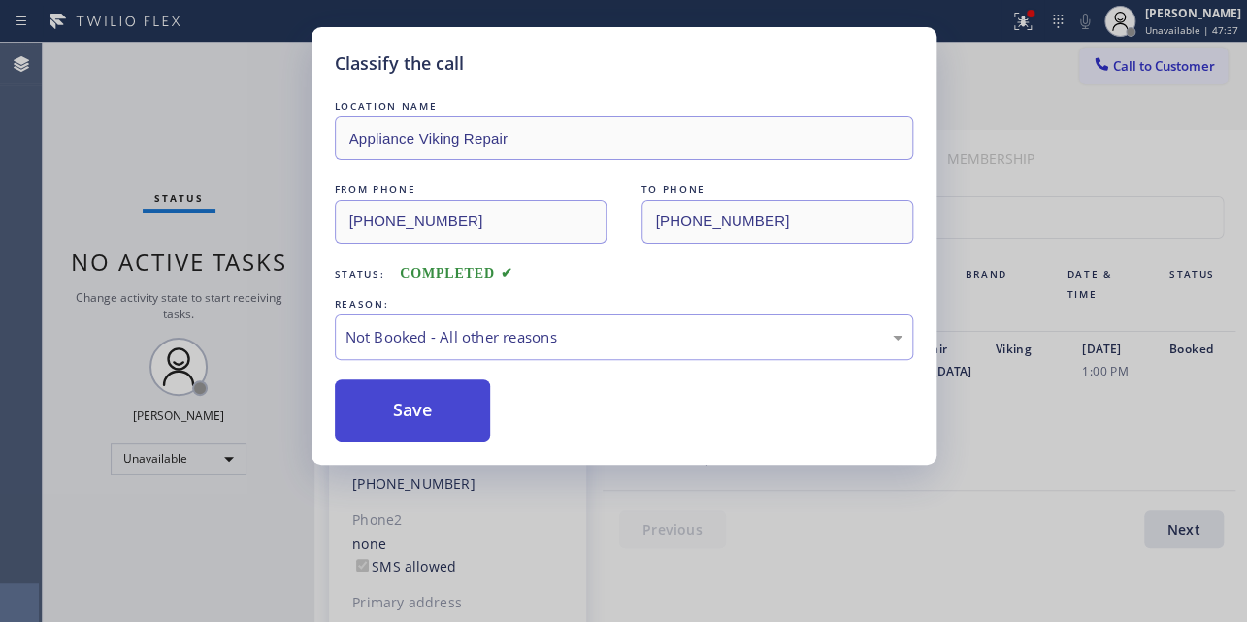
click at [414, 416] on button "Save" at bounding box center [413, 410] width 156 height 62
click at [413, 416] on button "Save" at bounding box center [413, 410] width 156 height 62
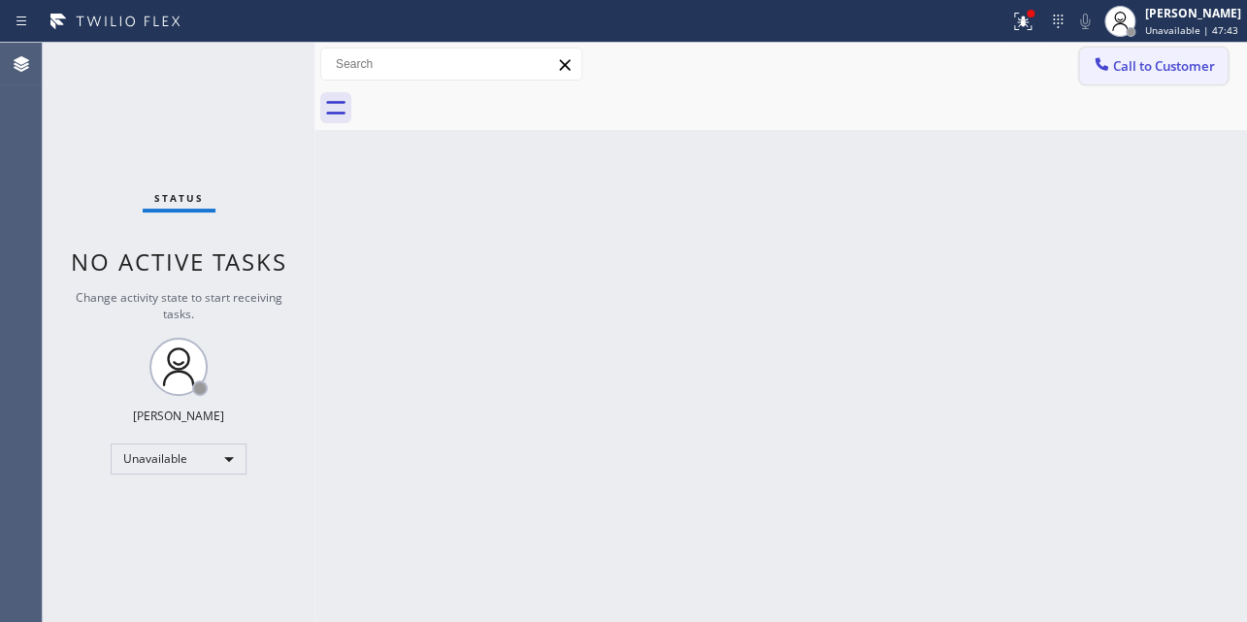
click at [1109, 57] on icon at bounding box center [1100, 63] width 19 height 19
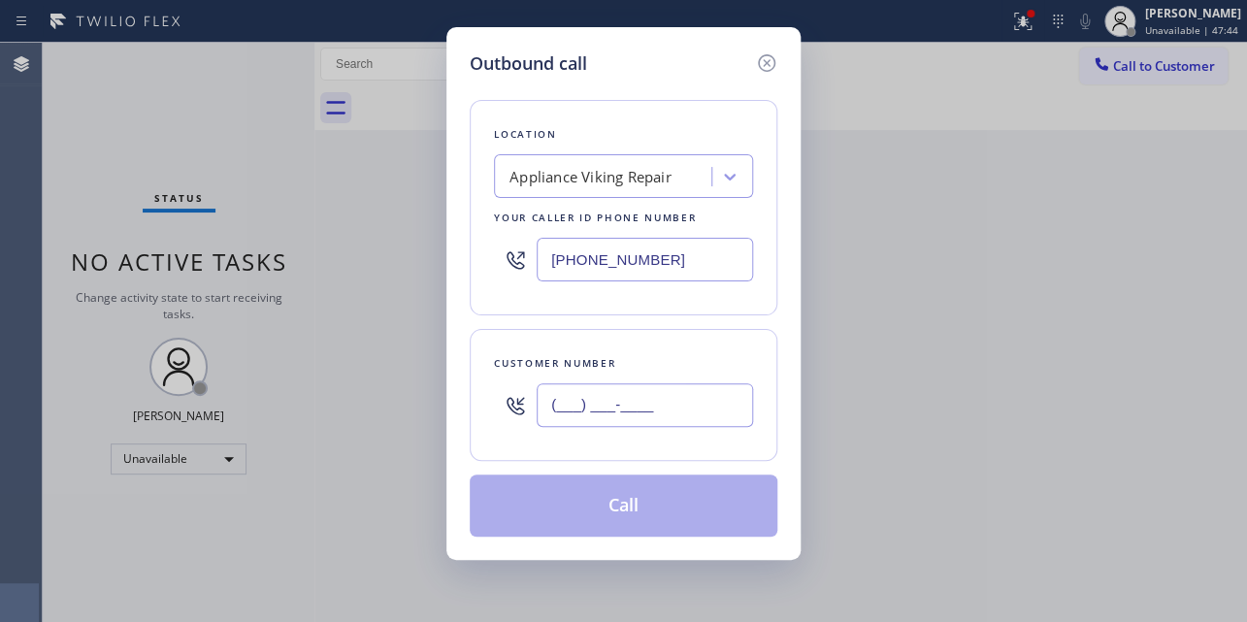
click at [586, 407] on input "(___) ___-____" at bounding box center [644, 405] width 216 height 44
paste input "646) 417-4769"
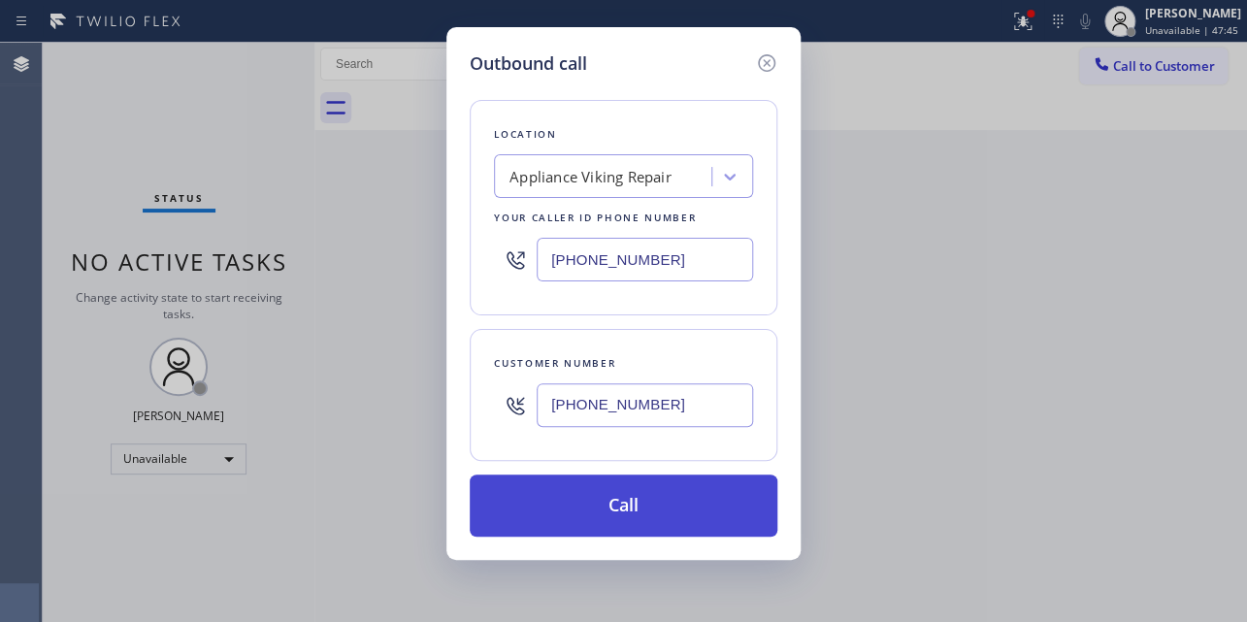
click at [625, 517] on button "Call" at bounding box center [624, 505] width 308 height 62
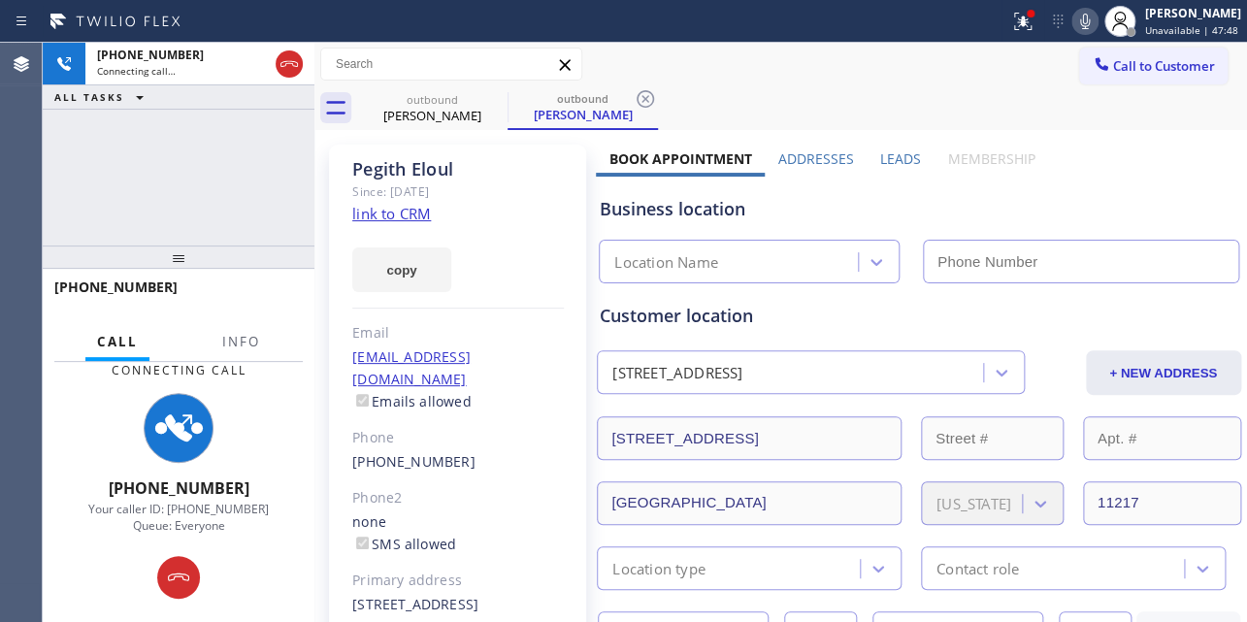
click at [896, 156] on label "Leads" at bounding box center [900, 158] width 41 height 18
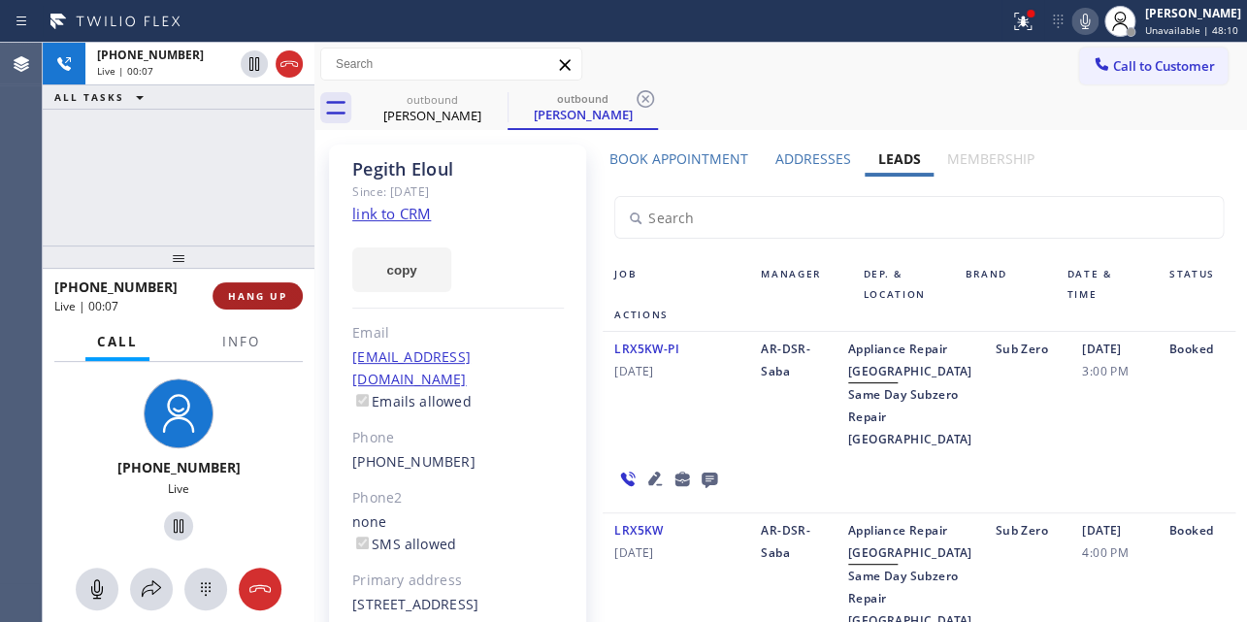
click at [268, 291] on span "HANG UP" at bounding box center [257, 296] width 59 height 14
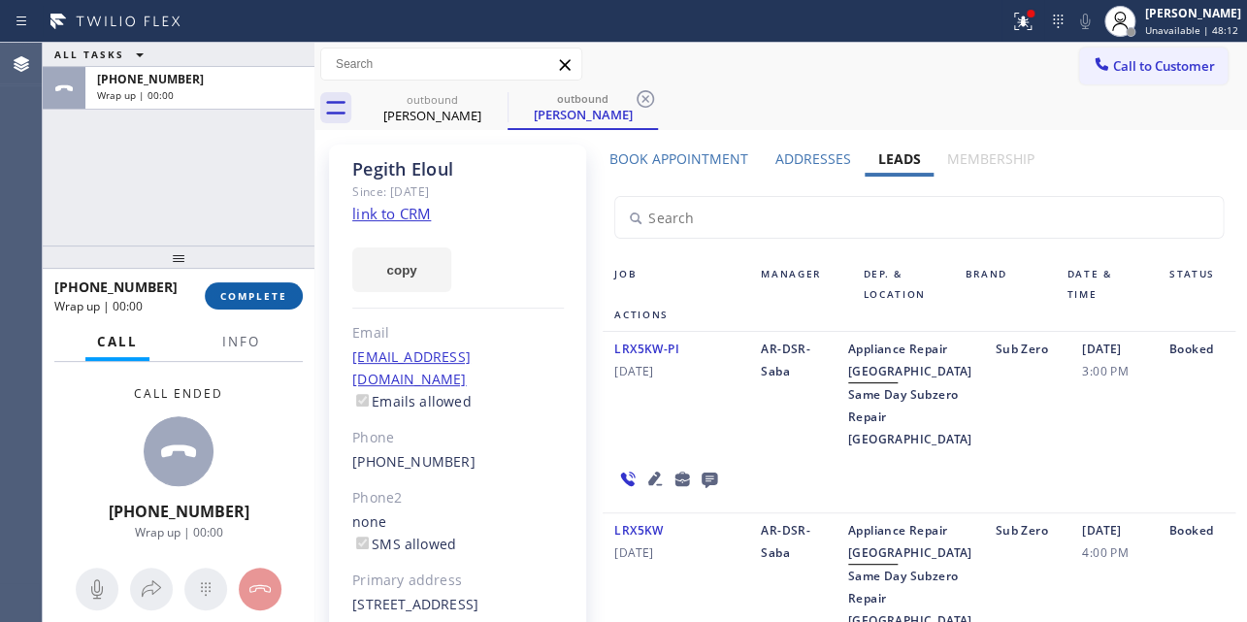
click at [266, 292] on span "COMPLETE" at bounding box center [253, 296] width 67 height 14
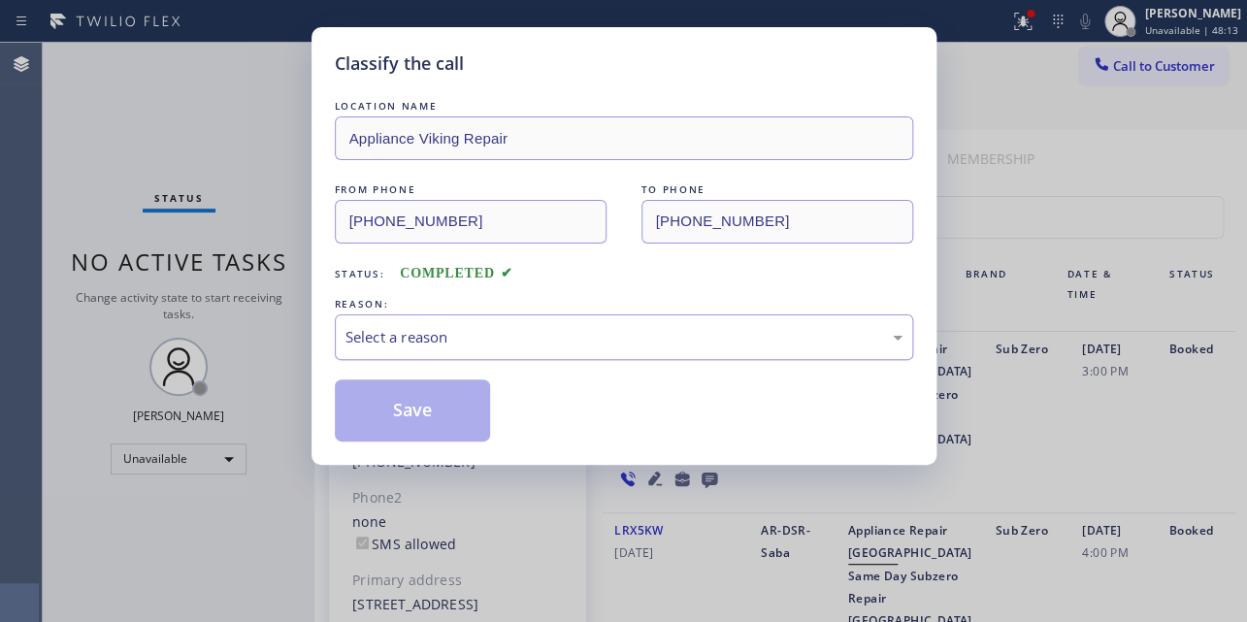
click at [421, 326] on div "Select a reason" at bounding box center [623, 337] width 557 height 22
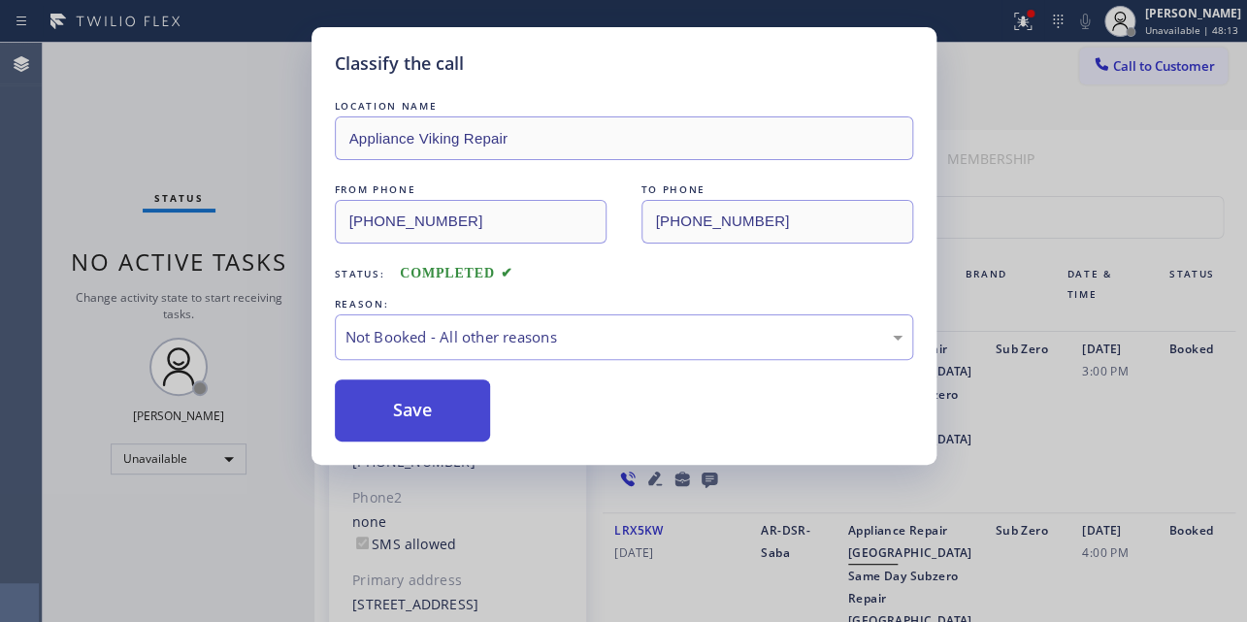
click at [413, 413] on button "Save" at bounding box center [413, 410] width 156 height 62
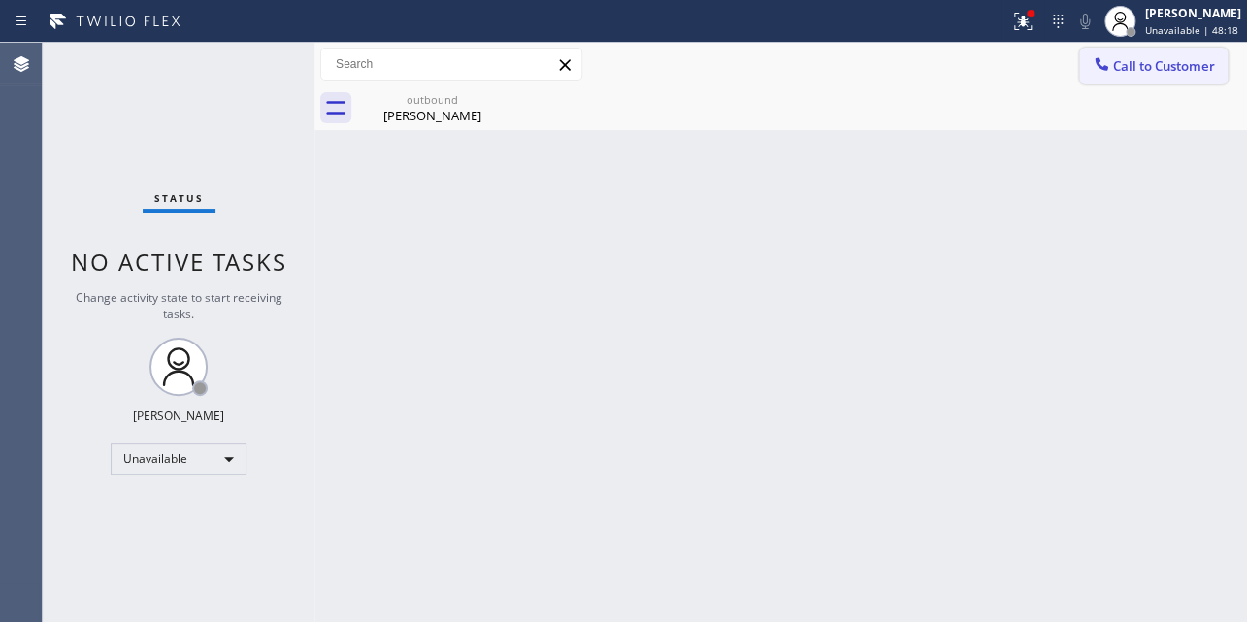
click at [1158, 80] on button "Call to Customer" at bounding box center [1153, 66] width 148 height 37
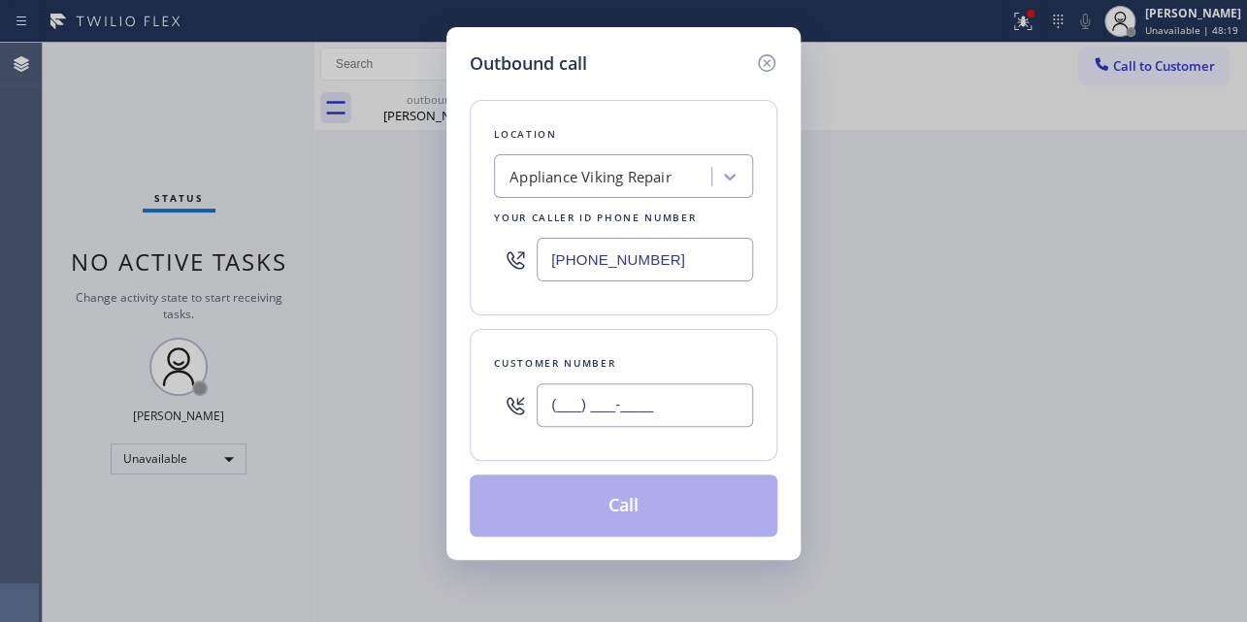
click at [615, 407] on input "(___) ___-____" at bounding box center [644, 405] width 216 height 44
paste input "929) 363-7218"
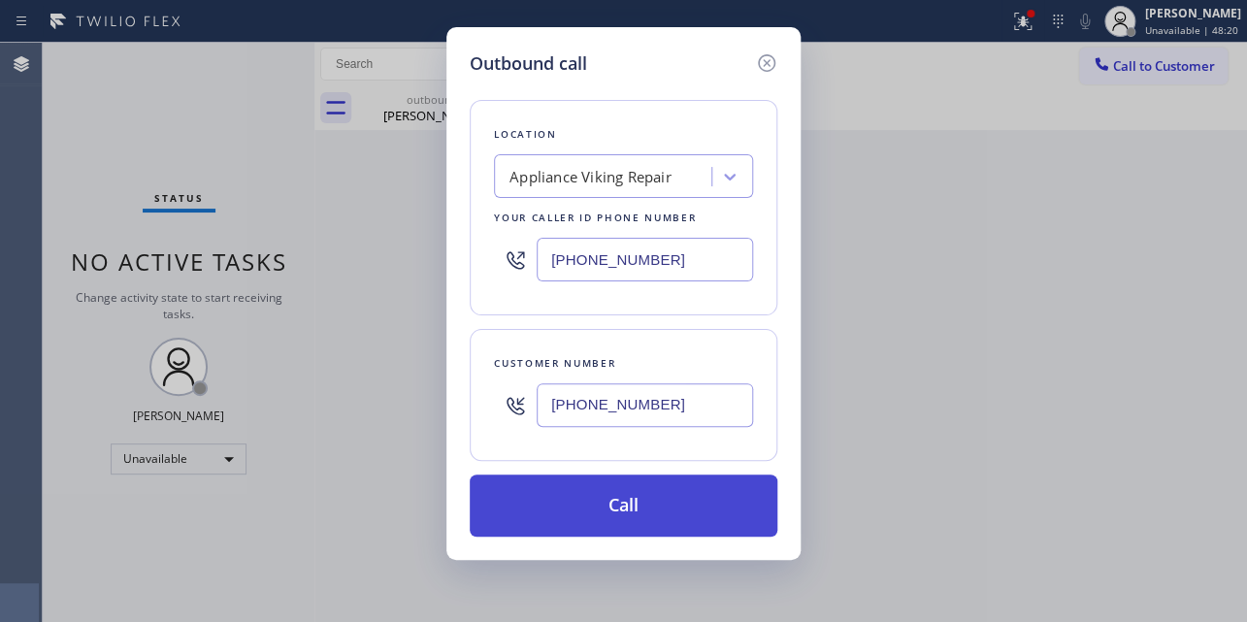
click at [620, 498] on button "Call" at bounding box center [624, 505] width 308 height 62
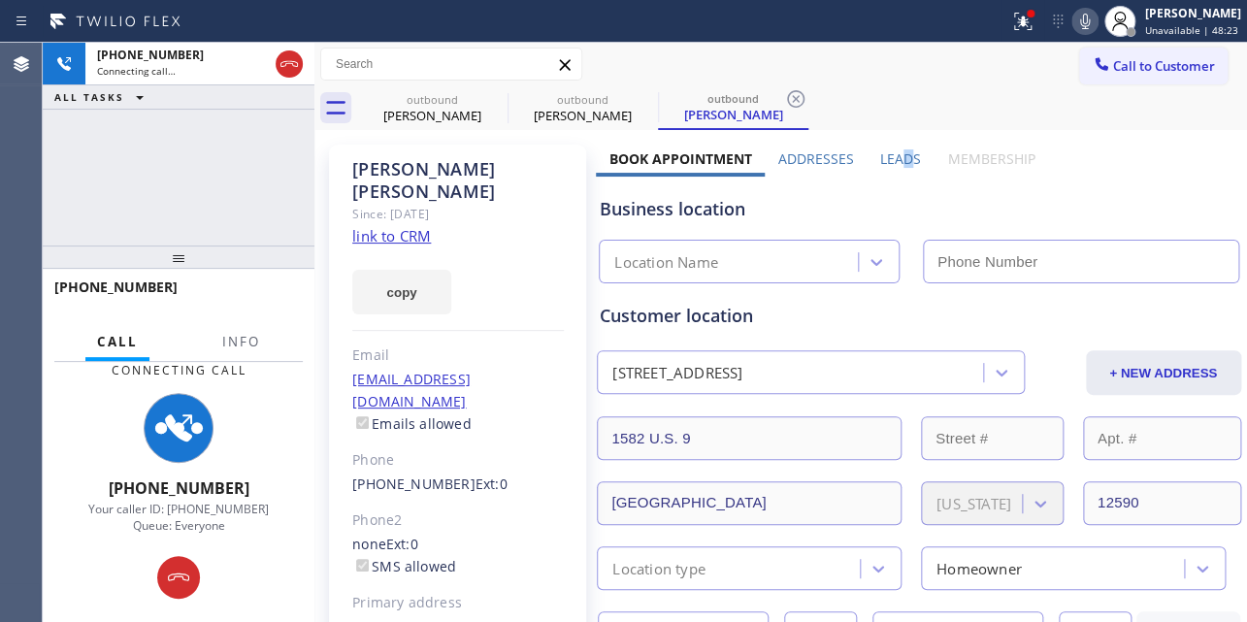
click at [899, 158] on label "Leads" at bounding box center [900, 158] width 41 height 18
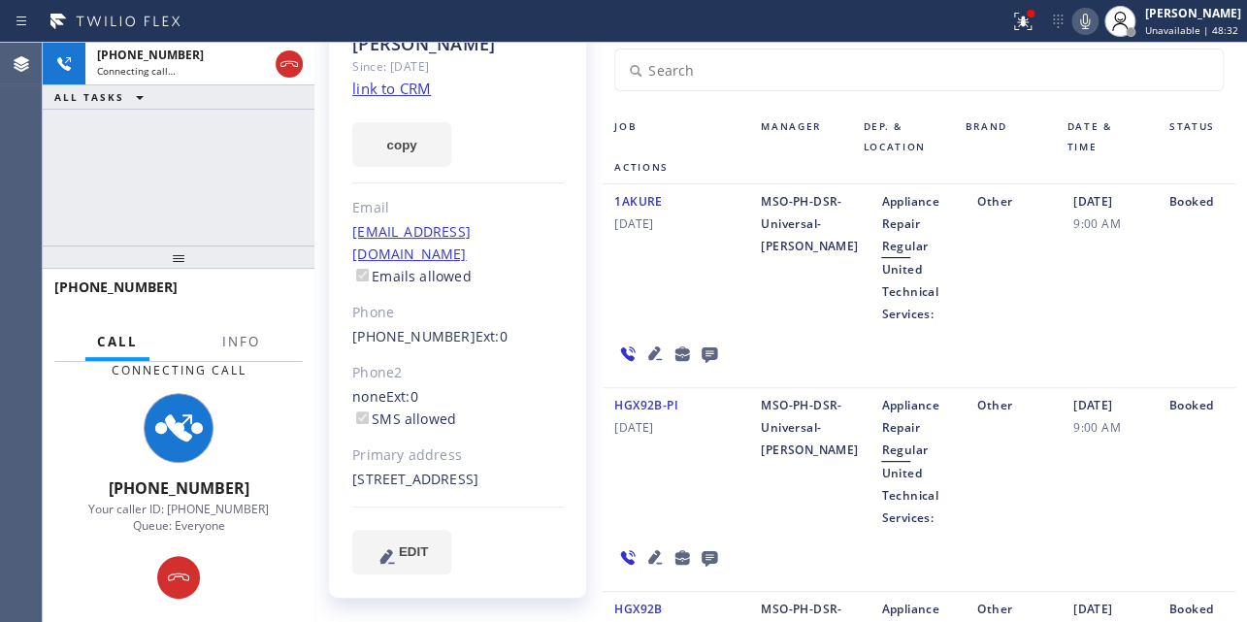
scroll to position [127, 0]
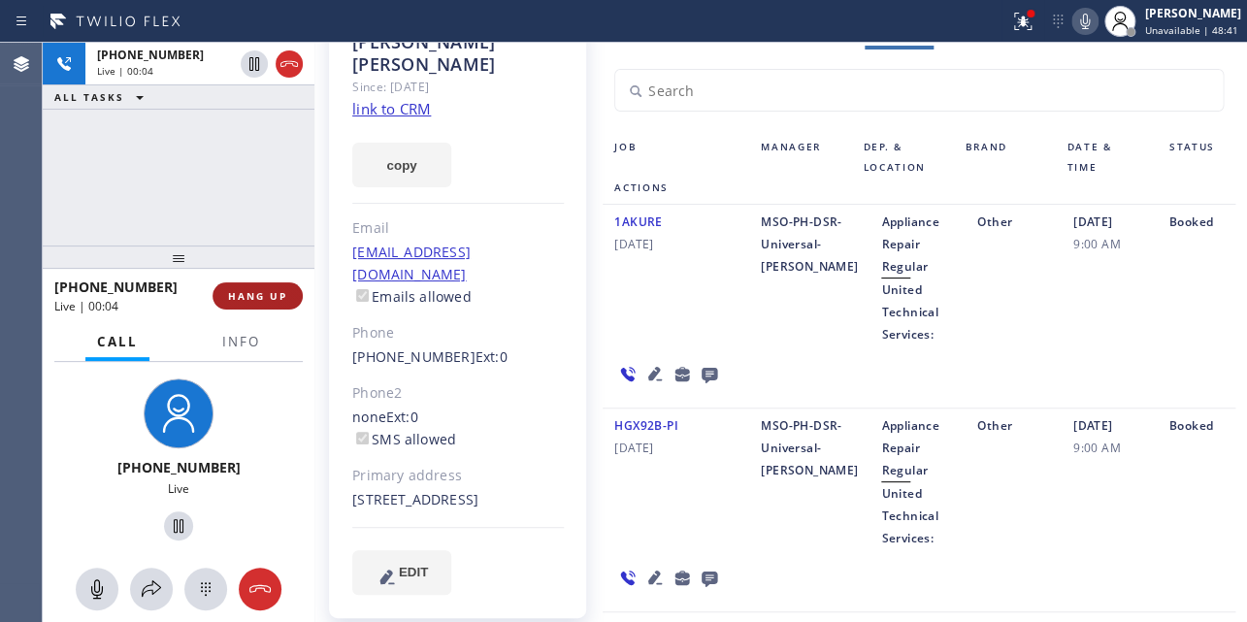
click at [252, 294] on span "HANG UP" at bounding box center [257, 296] width 59 height 14
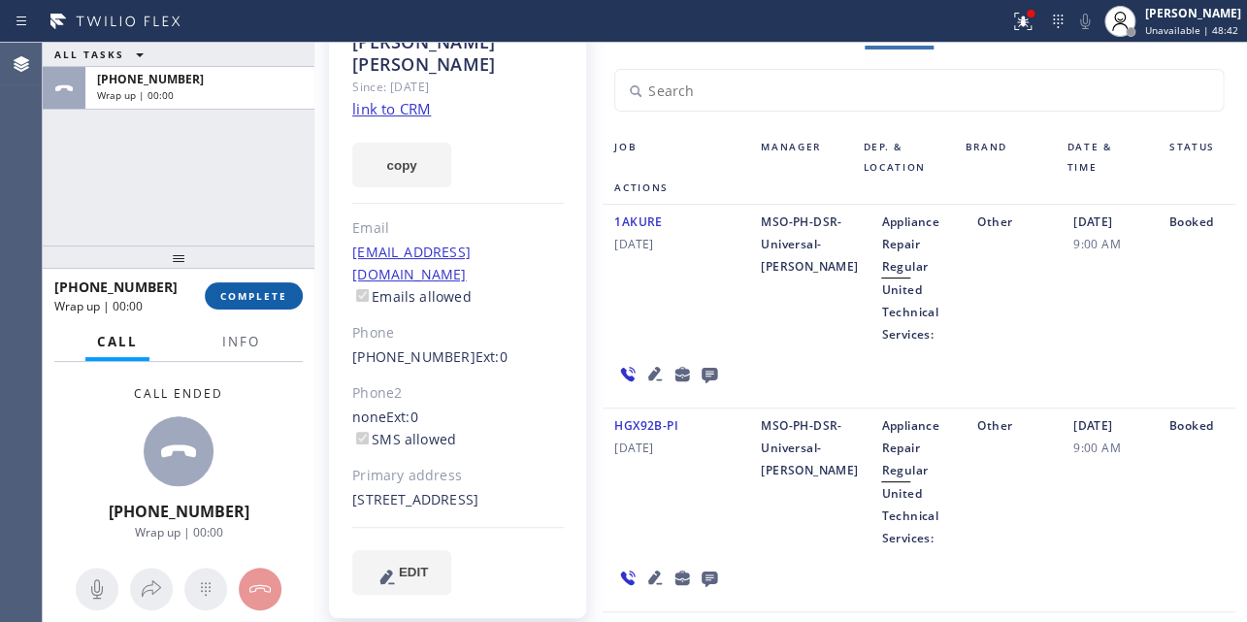
click at [266, 298] on span "COMPLETE" at bounding box center [253, 296] width 67 height 14
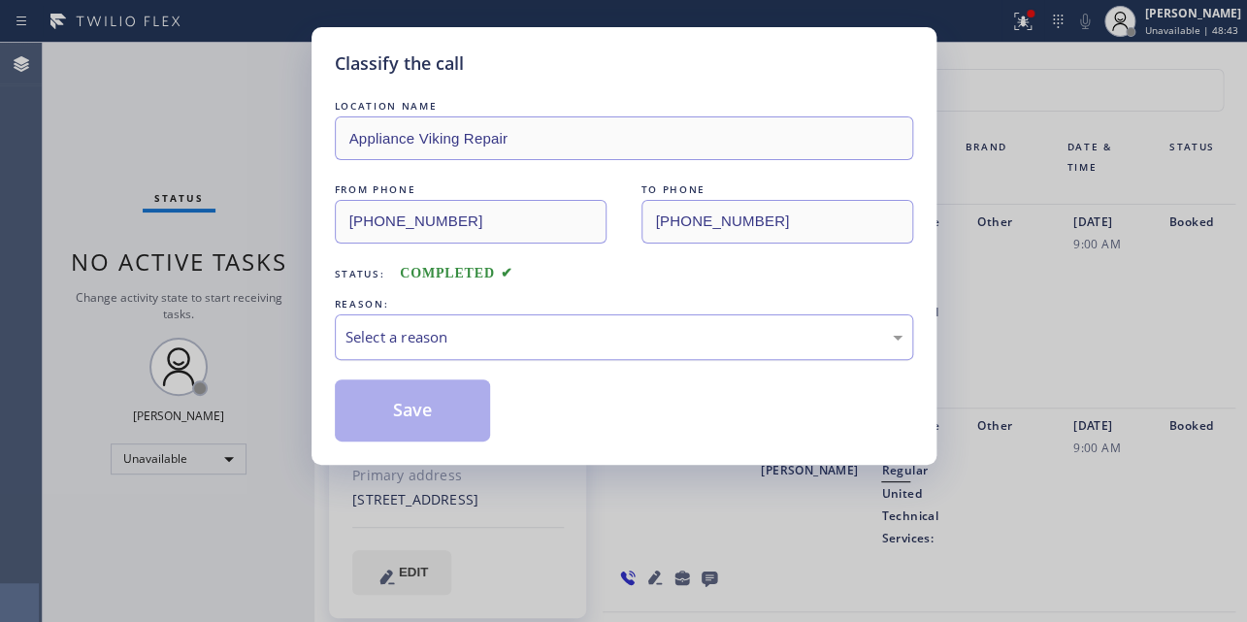
click at [501, 326] on div "Select a reason" at bounding box center [623, 337] width 557 height 22
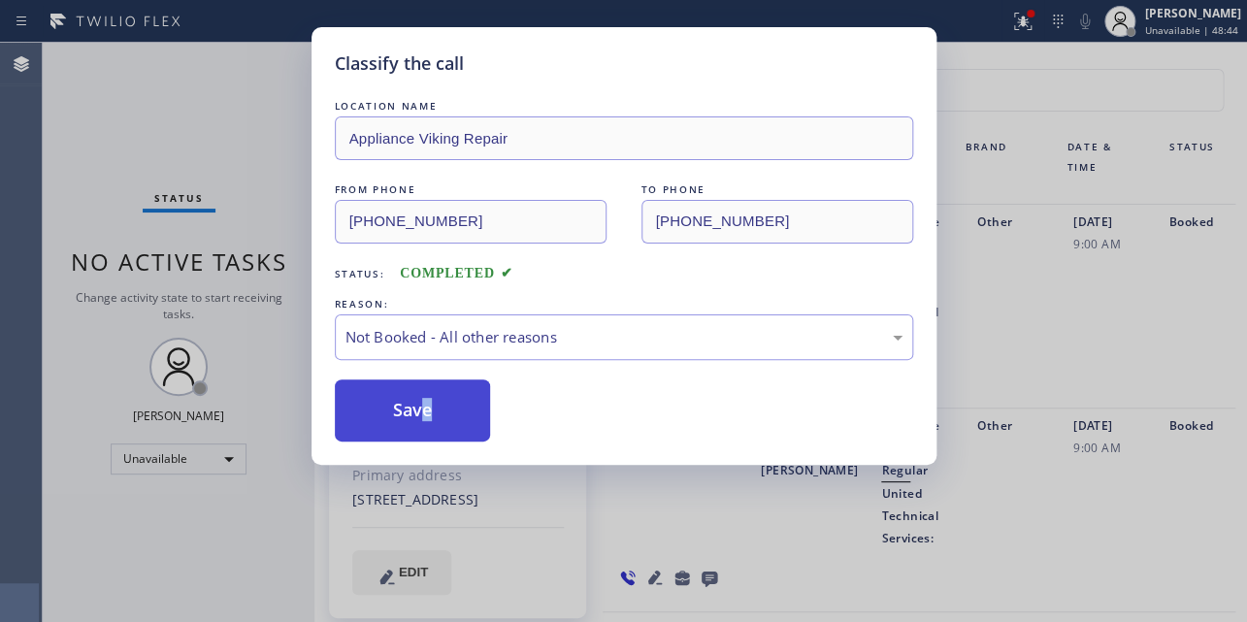
click at [404, 409] on button "Save" at bounding box center [413, 410] width 156 height 62
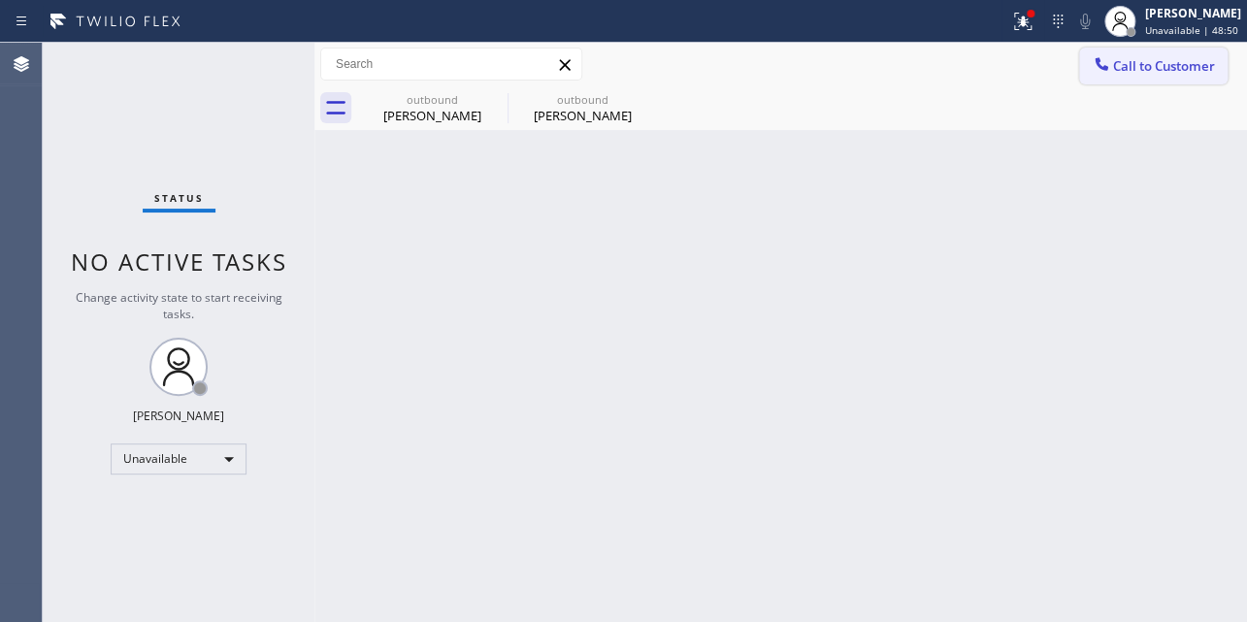
click at [1109, 67] on icon at bounding box center [1100, 63] width 19 height 19
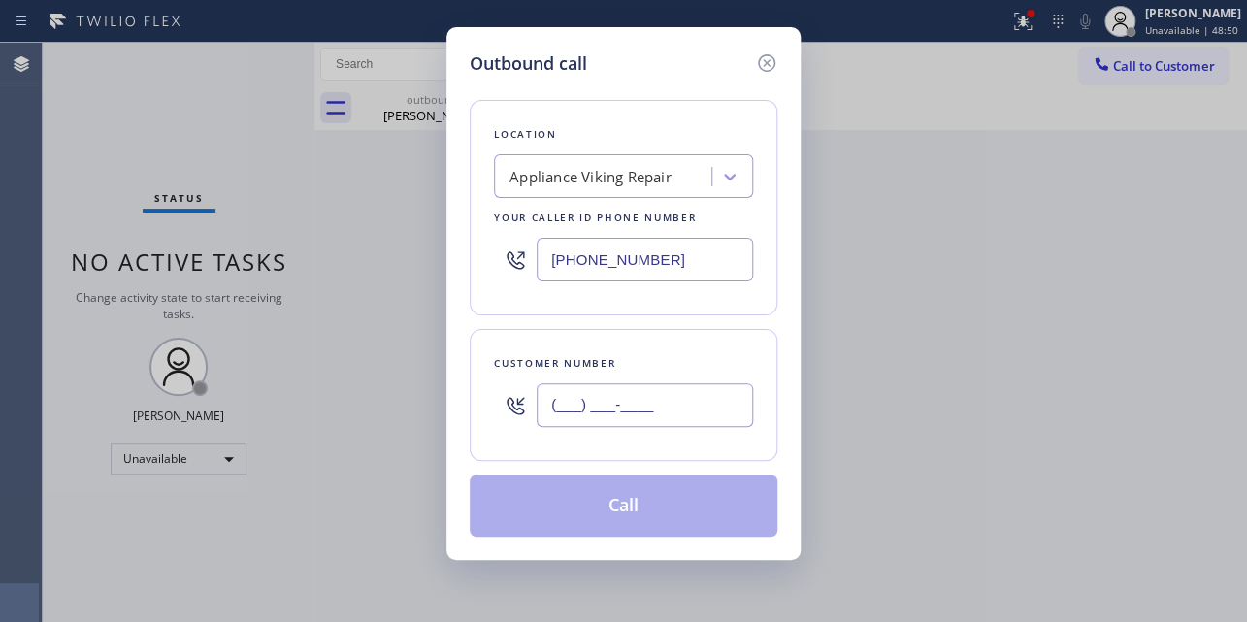
click at [618, 407] on input "(___) ___-____" at bounding box center [644, 405] width 216 height 44
paste input "310) 977-0403"
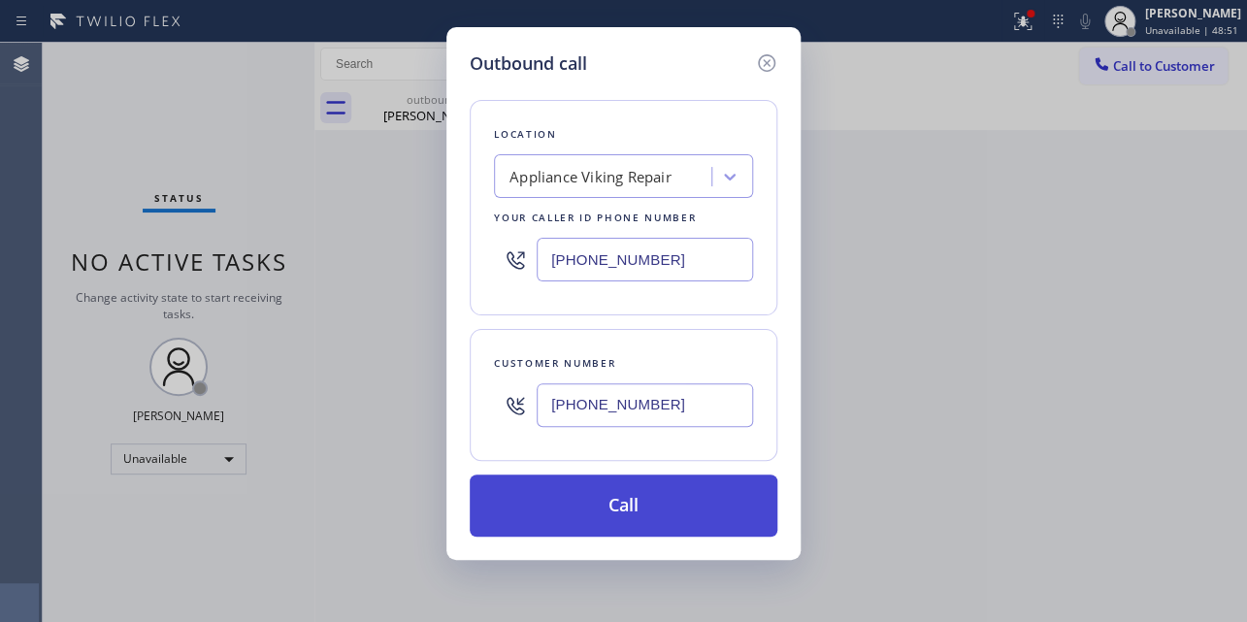
type input "[PHONE_NUMBER]"
click at [613, 504] on button "Call" at bounding box center [624, 505] width 308 height 62
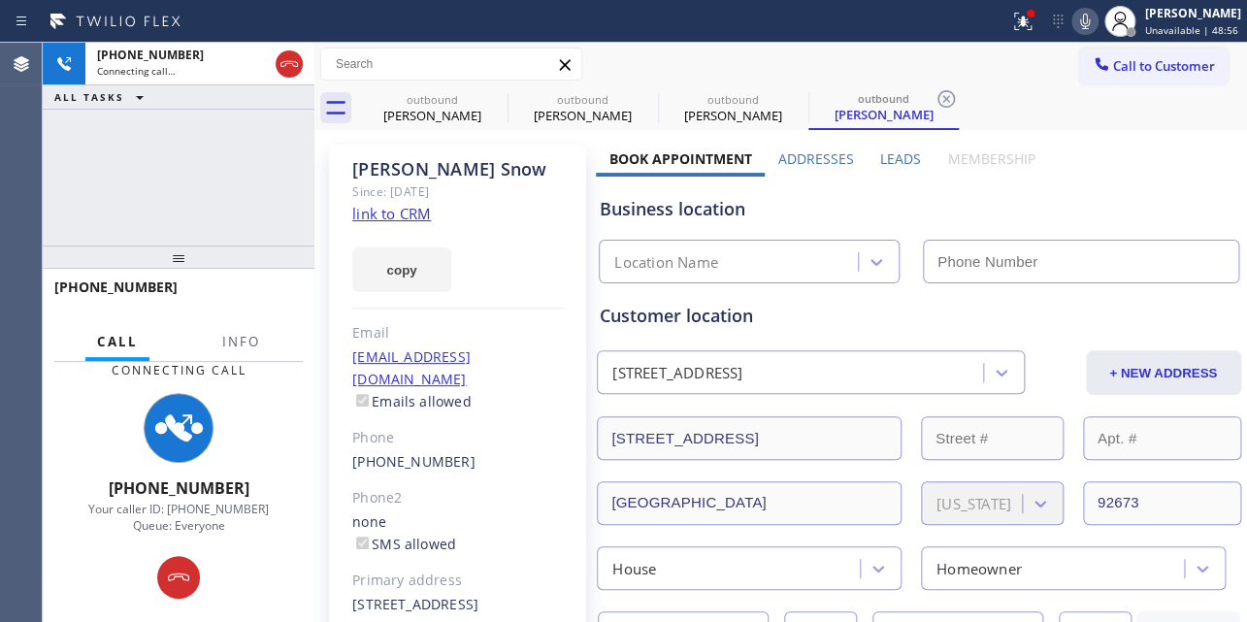
type input "[PHONE_NUMBER]"
click at [1041, 196] on div "Business location" at bounding box center [918, 209] width 637 height 26
click at [899, 153] on label "Leads" at bounding box center [900, 158] width 41 height 18
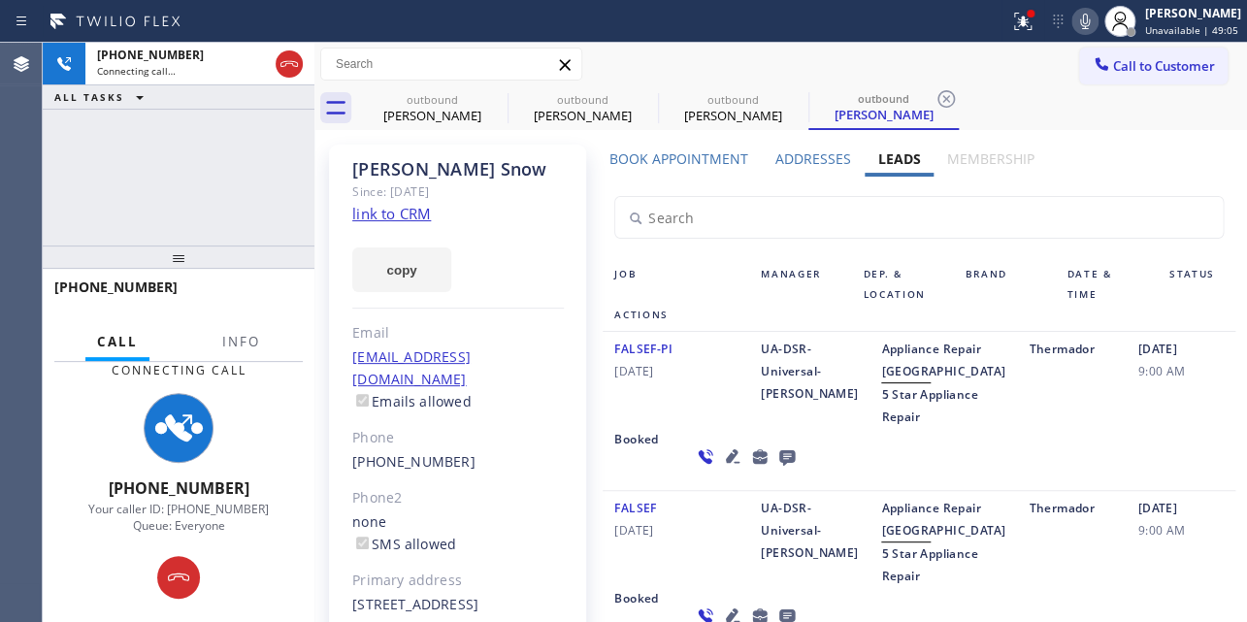
click at [1070, 174] on div "Book Appointment Addresses Leads Membership Business location Appliance Viking …" at bounding box center [918, 592] width 645 height 887
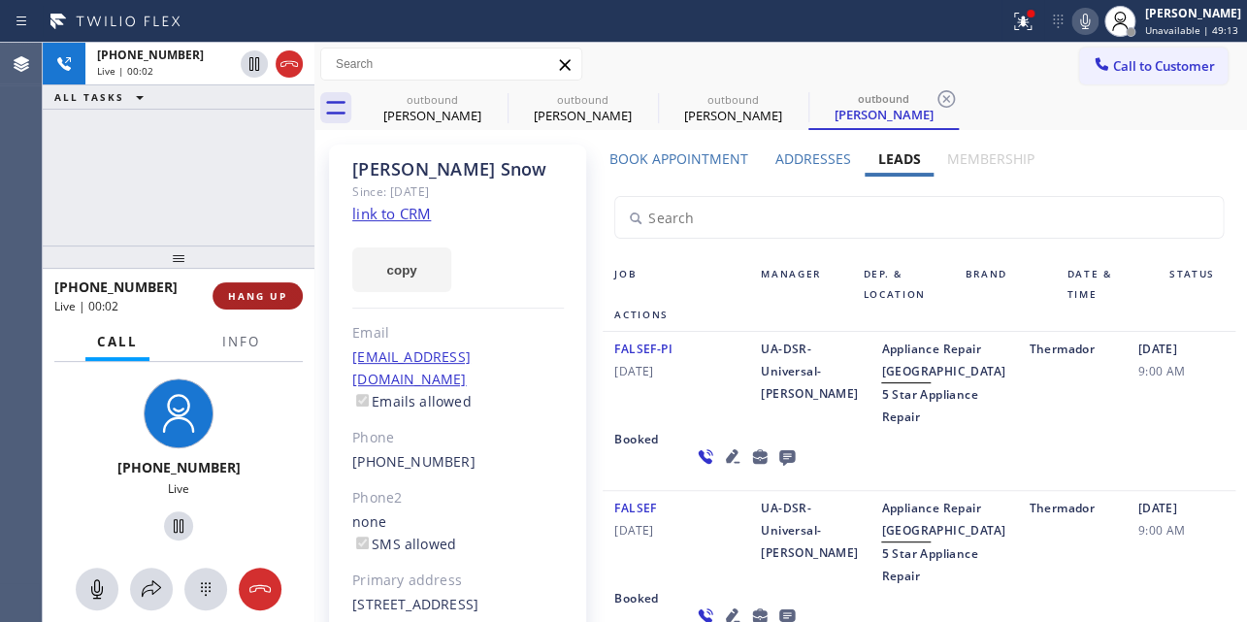
click at [229, 297] on span "HANG UP" at bounding box center [257, 296] width 59 height 14
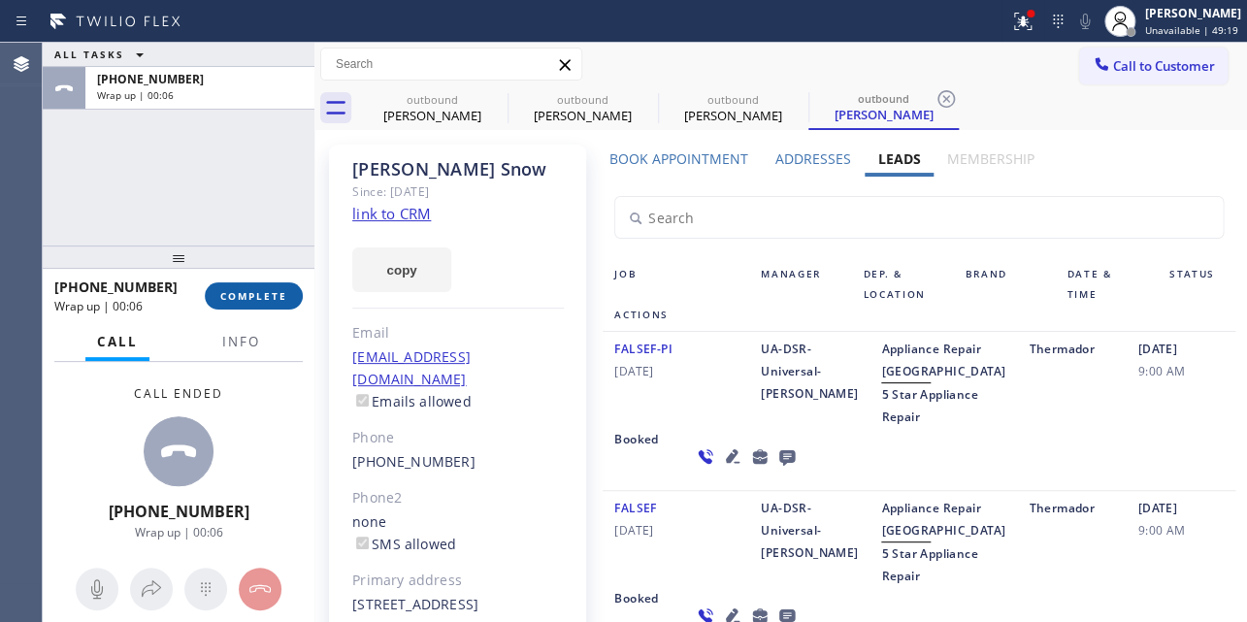
click at [262, 289] on span "COMPLETE" at bounding box center [253, 296] width 67 height 14
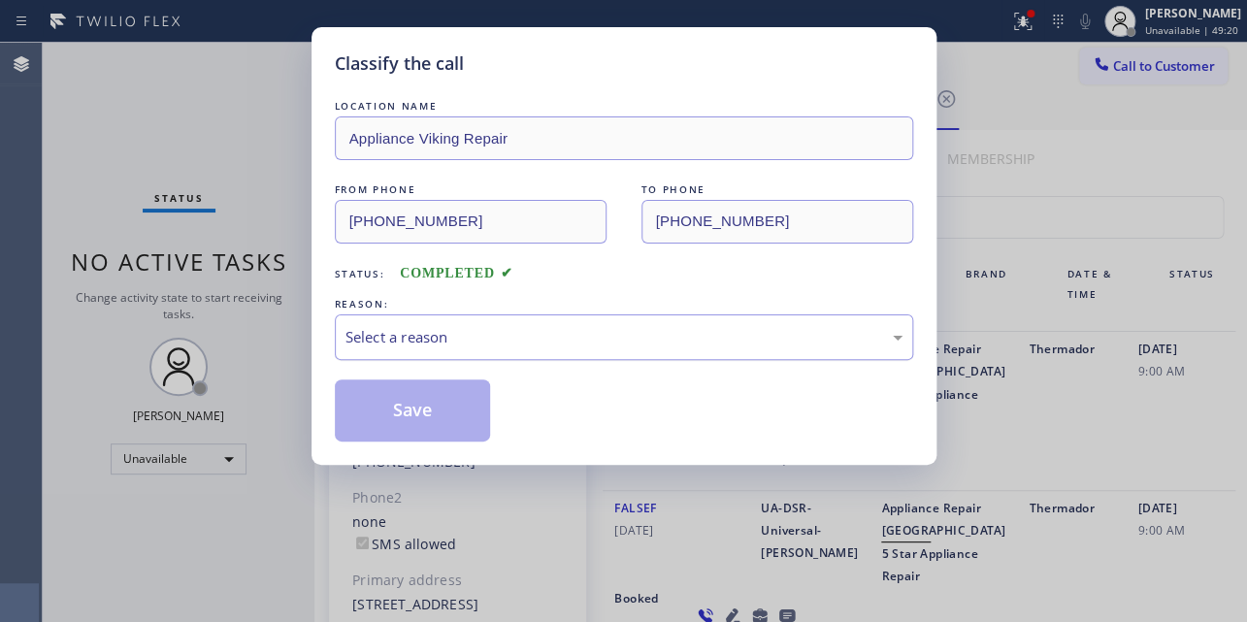
click at [433, 330] on div "Select a reason" at bounding box center [623, 337] width 557 height 22
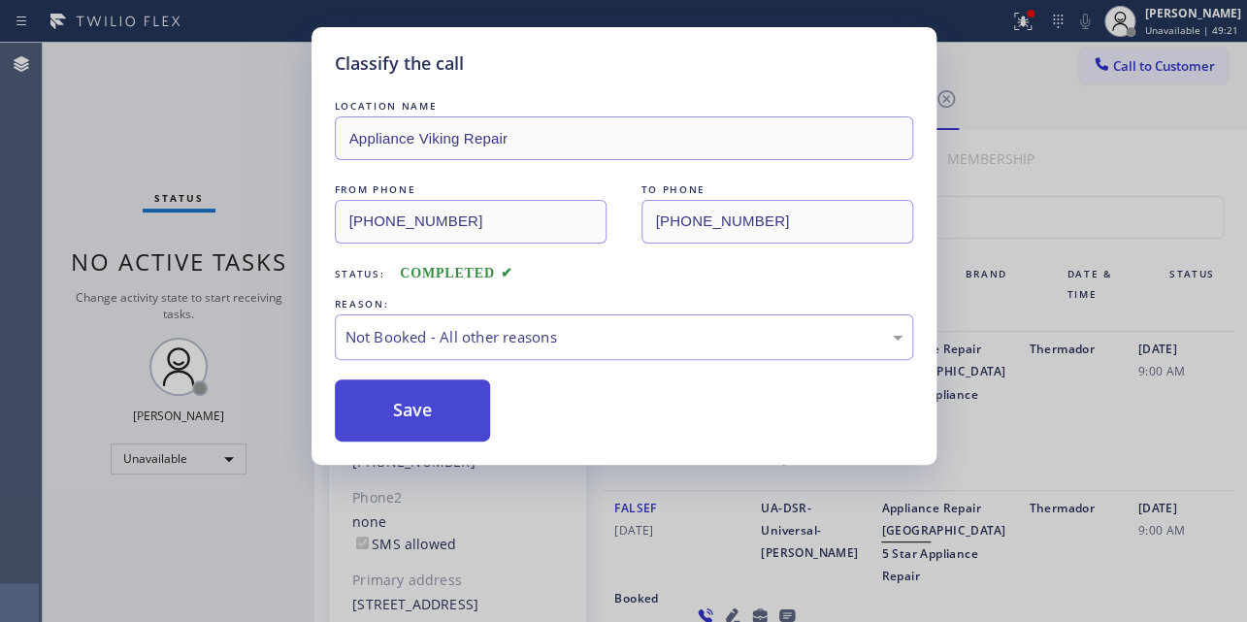
click at [411, 414] on button "Save" at bounding box center [413, 410] width 156 height 62
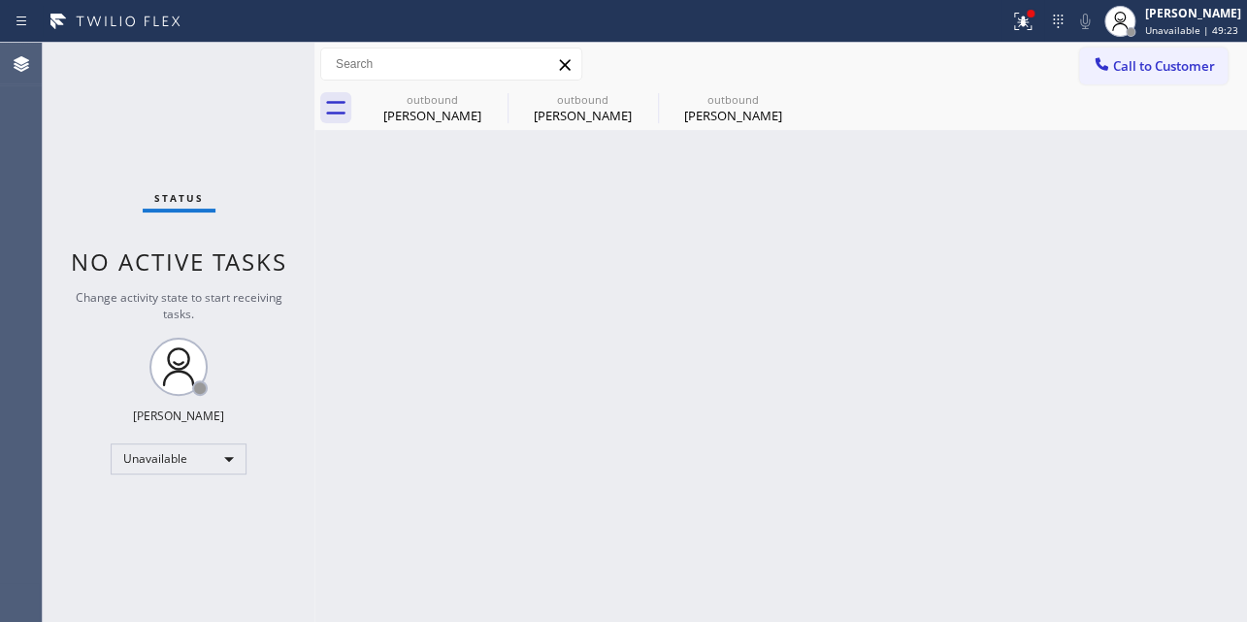
drag, startPoint x: 1147, startPoint y: 62, endPoint x: 1133, endPoint y: 62, distance: 13.6
click at [1145, 62] on span "Call to Customer" at bounding box center [1164, 65] width 102 height 17
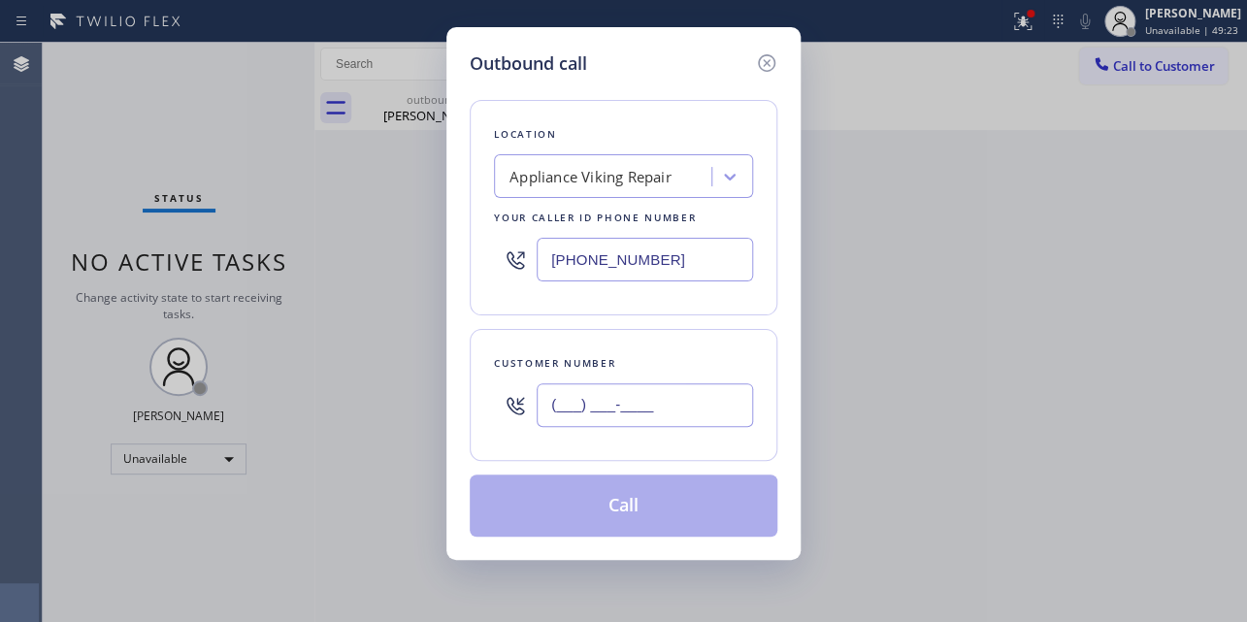
click at [582, 408] on input "(___) ___-____" at bounding box center [644, 405] width 216 height 44
paste input "646) 244-7737"
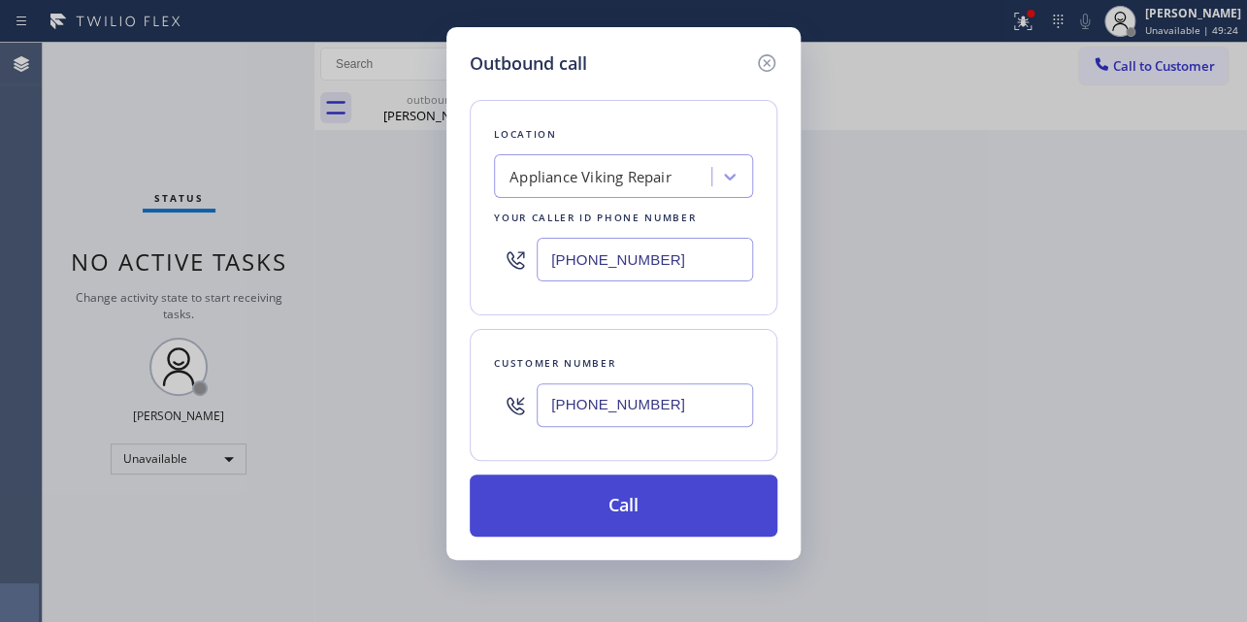
click at [612, 504] on button "Call" at bounding box center [624, 505] width 308 height 62
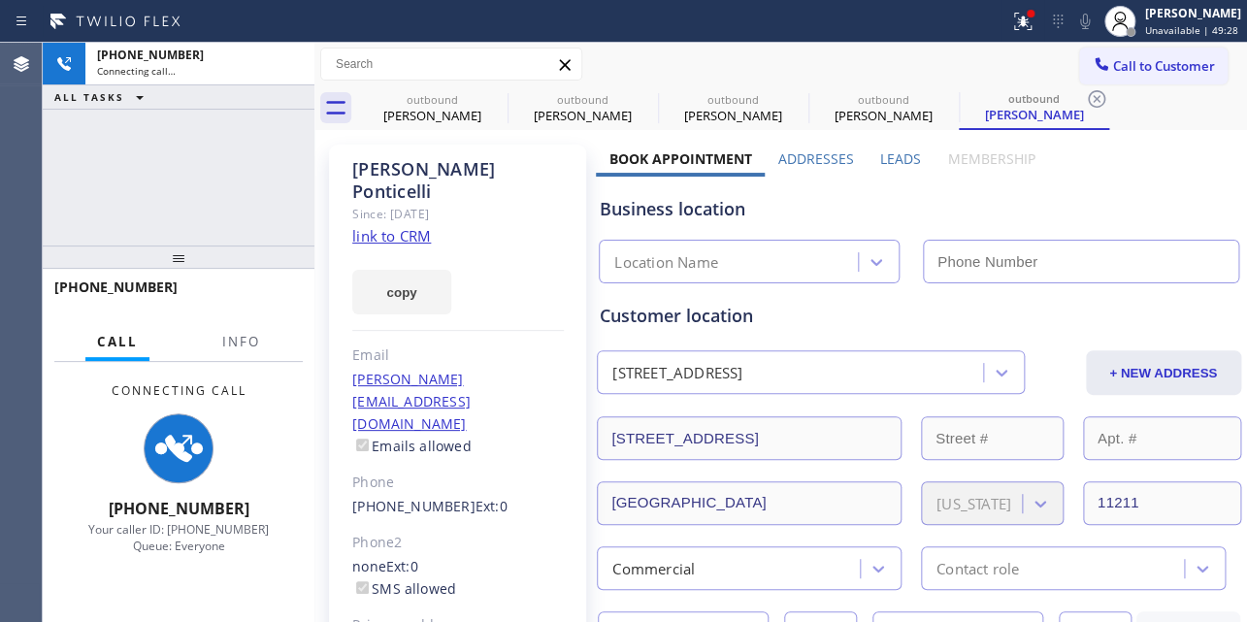
click at [906, 157] on label "Leads" at bounding box center [900, 158] width 41 height 18
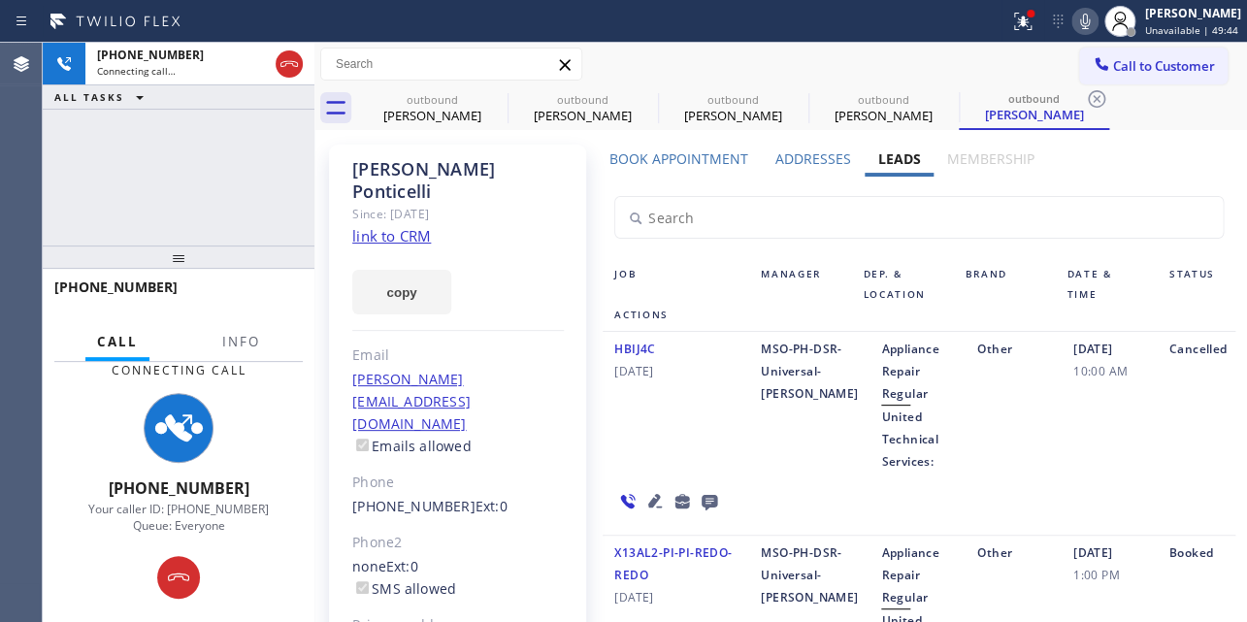
click at [642, 447] on div "HBIJ4C [DATE]" at bounding box center [675, 405] width 146 height 135
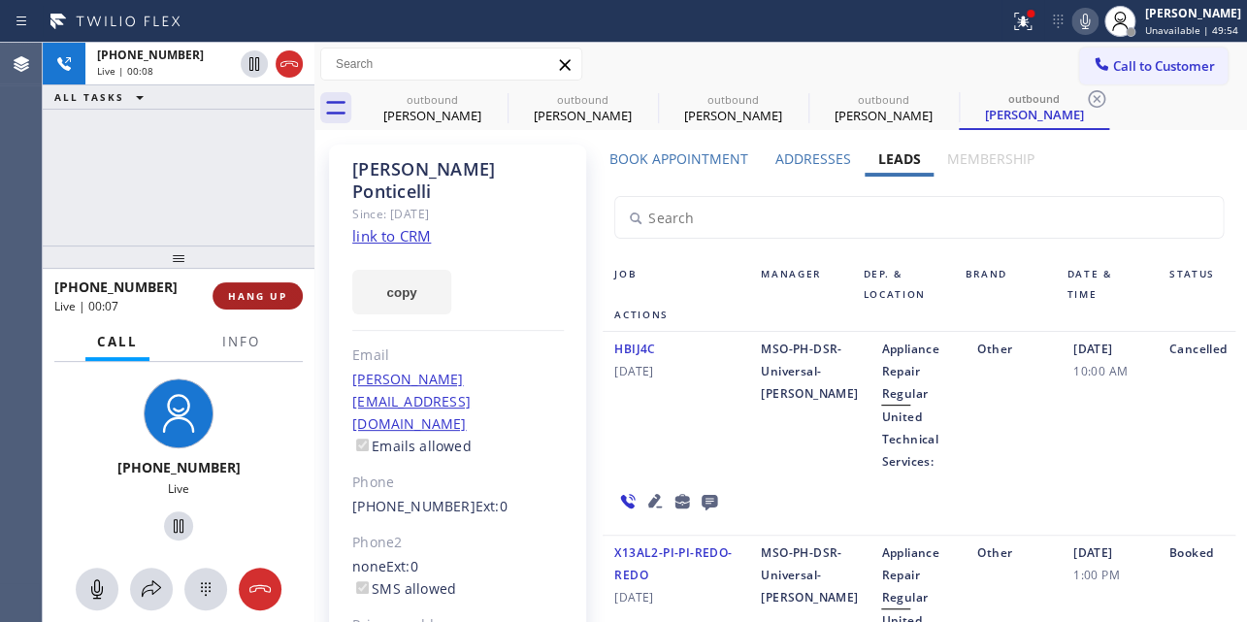
click at [246, 282] on button "HANG UP" at bounding box center [257, 295] width 90 height 27
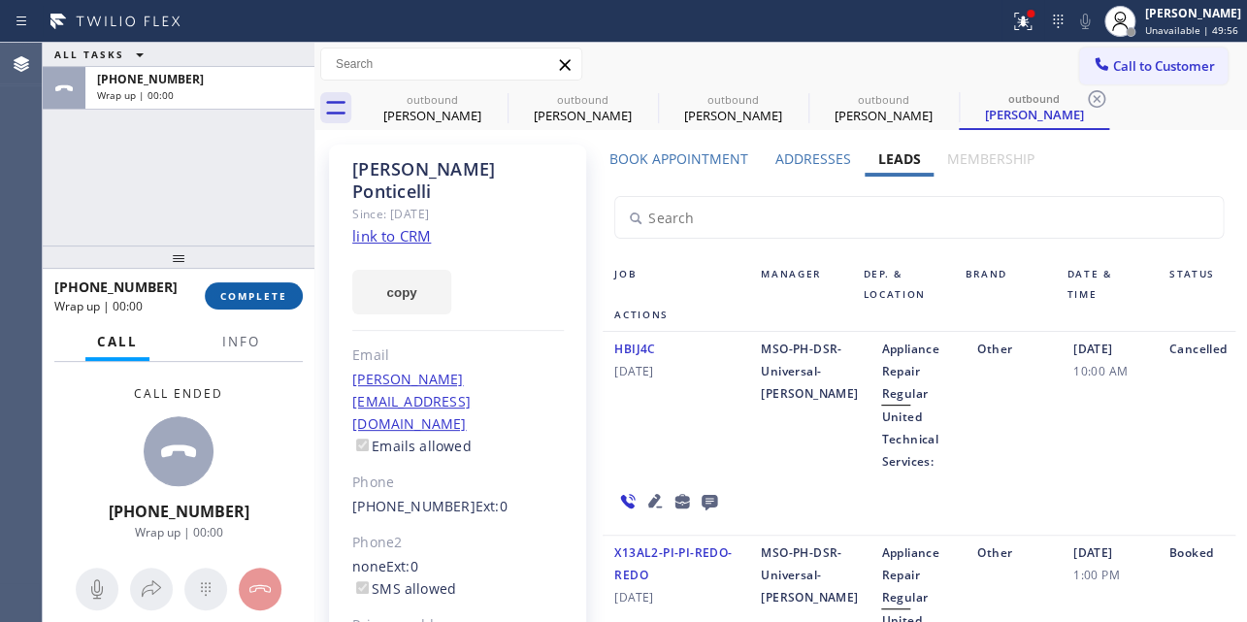
click at [246, 282] on button "COMPLETE" at bounding box center [254, 295] width 98 height 27
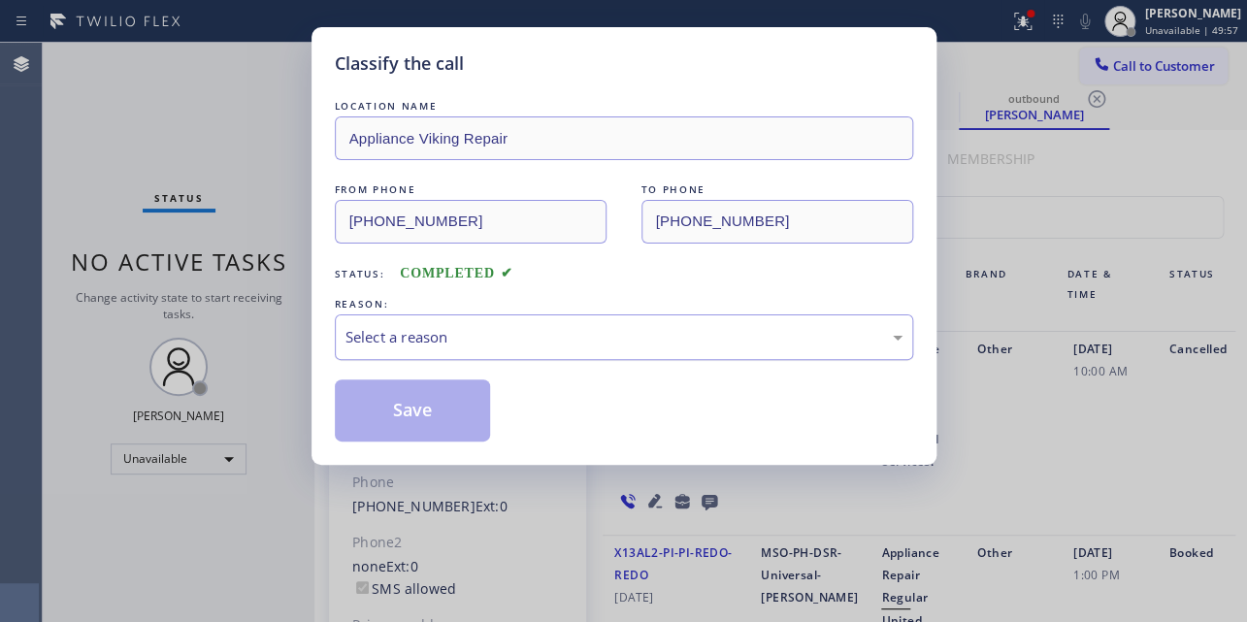
click at [465, 330] on div "Select a reason" at bounding box center [623, 337] width 557 height 22
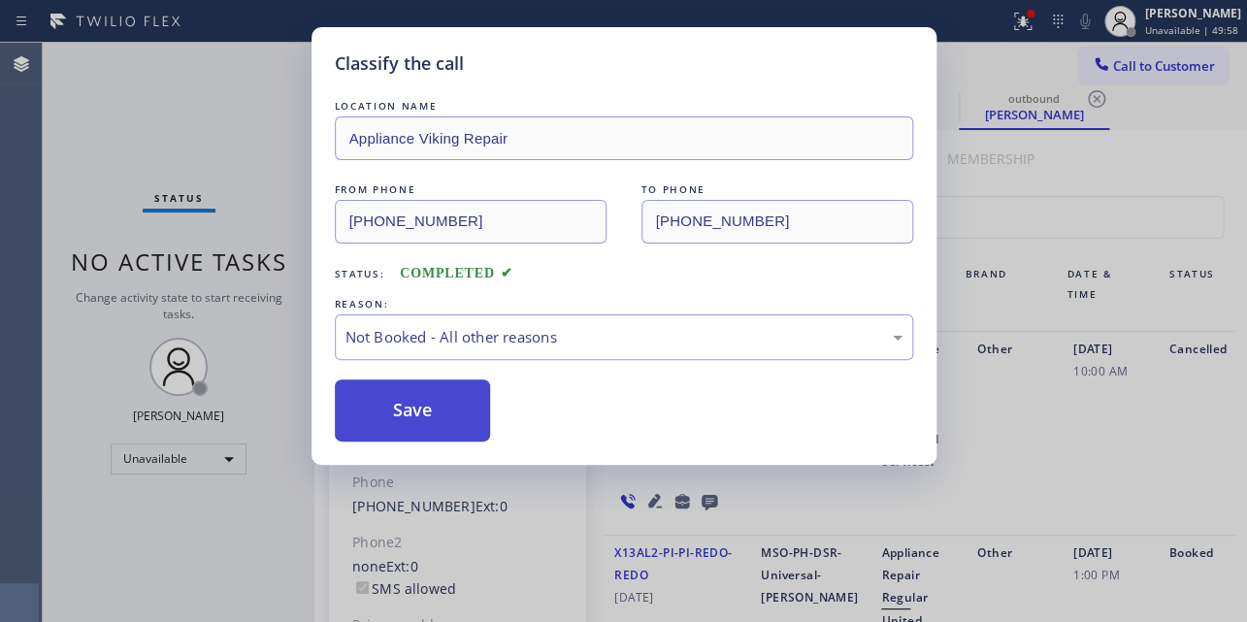
click at [440, 408] on button "Save" at bounding box center [413, 410] width 156 height 62
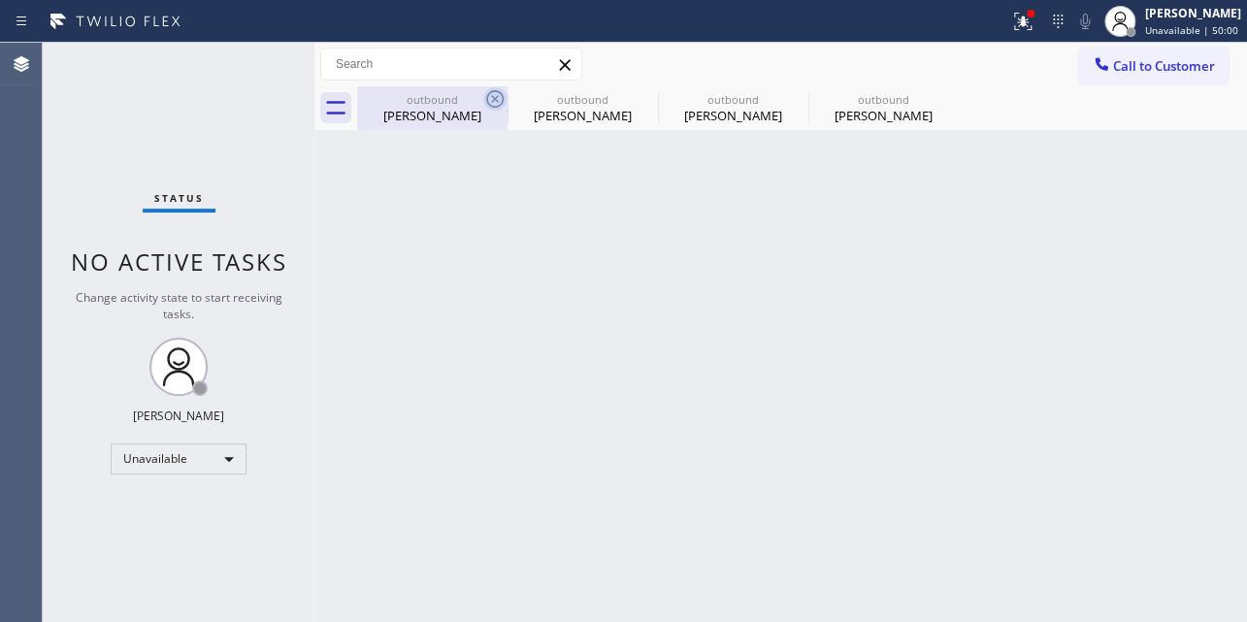
click at [489, 97] on icon at bounding box center [494, 98] width 23 height 23
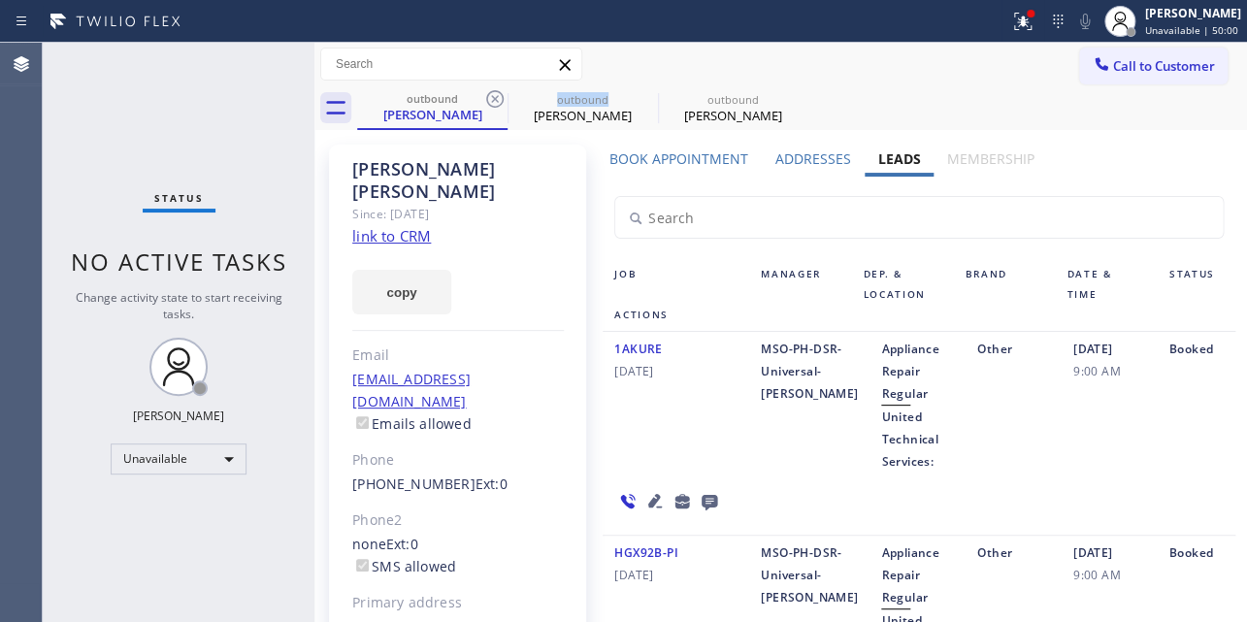
click at [489, 97] on icon at bounding box center [494, 98] width 23 height 23
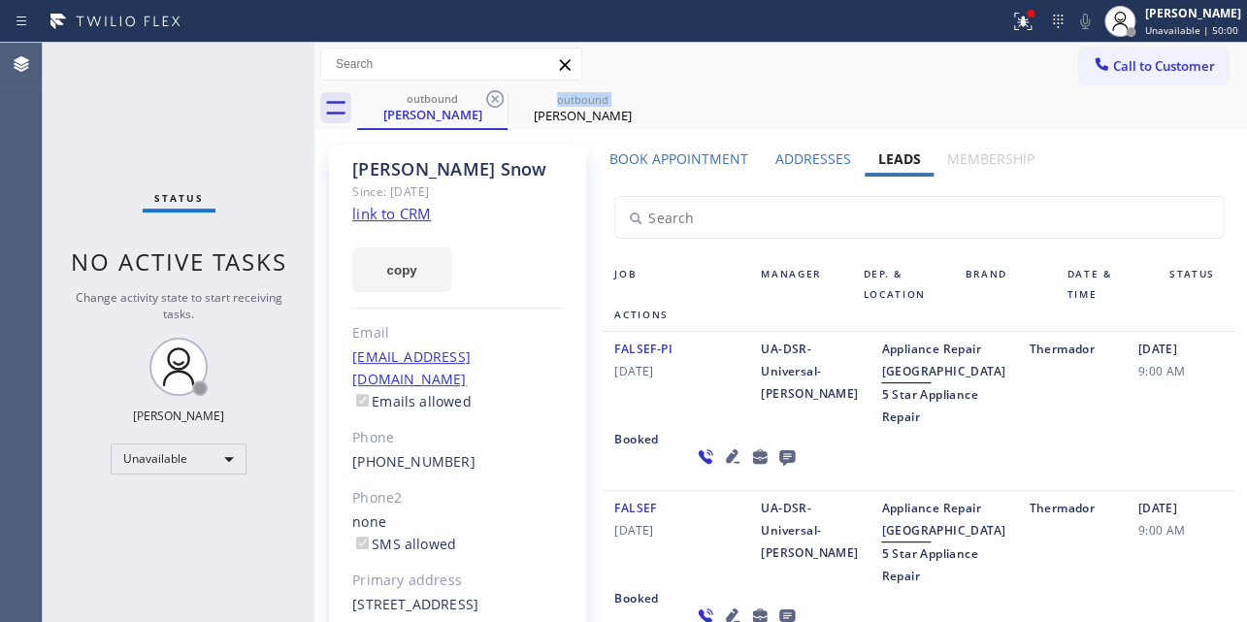
click at [489, 97] on icon at bounding box center [494, 98] width 23 height 23
click at [0, 0] on icon at bounding box center [0, 0] width 0 height 0
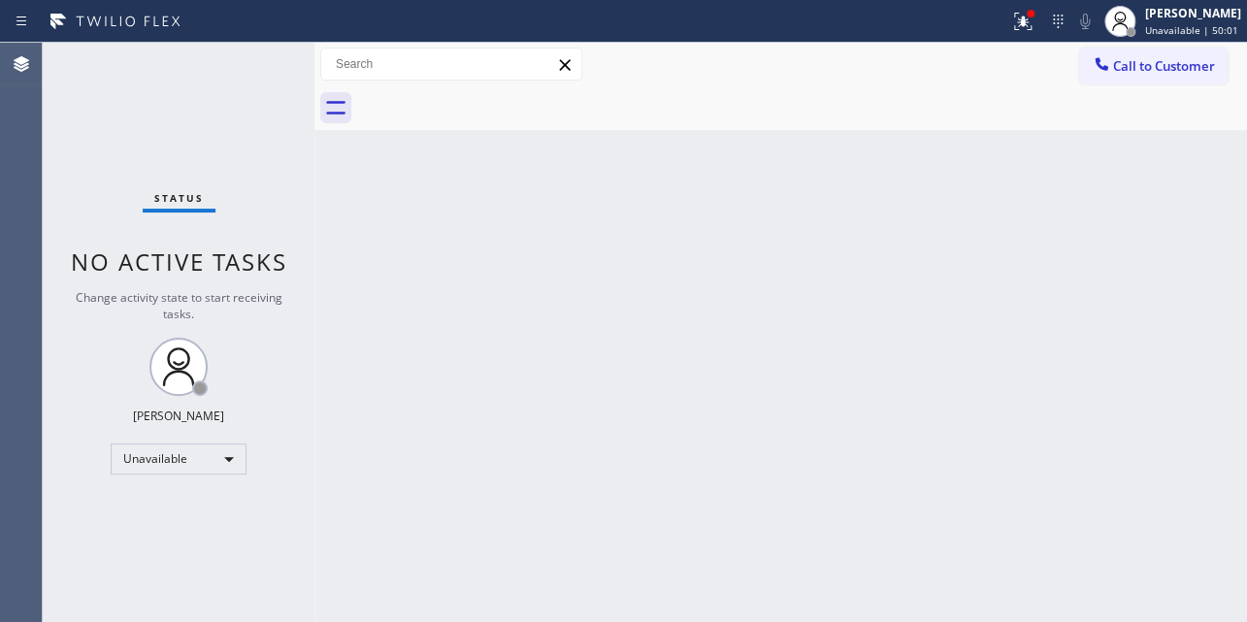
drag, startPoint x: 1140, startPoint y: 64, endPoint x: 935, endPoint y: 66, distance: 204.7
click at [1138, 64] on span "Call to Customer" at bounding box center [1164, 65] width 102 height 17
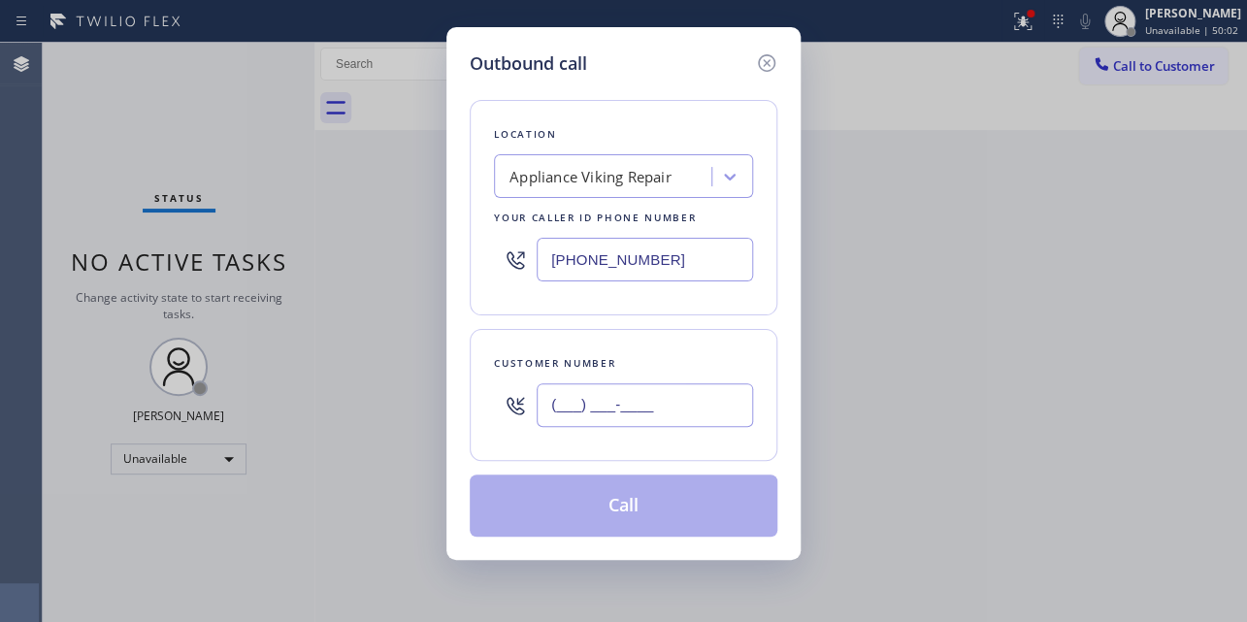
click at [592, 400] on input "(___) ___-____" at bounding box center [644, 405] width 216 height 44
paste input "714) 679-8980"
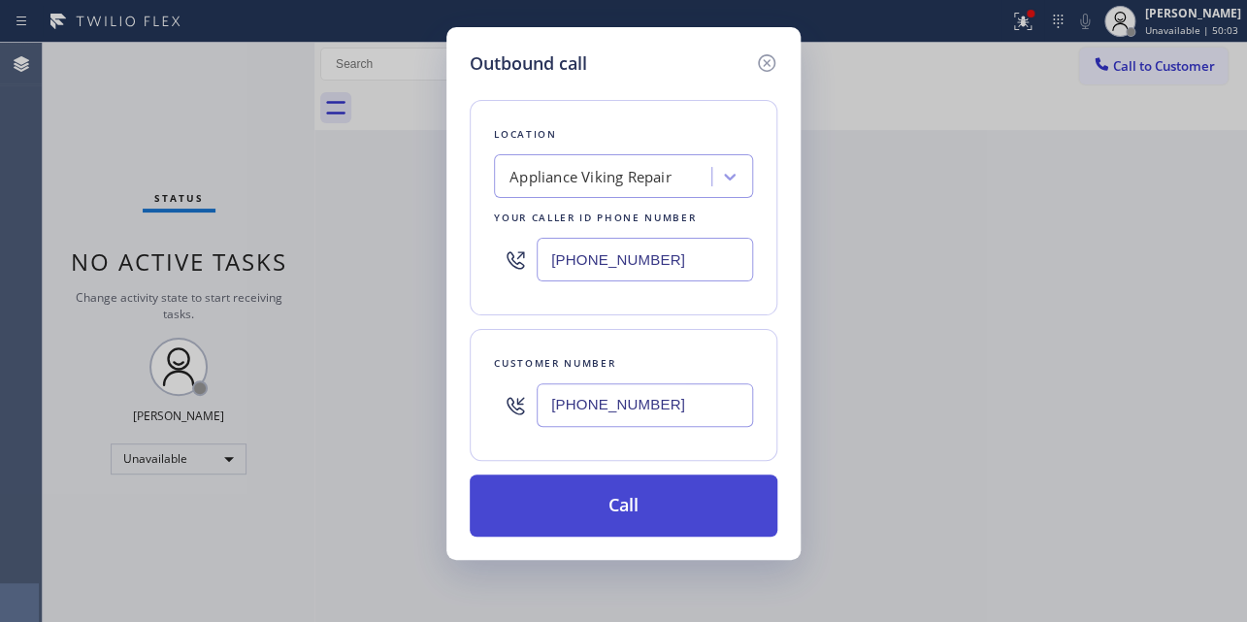
type input "[PHONE_NUMBER]"
click at [609, 508] on button "Call" at bounding box center [624, 505] width 308 height 62
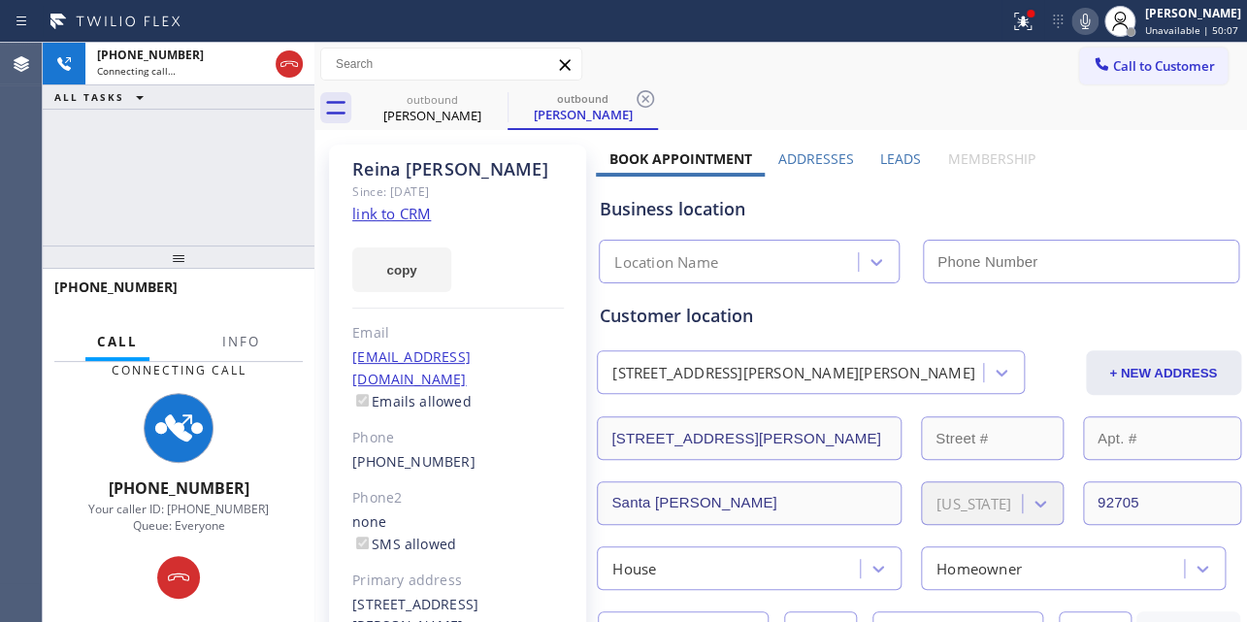
type input "[PHONE_NUMBER]"
click at [883, 167] on label "Leads" at bounding box center [900, 158] width 41 height 18
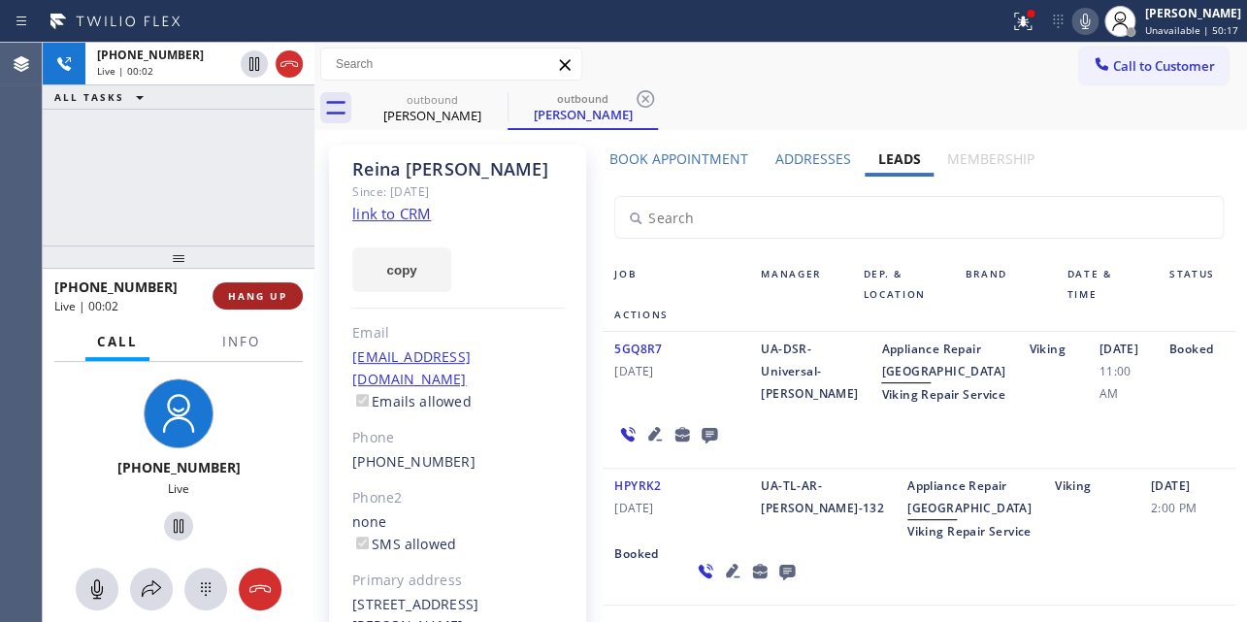
click at [233, 301] on span "HANG UP" at bounding box center [257, 296] width 59 height 14
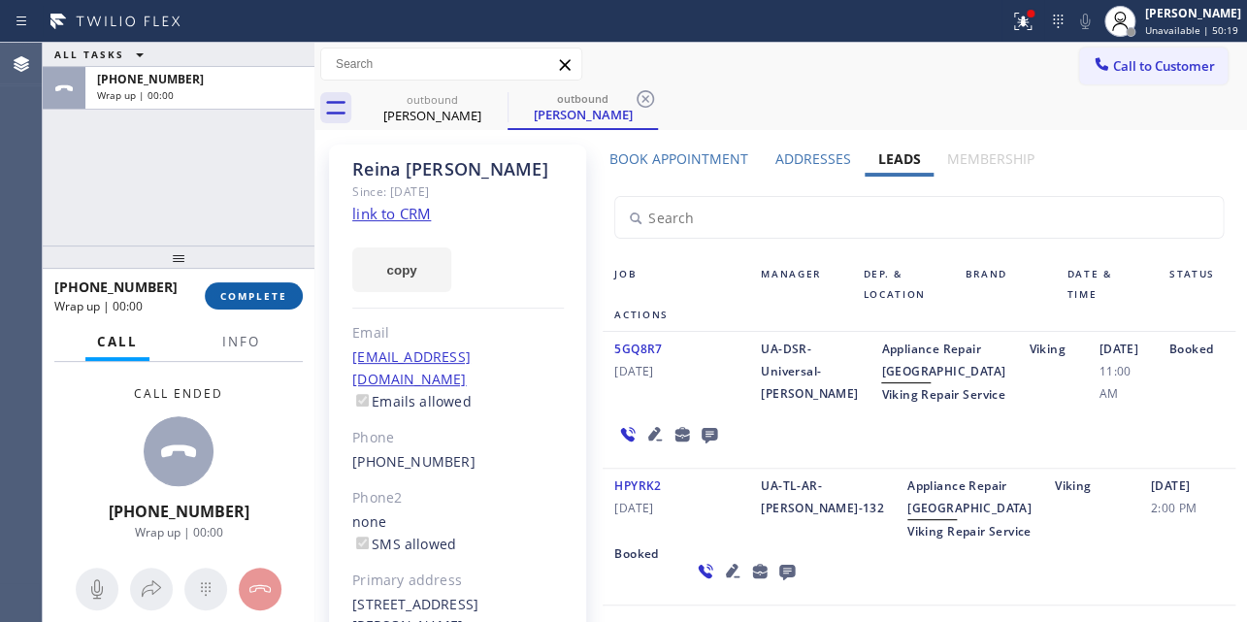
click at [255, 291] on span "COMPLETE" at bounding box center [253, 296] width 67 height 14
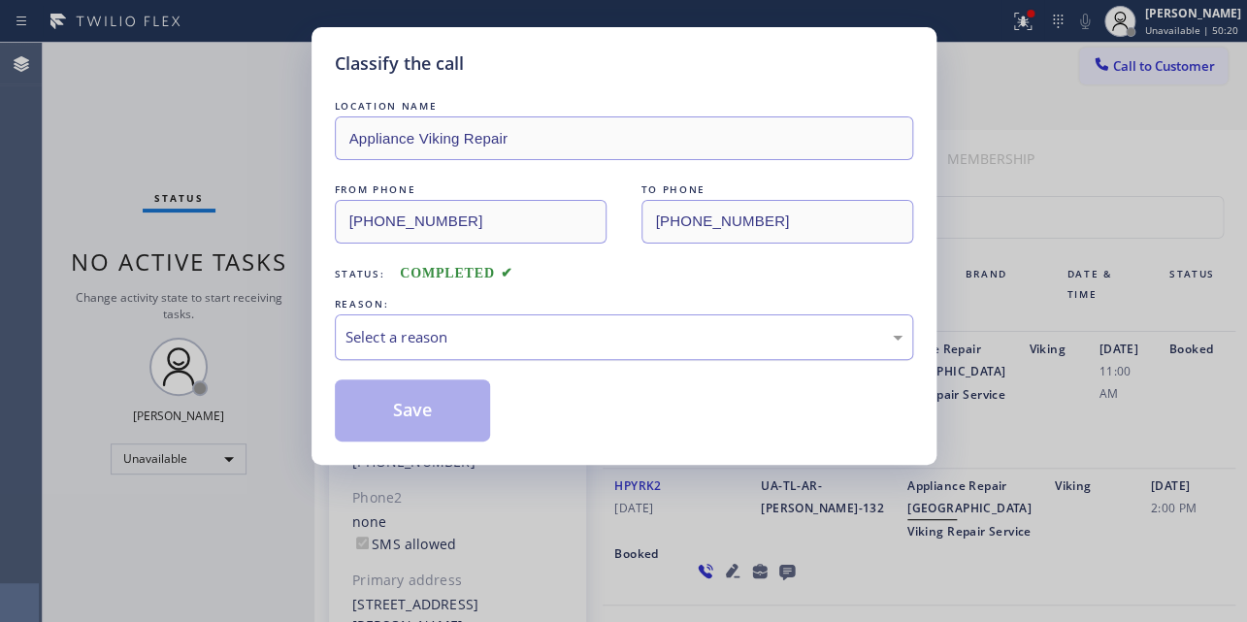
click at [591, 329] on div "Select a reason" at bounding box center [623, 337] width 557 height 22
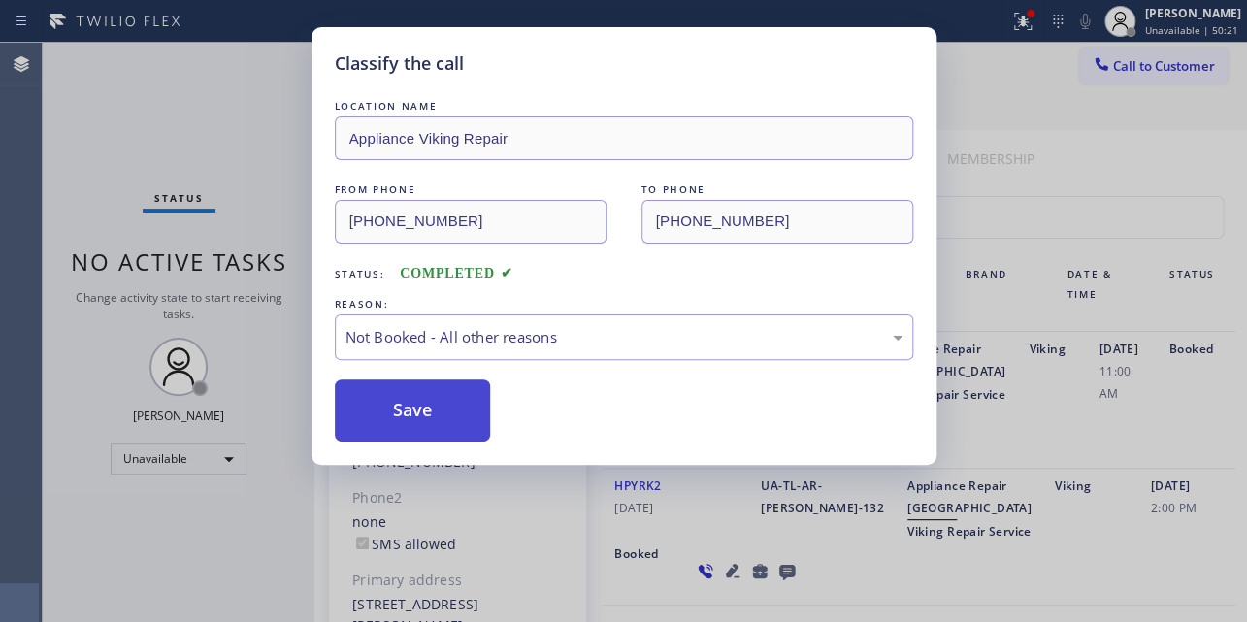
click at [439, 407] on button "Save" at bounding box center [413, 410] width 156 height 62
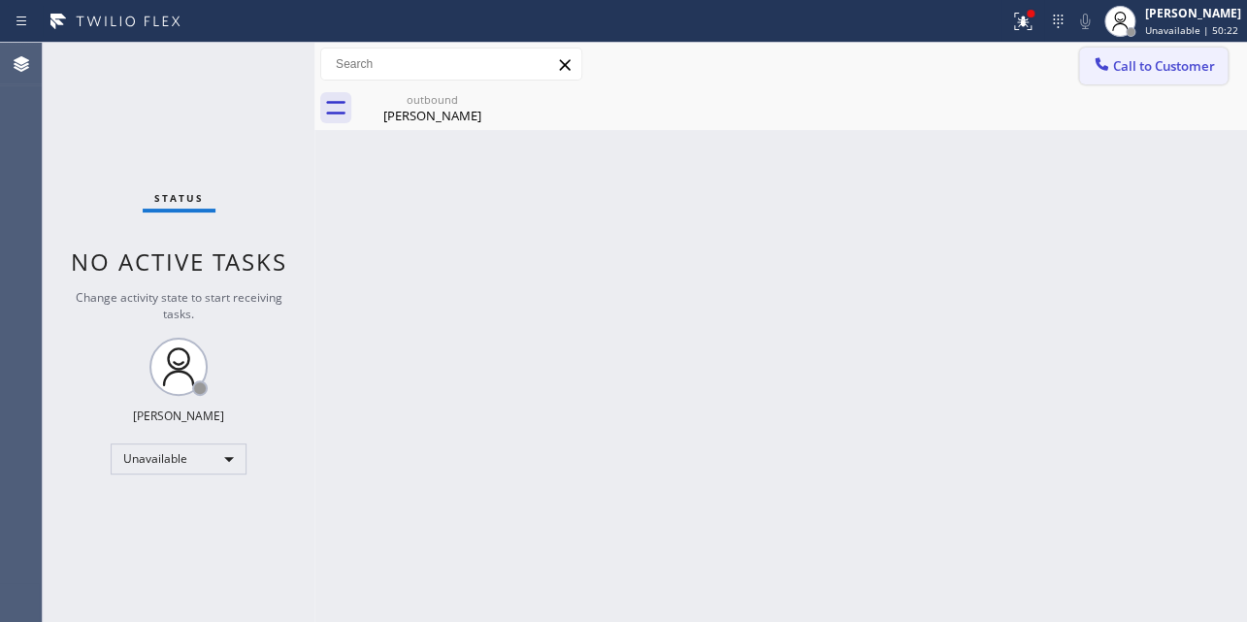
click at [1159, 64] on span "Call to Customer" at bounding box center [1164, 65] width 102 height 17
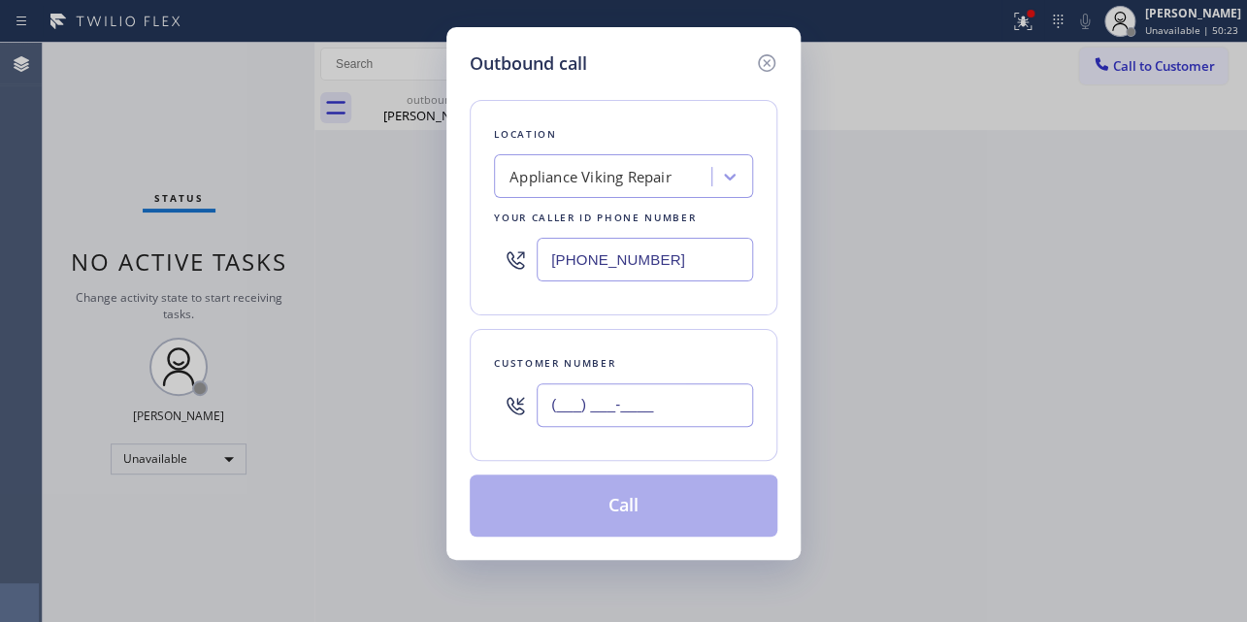
click at [625, 410] on input "(___) ___-____" at bounding box center [644, 405] width 216 height 44
paste input "415) 806-3109"
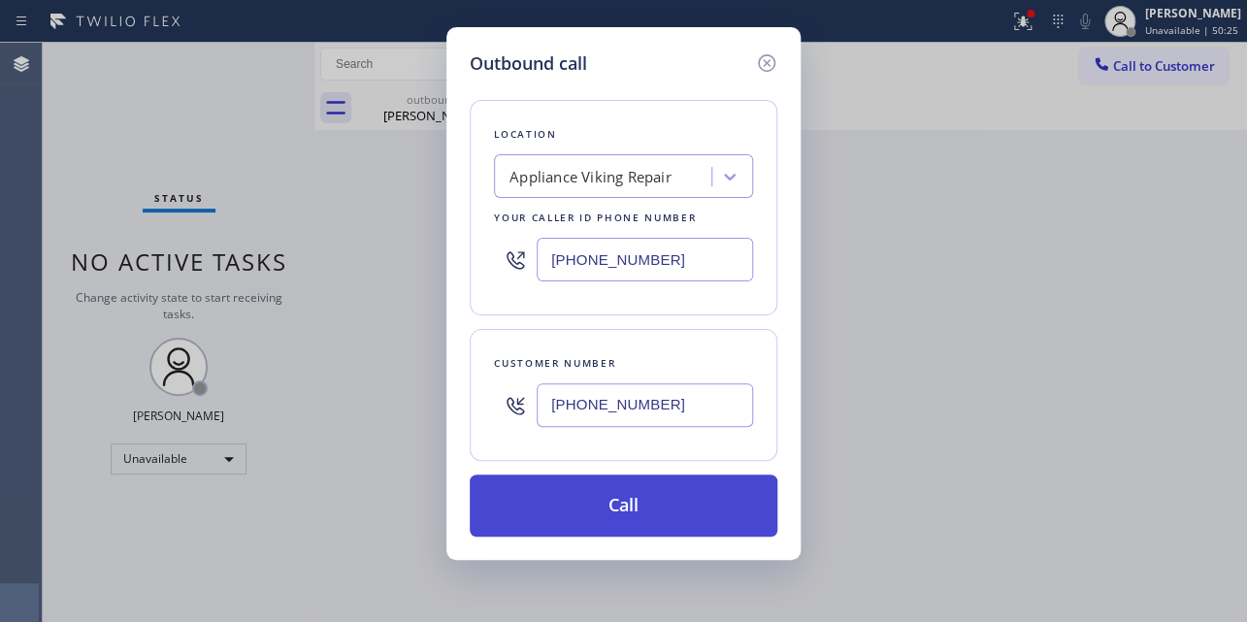
type input "[PHONE_NUMBER]"
click at [623, 509] on button "Call" at bounding box center [624, 505] width 308 height 62
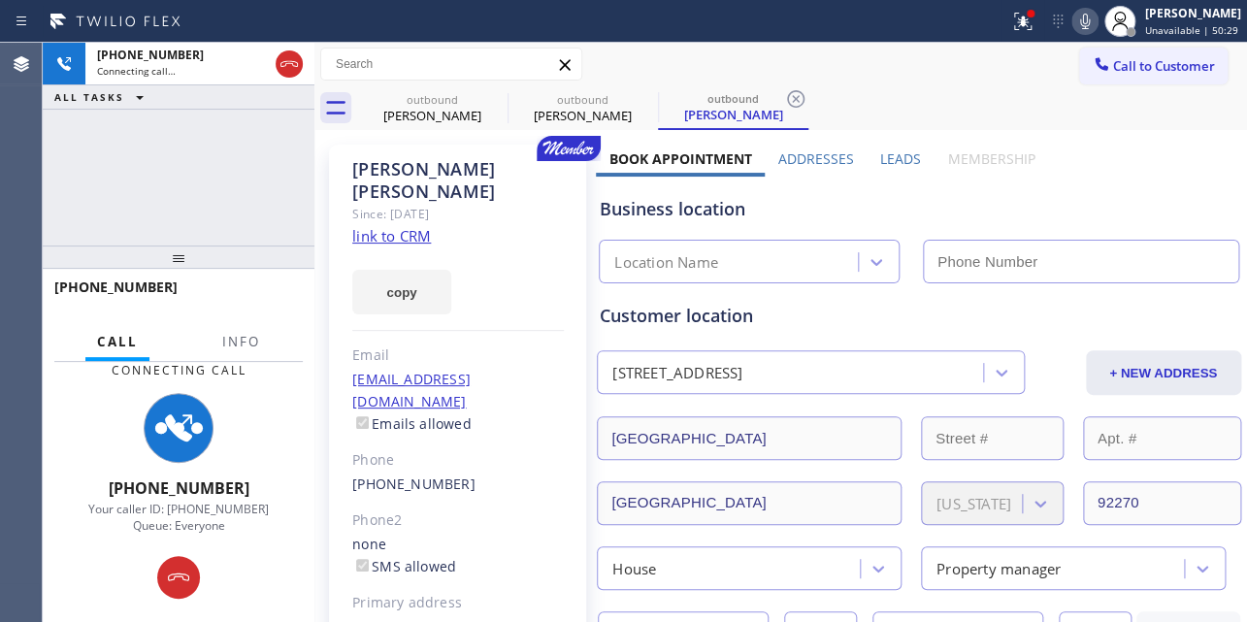
click at [882, 156] on label "Leads" at bounding box center [900, 158] width 41 height 18
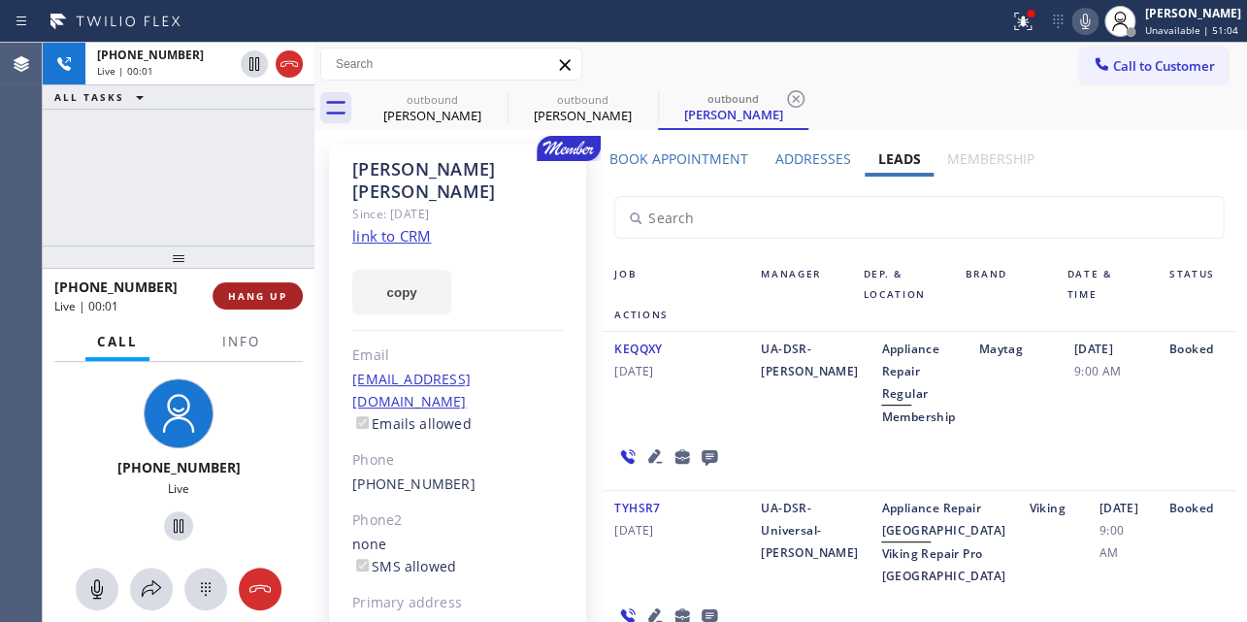
click at [276, 293] on span "HANG UP" at bounding box center [257, 296] width 59 height 14
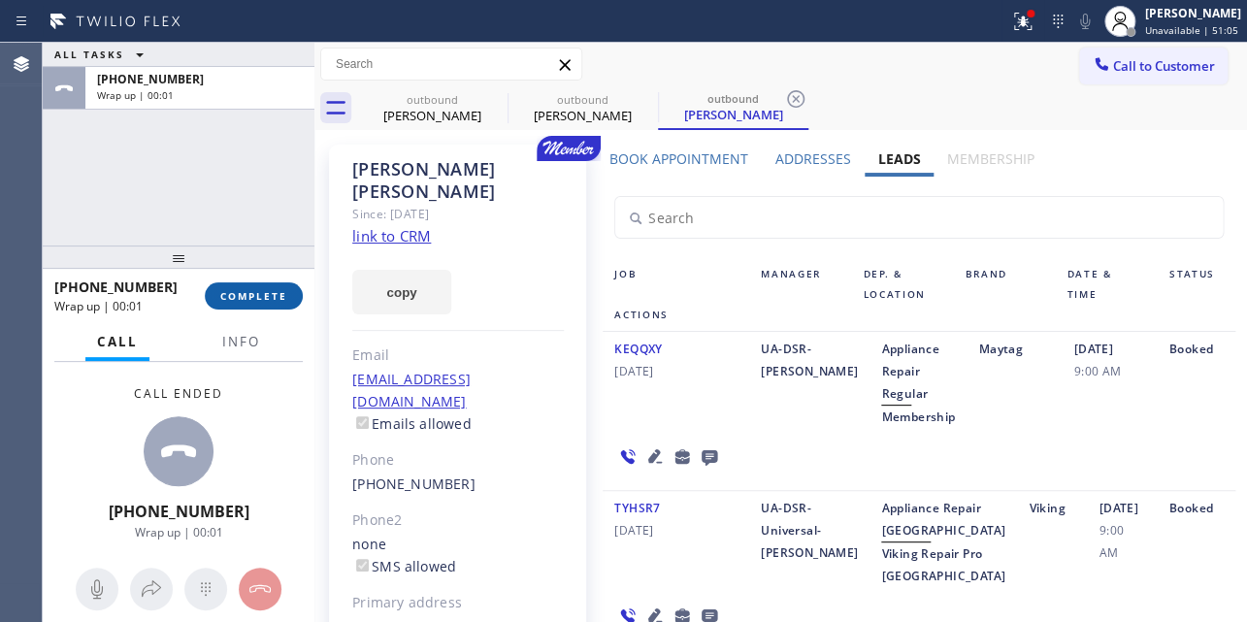
click at [249, 292] on span "COMPLETE" at bounding box center [253, 296] width 67 height 14
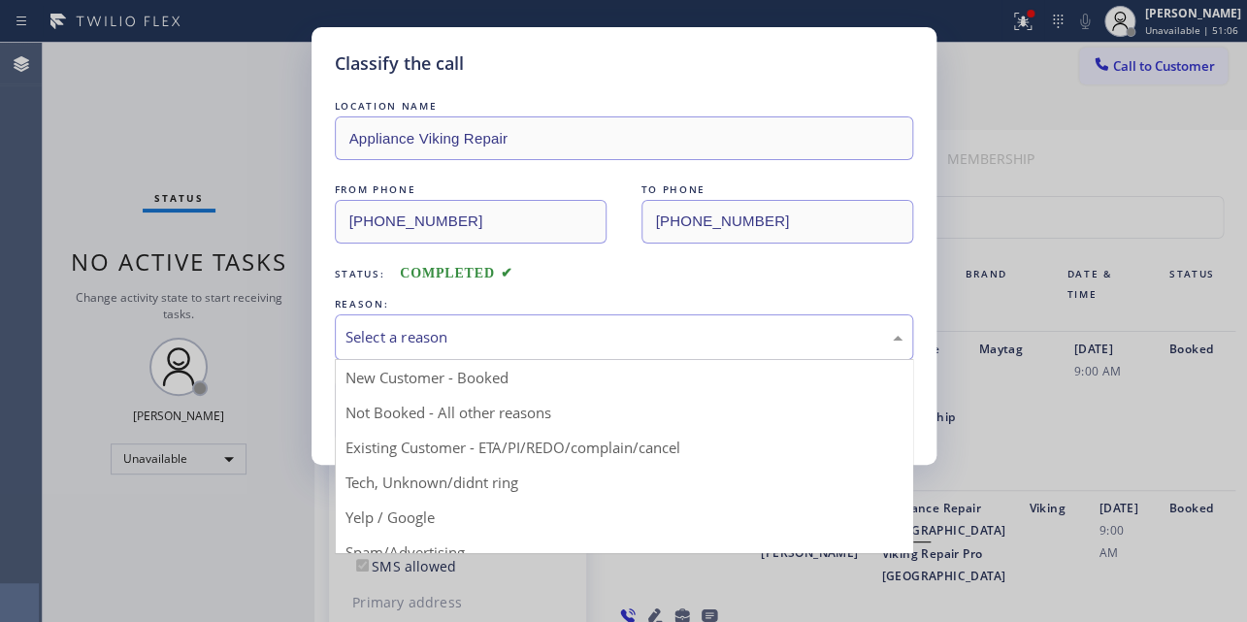
click at [479, 332] on div "Select a reason" at bounding box center [623, 337] width 557 height 22
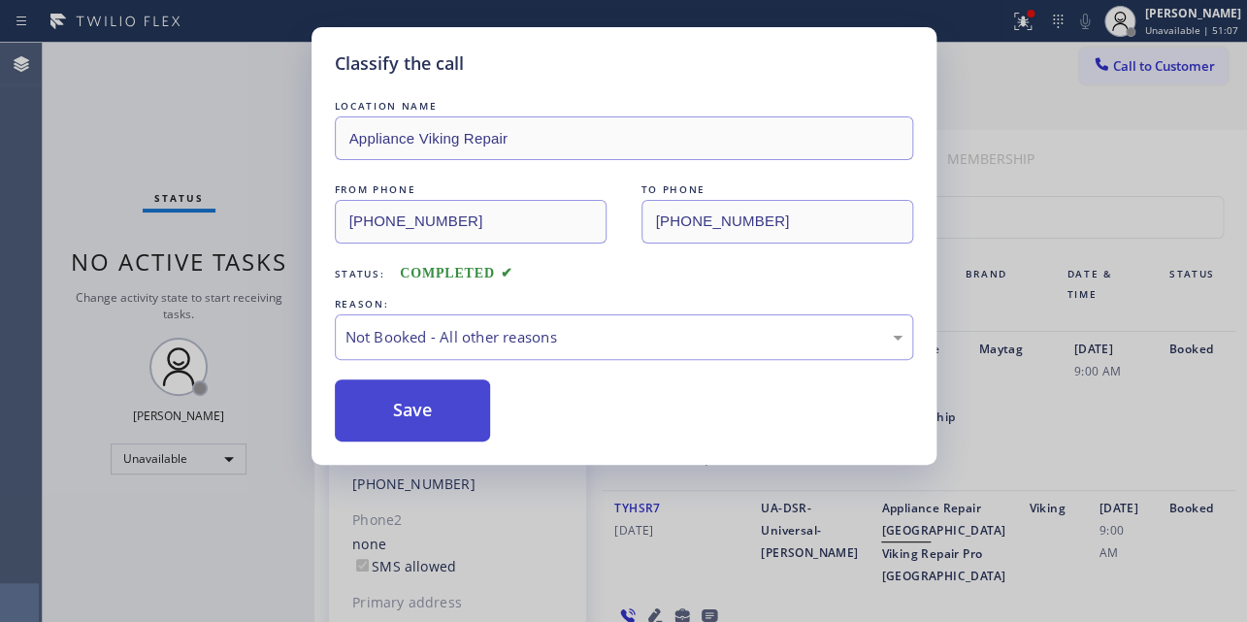
click at [444, 411] on button "Save" at bounding box center [413, 410] width 156 height 62
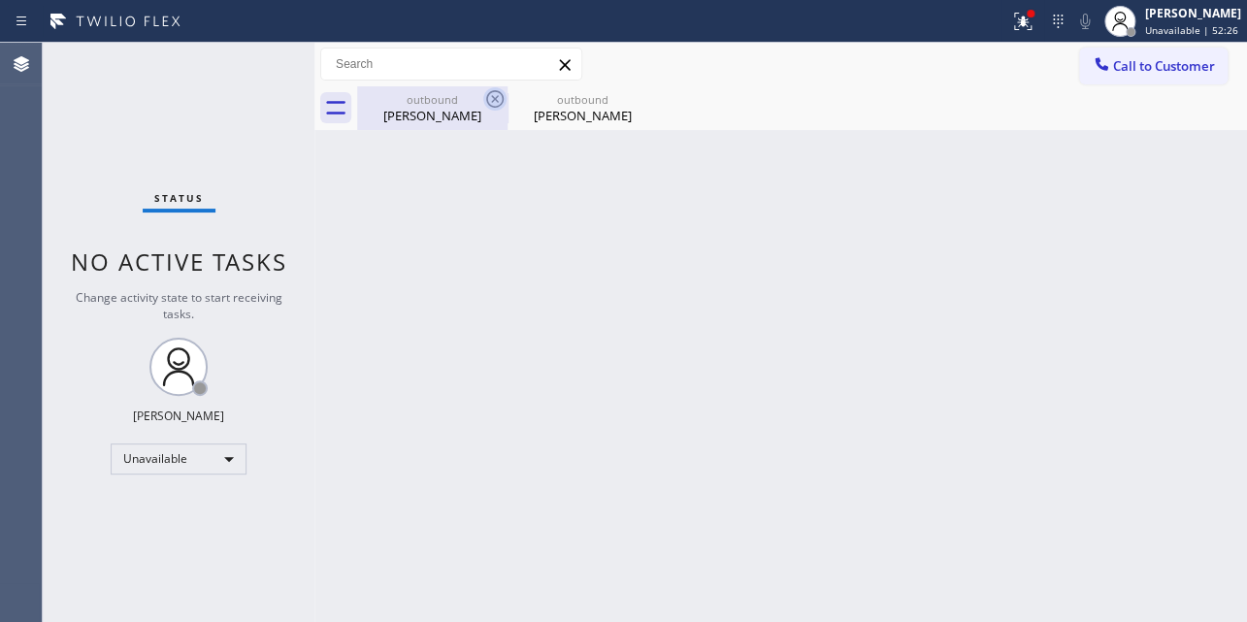
click at [494, 94] on icon at bounding box center [494, 98] width 23 height 23
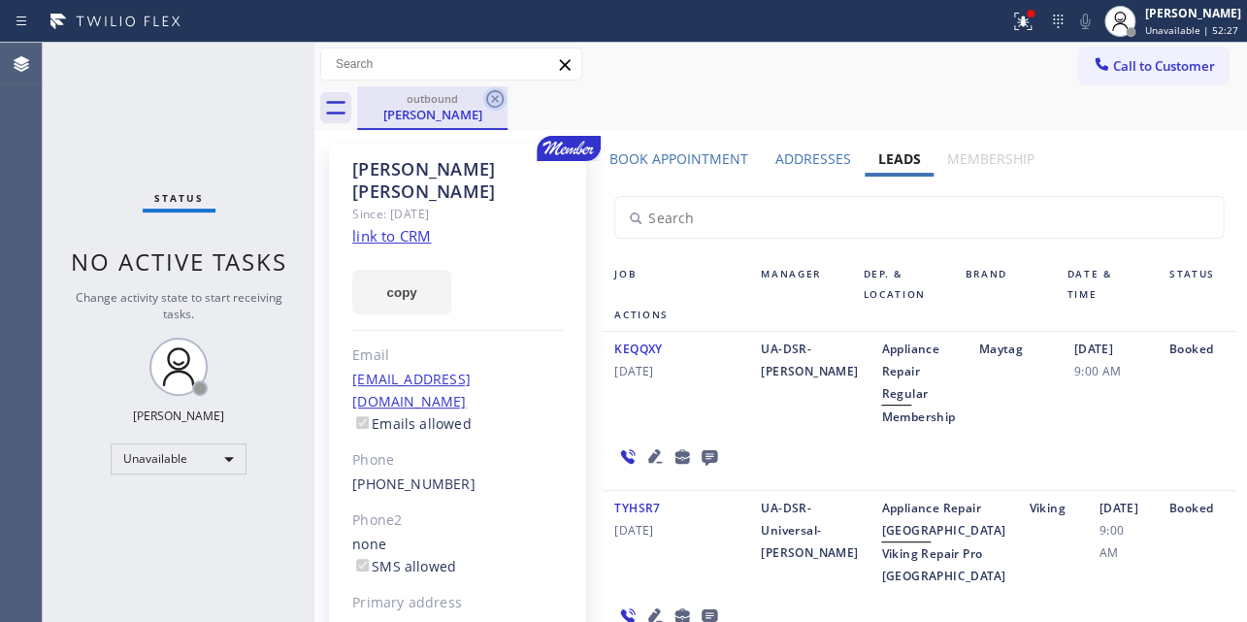
click at [494, 96] on icon at bounding box center [494, 98] width 23 height 23
